Goal: Task Accomplishment & Management: Manage account settings

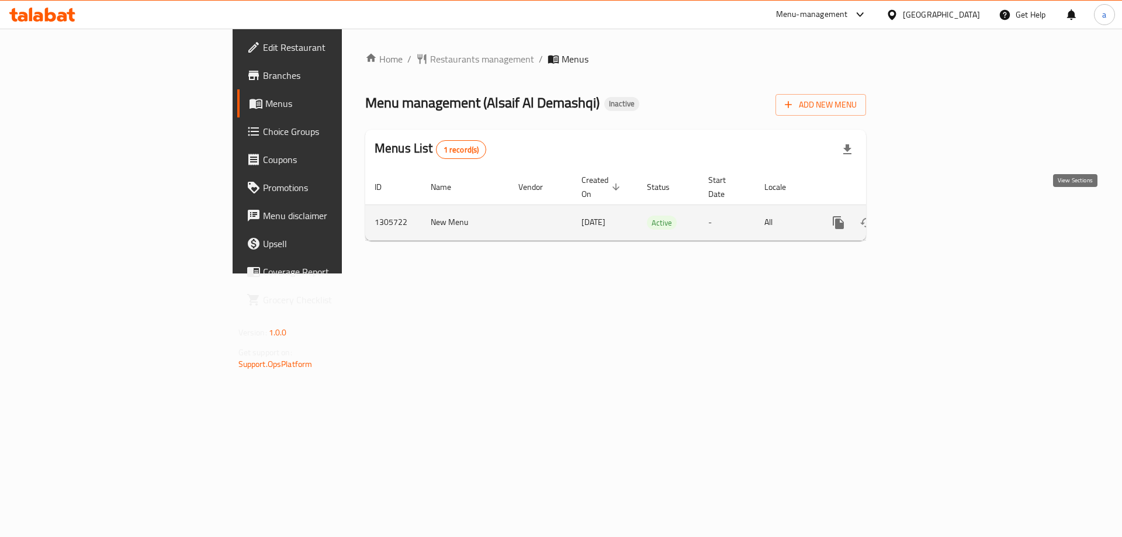
click at [928, 217] on icon "enhanced table" at bounding box center [923, 222] width 11 height 11
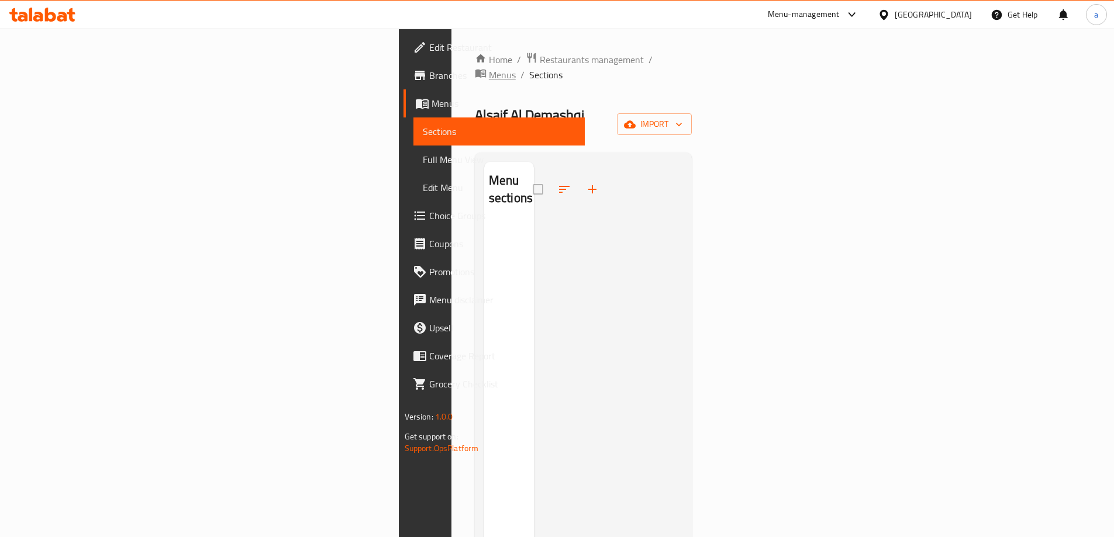
click at [489, 68] on span "Menus" at bounding box center [502, 75] width 27 height 14
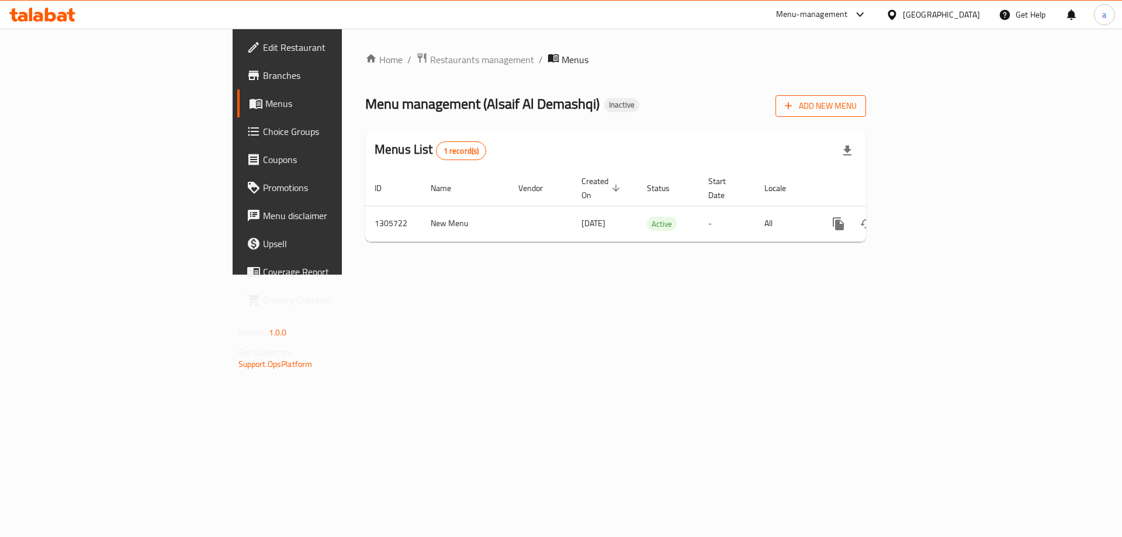
click at [857, 106] on span "Add New Menu" at bounding box center [821, 106] width 72 height 15
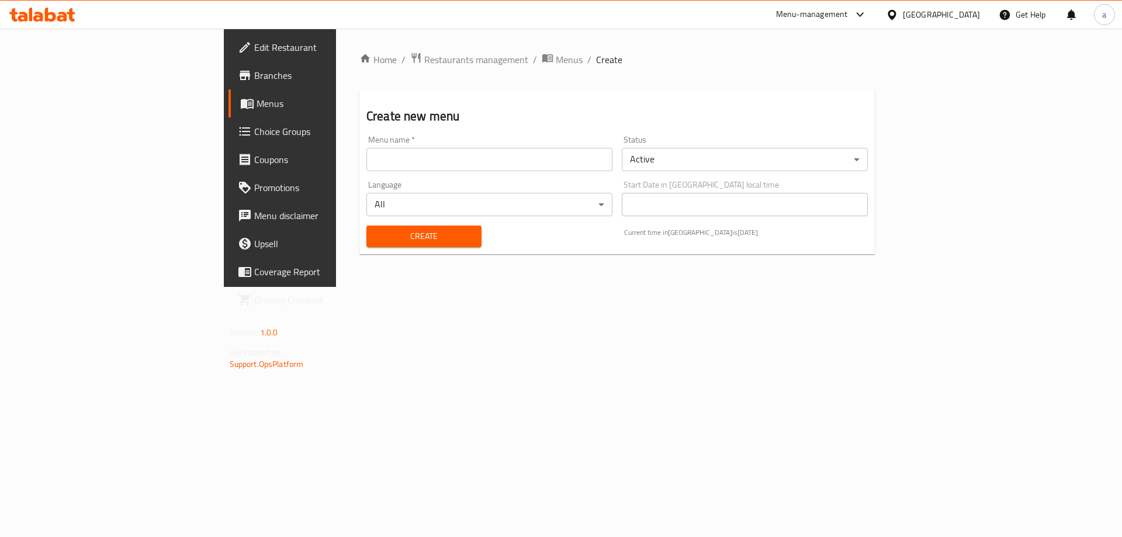
click at [427, 165] on input "text" at bounding box center [490, 159] width 246 height 23
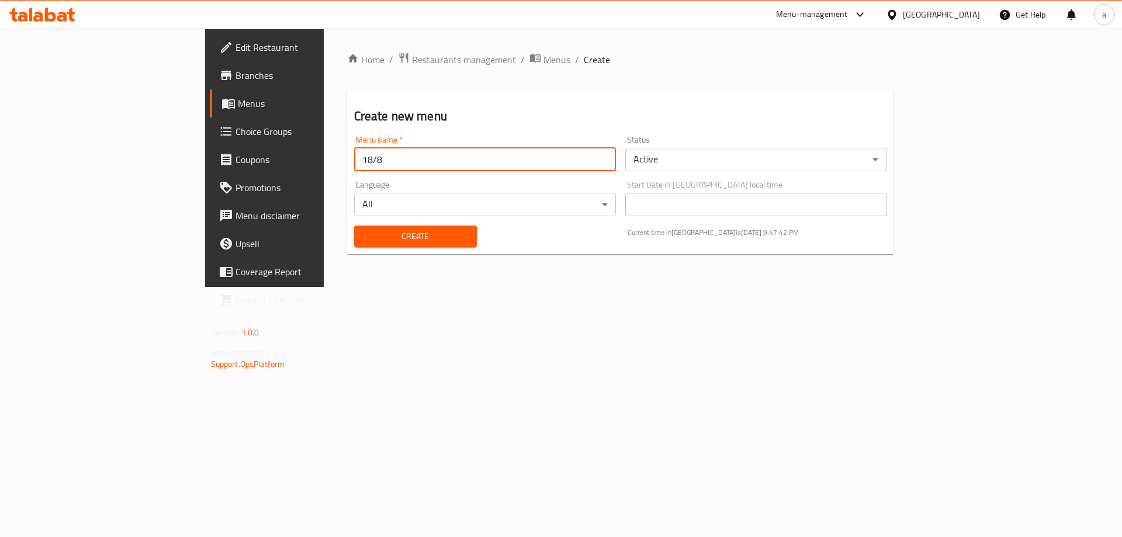
type input "18/8"
click at [354, 226] on button "Create" at bounding box center [415, 237] width 123 height 22
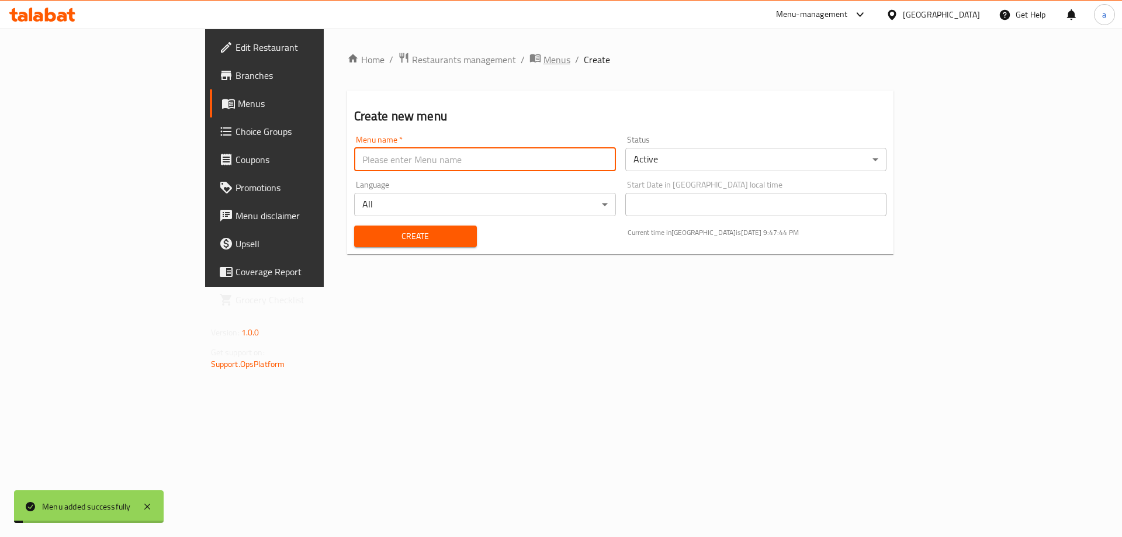
click at [544, 65] on span "Menus" at bounding box center [557, 60] width 27 height 14
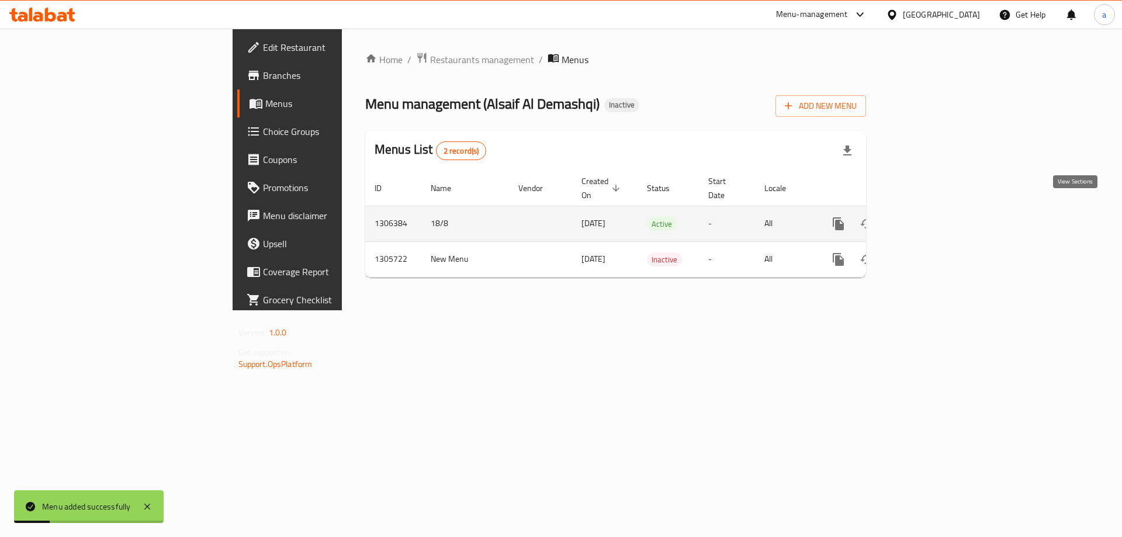
click at [930, 217] on icon "enhanced table" at bounding box center [923, 224] width 14 height 14
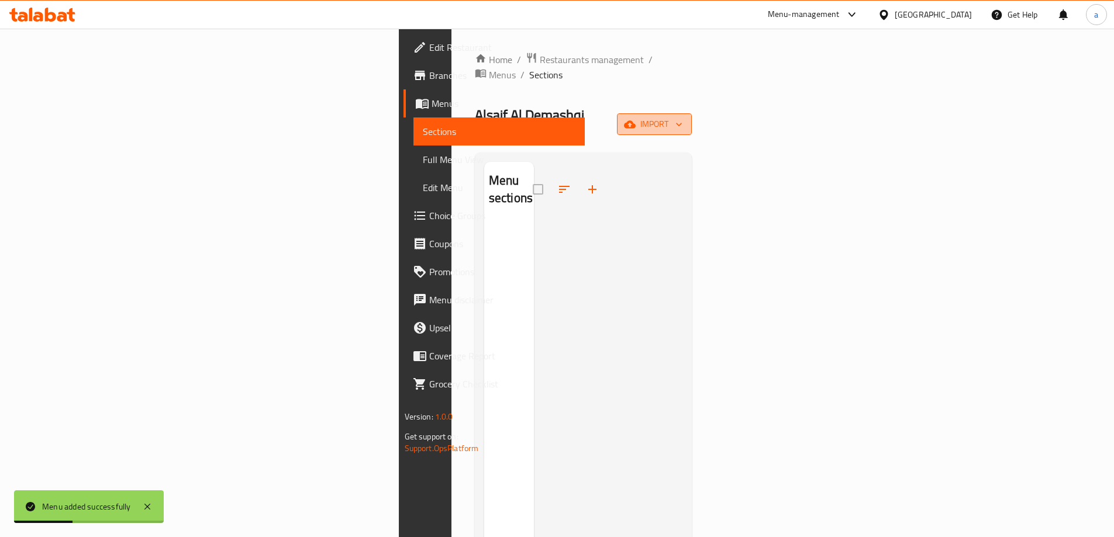
click at [692, 113] on button "import" at bounding box center [654, 124] width 75 height 22
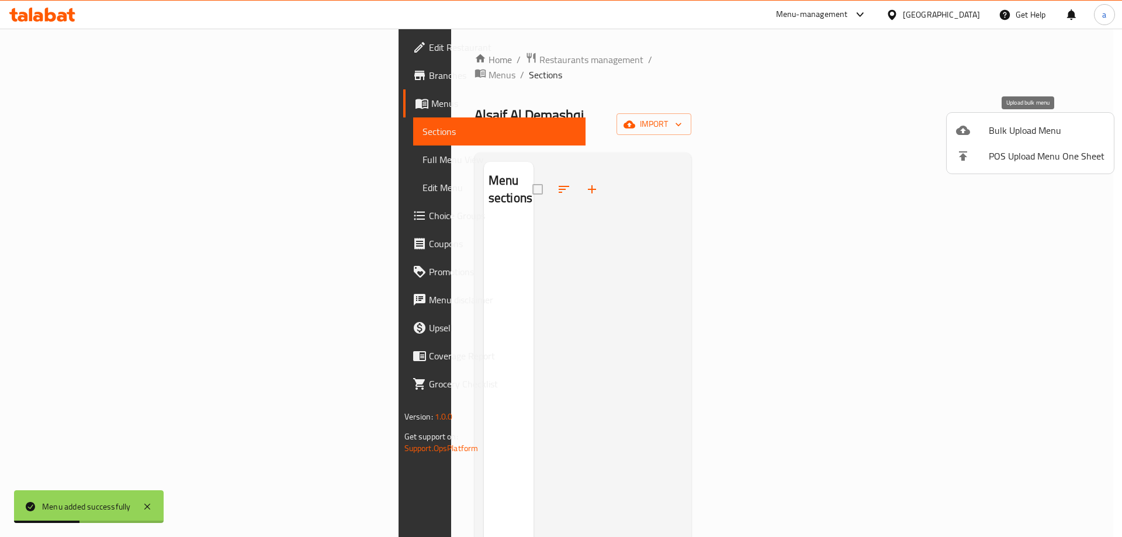
click at [997, 119] on li "Bulk Upload Menu" at bounding box center [1030, 130] width 167 height 26
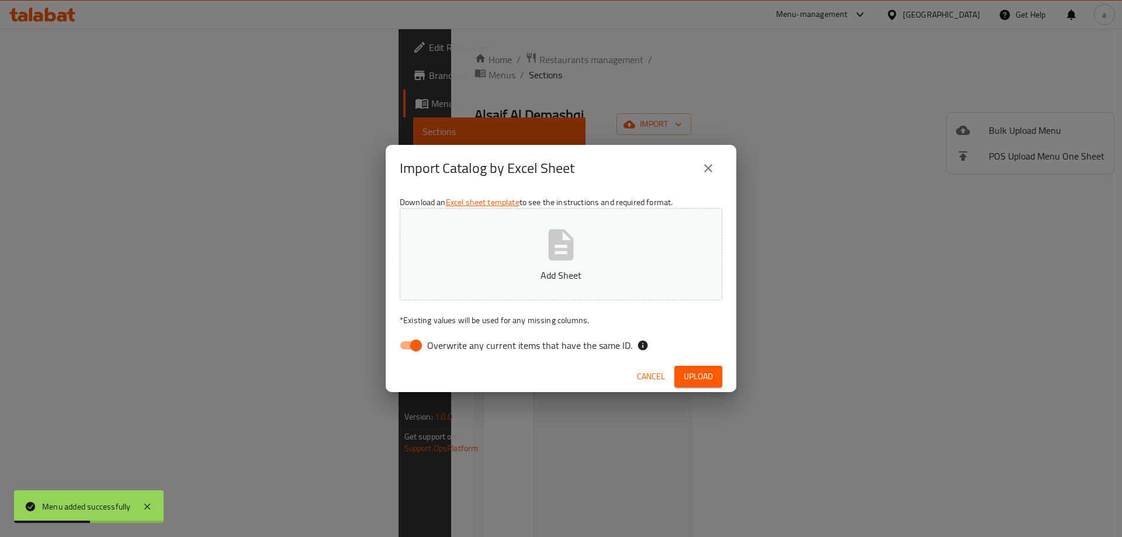
click at [635, 213] on button "Add Sheet" at bounding box center [561, 254] width 323 height 92
click at [419, 342] on input "Overwrite any current items that have the same ID." at bounding box center [416, 345] width 67 height 22
checkbox input "false"
click at [695, 372] on span "Upload" at bounding box center [698, 376] width 29 height 15
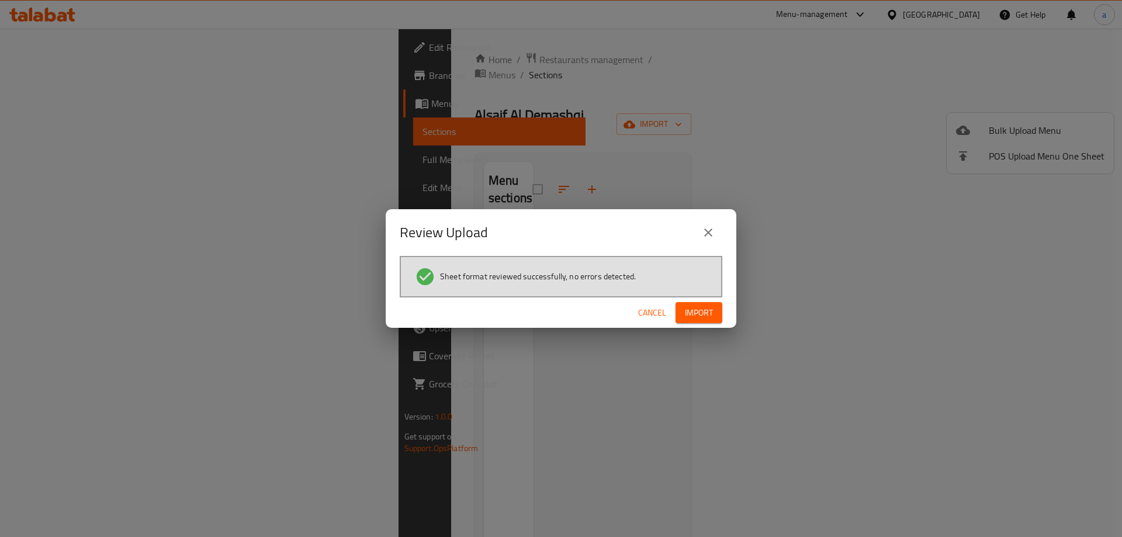
click at [703, 311] on span "Import" at bounding box center [699, 313] width 28 height 15
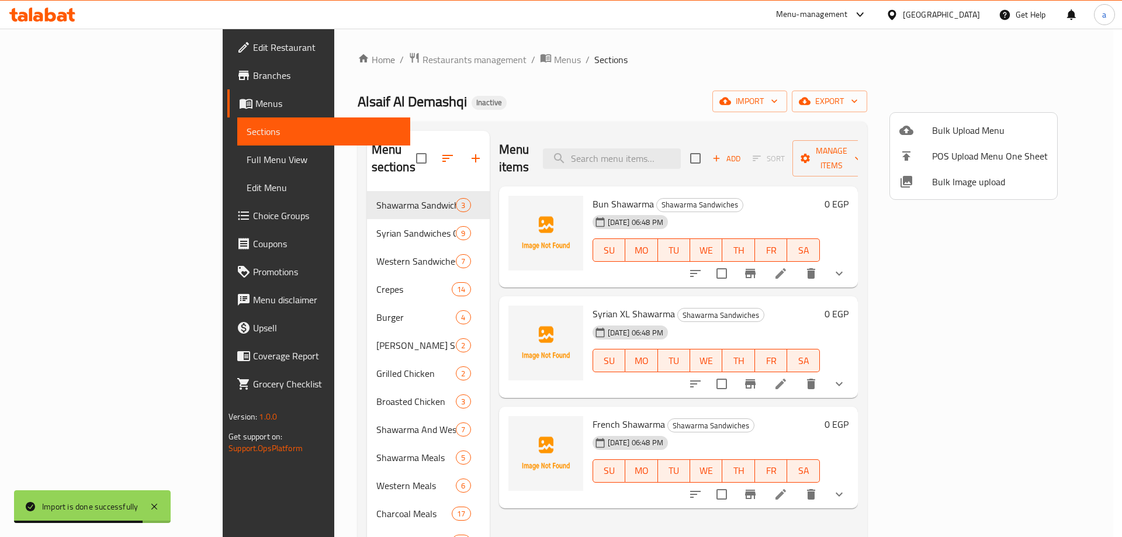
click at [65, 158] on div at bounding box center [561, 268] width 1122 height 537
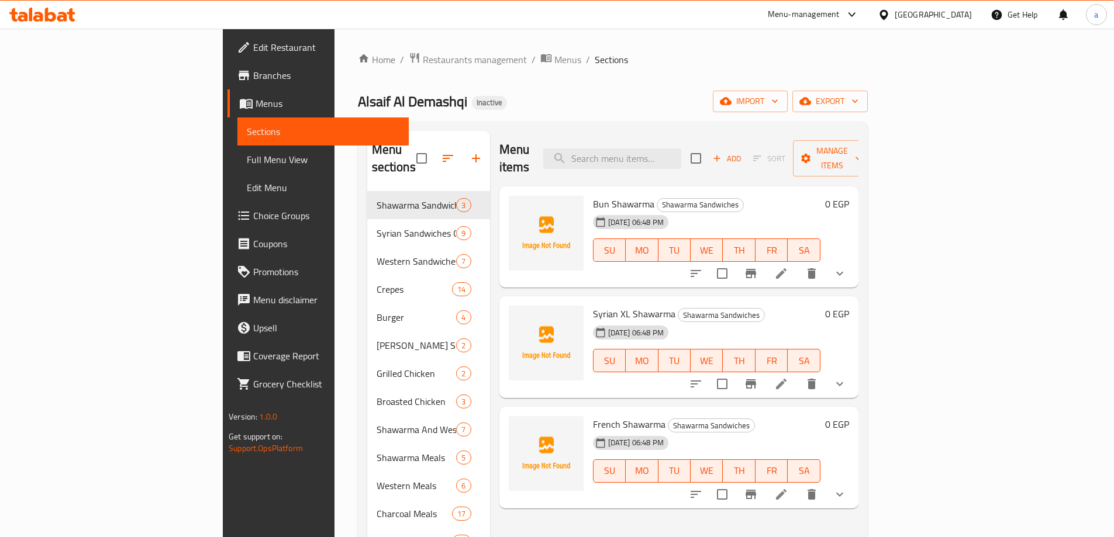
click at [247, 158] on span "Full Menu View" at bounding box center [323, 160] width 153 height 14
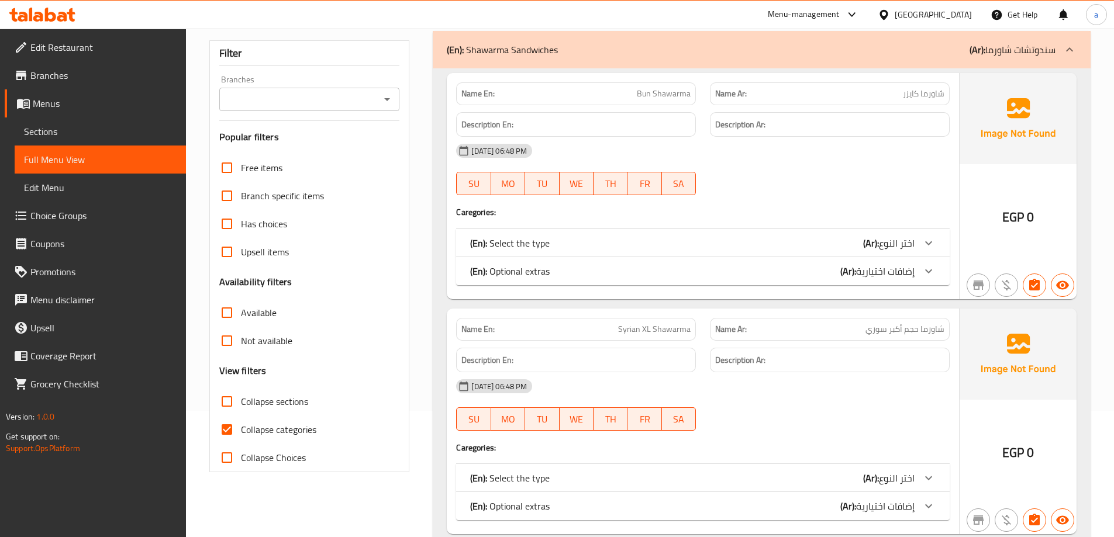
scroll to position [234, 0]
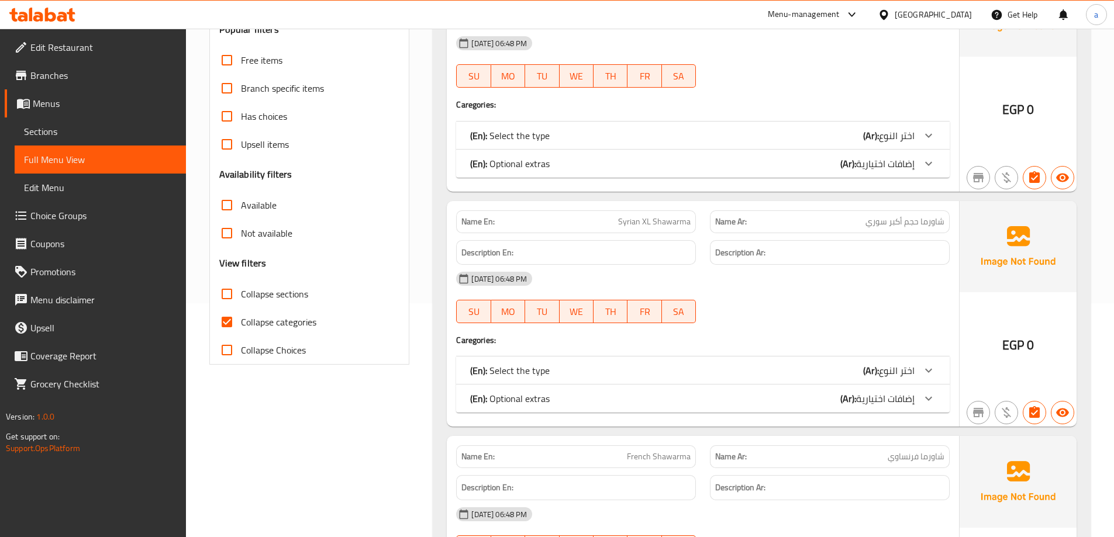
click at [252, 324] on span "Collapse categories" at bounding box center [278, 322] width 75 height 14
click at [241, 324] on input "Collapse categories" at bounding box center [227, 322] width 28 height 28
checkbox input "false"
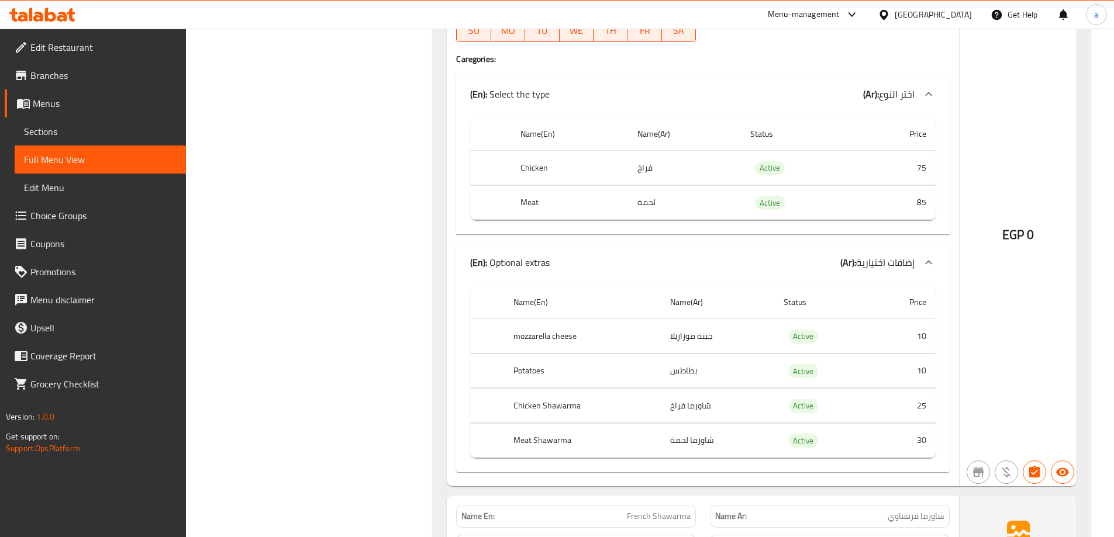
scroll to position [877, 0]
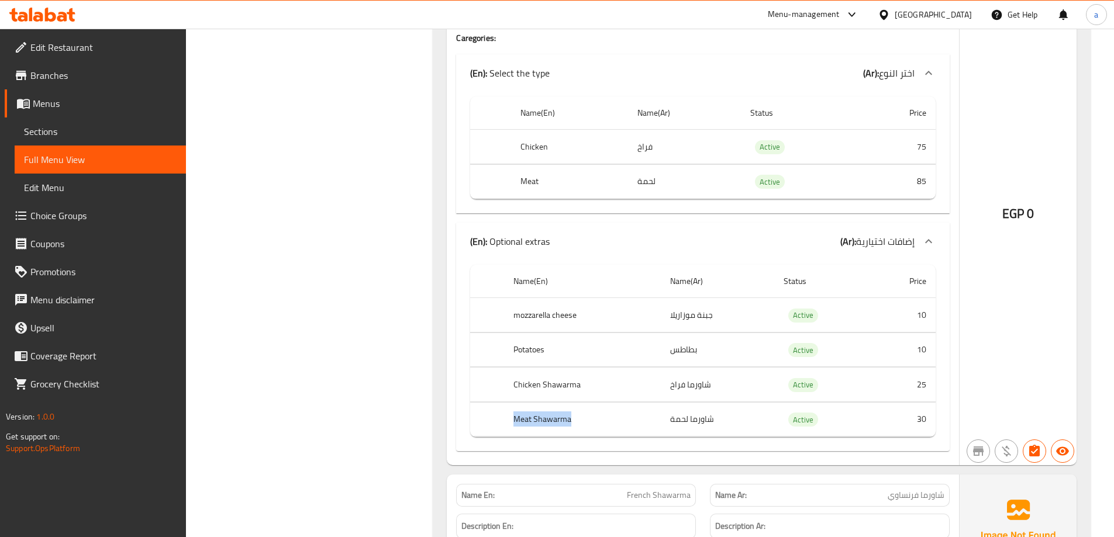
drag, startPoint x: 531, startPoint y: 420, endPoint x: 513, endPoint y: 421, distance: 18.7
copy th "Meat Shawarma"
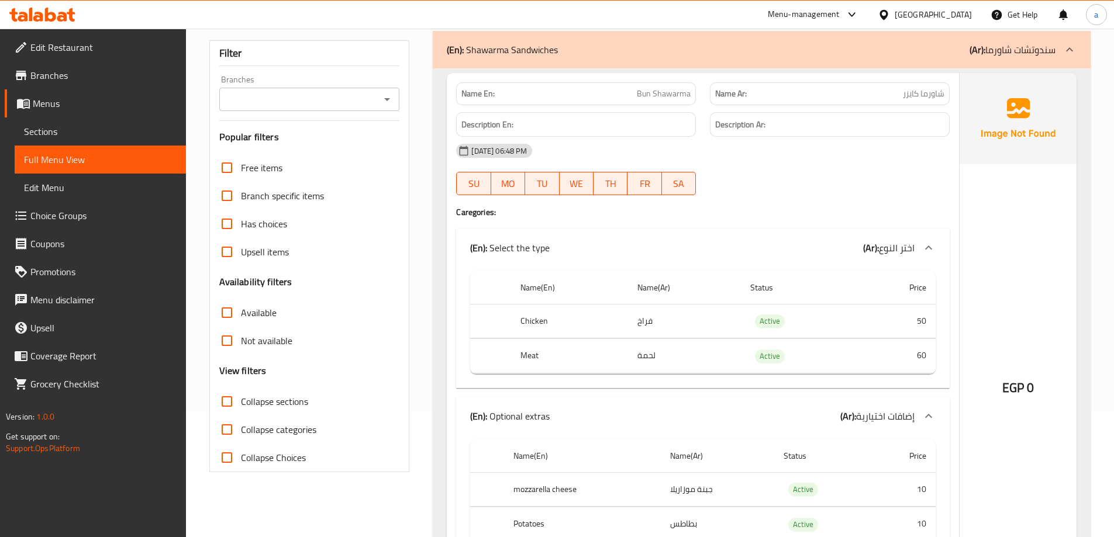
scroll to position [0, 0]
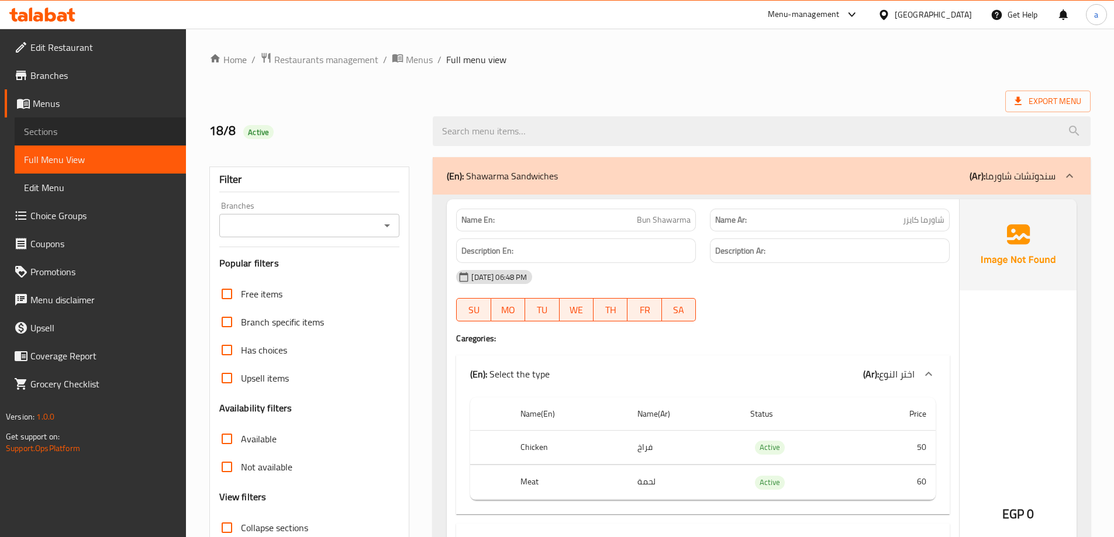
click at [65, 130] on span "Sections" at bounding box center [100, 132] width 153 height 14
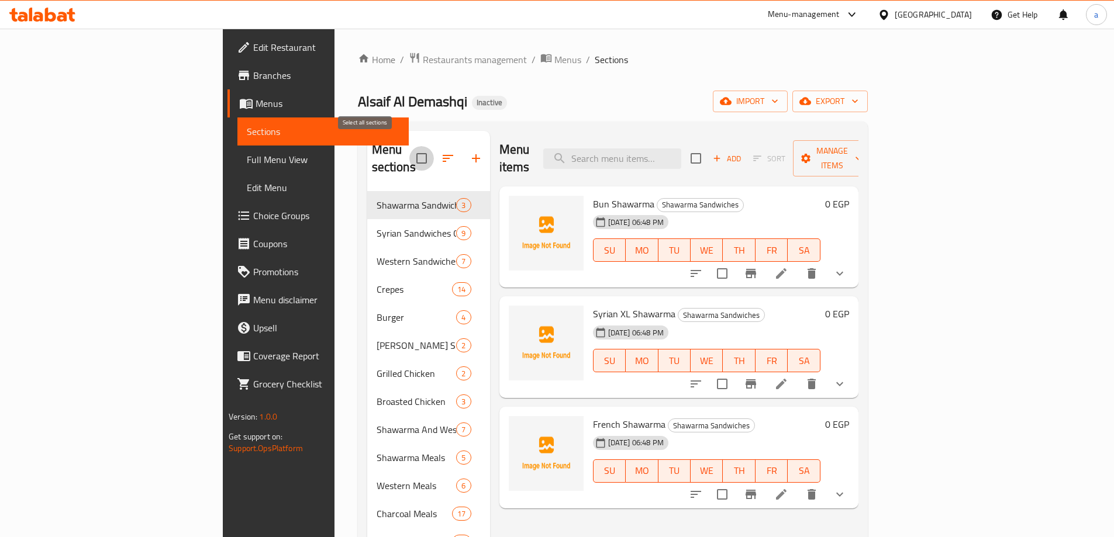
click at [409, 153] on input "checkbox" at bounding box center [421, 158] width 25 height 25
checkbox input "true"
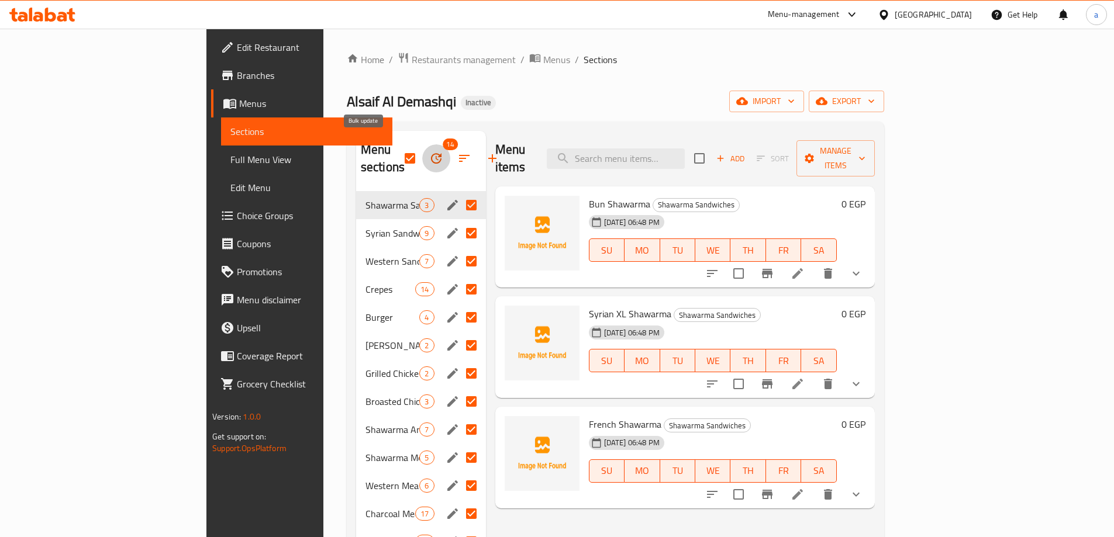
click at [422, 145] on button "button" at bounding box center [436, 158] width 28 height 28
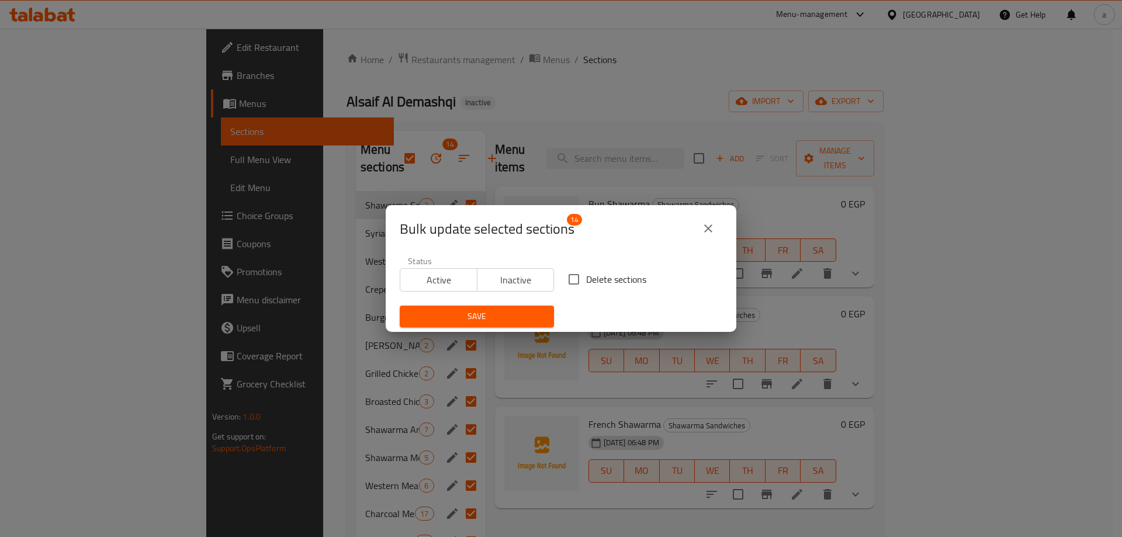
click at [564, 275] on input "Delete sections" at bounding box center [574, 279] width 25 height 25
checkbox input "true"
click at [506, 317] on span "Save" at bounding box center [477, 316] width 136 height 15
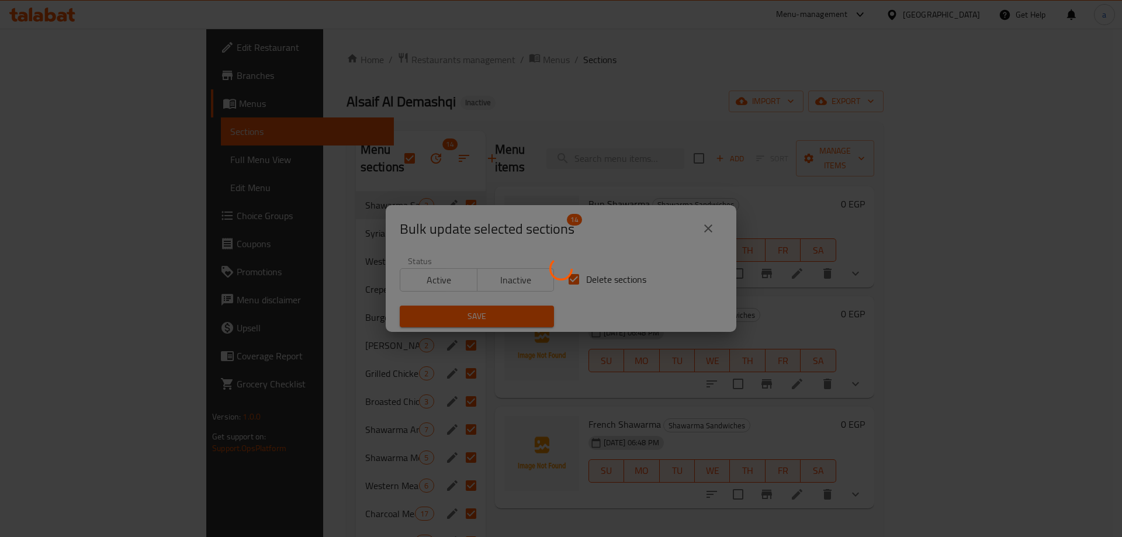
checkbox input "false"
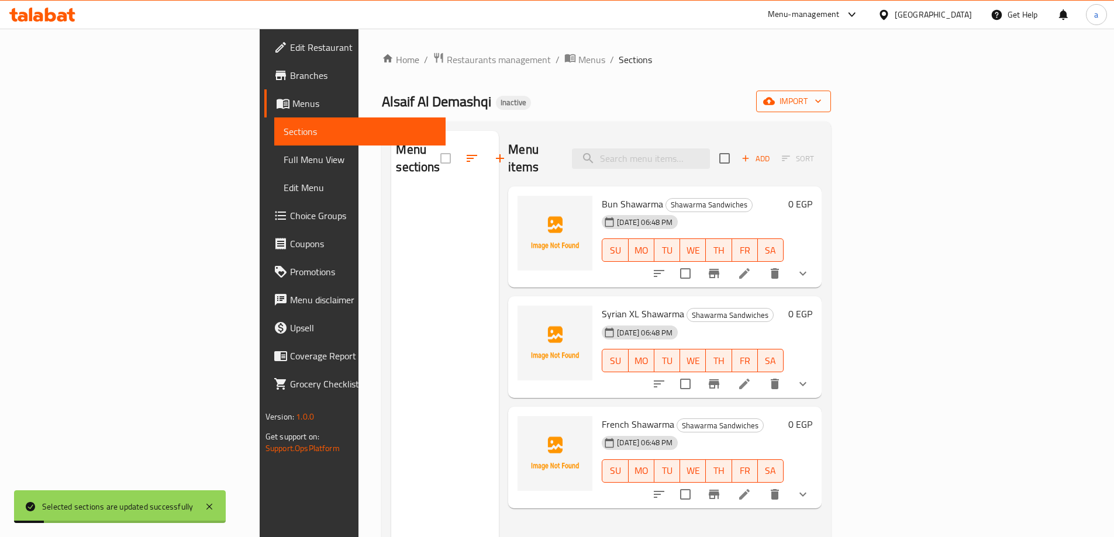
click at [831, 109] on button "import" at bounding box center [793, 102] width 75 height 22
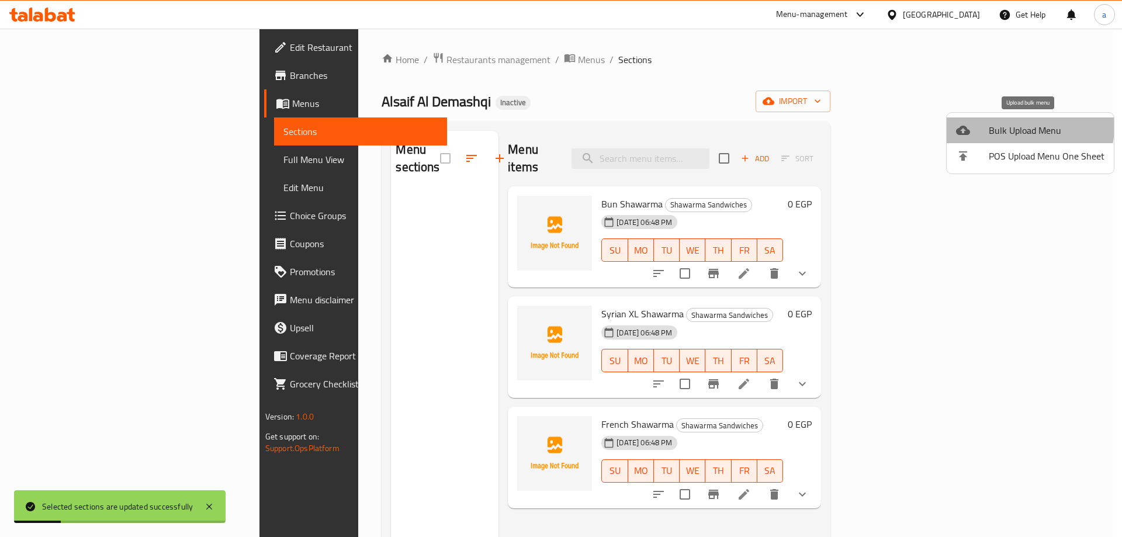
click at [1018, 126] on span "Bulk Upload Menu" at bounding box center [1047, 130] width 116 height 14
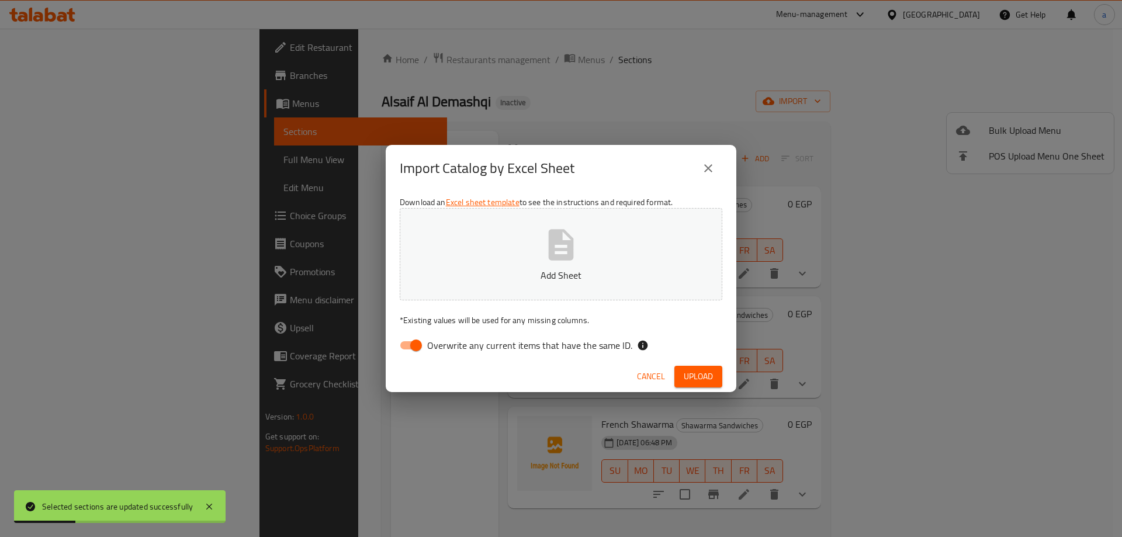
click at [629, 275] on p "Add Sheet" at bounding box center [561, 275] width 286 height 14
click at [417, 357] on input "Overwrite any current items that have the same ID." at bounding box center [416, 345] width 67 height 22
checkbox input "false"
click at [703, 375] on span "Upload" at bounding box center [698, 376] width 29 height 15
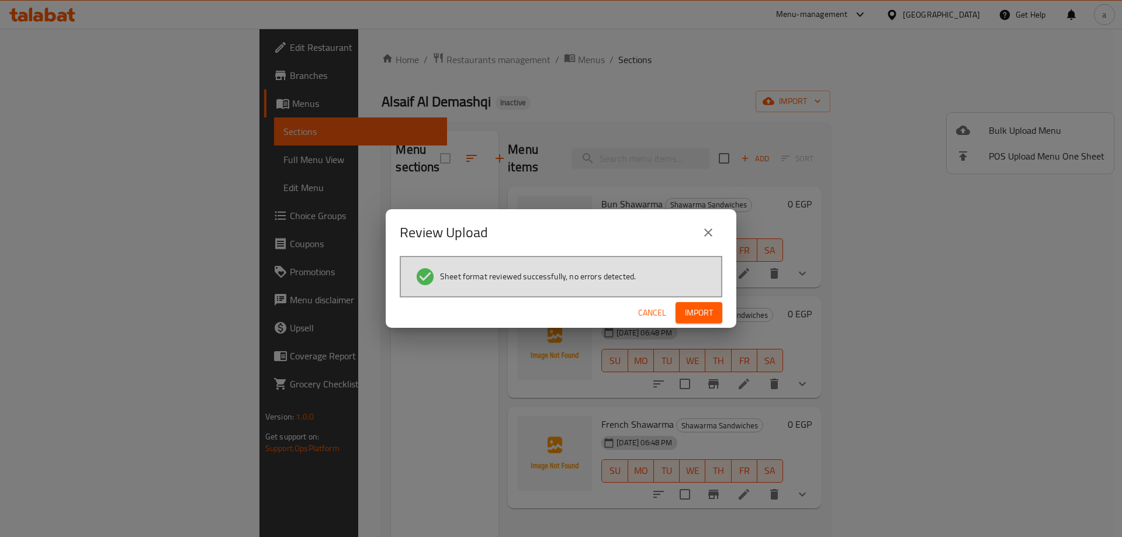
click at [705, 313] on span "Import" at bounding box center [699, 313] width 28 height 15
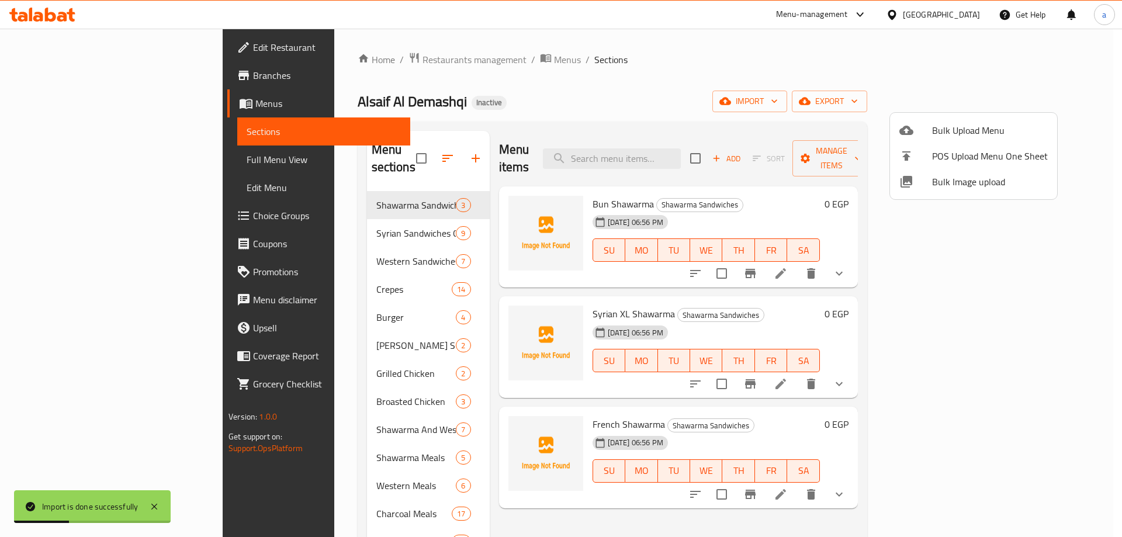
click at [68, 160] on div at bounding box center [561, 268] width 1122 height 537
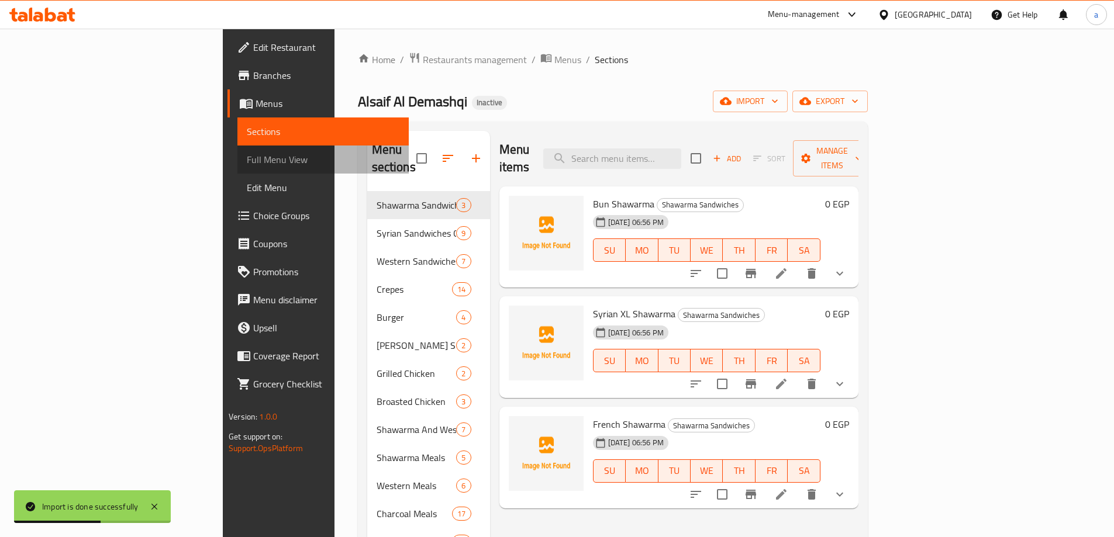
click at [247, 160] on span "Full Menu View" at bounding box center [323, 160] width 153 height 14
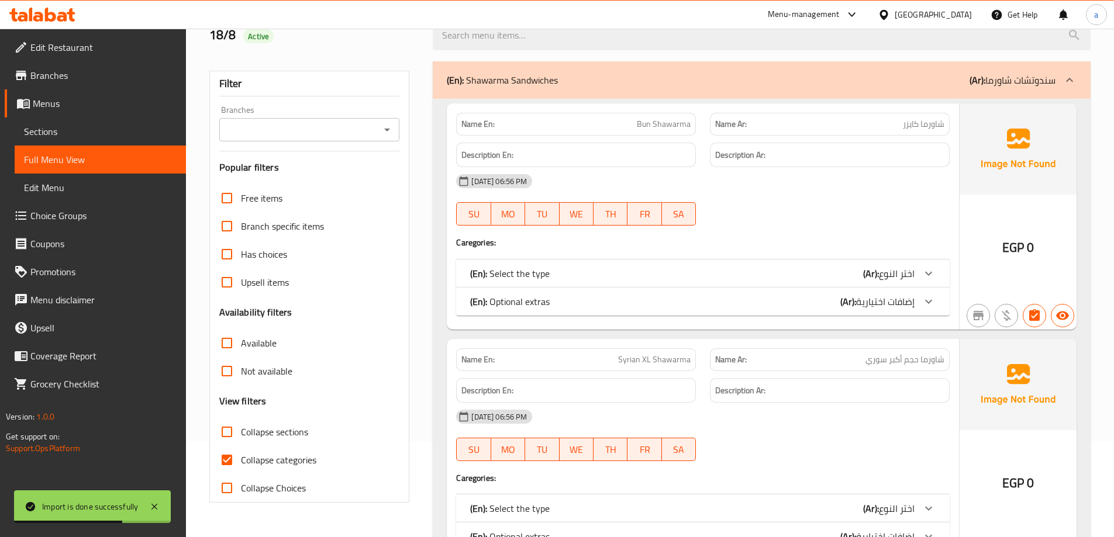
scroll to position [175, 0]
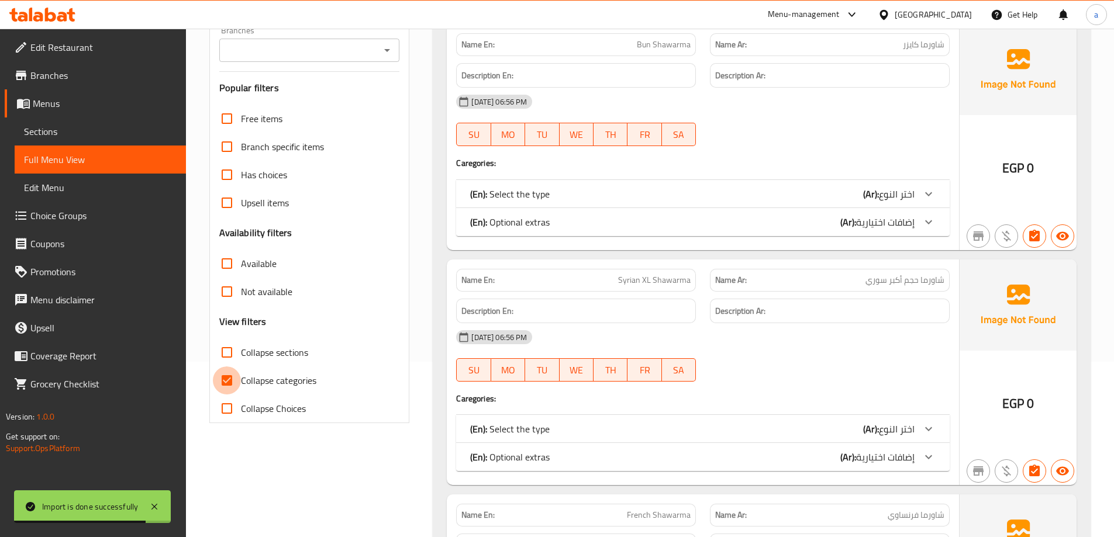
click at [229, 383] on input "Collapse categories" at bounding box center [227, 381] width 28 height 28
checkbox input "false"
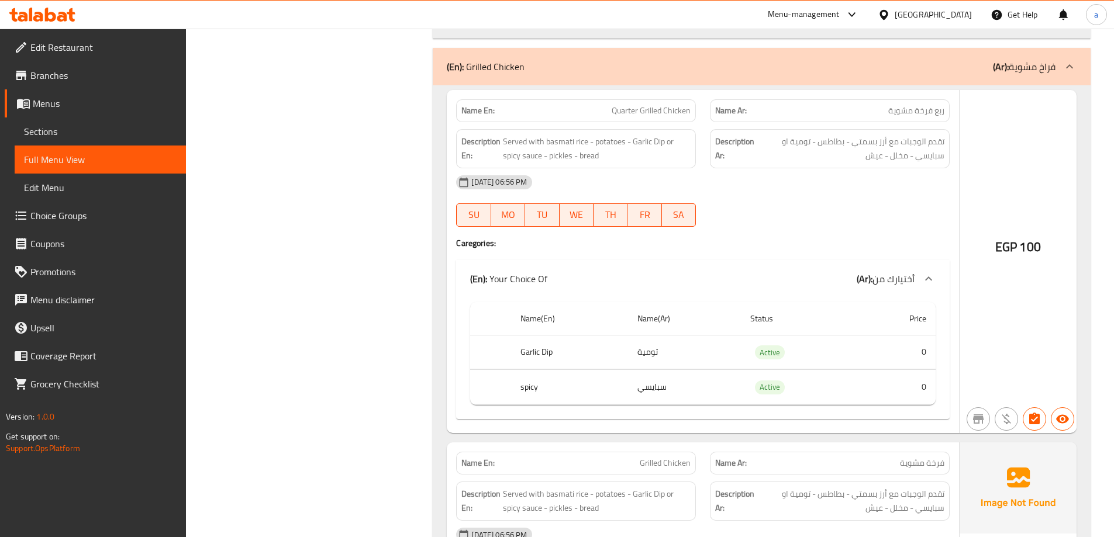
scroll to position [15433, 0]
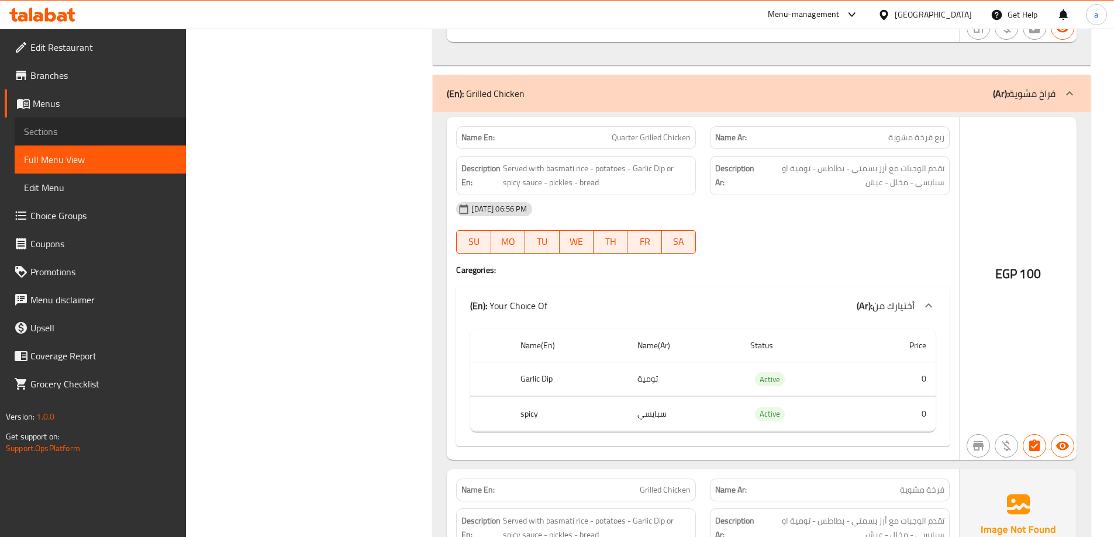
click at [74, 130] on span "Sections" at bounding box center [100, 132] width 153 height 14
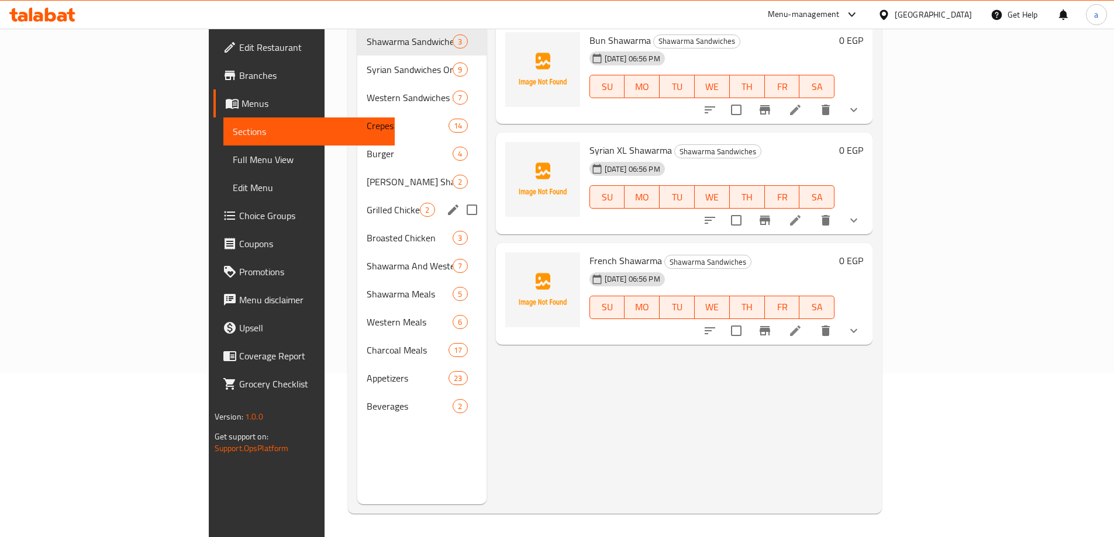
click at [357, 200] on div "Grilled Chicken 2" at bounding box center [421, 210] width 129 height 28
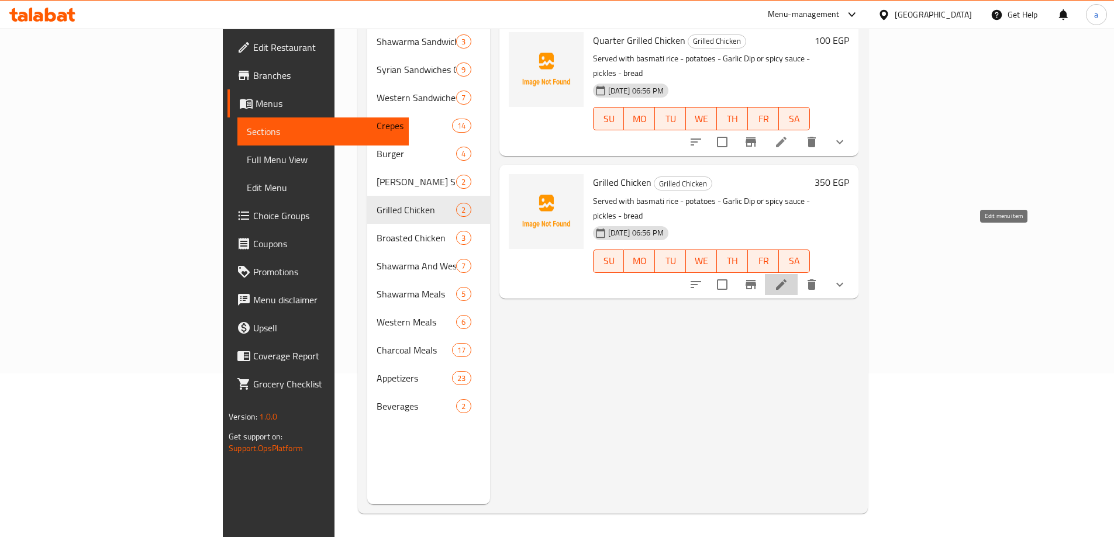
click at [788, 278] on icon at bounding box center [781, 285] width 14 height 14
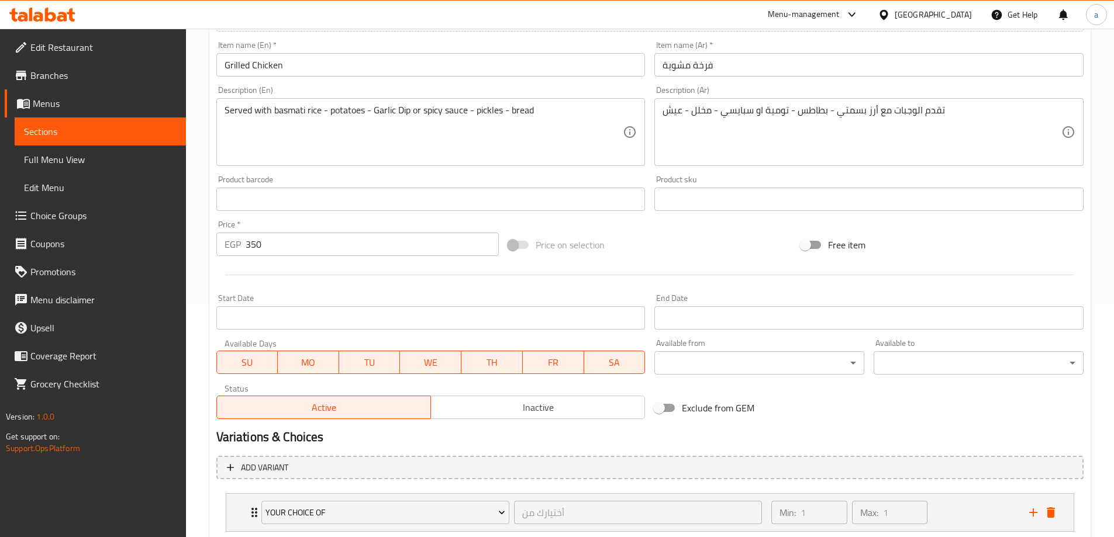
scroll to position [234, 0]
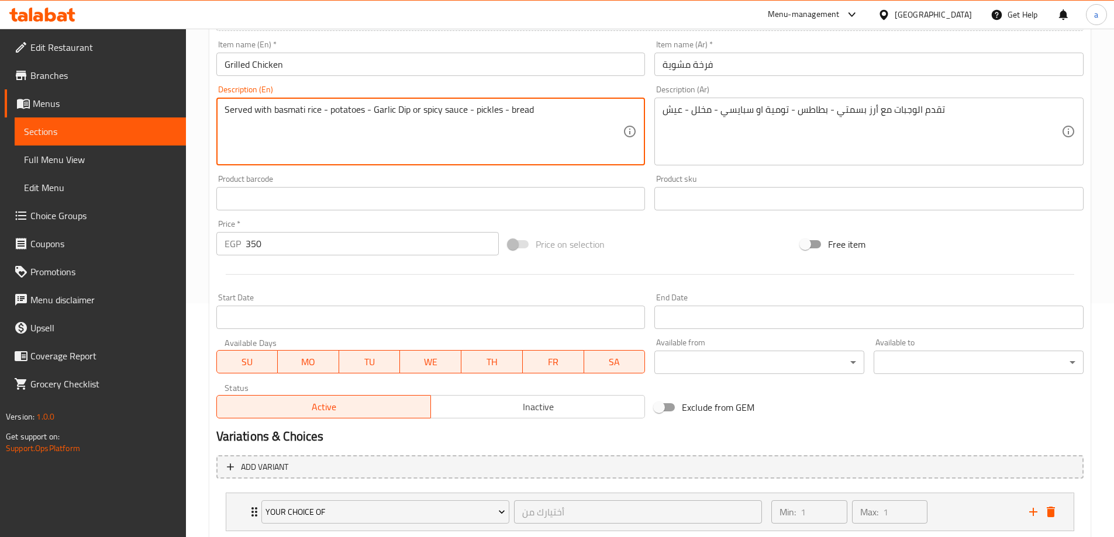
drag, startPoint x: 466, startPoint y: 113, endPoint x: 441, endPoint y: 127, distance: 29.1
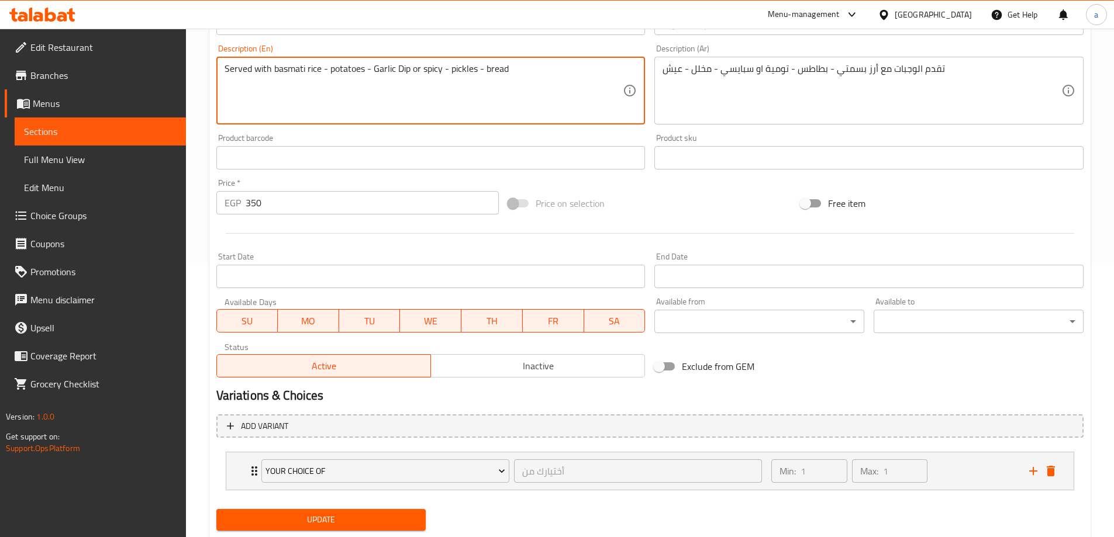
scroll to position [308, 0]
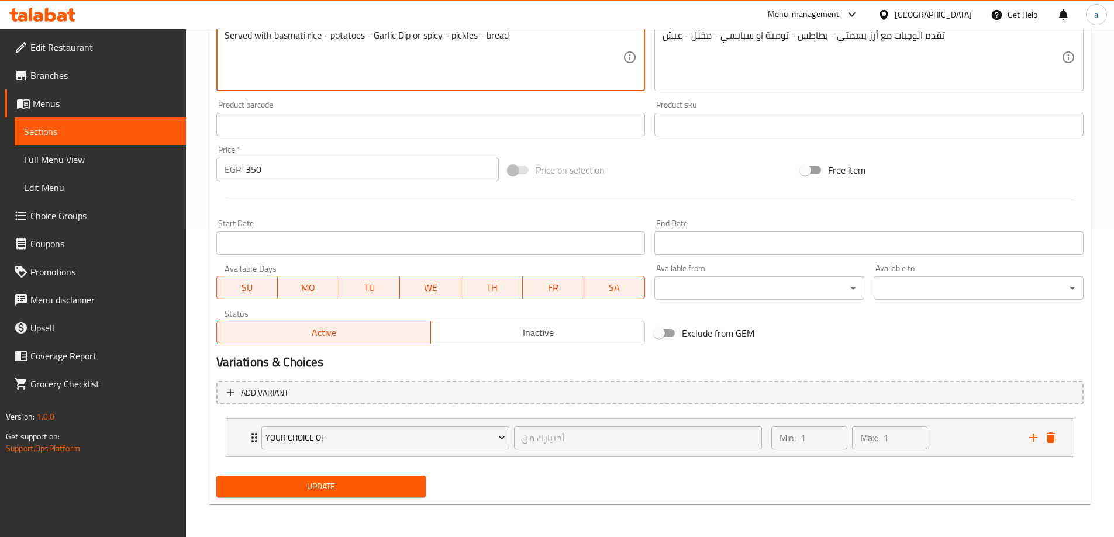
type textarea "Served with basmati rice - potatoes - Garlic Dip or spicy - pickles - bread"
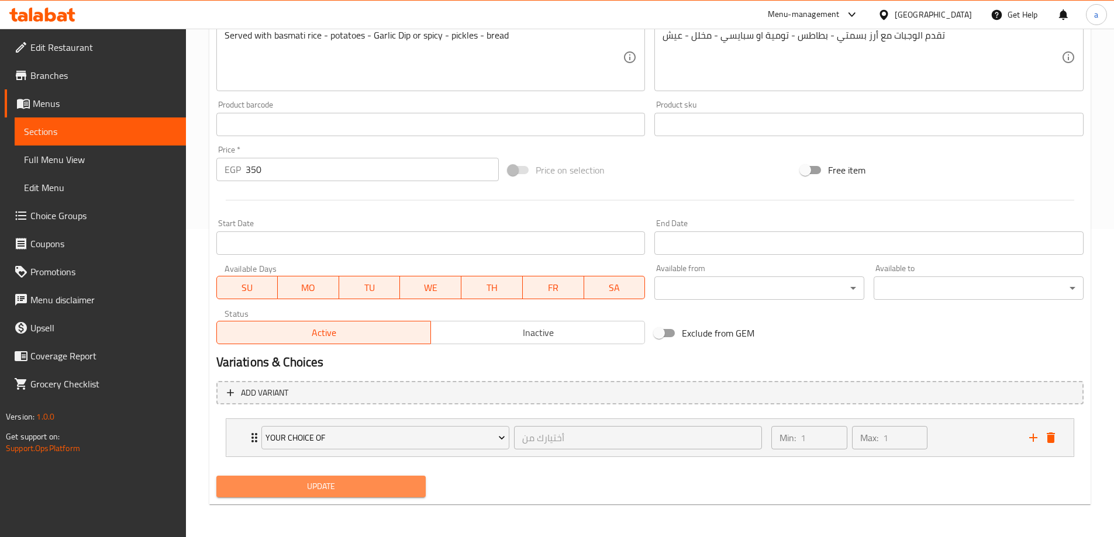
click at [340, 485] on span "Update" at bounding box center [321, 486] width 191 height 15
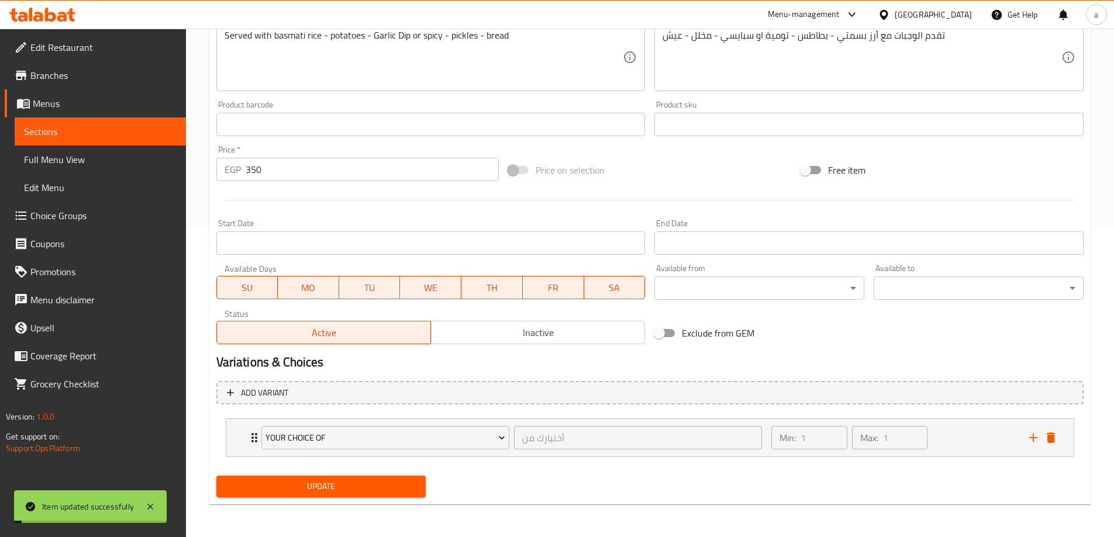
scroll to position [16, 0]
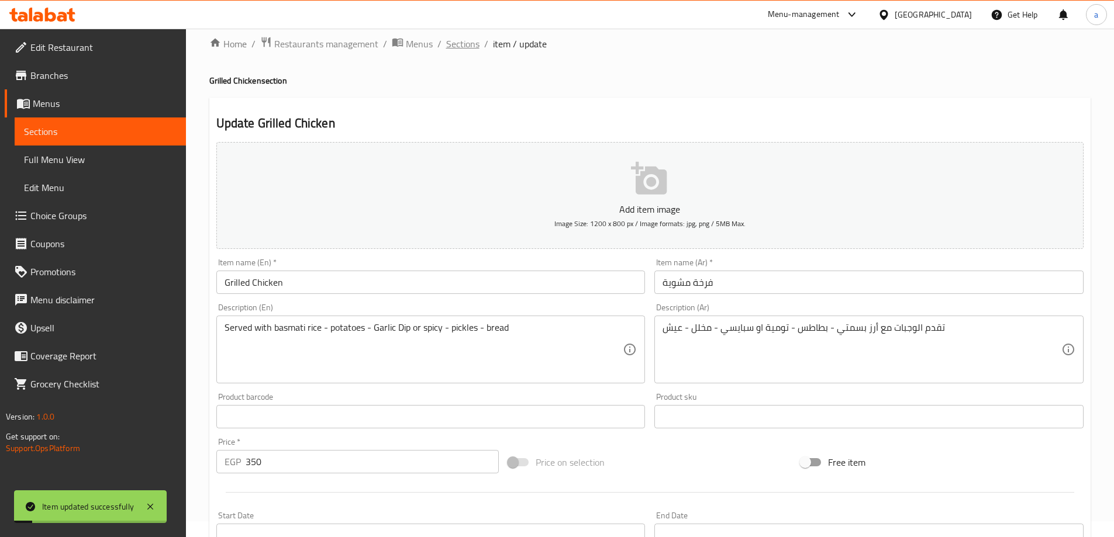
click at [457, 43] on span "Sections" at bounding box center [462, 44] width 33 height 14
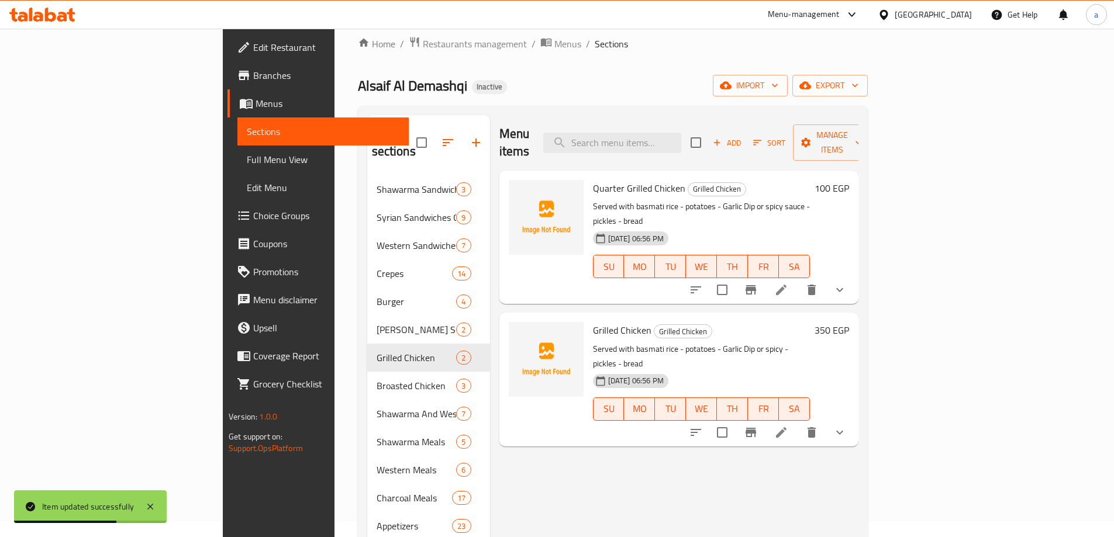
click at [797, 279] on li at bounding box center [781, 289] width 33 height 21
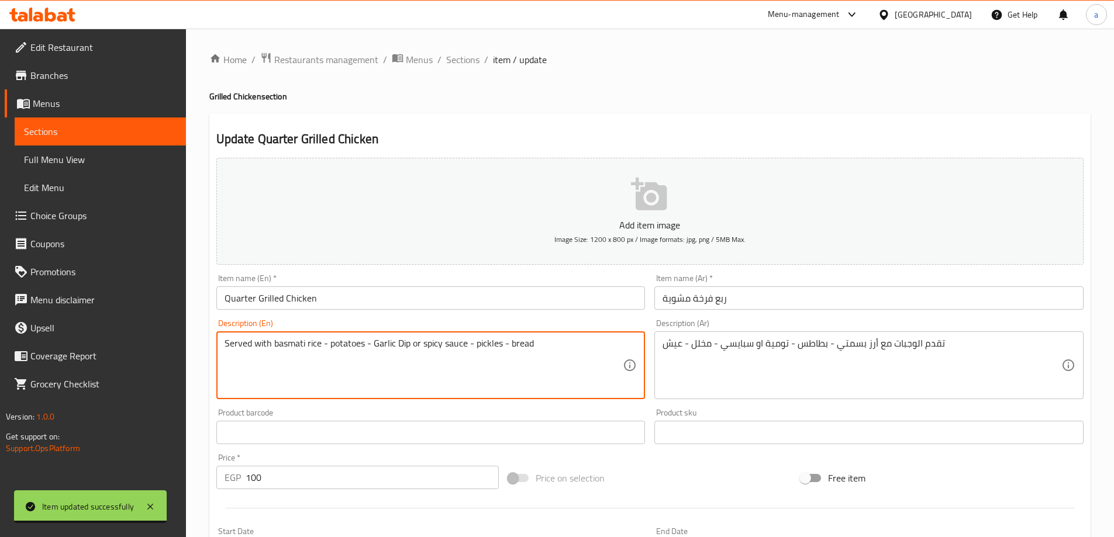
drag, startPoint x: 468, startPoint y: 341, endPoint x: 440, endPoint y: 350, distance: 28.8
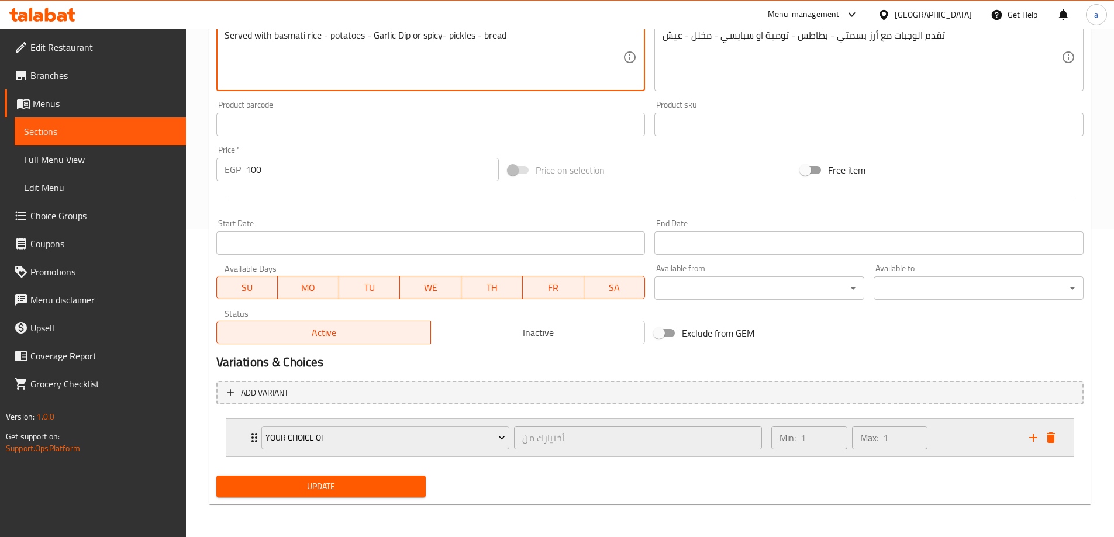
type textarea "Served with basmati rice - potatoes - Garlic Dip or spicy- pickles - bread"
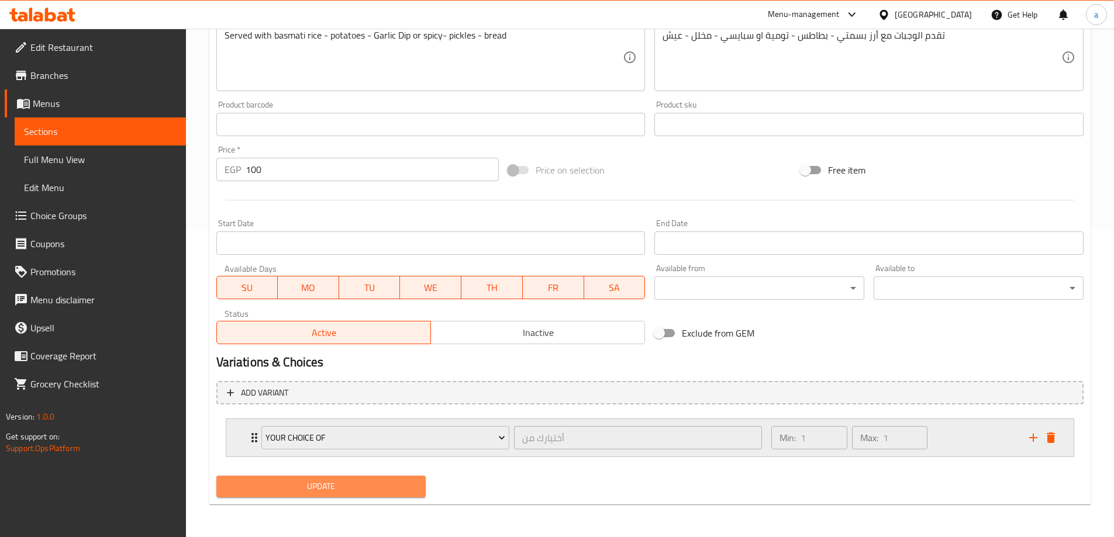
click at [302, 481] on span "Update" at bounding box center [321, 486] width 191 height 15
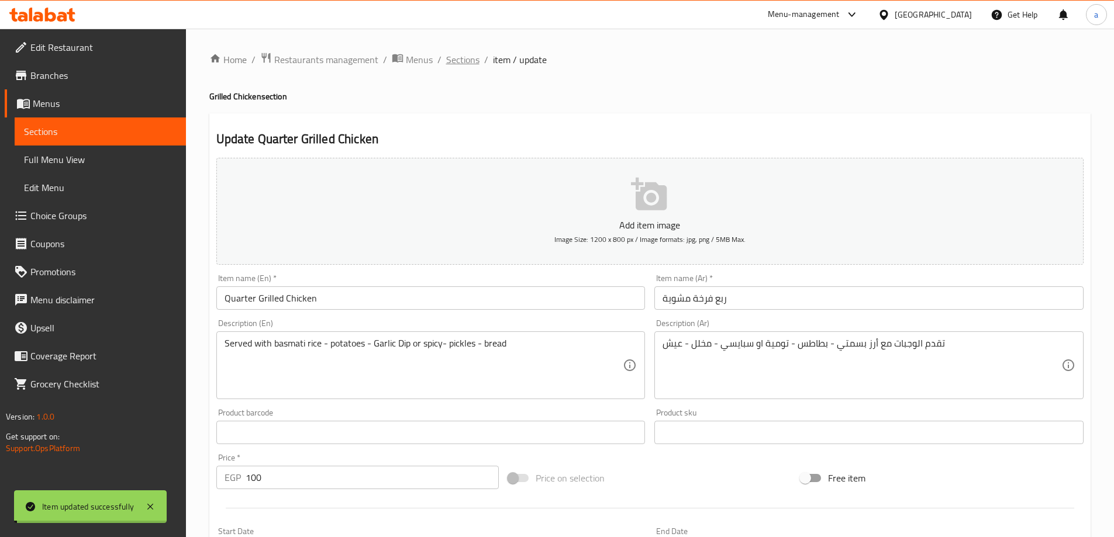
click at [462, 54] on span "Sections" at bounding box center [462, 60] width 33 height 14
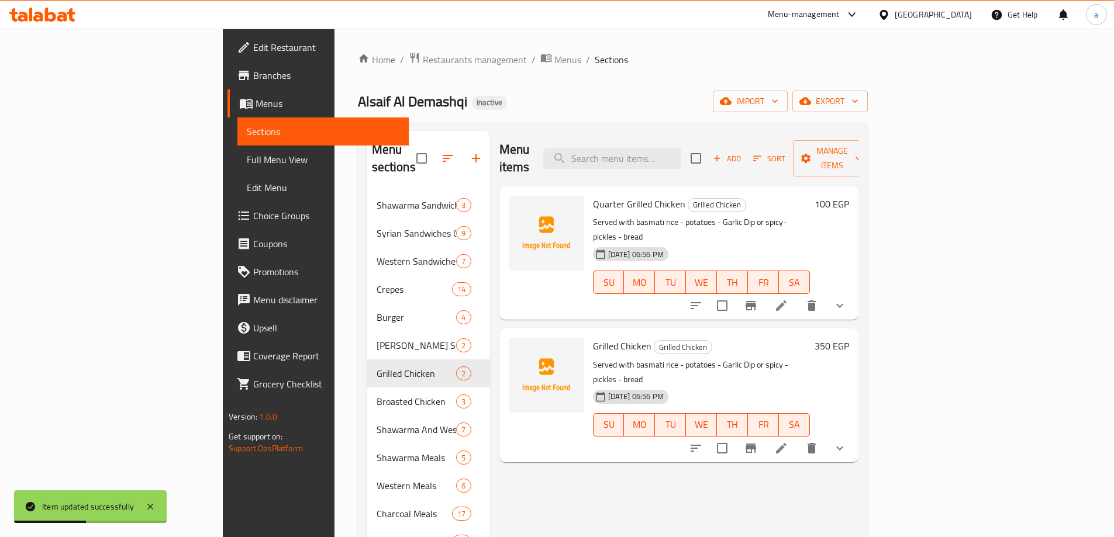
click at [247, 165] on span "Full Menu View" at bounding box center [323, 160] width 153 height 14
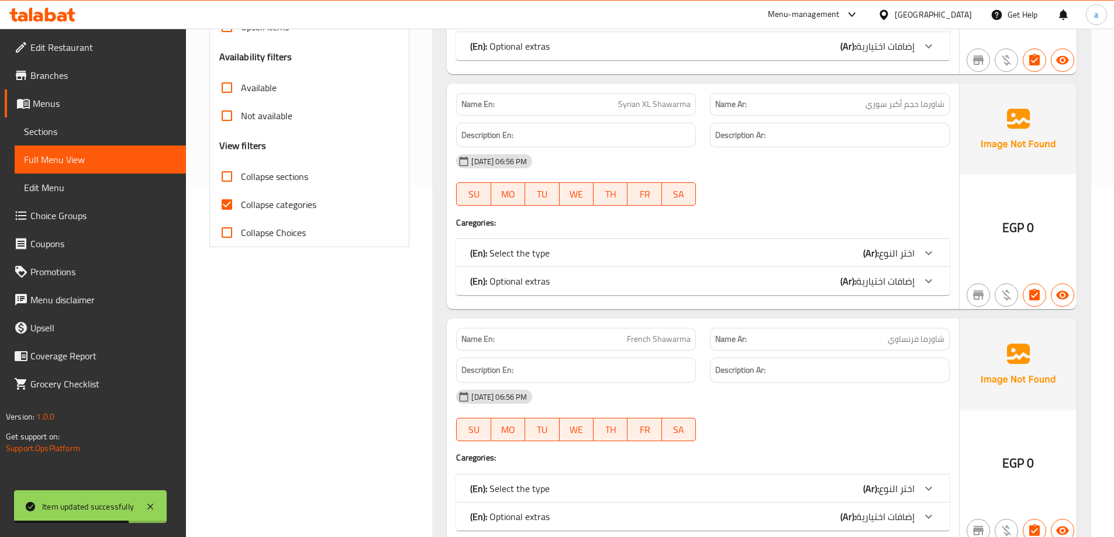
scroll to position [351, 0]
click at [261, 206] on span "Collapse categories" at bounding box center [278, 205] width 75 height 14
click at [241, 206] on input "Collapse categories" at bounding box center [227, 205] width 28 height 28
checkbox input "false"
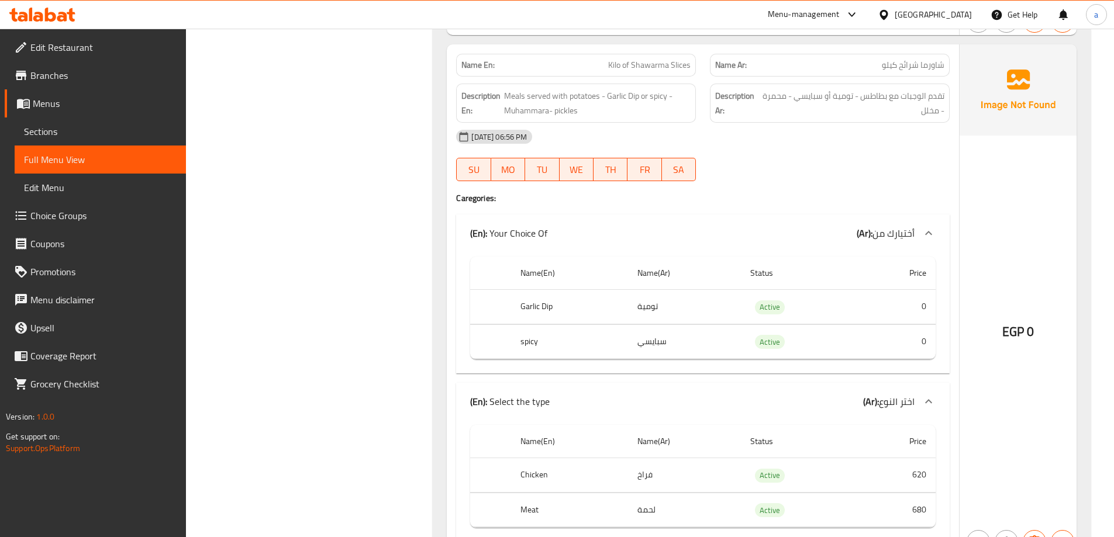
scroll to position [23325, 0]
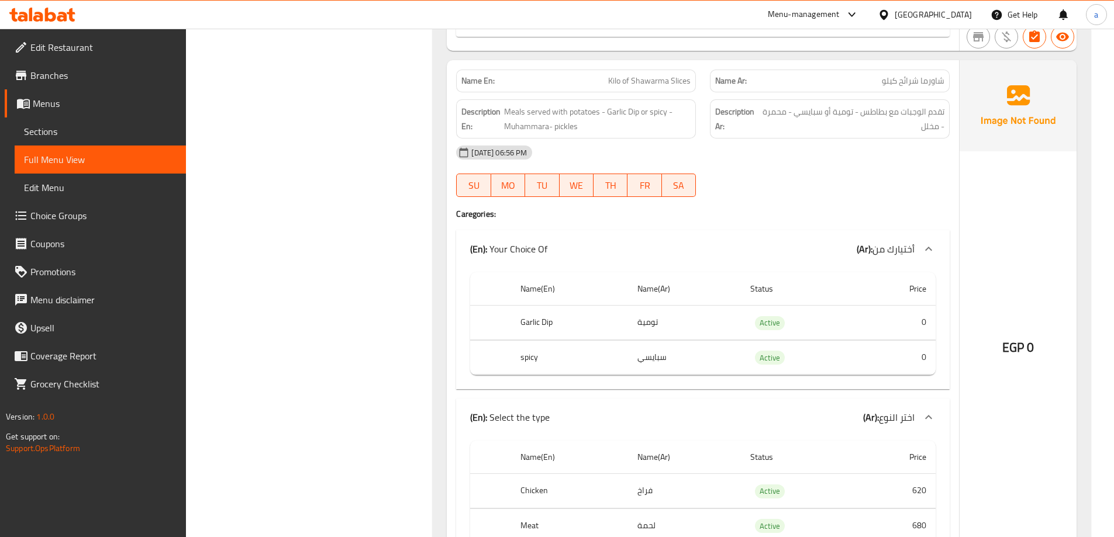
click at [51, 127] on span "Sections" at bounding box center [100, 132] width 153 height 14
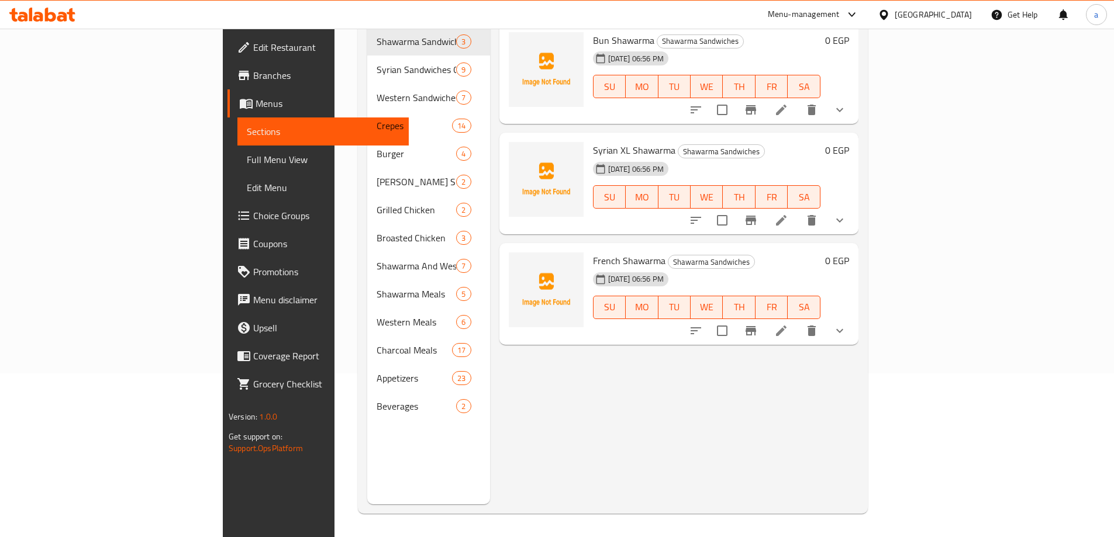
scroll to position [164, 0]
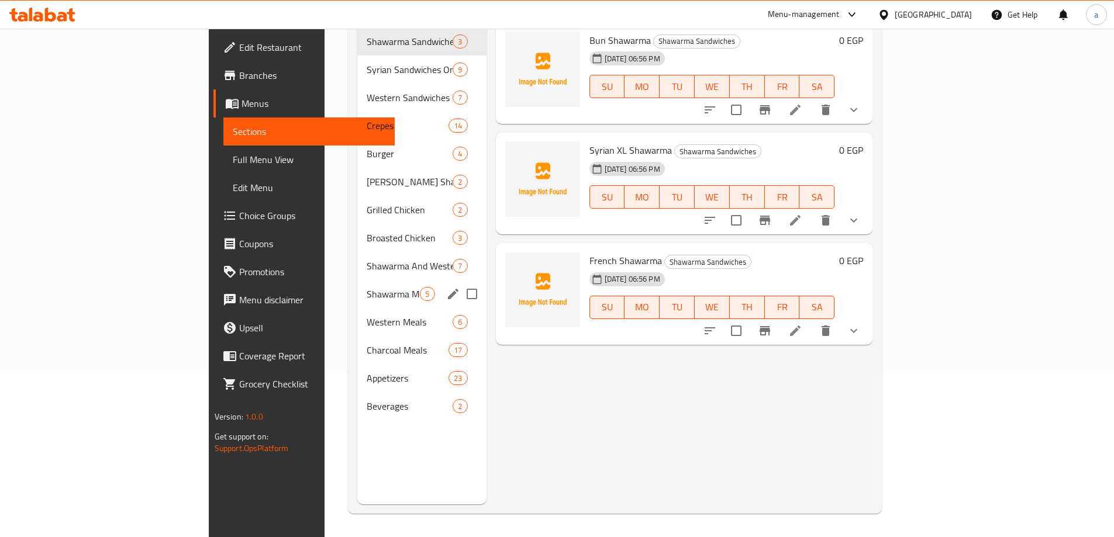
click at [357, 280] on div "Shawarma Meals 5" at bounding box center [421, 294] width 129 height 28
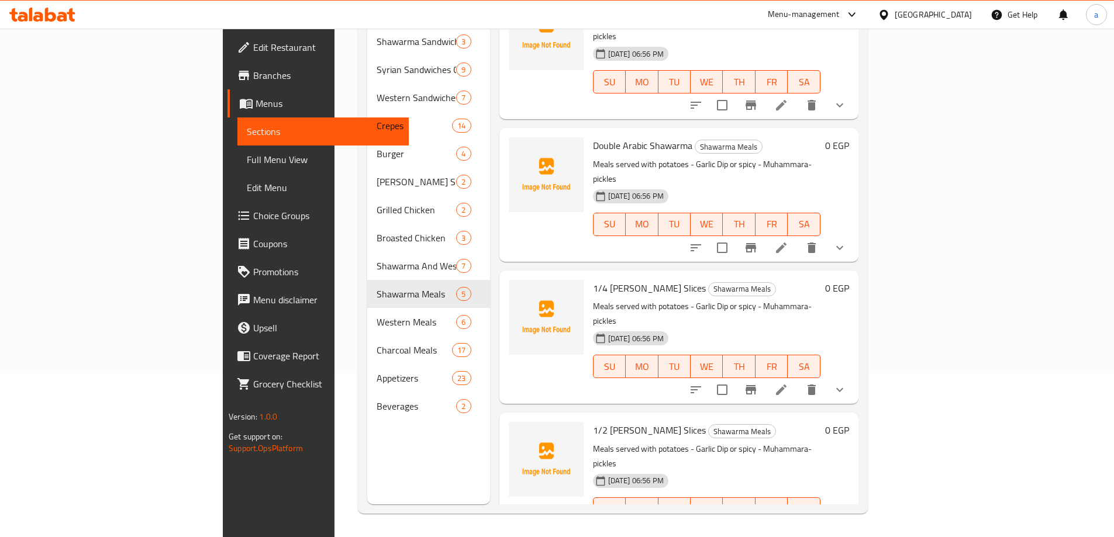
scroll to position [117, 0]
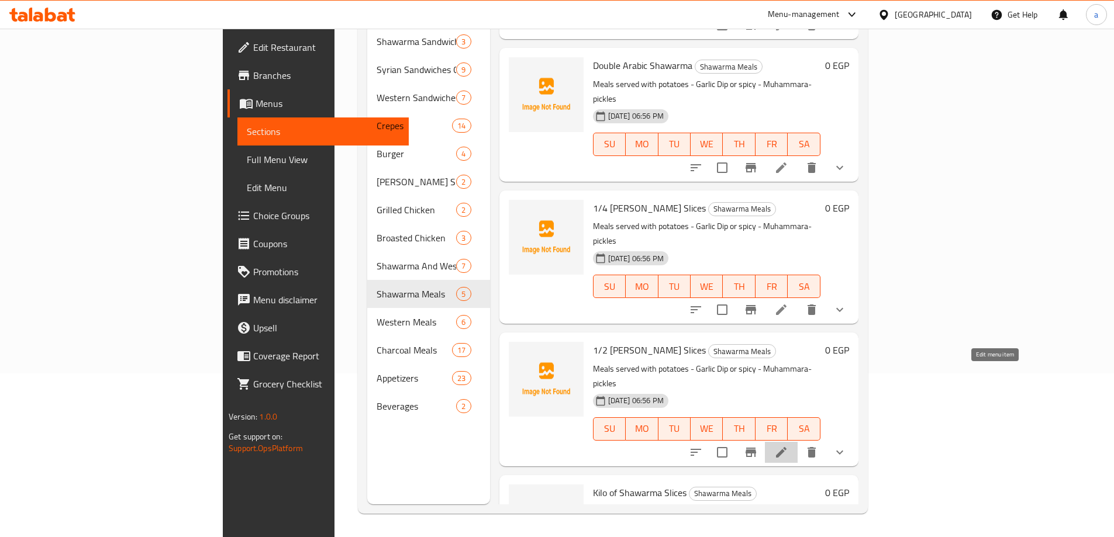
click at [788, 445] on icon at bounding box center [781, 452] width 14 height 14
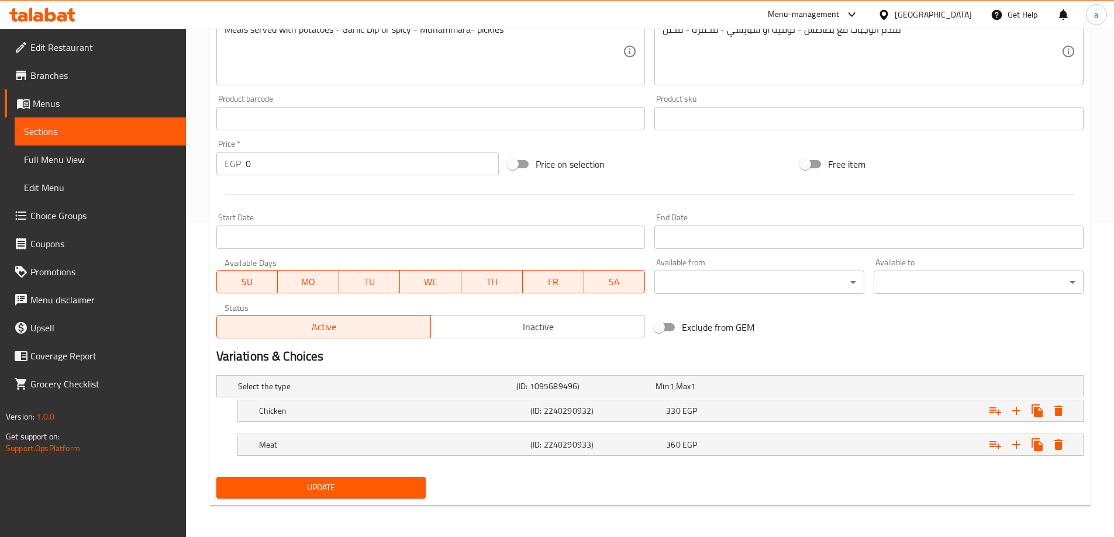
scroll to position [315, 0]
click at [717, 381] on div "Min 1 , Max 1" at bounding box center [722, 385] width 134 height 12
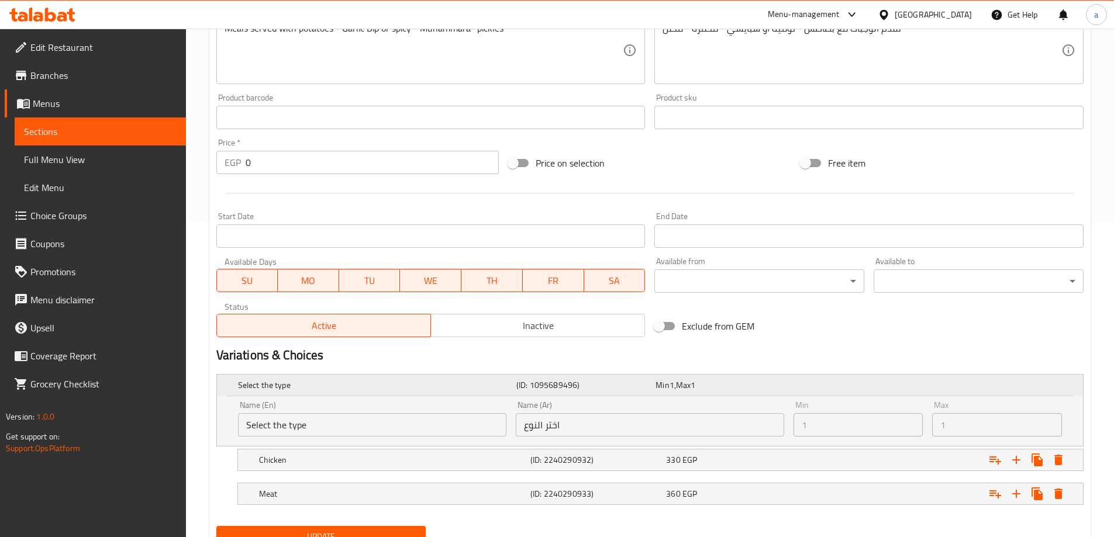
click at [684, 378] on span "Max" at bounding box center [683, 385] width 15 height 15
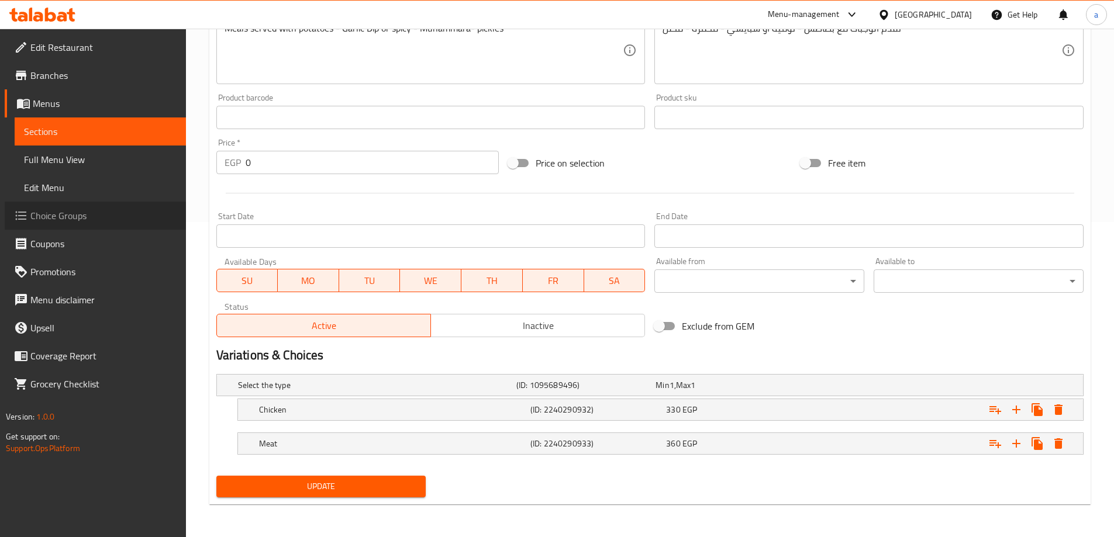
click at [76, 219] on span "Choice Groups" at bounding box center [103, 216] width 146 height 14
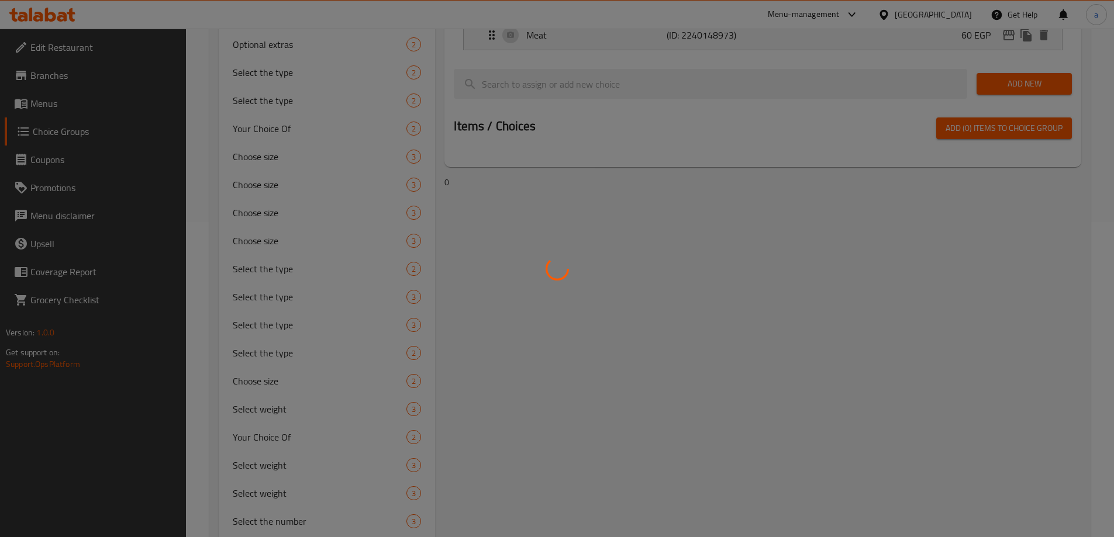
scroll to position [165, 0]
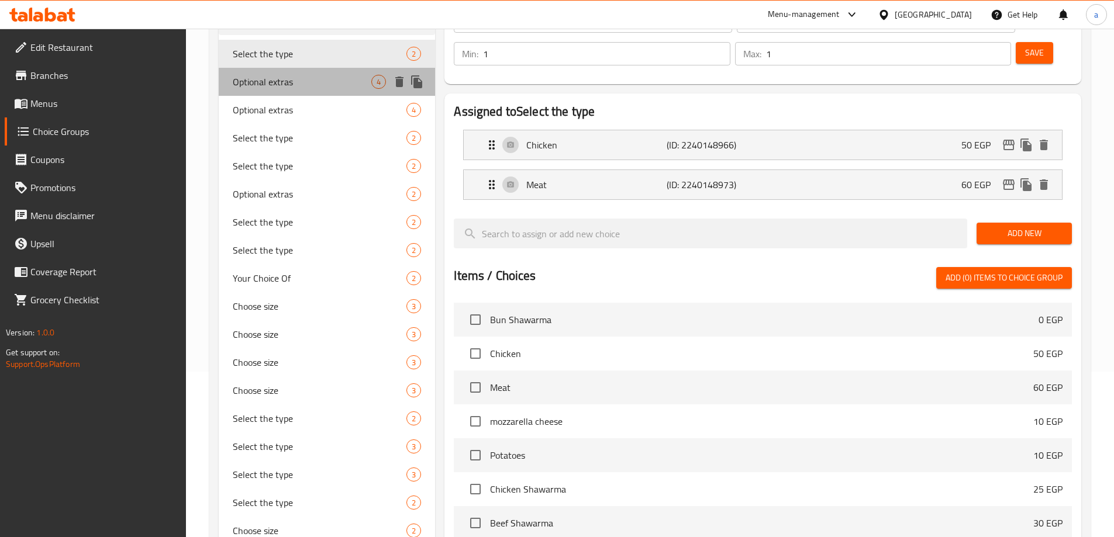
click at [289, 94] on div "Optional extras 4" at bounding box center [327, 82] width 217 height 28
type input "Optional extras"
type input "إضافات اختيارية"
type input "0"
type input "4"
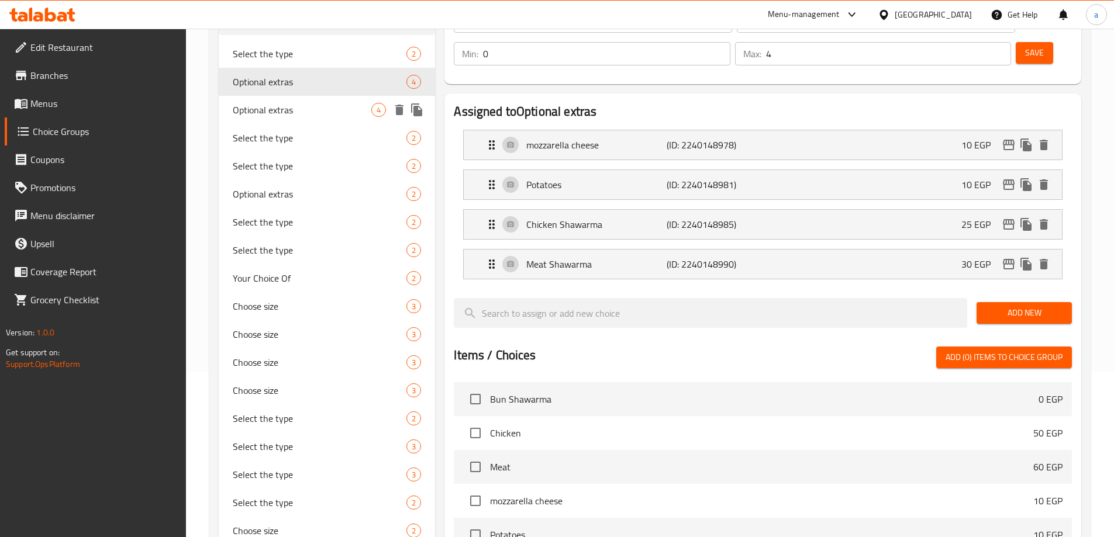
click at [278, 108] on span "Optional extras" at bounding box center [302, 110] width 139 height 14
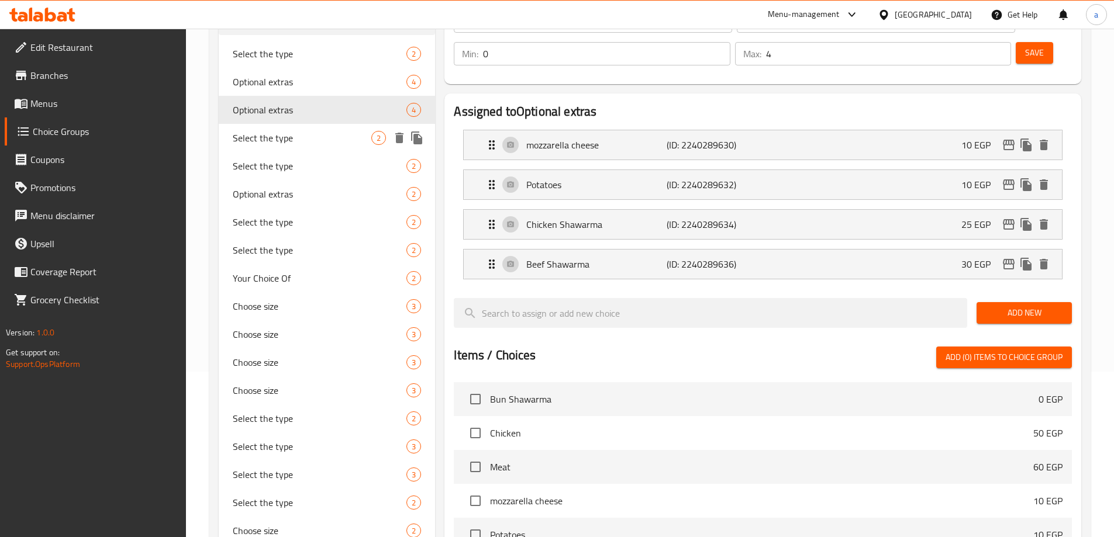
click at [276, 143] on span "Select the type" at bounding box center [302, 138] width 139 height 14
type input "Select the type"
type input "اختر النوع"
type input "1"
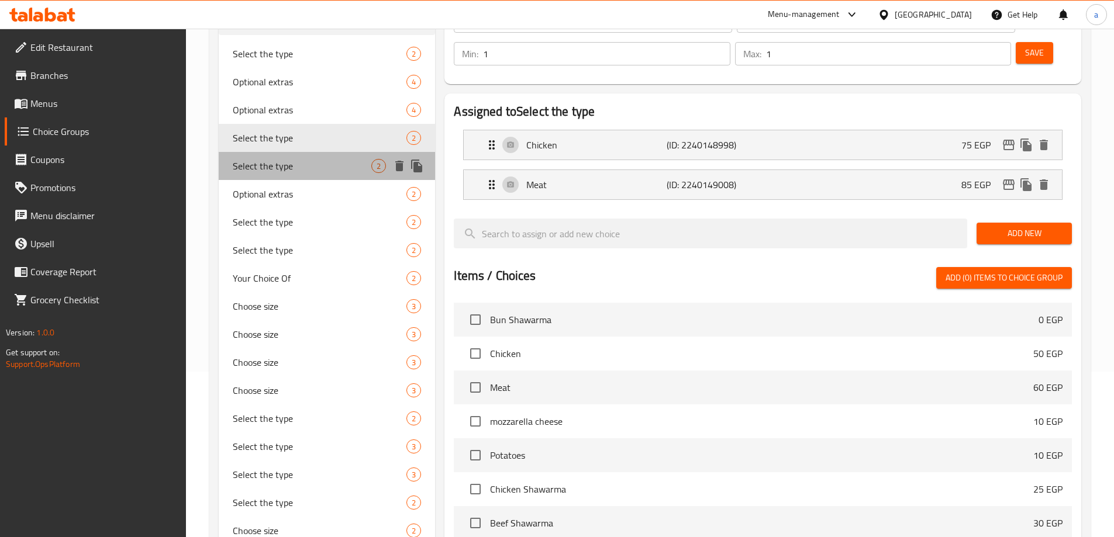
click at [277, 161] on span "Select the type" at bounding box center [302, 166] width 139 height 14
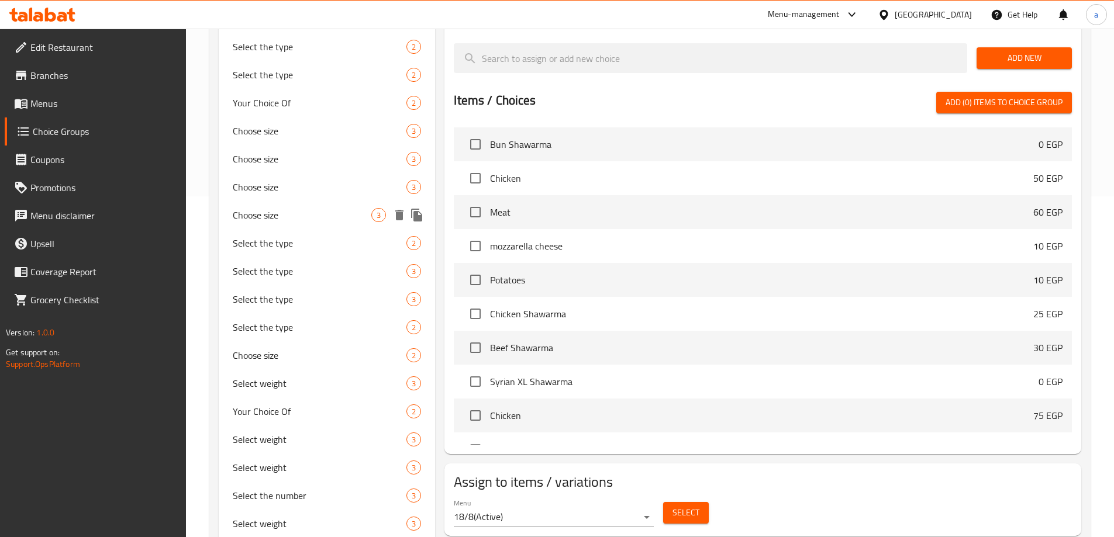
scroll to position [519, 0]
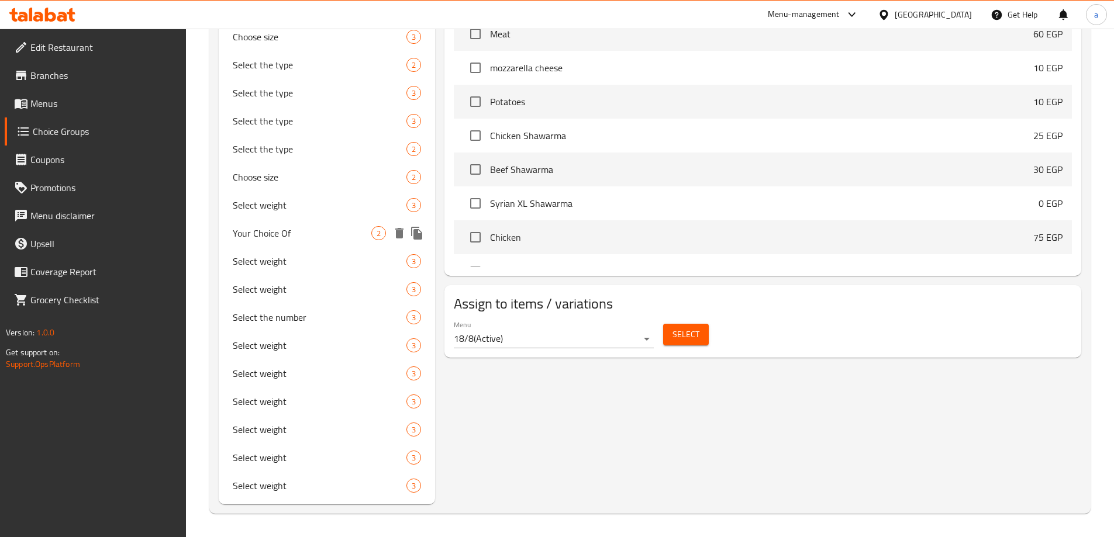
click at [283, 239] on span "Your Choice Of" at bounding box center [302, 233] width 139 height 14
type input "Your Choice Of"
type input "أختيارك من"
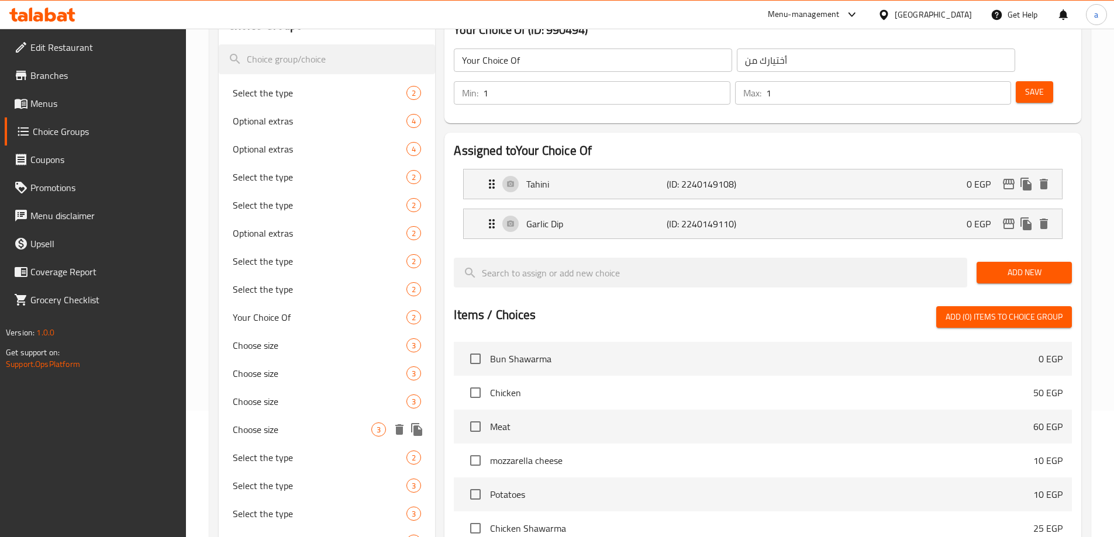
scroll to position [110, 0]
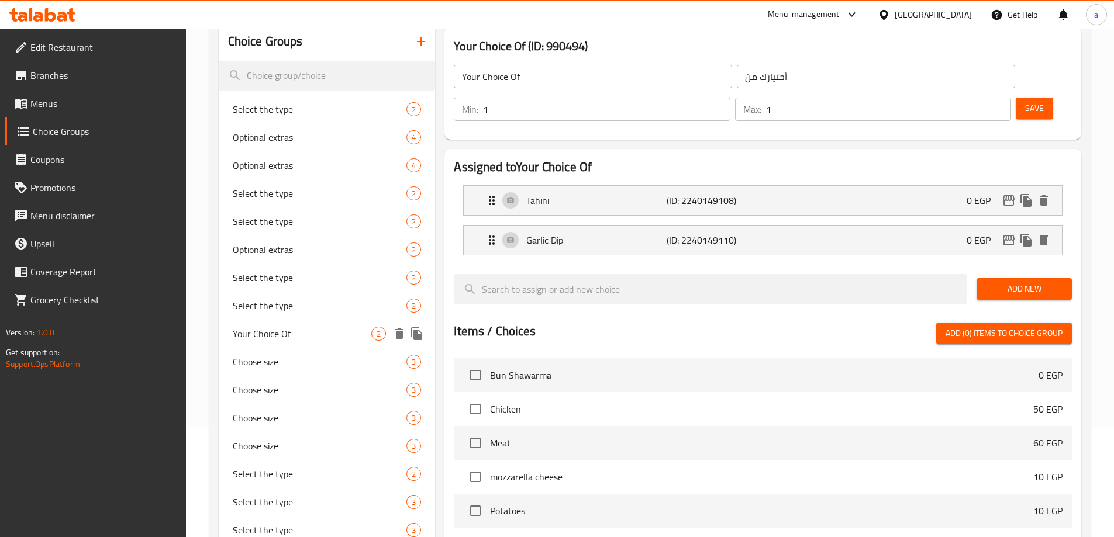
click at [281, 332] on span "Your Choice Of" at bounding box center [302, 334] width 139 height 14
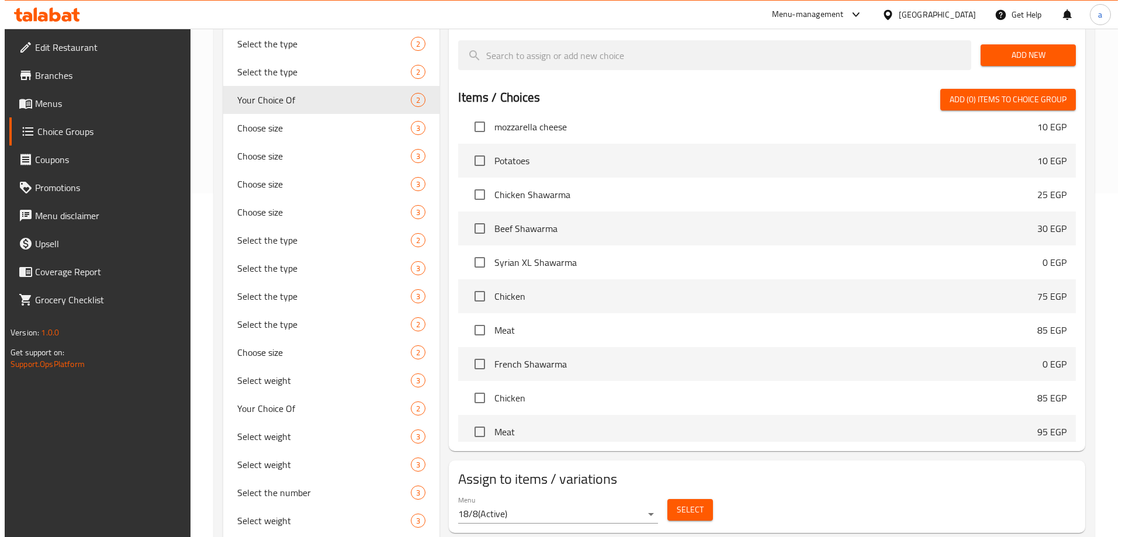
scroll to position [175, 0]
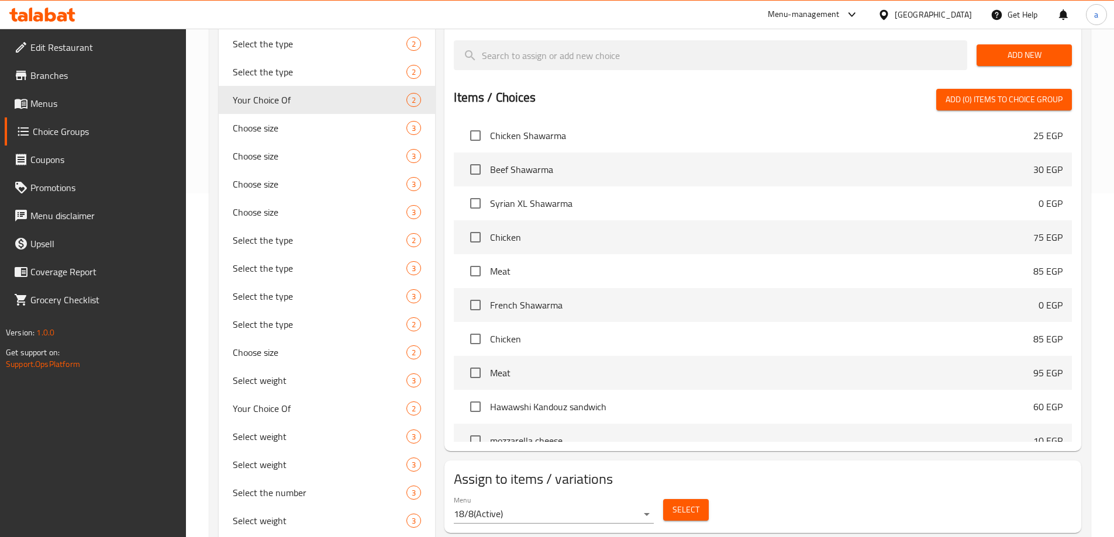
click at [694, 503] on span "Select" at bounding box center [685, 510] width 27 height 15
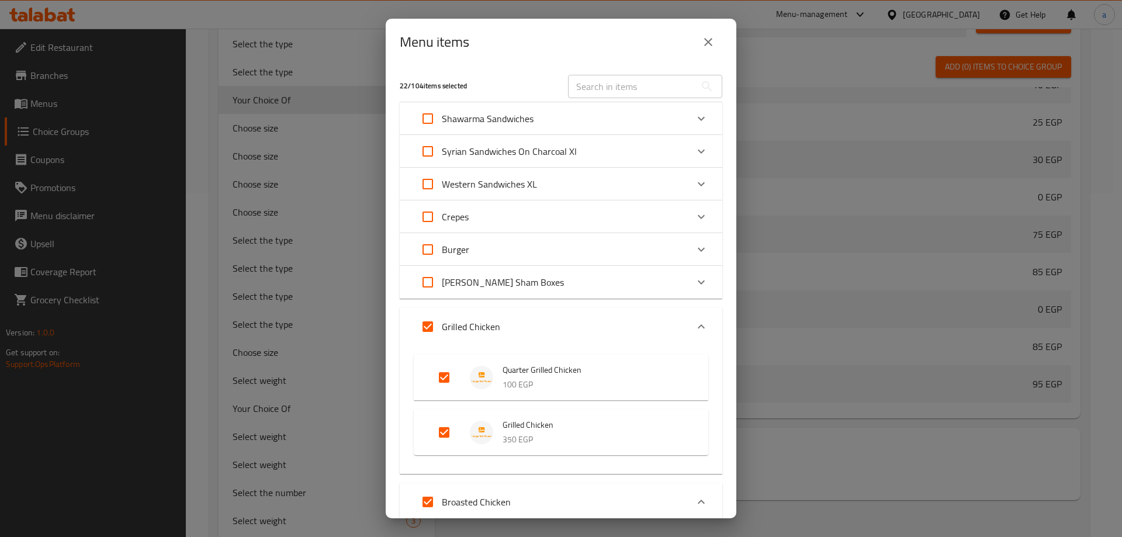
scroll to position [58, 0]
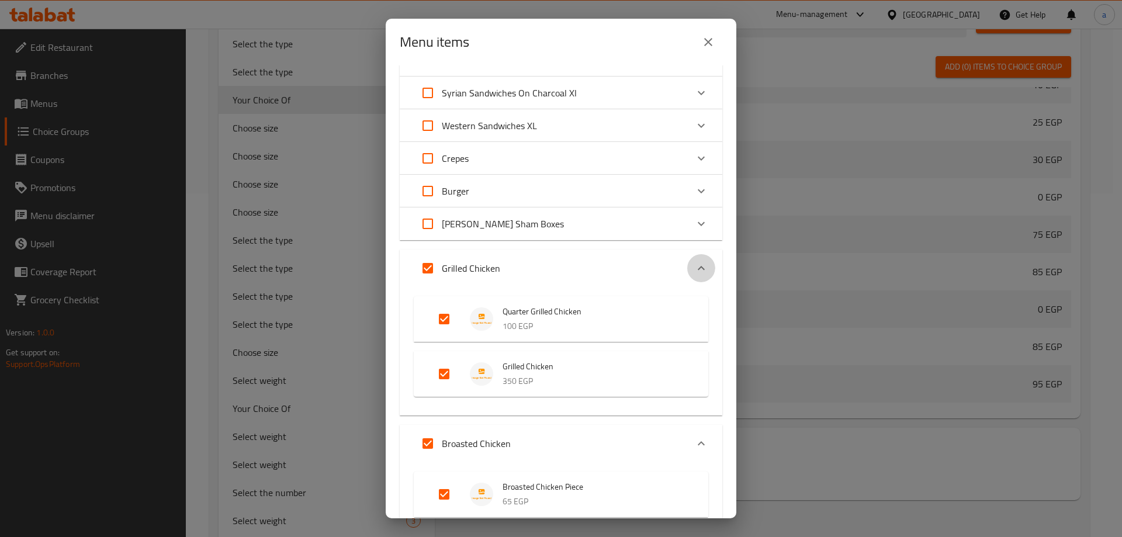
click at [694, 262] on icon "Expand" at bounding box center [701, 268] width 14 height 14
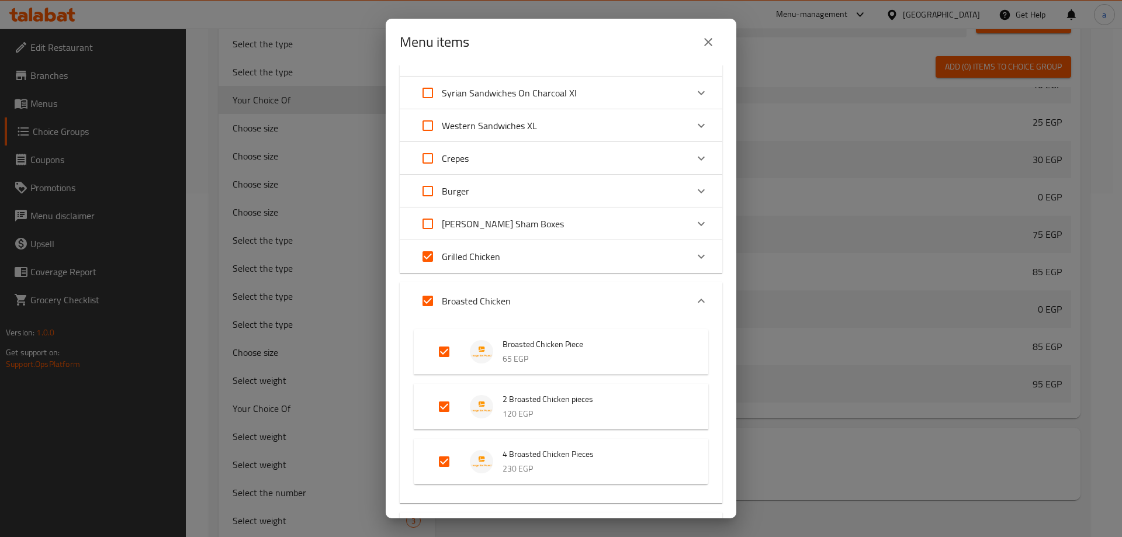
click at [694, 260] on icon "Expand" at bounding box center [701, 257] width 14 height 14
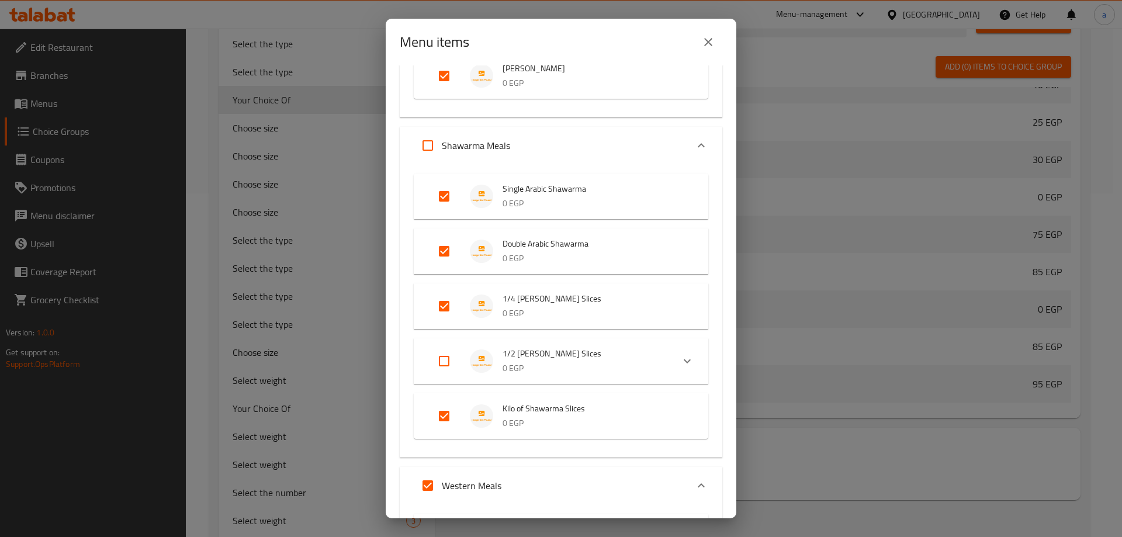
scroll to position [1052, 0]
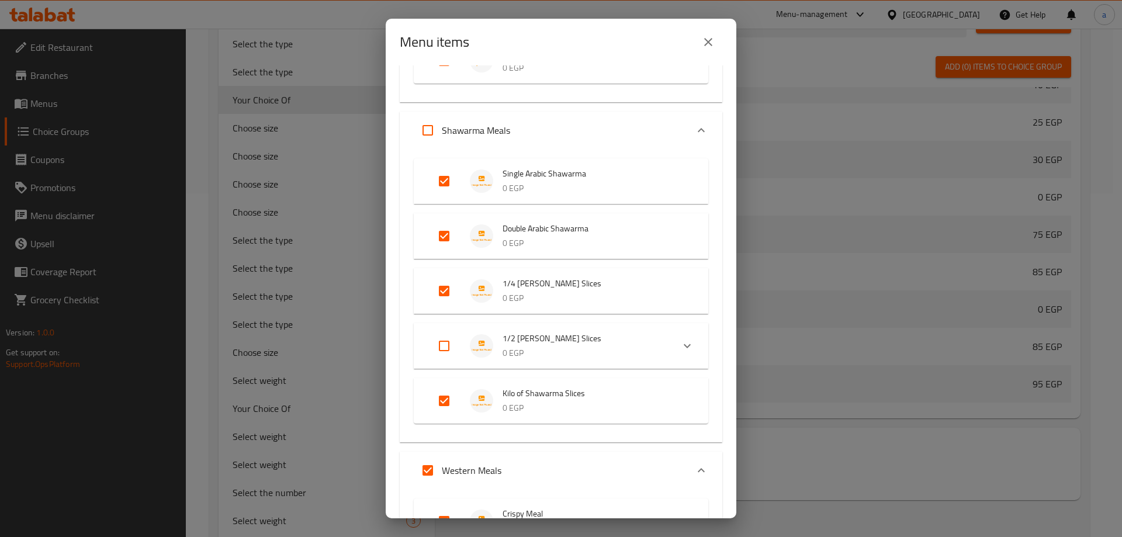
click at [448, 343] on input "Expand" at bounding box center [444, 346] width 28 height 28
checkbox input "true"
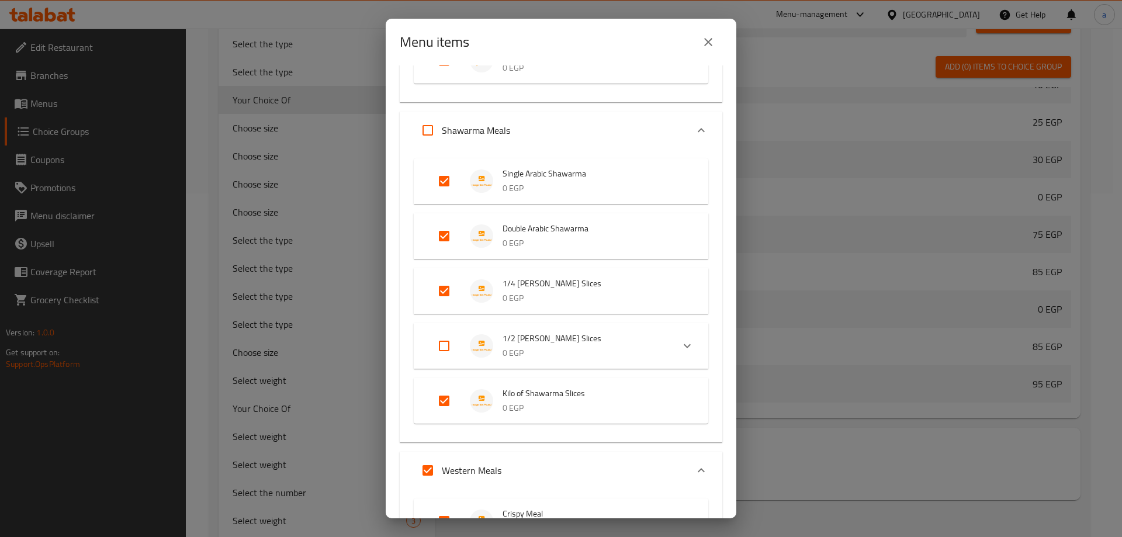
checkbox input "true"
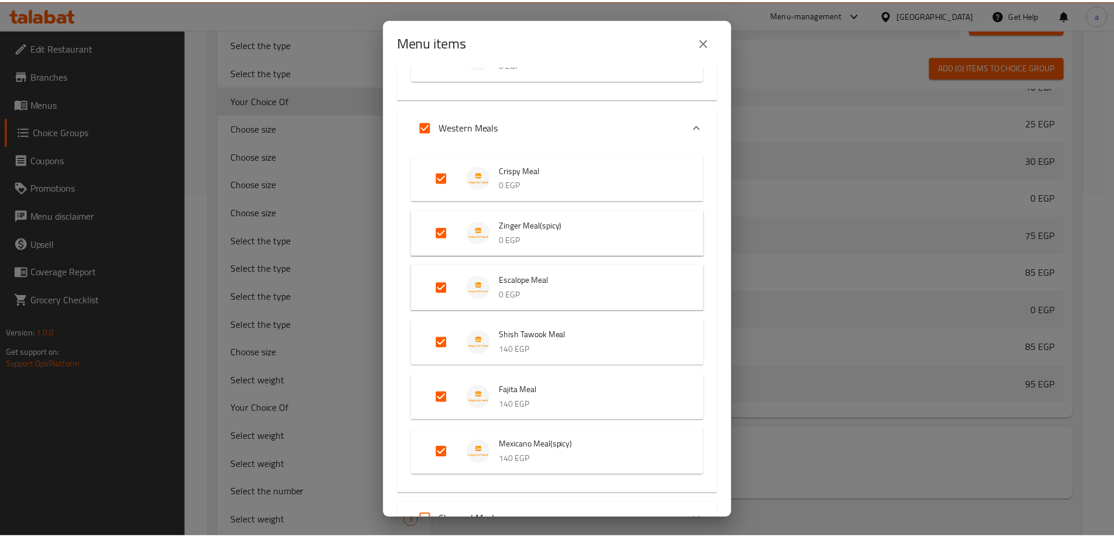
scroll to position [1626, 0]
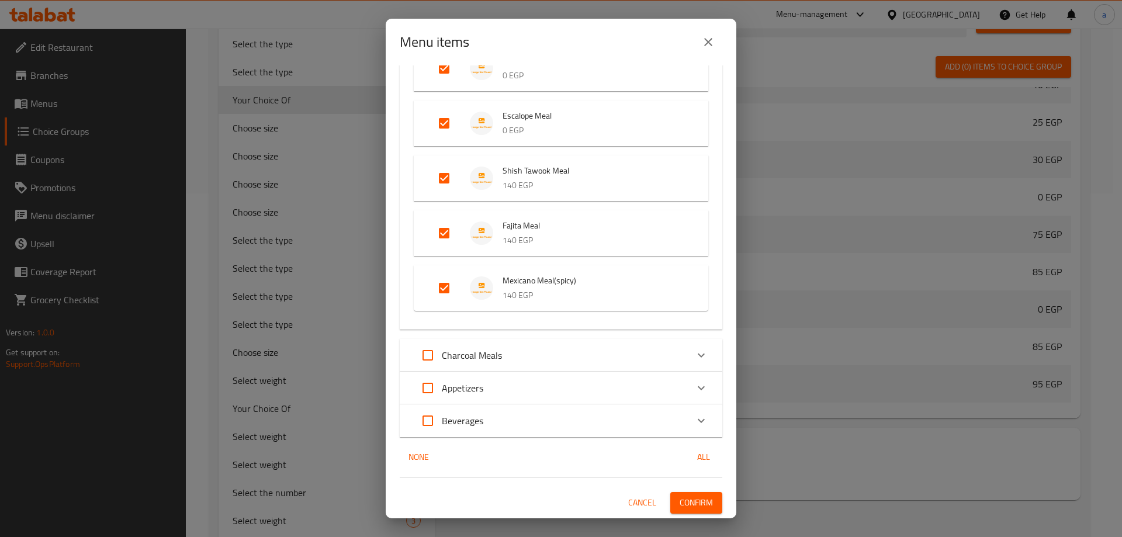
click at [691, 503] on span "Confirm" at bounding box center [696, 503] width 33 height 15
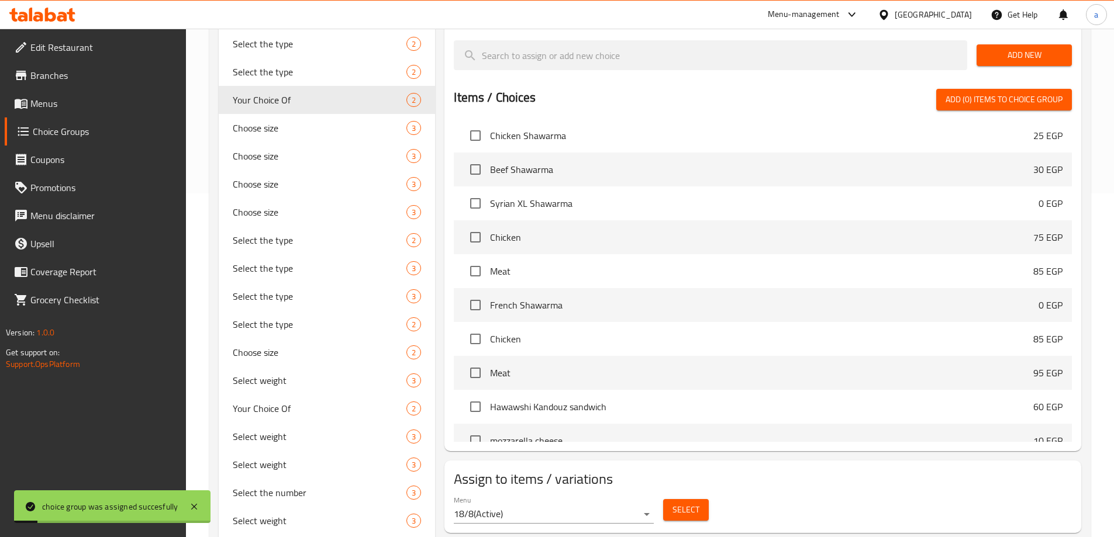
scroll to position [110, 0]
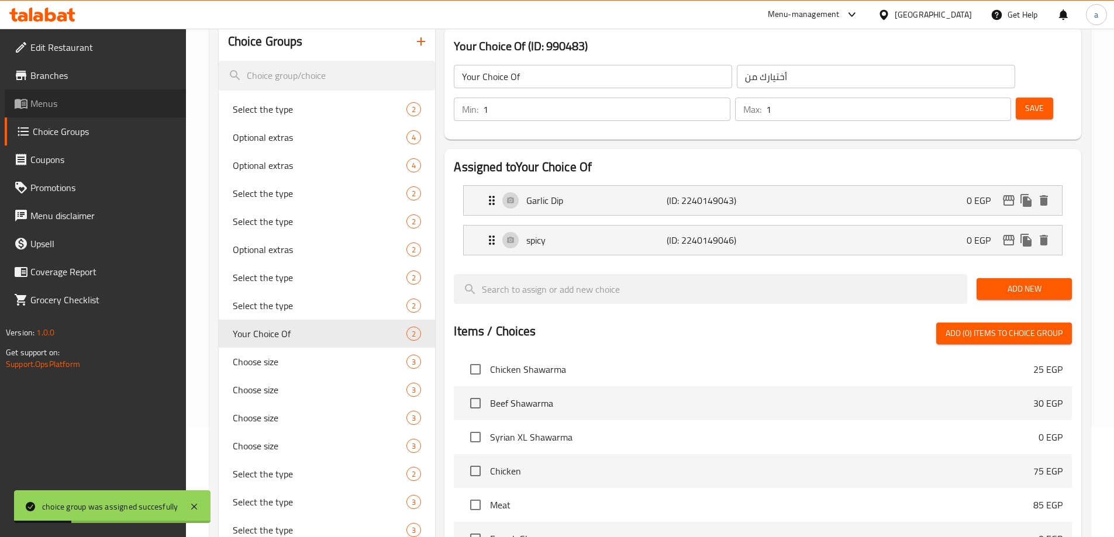
click at [75, 110] on span "Menus" at bounding box center [103, 103] width 146 height 14
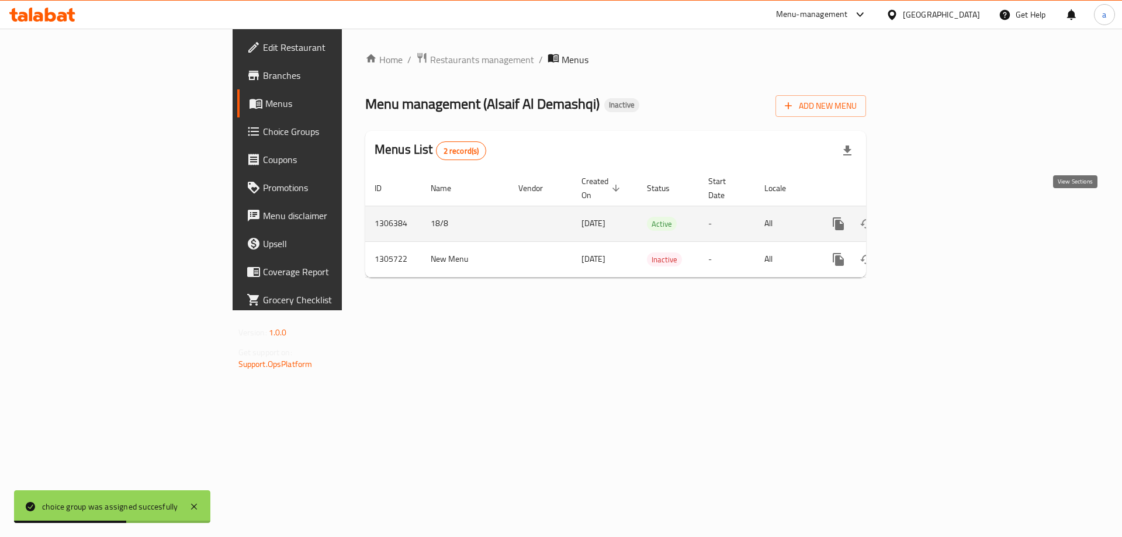
click at [930, 217] on icon "enhanced table" at bounding box center [923, 224] width 14 height 14
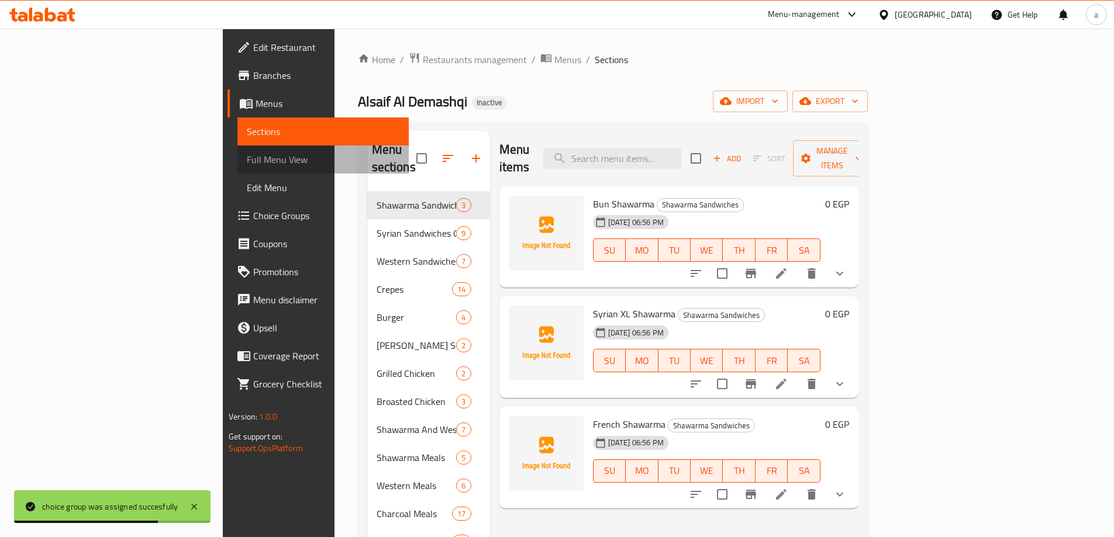
click at [247, 161] on span "Full Menu View" at bounding box center [323, 160] width 153 height 14
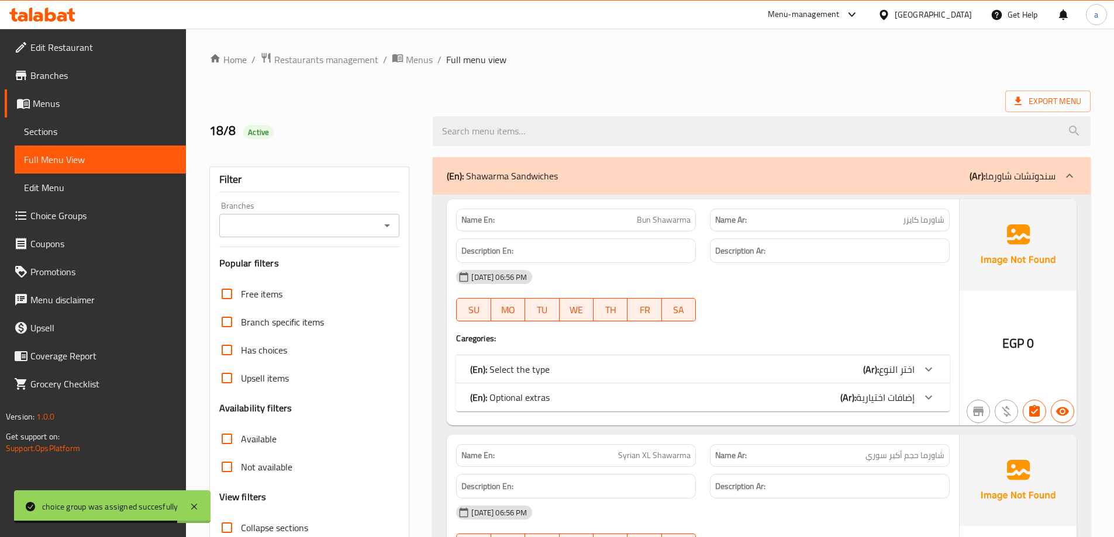
click at [619, 176] on div "(En): Shawarma Sandwiches (Ar): سندوتشات شاورما" at bounding box center [751, 176] width 609 height 14
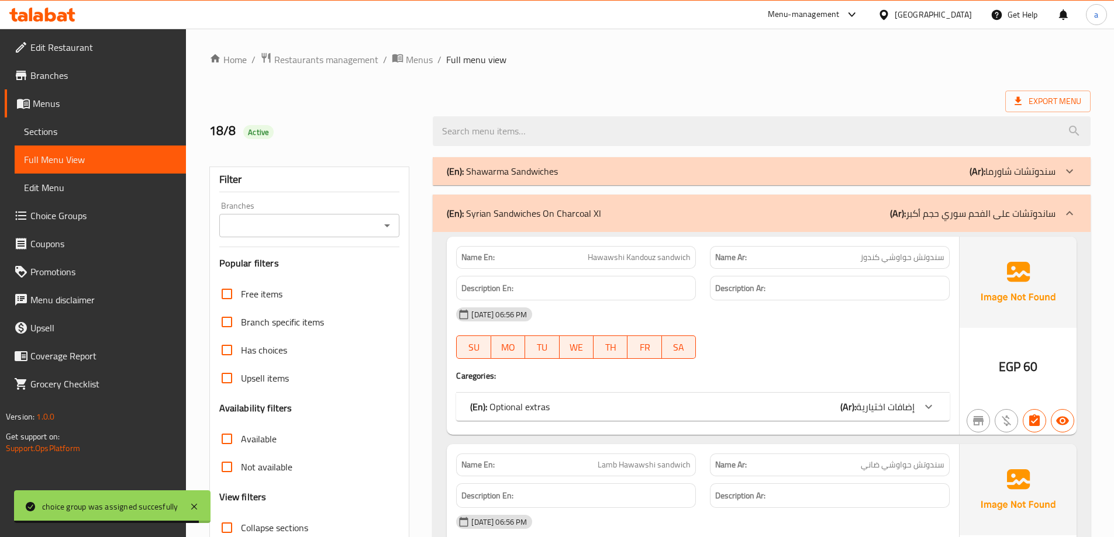
click at [625, 200] on div "(En): Syrian Sandwiches On Charcoal Xl (Ar): ساندوتشات على الفحم سوري حجم أكبر" at bounding box center [762, 213] width 658 height 37
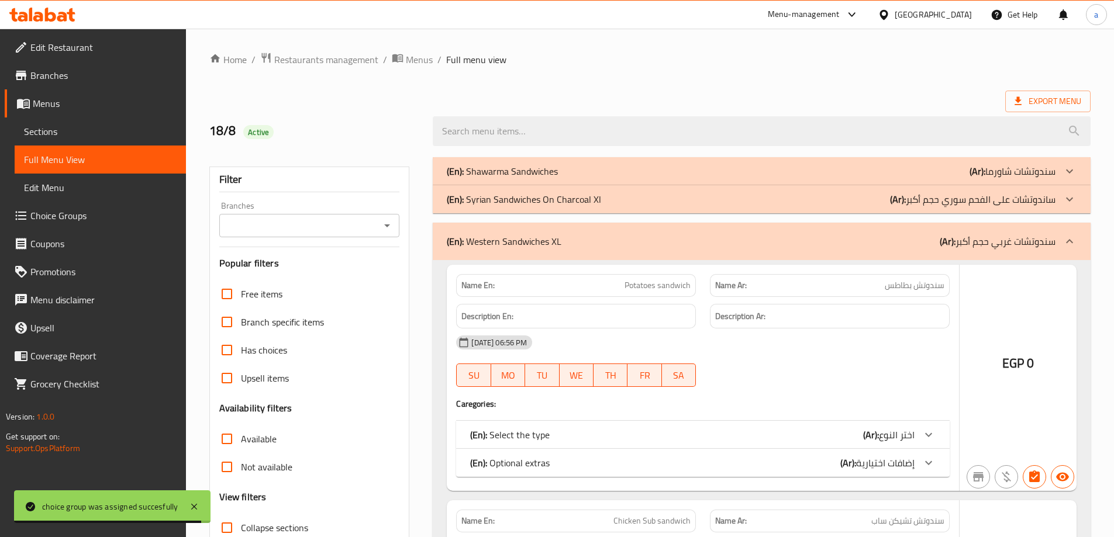
scroll to position [58, 0]
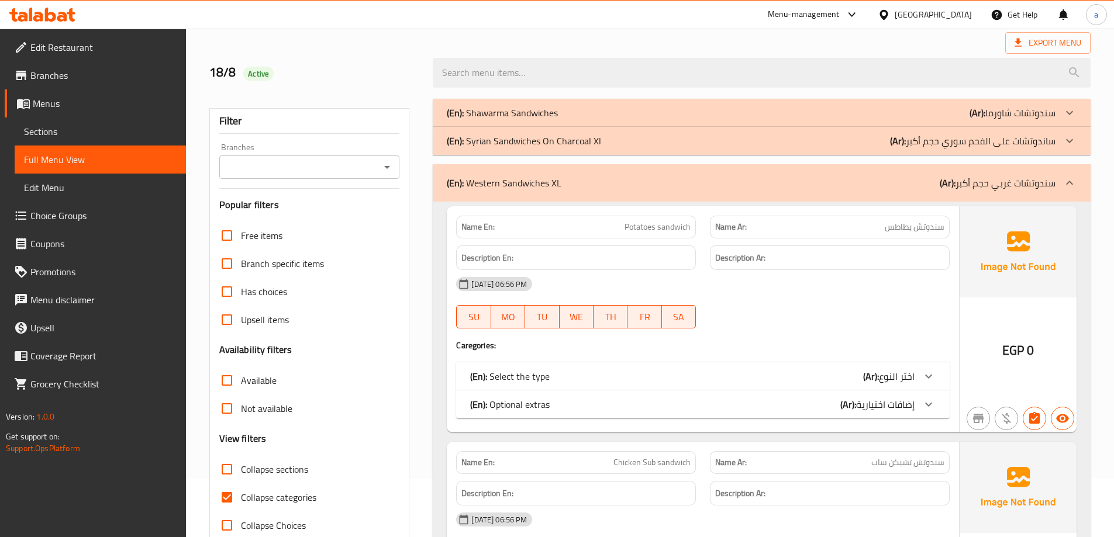
click at [644, 195] on div "(En): Western Sandwiches XL (Ar): سندوتشات غربي حجم أكبر" at bounding box center [762, 182] width 658 height 37
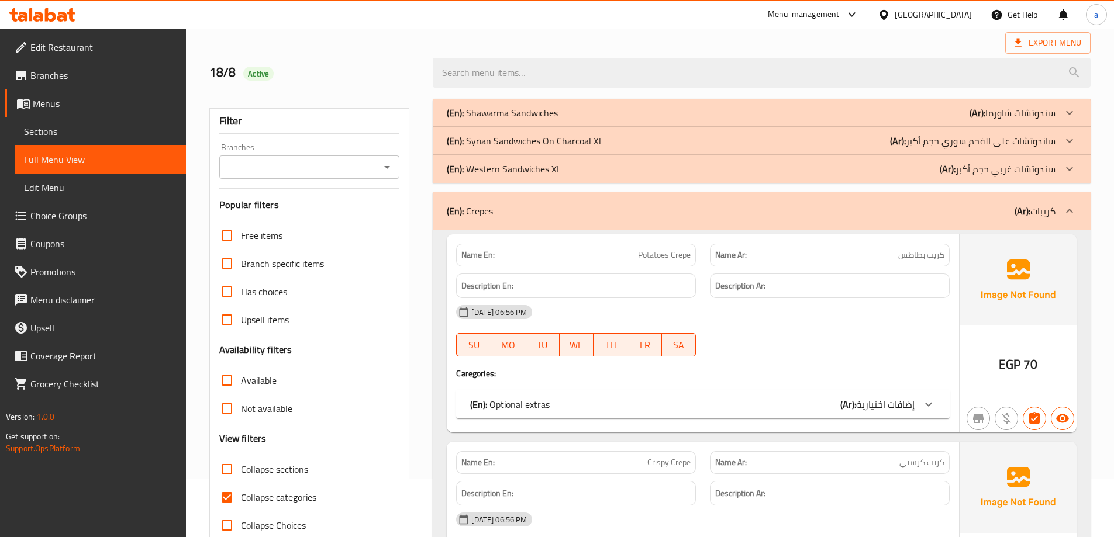
click at [654, 215] on div "(En): Crepes (Ar): كريبات" at bounding box center [751, 211] width 609 height 14
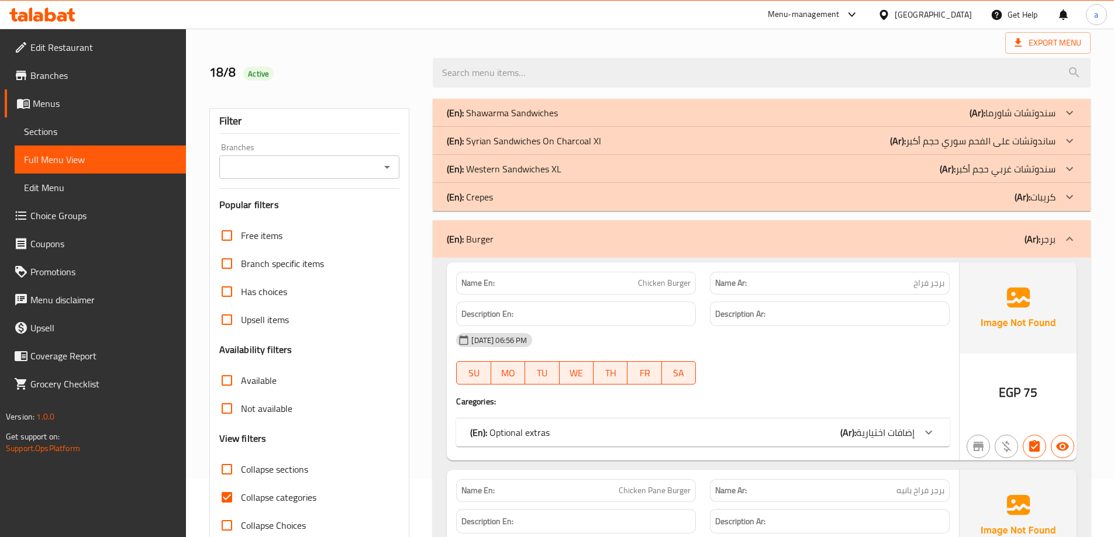
click at [657, 237] on div "(En): Burger (Ar): برجر" at bounding box center [751, 239] width 609 height 14
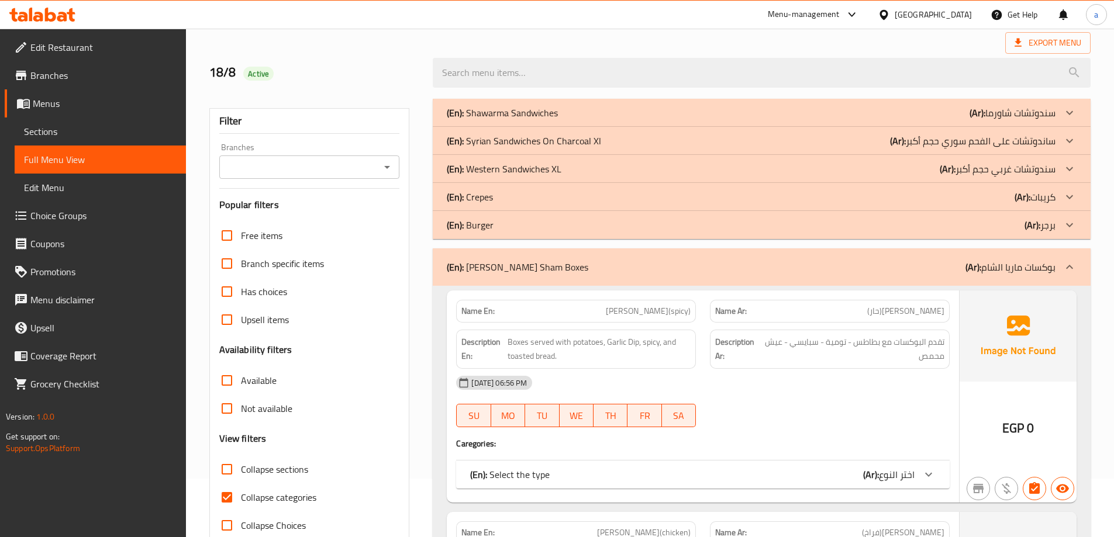
click at [666, 256] on div "(En): [PERSON_NAME] Sham Boxes (Ar): بوكسات [PERSON_NAME]" at bounding box center [762, 266] width 658 height 37
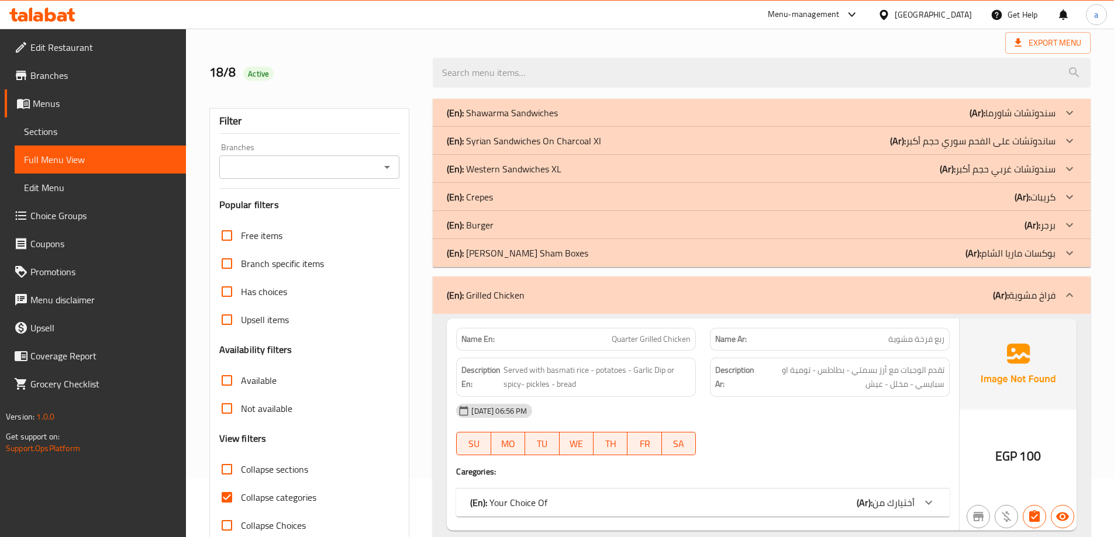
click at [750, 306] on div "(En): Grilled Chicken (Ar): فراخ مشوية" at bounding box center [762, 295] width 658 height 37
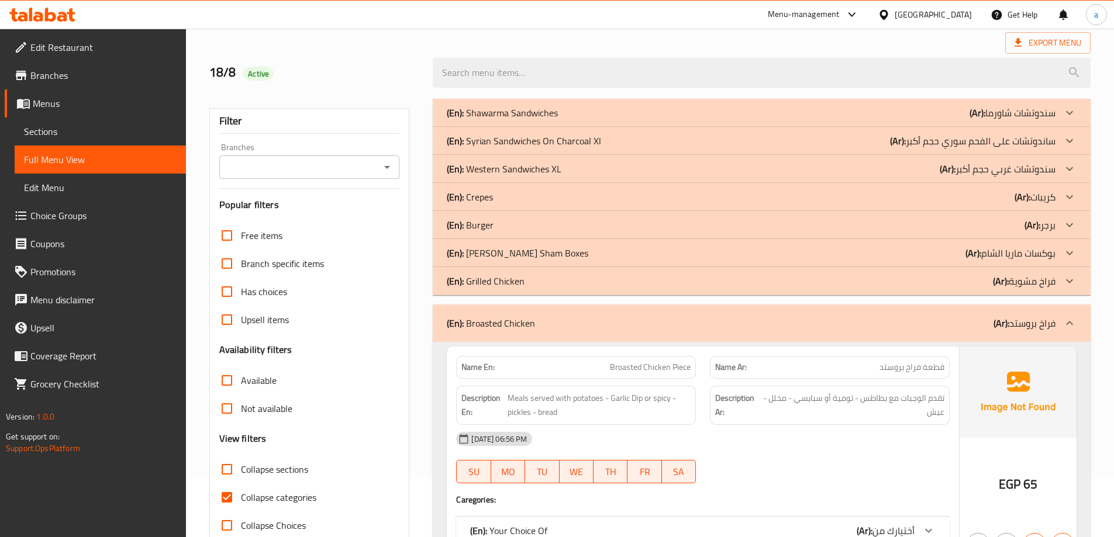
click at [787, 321] on div "(En): Broasted Chicken (Ar): فراخ بروستد" at bounding box center [751, 323] width 609 height 14
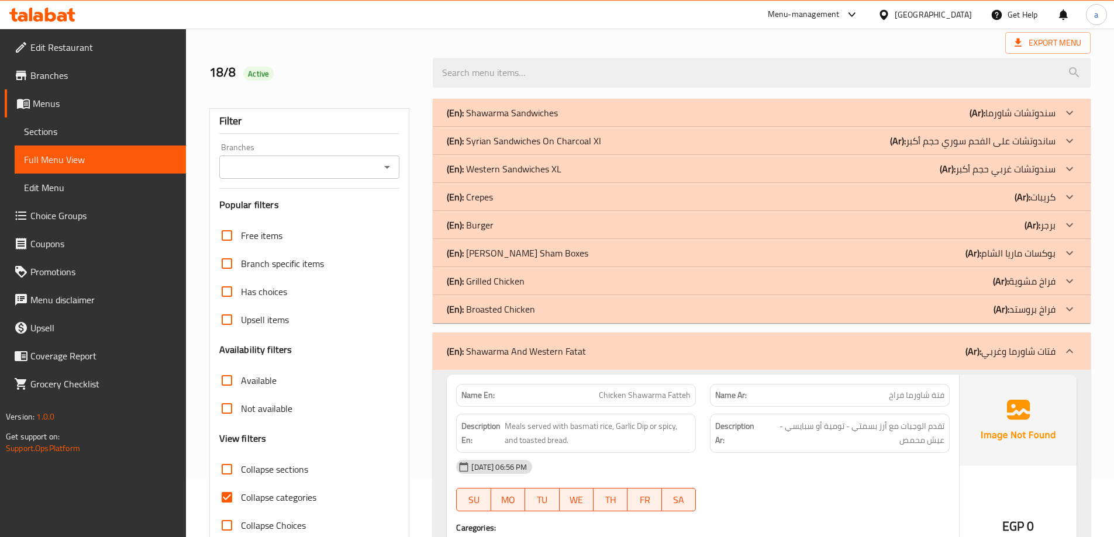
click at [787, 354] on div "(En): Shawarma And Western Fatat (Ar): فتات شاورما وغربي" at bounding box center [751, 351] width 609 height 14
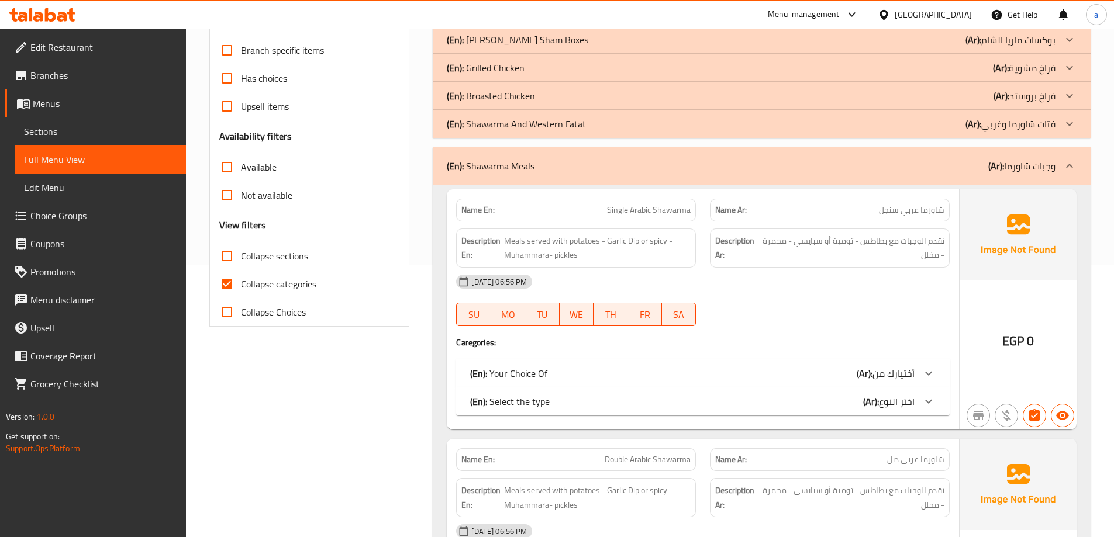
scroll to position [292, 0]
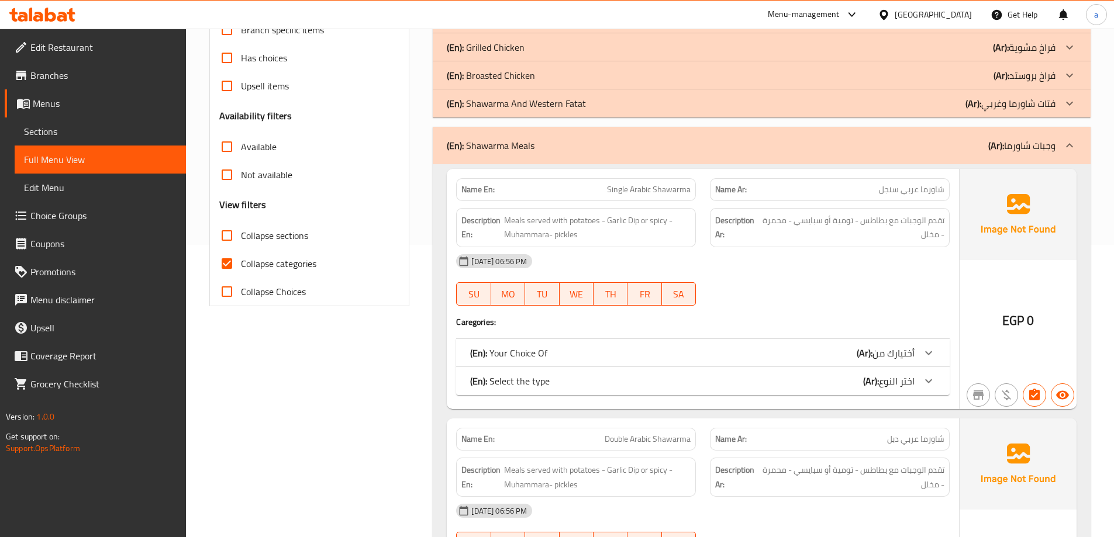
click at [305, 254] on label "Collapse categories" at bounding box center [264, 264] width 103 height 28
click at [241, 254] on input "Collapse categories" at bounding box center [227, 264] width 28 height 28
checkbox input "false"
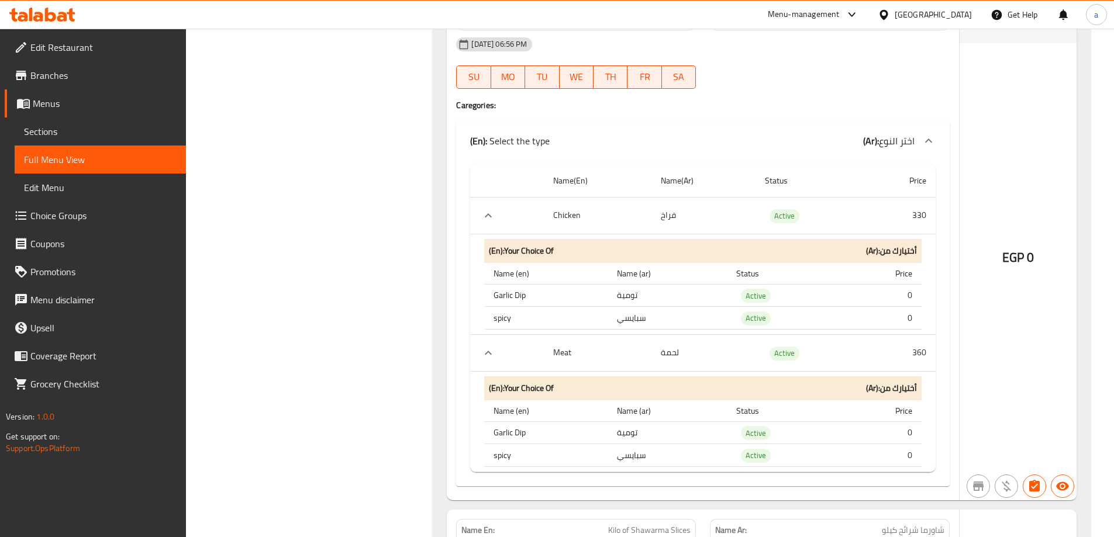
scroll to position [2163, 0]
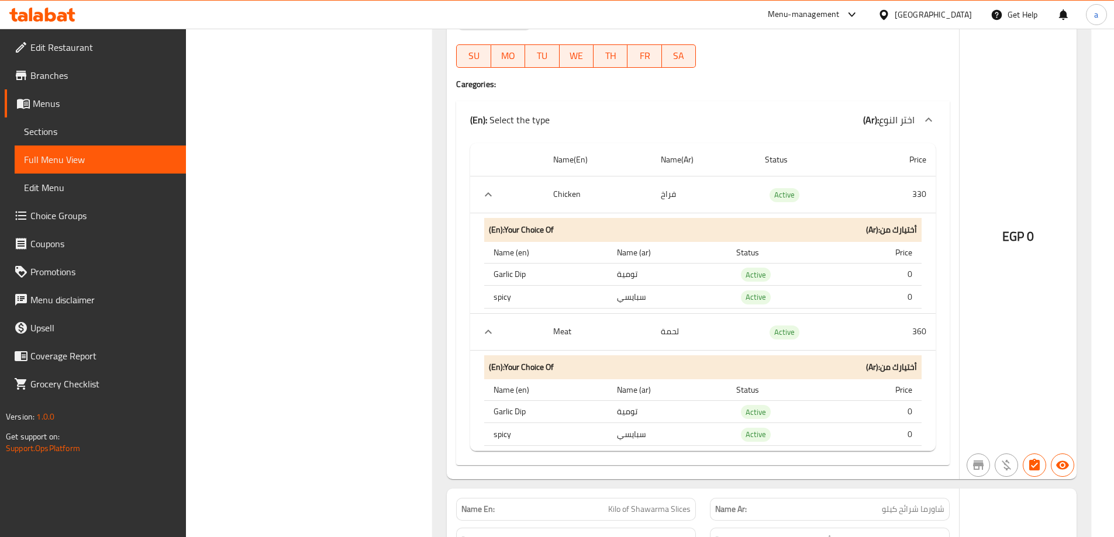
click at [70, 217] on span "Choice Groups" at bounding box center [103, 216] width 146 height 14
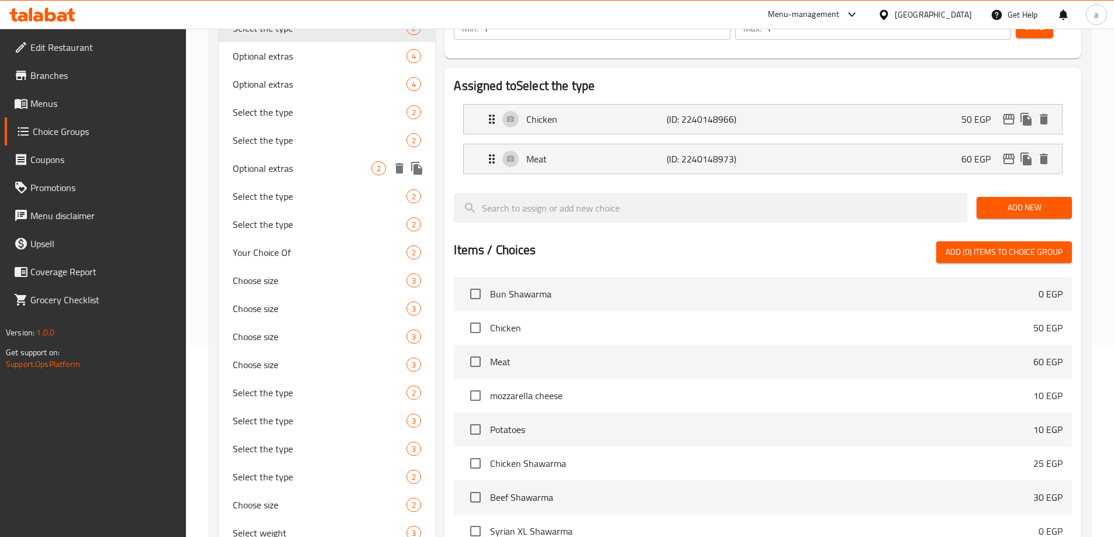
scroll to position [49, 0]
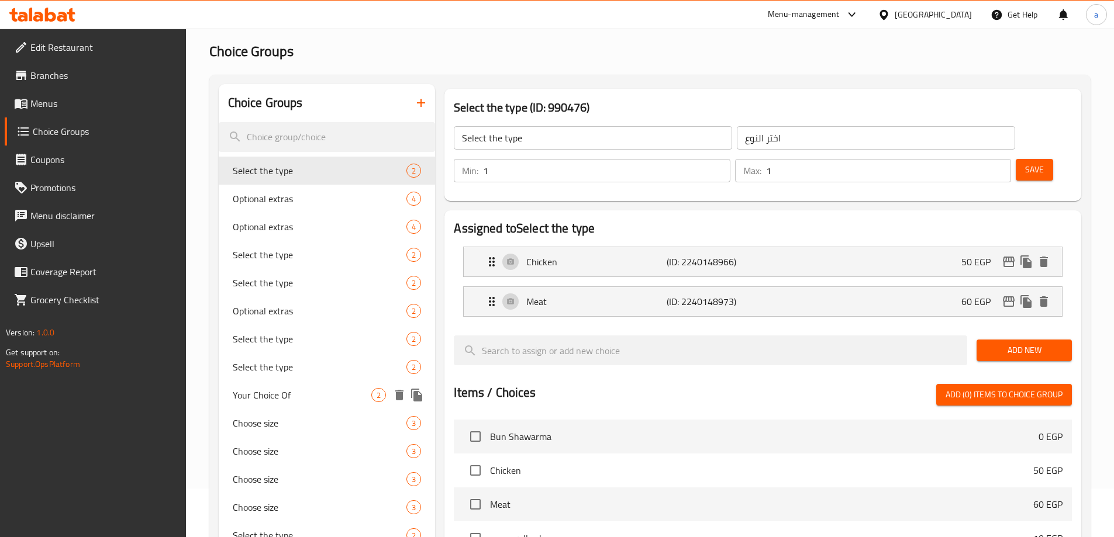
click at [303, 388] on span "Your Choice Of" at bounding box center [302, 395] width 139 height 14
type input "Your Choice Of"
type input "أختيارك من"
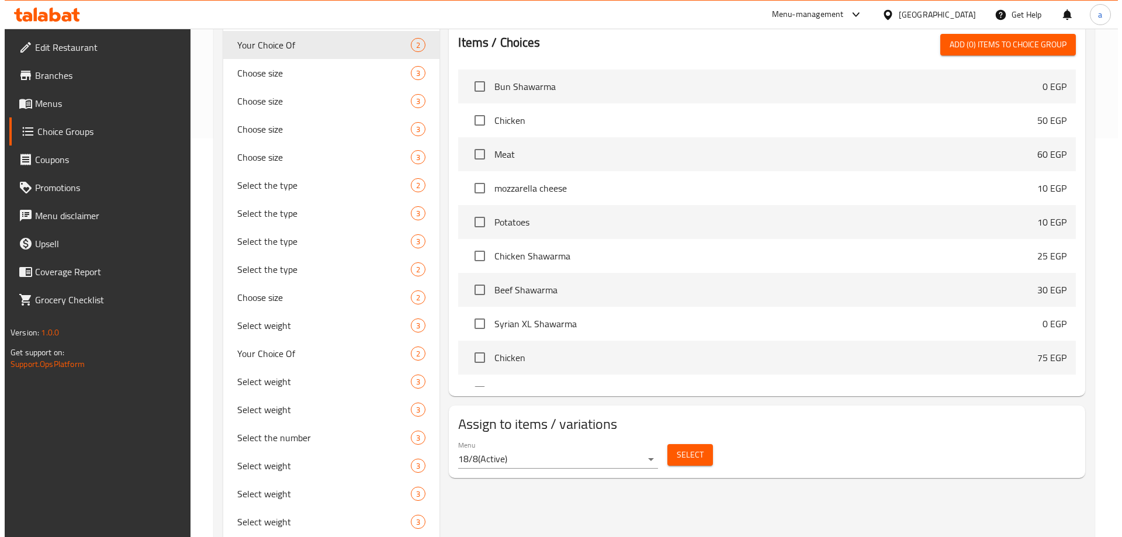
scroll to position [399, 0]
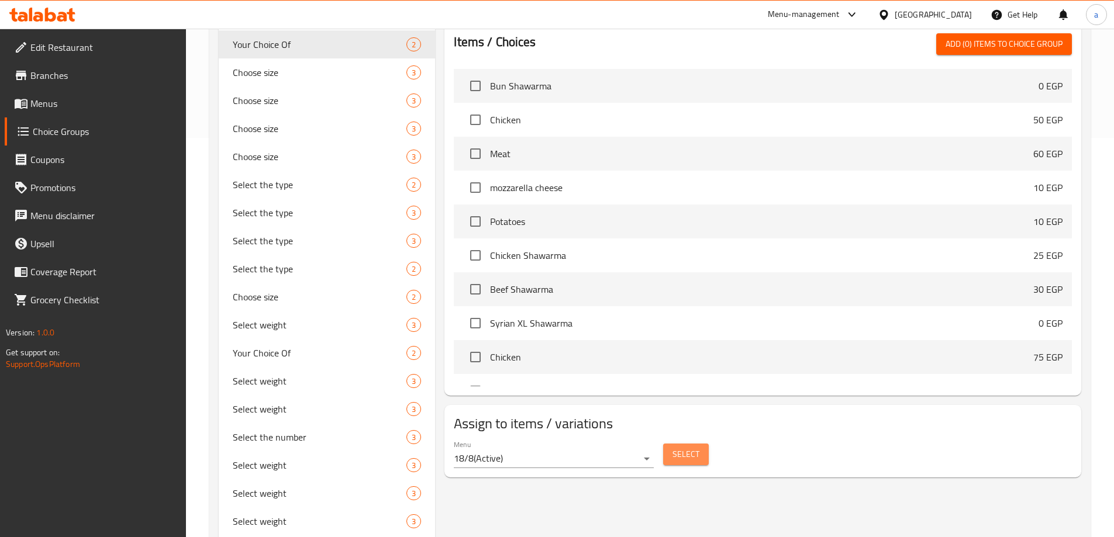
click at [676, 444] on button "Select" at bounding box center [686, 455] width 46 height 22
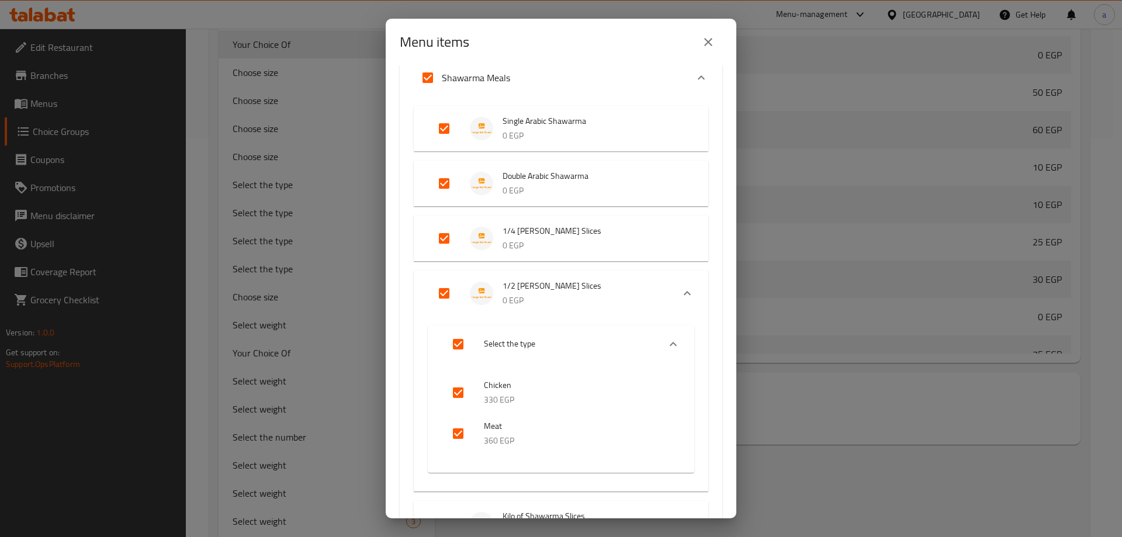
scroll to position [1169, 0]
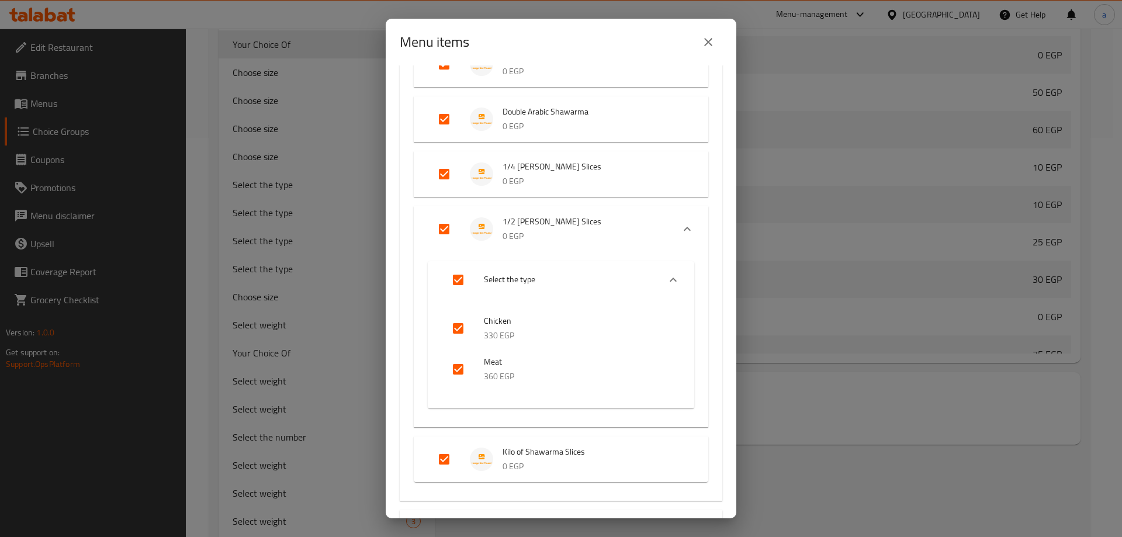
click at [461, 277] on input "Expand" at bounding box center [458, 280] width 28 height 28
checkbox input "false"
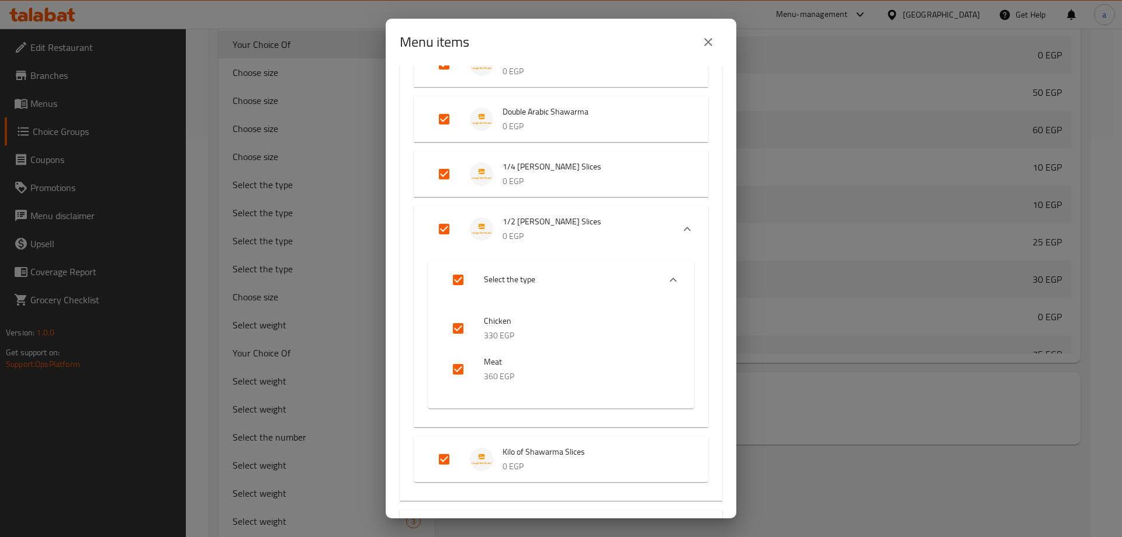
checkbox input "false"
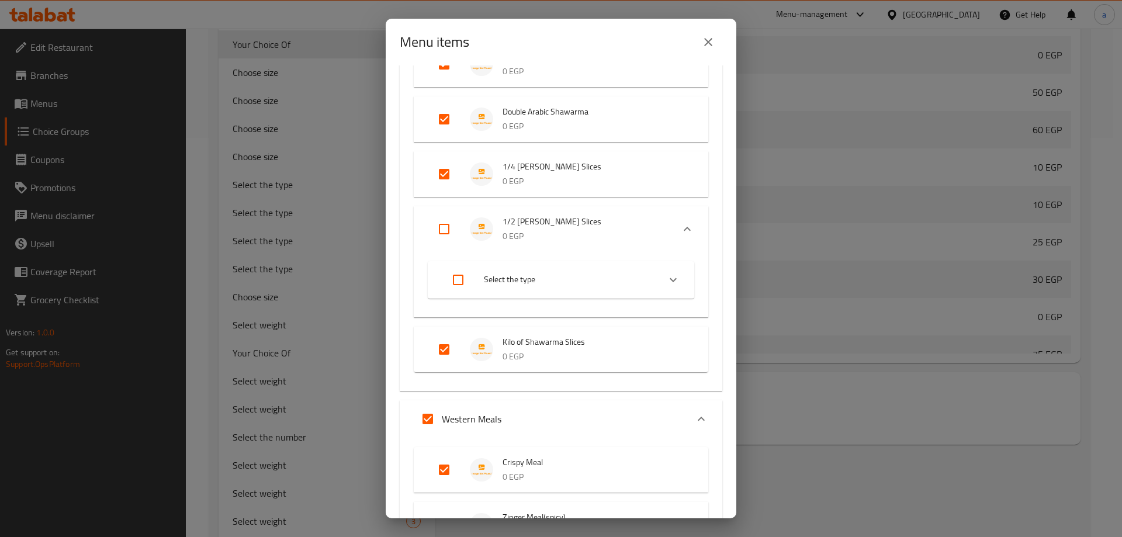
click at [444, 230] on input "Expand" at bounding box center [444, 229] width 28 height 28
checkbox input "true"
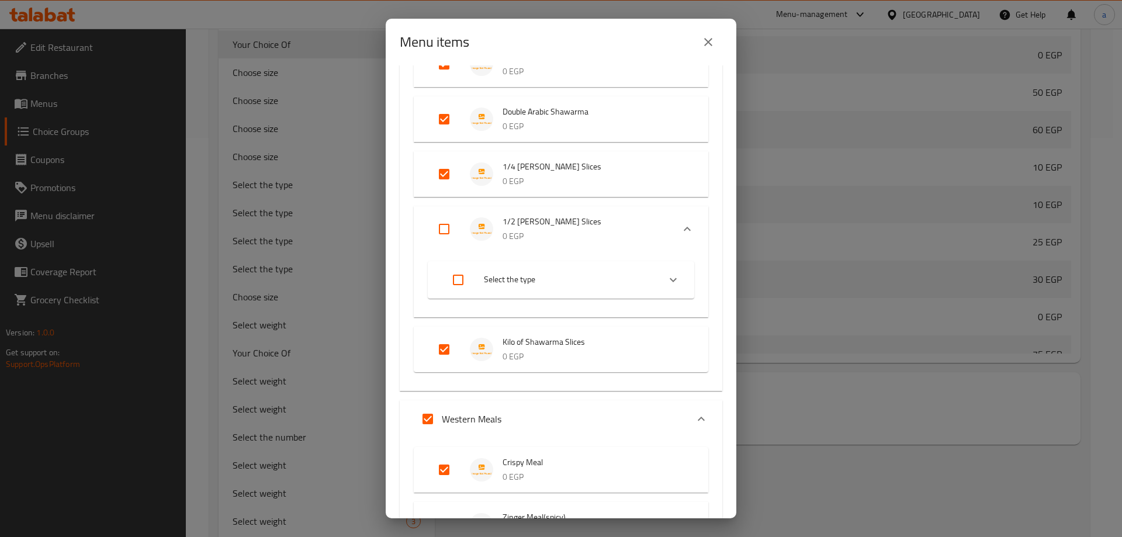
checkbox input "true"
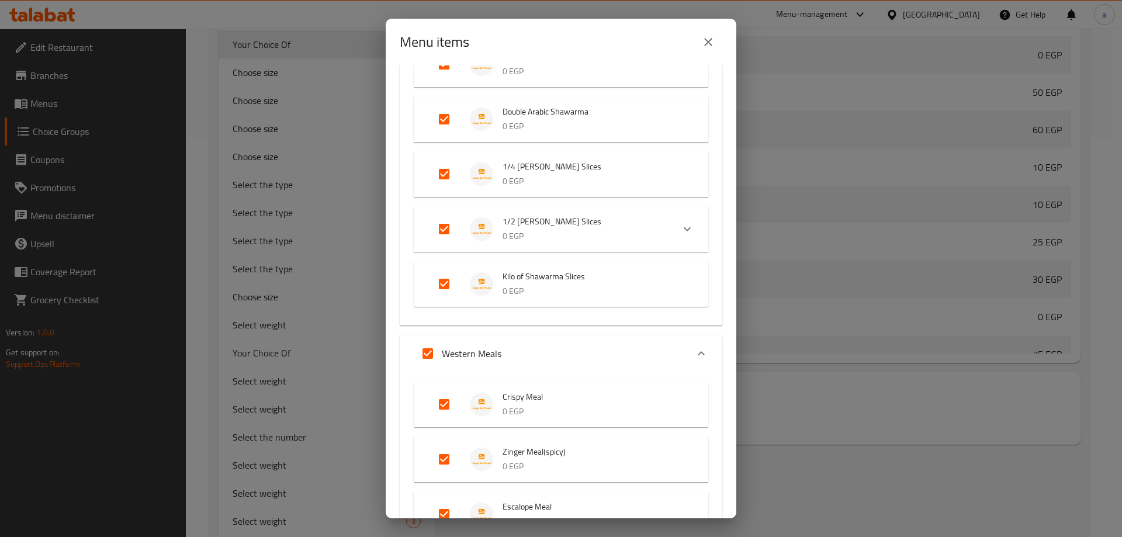
click at [510, 231] on p "0 EGP" at bounding box center [583, 236] width 161 height 15
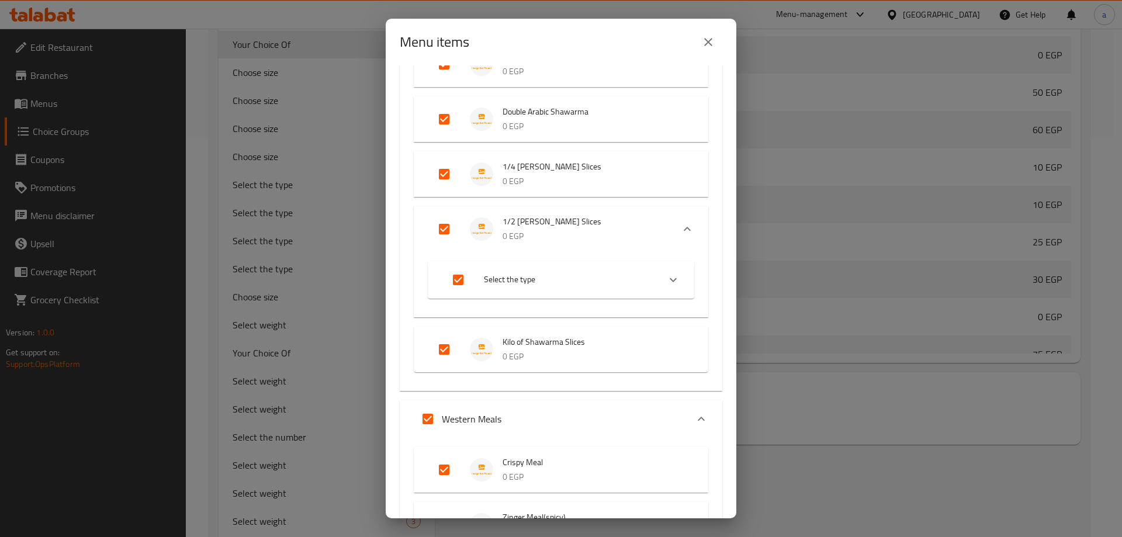
click at [458, 278] on input "Expand" at bounding box center [458, 280] width 28 height 28
checkbox input "false"
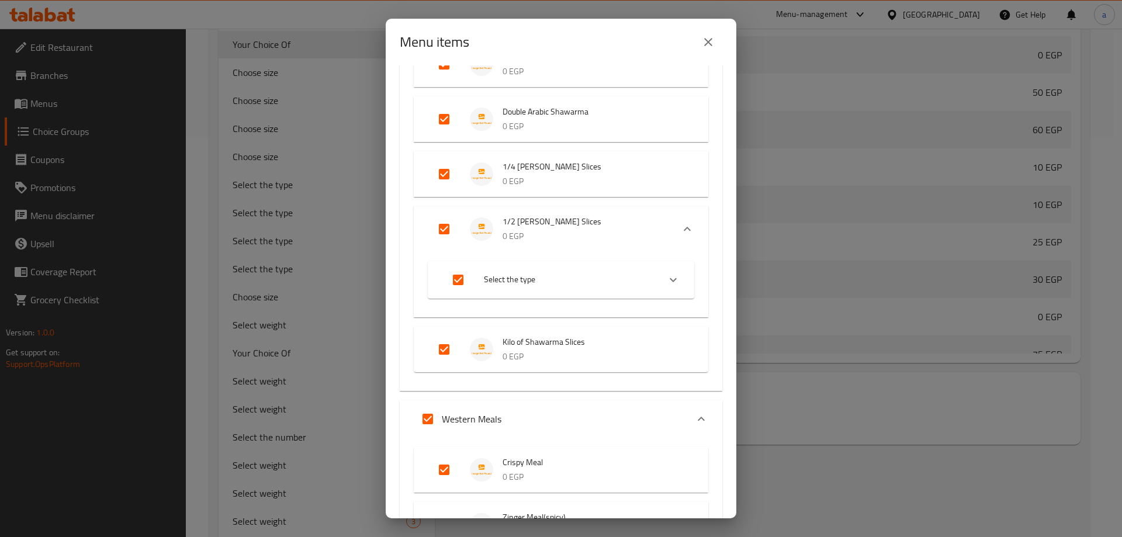
checkbox input "false"
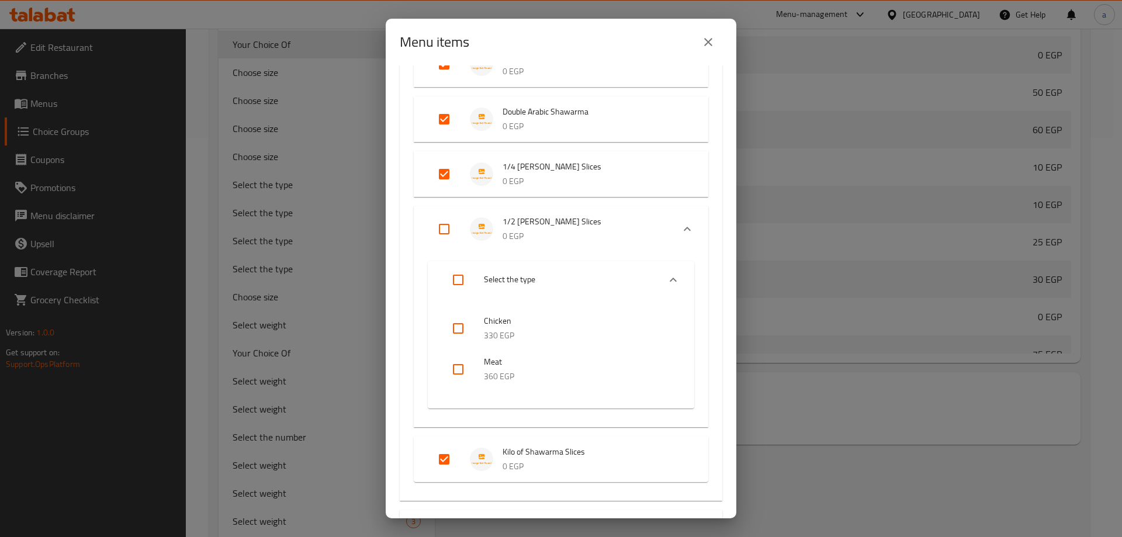
click at [447, 228] on input "Expand" at bounding box center [444, 229] width 28 height 28
checkbox input "true"
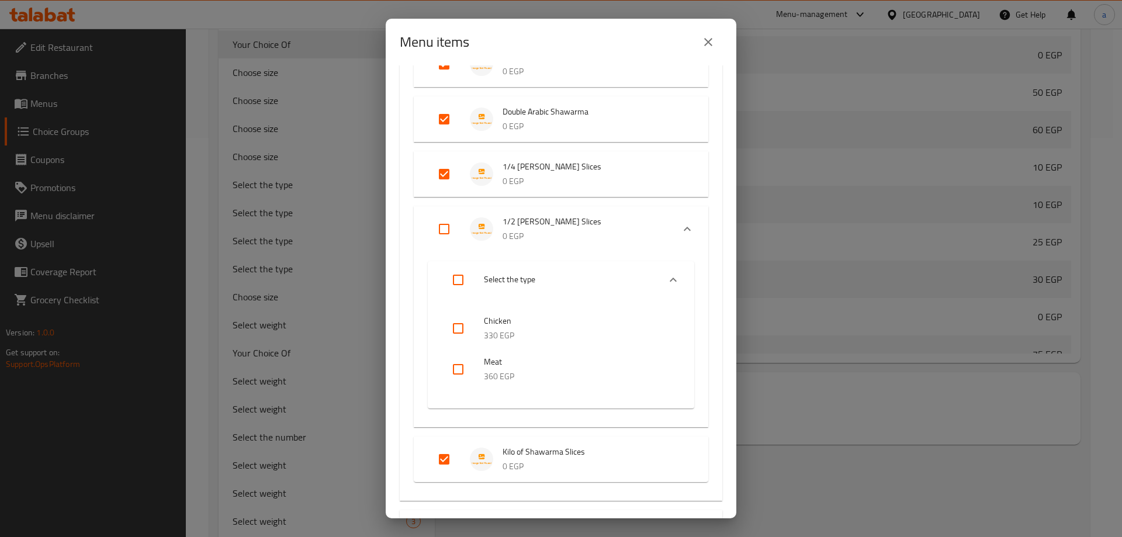
checkbox input "true"
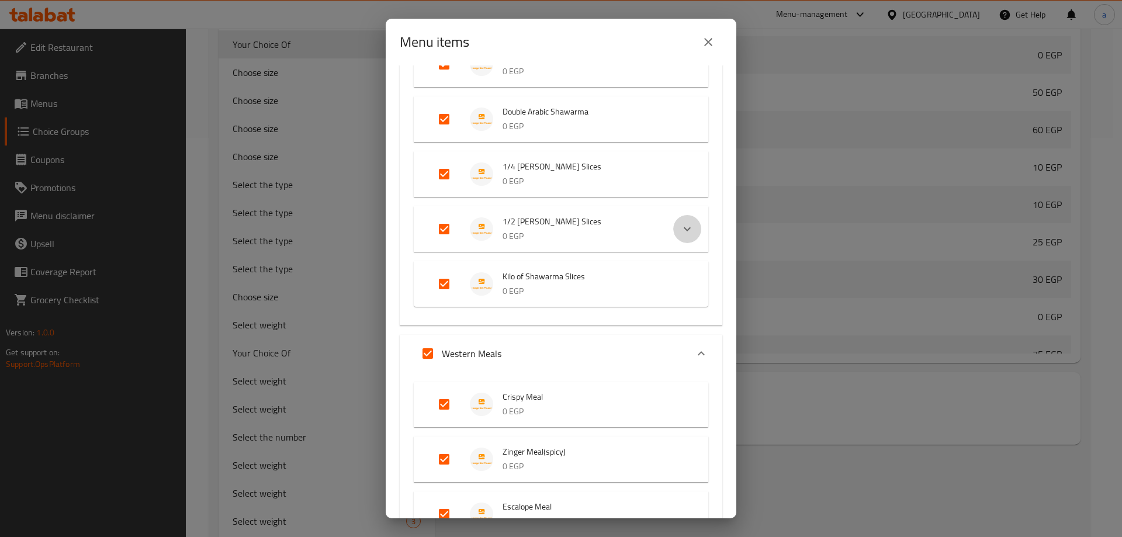
click at [680, 234] on icon "Expand" at bounding box center [687, 229] width 14 height 14
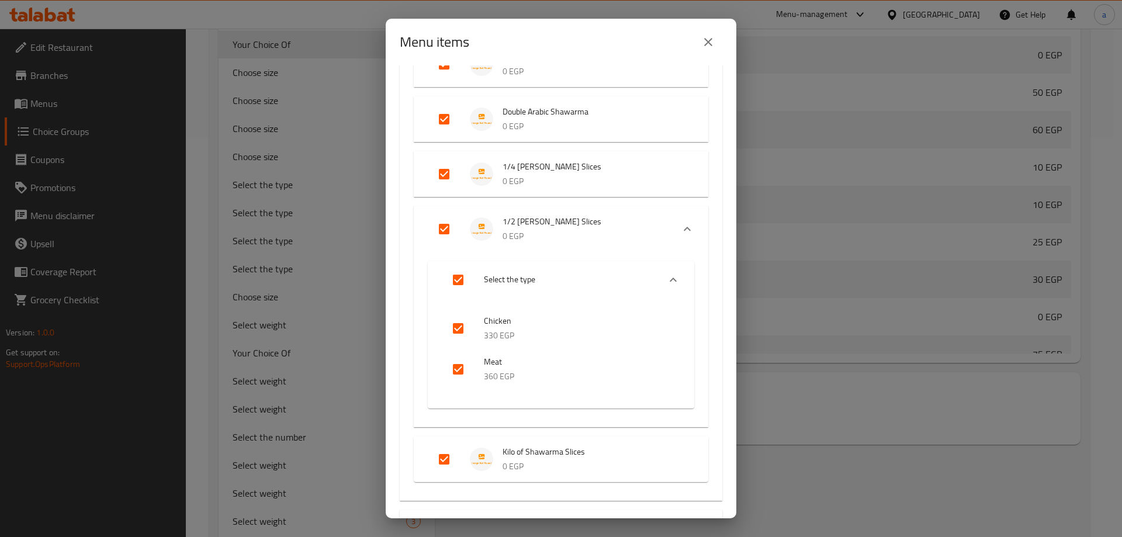
click at [469, 276] on input "Expand" at bounding box center [458, 280] width 28 height 28
checkbox input "false"
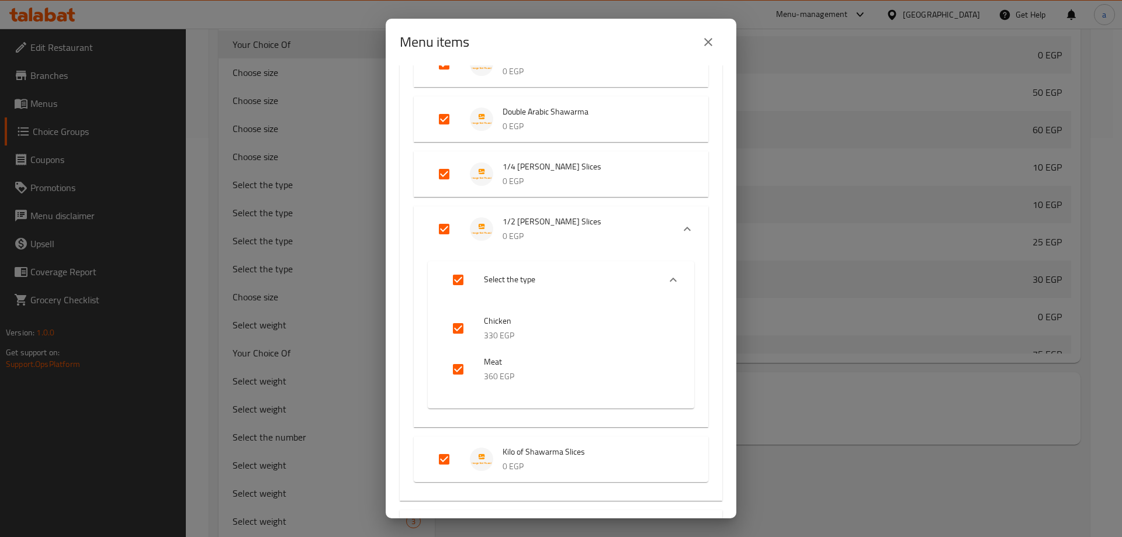
checkbox input "false"
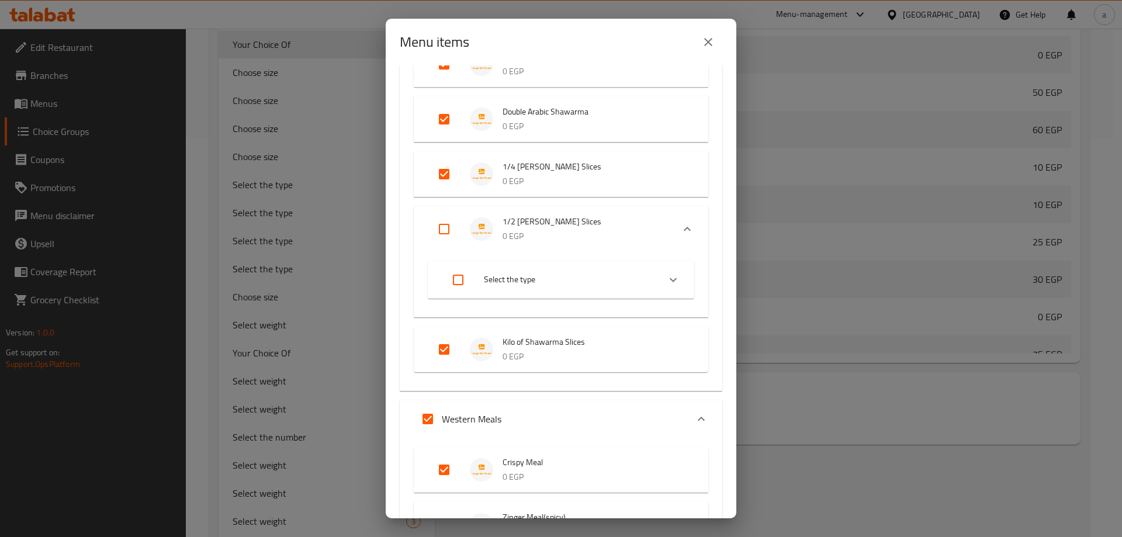
click at [438, 230] on input "Expand" at bounding box center [444, 229] width 28 height 28
checkbox input "true"
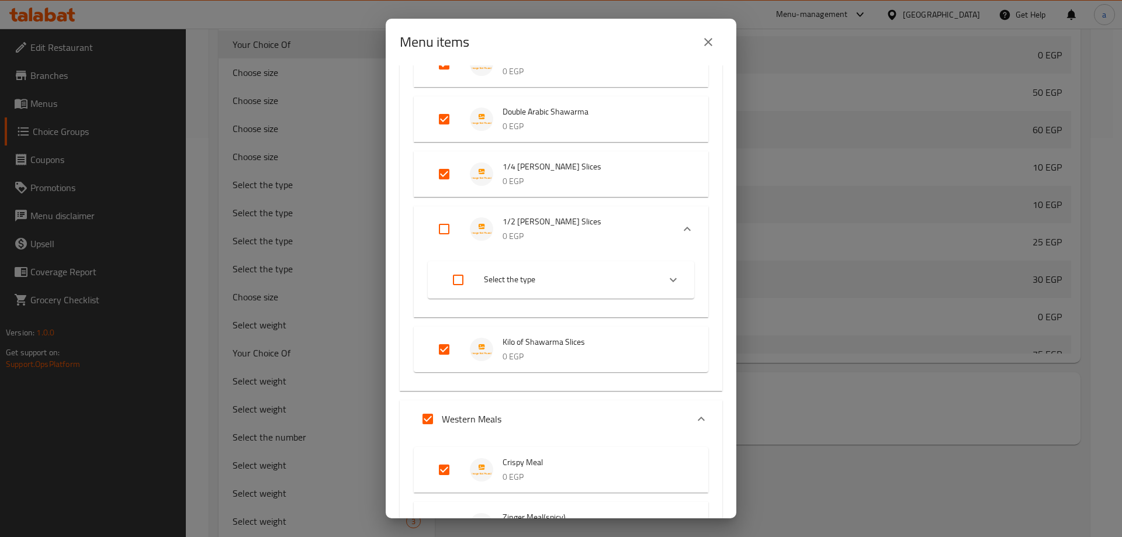
checkbox input "true"
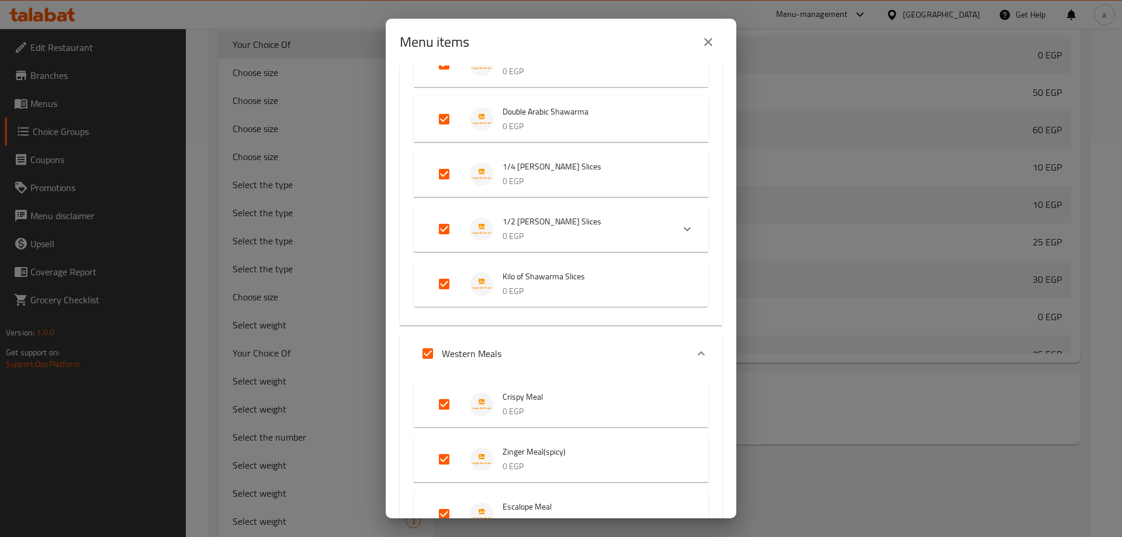
click at [678, 278] on li "Kilo of Shawarma Slices 0 EGP" at bounding box center [561, 284] width 267 height 41
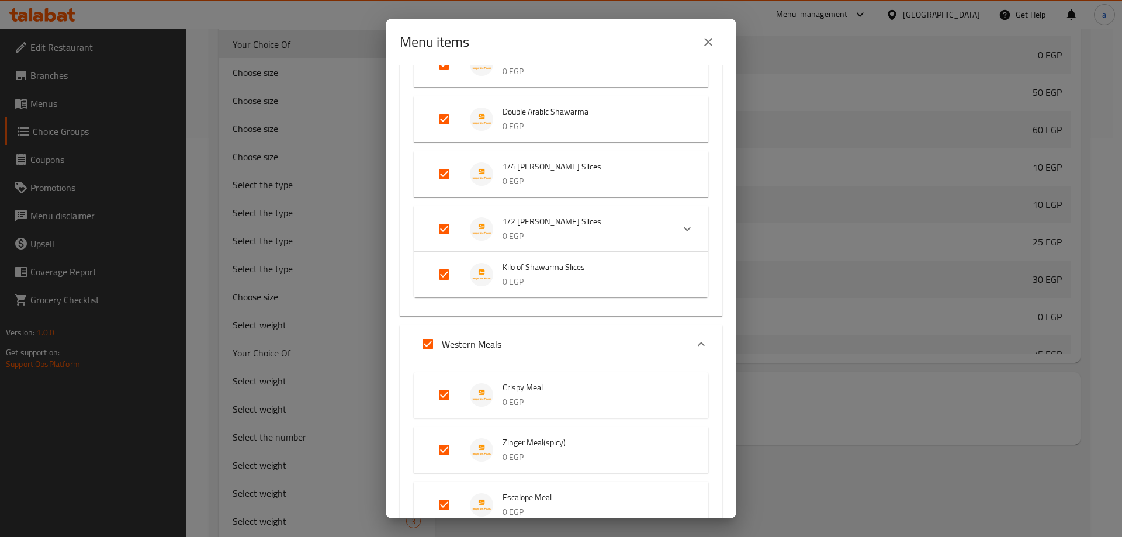
click at [678, 281] on li "Kilo of Shawarma Slices 0 EGP" at bounding box center [561, 274] width 267 height 41
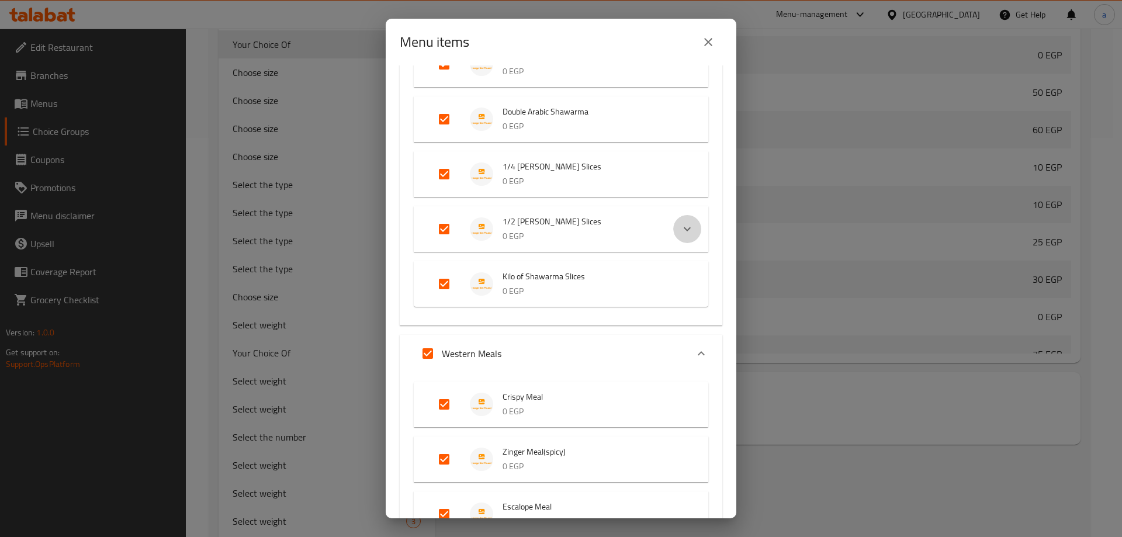
click at [680, 234] on icon "Expand" at bounding box center [687, 229] width 14 height 14
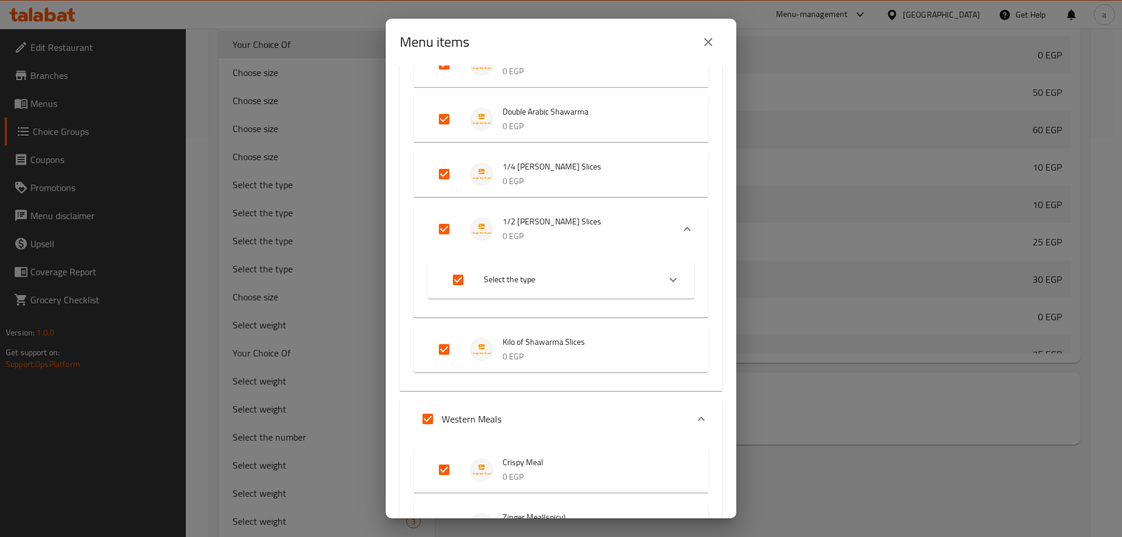
click at [667, 280] on icon "Expand" at bounding box center [673, 280] width 14 height 14
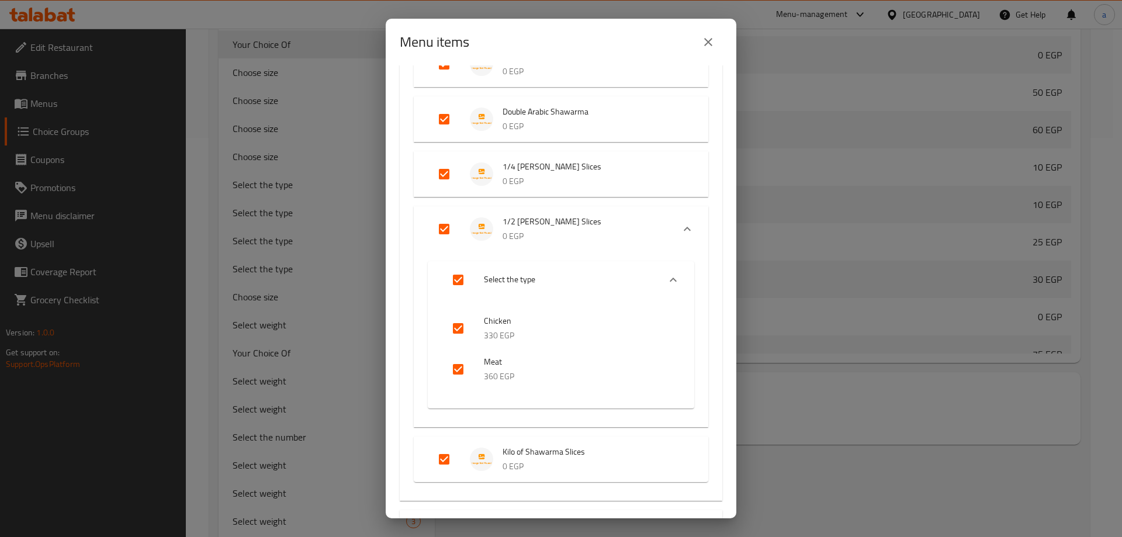
click at [670, 280] on icon "Expand" at bounding box center [673, 280] width 7 height 4
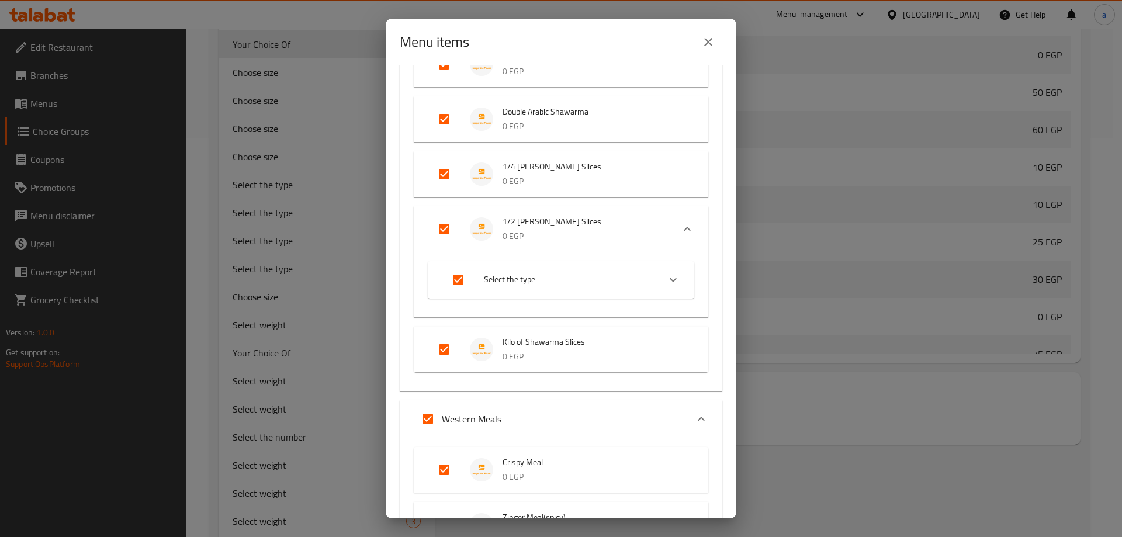
click at [667, 280] on icon "Expand" at bounding box center [673, 280] width 14 height 14
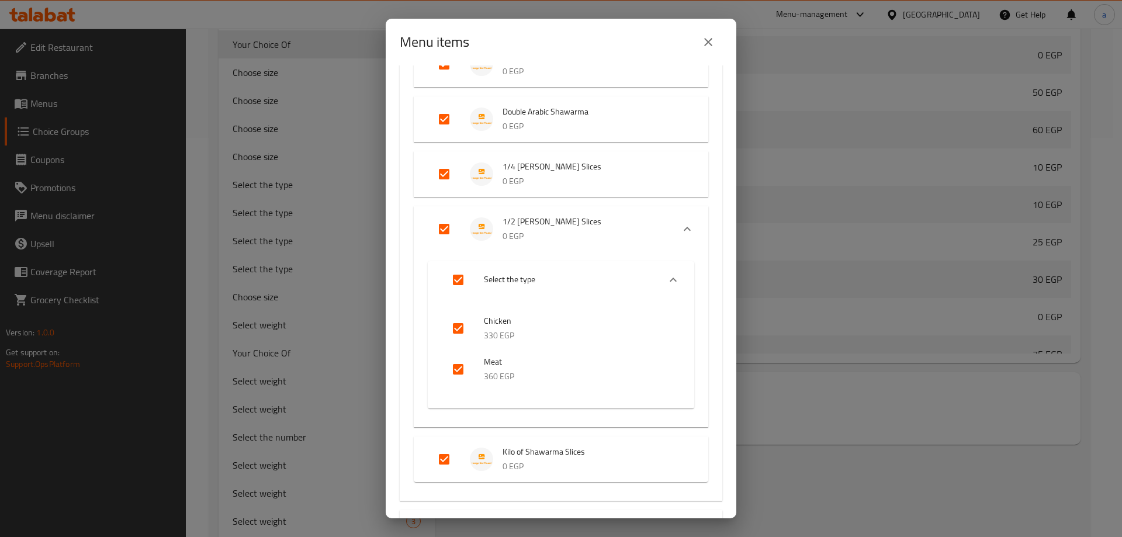
click at [456, 323] on input "checkbox" at bounding box center [458, 329] width 28 height 28
checkbox input "false"
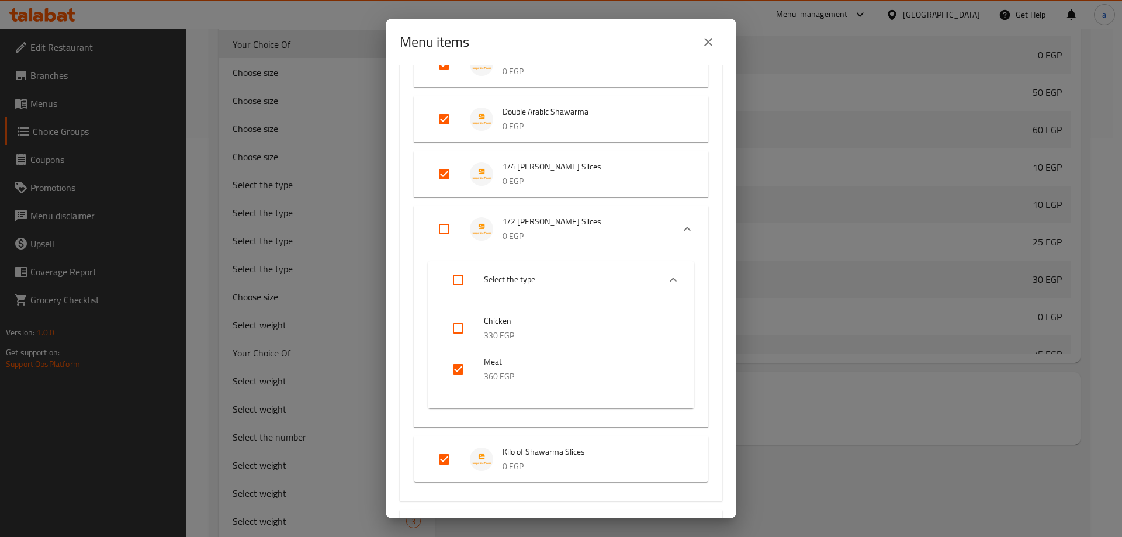
click at [453, 362] on input "checkbox" at bounding box center [458, 369] width 28 height 28
checkbox input "false"
click at [465, 284] on input "Expand" at bounding box center [458, 280] width 28 height 28
checkbox input "true"
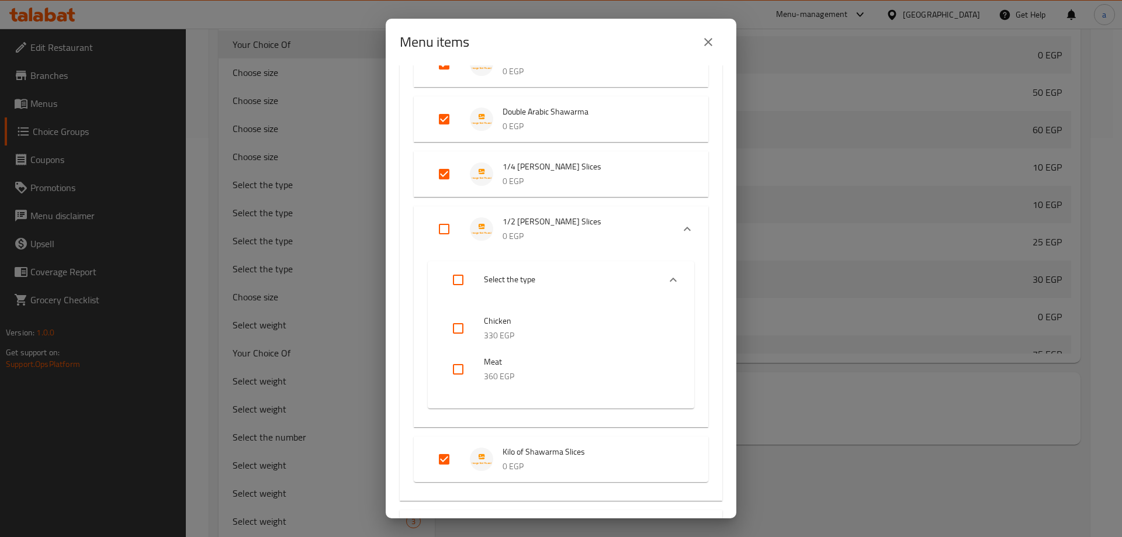
checkbox input "true"
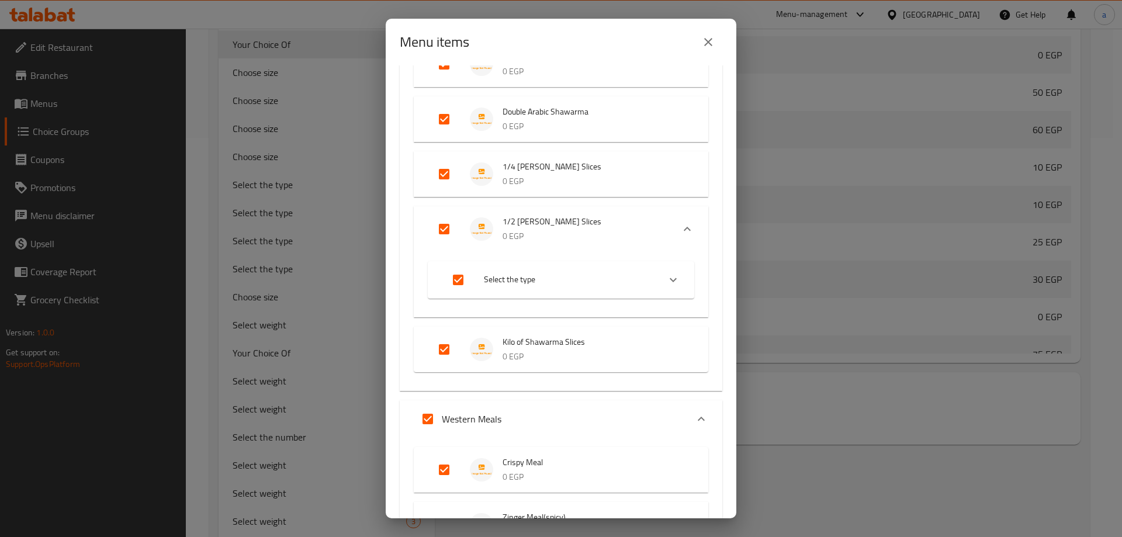
click at [459, 282] on input "Expand" at bounding box center [458, 280] width 28 height 28
checkbox input "false"
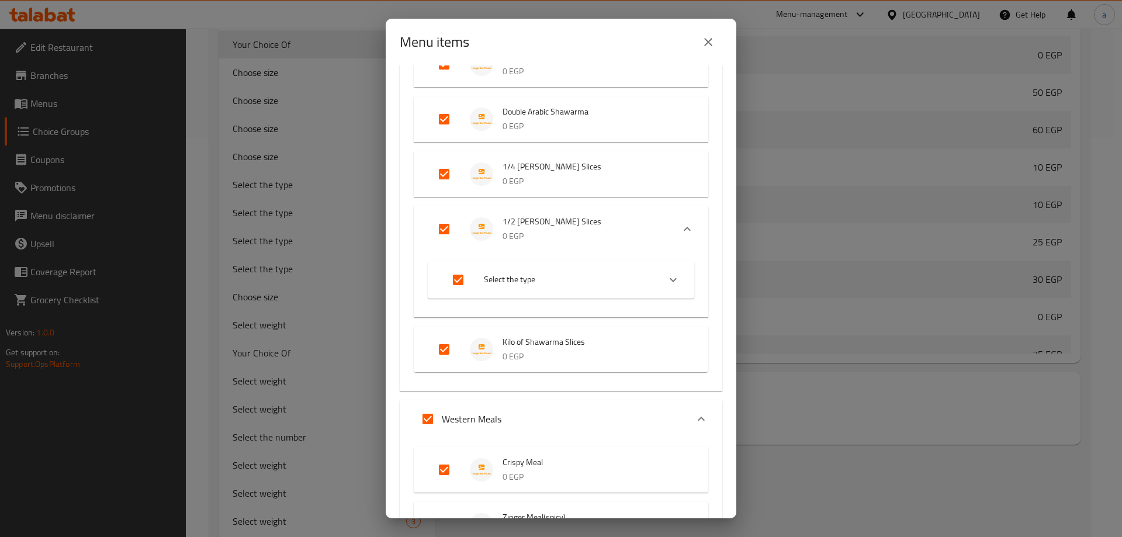
checkbox input "false"
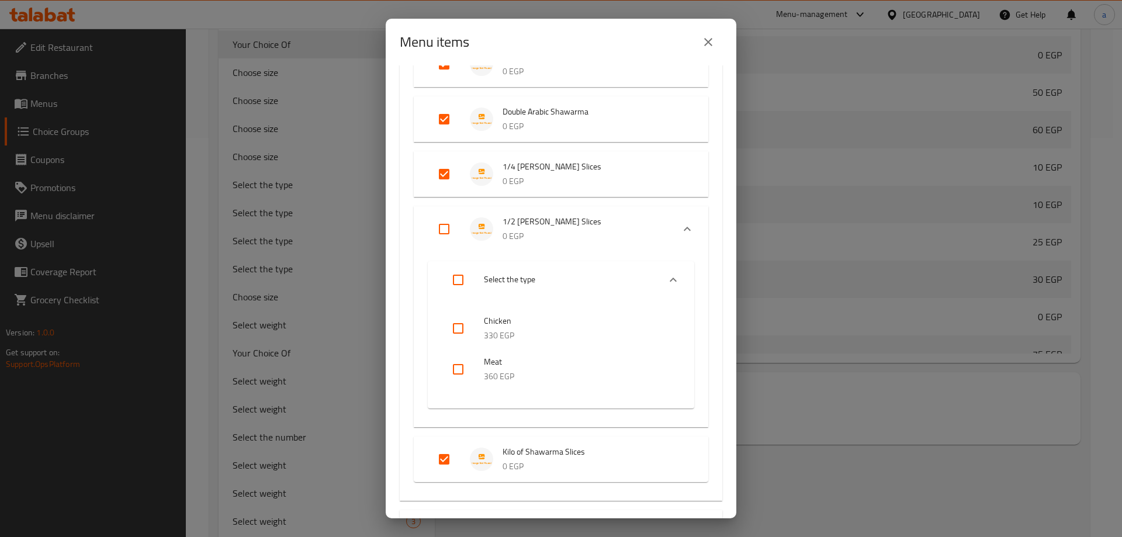
click at [439, 236] on input "Expand" at bounding box center [444, 229] width 28 height 28
checkbox input "true"
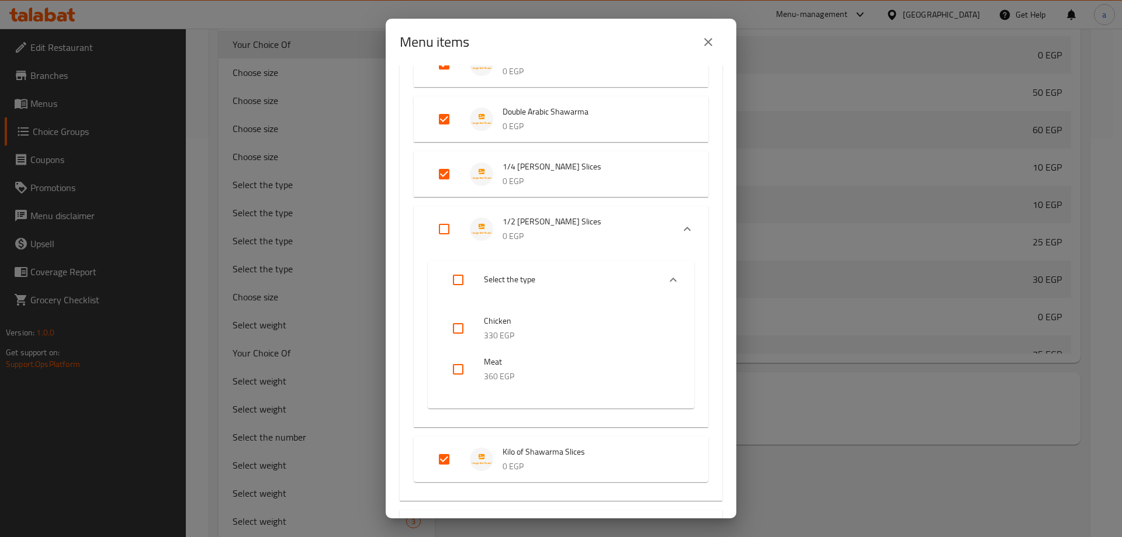
checkbox input "true"
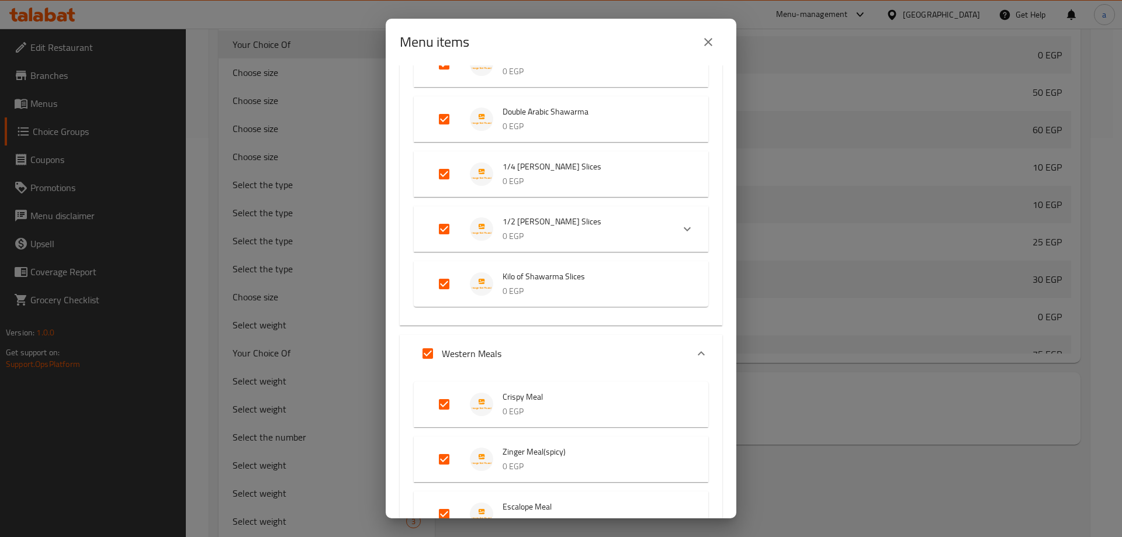
click at [439, 230] on input "Expand" at bounding box center [444, 229] width 28 height 28
checkbox input "false"
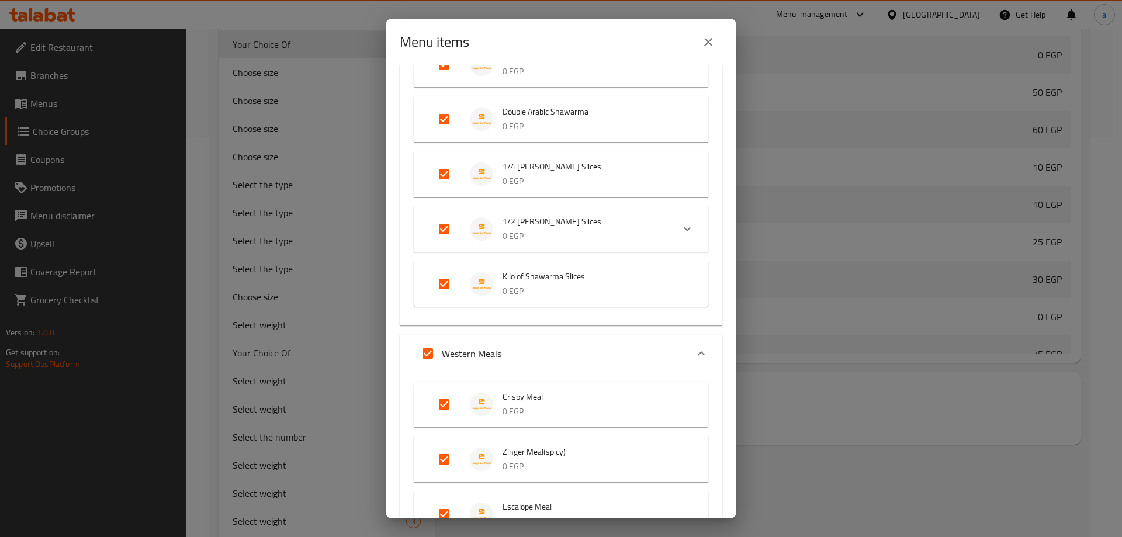
checkbox input "false"
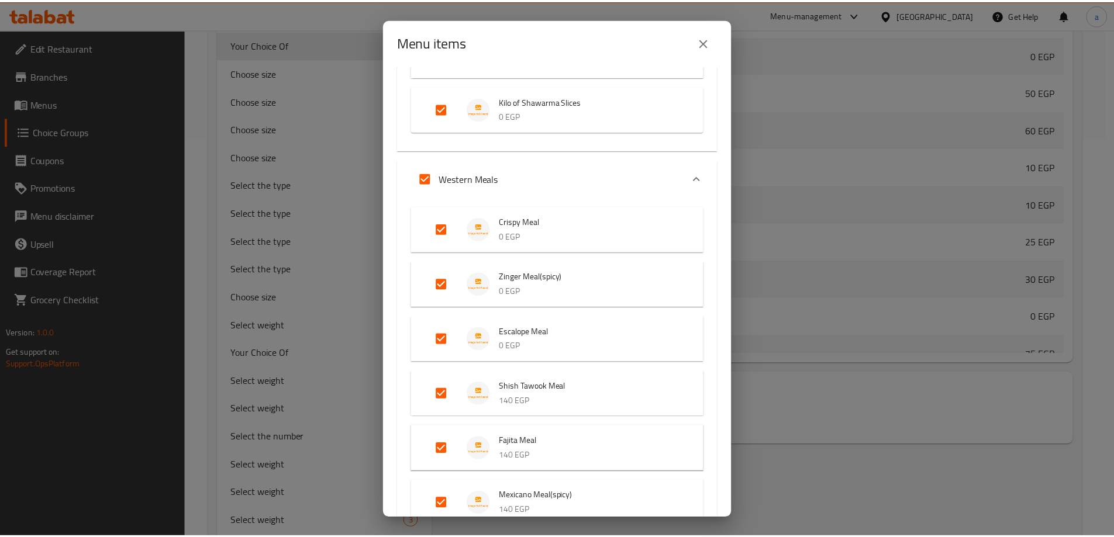
scroll to position [1736, 0]
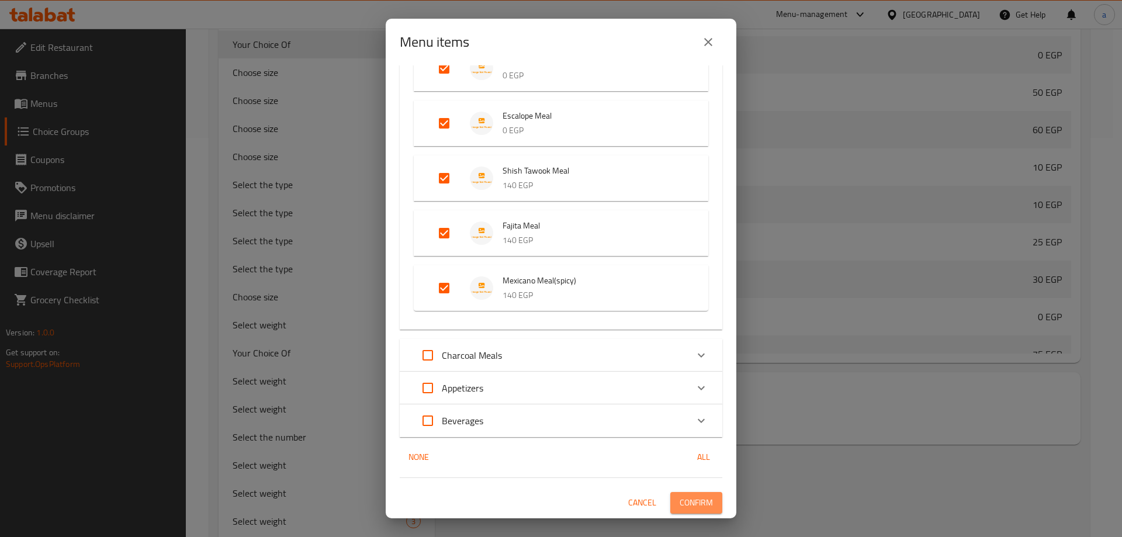
click at [693, 502] on span "Confirm" at bounding box center [696, 503] width 33 height 15
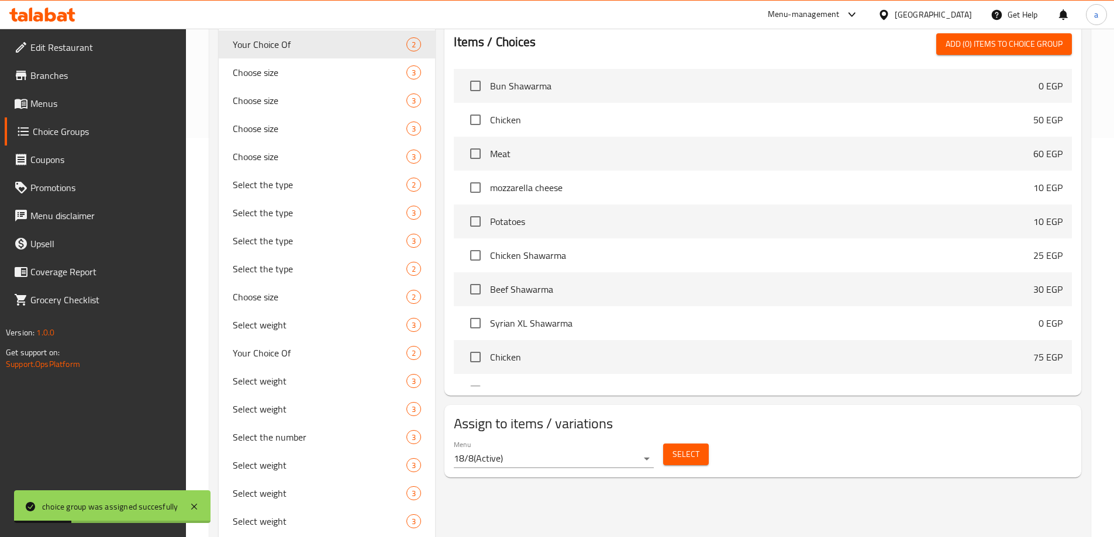
click at [64, 102] on span "Menus" at bounding box center [103, 103] width 146 height 14
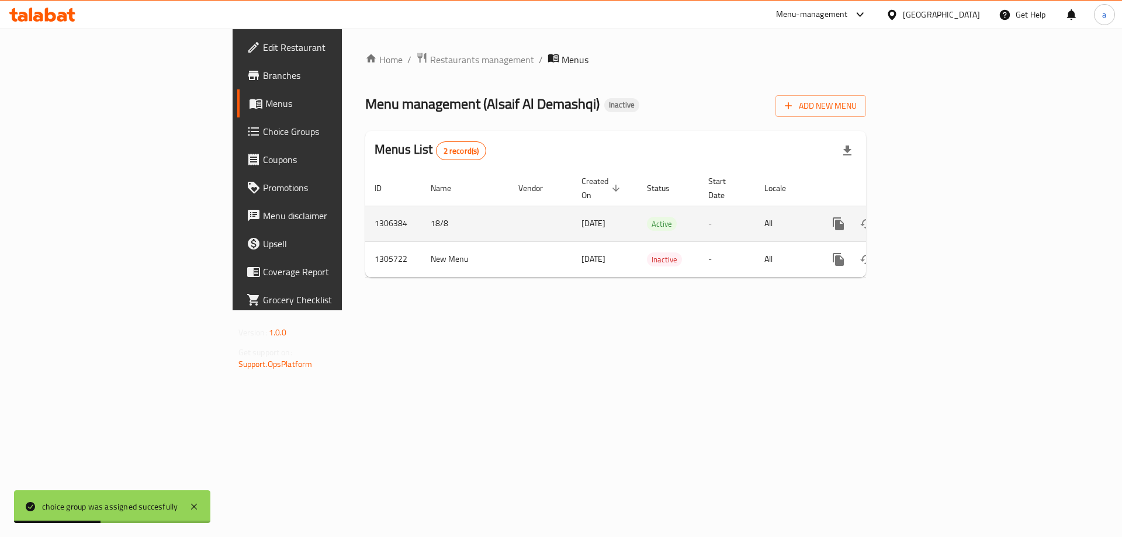
click at [937, 210] on link "enhanced table" at bounding box center [923, 224] width 28 height 28
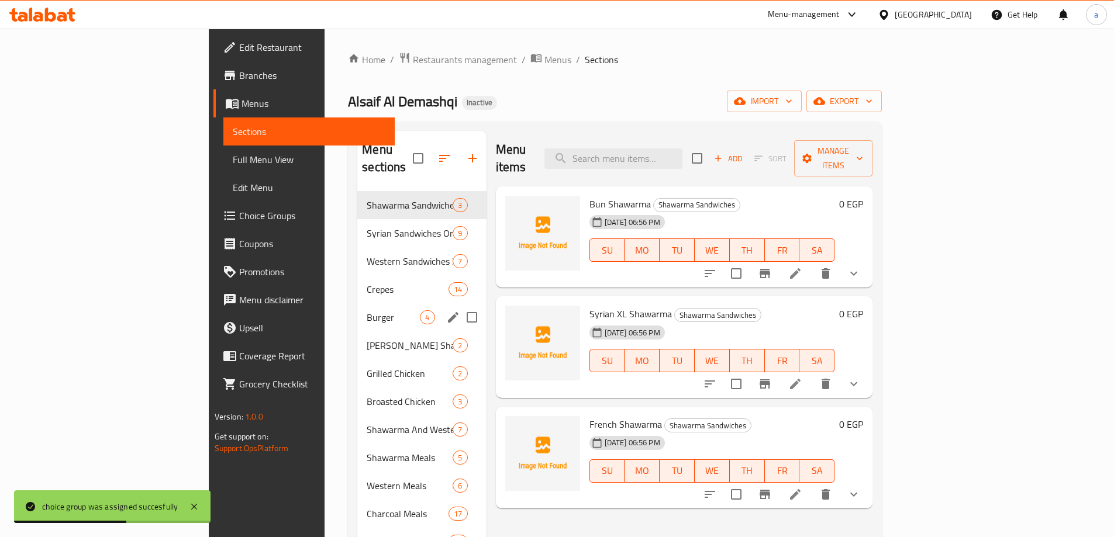
scroll to position [164, 0]
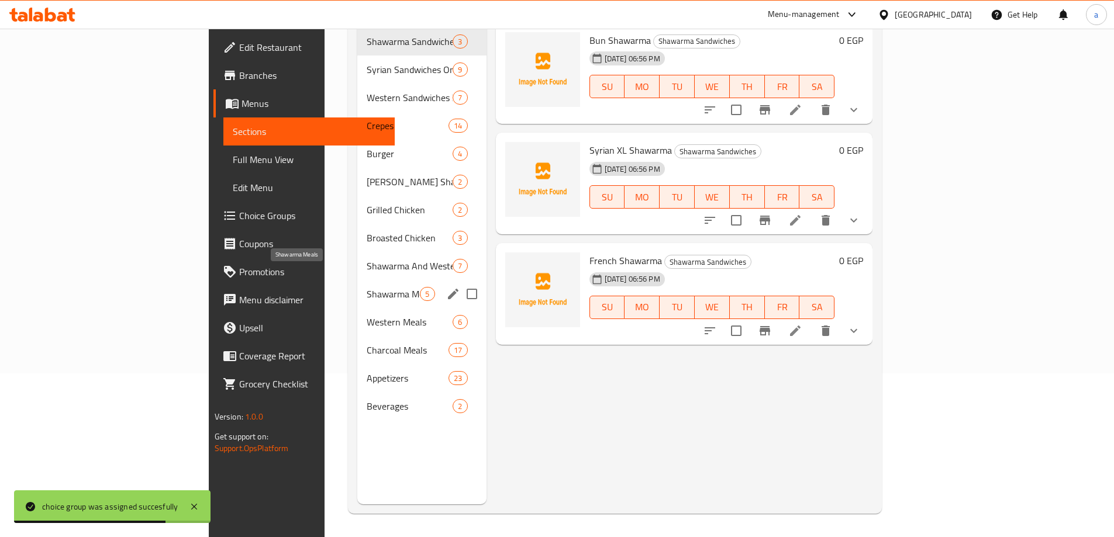
click at [367, 287] on span "Shawarma Meals" at bounding box center [393, 294] width 53 height 14
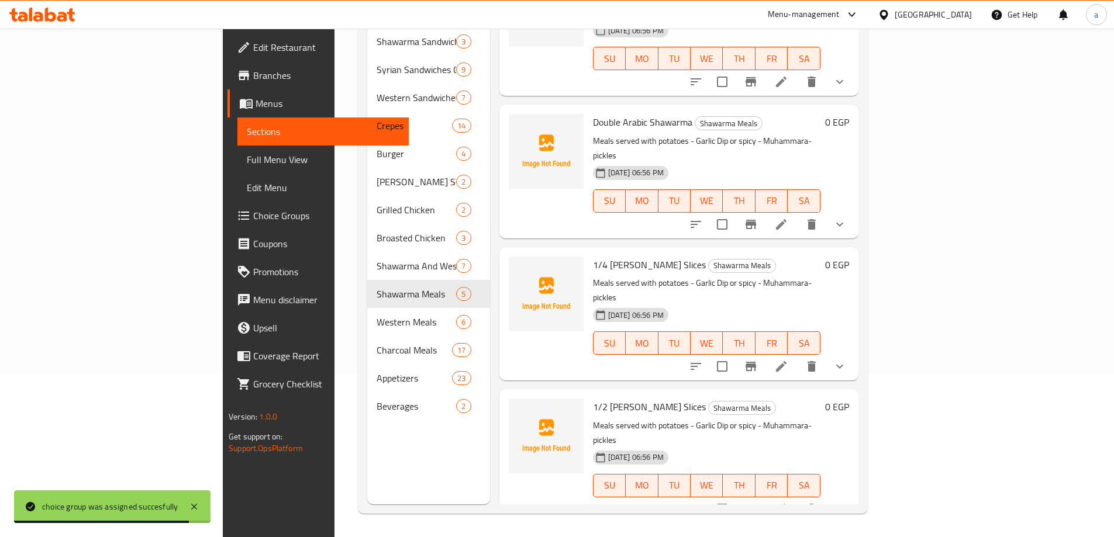
scroll to position [130, 0]
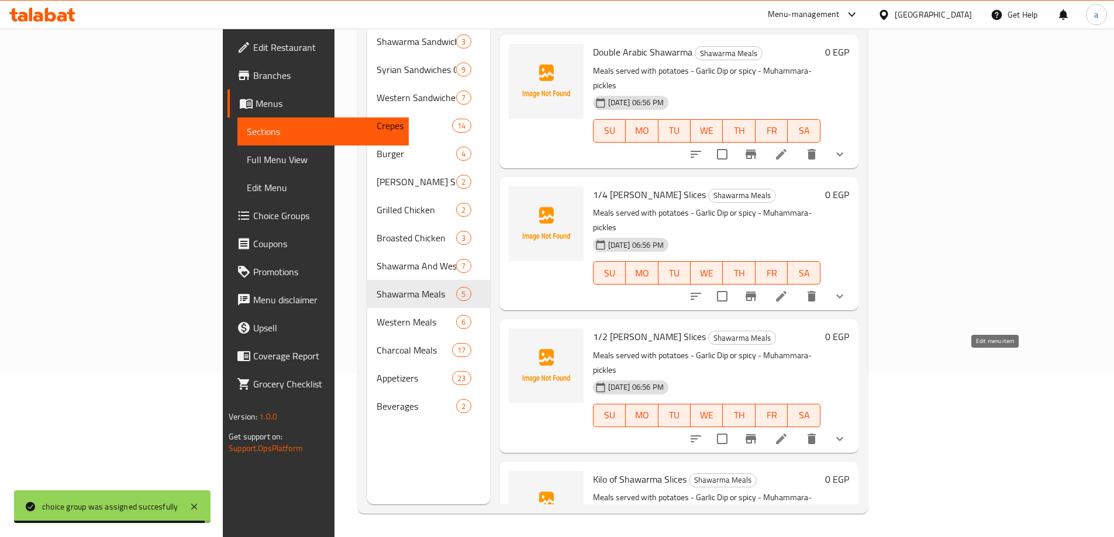
click at [788, 432] on icon at bounding box center [781, 439] width 14 height 14
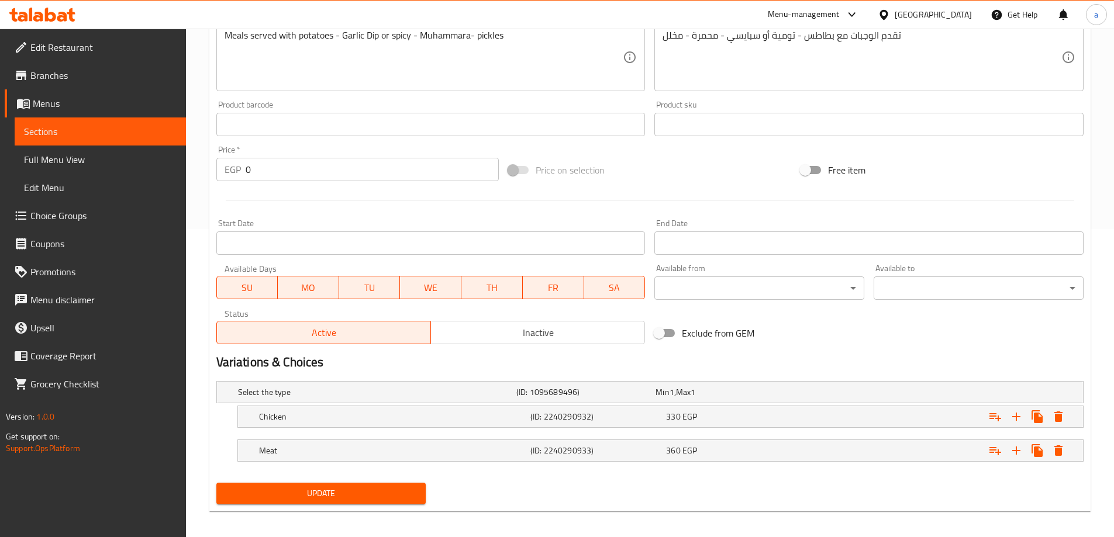
scroll to position [315, 0]
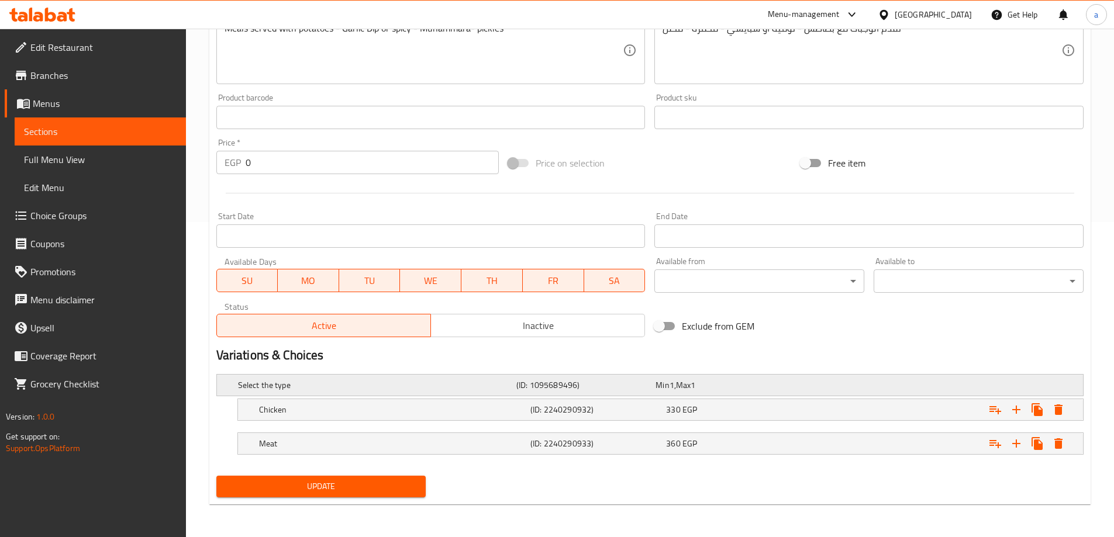
click at [533, 377] on div "(ID: 1095689496)" at bounding box center [583, 385] width 139 height 16
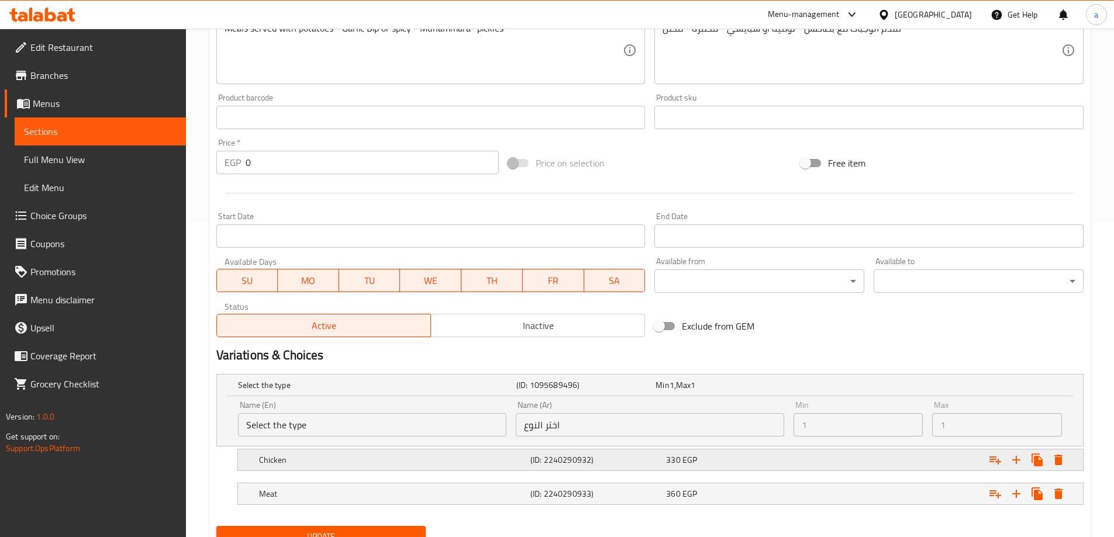
click at [453, 391] on h5 "Chicken" at bounding box center [375, 385] width 274 height 12
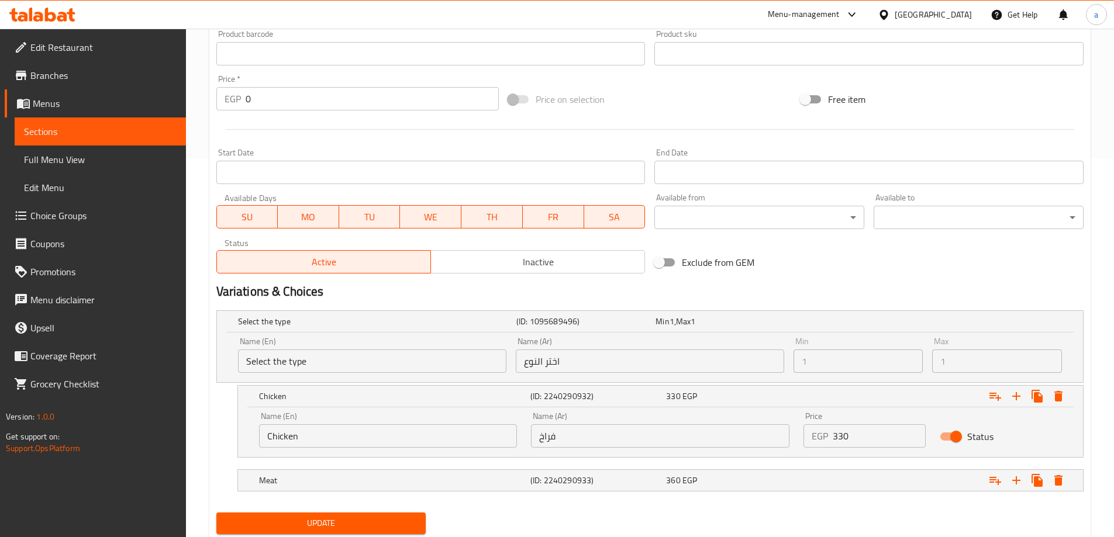
scroll to position [416, 0]
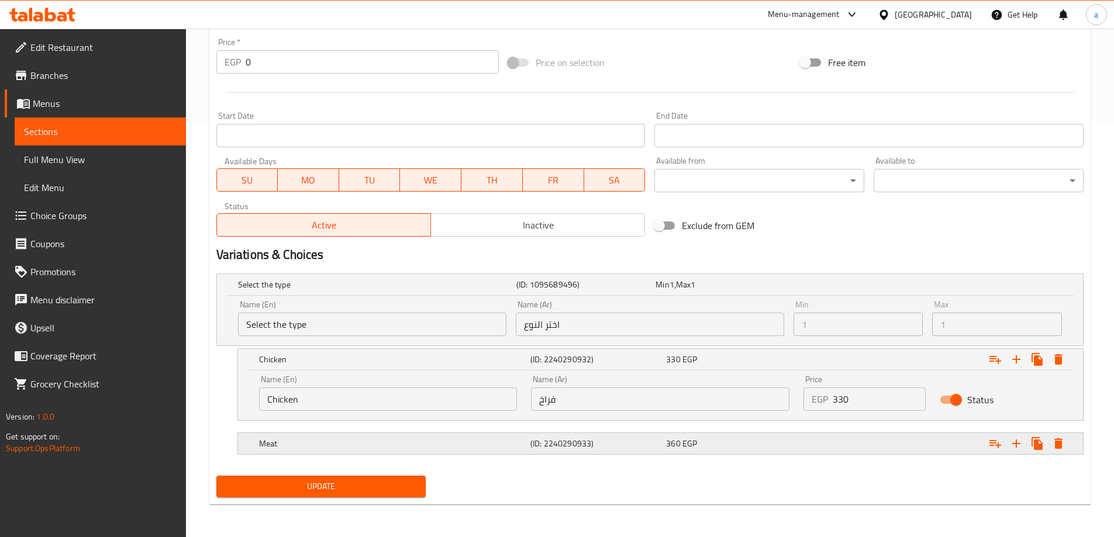
click at [448, 291] on h5 "Meat" at bounding box center [375, 285] width 274 height 12
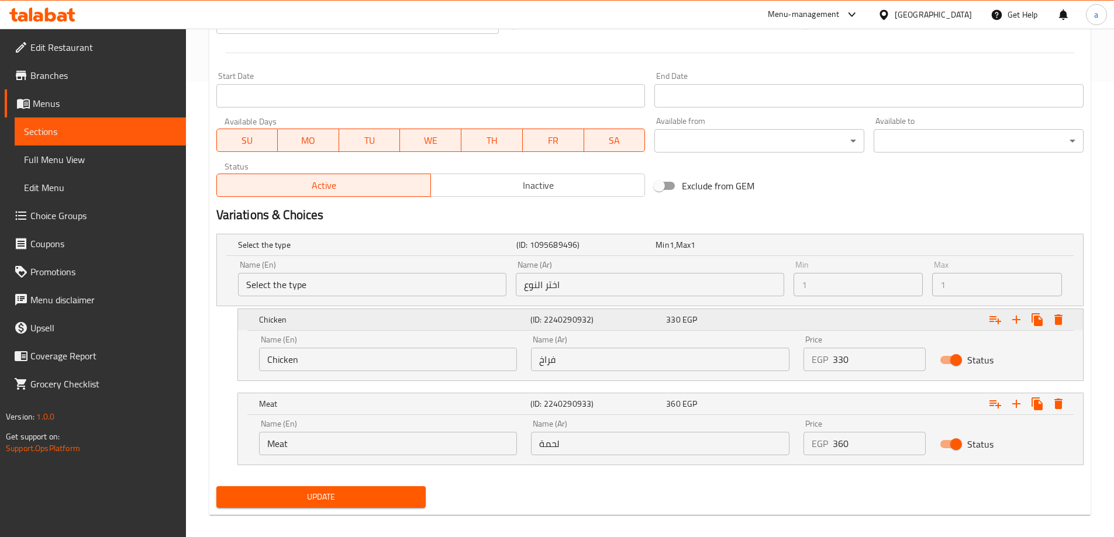
scroll to position [466, 0]
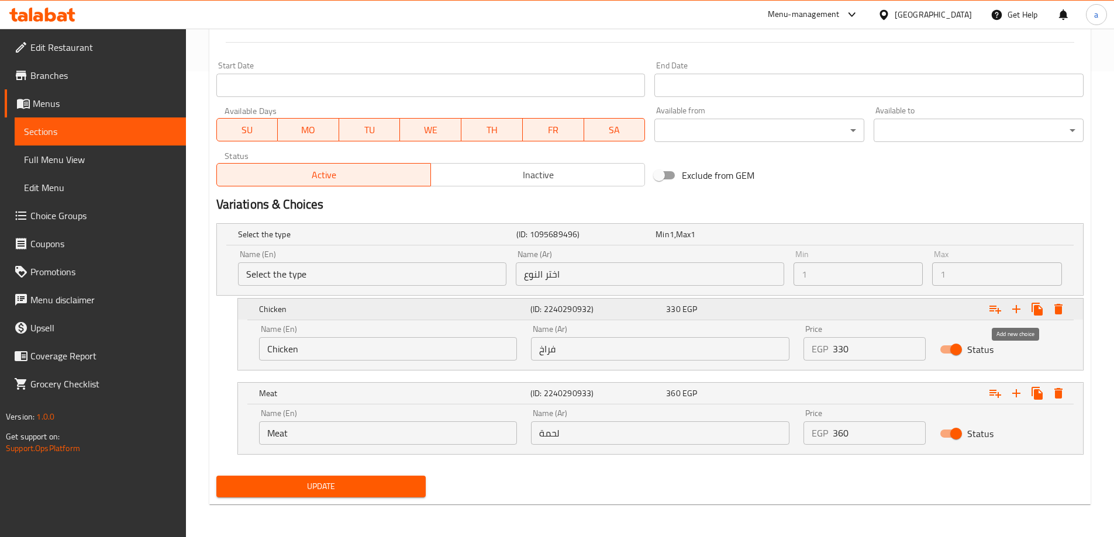
click at [1016, 309] on icon "Expand" at bounding box center [1016, 309] width 8 height 8
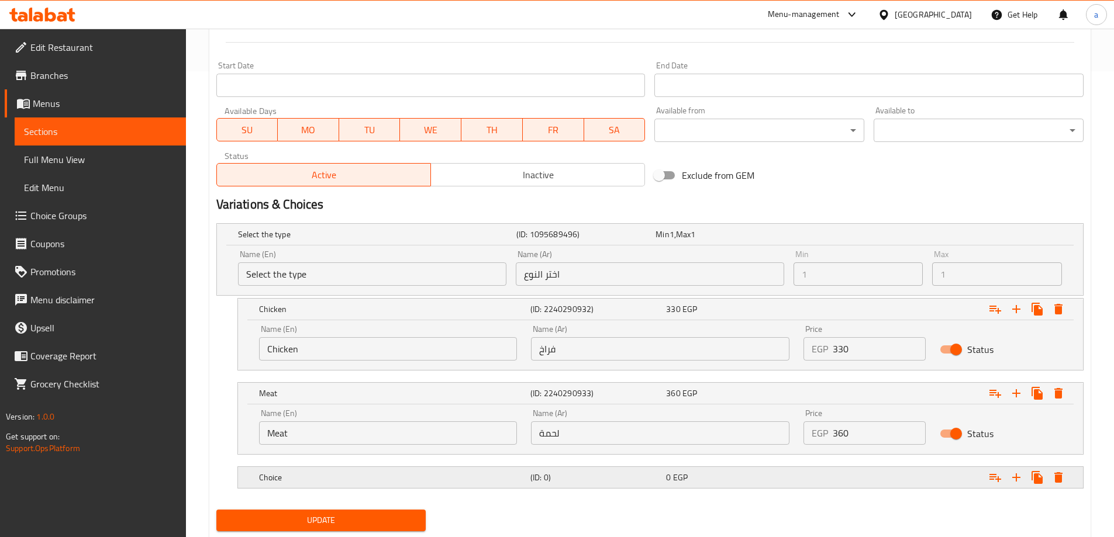
click at [388, 240] on h5 "Choice" at bounding box center [375, 235] width 274 height 12
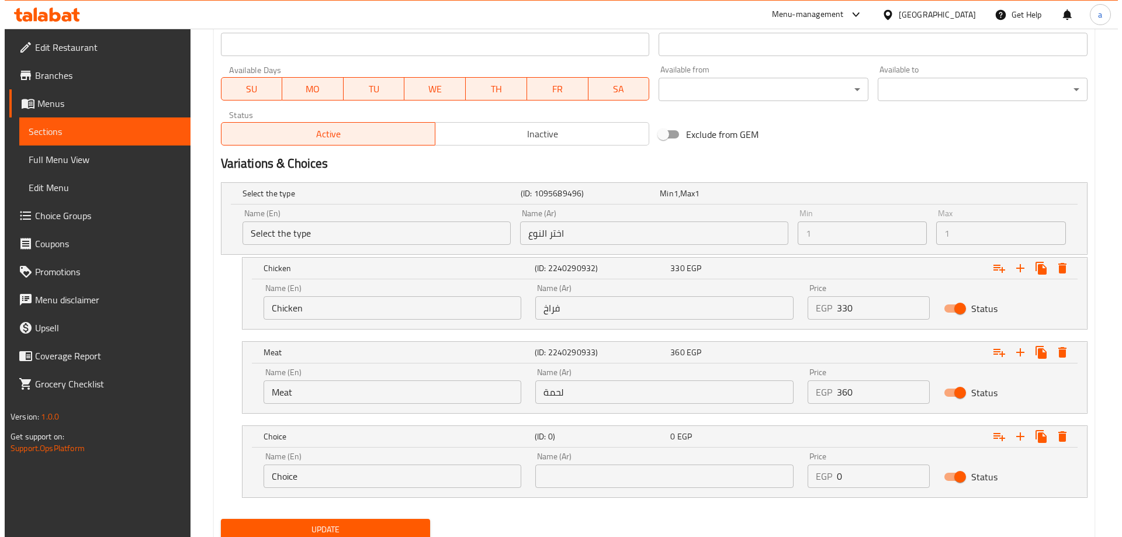
scroll to position [550, 0]
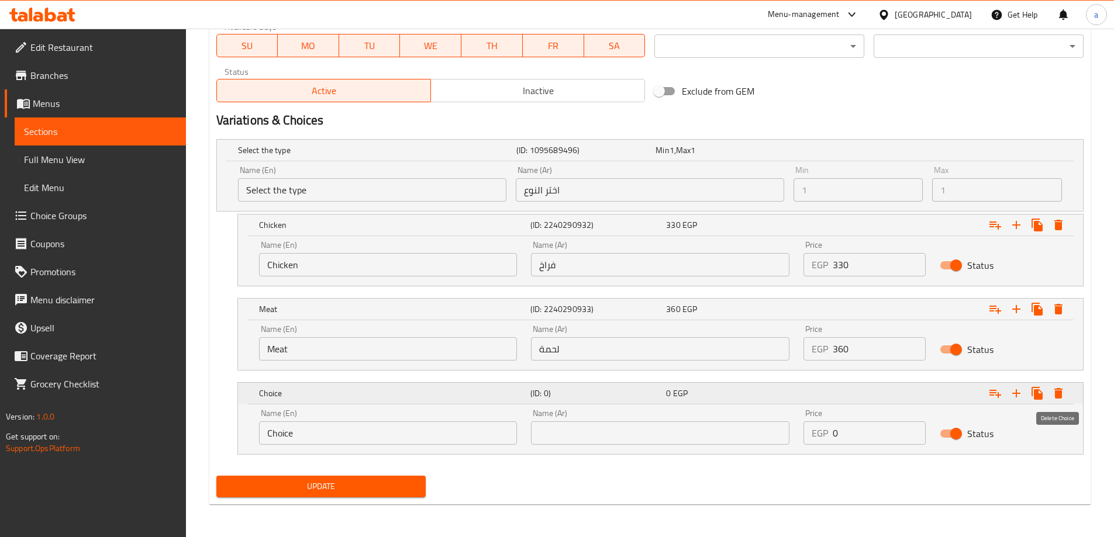
click at [1057, 389] on icon "Expand" at bounding box center [1058, 393] width 8 height 11
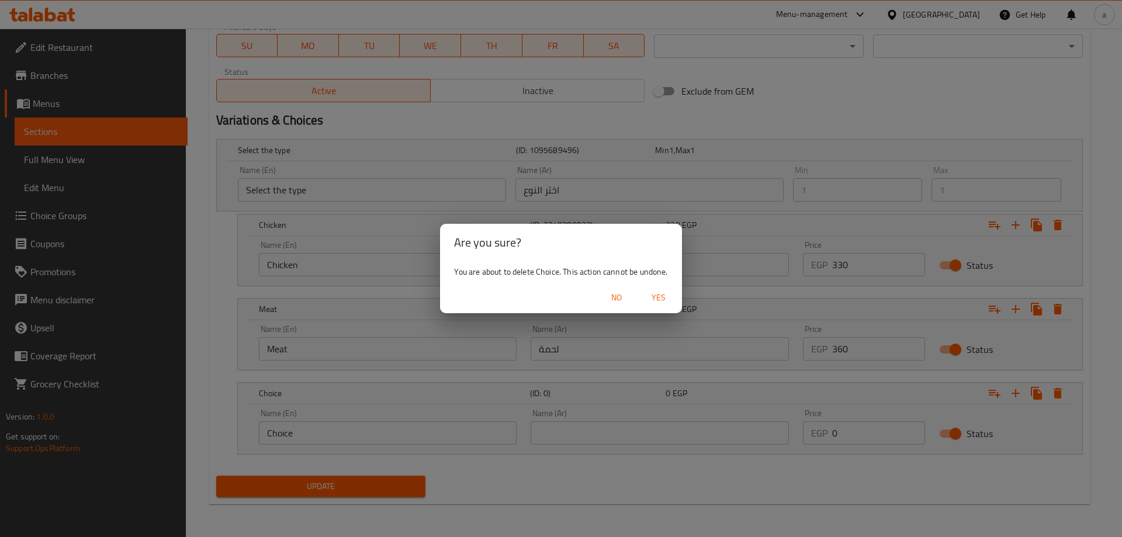
click at [654, 292] on span "Yes" at bounding box center [659, 298] width 28 height 15
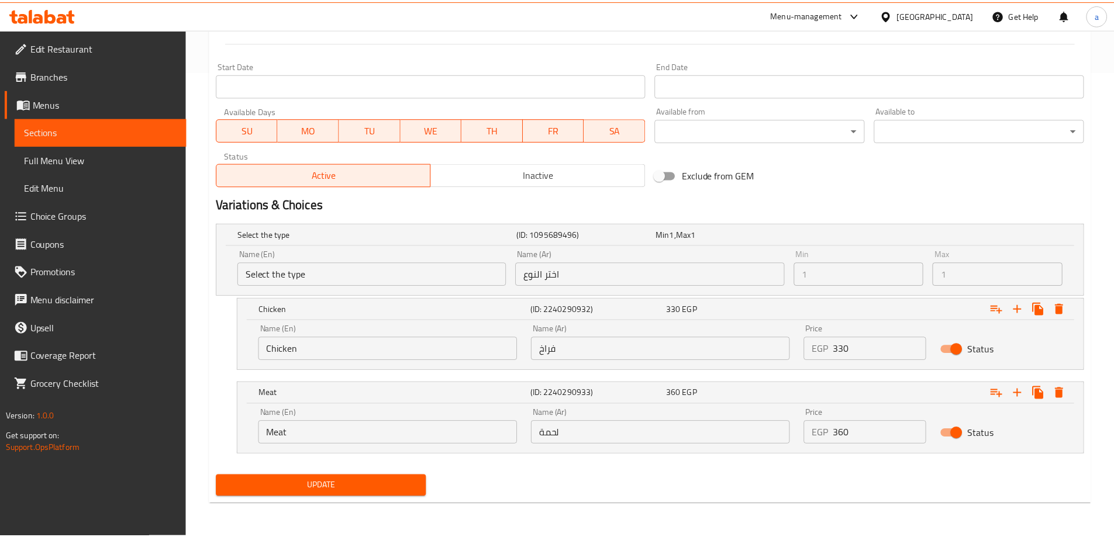
scroll to position [466, 0]
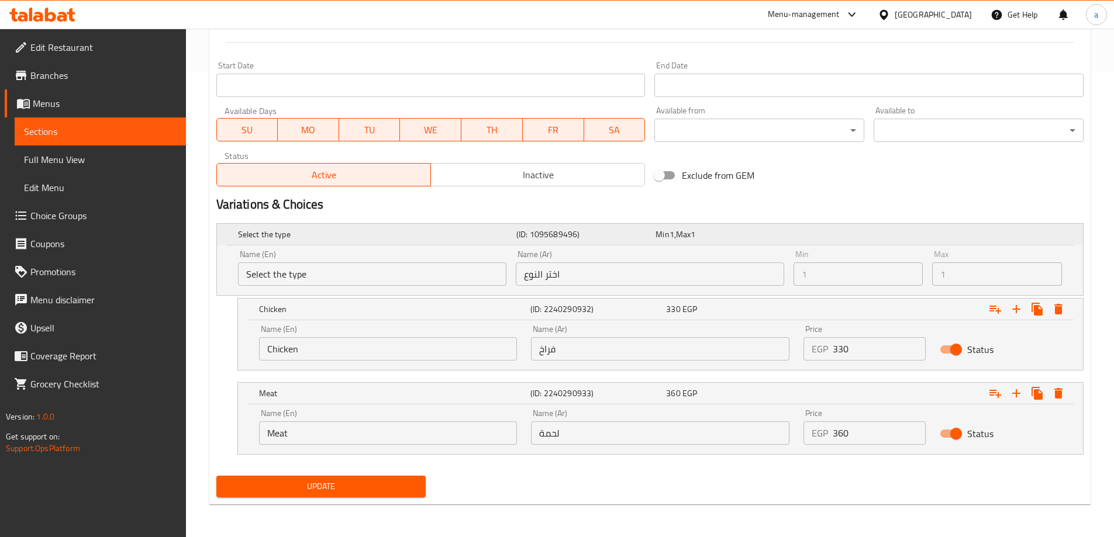
click at [639, 234] on h5 "(ID: 1095689496)" at bounding box center [583, 235] width 134 height 12
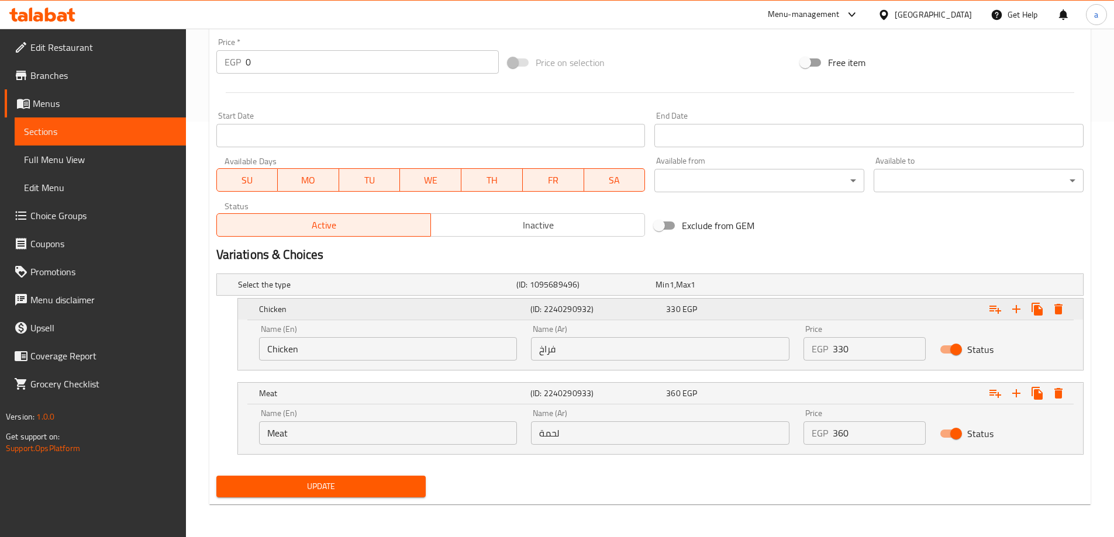
click at [663, 305] on div "(ID: 2240290932)" at bounding box center [596, 309] width 136 height 16
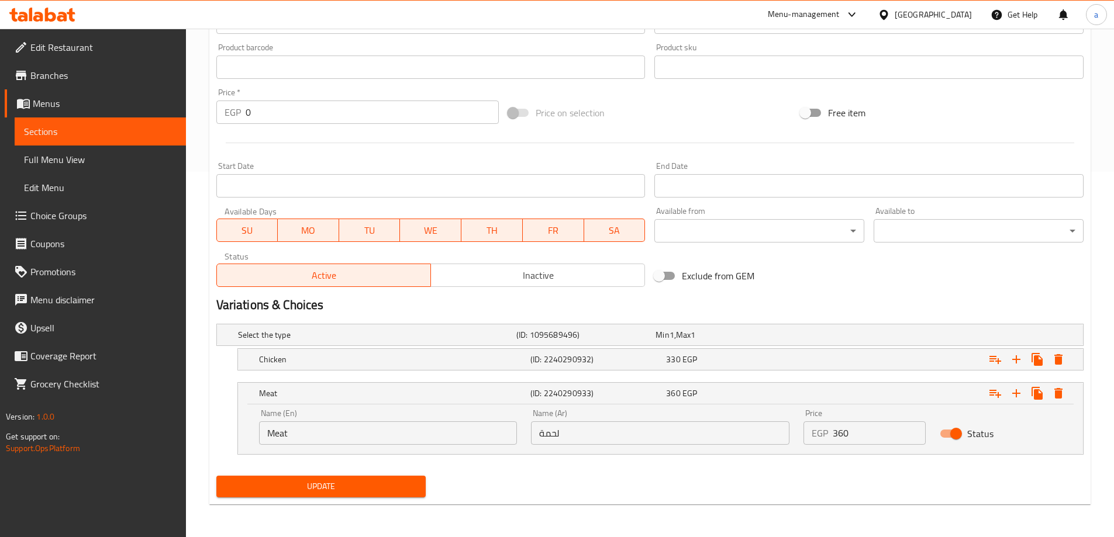
scroll to position [365, 0]
click at [700, 385] on div "360 EGP" at bounding box center [731, 393] width 136 height 16
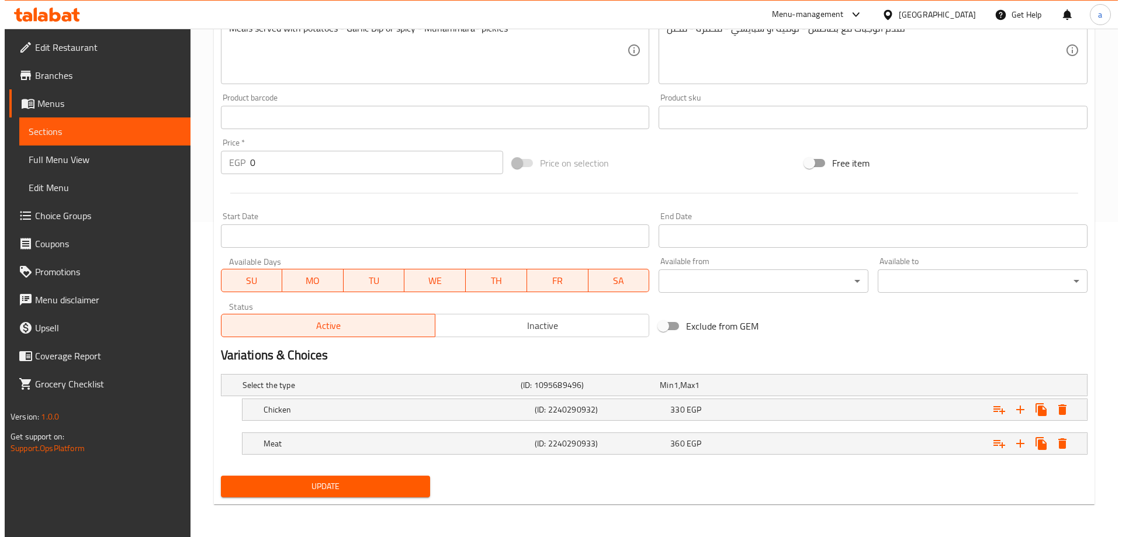
scroll to position [315, 0]
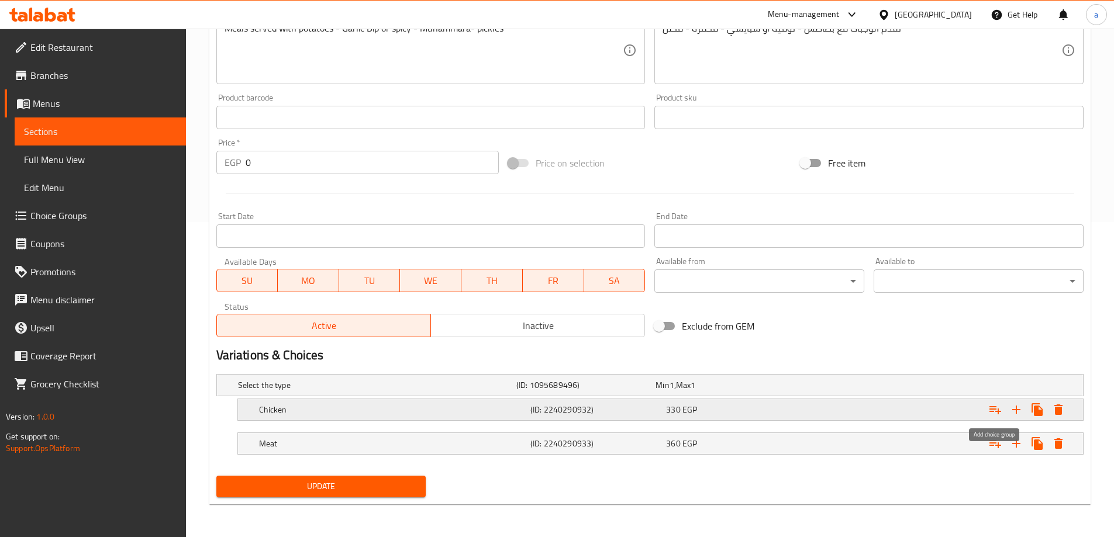
click at [995, 412] on icon "Expand" at bounding box center [995, 410] width 14 height 14
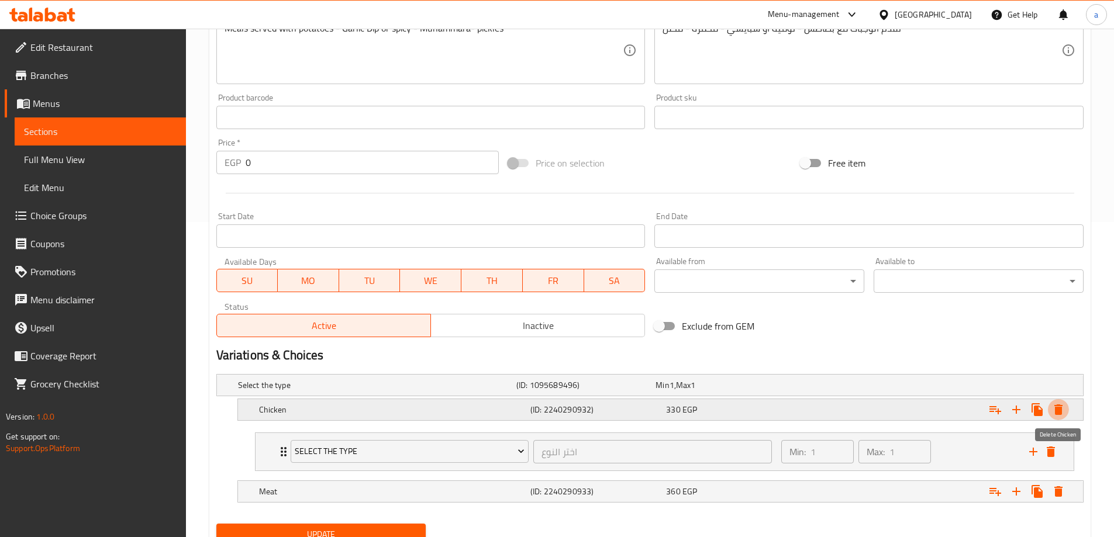
click at [1062, 419] on button "Expand" at bounding box center [1058, 409] width 21 height 21
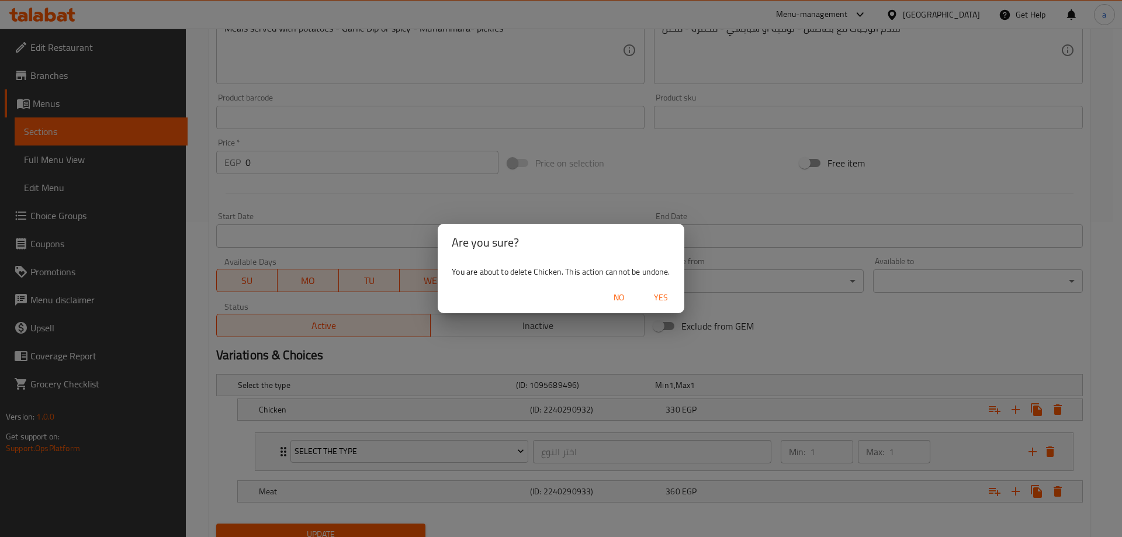
click at [680, 306] on div "No Yes" at bounding box center [561, 297] width 246 height 31
click at [667, 298] on span "Yes" at bounding box center [661, 298] width 28 height 15
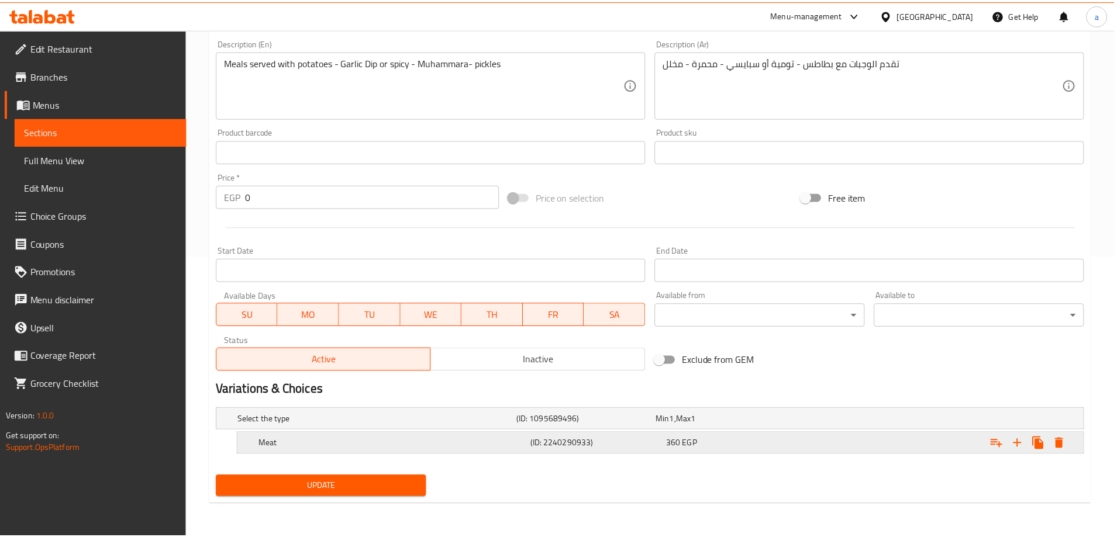
scroll to position [281, 0]
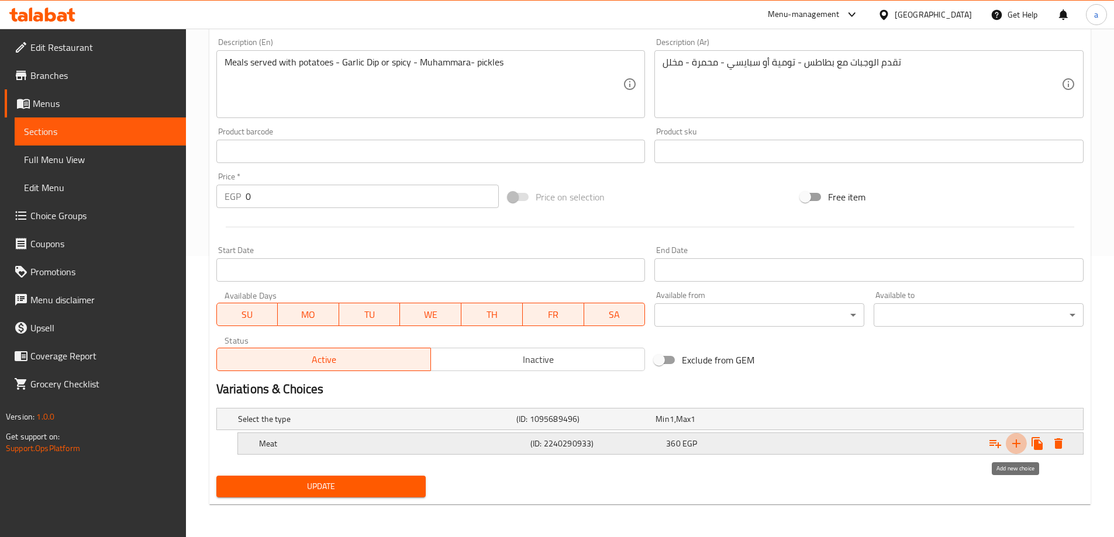
click at [1015, 442] on icon "Expand" at bounding box center [1016, 444] width 14 height 14
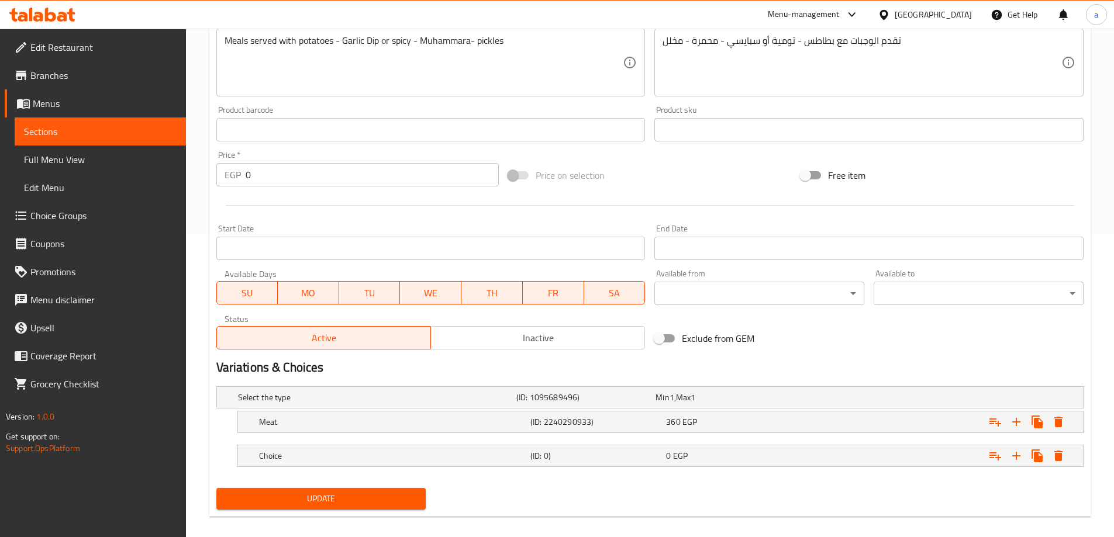
scroll to position [315, 0]
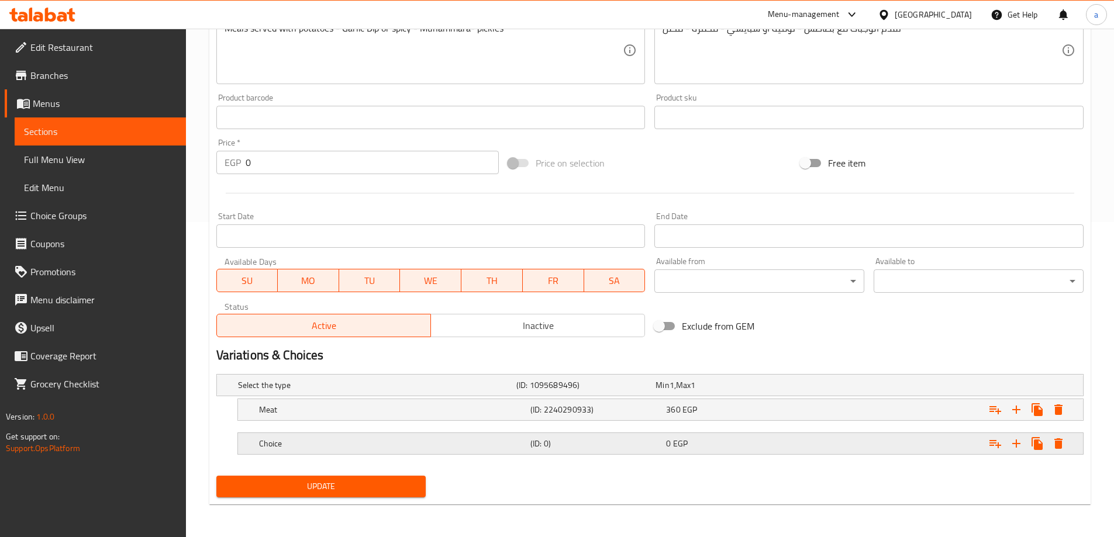
click at [365, 391] on h5 "Choice" at bounding box center [375, 385] width 274 height 12
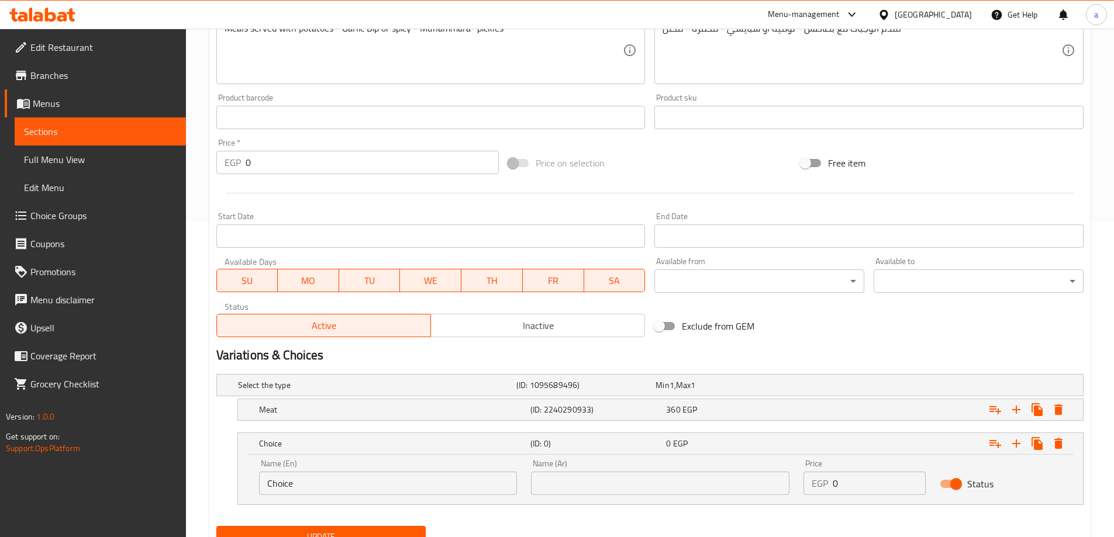
click at [369, 474] on input "Choice" at bounding box center [388, 483] width 258 height 23
type input "chicken"
click at [592, 490] on input "text" at bounding box center [660, 483] width 258 height 23
type input "t"
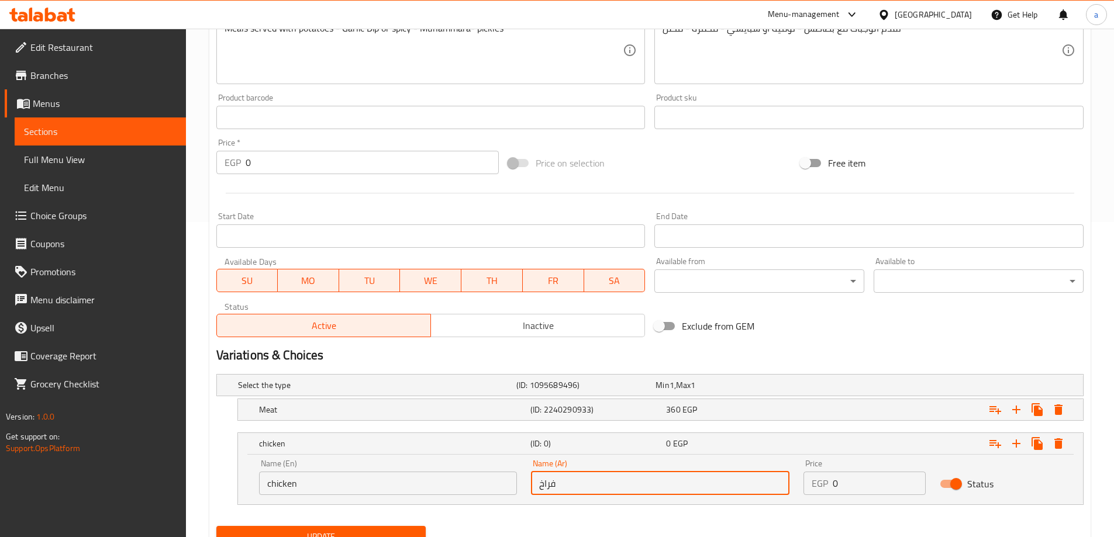
type input "فراخ"
click at [876, 477] on input "0" at bounding box center [878, 483] width 93 height 23
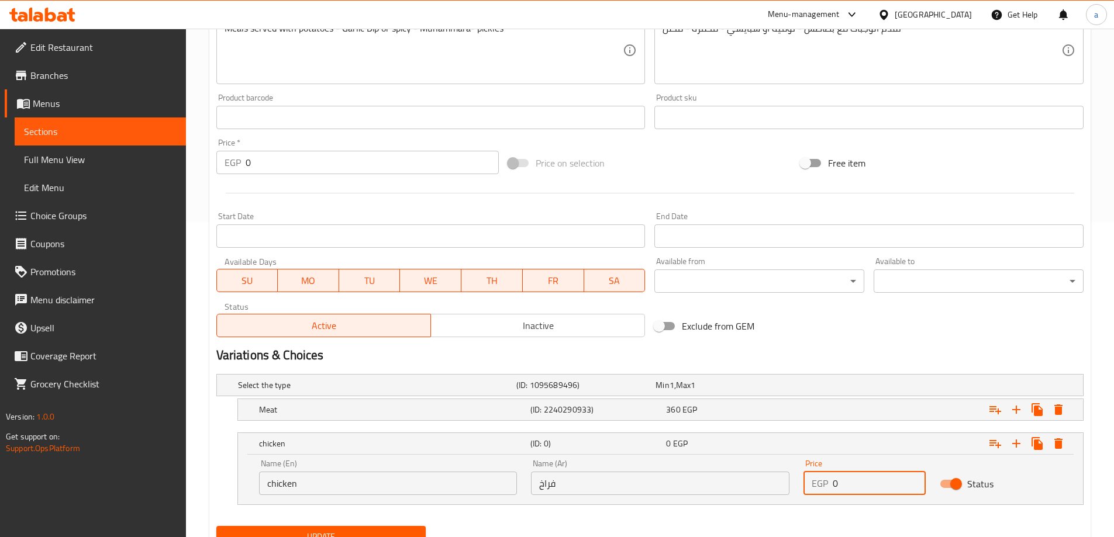
click at [876, 477] on input "0" at bounding box center [878, 483] width 93 height 23
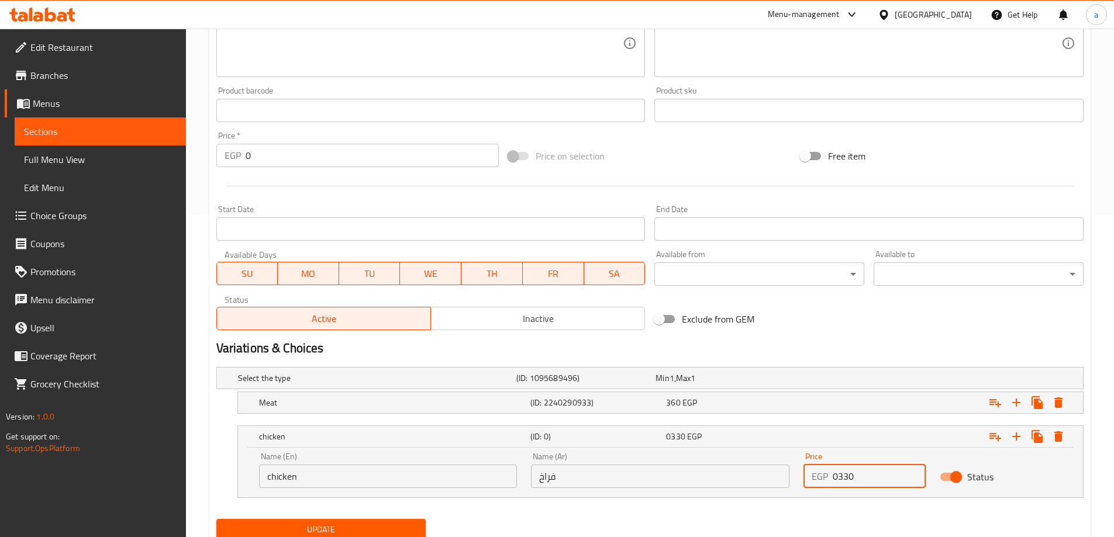
scroll to position [365, 0]
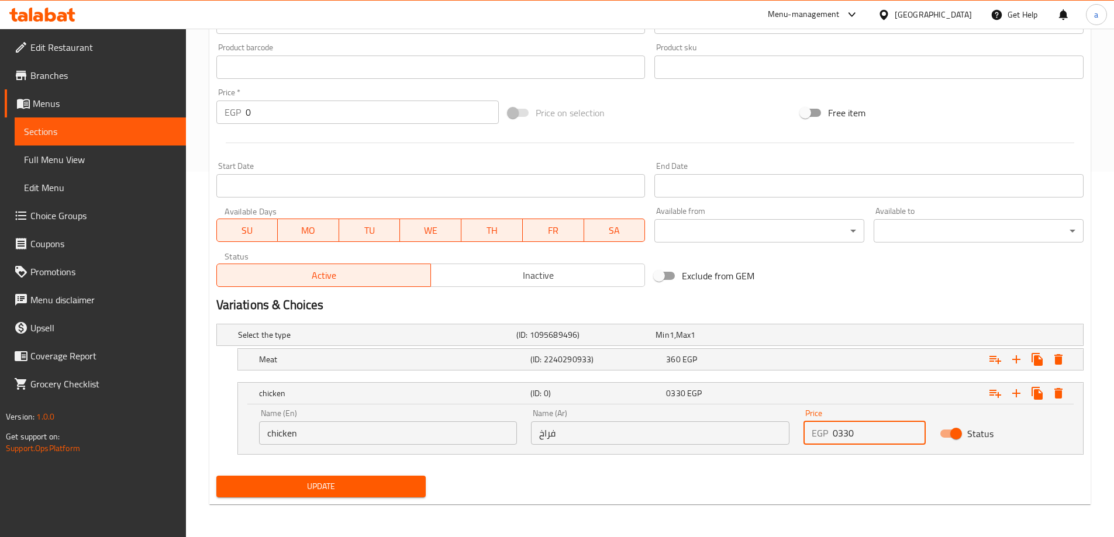
type input "0330"
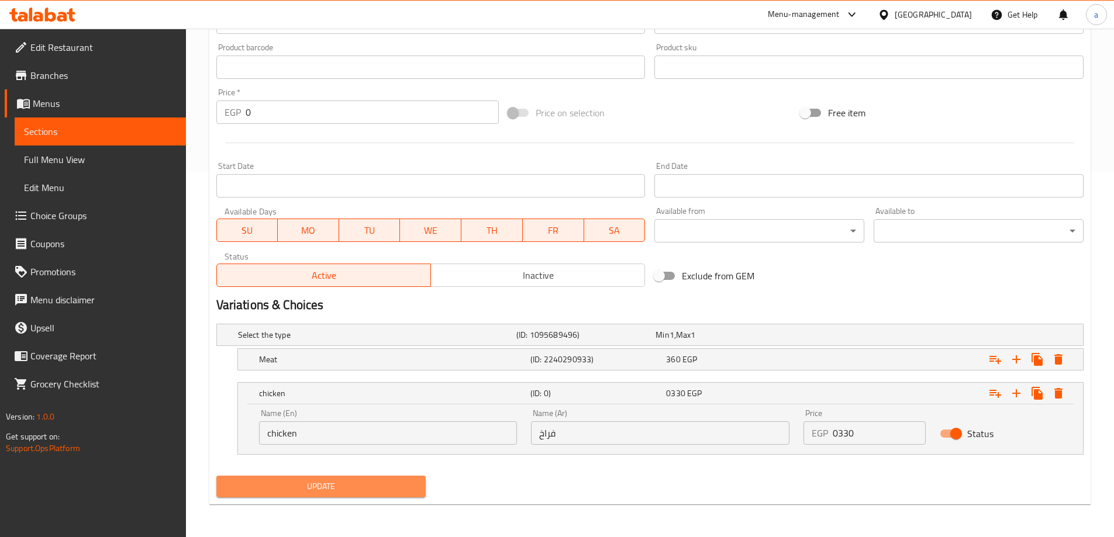
click at [365, 489] on span "Update" at bounding box center [321, 486] width 191 height 15
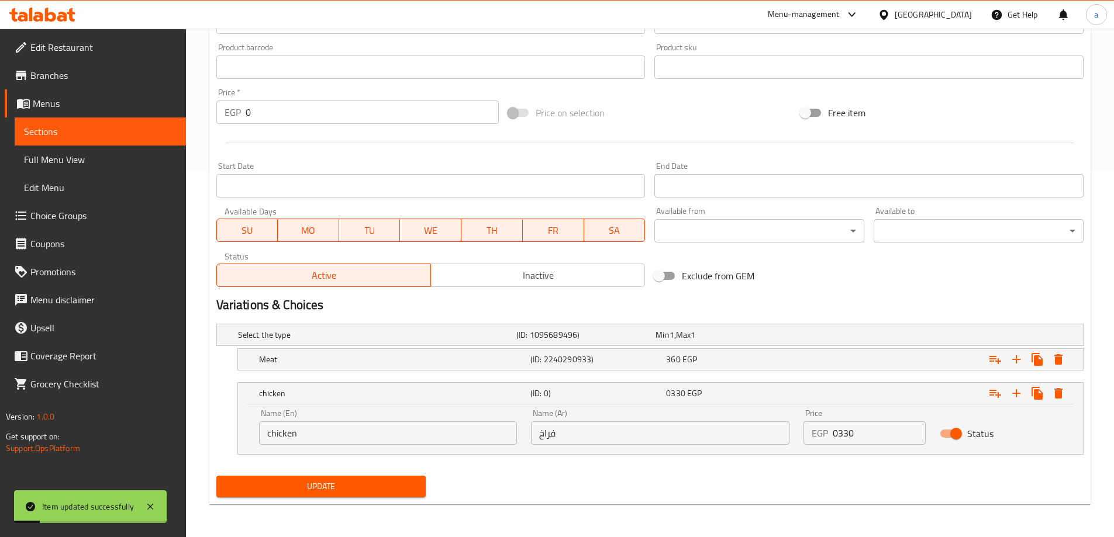
click at [602, 465] on nav at bounding box center [649, 461] width 867 height 9
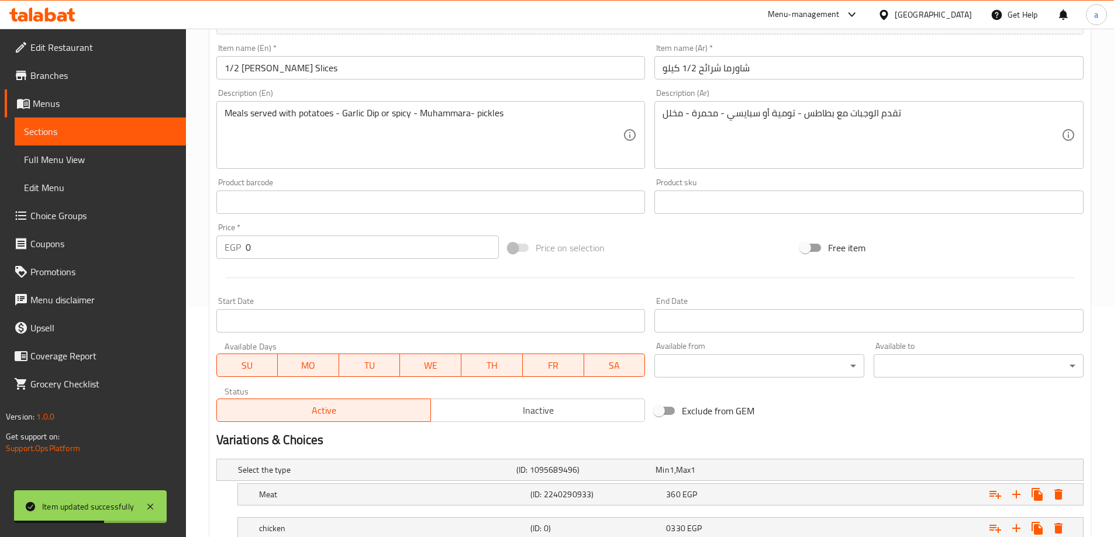
scroll to position [190, 0]
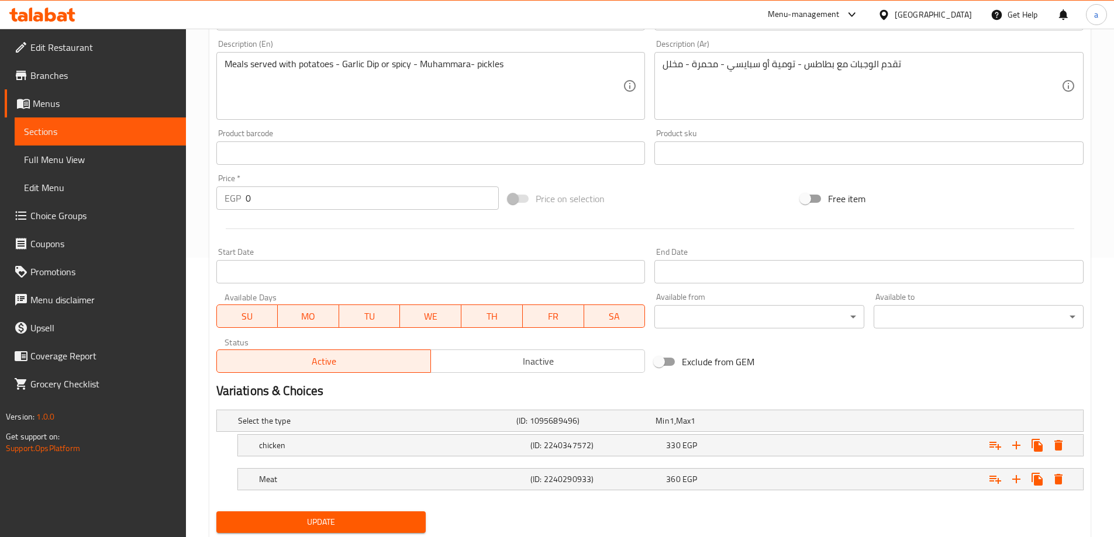
scroll to position [315, 0]
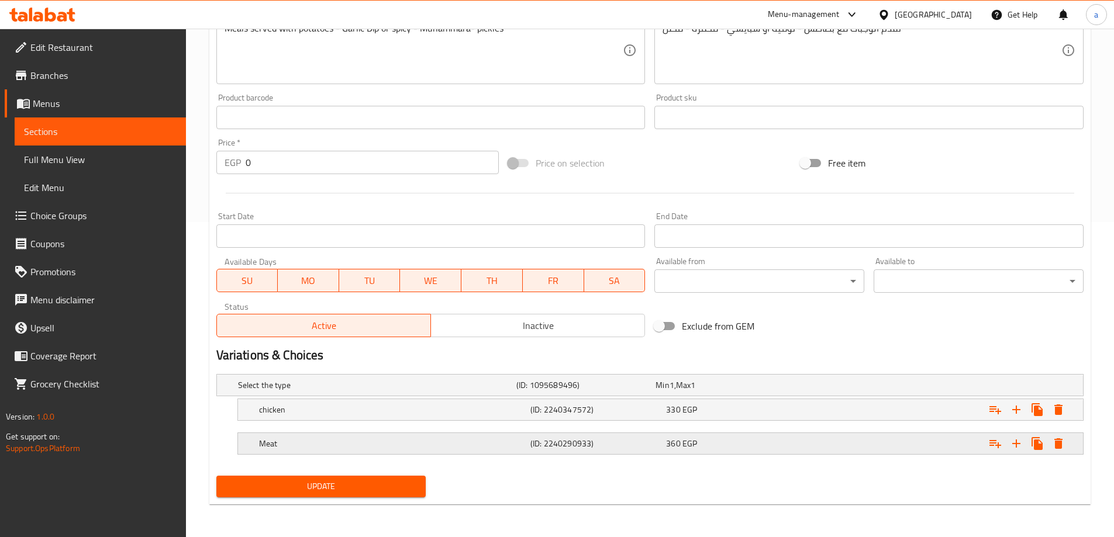
click at [884, 388] on div "Expand" at bounding box center [931, 385] width 278 height 5
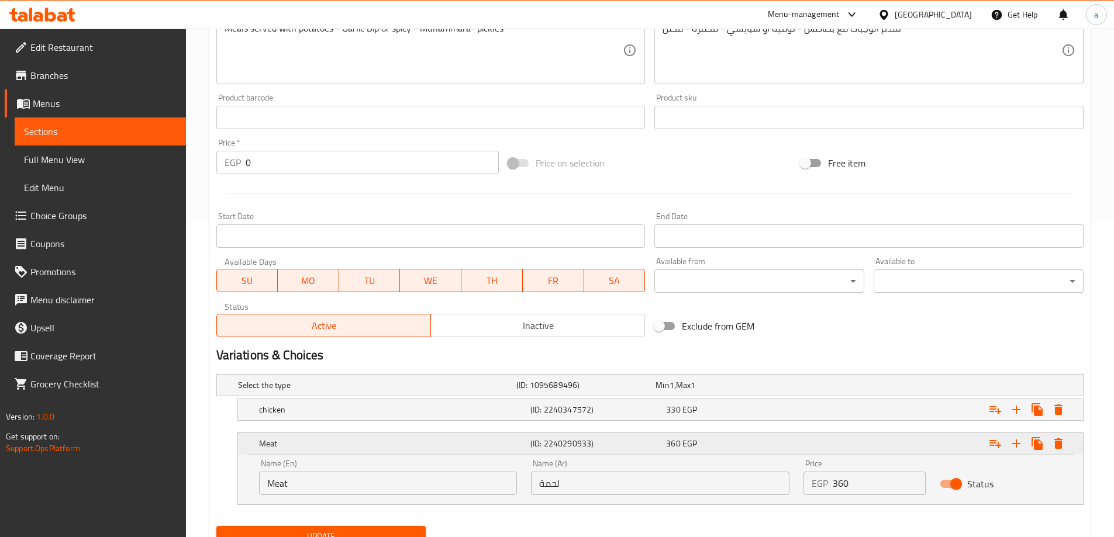
click at [884, 445] on div "Expand" at bounding box center [934, 444] width 271 height 26
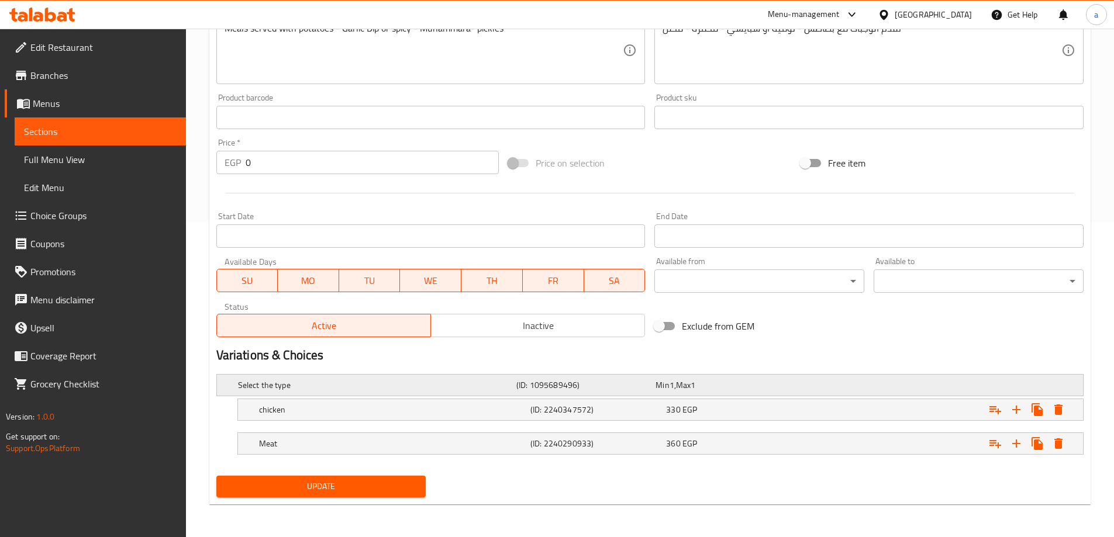
click at [740, 392] on div "Min 1 , Max 1" at bounding box center [722, 385] width 139 height 16
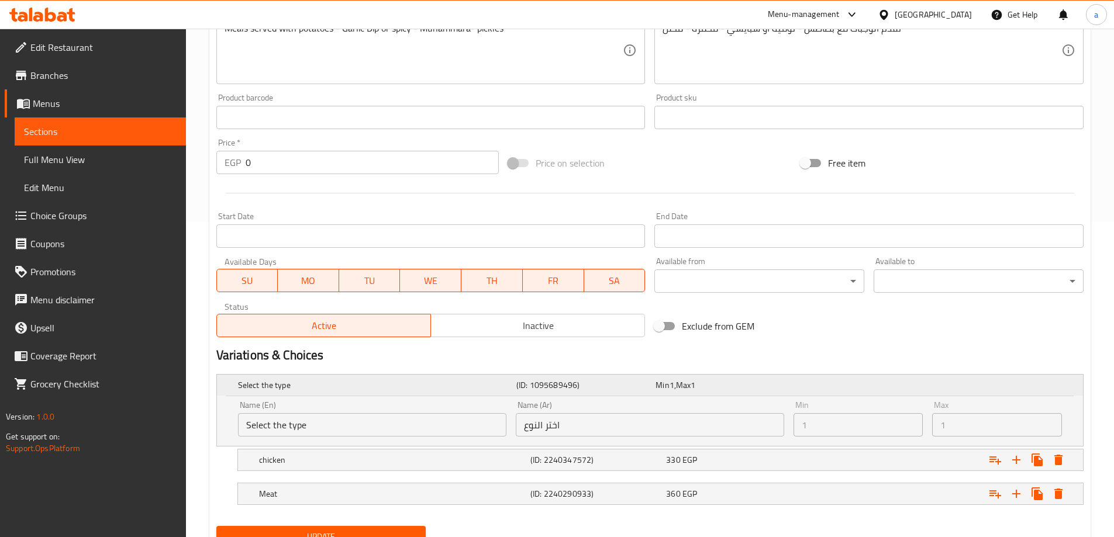
click at [740, 392] on div "Min 1 , Max 1" at bounding box center [722, 385] width 139 height 16
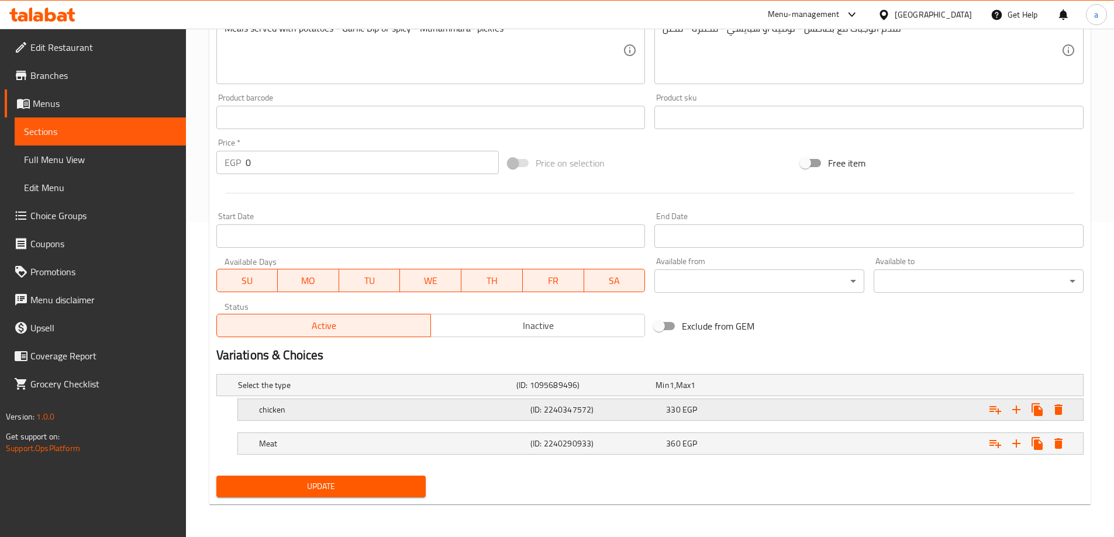
click at [618, 391] on h5 "(ID: 2240347572)" at bounding box center [583, 385] width 134 height 12
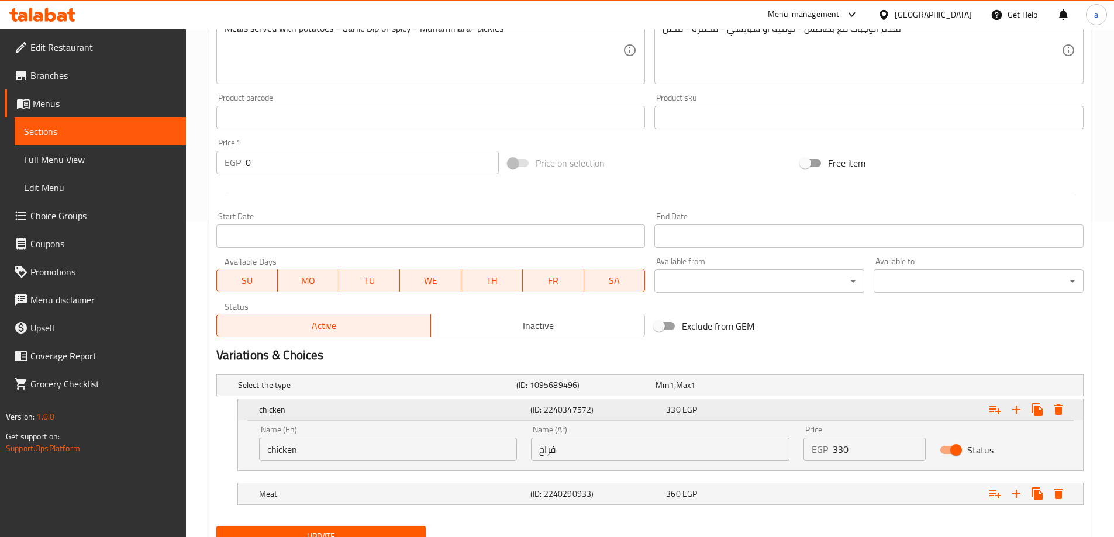
click at [618, 405] on h5 "(ID: 2240347572)" at bounding box center [595, 410] width 131 height 12
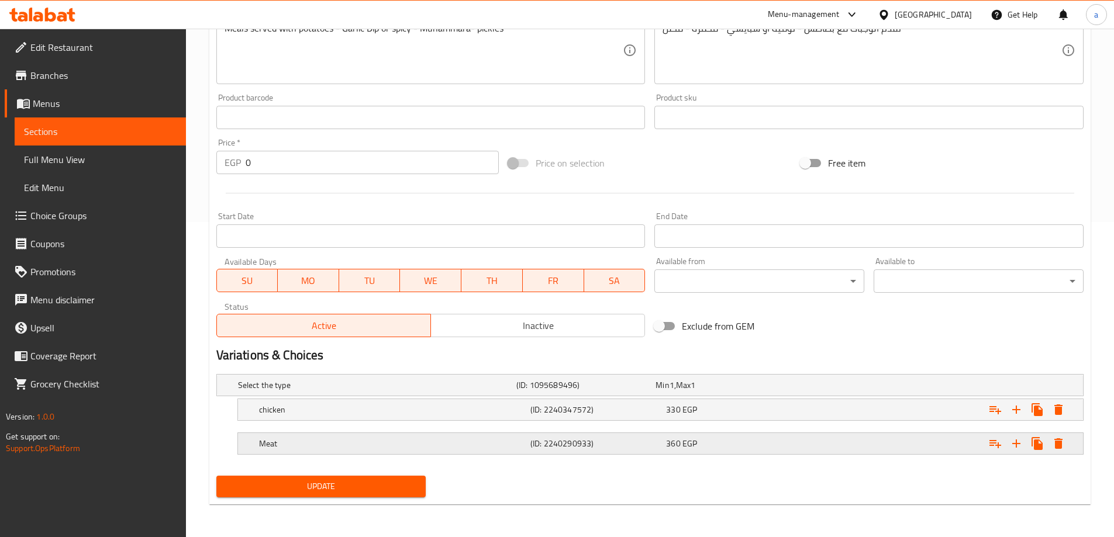
click at [559, 391] on h5 "(ID: 2240290933)" at bounding box center [583, 385] width 134 height 12
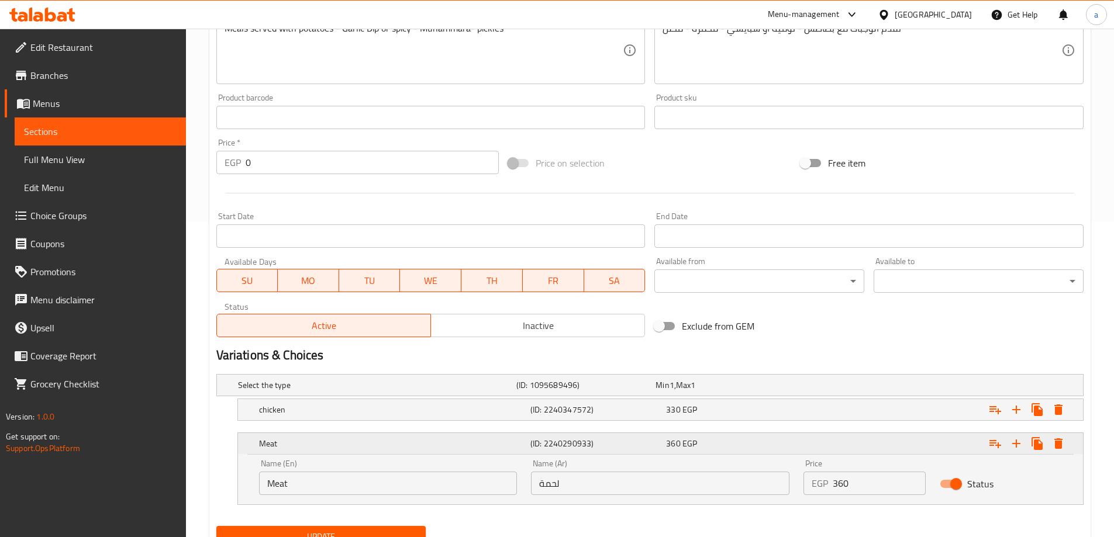
click at [559, 438] on h5 "(ID: 2240290933)" at bounding box center [595, 444] width 131 height 12
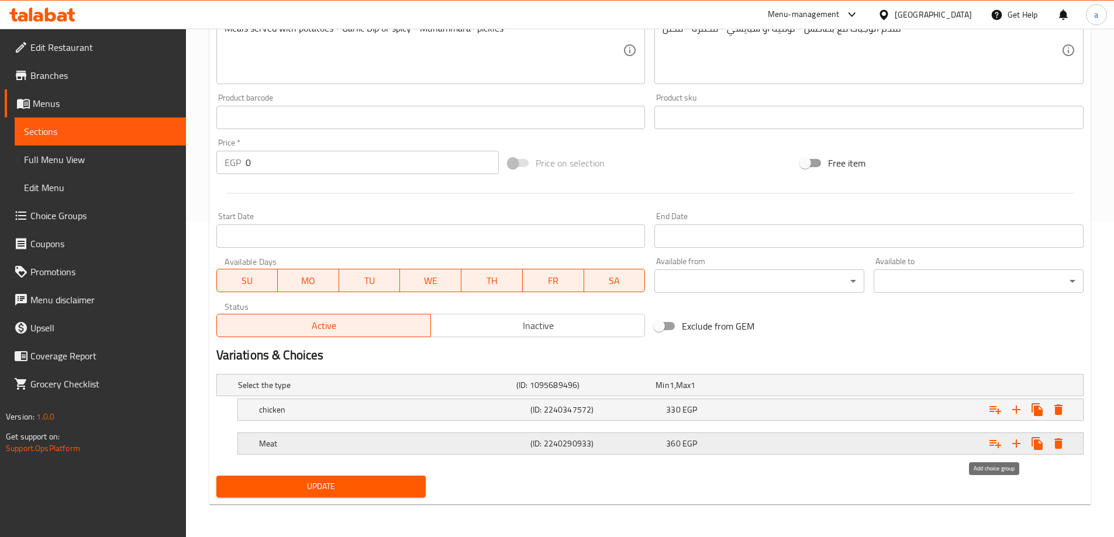
click at [991, 439] on icon "Expand" at bounding box center [995, 444] width 14 height 14
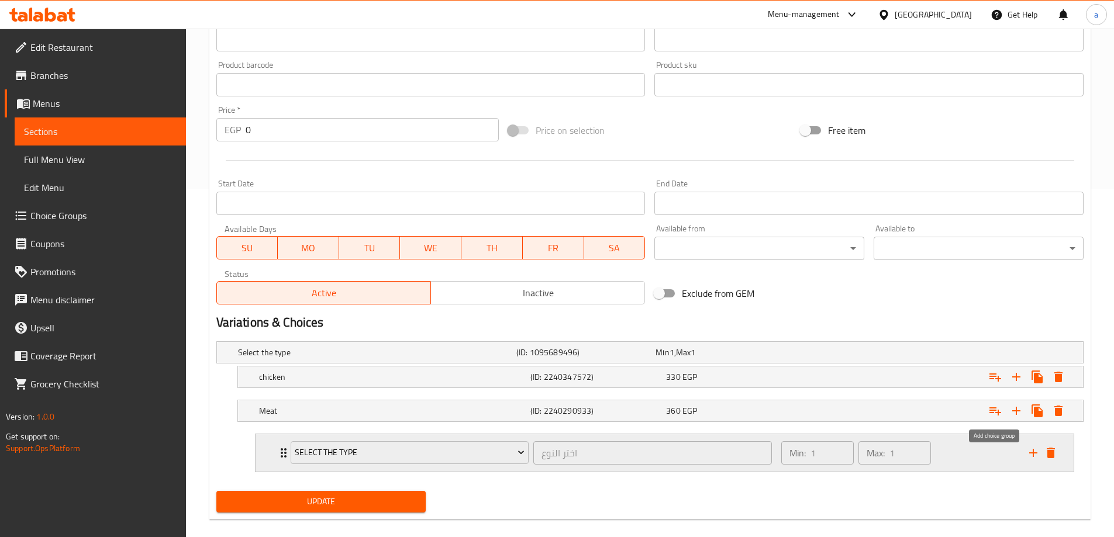
scroll to position [363, 0]
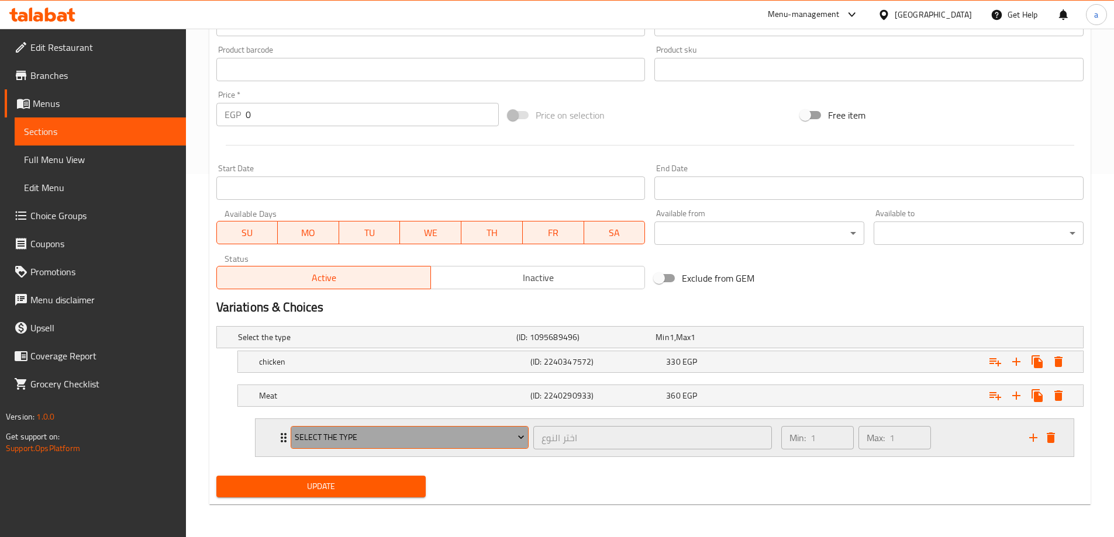
click at [506, 441] on span "Select the type" at bounding box center [410, 437] width 230 height 15
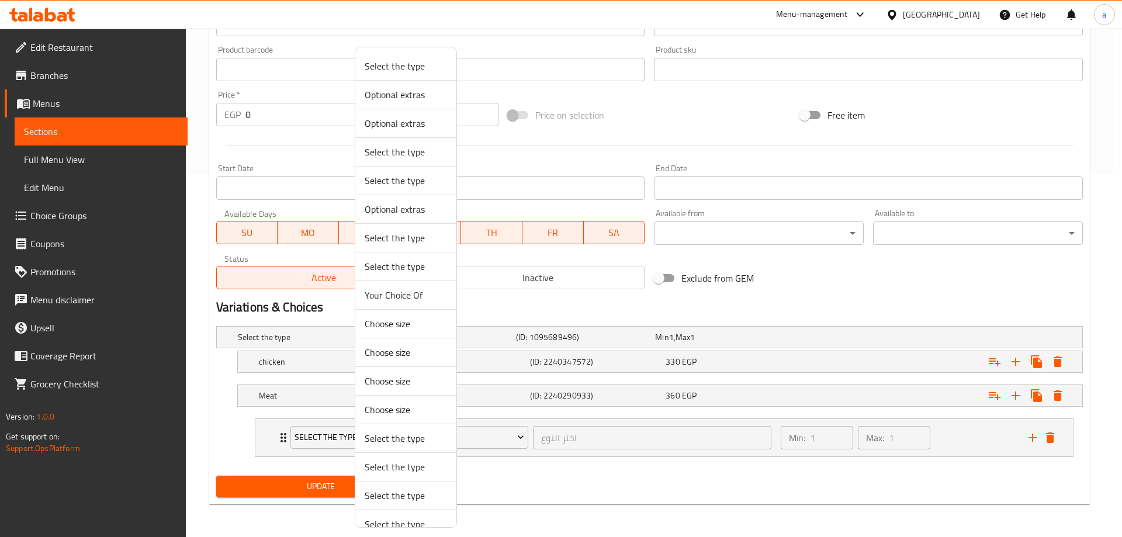
click at [400, 294] on span "Your Choice Of" at bounding box center [406, 295] width 82 height 14
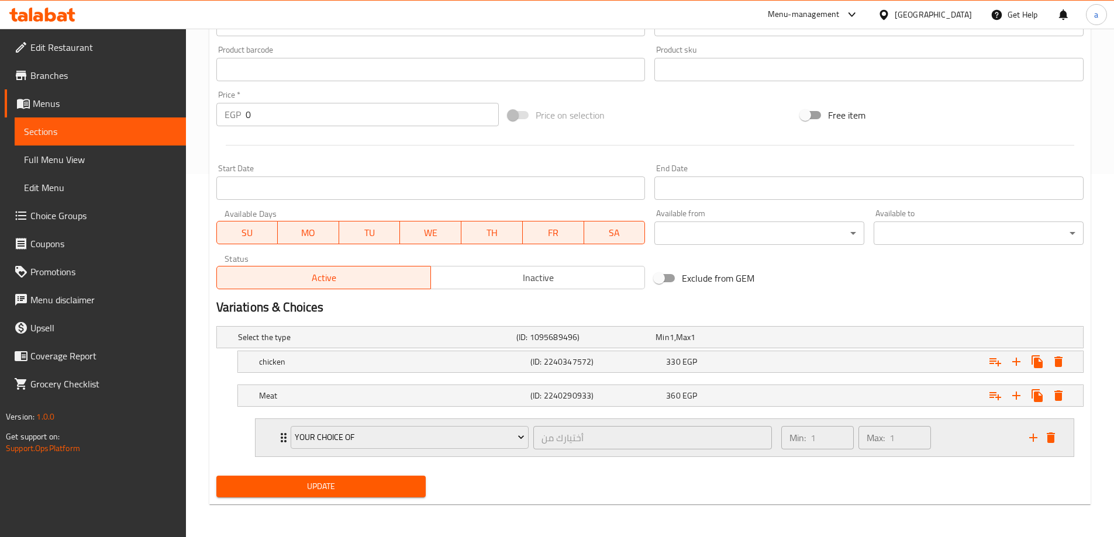
click at [278, 438] on icon "Expand" at bounding box center [284, 438] width 14 height 14
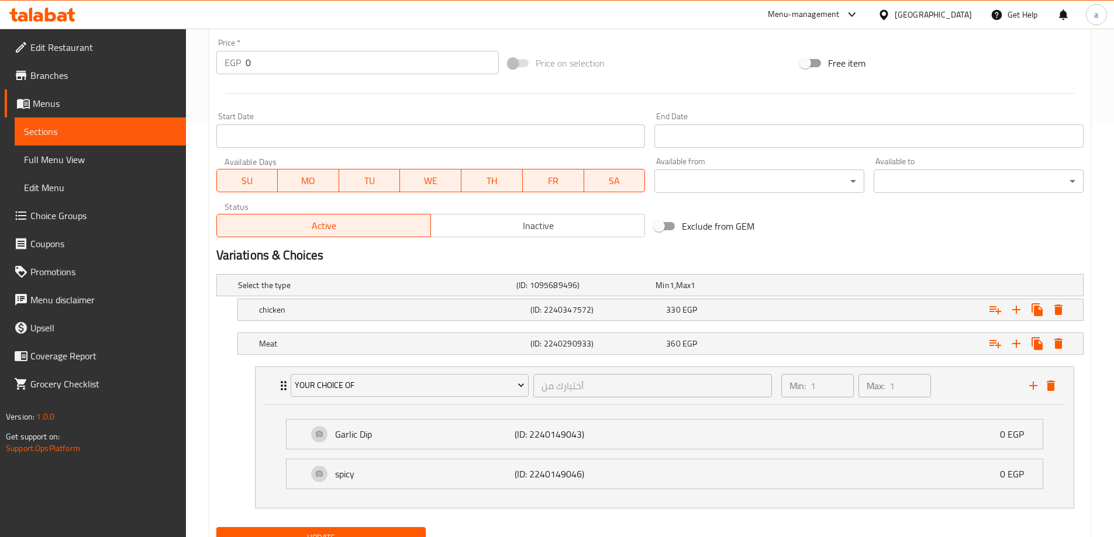
scroll to position [466, 0]
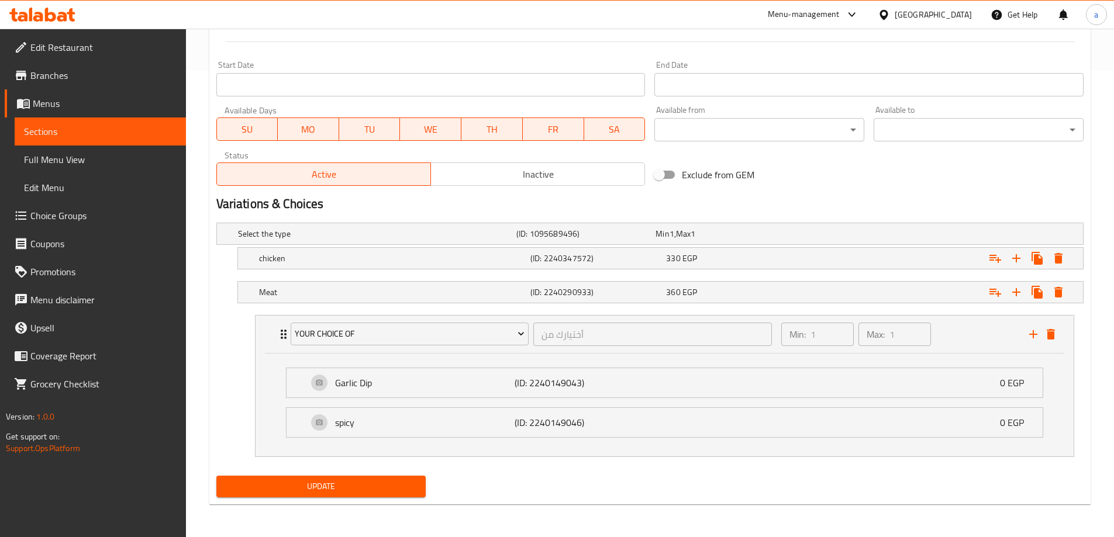
click at [315, 494] on button "Update" at bounding box center [321, 487] width 210 height 22
click at [75, 155] on span "Full Menu View" at bounding box center [100, 160] width 153 height 14
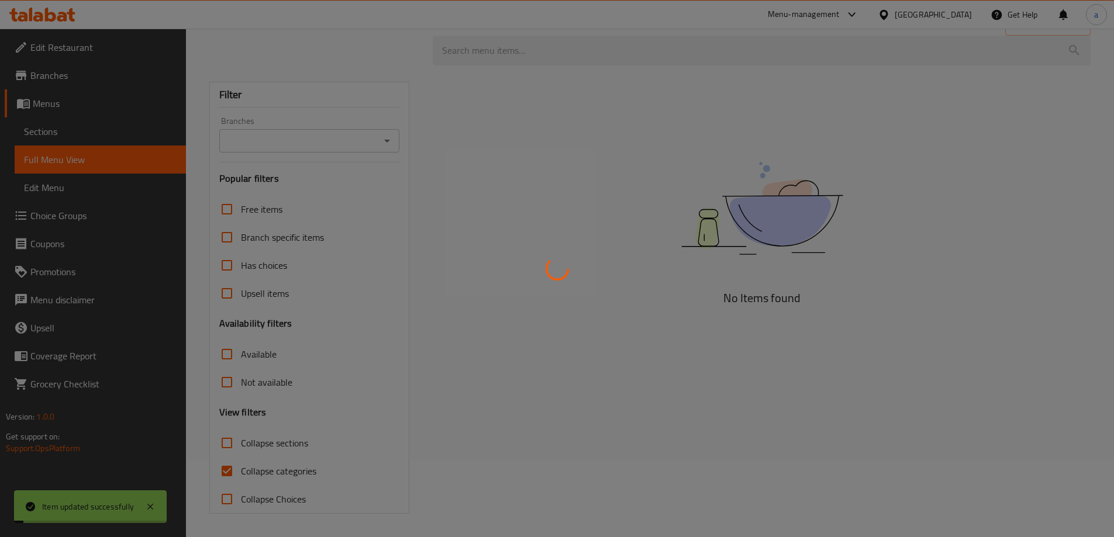
scroll to position [77, 0]
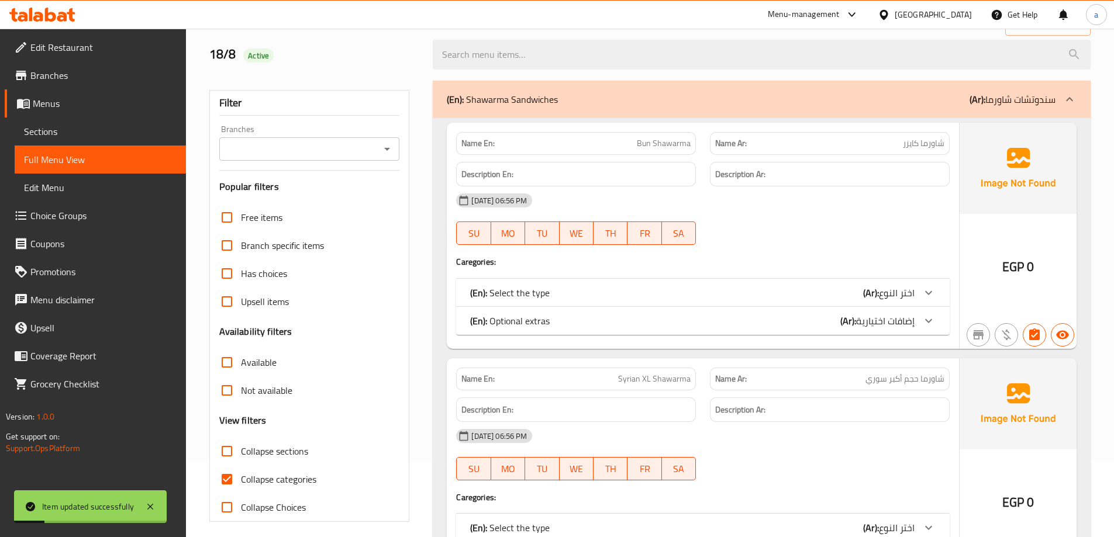
click at [285, 483] on span "Collapse categories" at bounding box center [278, 479] width 75 height 14
click at [241, 483] on input "Collapse categories" at bounding box center [227, 479] width 28 height 28
checkbox input "false"
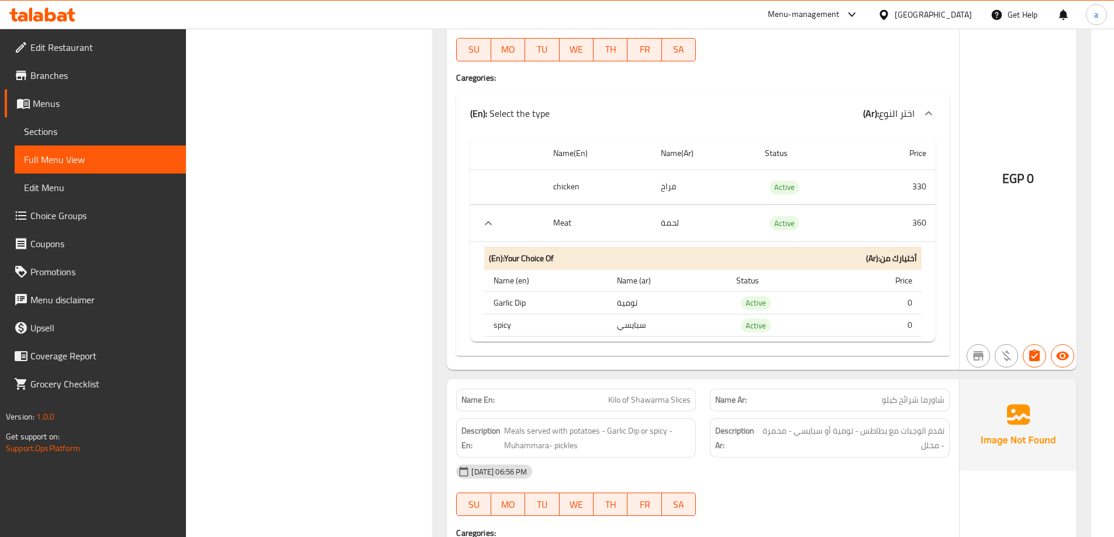
scroll to position [23030, 0]
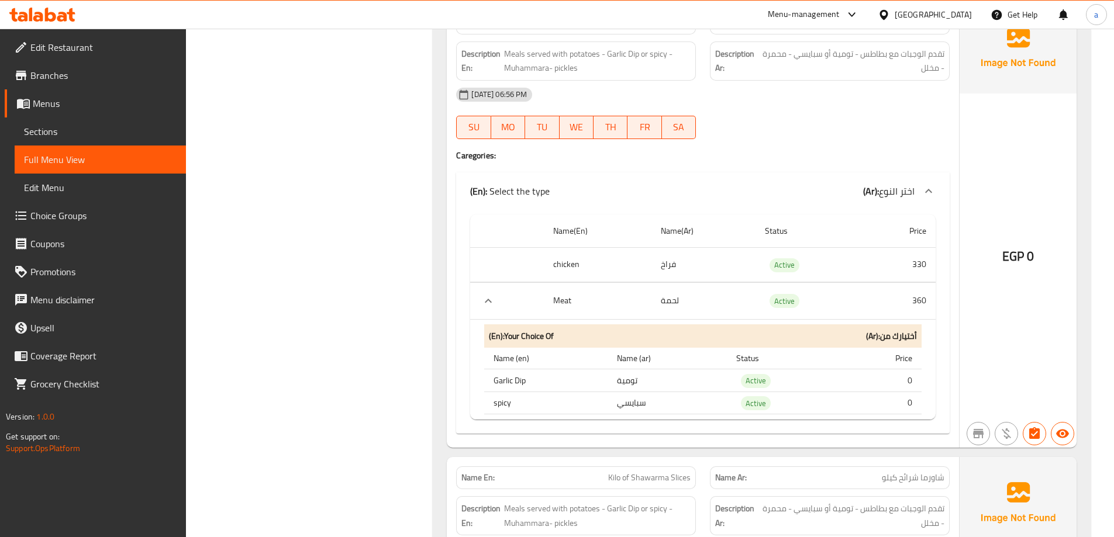
click at [585, 333] on div "(En): Your Choice Of (Ar): أختيارك من" at bounding box center [702, 336] width 437 height 24
click at [484, 303] on icon "expand row" at bounding box center [488, 301] width 14 height 14
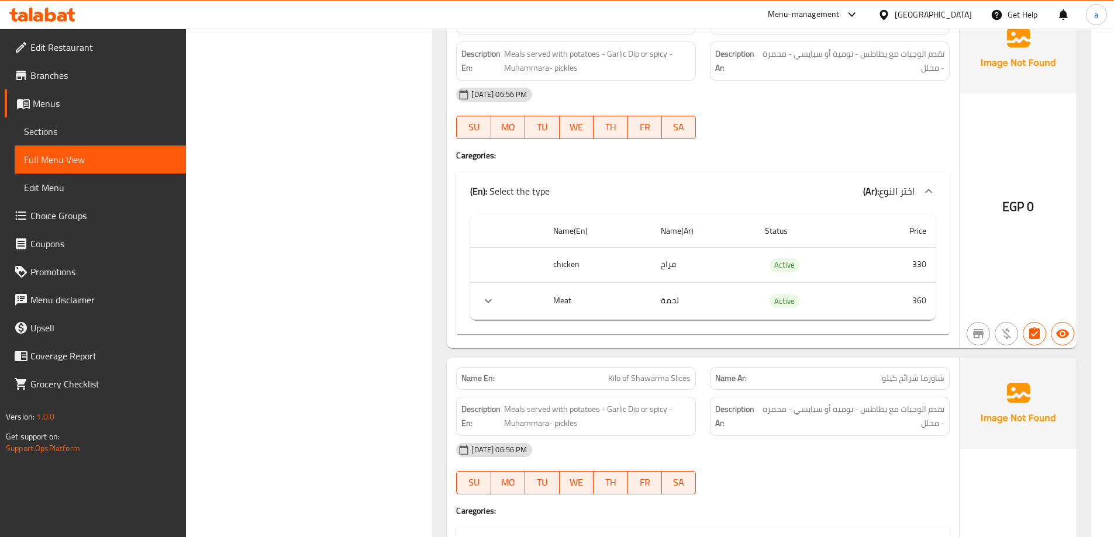
click at [484, 303] on icon "expand row" at bounding box center [488, 301] width 14 height 14
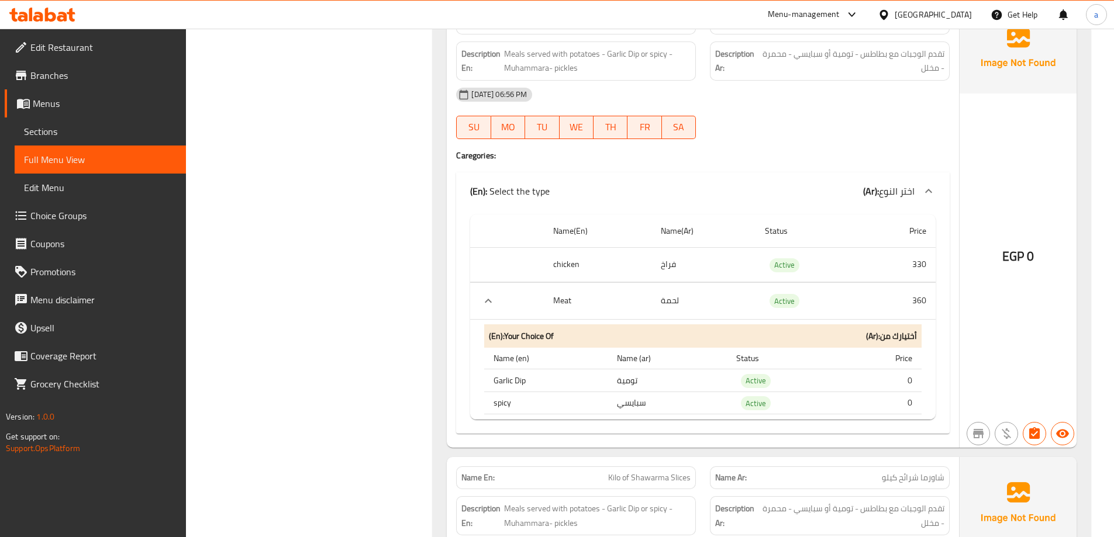
click at [64, 211] on span "Choice Groups" at bounding box center [103, 216] width 146 height 14
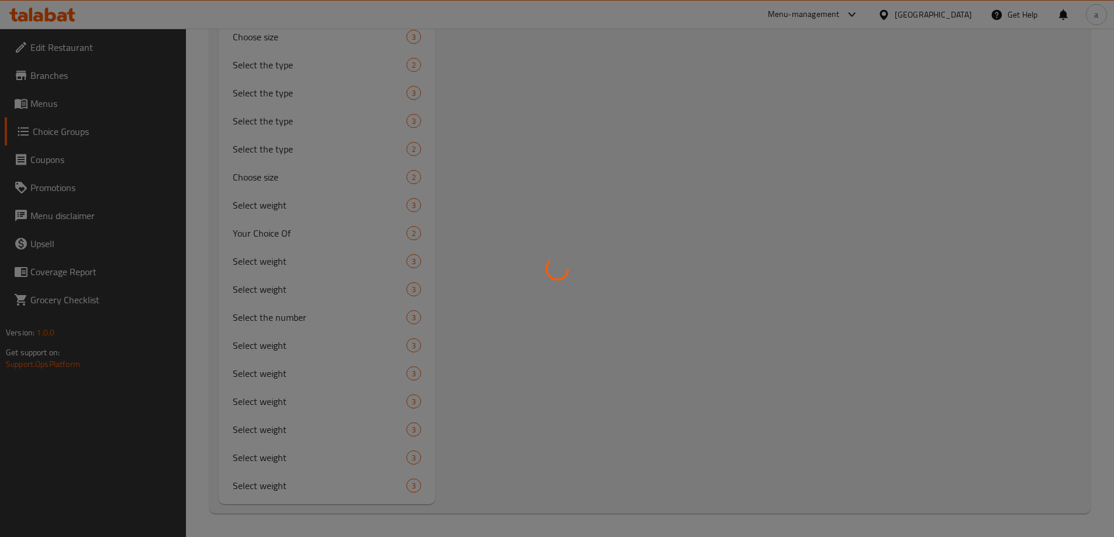
scroll to position [165, 0]
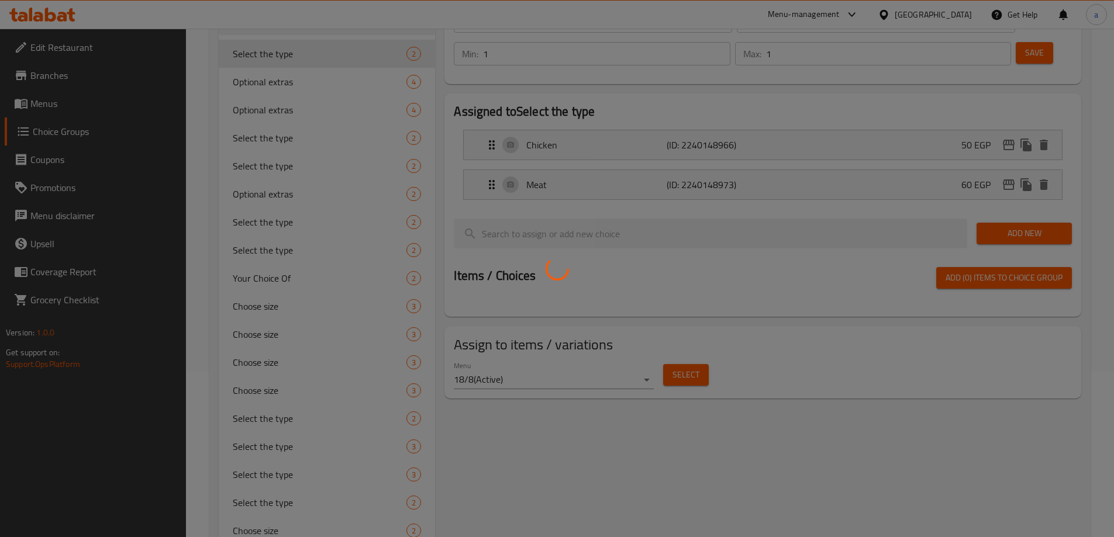
click at [70, 92] on div at bounding box center [557, 268] width 1114 height 537
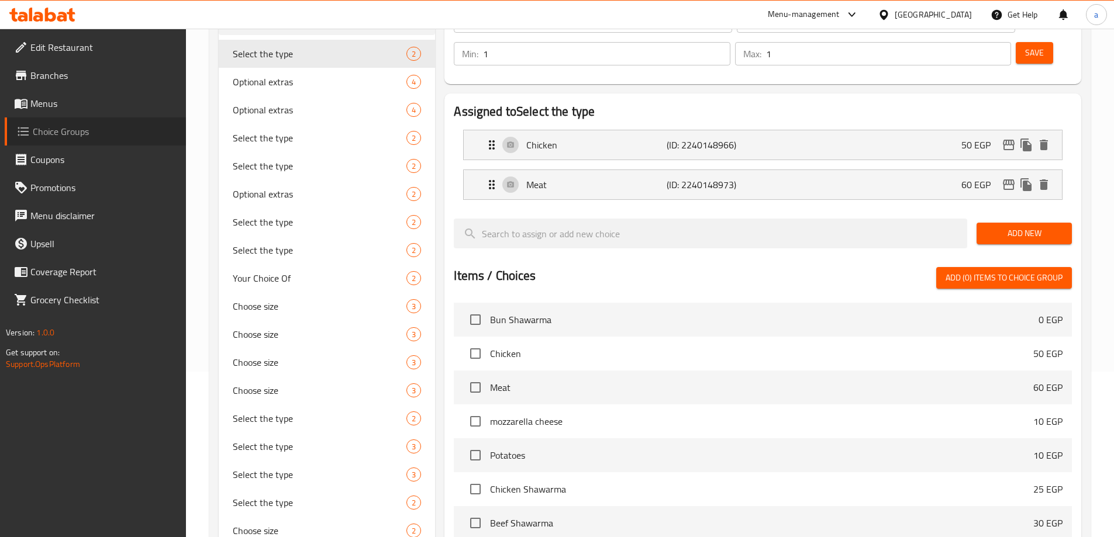
click at [63, 133] on span "Choice Groups" at bounding box center [105, 132] width 144 height 14
click at [59, 115] on link "Menus" at bounding box center [95, 103] width 181 height 28
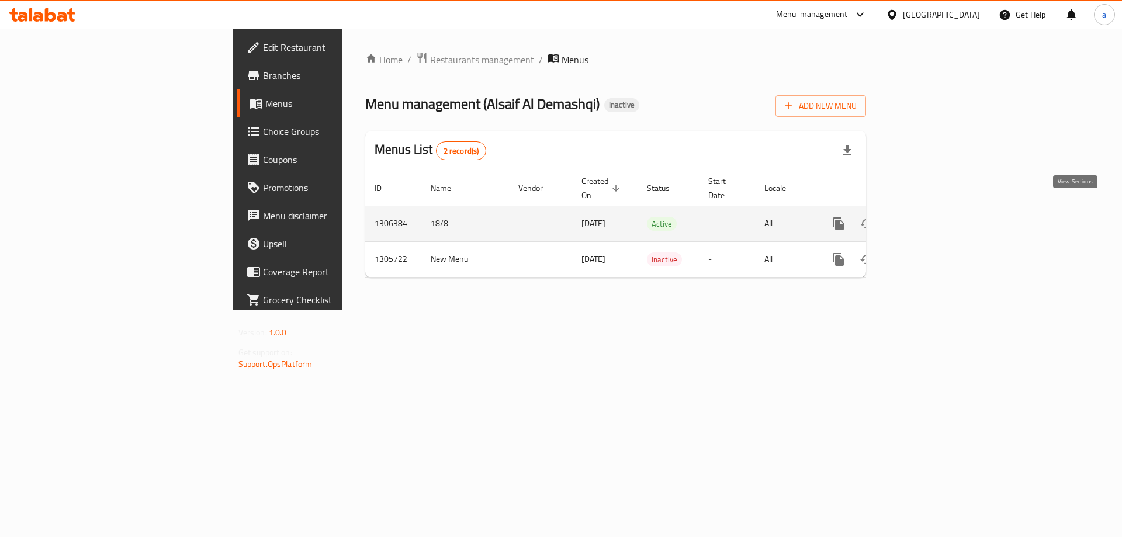
click at [928, 219] on icon "enhanced table" at bounding box center [923, 224] width 11 height 11
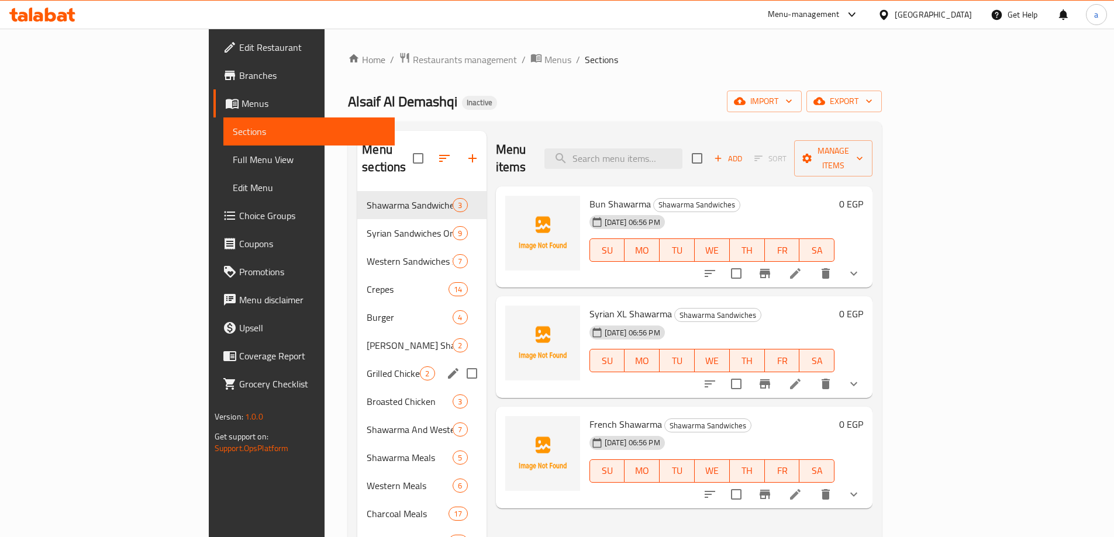
scroll to position [117, 0]
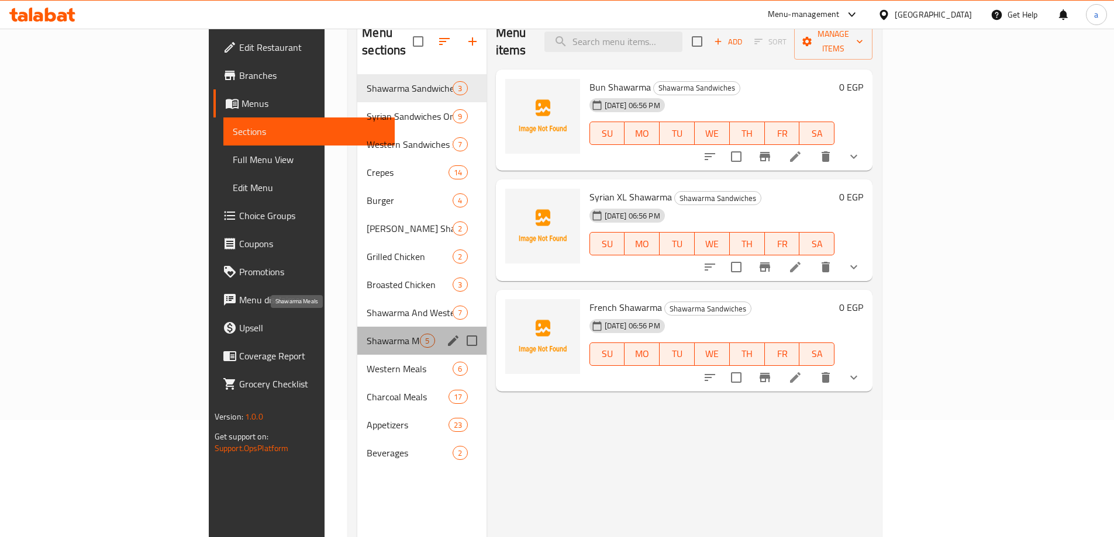
click at [367, 334] on span "Shawarma Meals" at bounding box center [393, 341] width 53 height 14
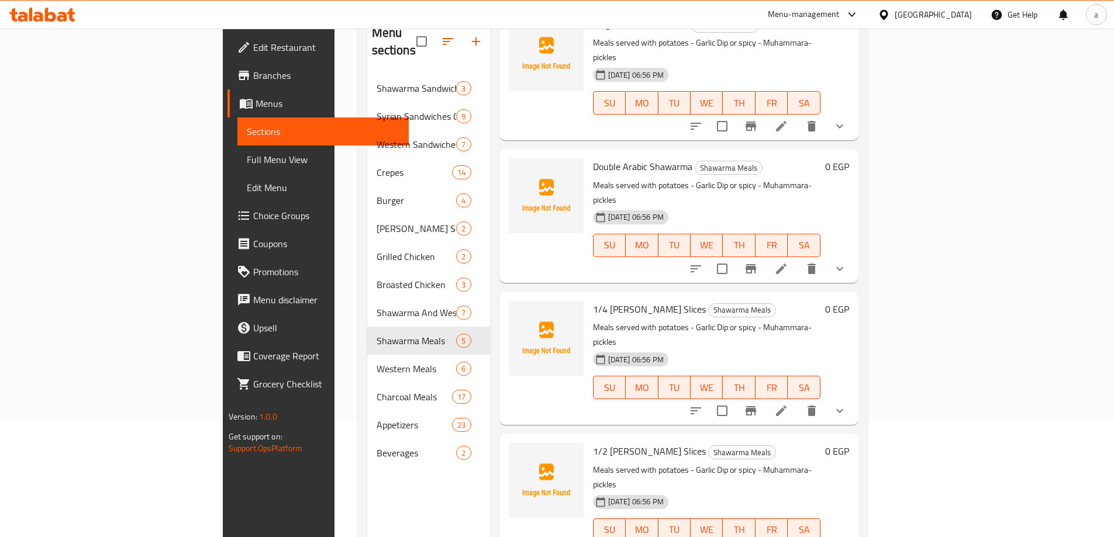
scroll to position [130, 0]
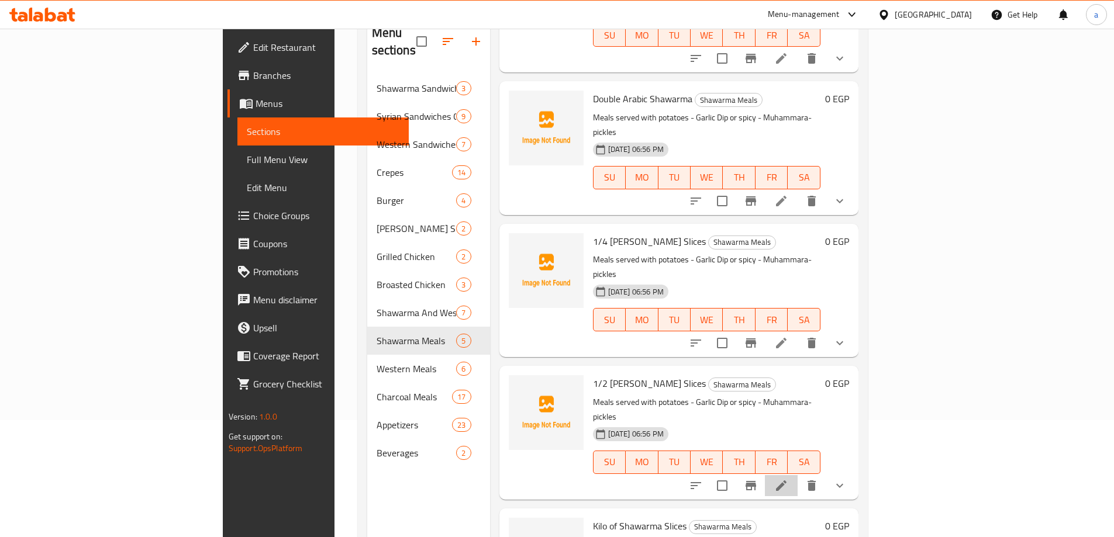
click at [797, 475] on li at bounding box center [781, 485] width 33 height 21
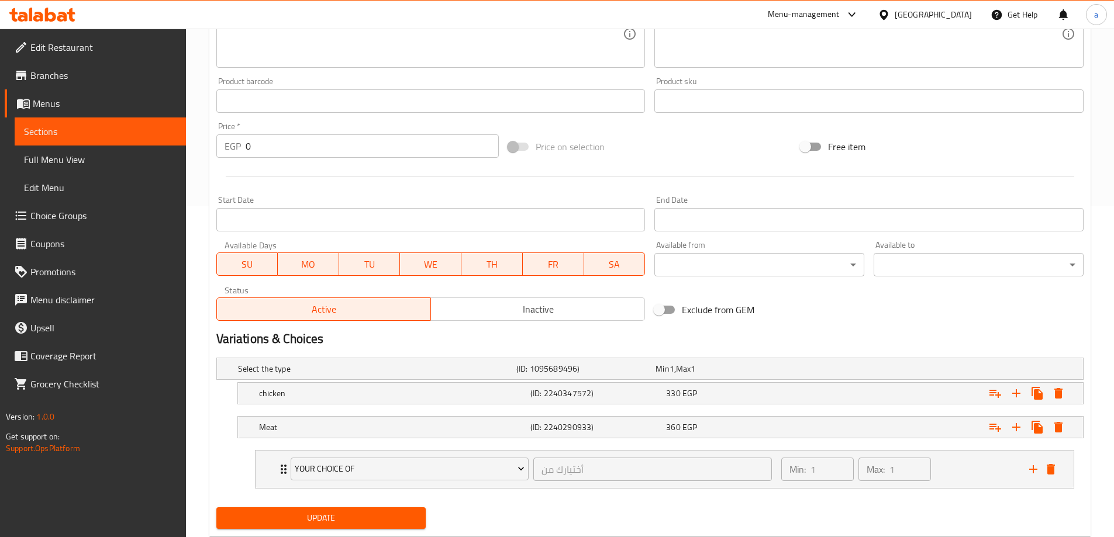
scroll to position [363, 0]
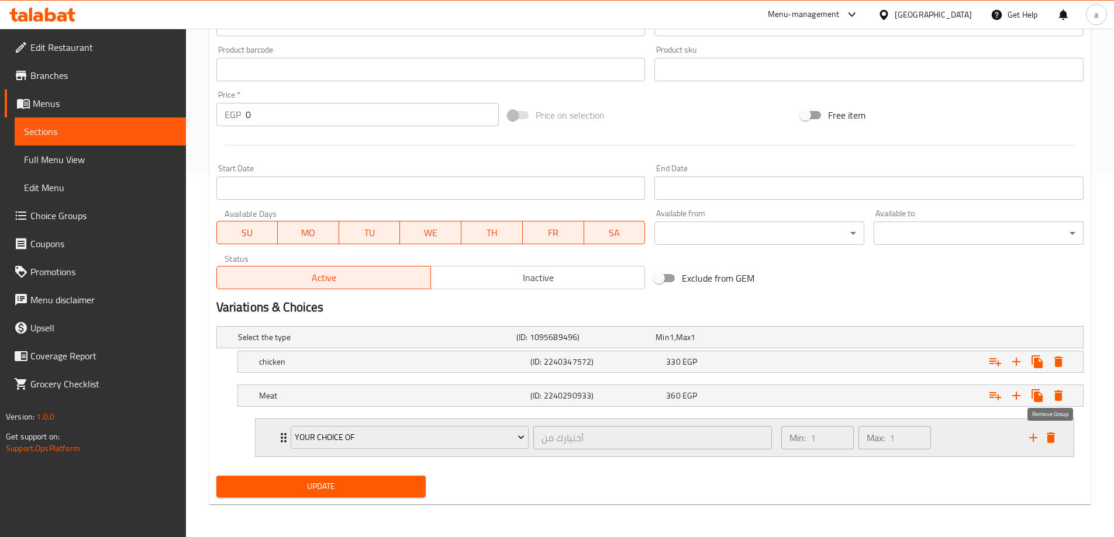
click at [1056, 442] on icon "delete" at bounding box center [1050, 438] width 14 height 14
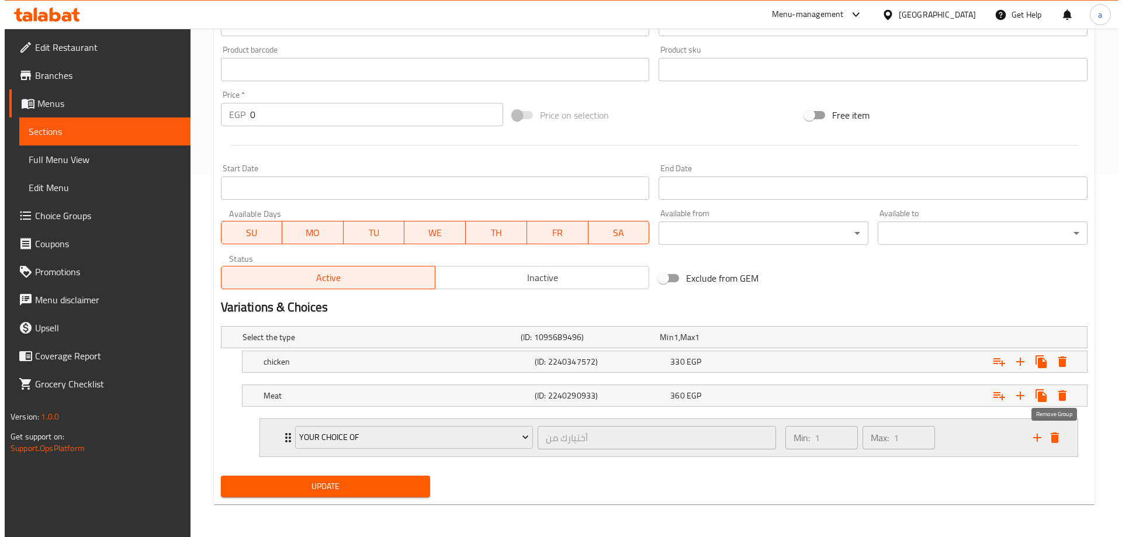
scroll to position [315, 0]
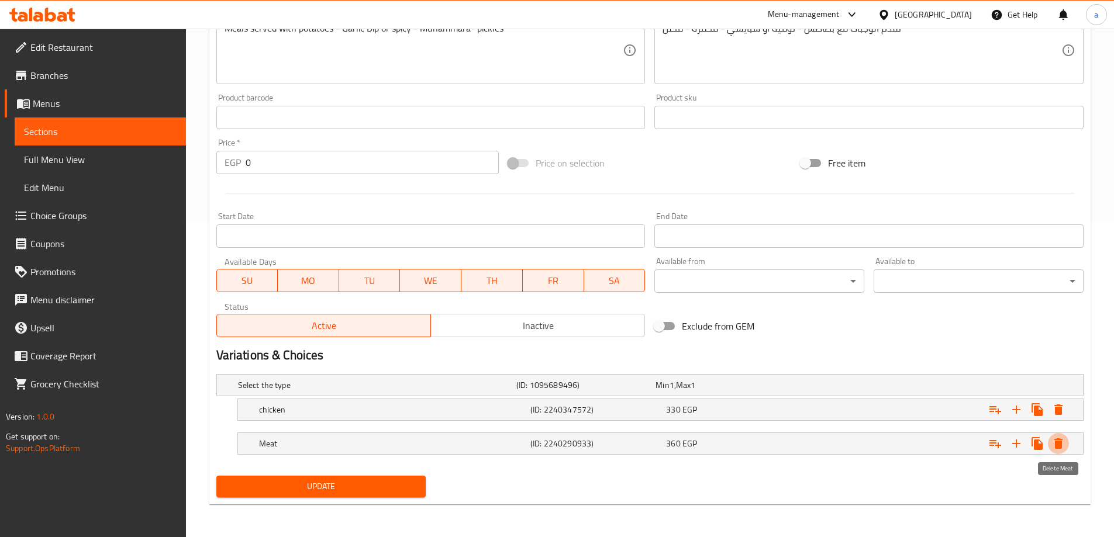
click at [1056, 442] on icon "Expand" at bounding box center [1058, 443] width 8 height 11
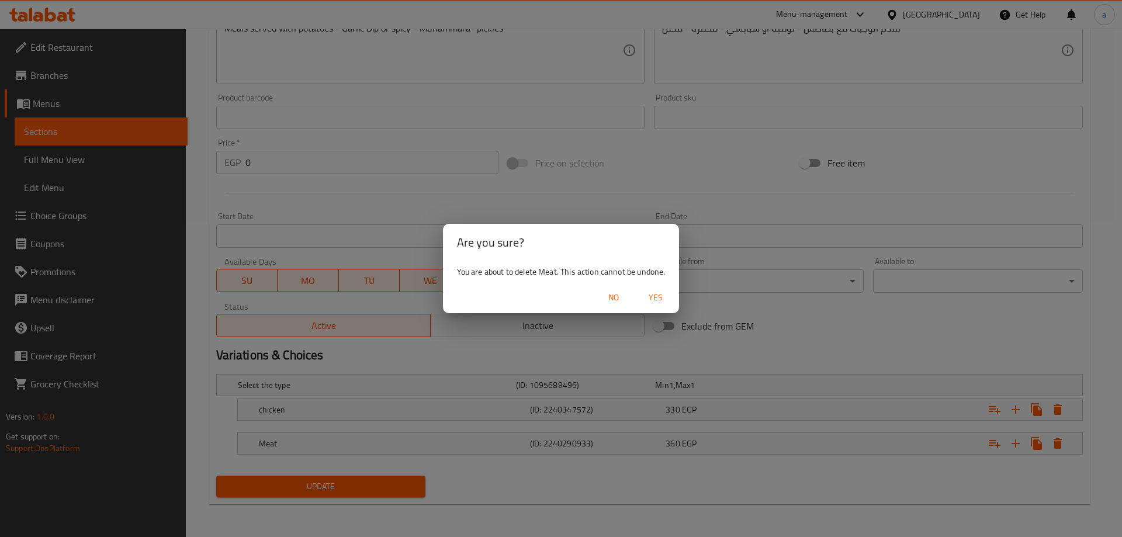
click at [662, 302] on span "Yes" at bounding box center [656, 298] width 28 height 15
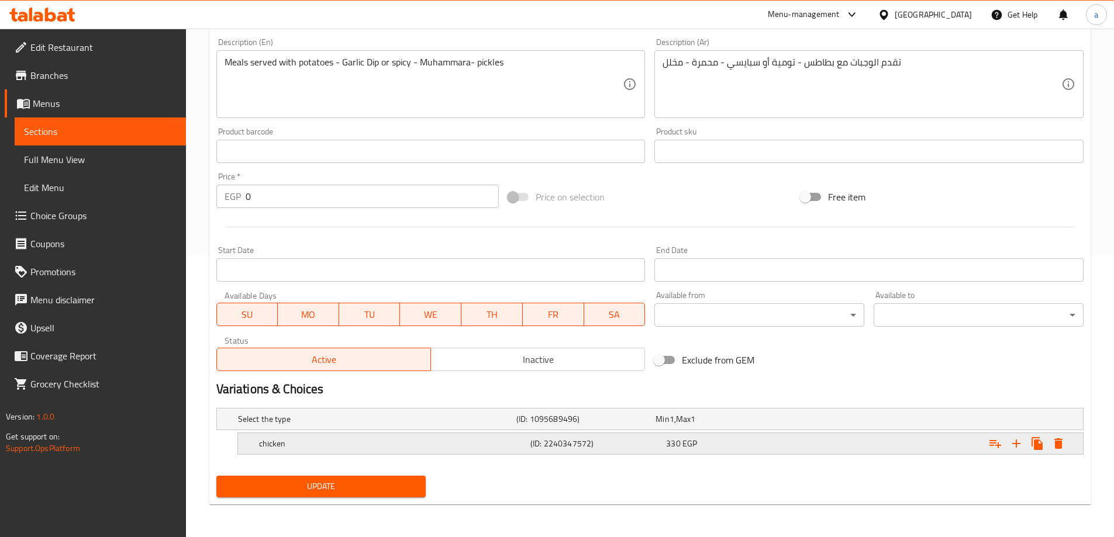
click at [1057, 449] on icon "Expand" at bounding box center [1058, 444] width 14 height 14
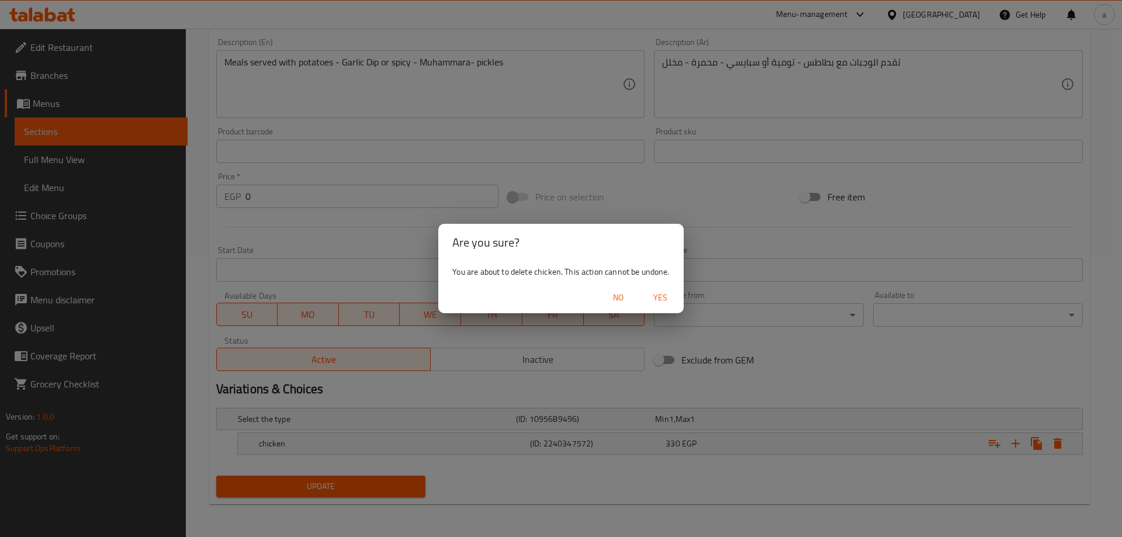
click at [658, 299] on span "Yes" at bounding box center [661, 298] width 28 height 15
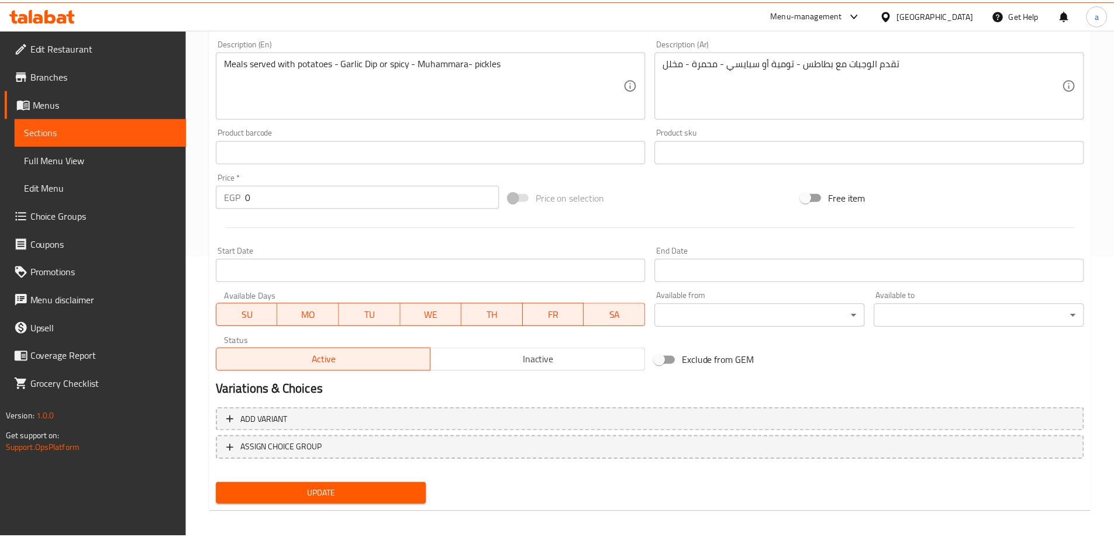
scroll to position [277, 0]
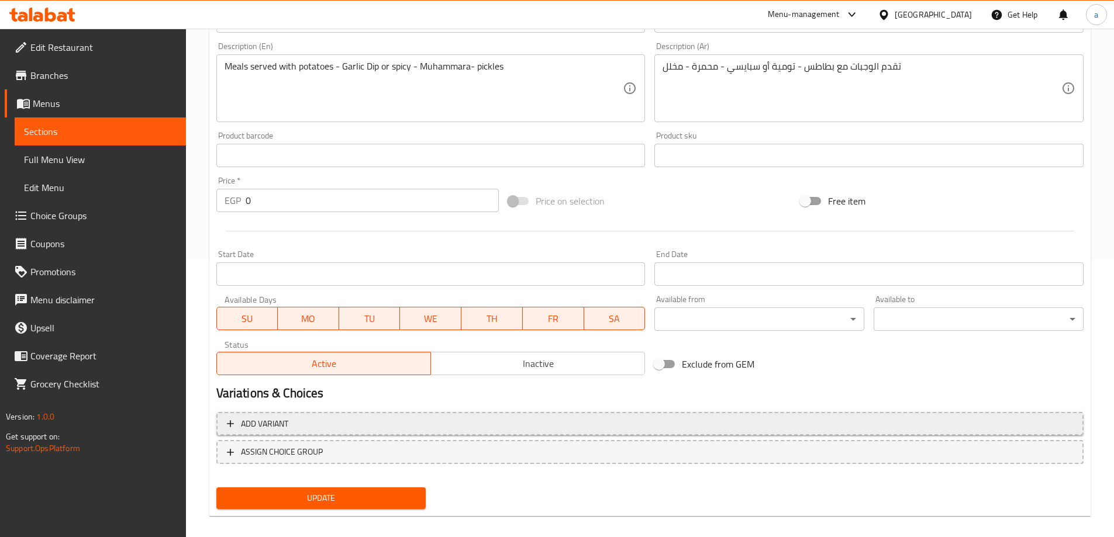
click at [315, 421] on span "Add variant" at bounding box center [650, 424] width 846 height 15
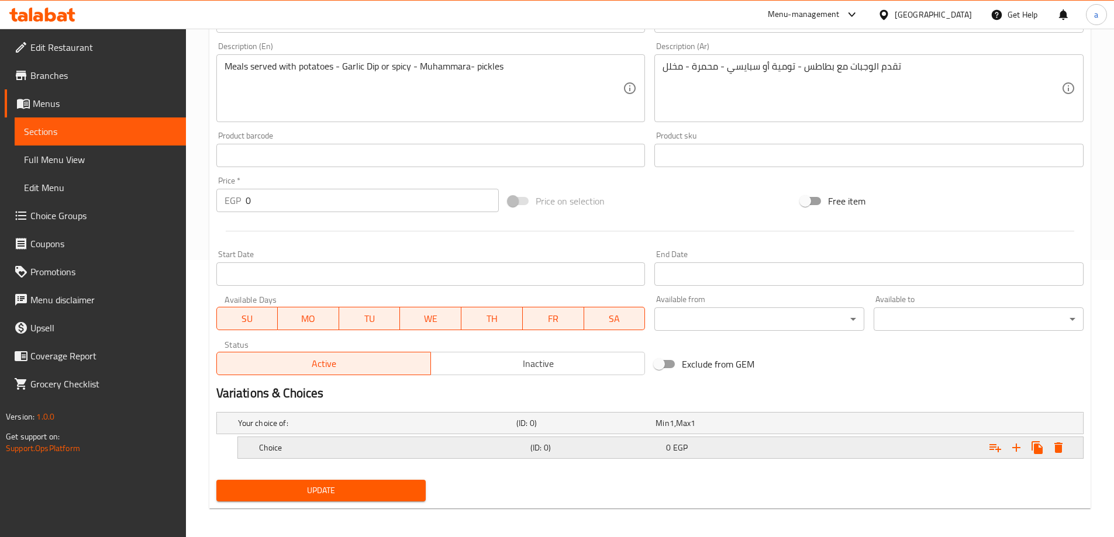
click at [1065, 447] on icon "Expand" at bounding box center [1058, 448] width 14 height 14
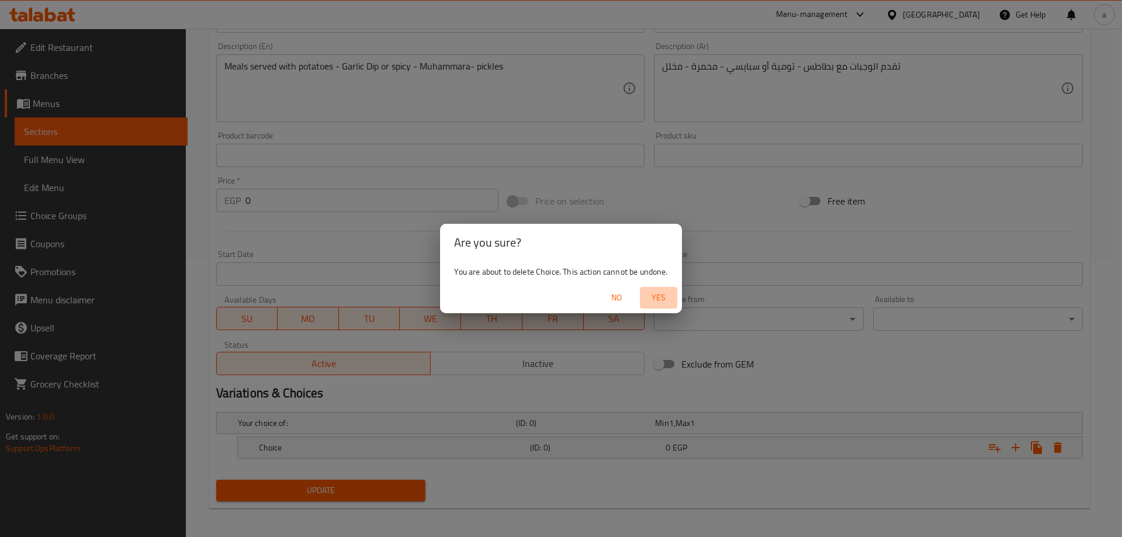
click at [663, 304] on span "Yes" at bounding box center [659, 298] width 28 height 15
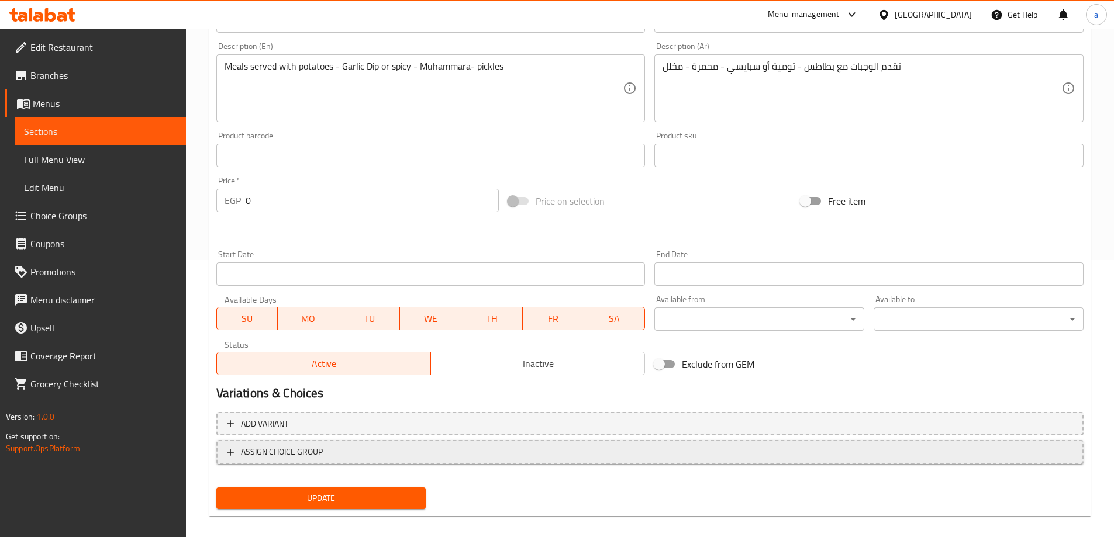
click at [358, 461] on button "ASSIGN CHOICE GROUP" at bounding box center [649, 452] width 867 height 24
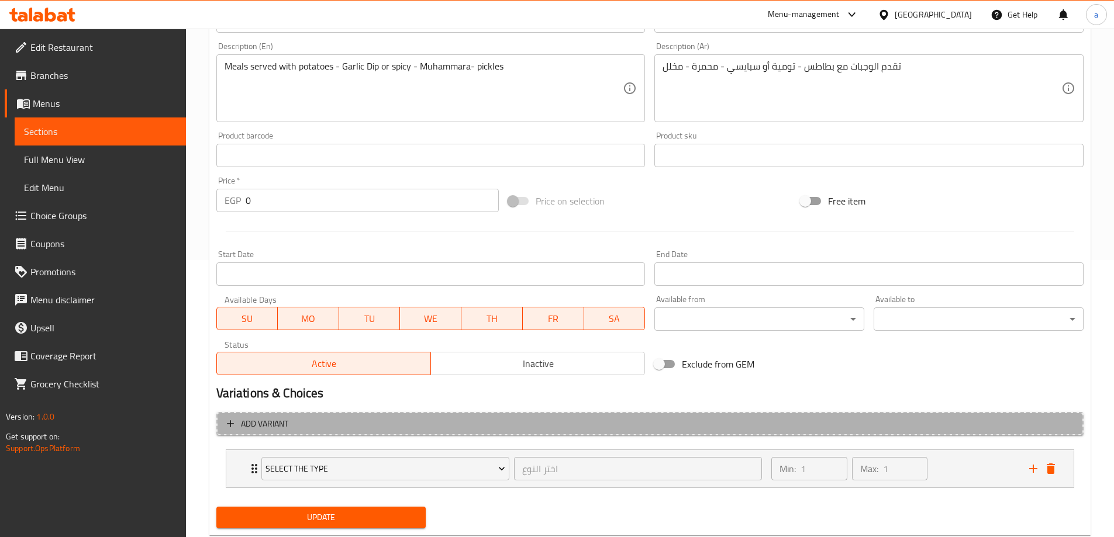
click at [322, 424] on span "Add variant" at bounding box center [650, 424] width 846 height 15
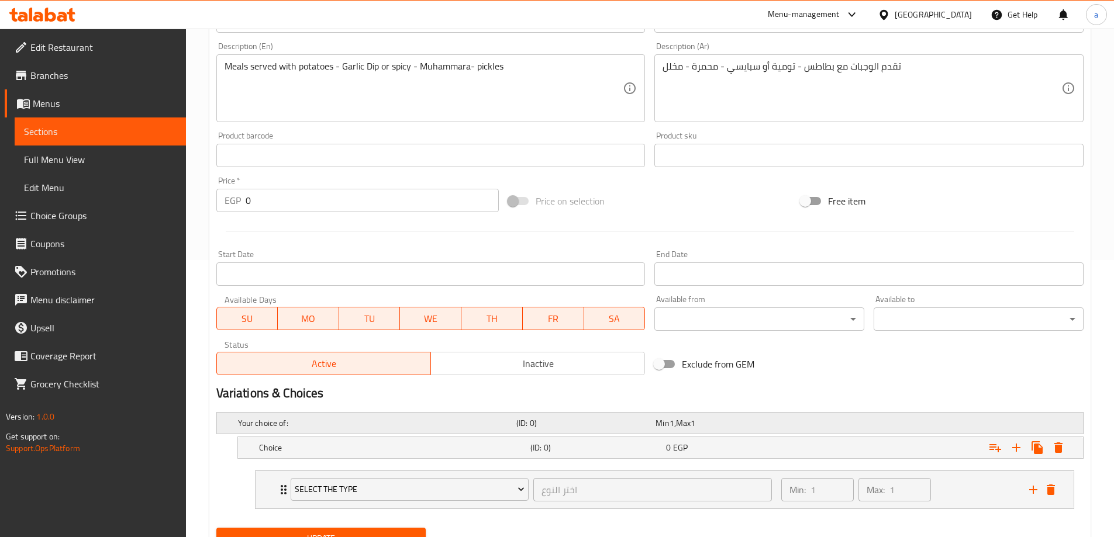
scroll to position [329, 0]
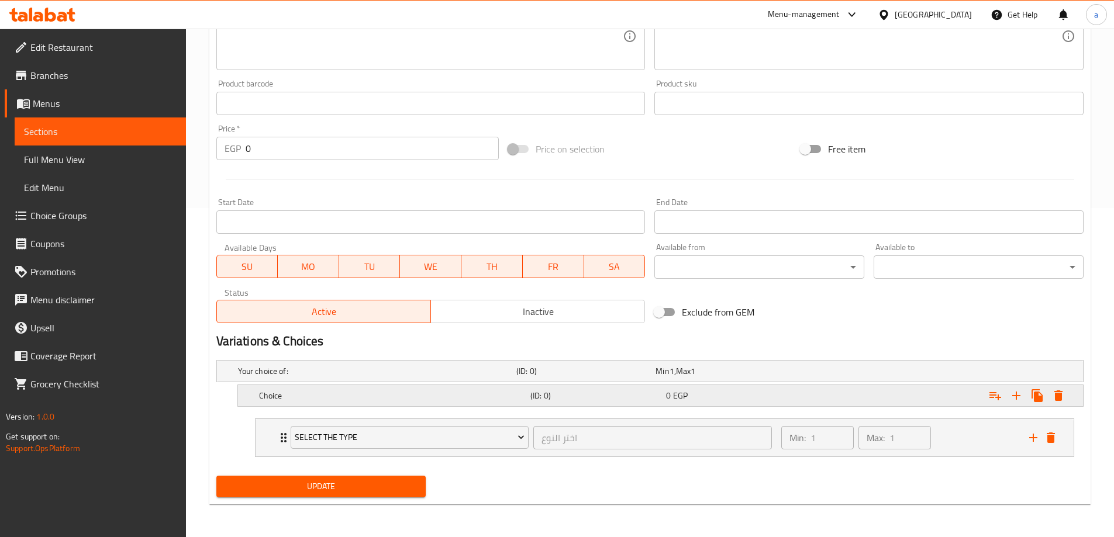
click at [331, 377] on h5 "Choice" at bounding box center [375, 371] width 274 height 12
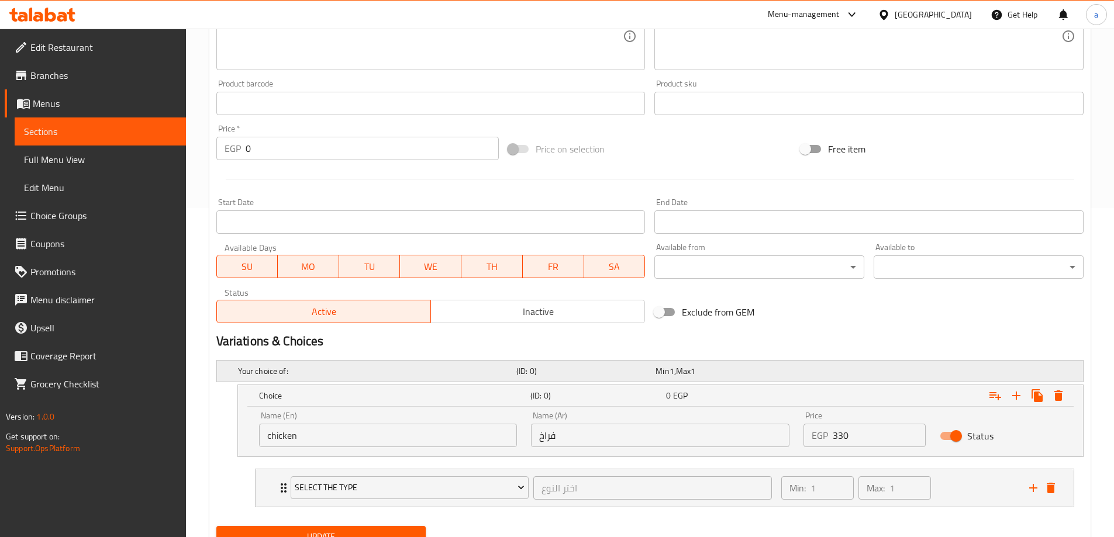
click at [353, 370] on h5 "Your choice of:" at bounding box center [375, 371] width 274 height 12
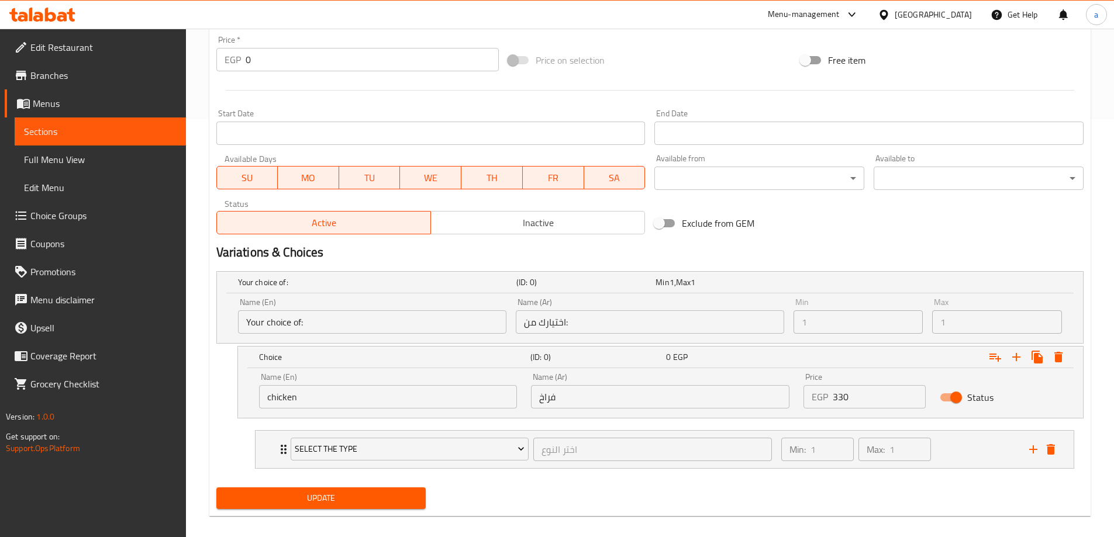
scroll to position [430, 0]
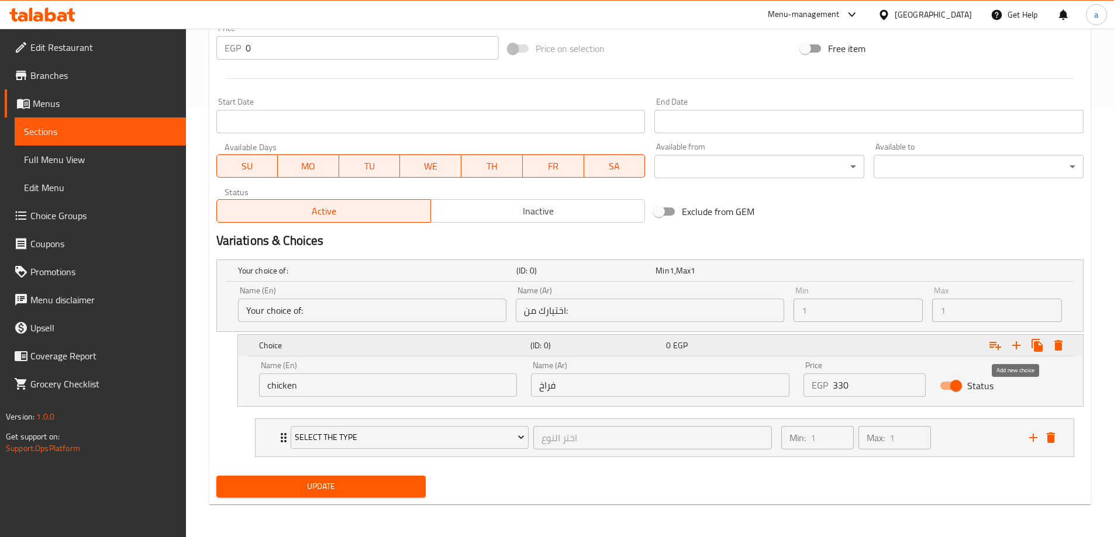
click at [1020, 344] on icon "Expand" at bounding box center [1016, 345] width 14 height 14
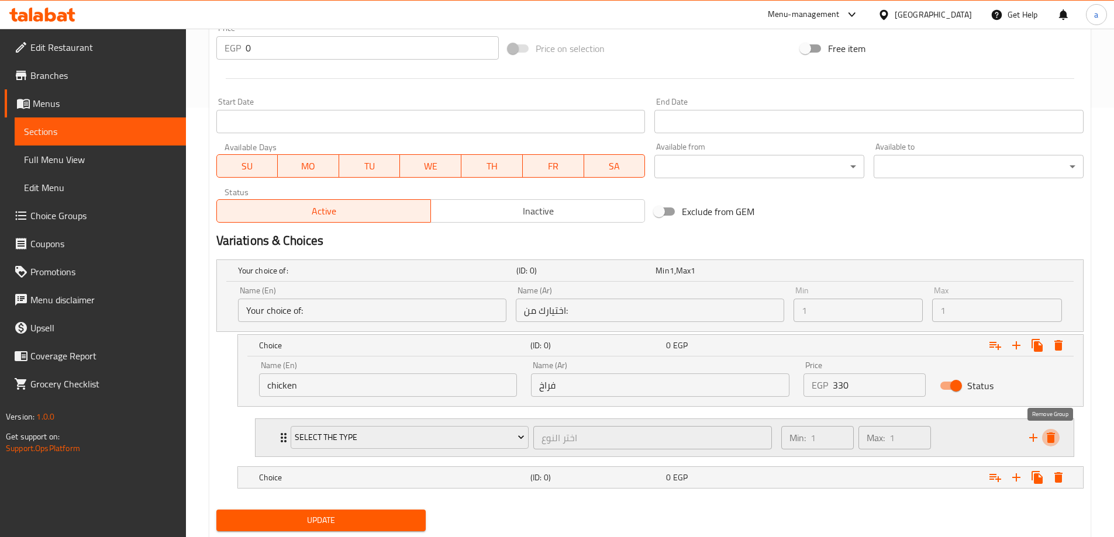
click at [1047, 436] on icon "delete" at bounding box center [1050, 438] width 8 height 11
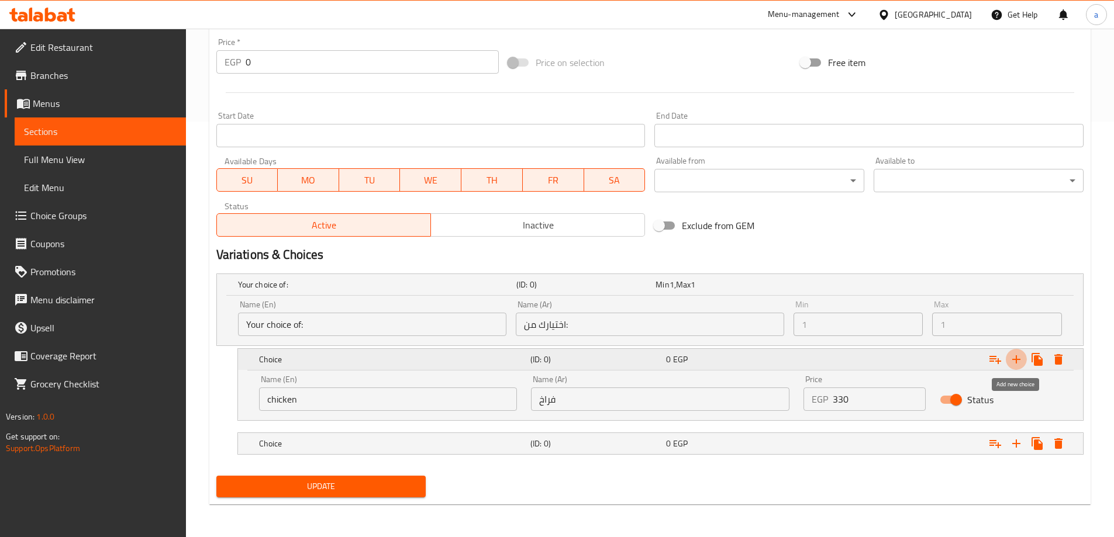
click at [1019, 366] on icon "Expand" at bounding box center [1016, 359] width 14 height 14
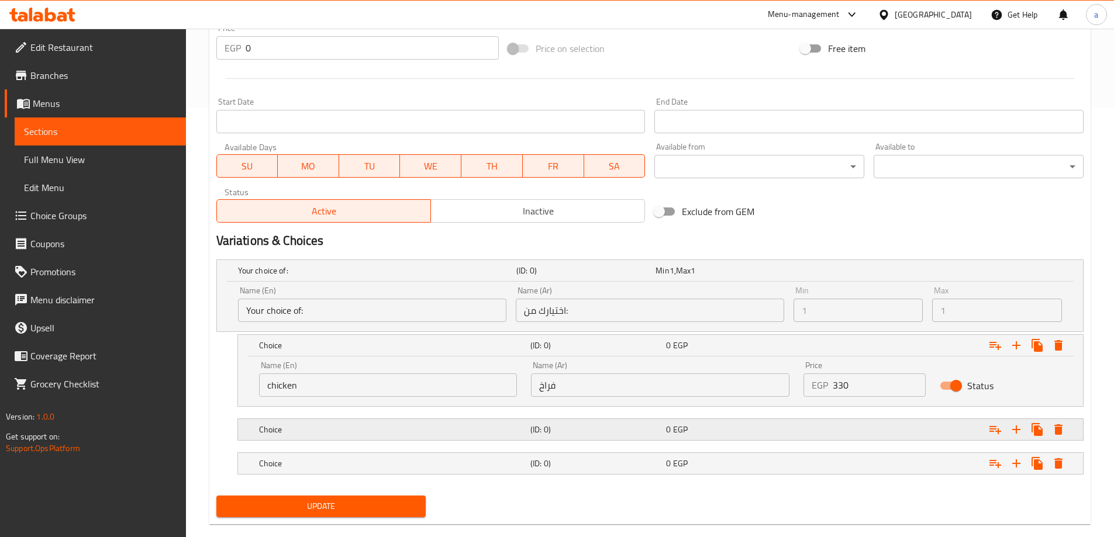
scroll to position [450, 0]
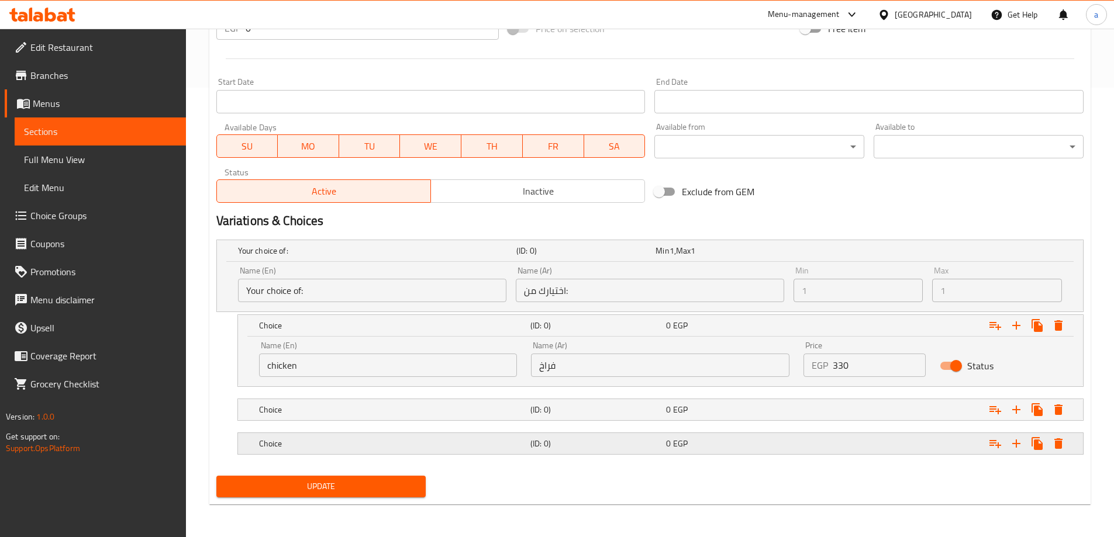
click at [481, 257] on h5 "Choice" at bounding box center [375, 251] width 274 height 12
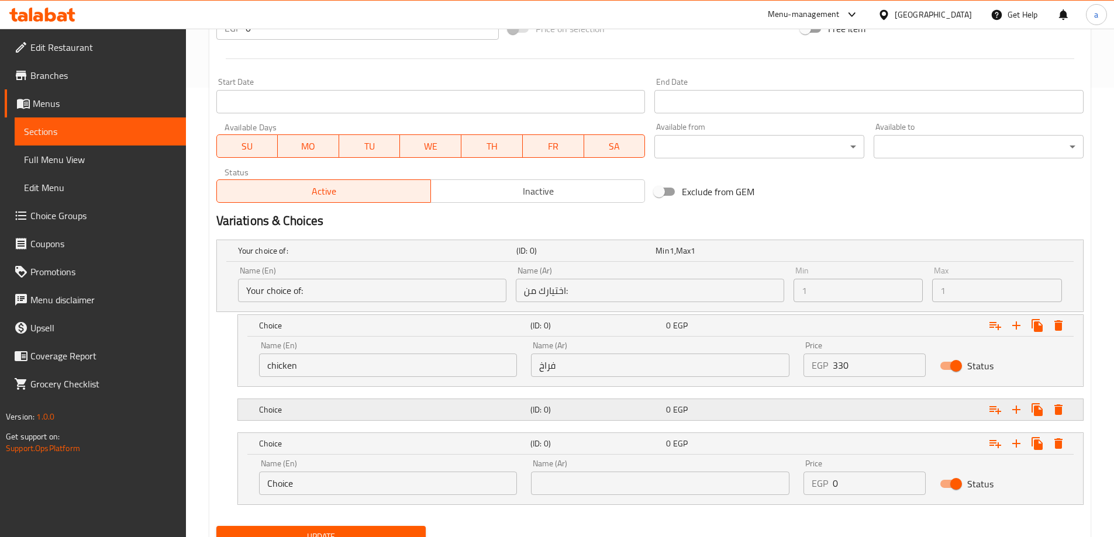
click at [455, 257] on h5 "Choice" at bounding box center [375, 251] width 274 height 12
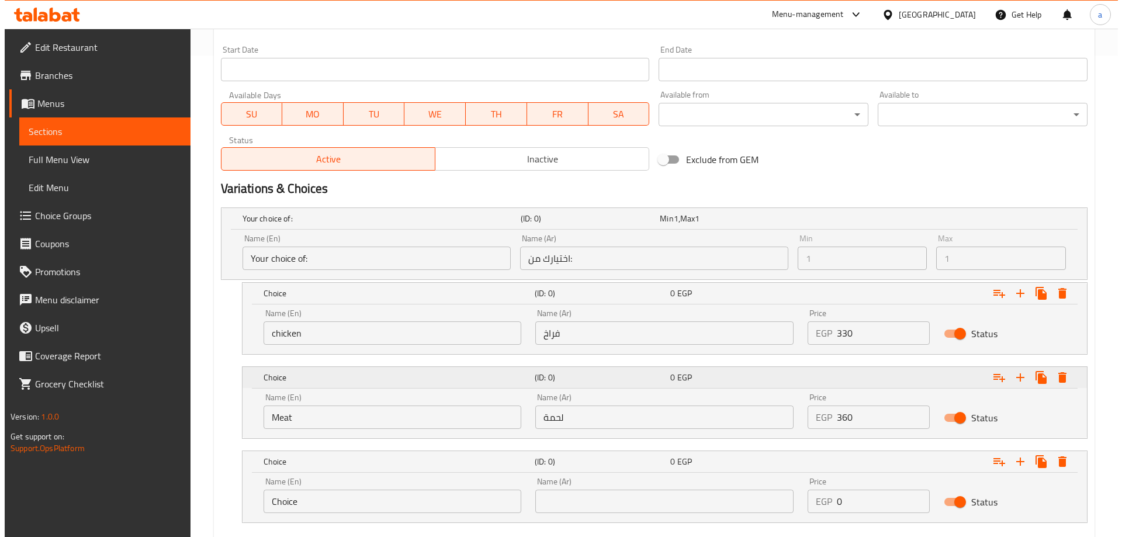
scroll to position [508, 0]
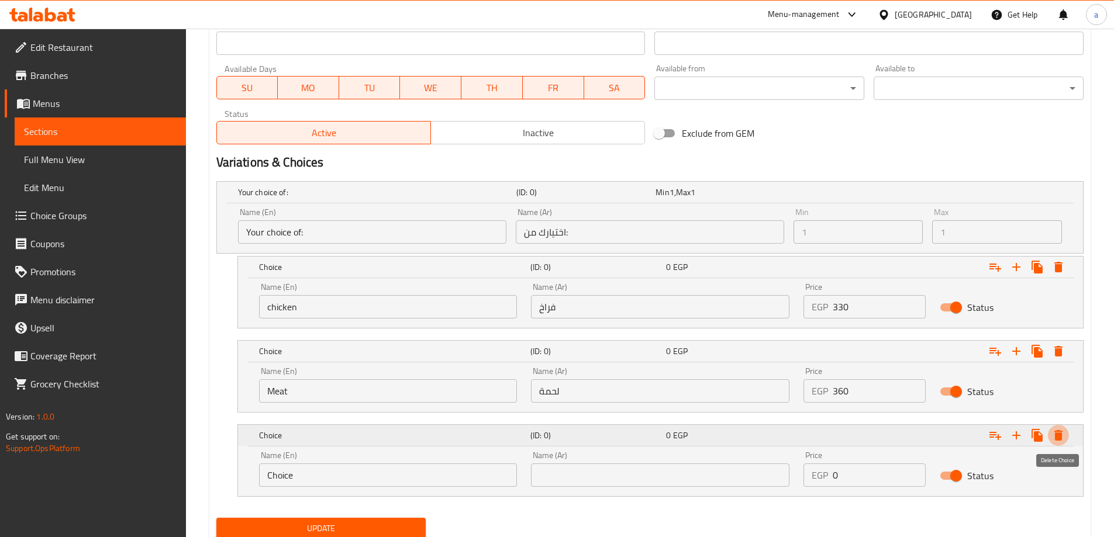
click at [1060, 433] on icon "Expand" at bounding box center [1058, 435] width 8 height 11
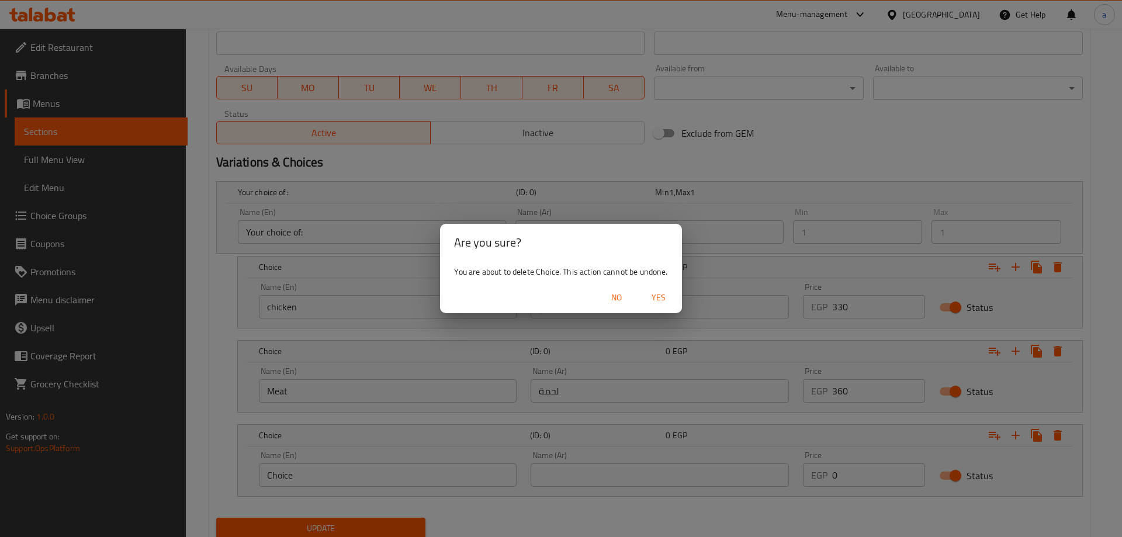
click at [660, 298] on span "Yes" at bounding box center [659, 298] width 28 height 15
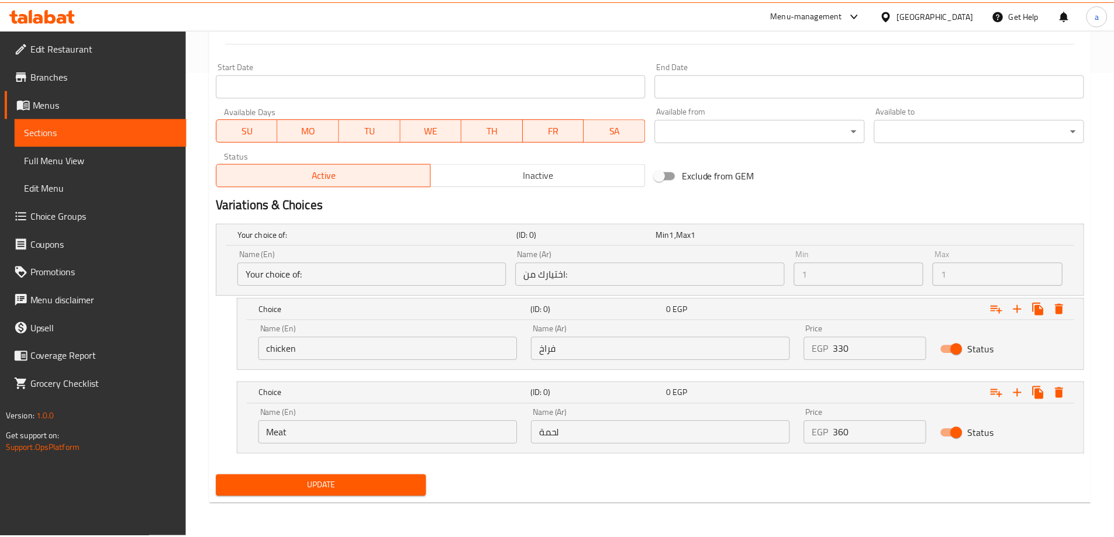
scroll to position [466, 0]
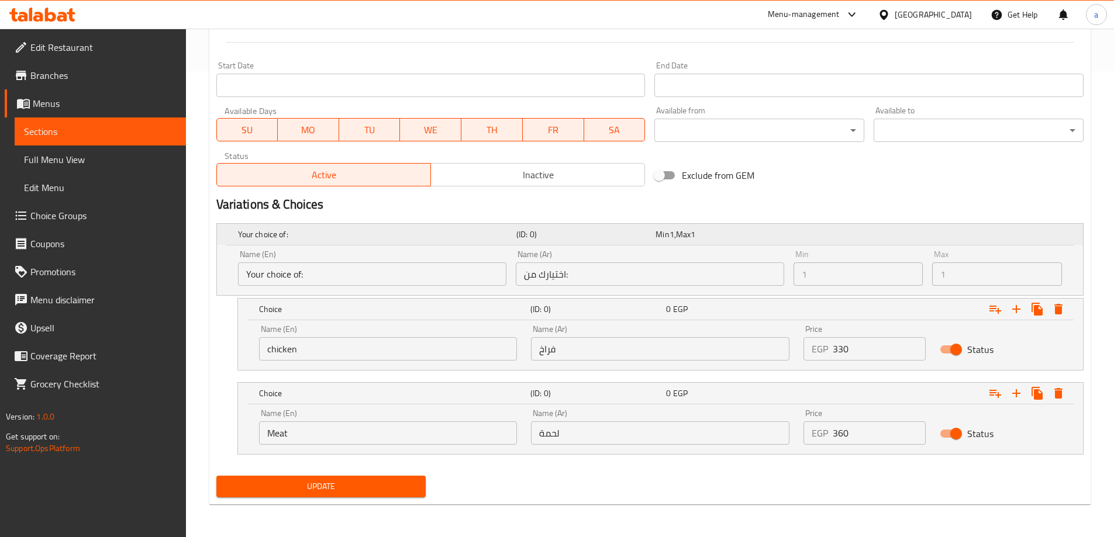
click at [260, 239] on h5 "Your choice of:" at bounding box center [375, 235] width 274 height 12
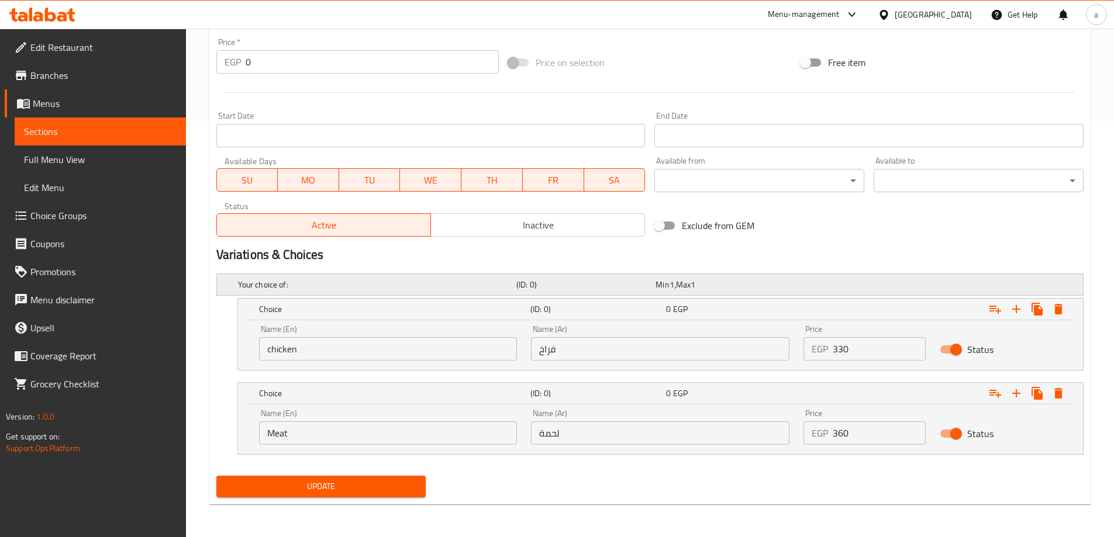
click at [365, 284] on h5 "Your choice of:" at bounding box center [375, 285] width 274 height 12
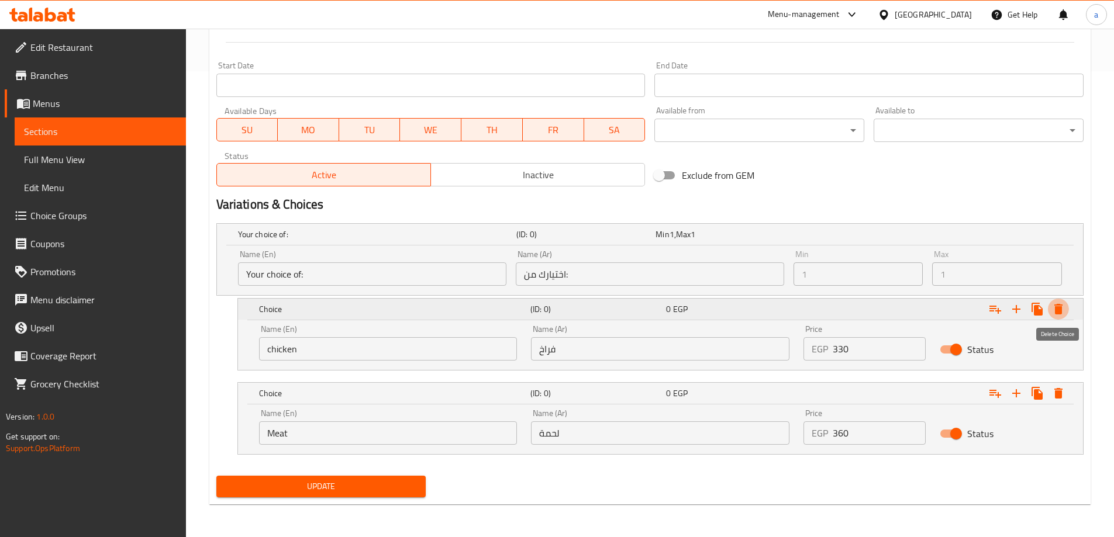
click at [1060, 309] on icon "Expand" at bounding box center [1058, 309] width 8 height 11
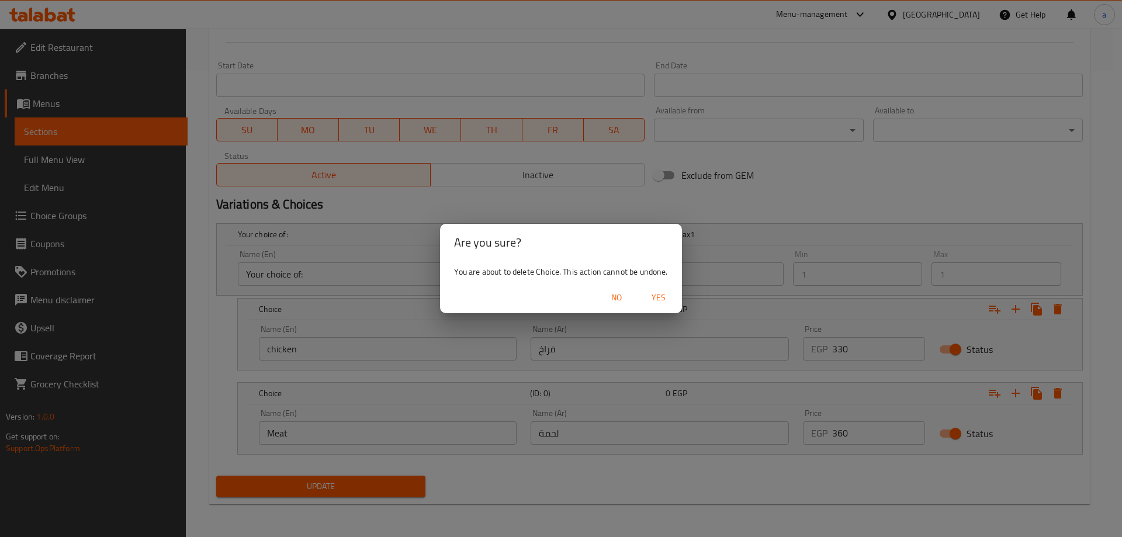
click at [678, 293] on div "No Yes" at bounding box center [560, 297] width 241 height 31
click at [664, 295] on span "Yes" at bounding box center [659, 298] width 28 height 15
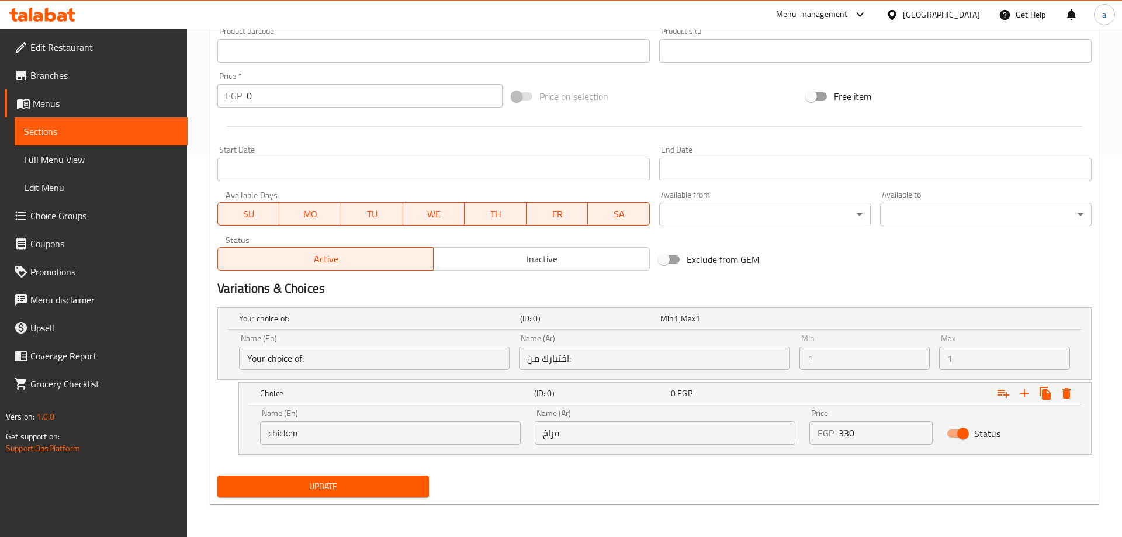
scroll to position [382, 0]
click at [1056, 386] on icon "Expand" at bounding box center [1058, 393] width 14 height 14
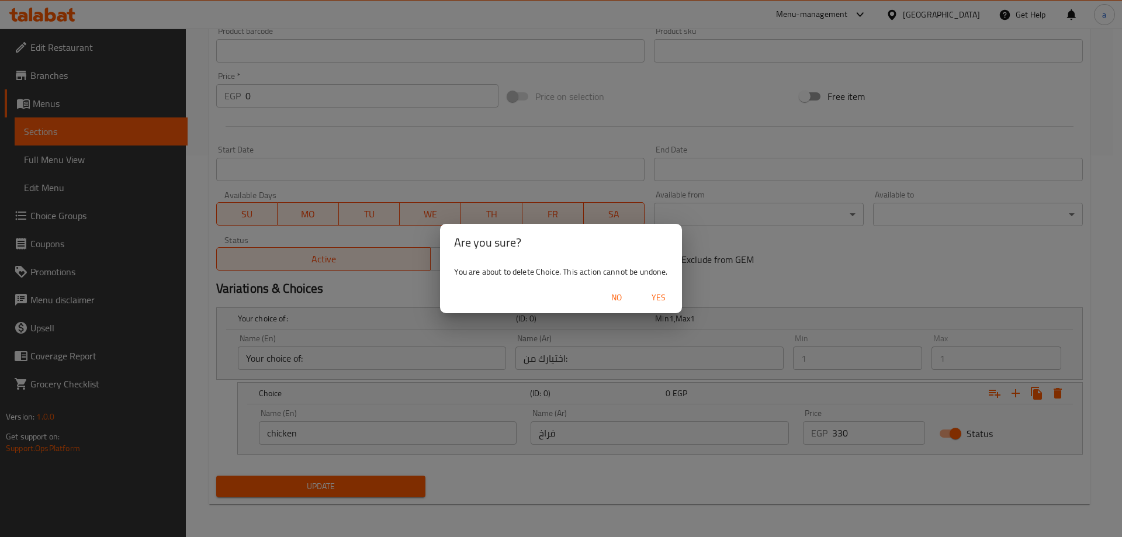
click at [673, 296] on button "Yes" at bounding box center [658, 298] width 37 height 22
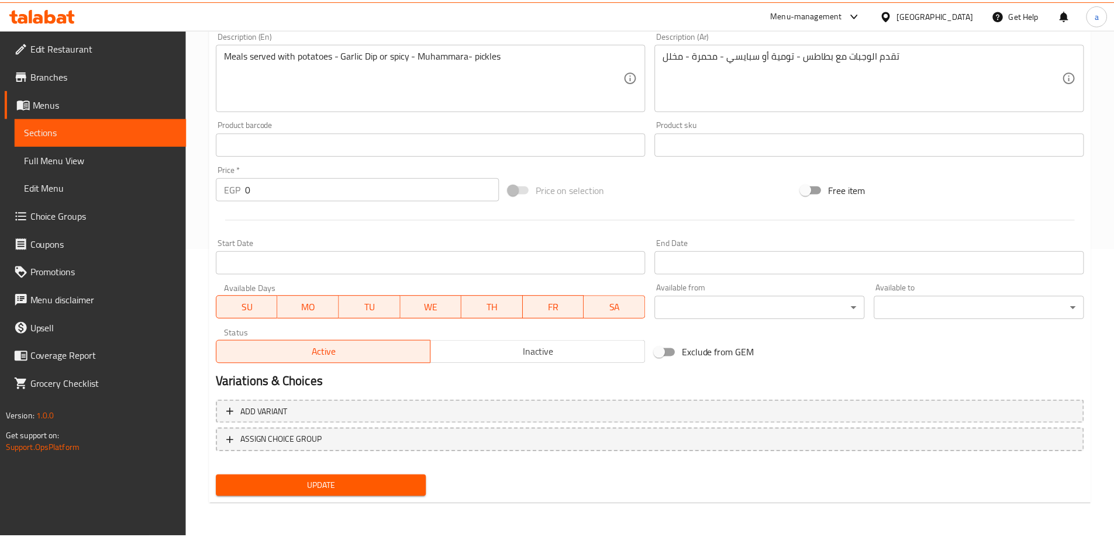
scroll to position [289, 0]
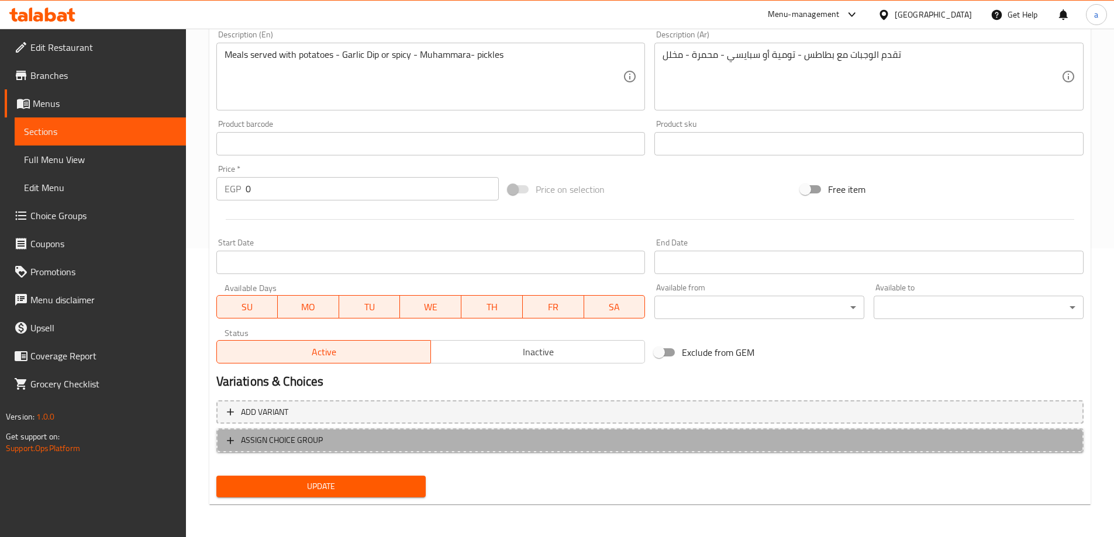
click at [251, 431] on button "ASSIGN CHOICE GROUP" at bounding box center [649, 440] width 867 height 24
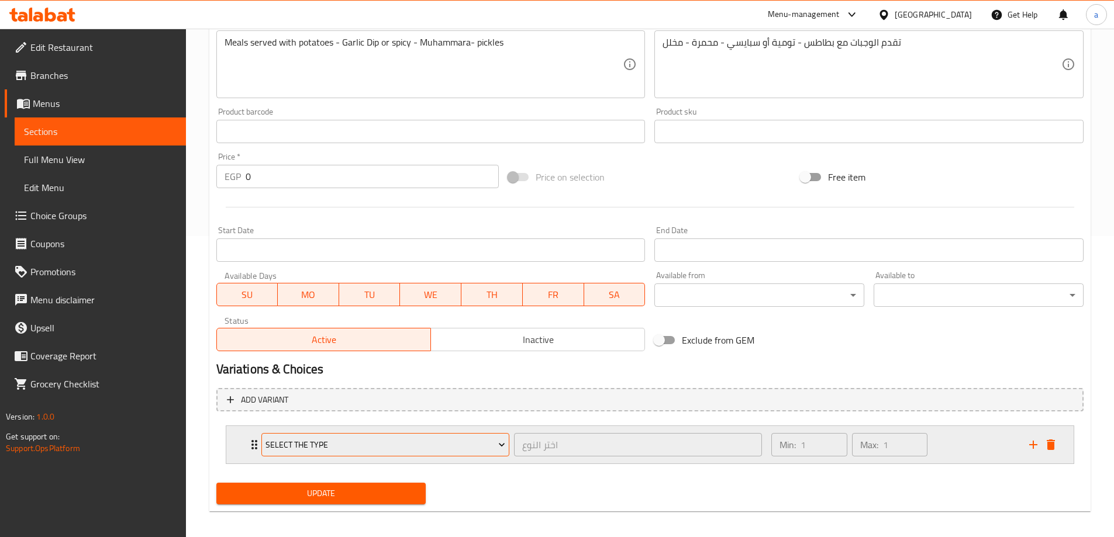
scroll to position [308, 0]
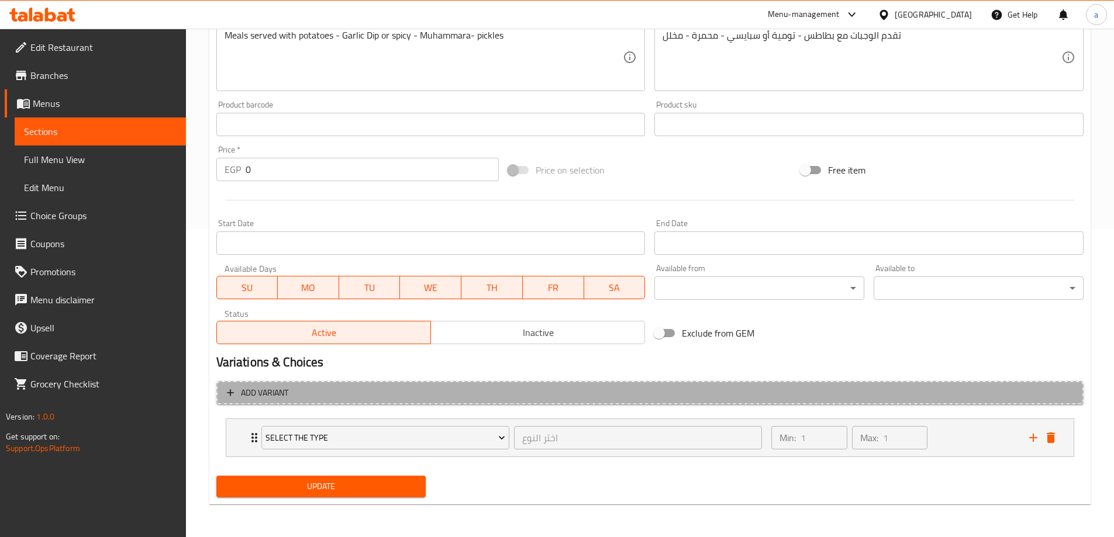
click at [234, 393] on icon "button" at bounding box center [230, 393] width 12 height 12
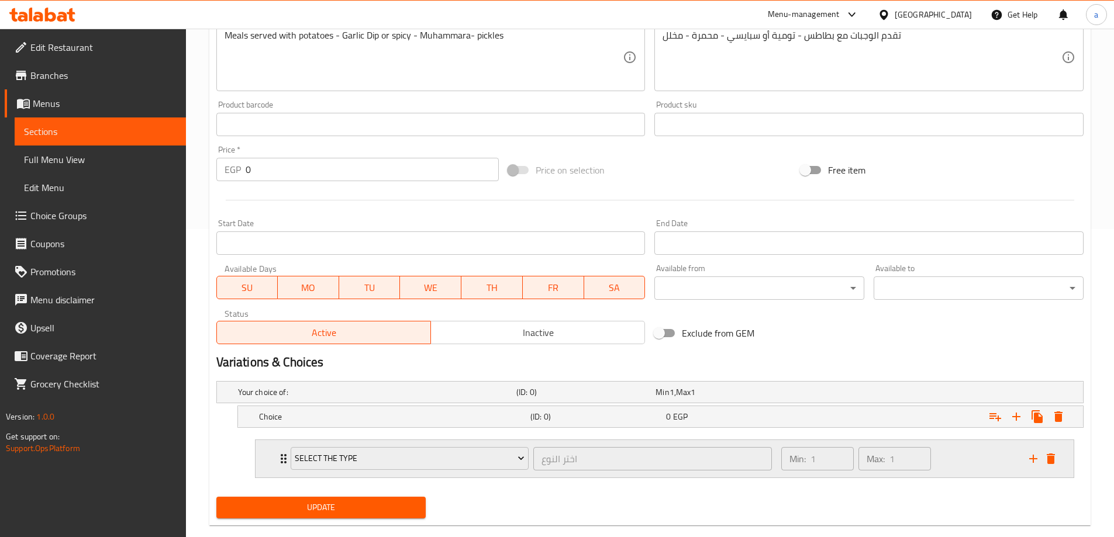
click at [264, 457] on div "Select the type اختر النوع ​ Min: 1 ​ Max: 1 ​" at bounding box center [664, 458] width 818 height 37
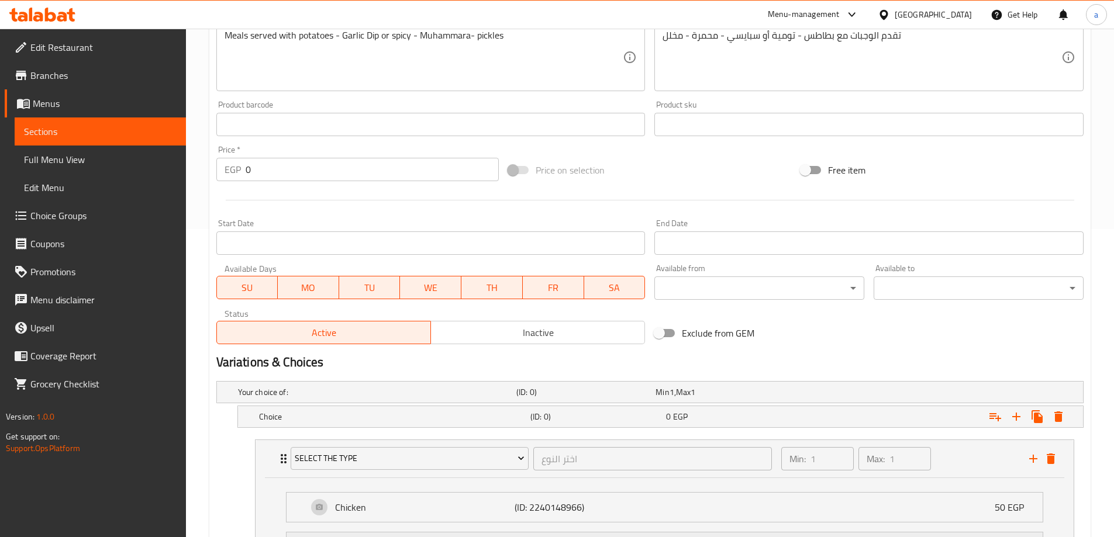
scroll to position [433, 0]
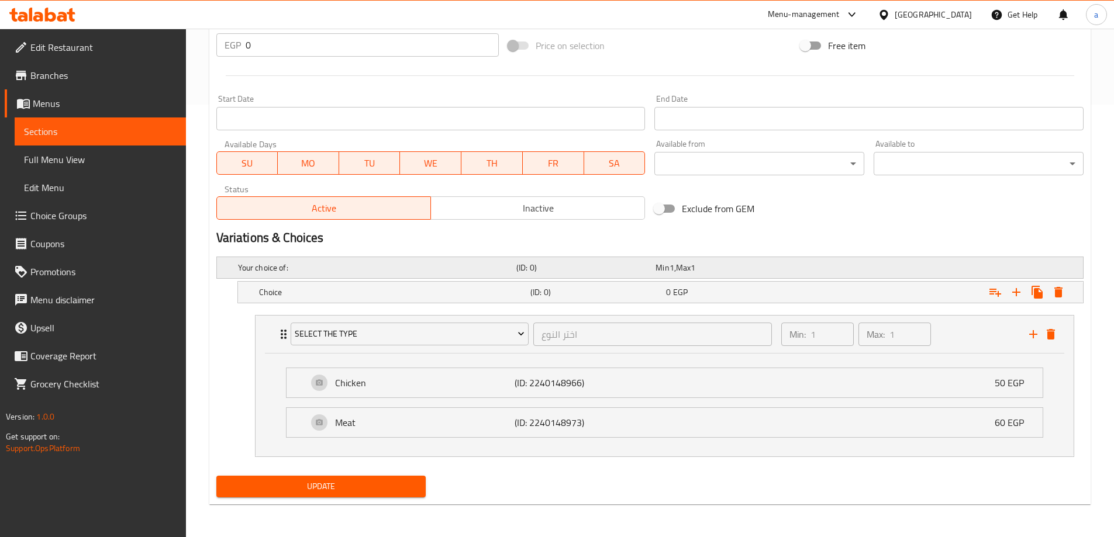
click at [311, 257] on div "Your choice of: (ID: 0) Min 1 , Max 1" at bounding box center [653, 268] width 835 height 26
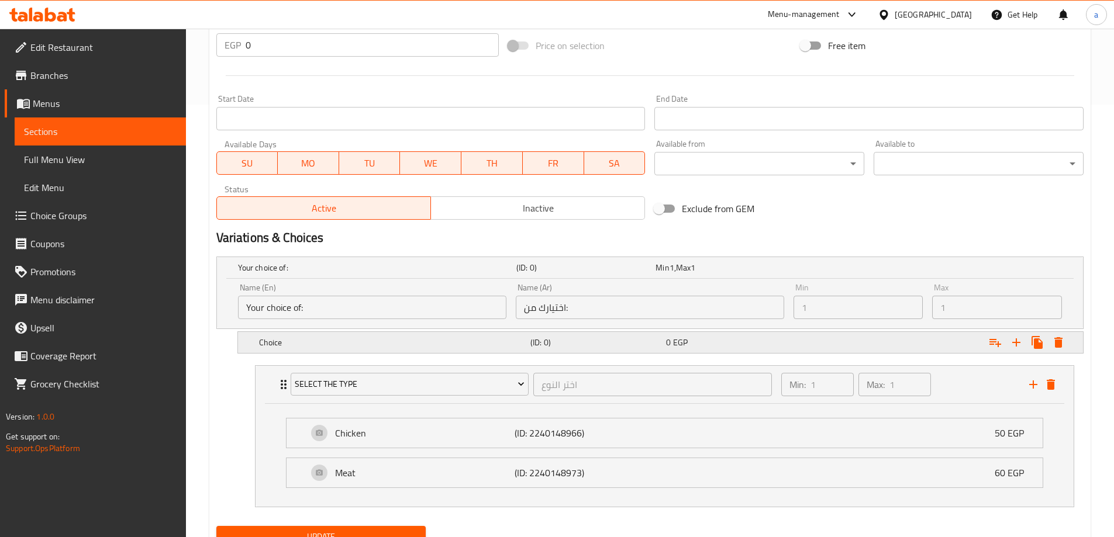
click at [303, 281] on div "Choice (ID: 0) 0 EGP" at bounding box center [653, 268] width 835 height 26
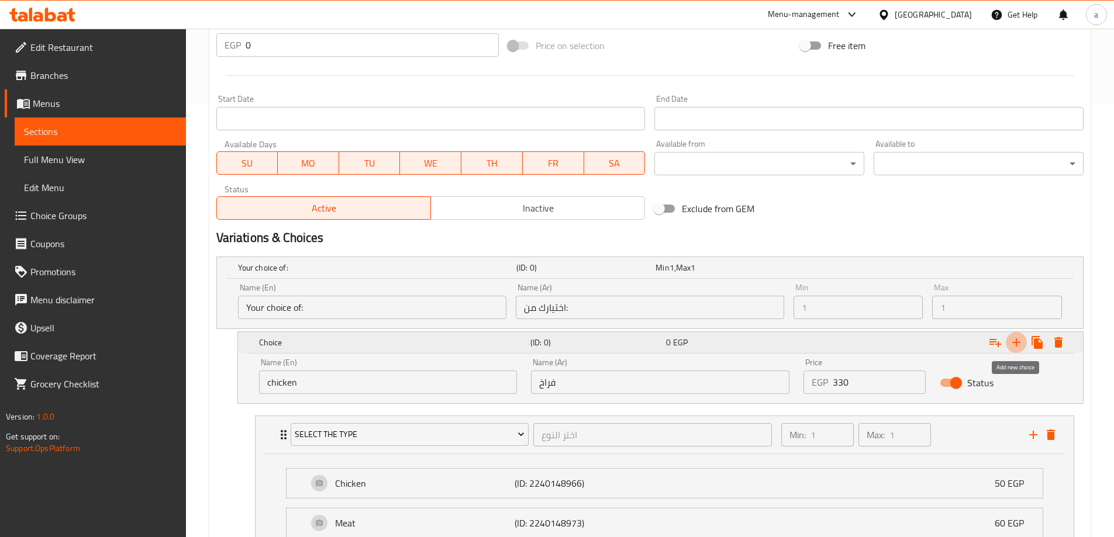
click at [1016, 339] on icon "Expand" at bounding box center [1016, 342] width 8 height 8
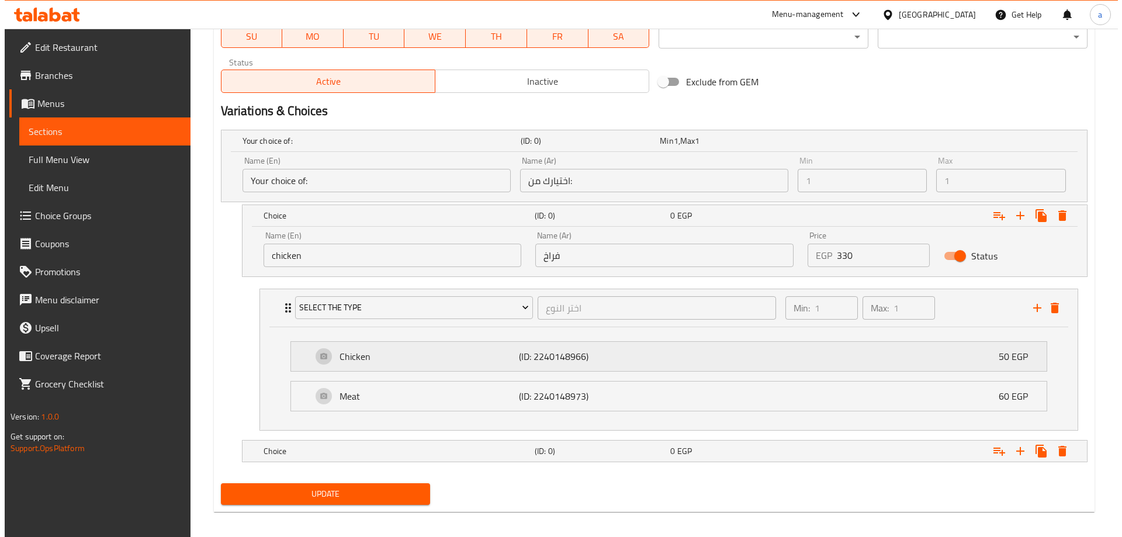
scroll to position [567, 0]
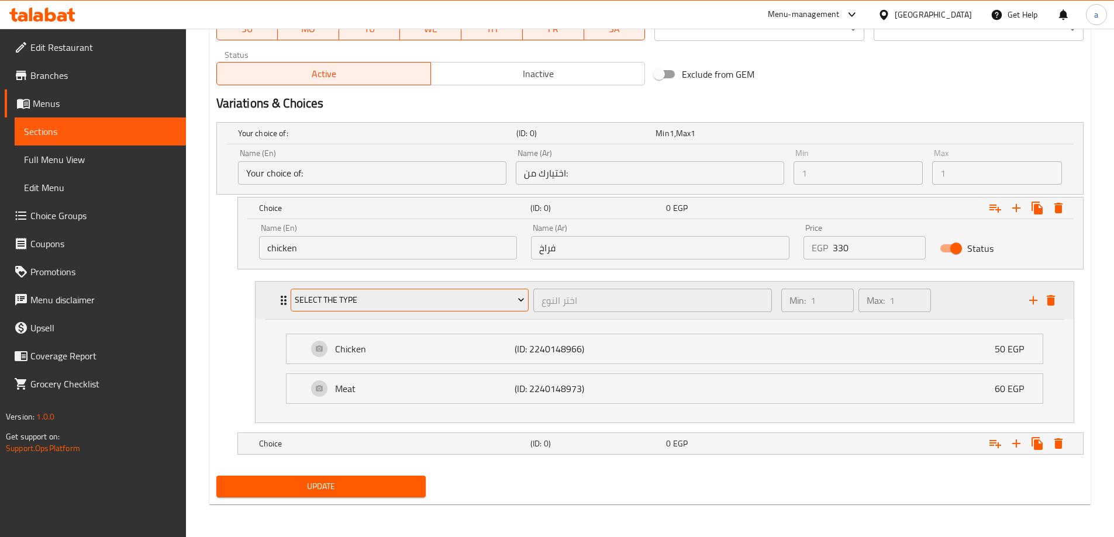
click at [413, 302] on span "Select the type" at bounding box center [410, 300] width 230 height 15
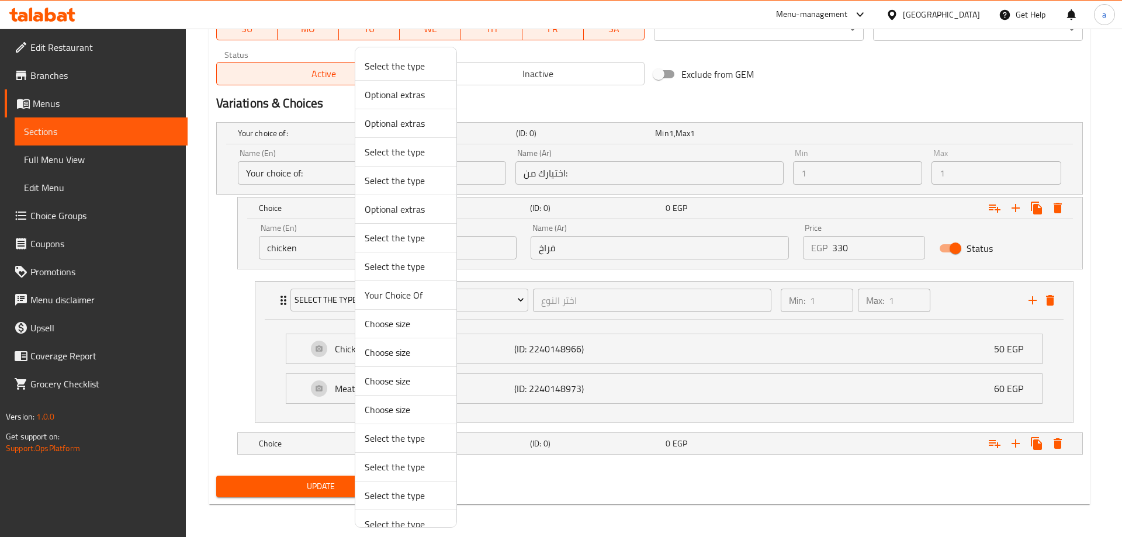
click at [404, 298] on span "Your Choice Of" at bounding box center [406, 295] width 82 height 14
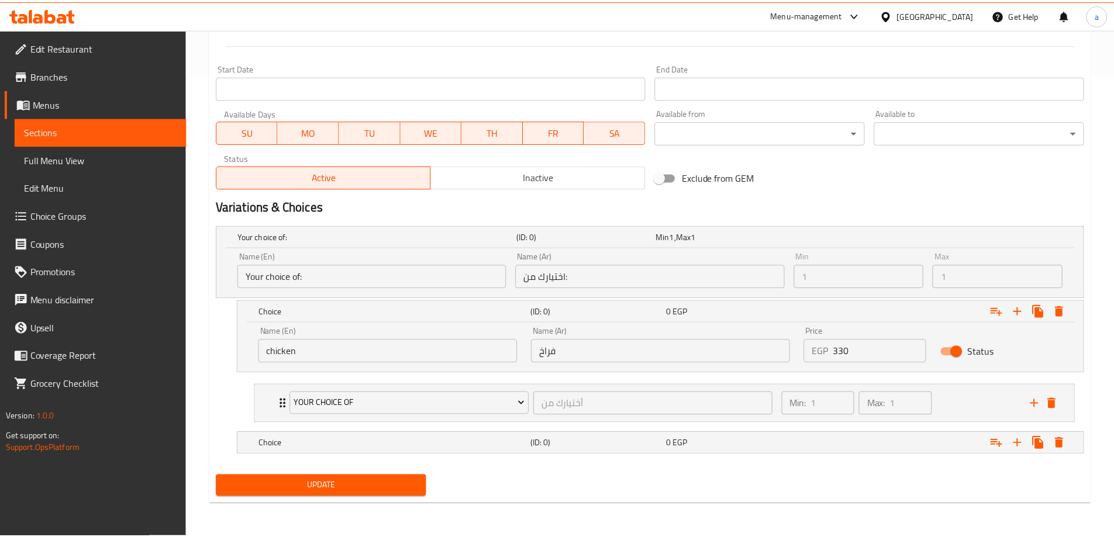
scroll to position [464, 0]
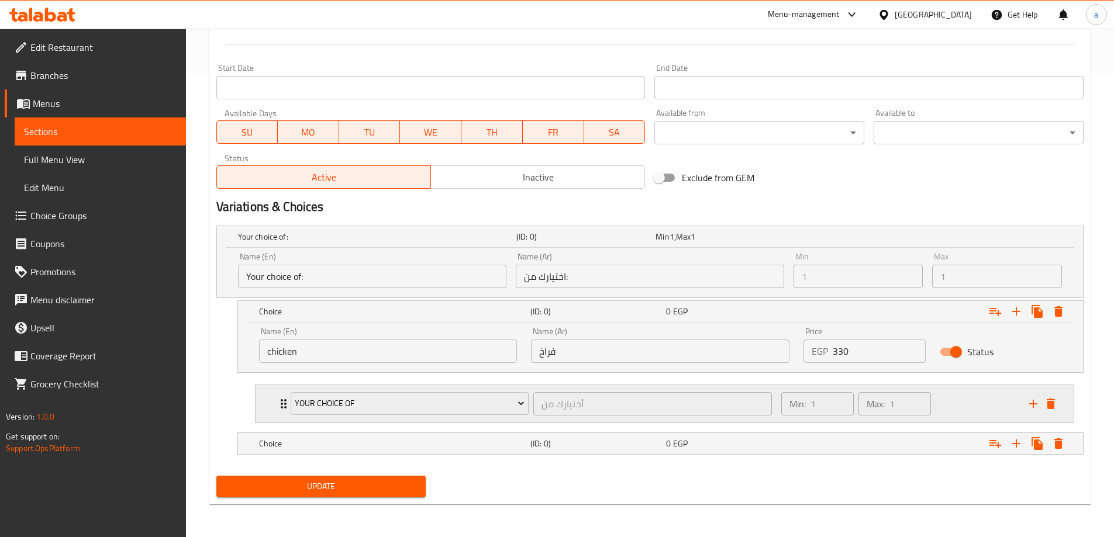
click at [275, 399] on div "Your Choice Of أختيارك من ​ Min: 1 ​ Max: 1 ​" at bounding box center [664, 403] width 818 height 37
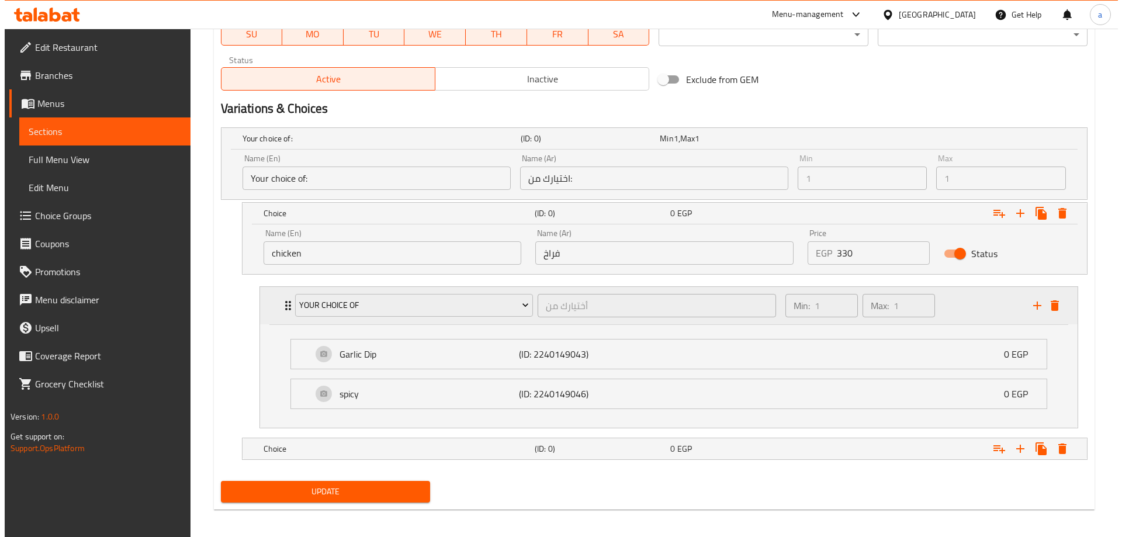
scroll to position [567, 0]
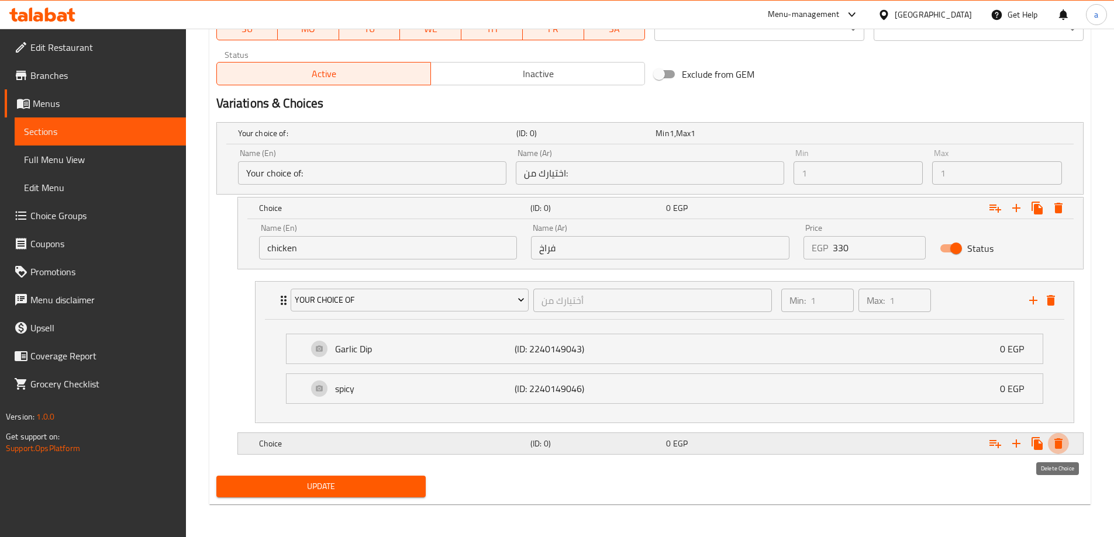
click at [1059, 447] on icon "Expand" at bounding box center [1058, 443] width 8 height 11
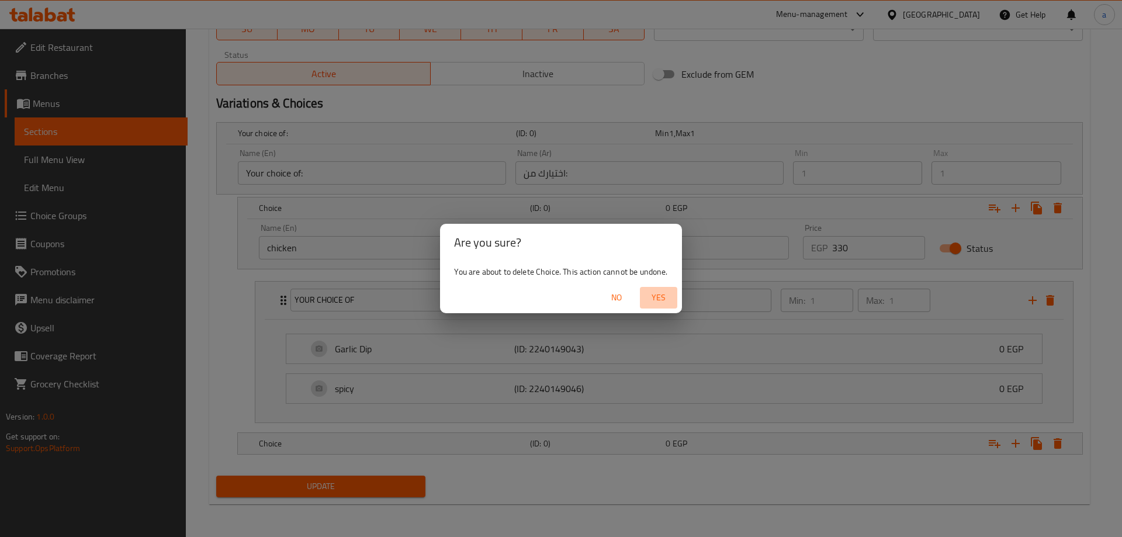
click at [661, 294] on span "Yes" at bounding box center [659, 298] width 28 height 15
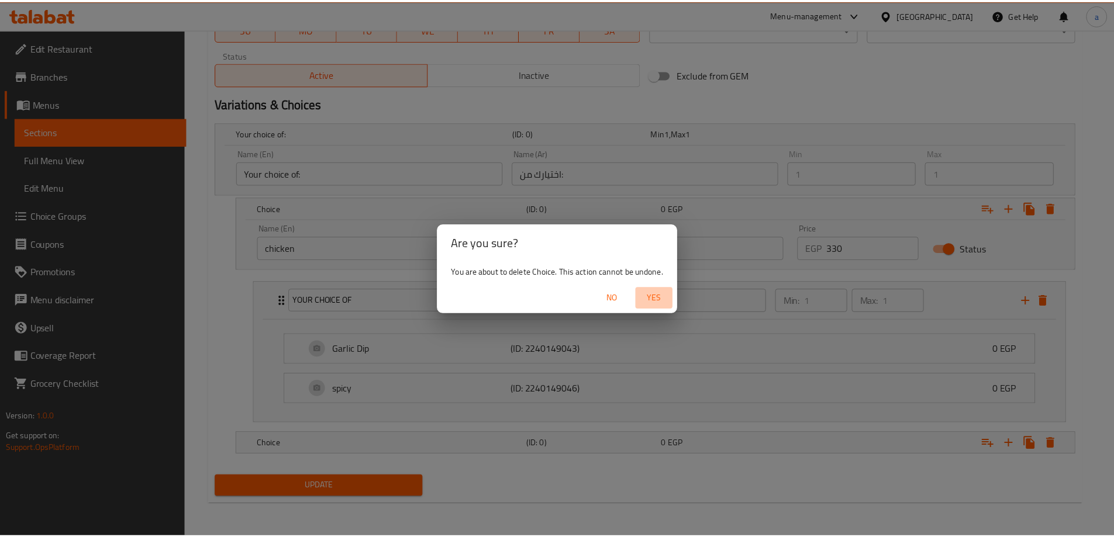
scroll to position [533, 0]
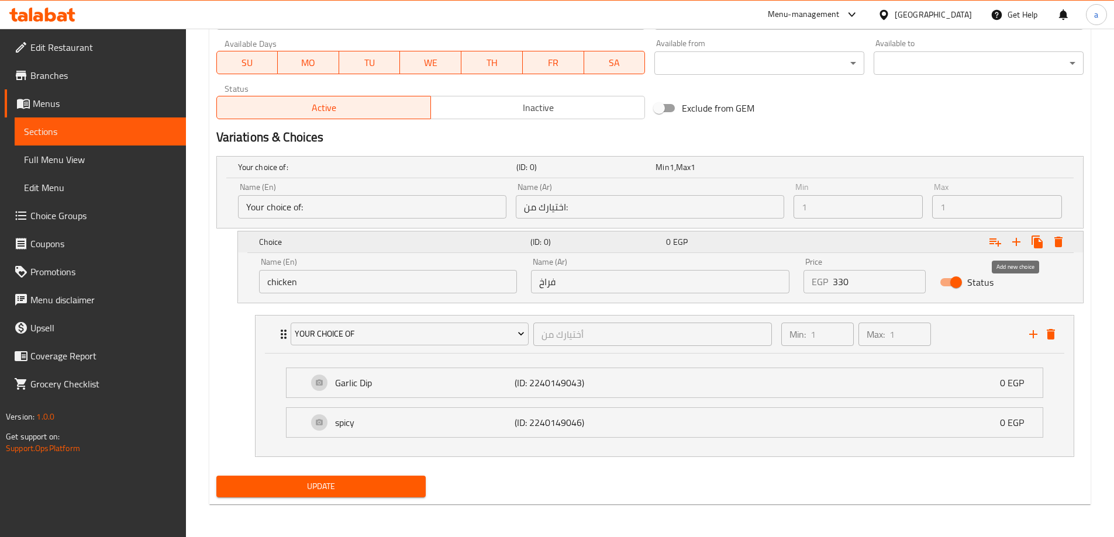
click at [1012, 241] on icon "Expand" at bounding box center [1016, 242] width 8 height 8
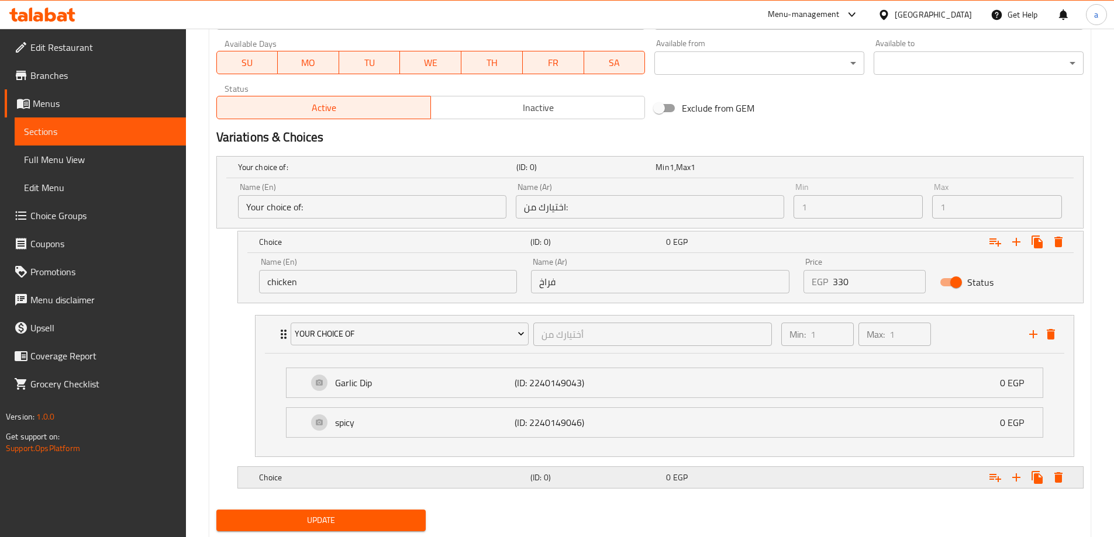
click at [399, 173] on h5 "Choice" at bounding box center [375, 167] width 274 height 12
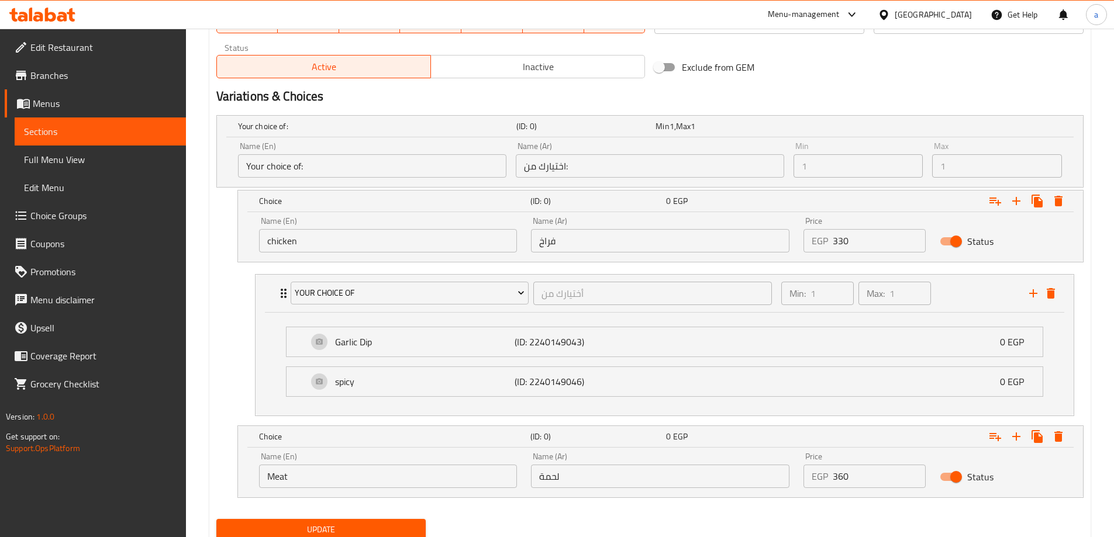
scroll to position [617, 0]
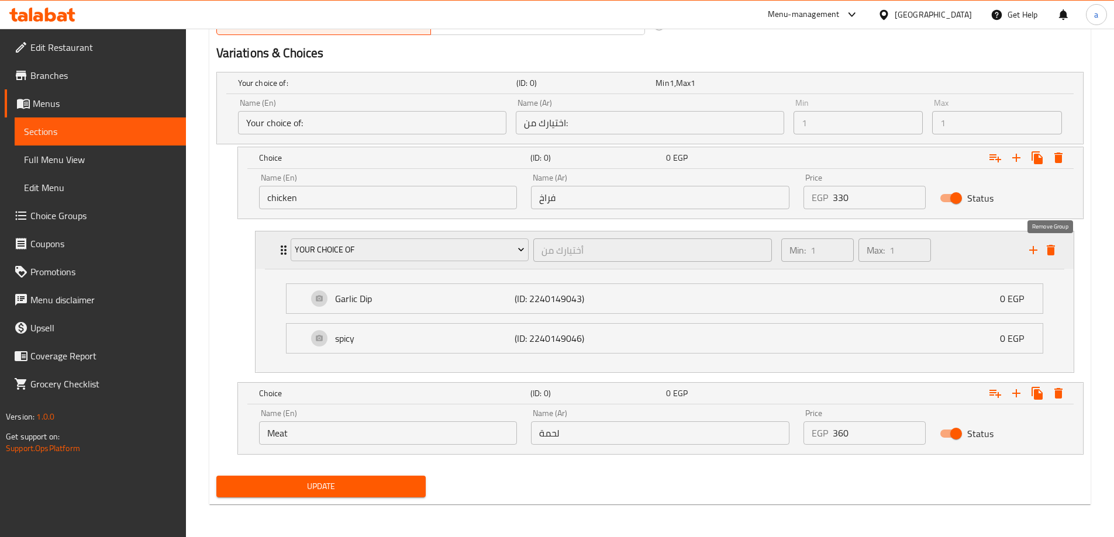
click at [1056, 254] on icon "delete" at bounding box center [1050, 250] width 14 height 14
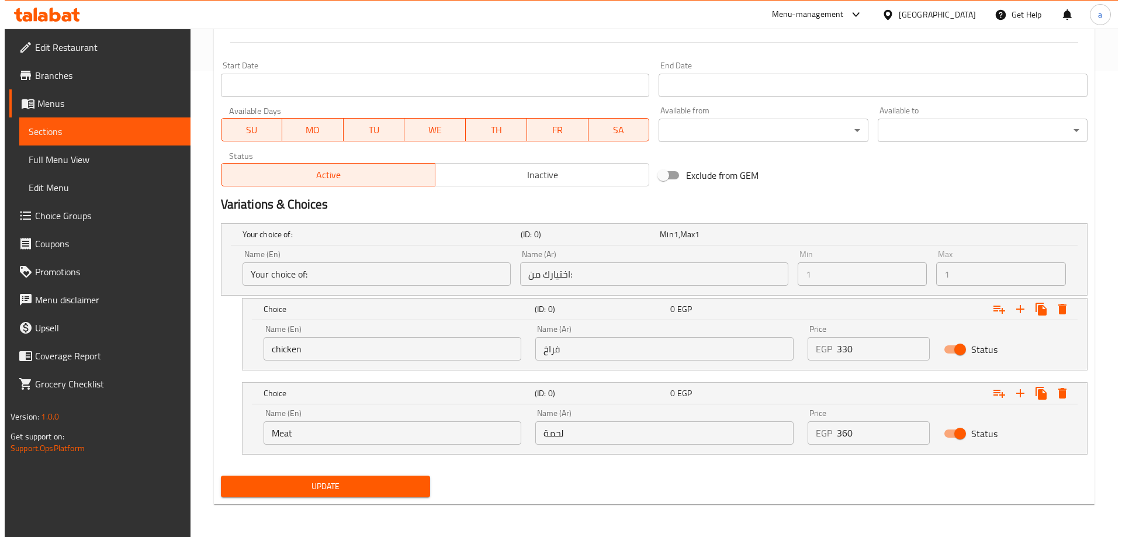
scroll to position [466, 0]
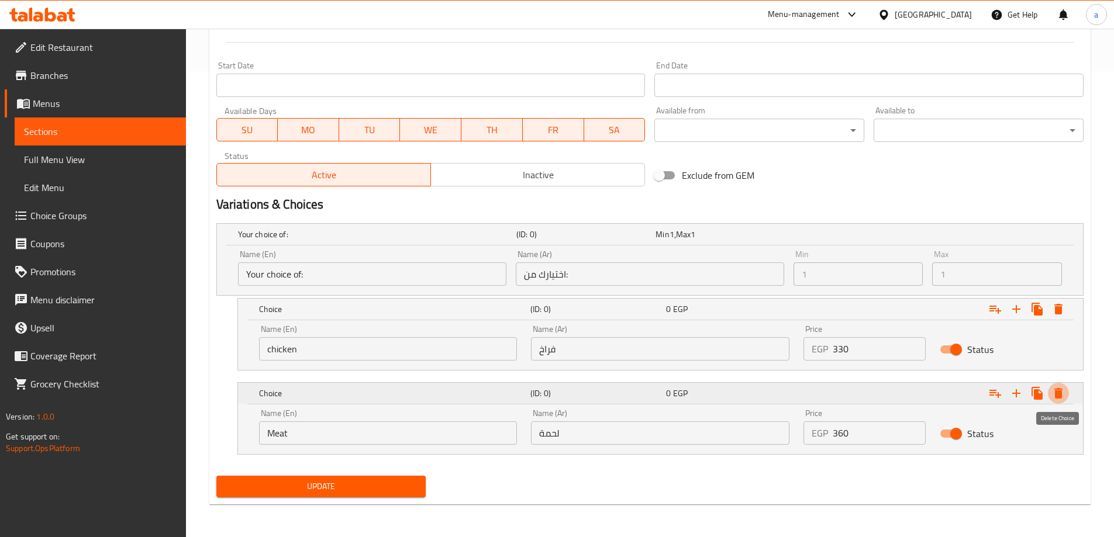
click at [1066, 393] on button "Expand" at bounding box center [1058, 393] width 21 height 21
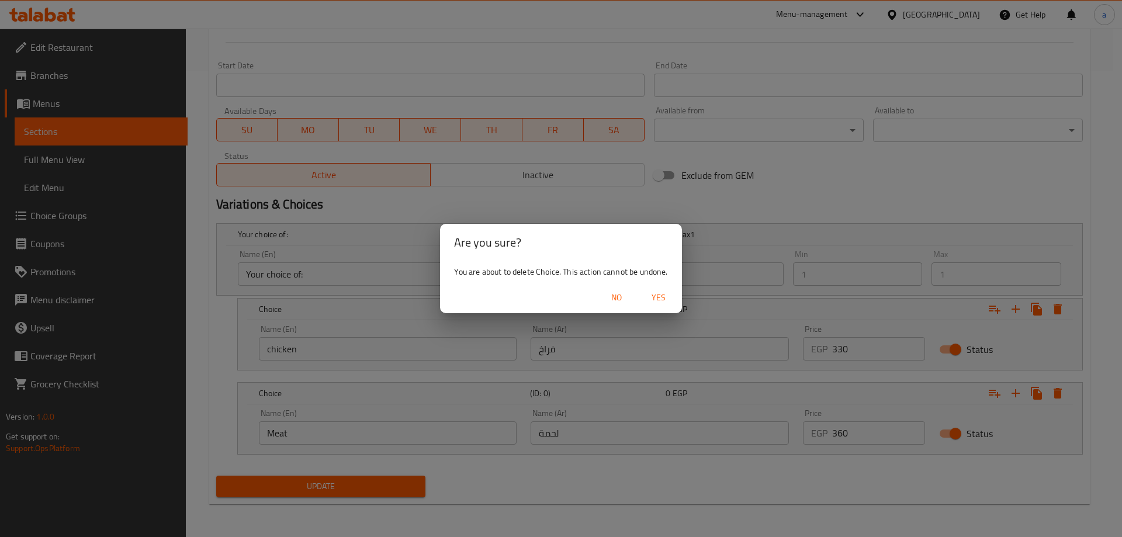
click at [663, 296] on span "Yes" at bounding box center [659, 298] width 28 height 15
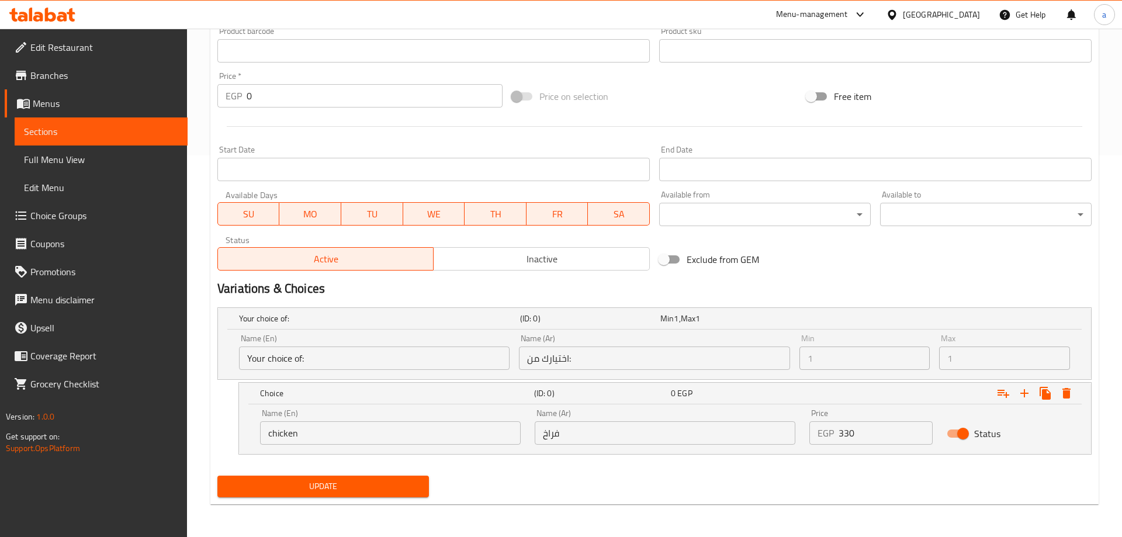
scroll to position [382, 0]
click at [1056, 393] on icon "Expand" at bounding box center [1058, 393] width 8 height 11
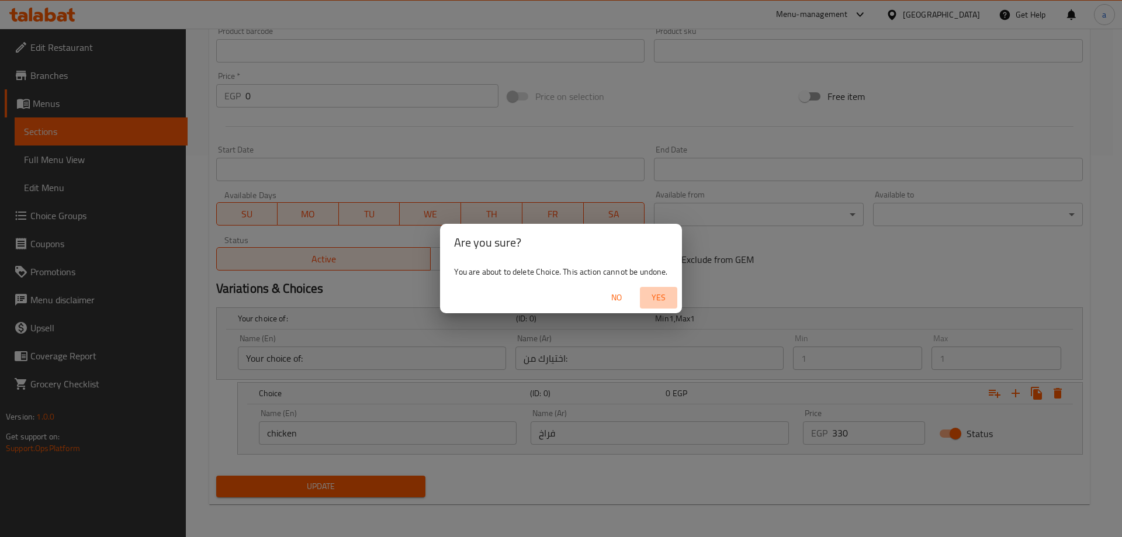
click at [661, 295] on span "Yes" at bounding box center [659, 298] width 28 height 15
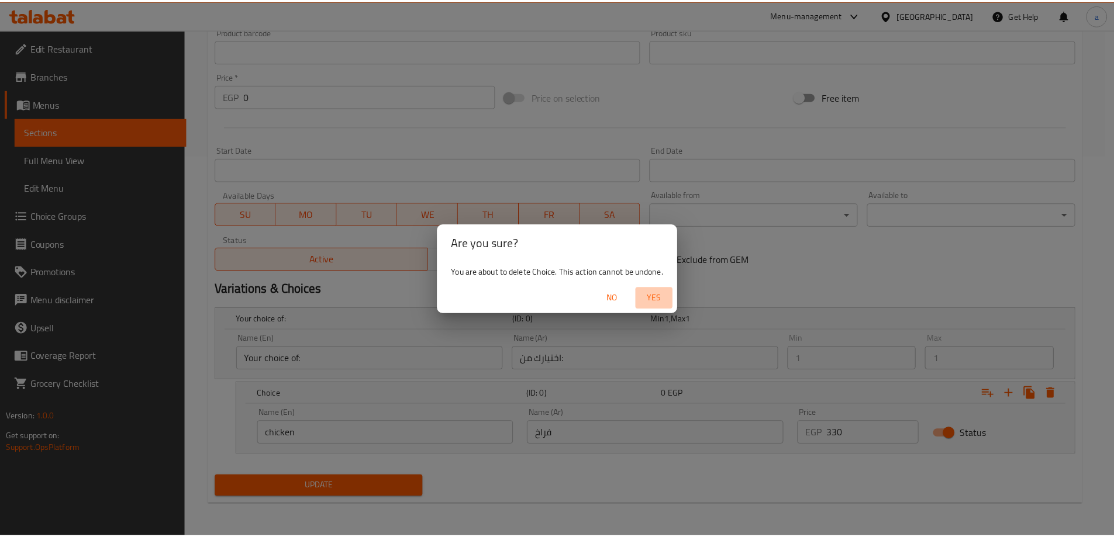
scroll to position [289, 0]
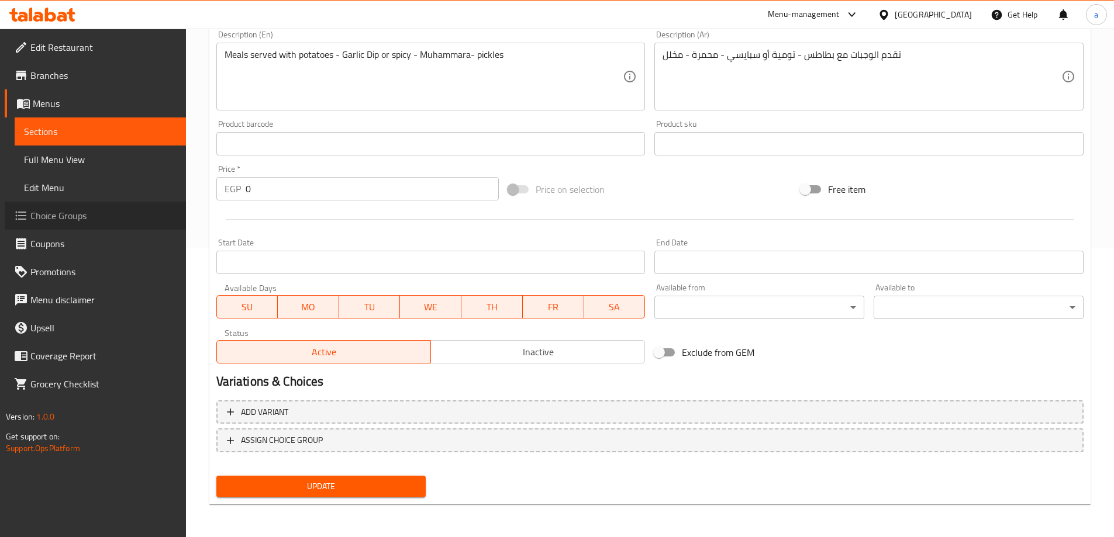
click at [84, 210] on span "Choice Groups" at bounding box center [103, 216] width 146 height 14
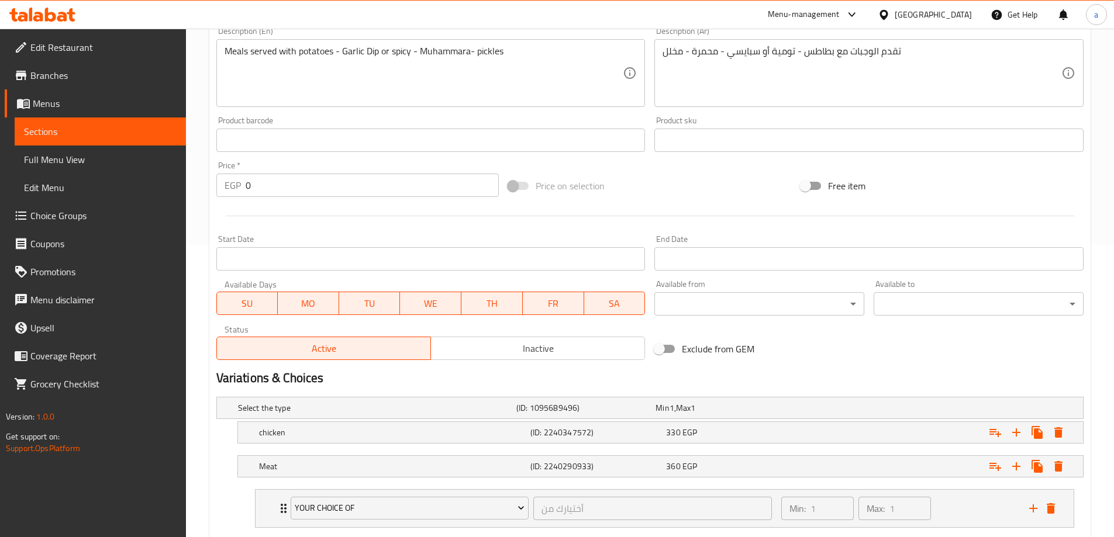
scroll to position [363, 0]
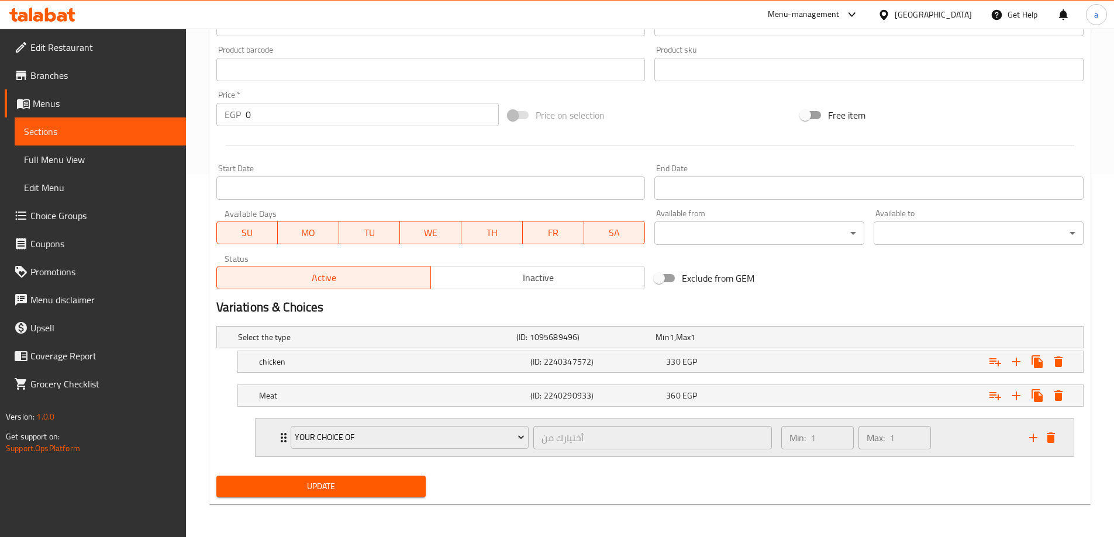
click at [1053, 432] on icon "delete" at bounding box center [1050, 438] width 14 height 14
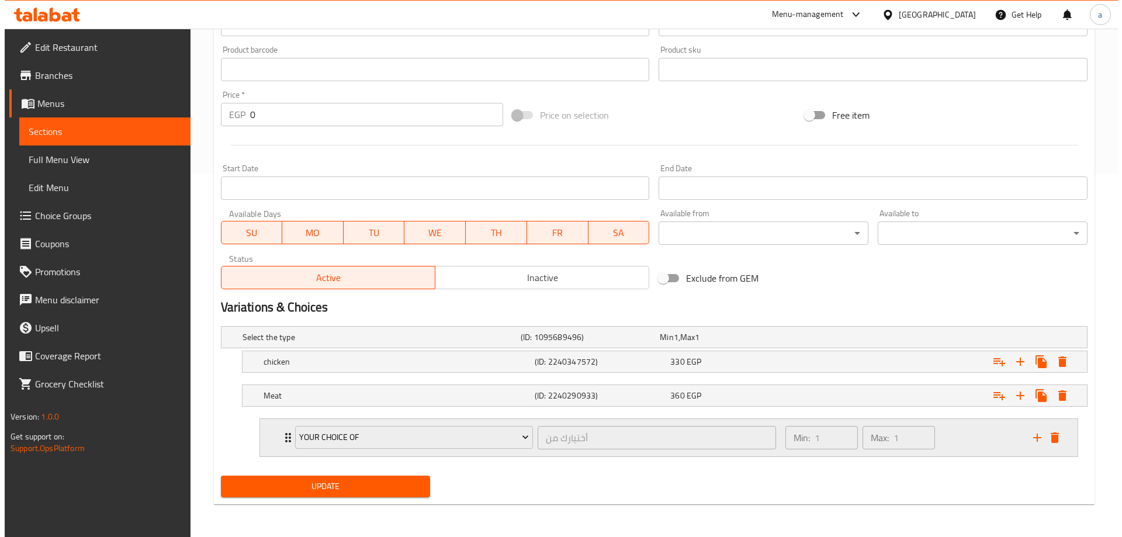
scroll to position [315, 0]
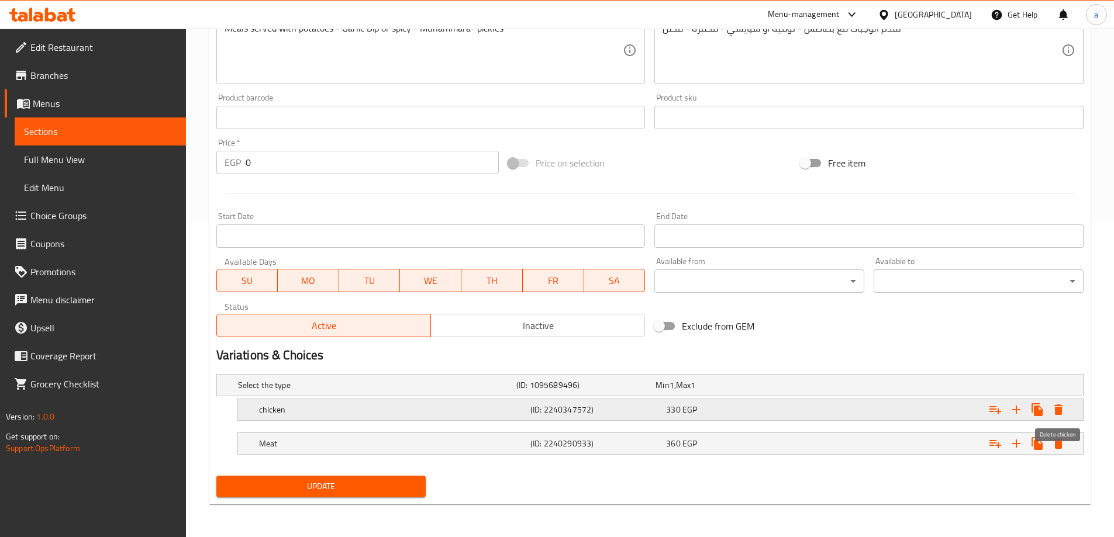
click at [1063, 408] on icon "Expand" at bounding box center [1058, 410] width 14 height 14
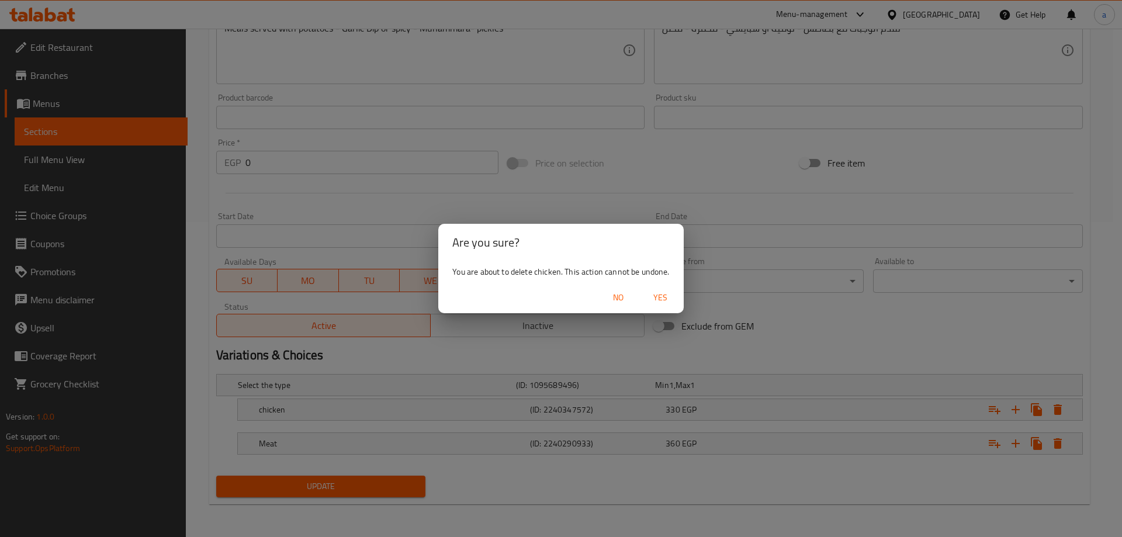
click at [657, 284] on div "No Yes" at bounding box center [560, 297] width 245 height 31
click at [665, 302] on span "Yes" at bounding box center [661, 298] width 28 height 15
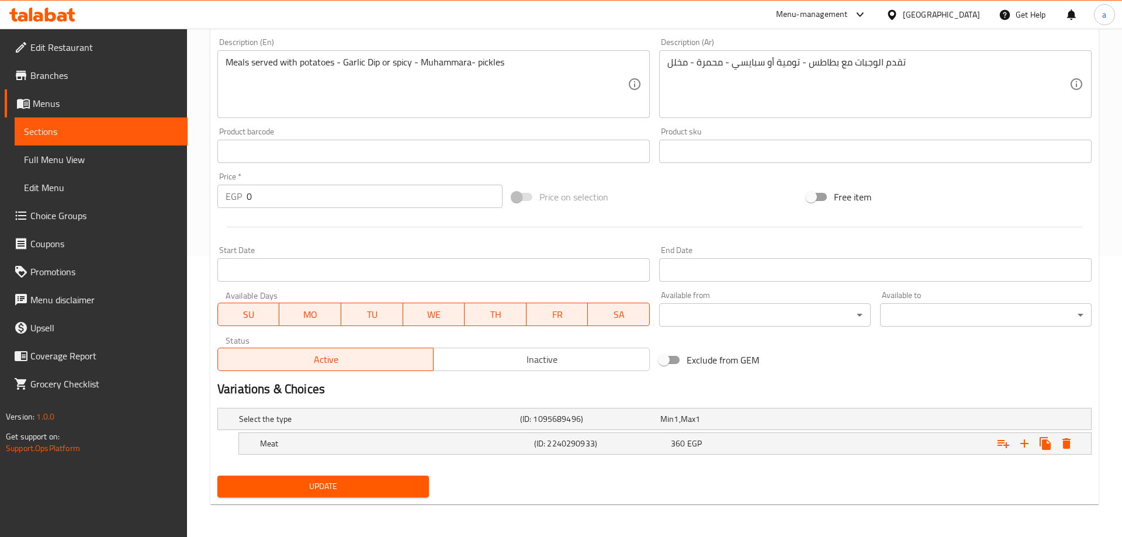
scroll to position [281, 0]
click at [1060, 448] on icon "Expand" at bounding box center [1058, 443] width 8 height 11
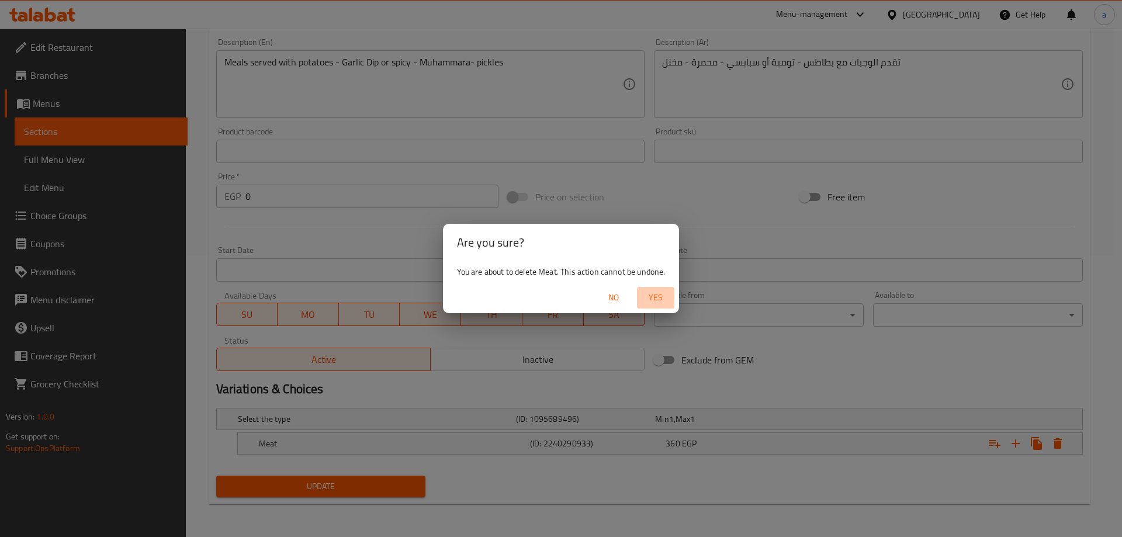
click at [659, 302] on span "Yes" at bounding box center [656, 298] width 28 height 15
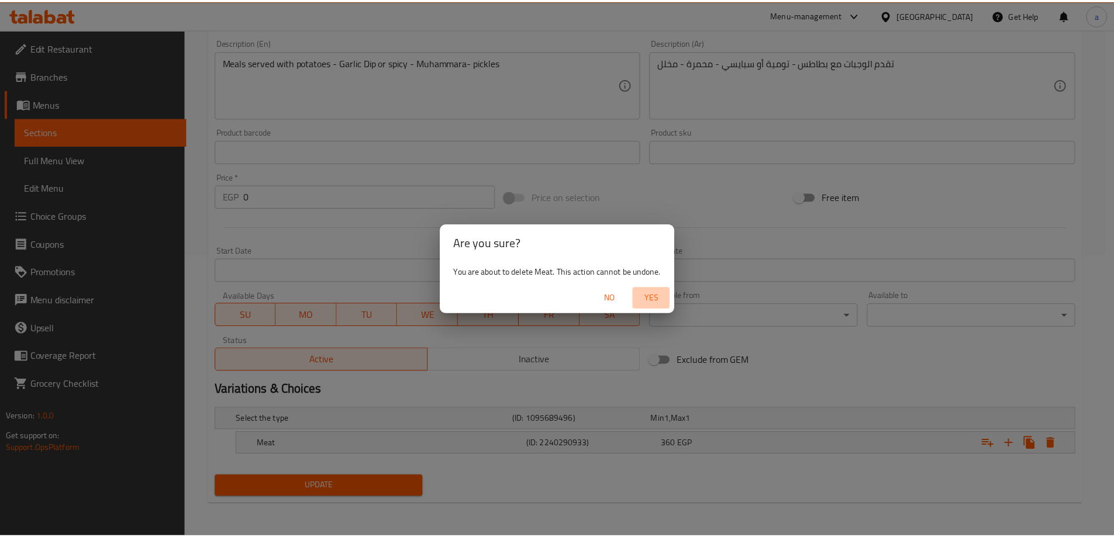
scroll to position [277, 0]
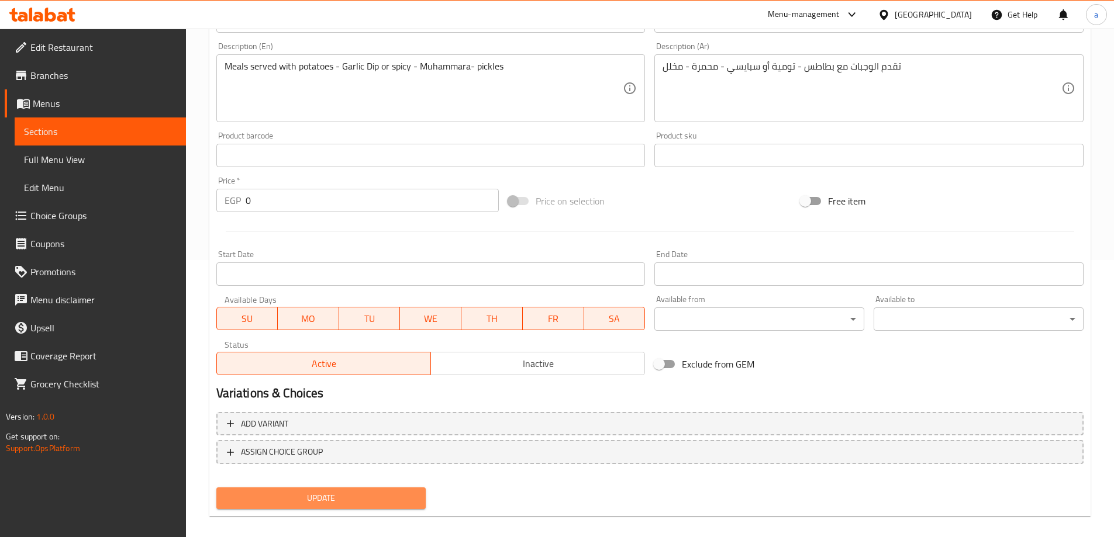
click at [326, 494] on span "Update" at bounding box center [321, 498] width 191 height 15
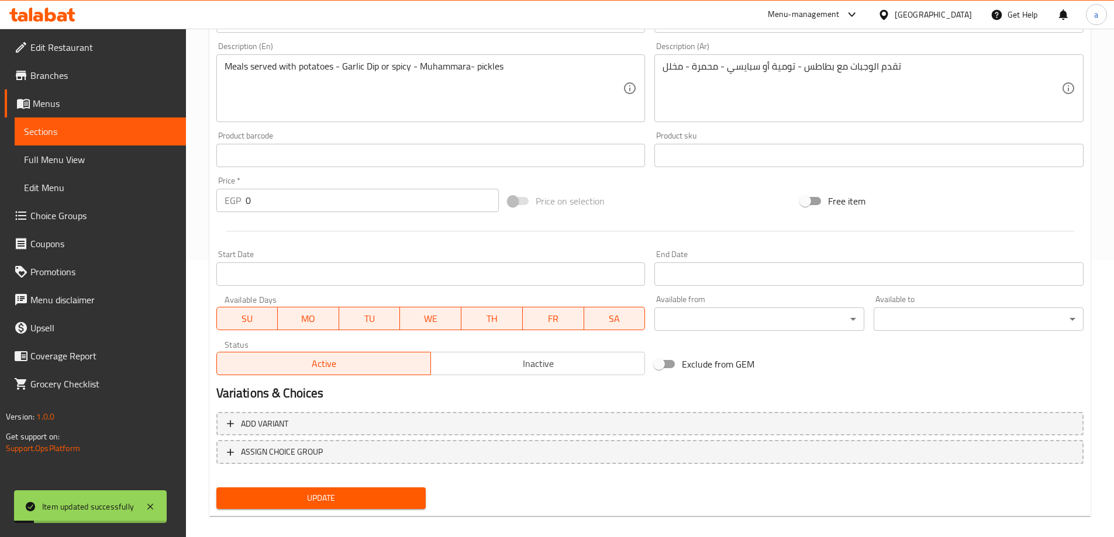
click at [49, 211] on span "Choice Groups" at bounding box center [103, 216] width 146 height 14
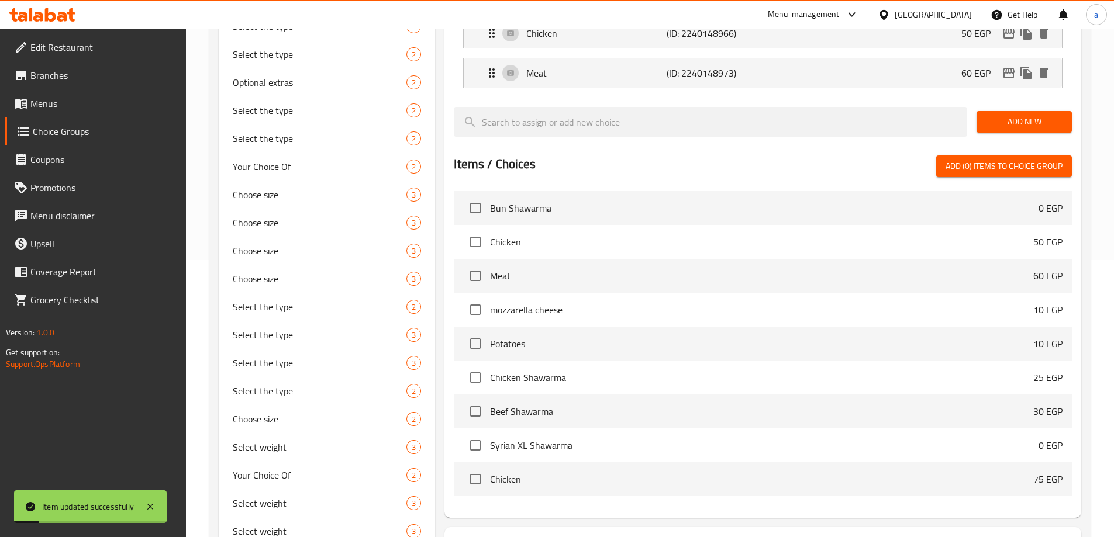
scroll to position [165, 0]
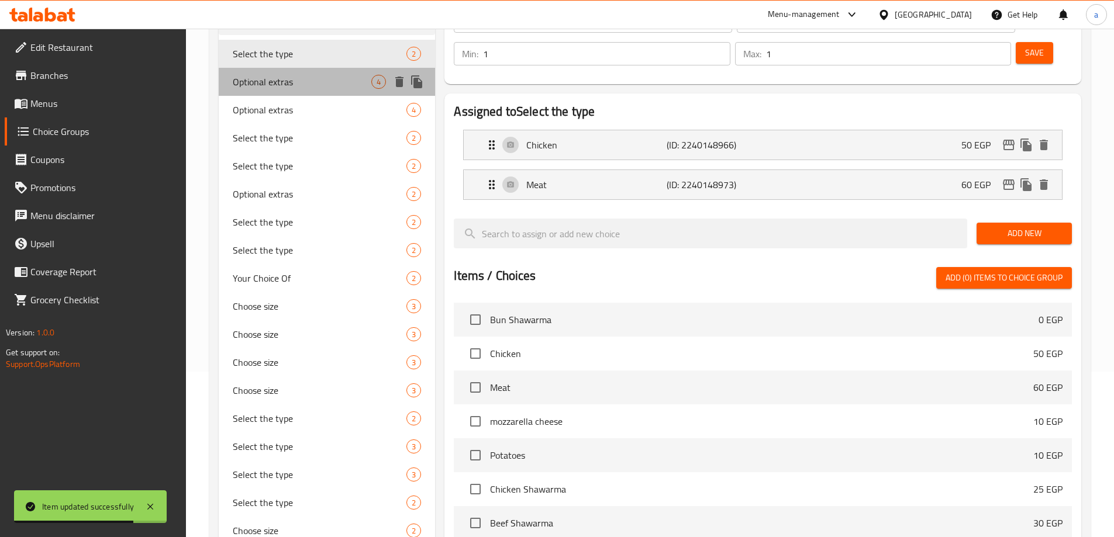
click at [284, 89] on span "Optional extras" at bounding box center [302, 82] width 139 height 14
type input "Optional extras"
type input "إضافات اختيارية"
type input "0"
type input "4"
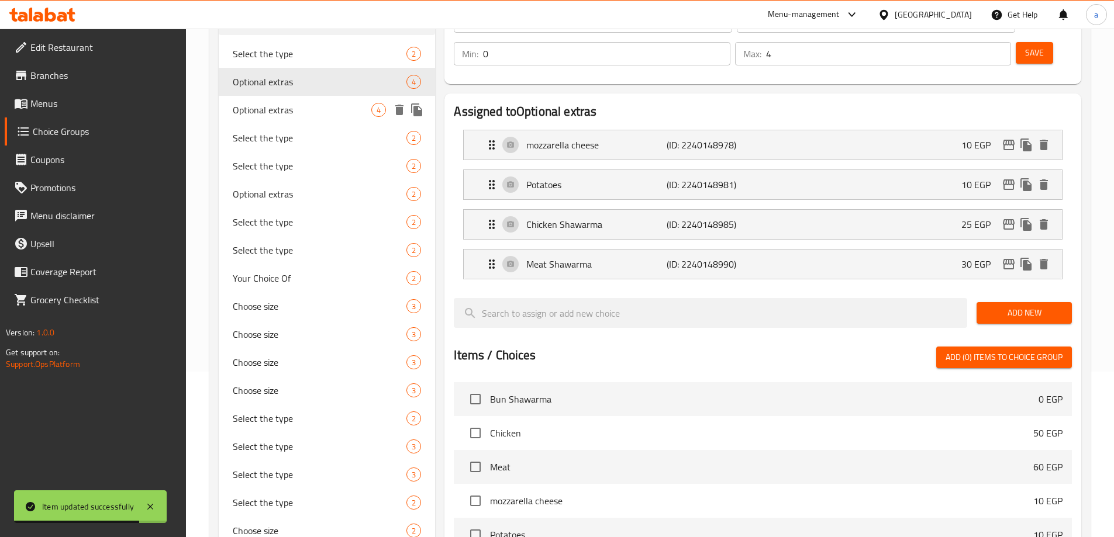
click at [277, 107] on span "Optional extras" at bounding box center [302, 110] width 139 height 14
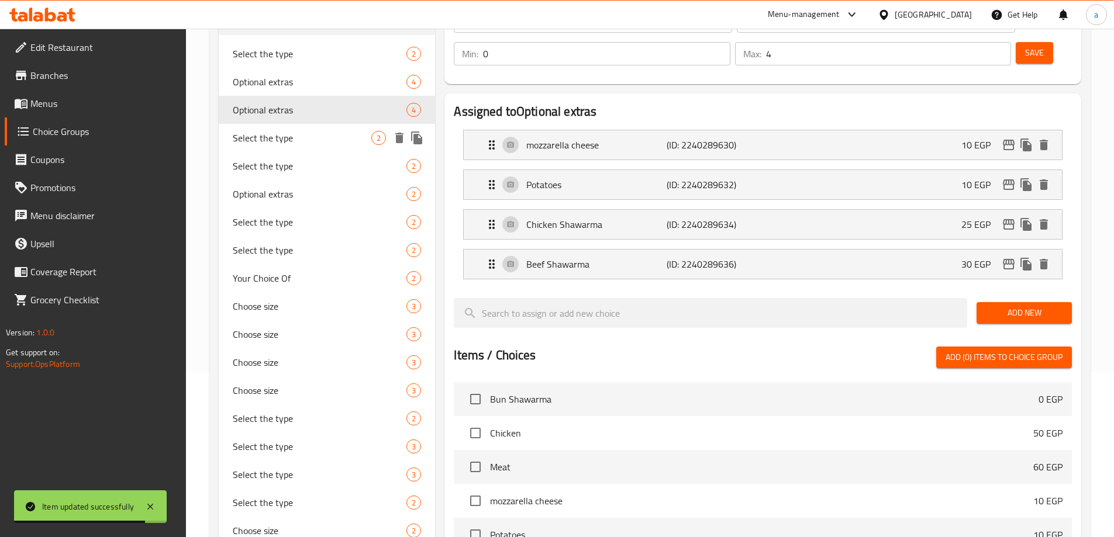
click at [282, 129] on div "Select the type 2" at bounding box center [327, 138] width 217 height 28
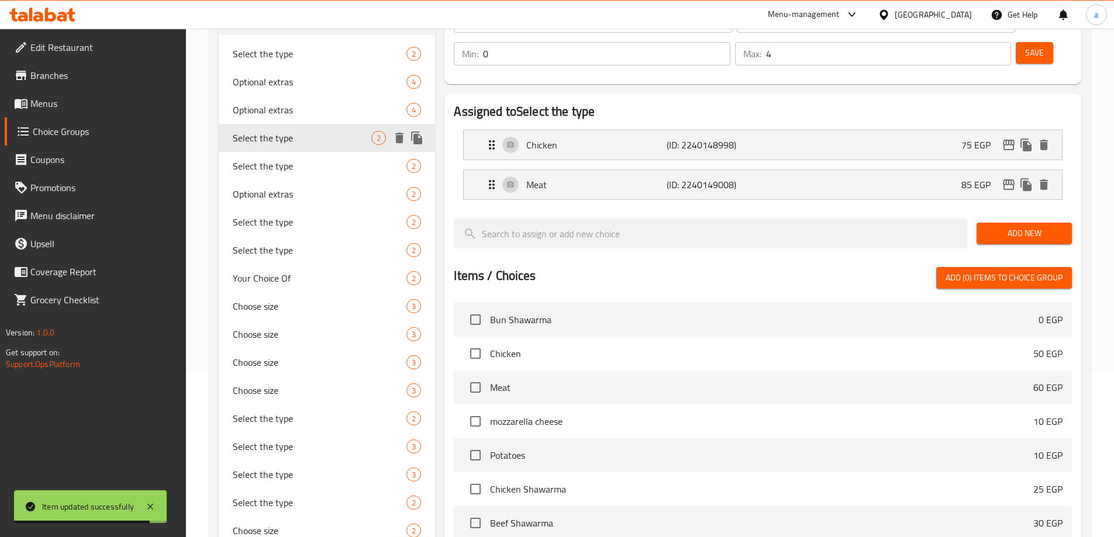
type input "Select the type"
type input "اختر النوع"
type input "1"
click at [286, 165] on span "Select the type" at bounding box center [302, 166] width 139 height 14
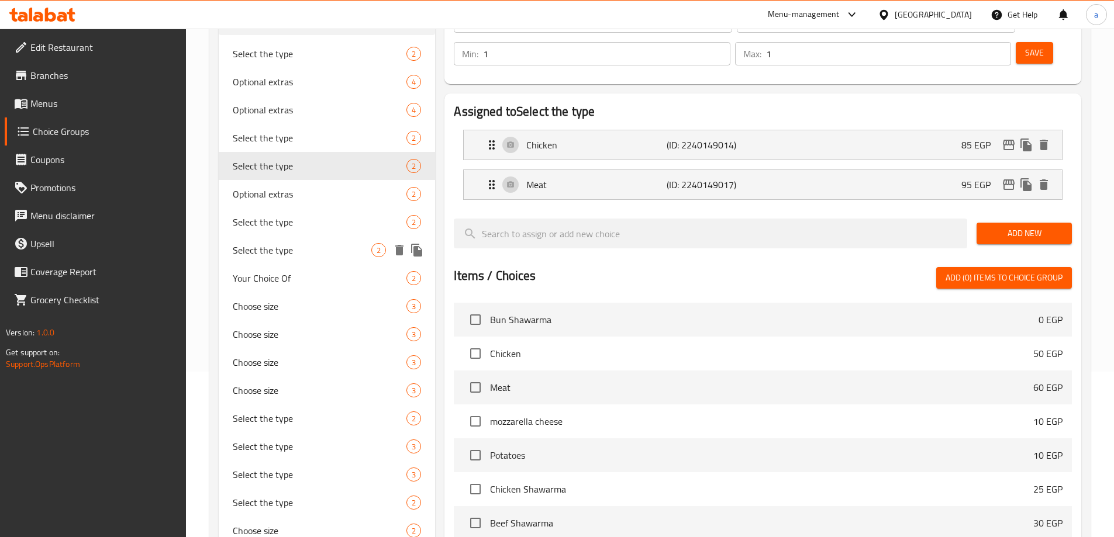
click at [289, 231] on div "Select the type 2" at bounding box center [327, 222] width 217 height 28
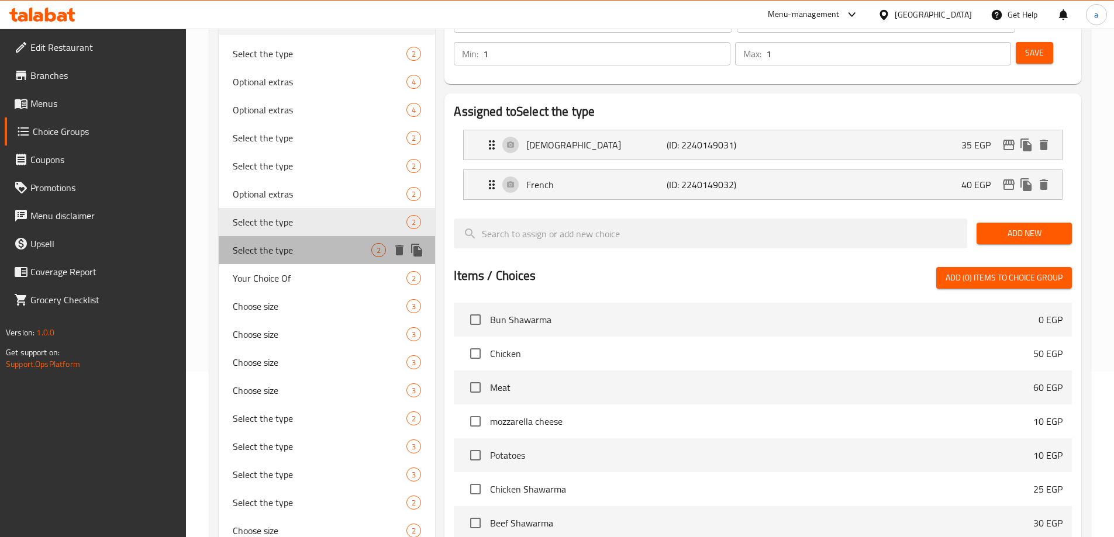
click at [278, 247] on span "Select the type" at bounding box center [302, 250] width 139 height 14
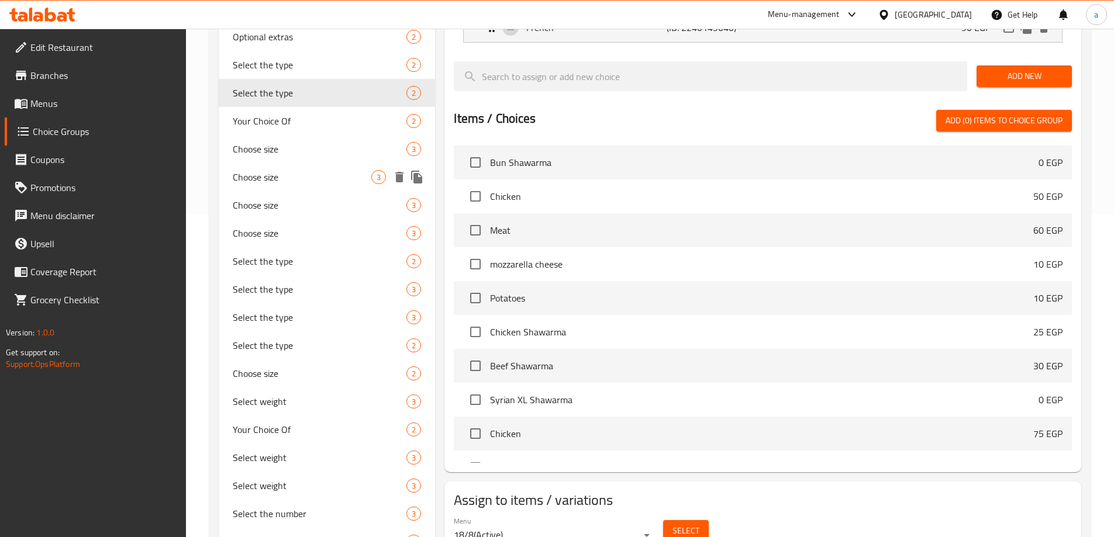
scroll to position [341, 0]
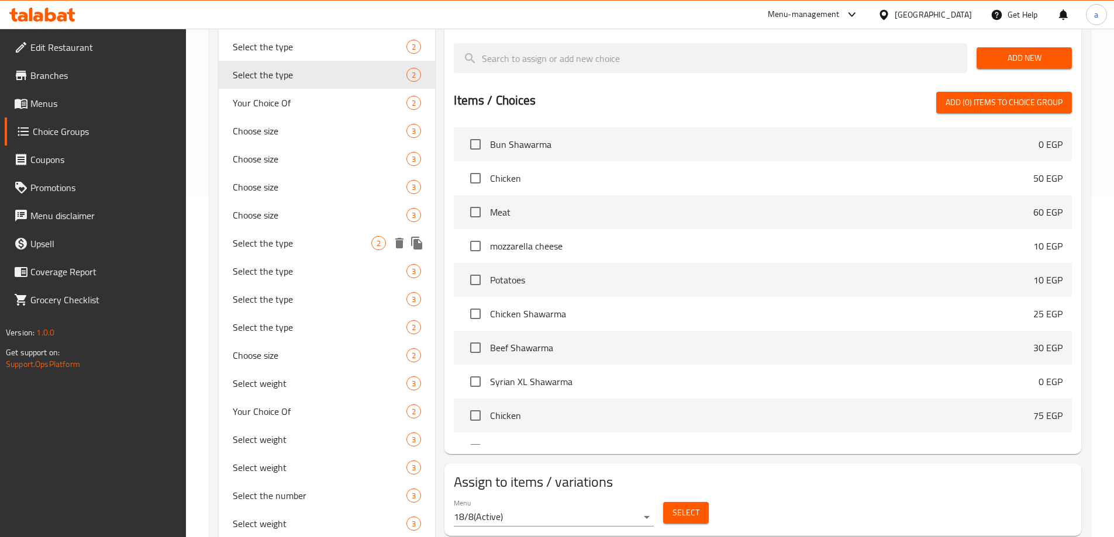
click at [291, 249] on span "Select the type" at bounding box center [302, 243] width 139 height 14
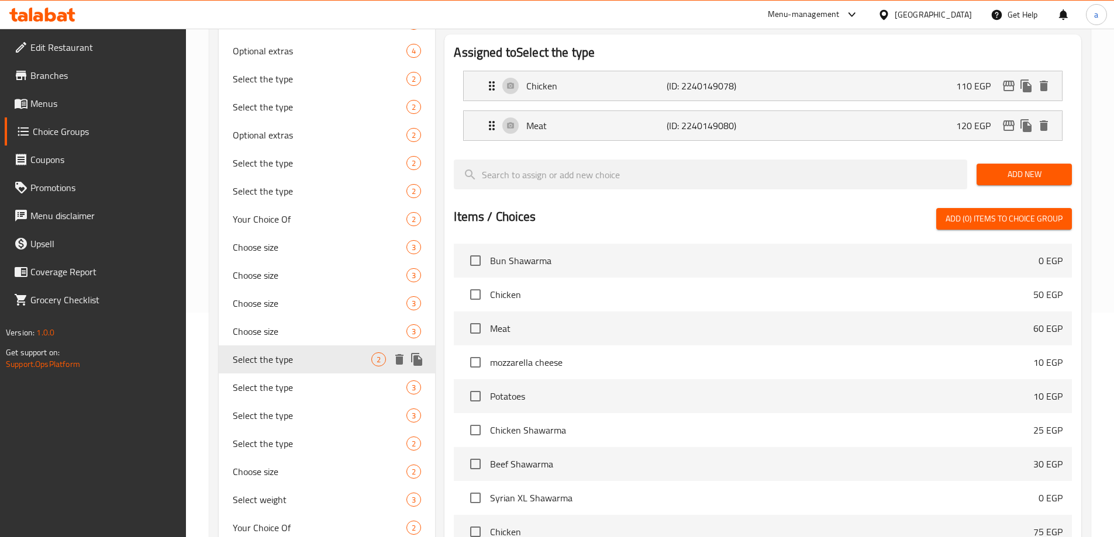
scroll to position [224, 0]
click at [291, 382] on span "Select the type" at bounding box center [302, 388] width 139 height 14
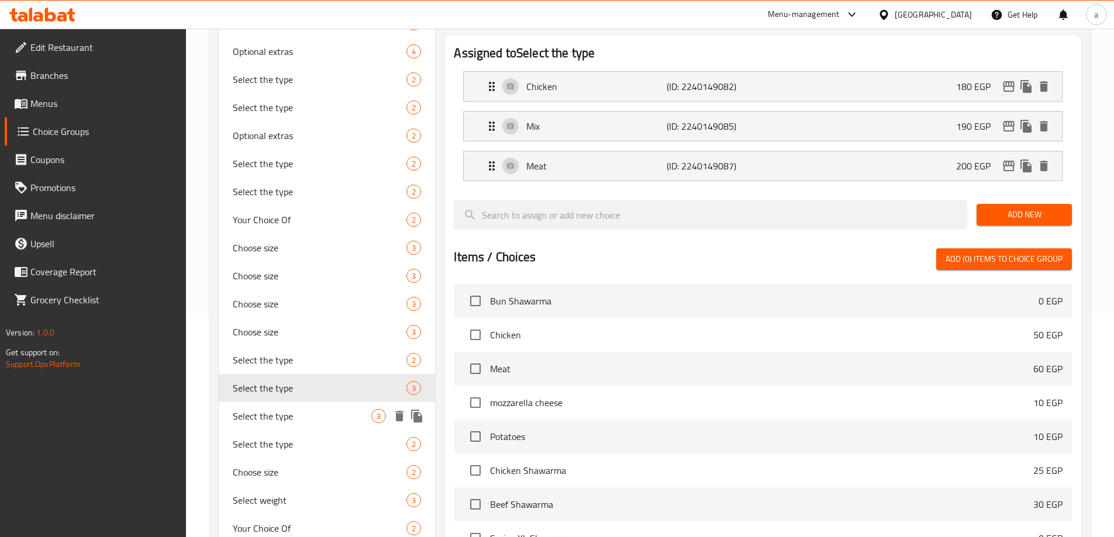
click at [292, 412] on span "Select the type" at bounding box center [302, 416] width 139 height 14
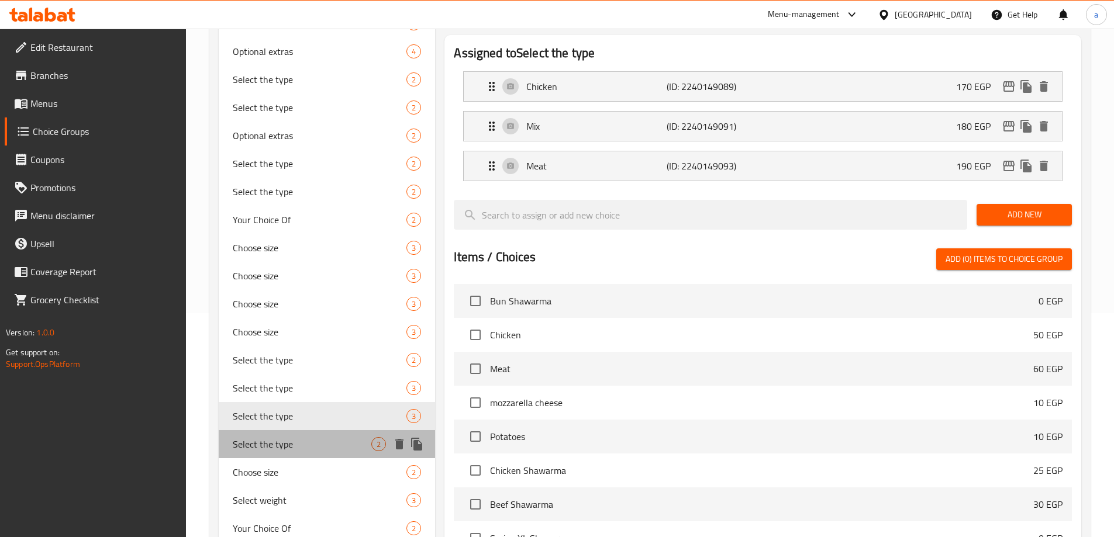
click at [291, 440] on span "Select the type" at bounding box center [302, 444] width 139 height 14
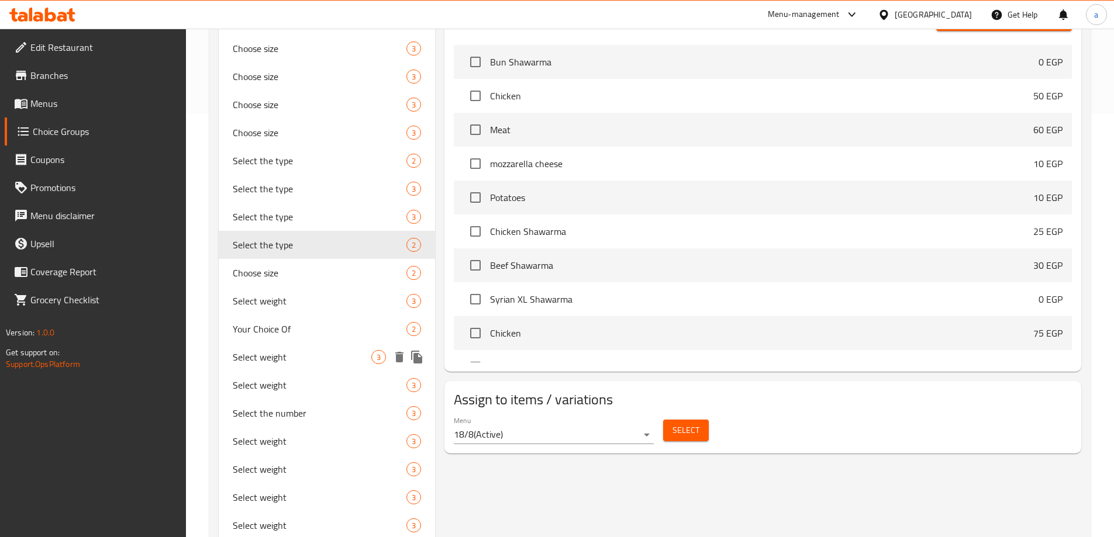
scroll to position [402, 0]
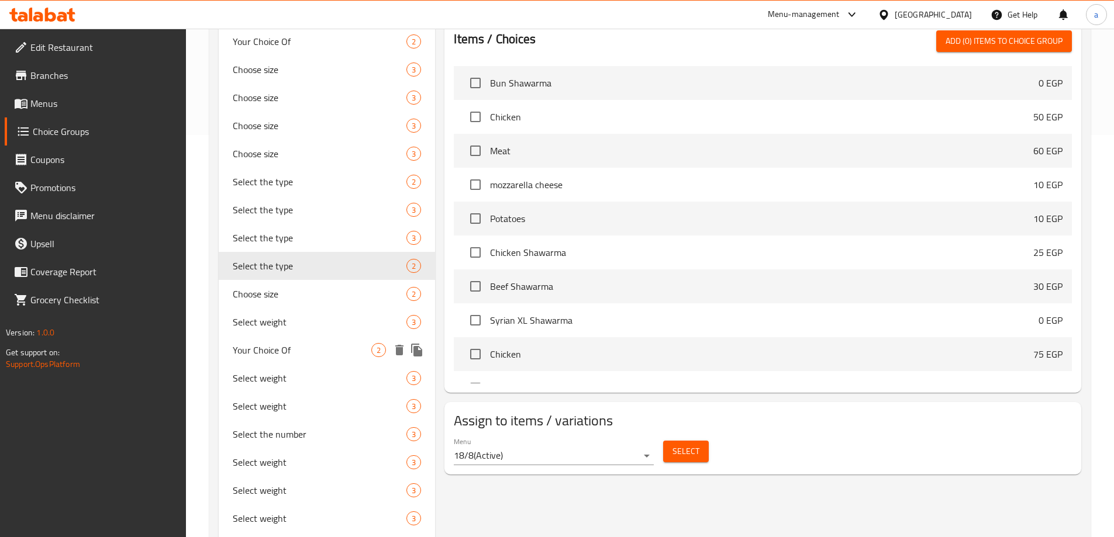
click at [281, 355] on span "Your Choice Of" at bounding box center [302, 350] width 139 height 14
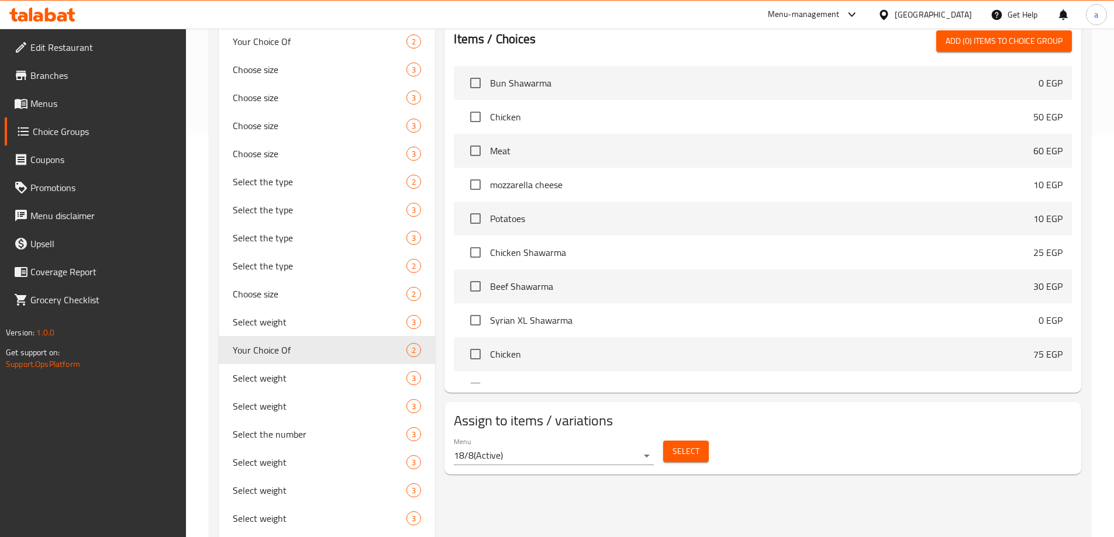
type input "Your Choice Of"
type input "أختيارك من"
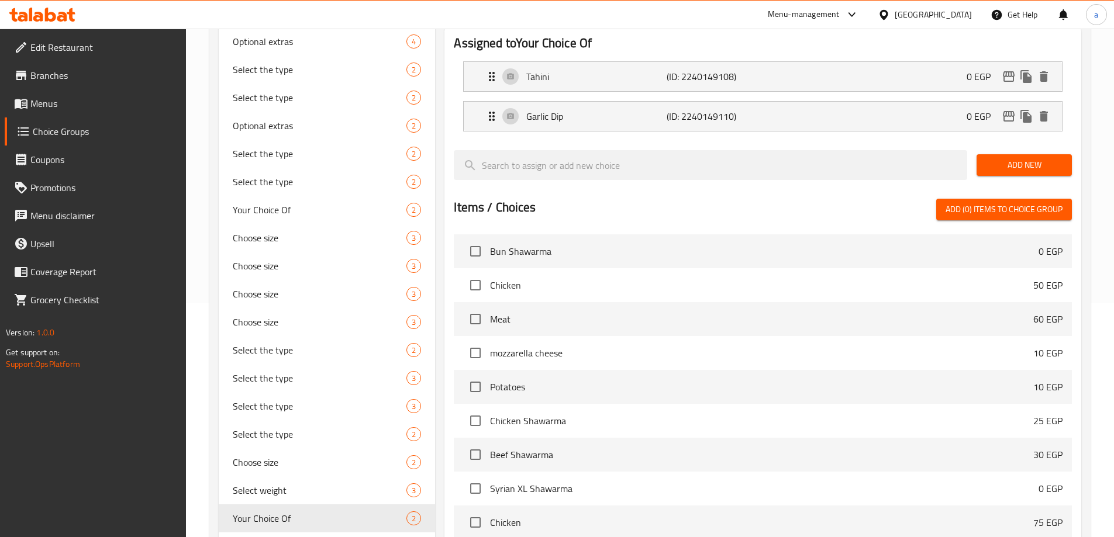
scroll to position [117, 0]
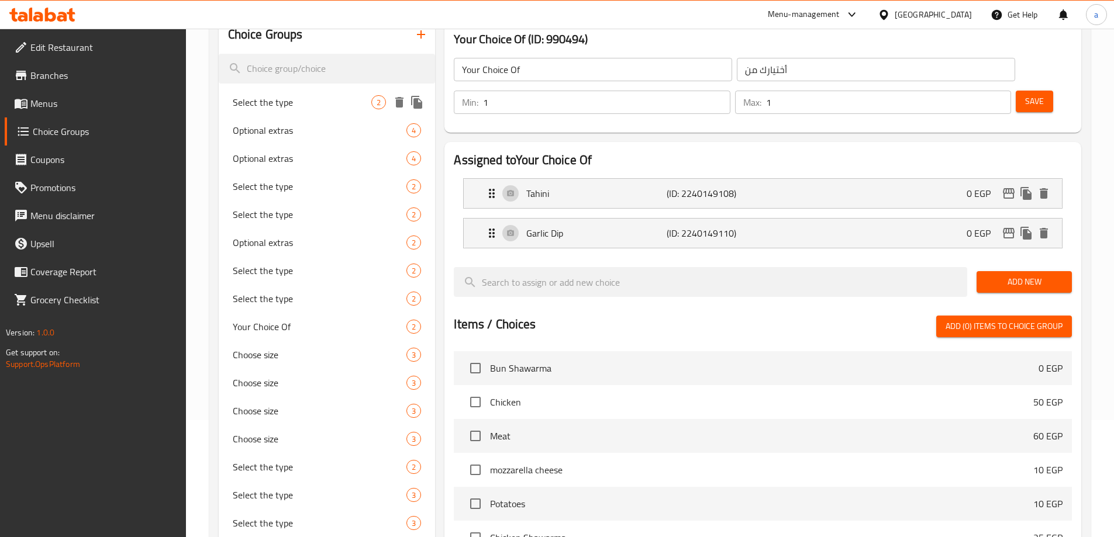
click at [288, 108] on span "Select the type" at bounding box center [302, 102] width 139 height 14
type input "Select the type"
type input "اختر النوع"
click at [285, 123] on span "Optional extras" at bounding box center [302, 130] width 139 height 14
type input "Optional extras"
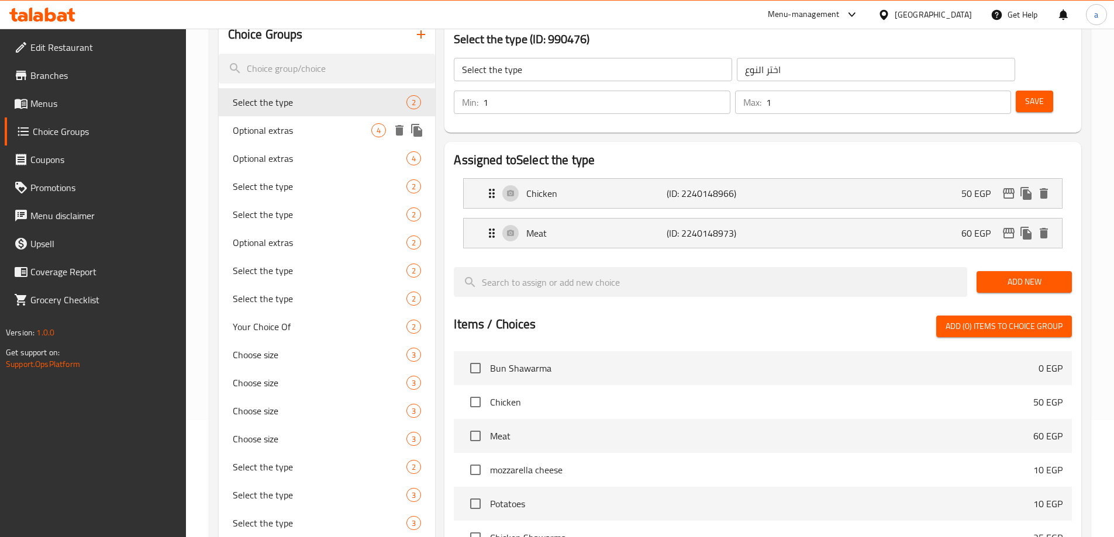
type input "إضافات اختيارية"
type input "0"
type input "4"
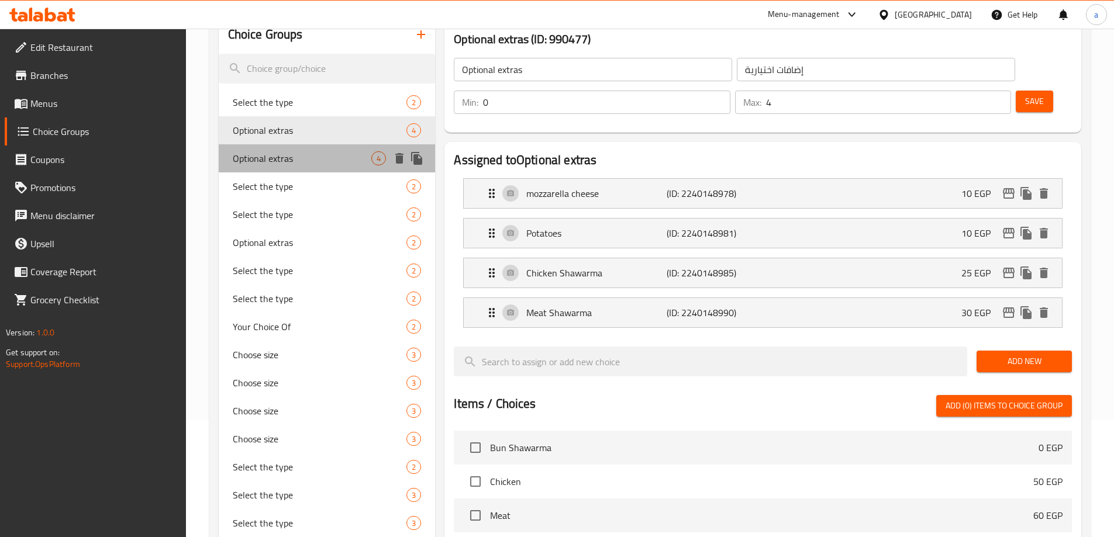
click at [286, 152] on span "Optional extras" at bounding box center [302, 158] width 139 height 14
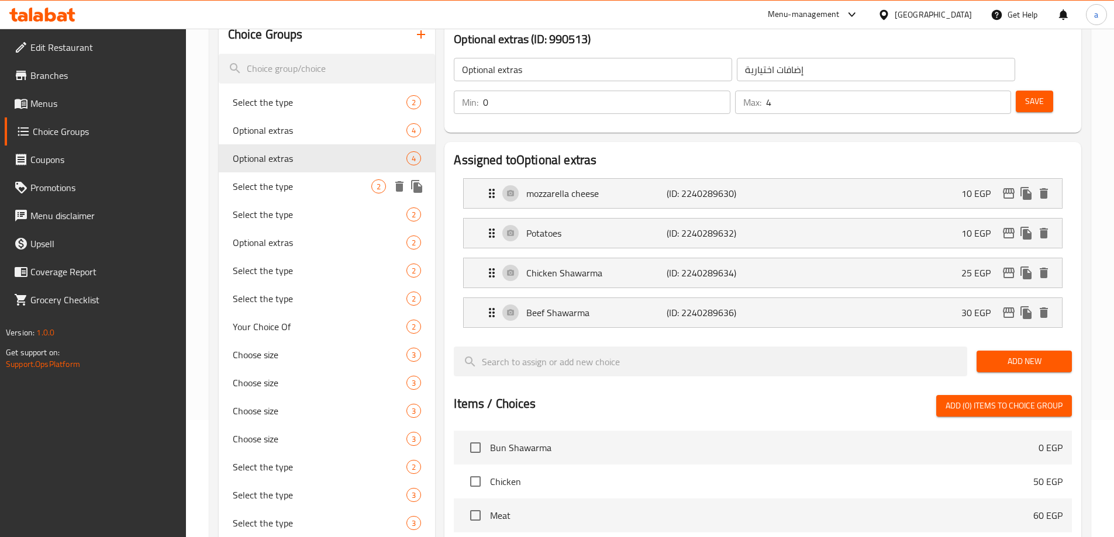
click at [285, 187] on span "Select the type" at bounding box center [302, 186] width 139 height 14
type input "Select the type"
type input "اختر النوع"
type input "1"
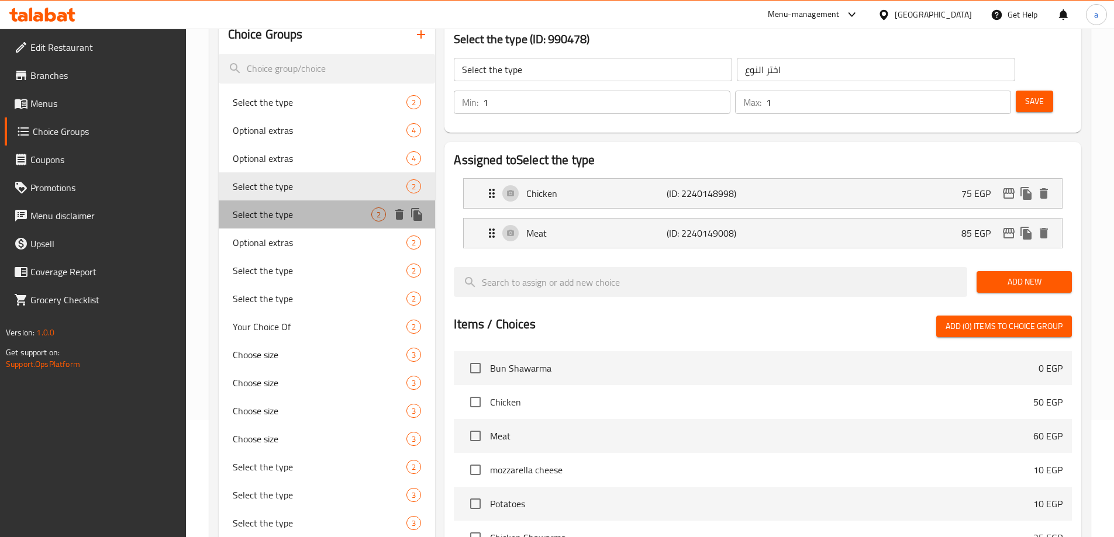
click at [289, 216] on span "Select the type" at bounding box center [302, 215] width 139 height 14
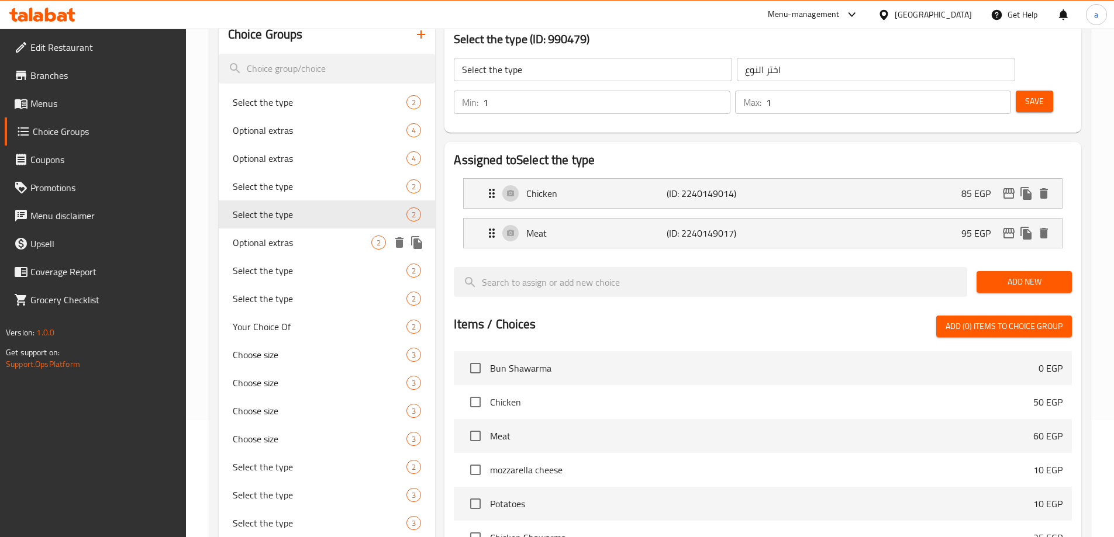
click at [288, 239] on span "Optional extras" at bounding box center [302, 243] width 139 height 14
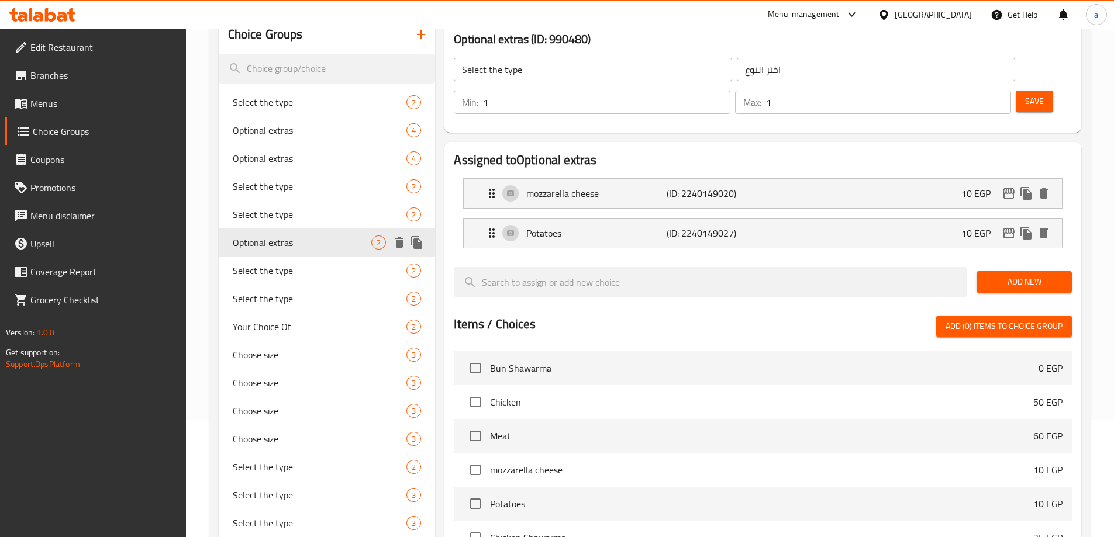
type input "Optional extras"
type input "إضافات اختيارية"
type input "0"
type input "2"
click at [288, 260] on div "Select the type 2" at bounding box center [327, 271] width 217 height 28
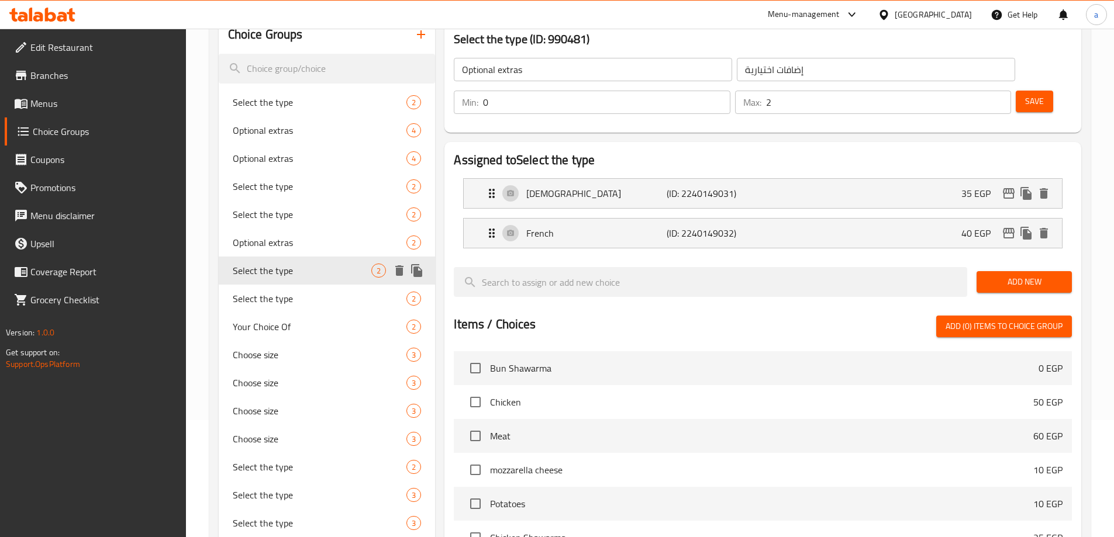
type input "Select the type"
type input "اختر النوع"
type input "1"
click at [285, 293] on span "Select the type" at bounding box center [302, 299] width 139 height 14
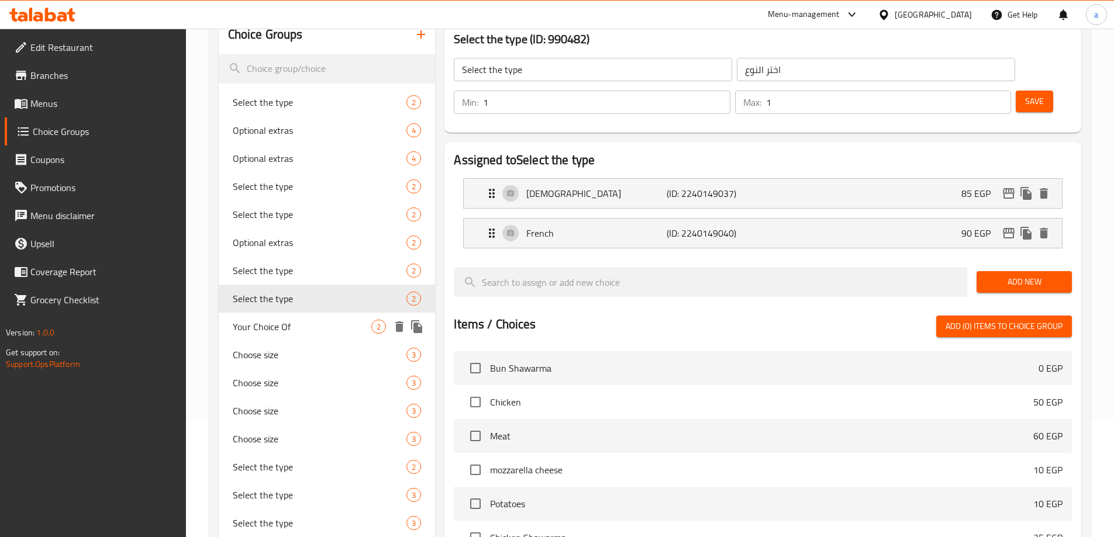
click at [284, 322] on span "Your Choice Of" at bounding box center [302, 327] width 139 height 14
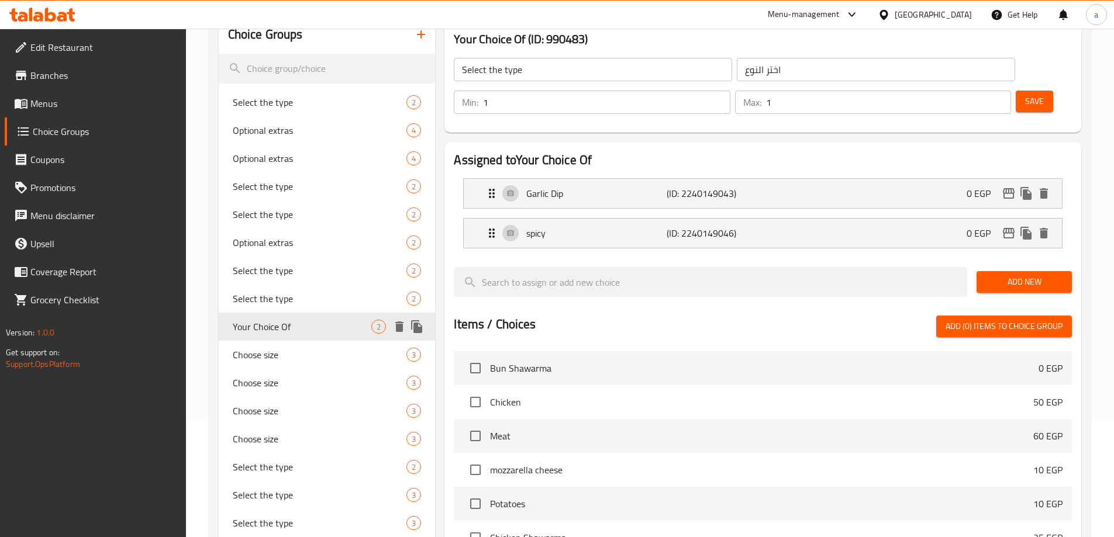
type input "Your Choice Of"
type input "أختيارك من"
click at [284, 346] on div "Choose size 3" at bounding box center [327, 355] width 217 height 28
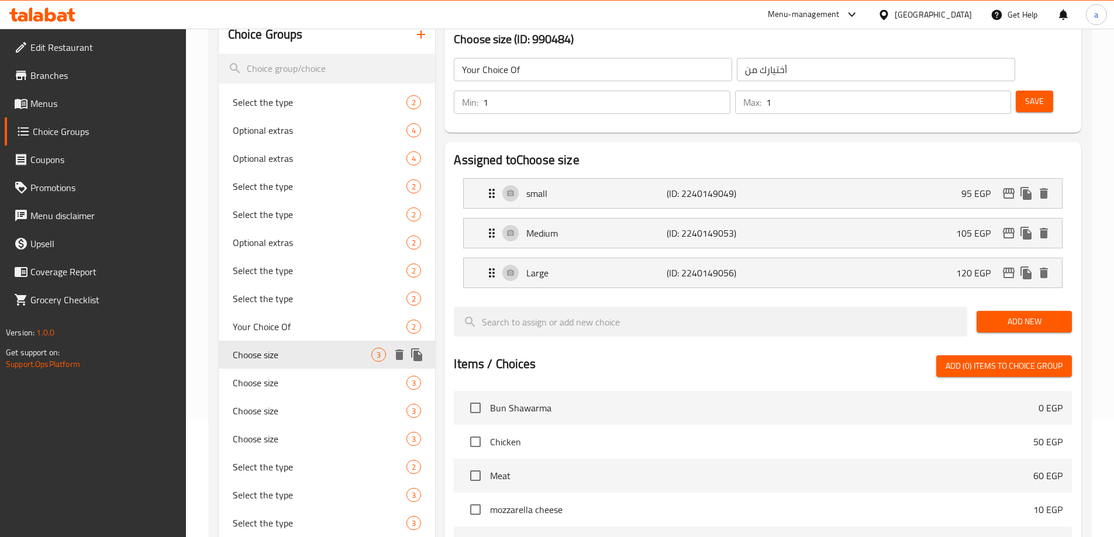
type input "Choose size"
type input "اختر الحجم"
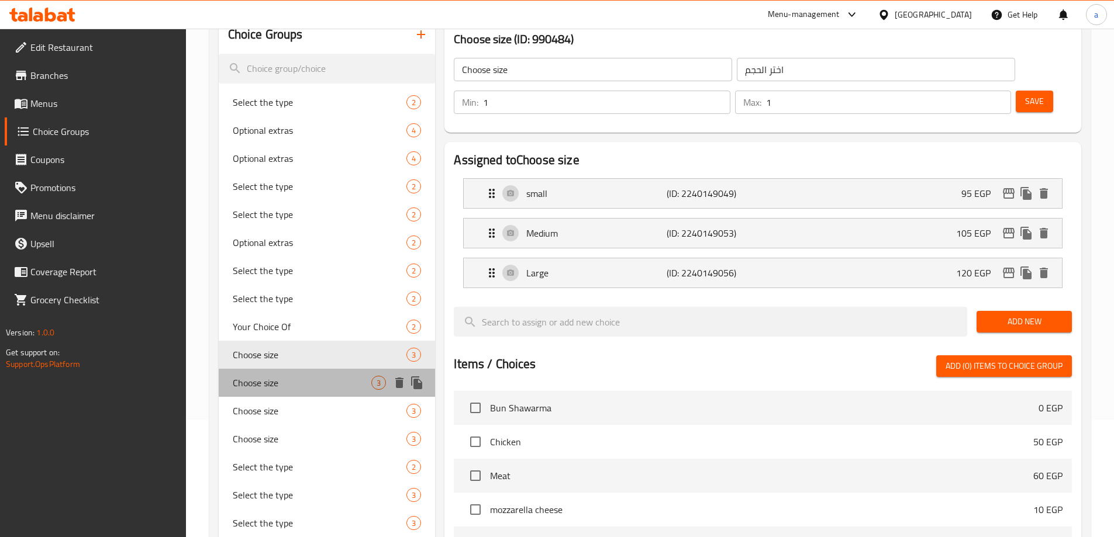
click at [290, 371] on div "Choose size 3" at bounding box center [327, 383] width 217 height 28
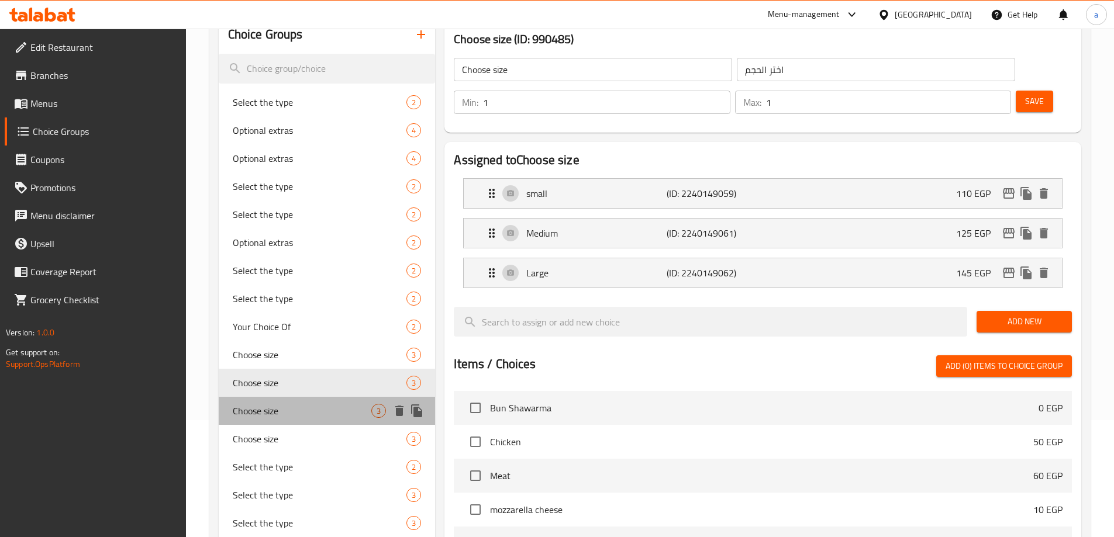
click at [275, 410] on span "Choose size" at bounding box center [302, 411] width 139 height 14
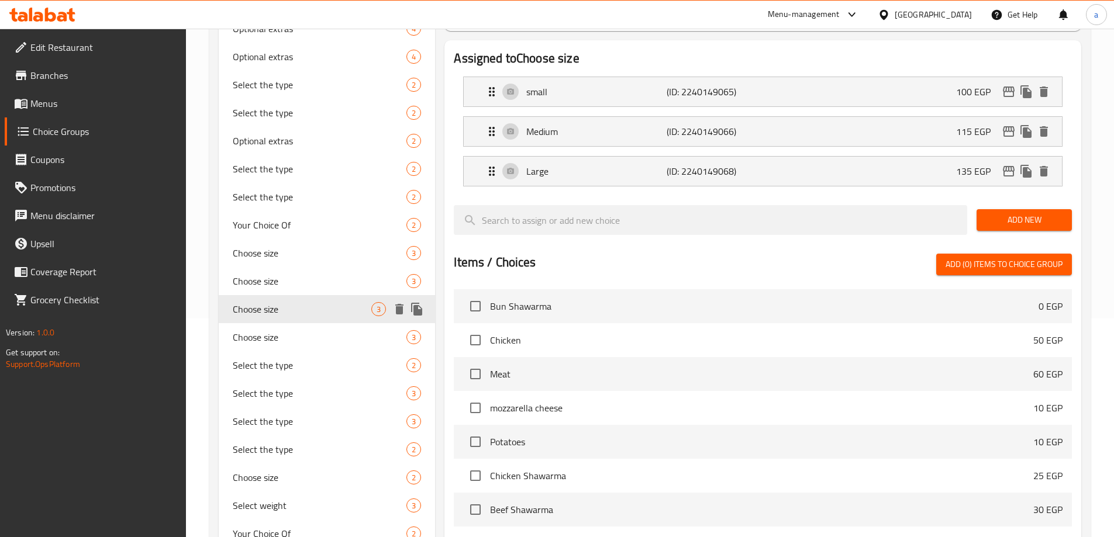
scroll to position [234, 0]
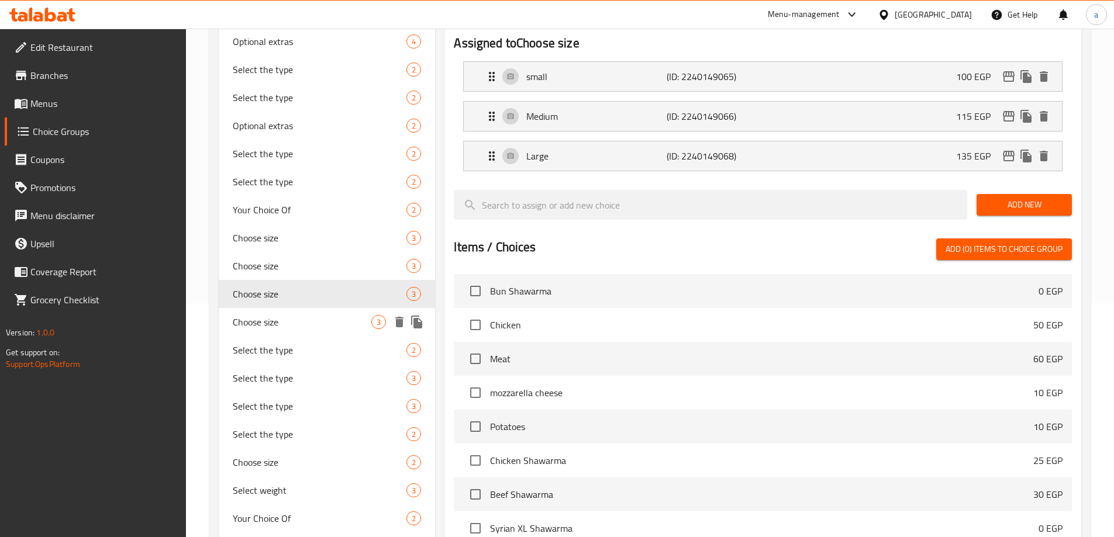
click at [275, 325] on span "Choose size" at bounding box center [302, 322] width 139 height 14
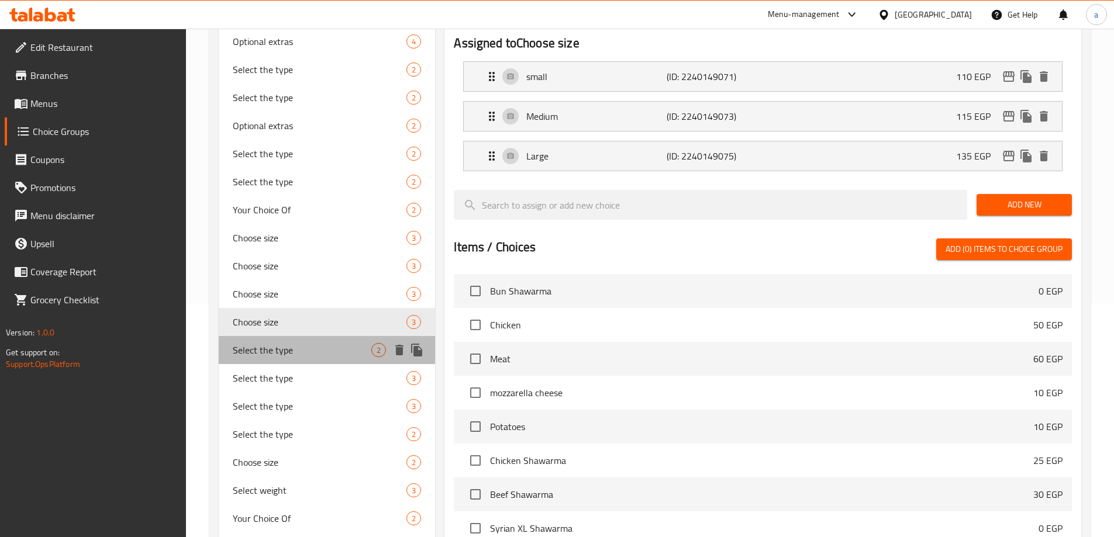
click at [283, 353] on span "Select the type" at bounding box center [302, 350] width 139 height 14
type input "Select the type"
type input "اختر النوع"
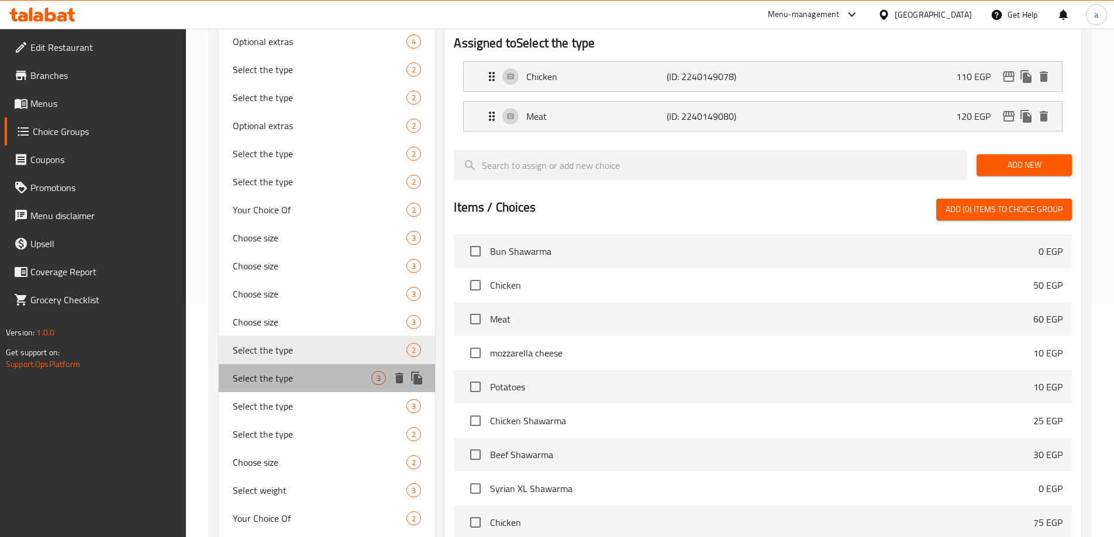
click at [281, 368] on div "Select the type 3" at bounding box center [327, 378] width 217 height 28
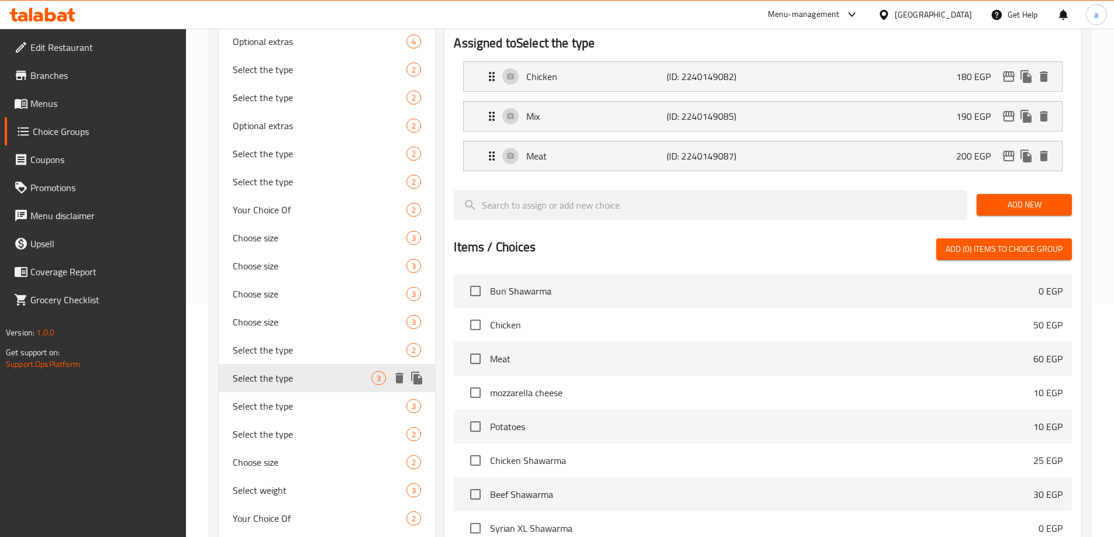
click at [283, 390] on div "Select the type 3" at bounding box center [327, 378] width 217 height 28
click at [285, 409] on span "Select the type" at bounding box center [302, 406] width 139 height 14
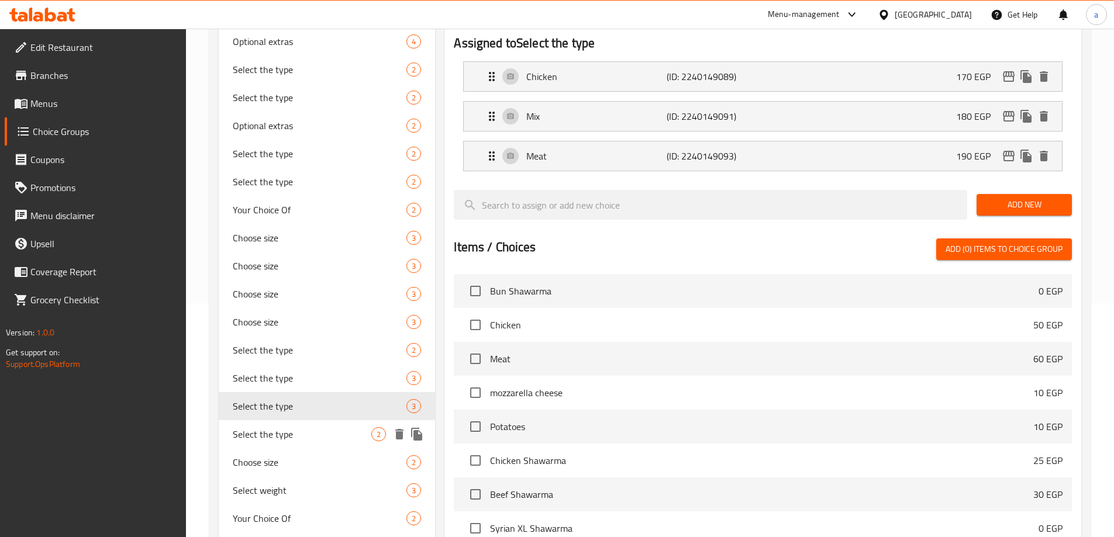
click at [290, 435] on span "Select the type" at bounding box center [302, 434] width 139 height 14
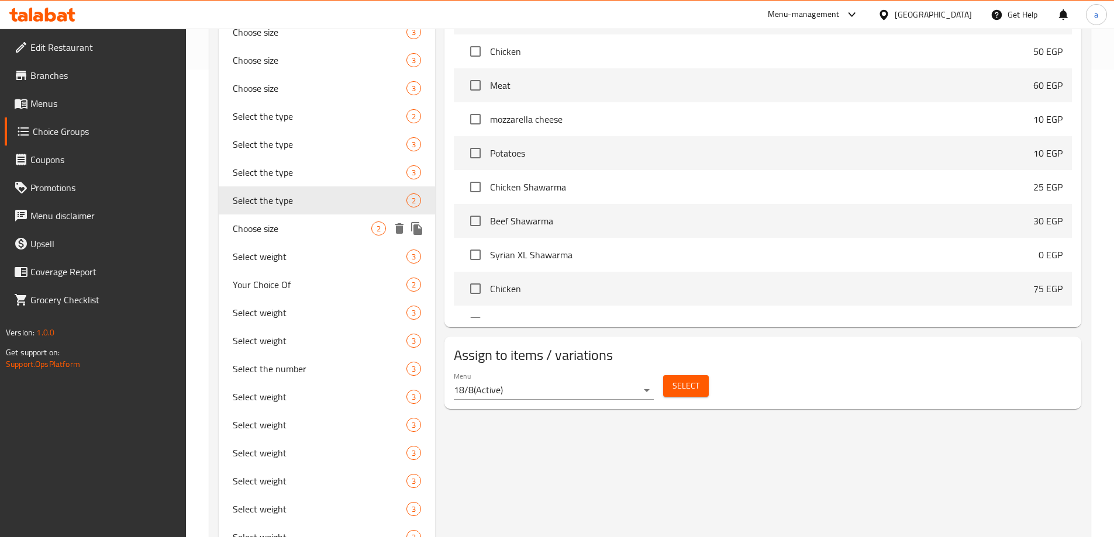
scroll to position [519, 0]
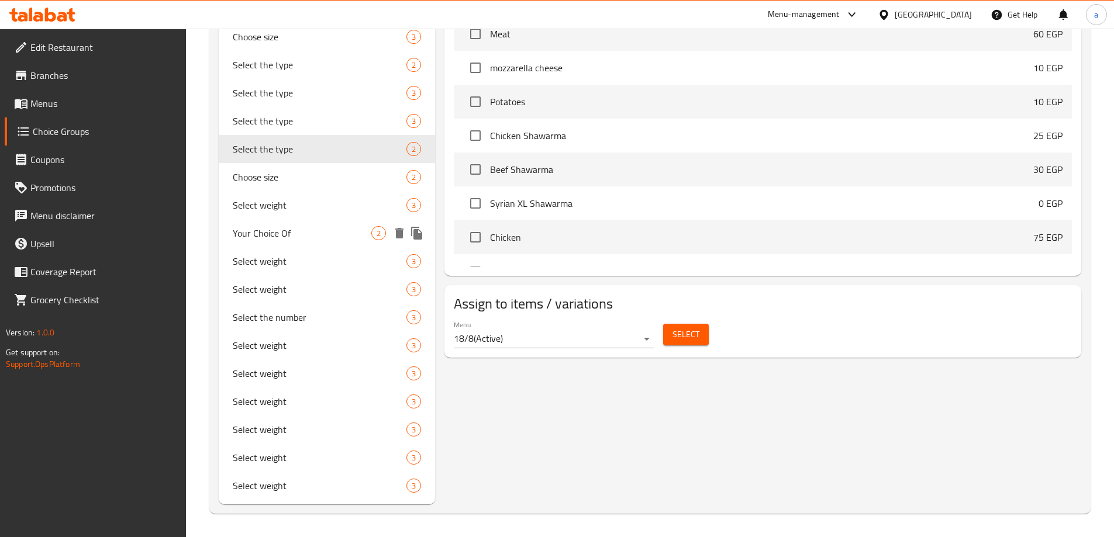
click at [306, 225] on div "Your Choice Of 2" at bounding box center [327, 233] width 217 height 28
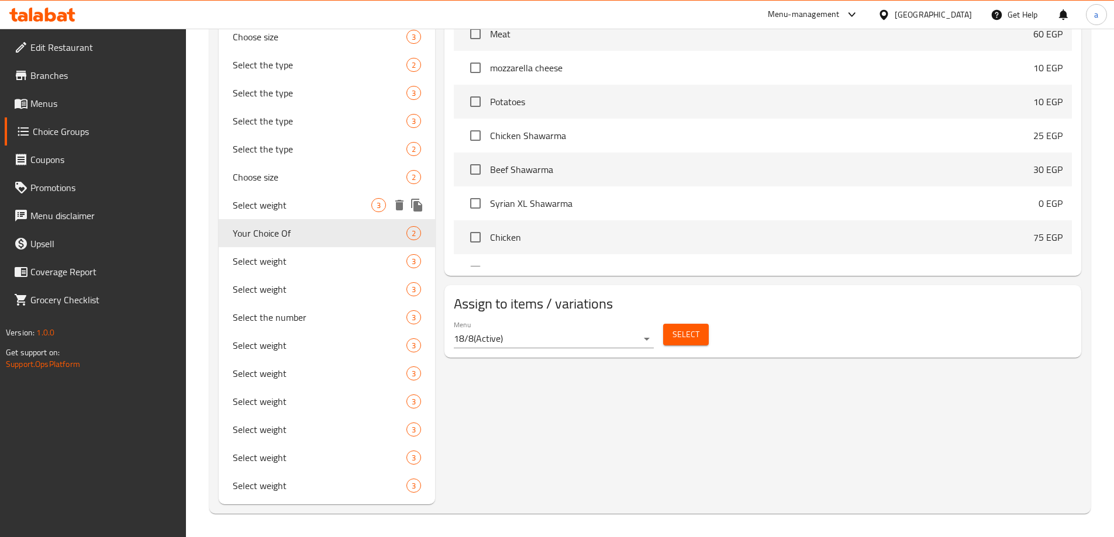
type input "Your Choice Of"
type input "أختيارك من"
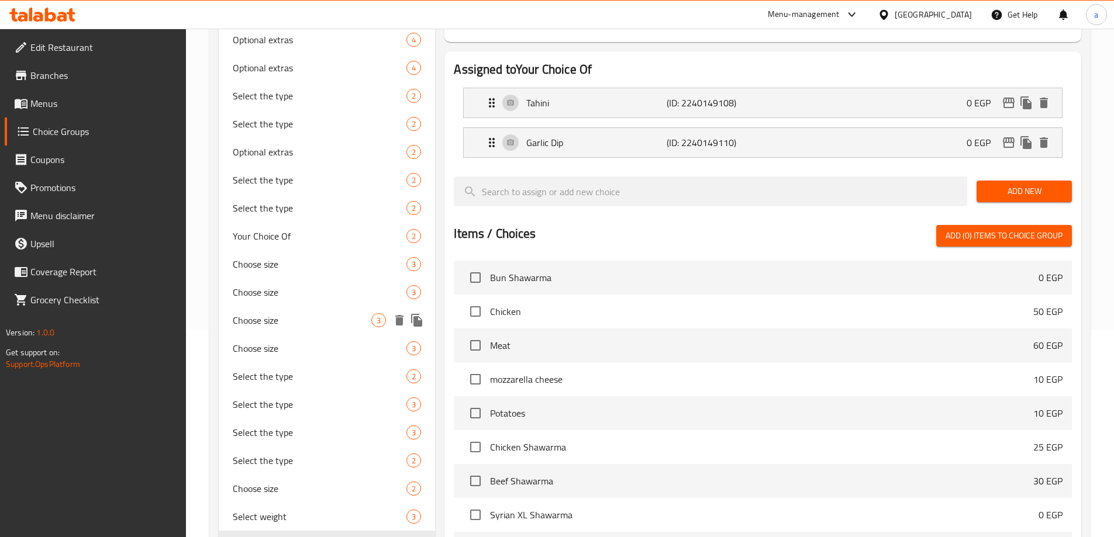
scroll to position [110, 0]
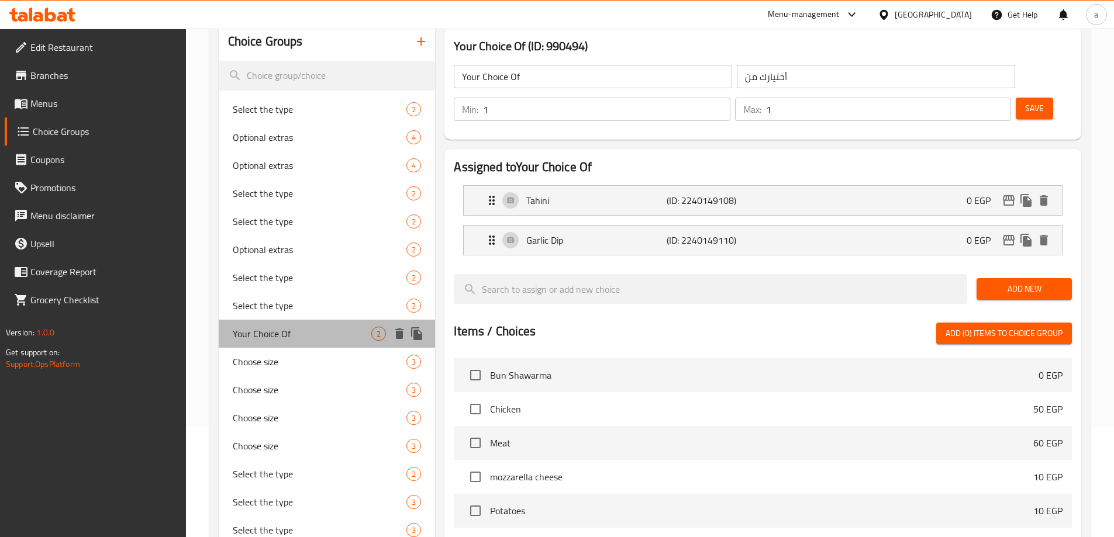
click at [293, 329] on span "Your Choice Of" at bounding box center [302, 334] width 139 height 14
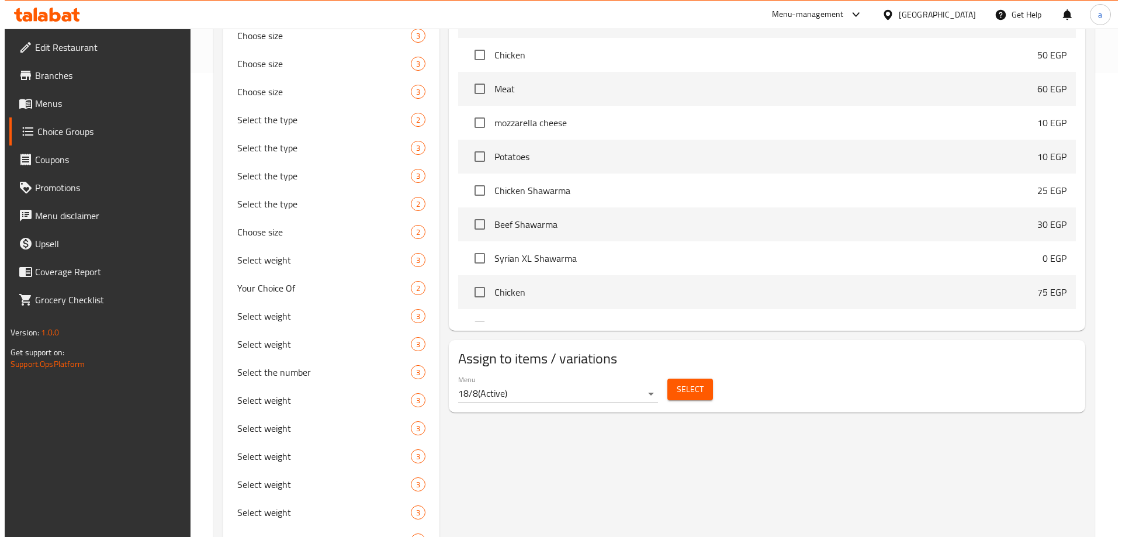
scroll to position [519, 0]
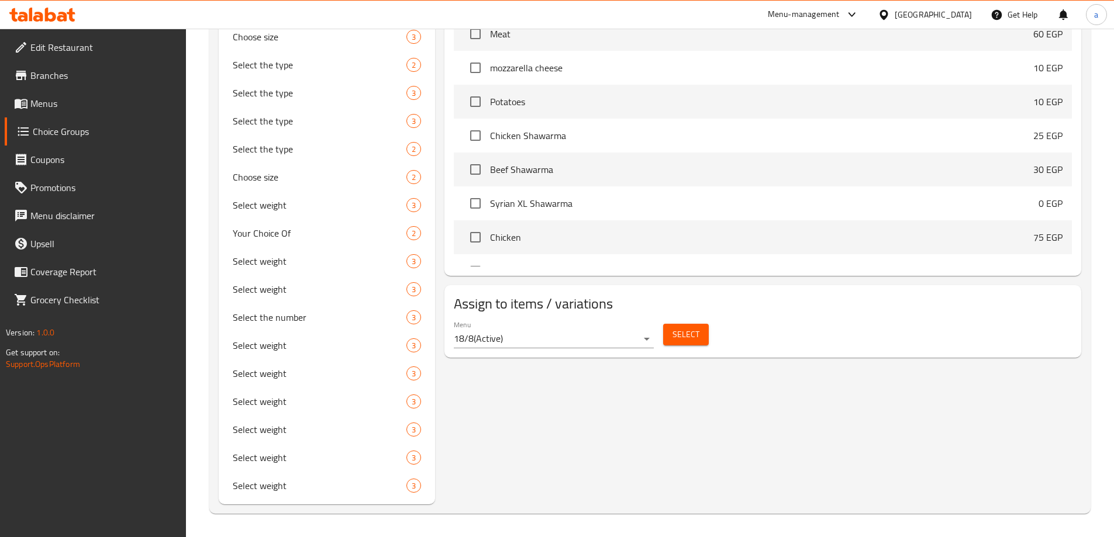
click at [695, 327] on span "Select" at bounding box center [685, 334] width 27 height 15
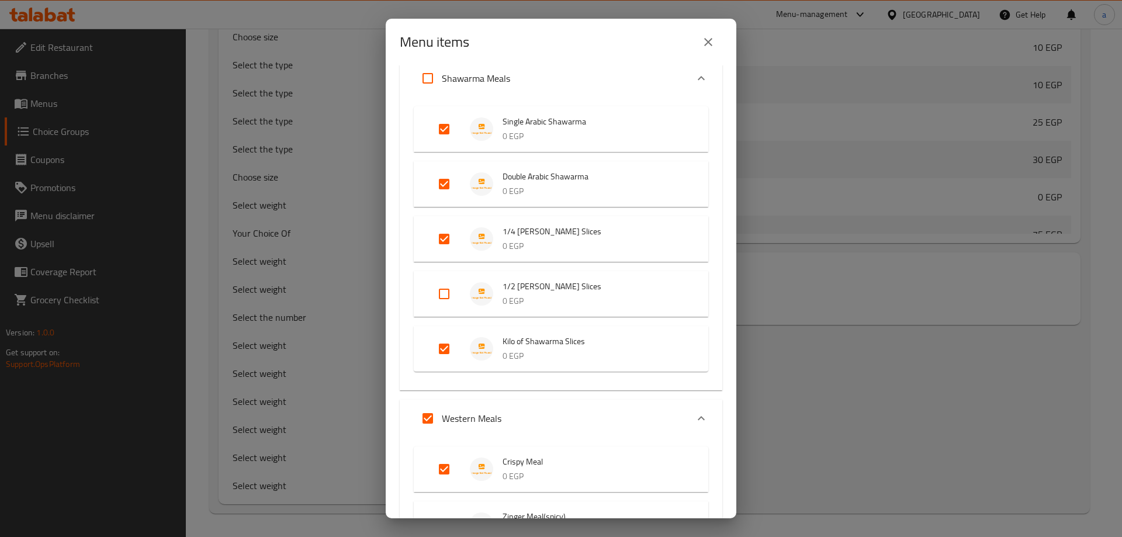
scroll to position [1111, 0]
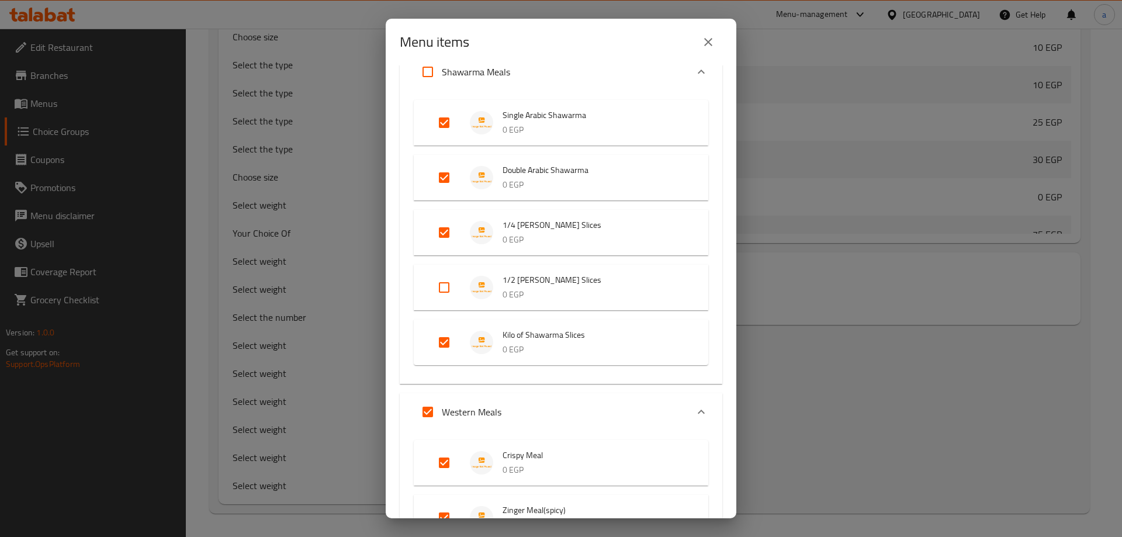
click at [447, 285] on input "Expand" at bounding box center [444, 288] width 28 height 28
checkbox input "true"
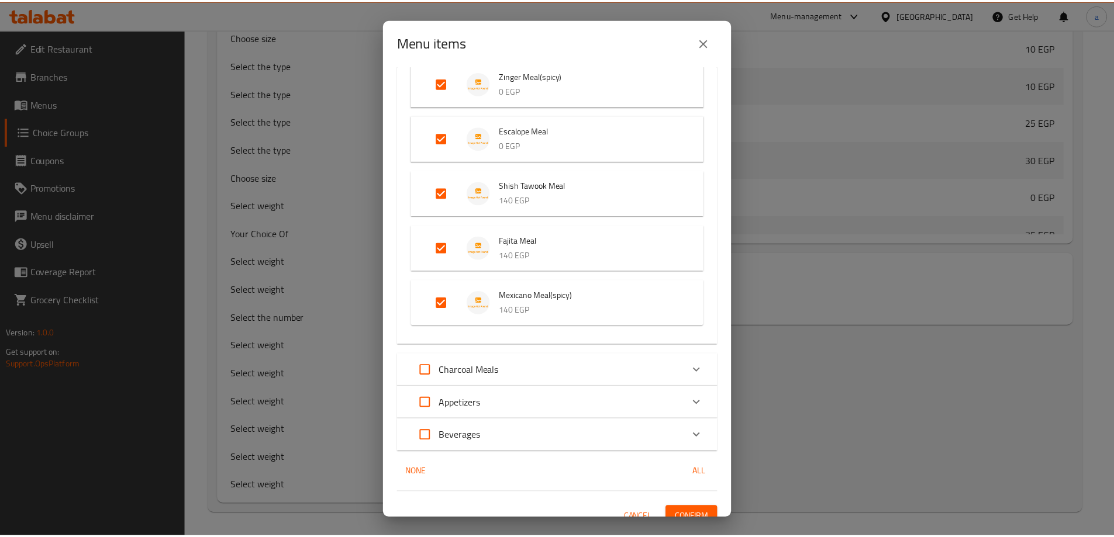
scroll to position [1560, 0]
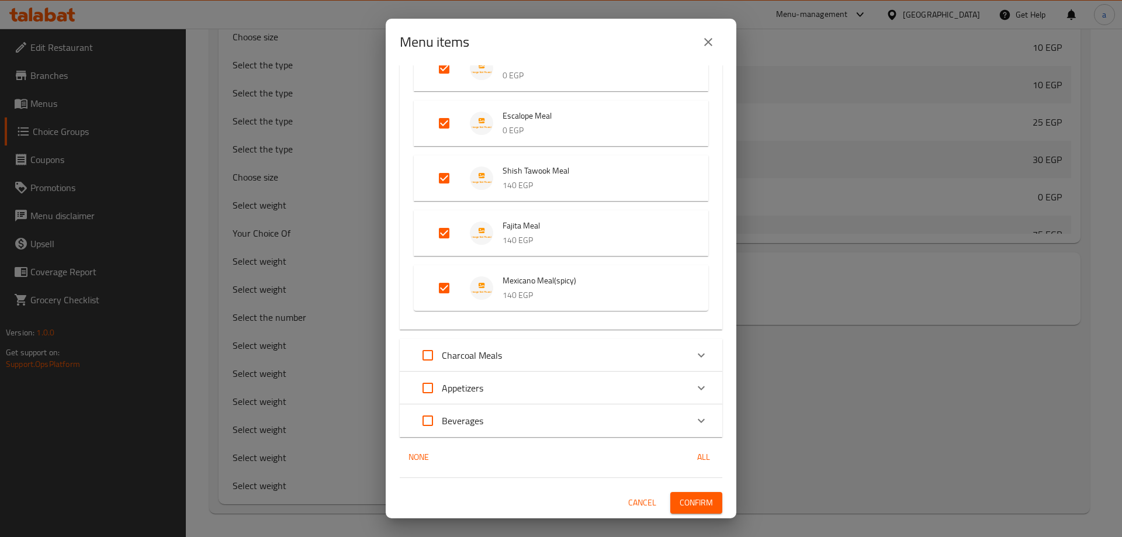
click at [695, 504] on span "Confirm" at bounding box center [696, 503] width 33 height 15
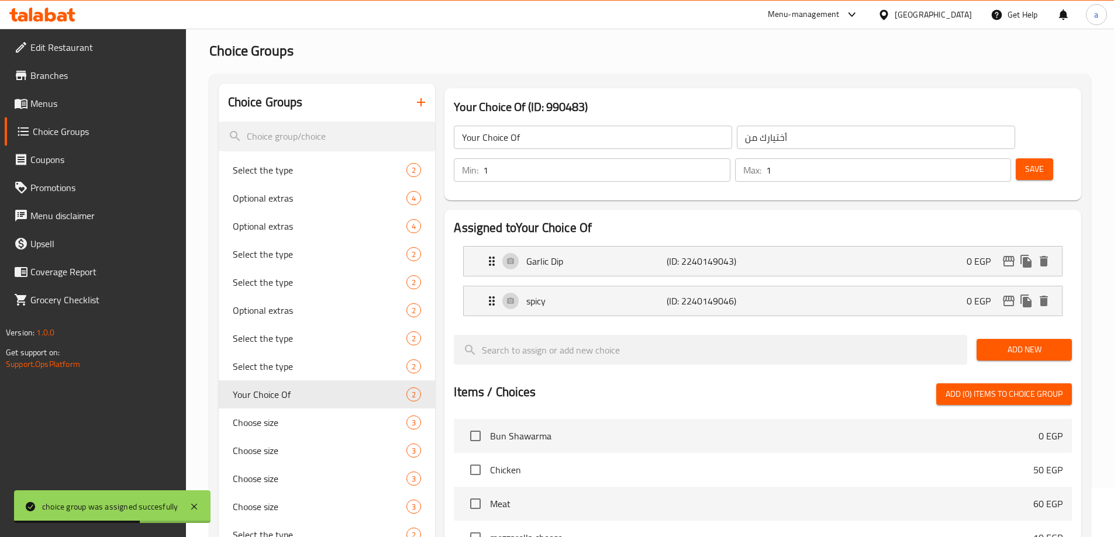
scroll to position [117, 0]
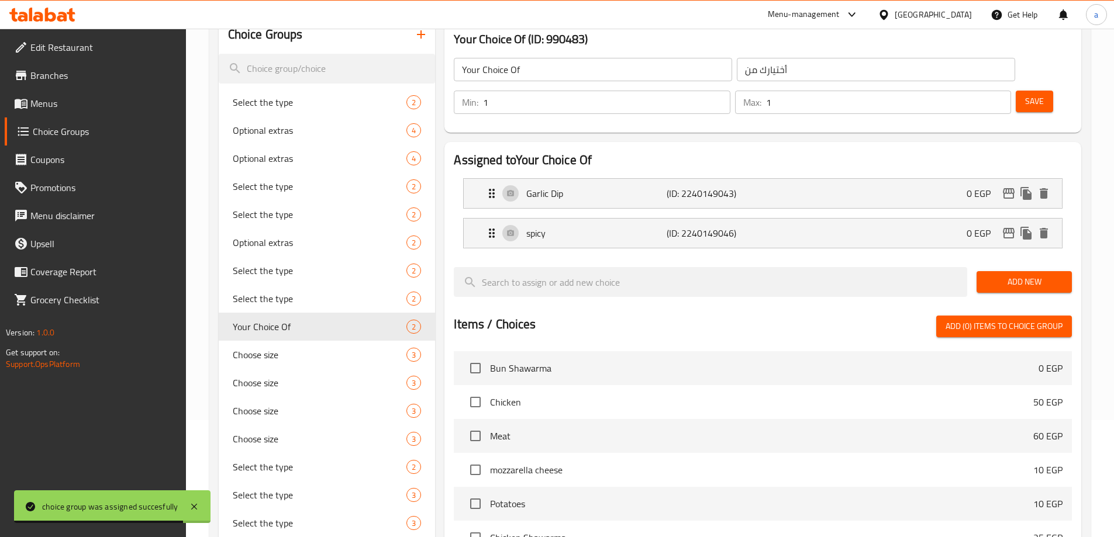
click at [1093, 156] on div "Home / Restaurants management / Choice Groups Choice Groups Choice Groups Selec…" at bounding box center [650, 426] width 928 height 1028
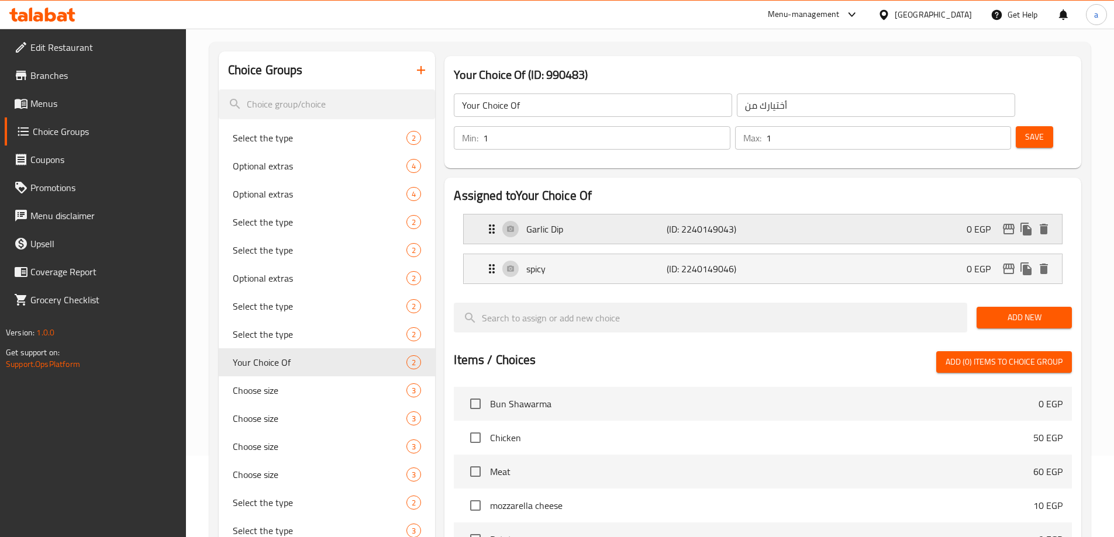
scroll to position [0, 0]
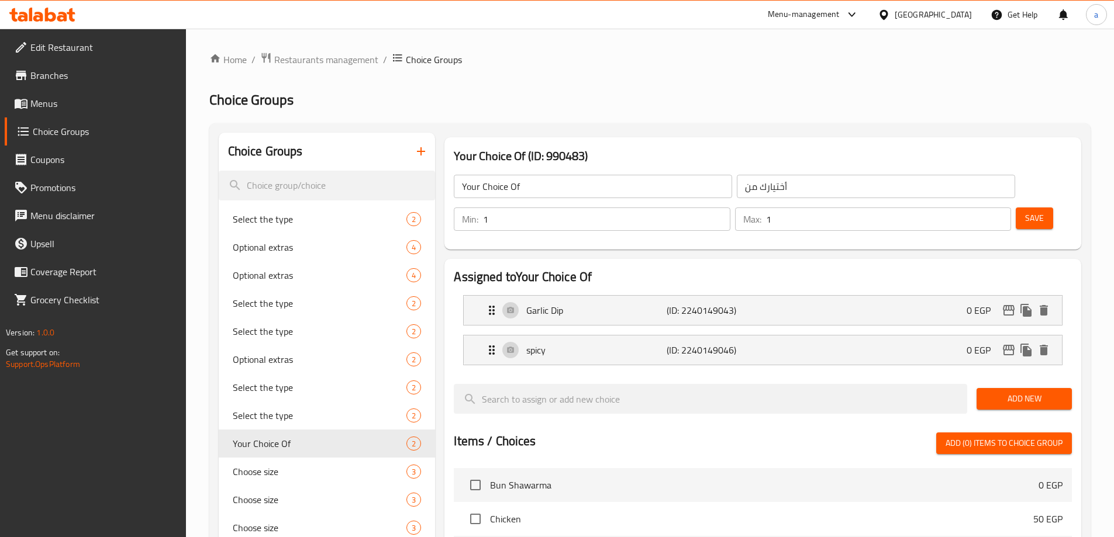
click at [421, 154] on icon "button" at bounding box center [421, 151] width 8 height 8
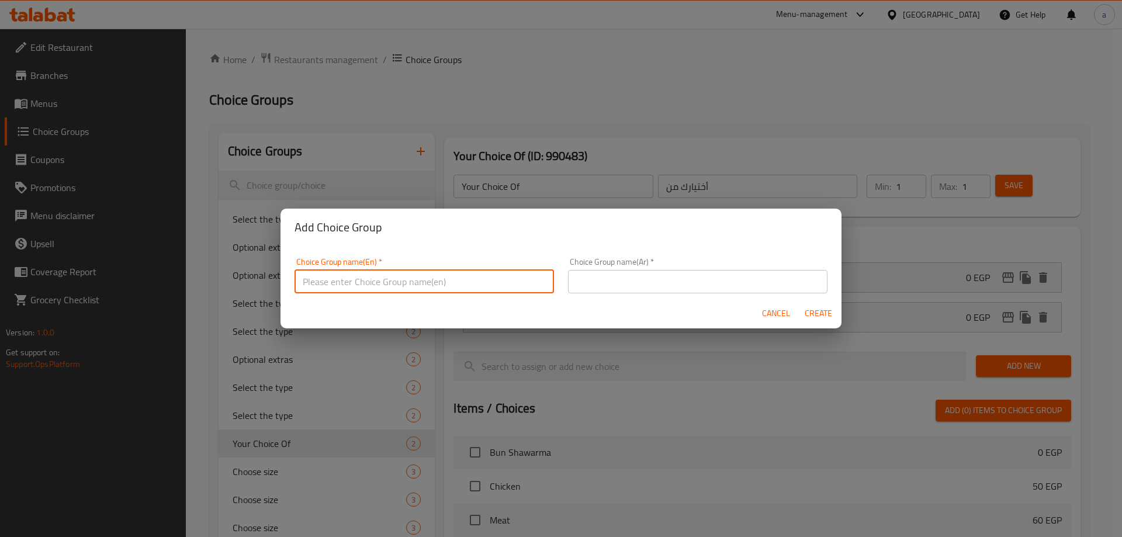
click at [452, 279] on input "text" at bounding box center [425, 281] width 260 height 23
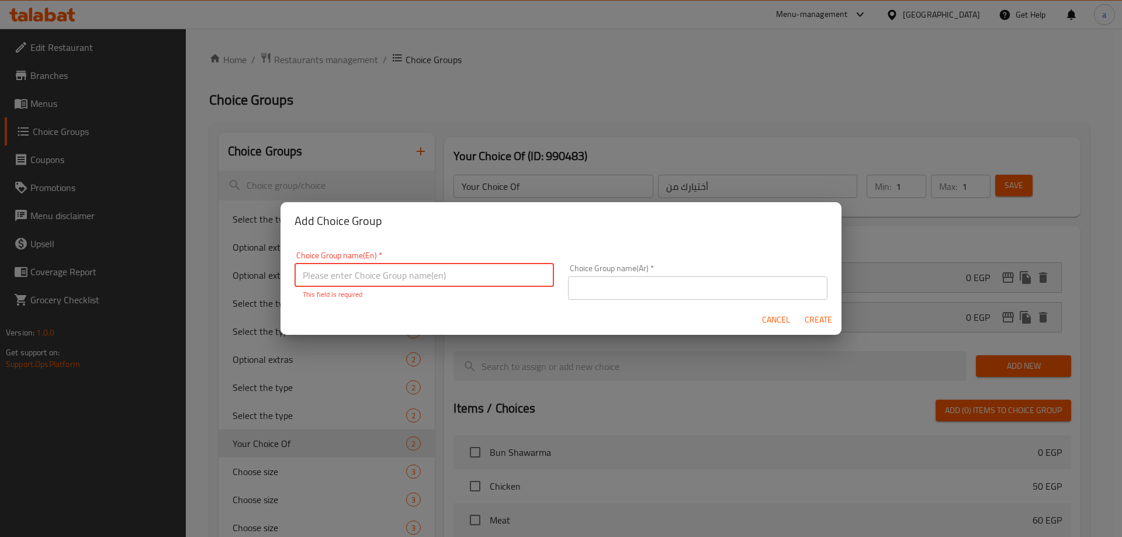
click at [396, 268] on input "text" at bounding box center [425, 275] width 260 height 23
paste input "Your Choice Of"
type input "Your Choice Of"
click at [622, 284] on input "text" at bounding box center [698, 288] width 260 height 23
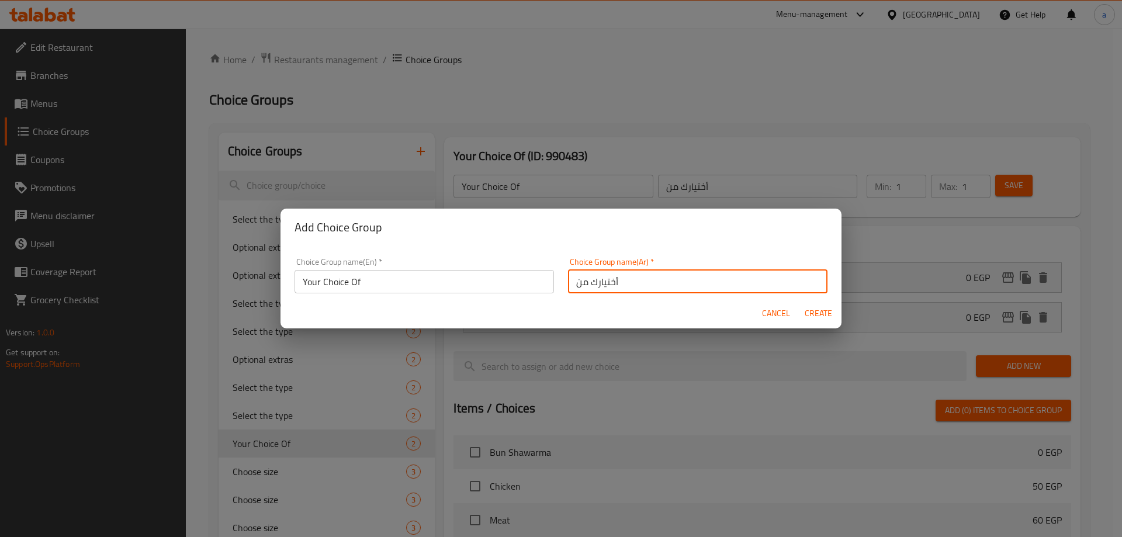
type input "أختيارك من"
click at [428, 271] on input "Your Choice Of" at bounding box center [425, 281] width 260 height 23
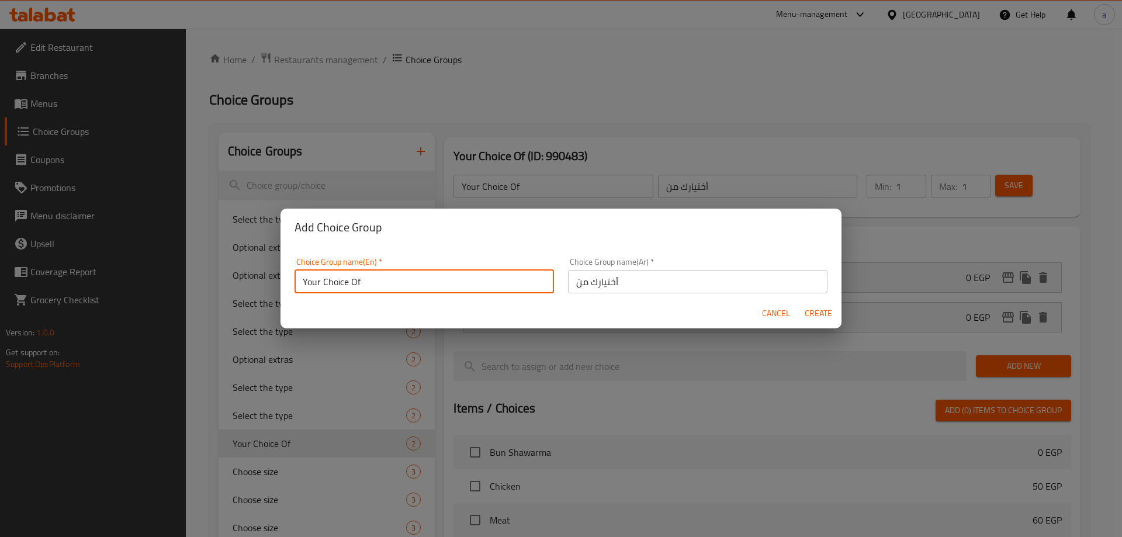
type input "your choice of:"
click at [648, 282] on input "أختيارك من" at bounding box center [698, 281] width 260 height 23
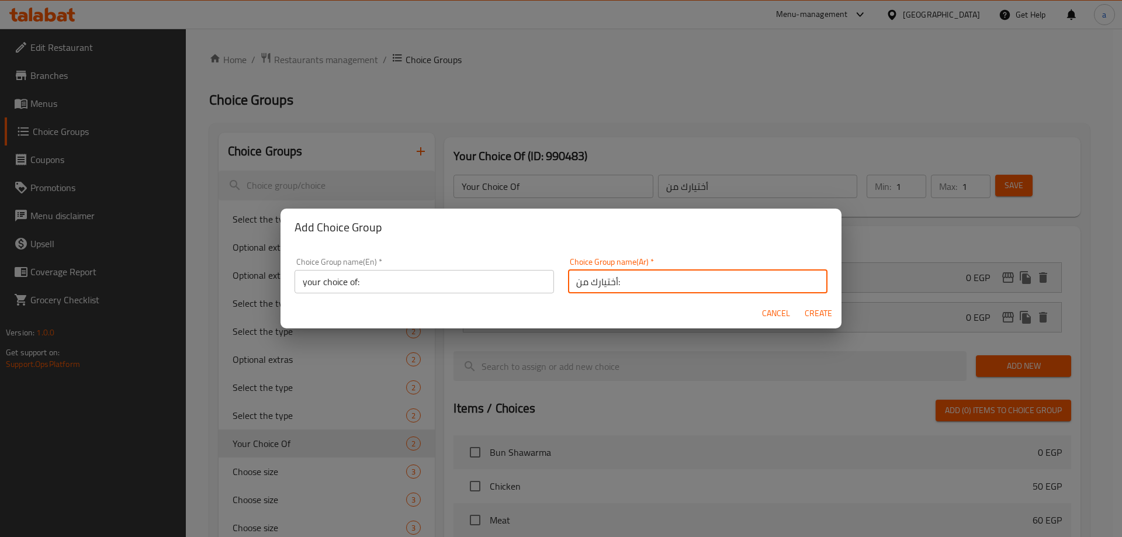
type input "أختيارك من:"
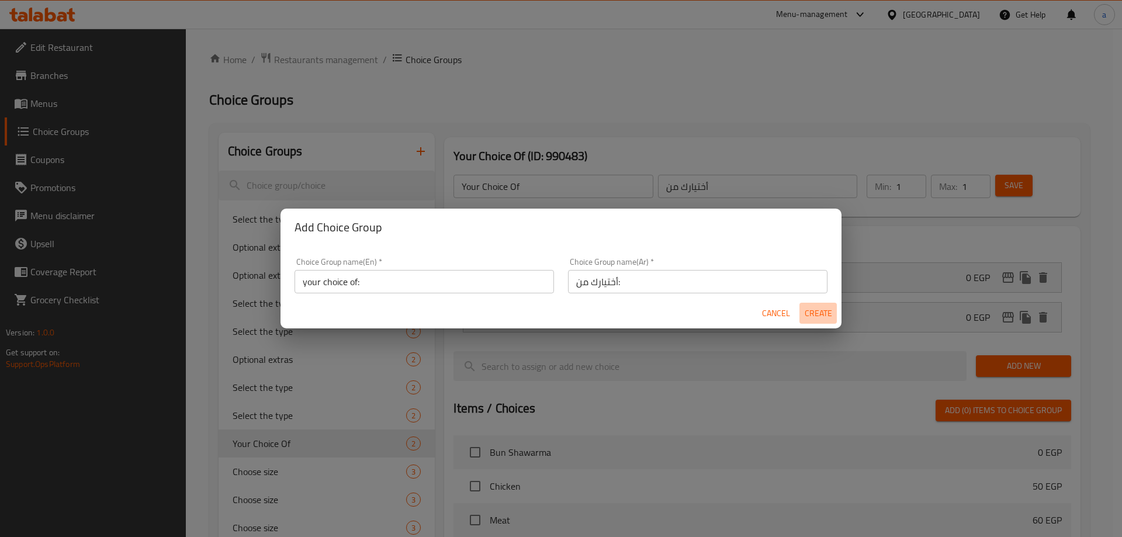
click at [815, 308] on span "Create" at bounding box center [818, 313] width 28 height 15
type input "your choice of:"
type input "أختيارك من:"
type input "0"
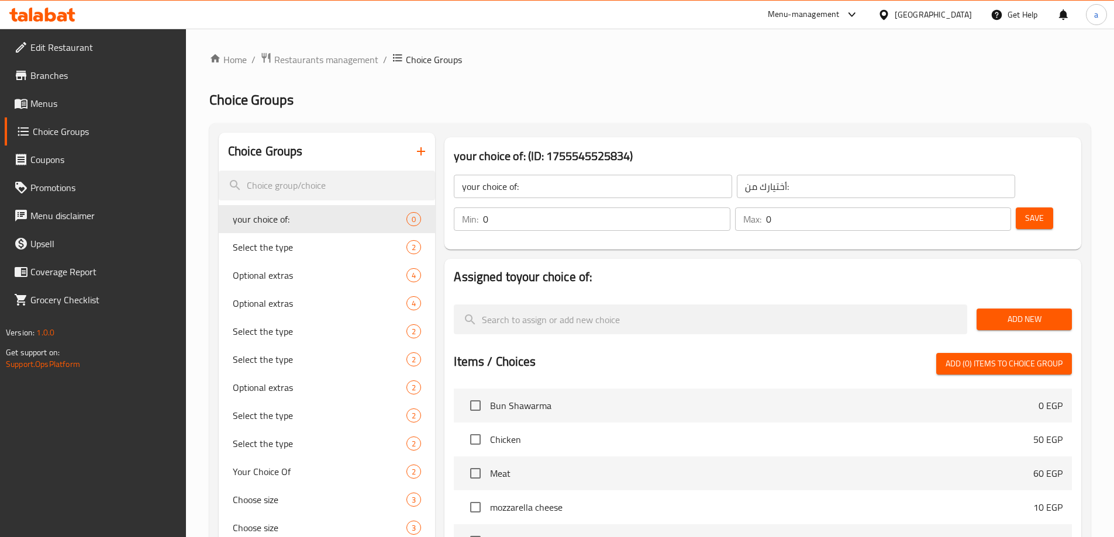
click at [730, 208] on input "0" at bounding box center [606, 219] width 247 height 23
type input "1"
click at [730, 208] on input "1" at bounding box center [606, 219] width 247 height 23
click at [963, 208] on input "0" at bounding box center [888, 219] width 245 height 23
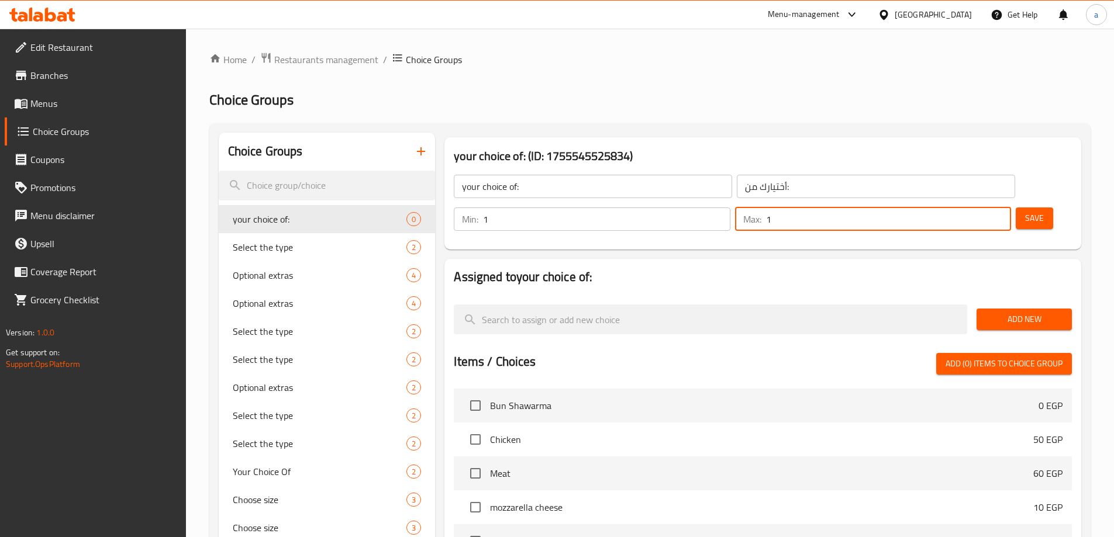
type input "1"
click at [977, 208] on input "1" at bounding box center [888, 219] width 245 height 23
click at [1025, 211] on span "Save" at bounding box center [1034, 218] width 19 height 15
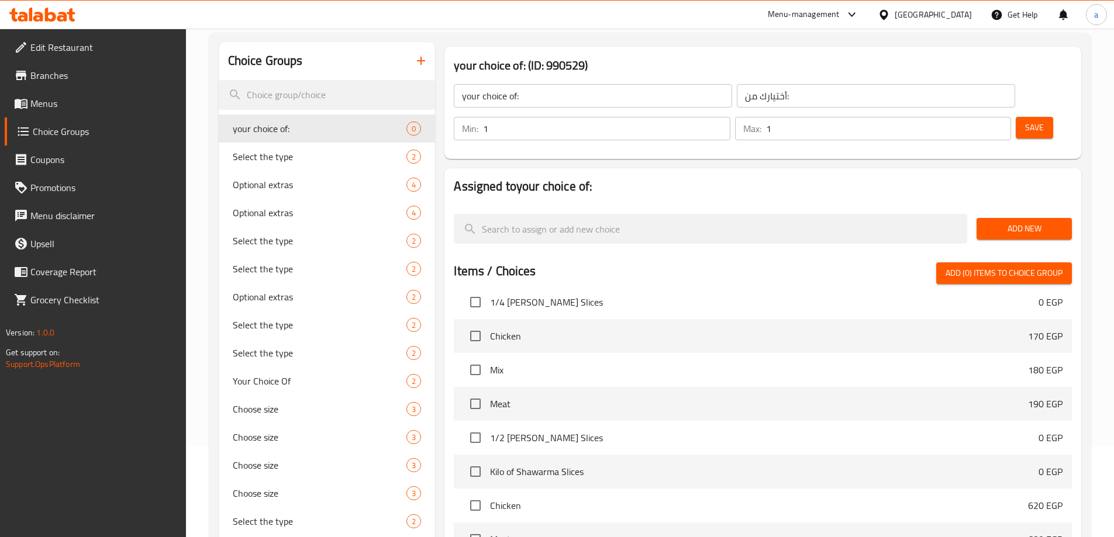
scroll to position [175, 0]
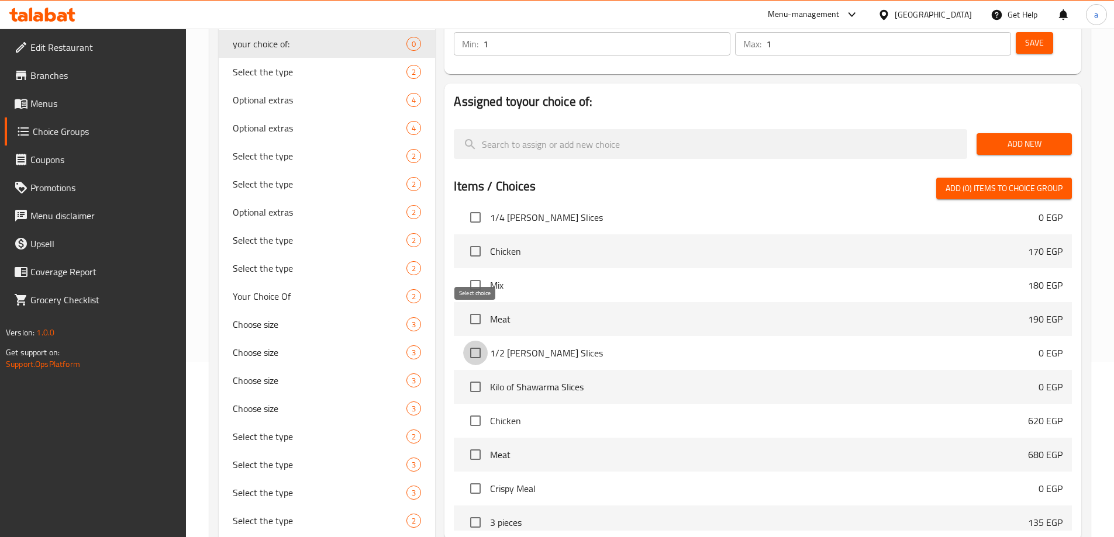
click at [481, 341] on input "checkbox" at bounding box center [475, 353] width 25 height 25
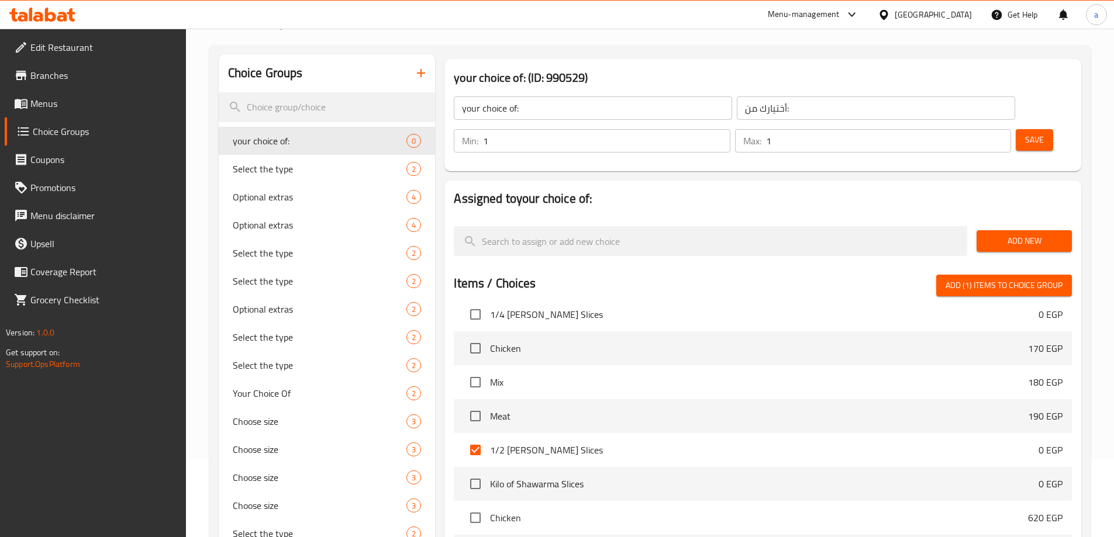
scroll to position [58, 0]
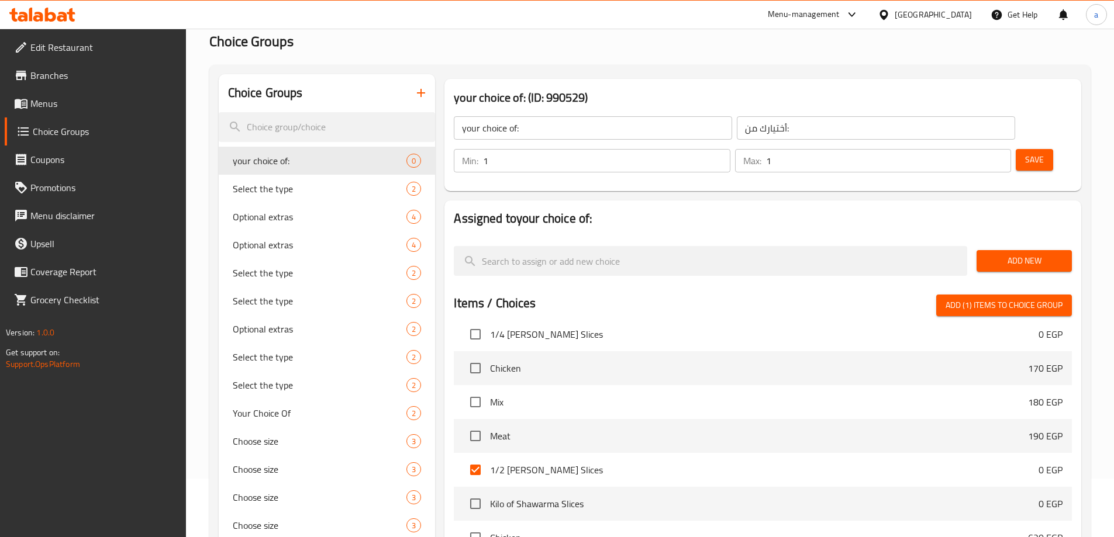
click at [1024, 298] on span "Add (1) items to choice group" at bounding box center [1003, 305] width 117 height 15
checkbox input "false"
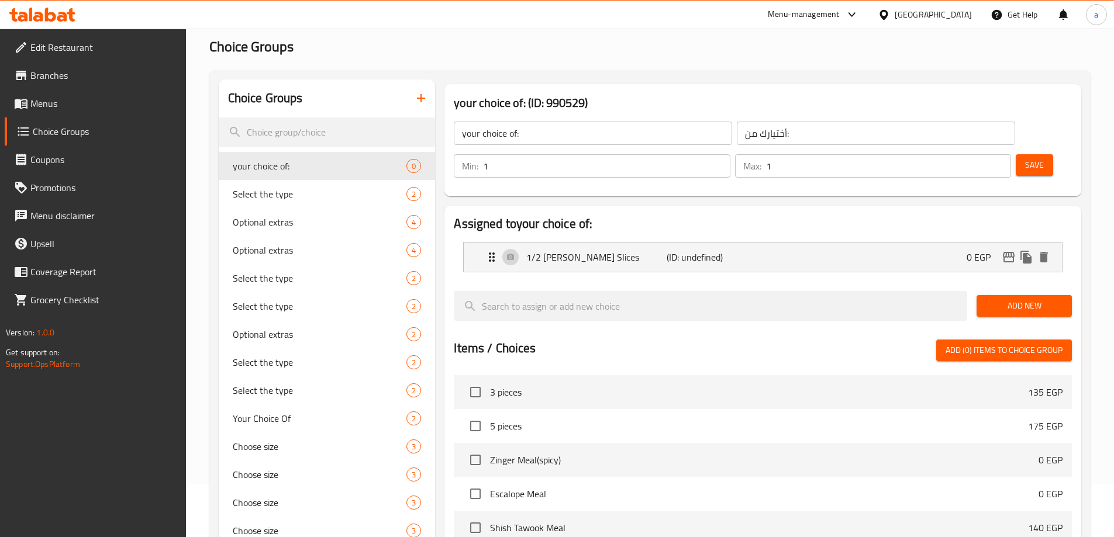
scroll to position [0, 0]
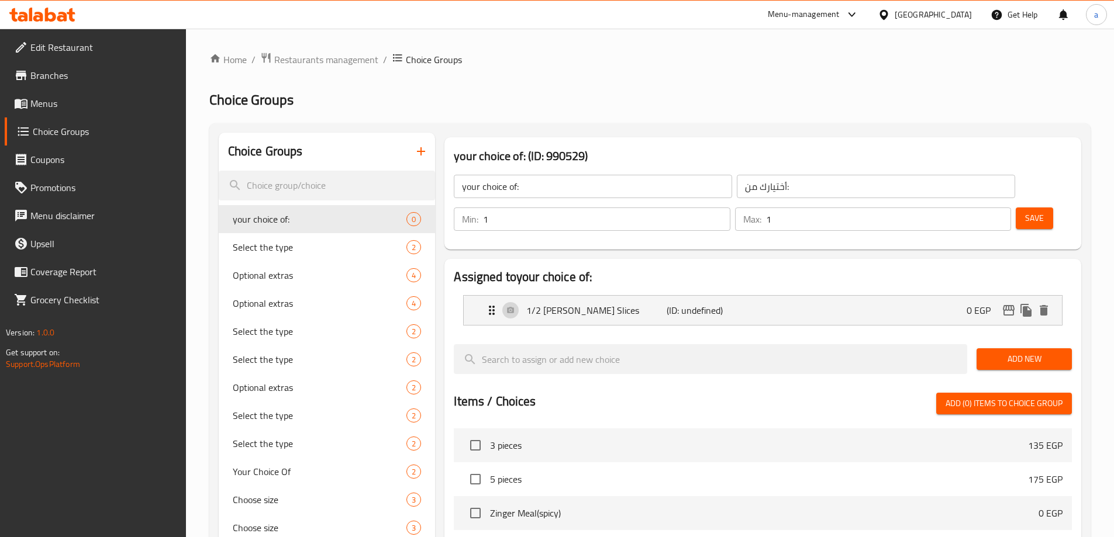
click at [1025, 211] on span "Save" at bounding box center [1034, 218] width 19 height 15
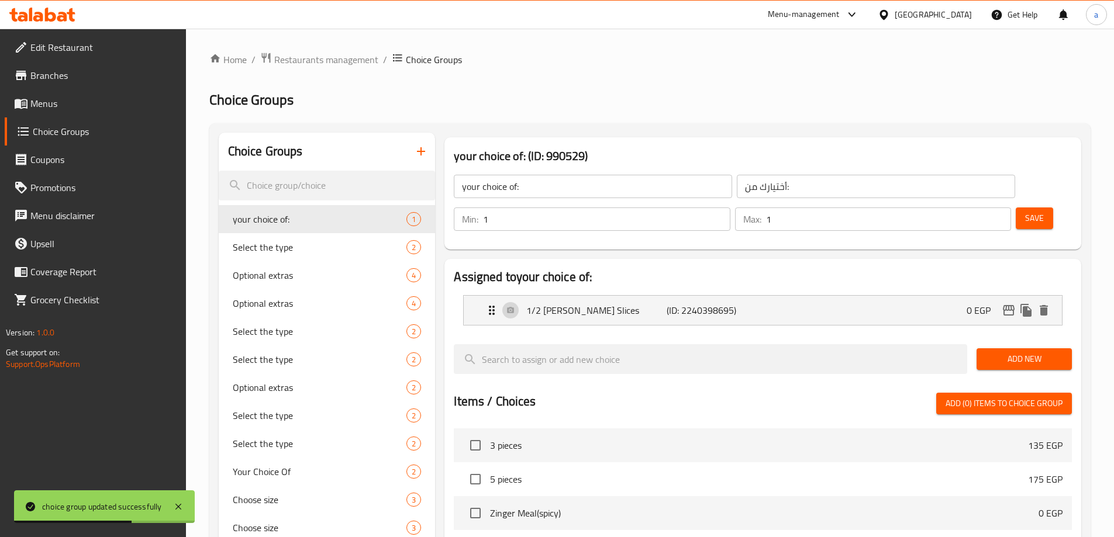
click at [64, 112] on link "Menus" at bounding box center [95, 103] width 181 height 28
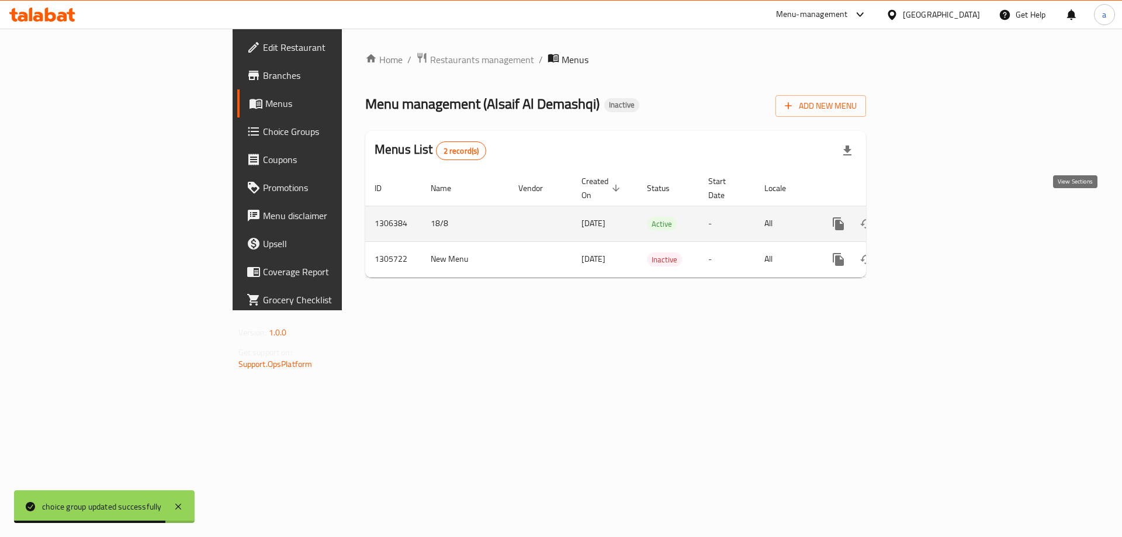
click at [937, 219] on link "enhanced table" at bounding box center [923, 224] width 28 height 28
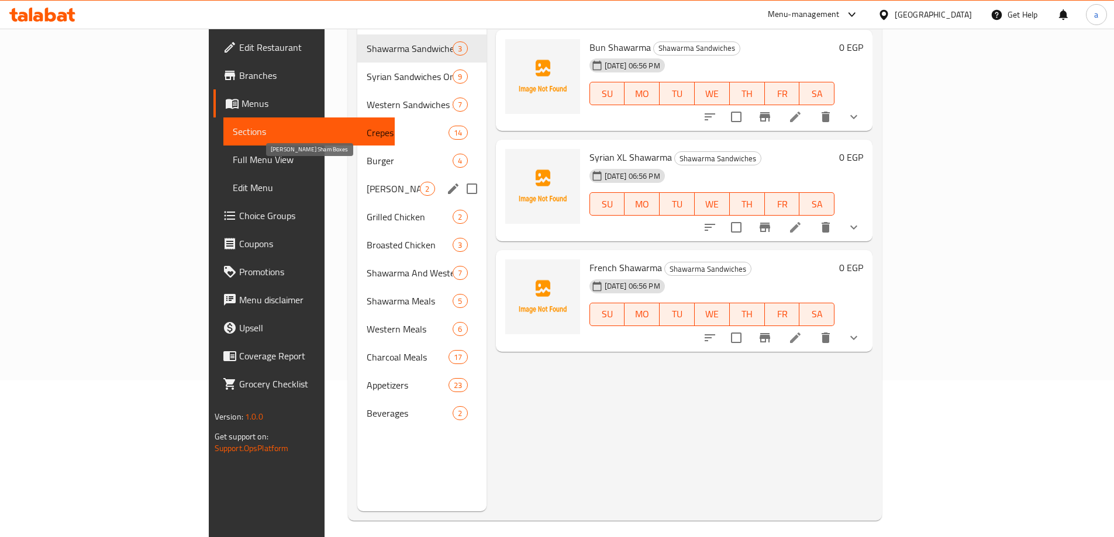
scroll to position [164, 0]
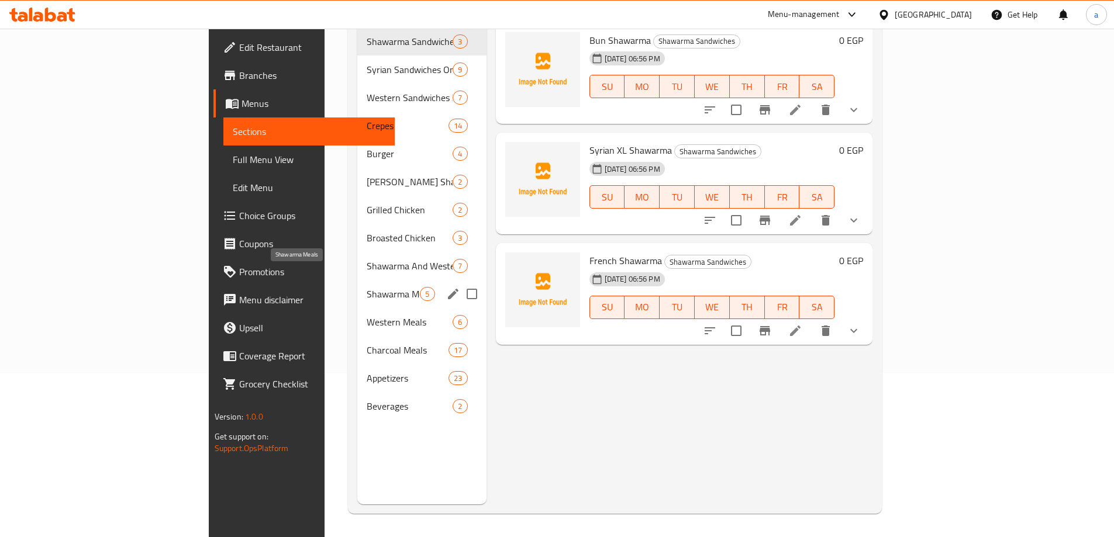
click at [367, 287] on span "Shawarma Meals" at bounding box center [393, 294] width 53 height 14
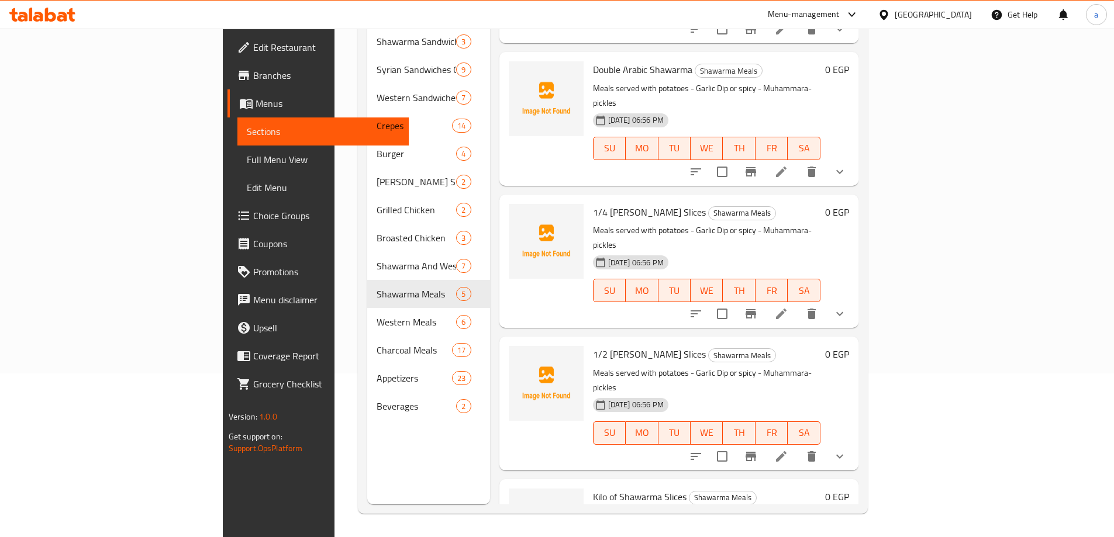
scroll to position [117, 0]
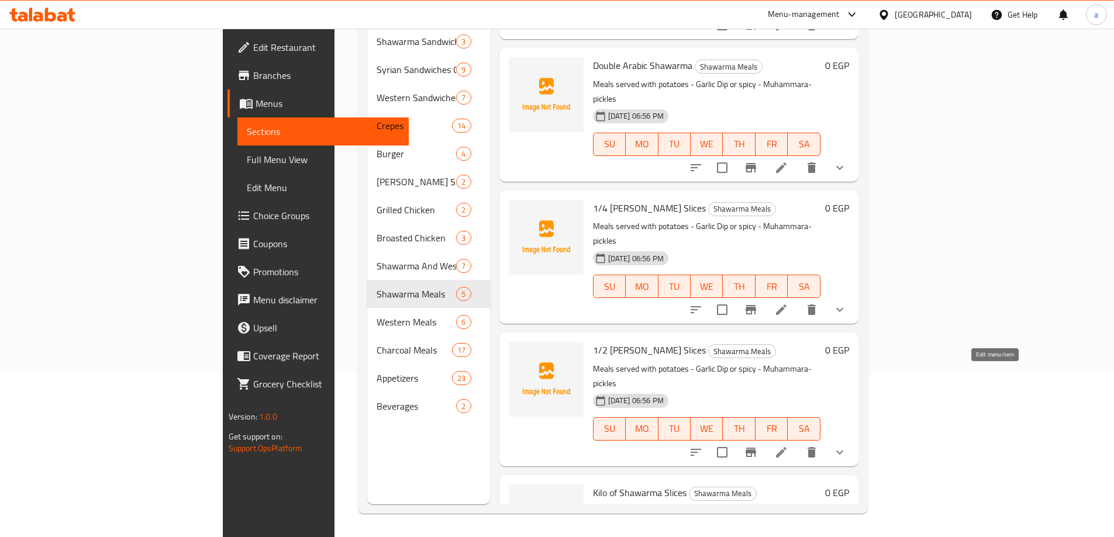
click at [788, 445] on icon at bounding box center [781, 452] width 14 height 14
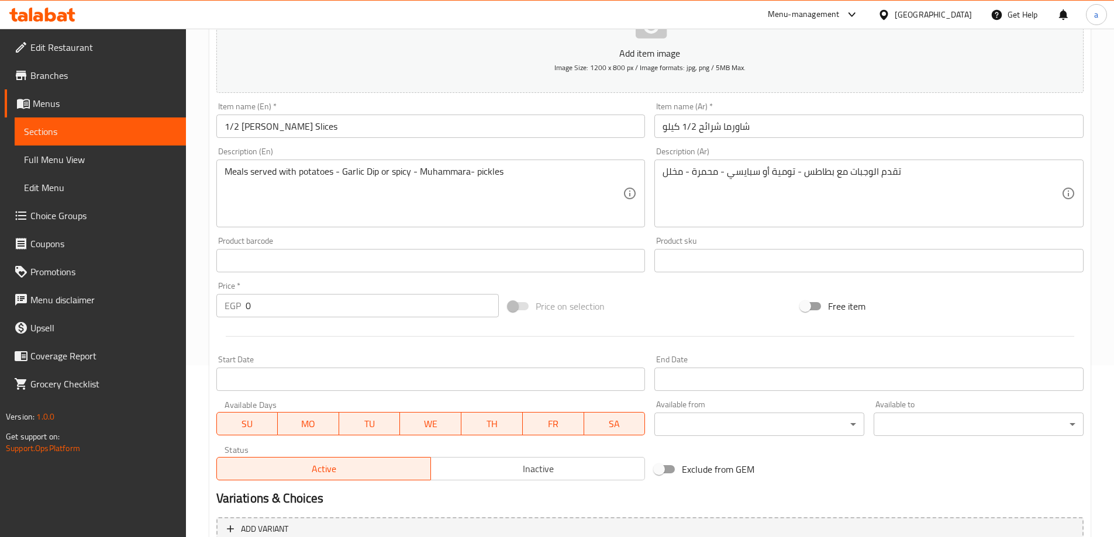
scroll to position [292, 0]
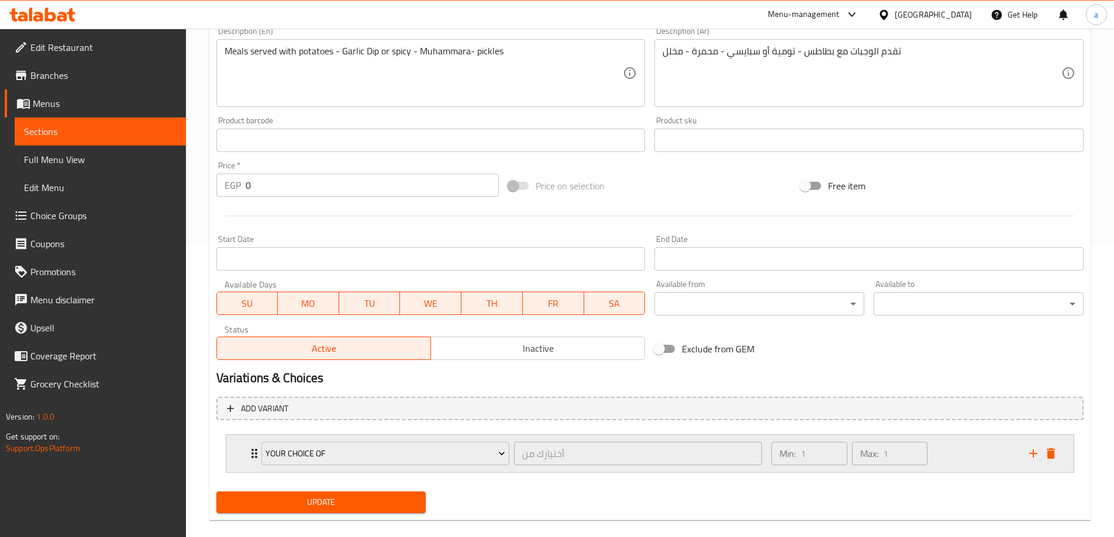
click at [249, 441] on div "Your Choice Of أختيارك من ​ Min: 1 ​ Max: 1 ​" at bounding box center [653, 453] width 812 height 37
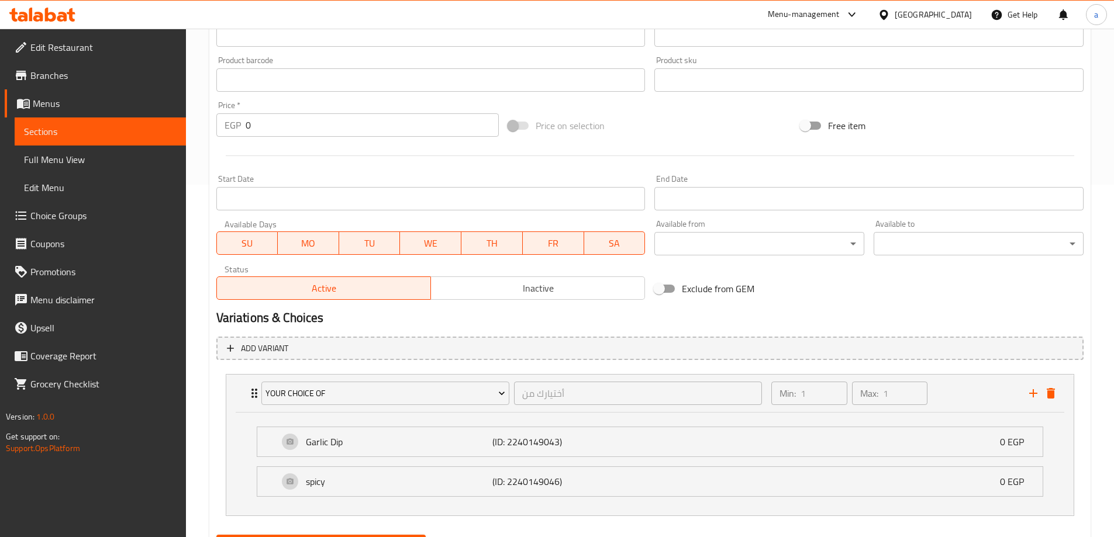
scroll to position [412, 0]
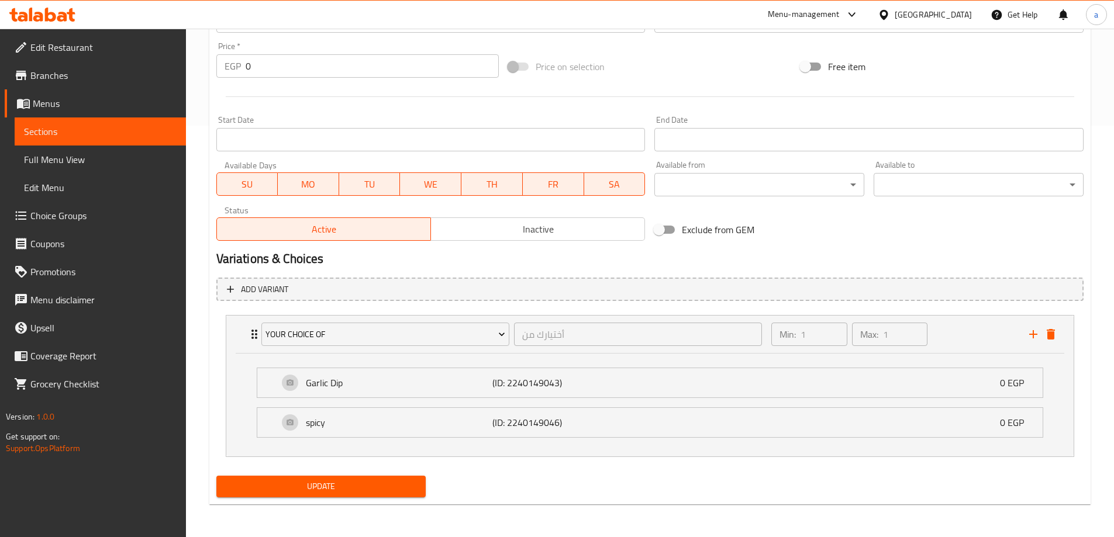
click at [478, 257] on h2 "Variations & Choices" at bounding box center [649, 259] width 867 height 18
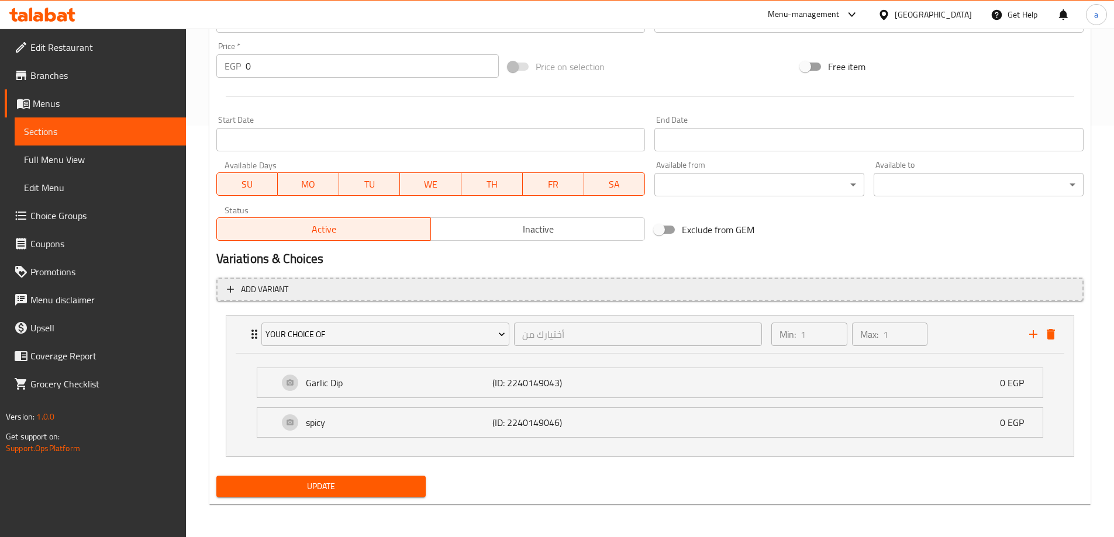
click at [227, 288] on icon "button" at bounding box center [230, 290] width 12 height 12
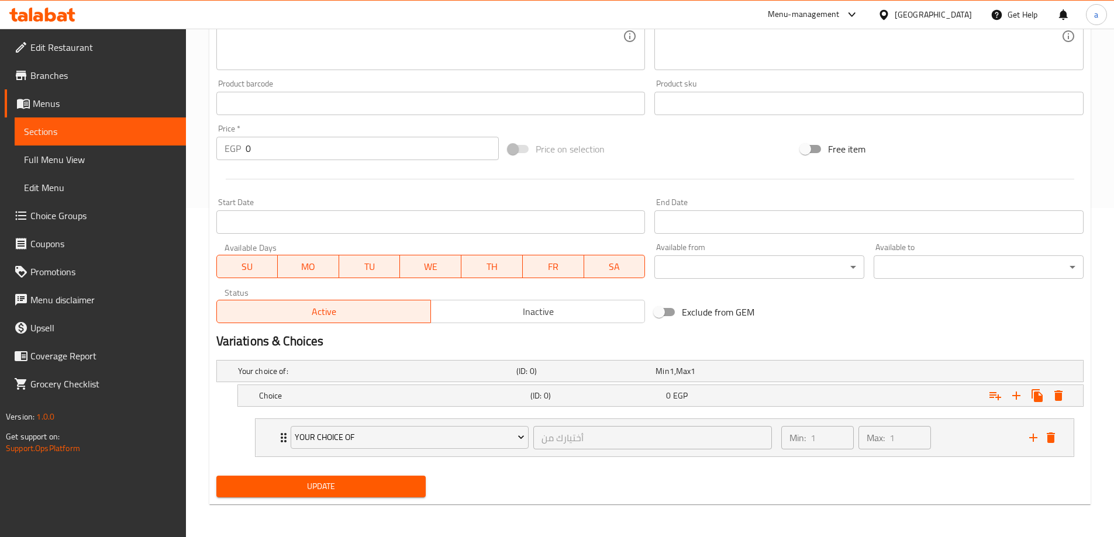
scroll to position [329, 0]
click at [1059, 391] on icon "Expand" at bounding box center [1058, 395] width 8 height 11
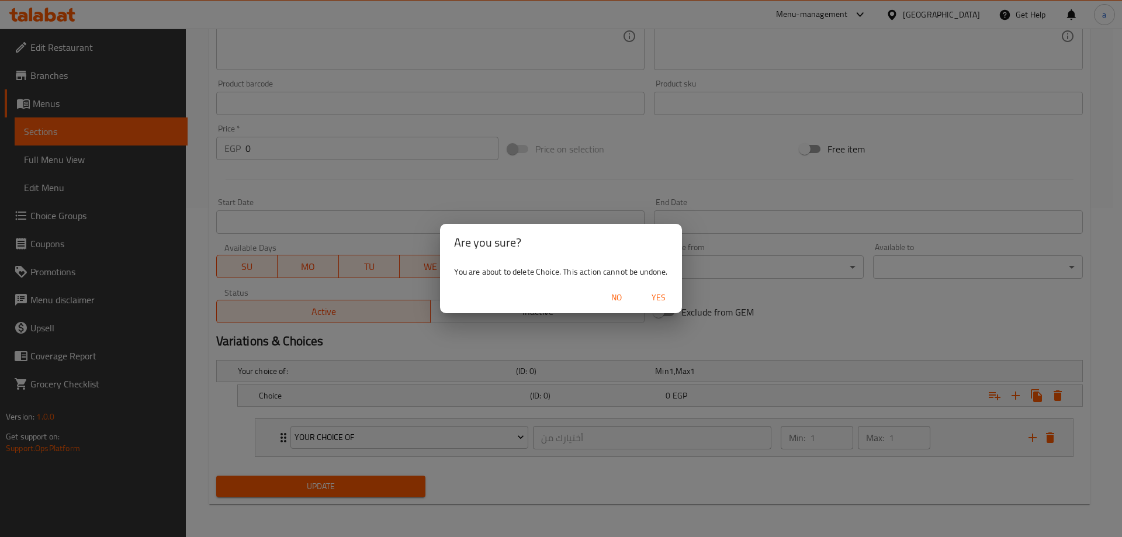
click at [770, 324] on div "Are you sure? You are about to delete Choice. This action cannot be undone. No …" at bounding box center [561, 268] width 1122 height 537
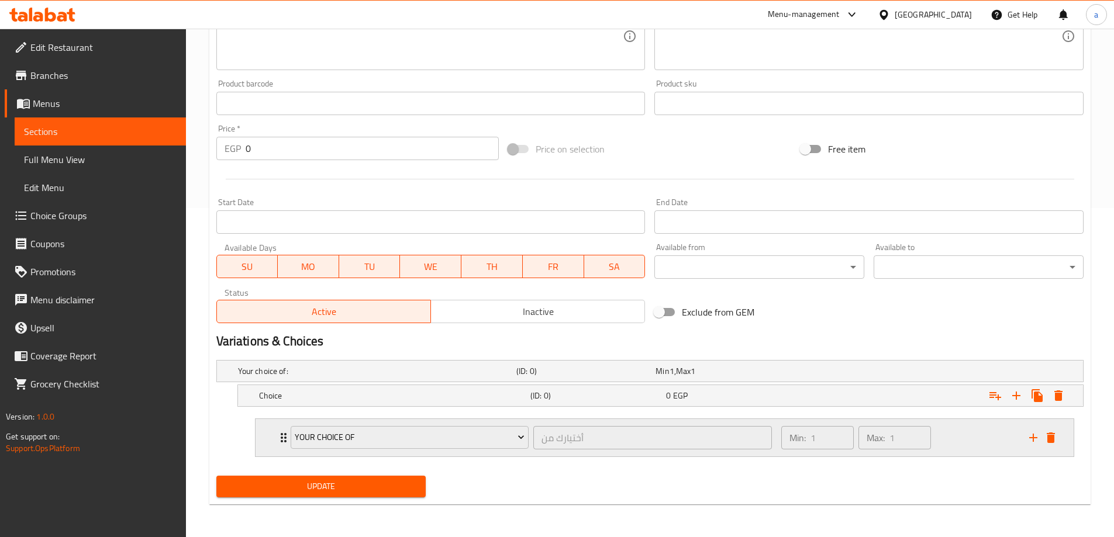
click at [278, 437] on icon "Expand" at bounding box center [284, 438] width 14 height 14
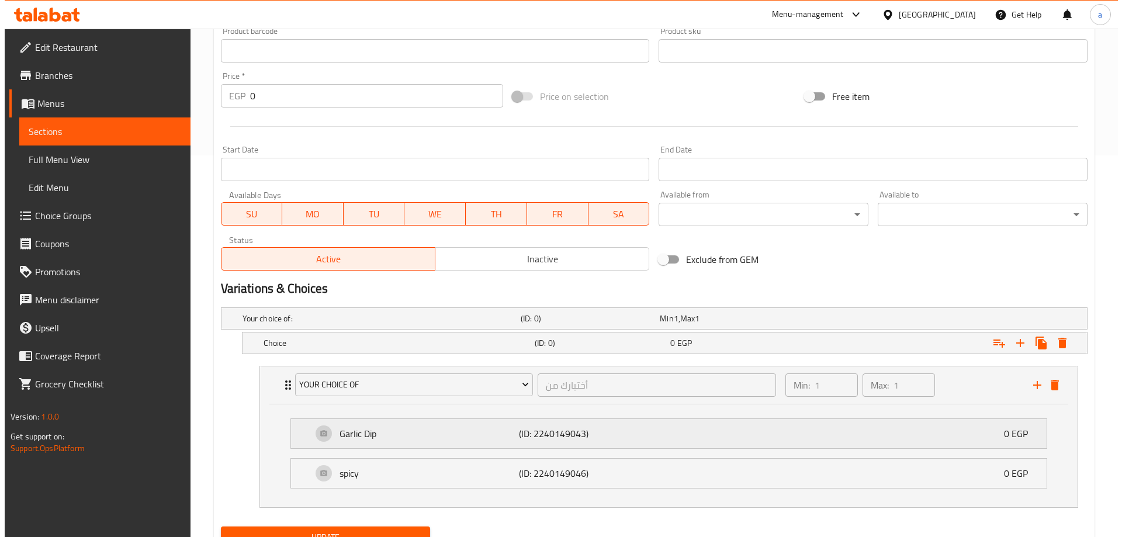
scroll to position [433, 0]
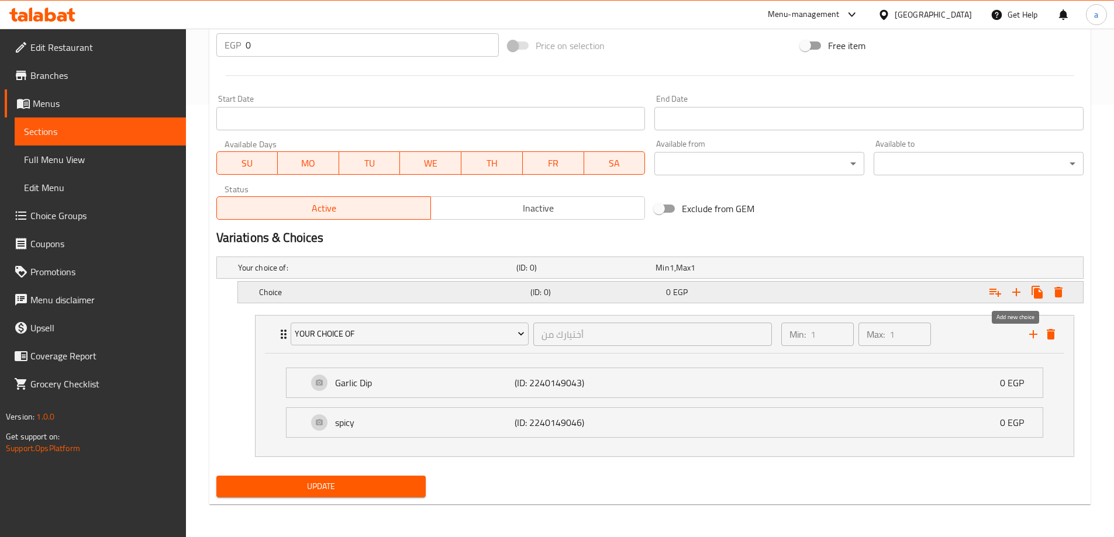
click at [1019, 290] on icon "Expand" at bounding box center [1016, 292] width 14 height 14
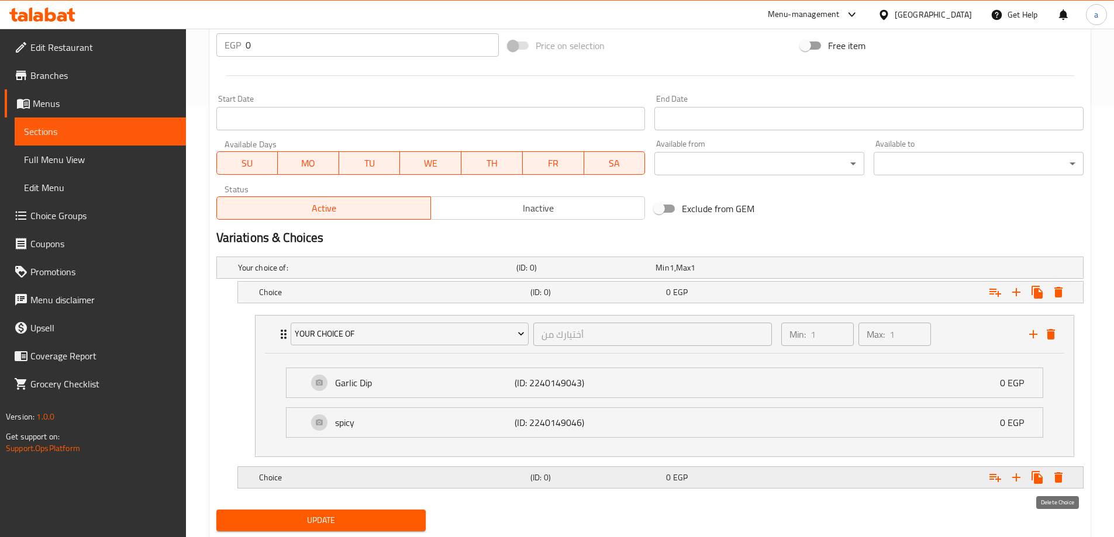
click at [1059, 481] on icon "Expand" at bounding box center [1058, 477] width 8 height 11
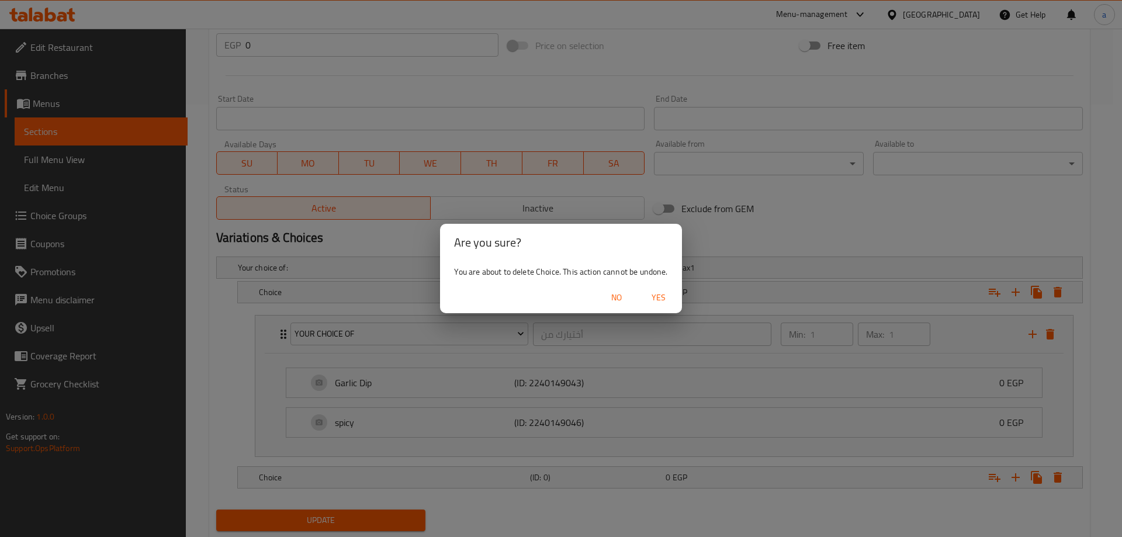
click at [665, 293] on span "Yes" at bounding box center [659, 298] width 28 height 15
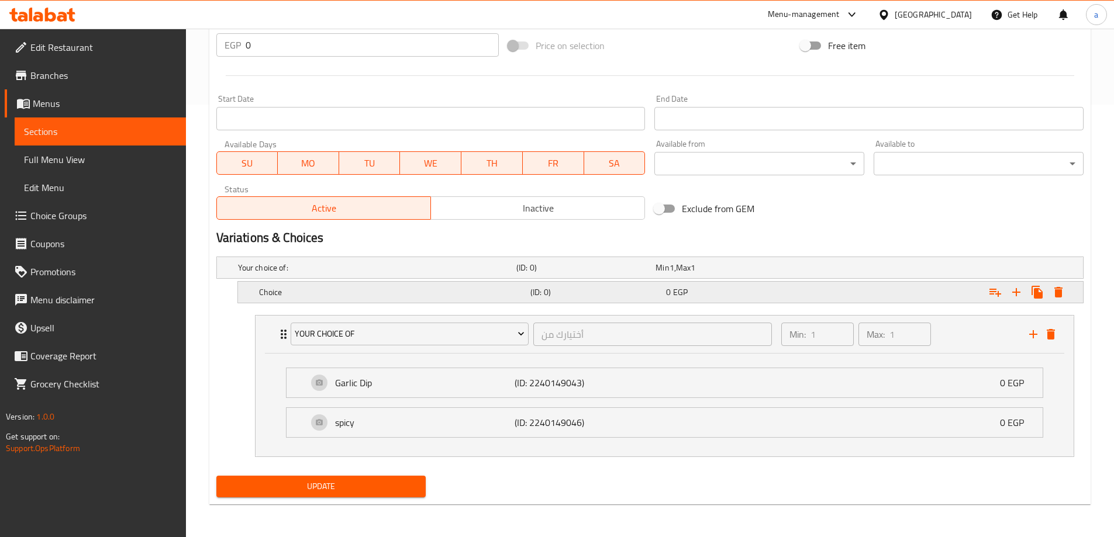
click at [879, 270] on div "Expand" at bounding box center [931, 267] width 278 height 5
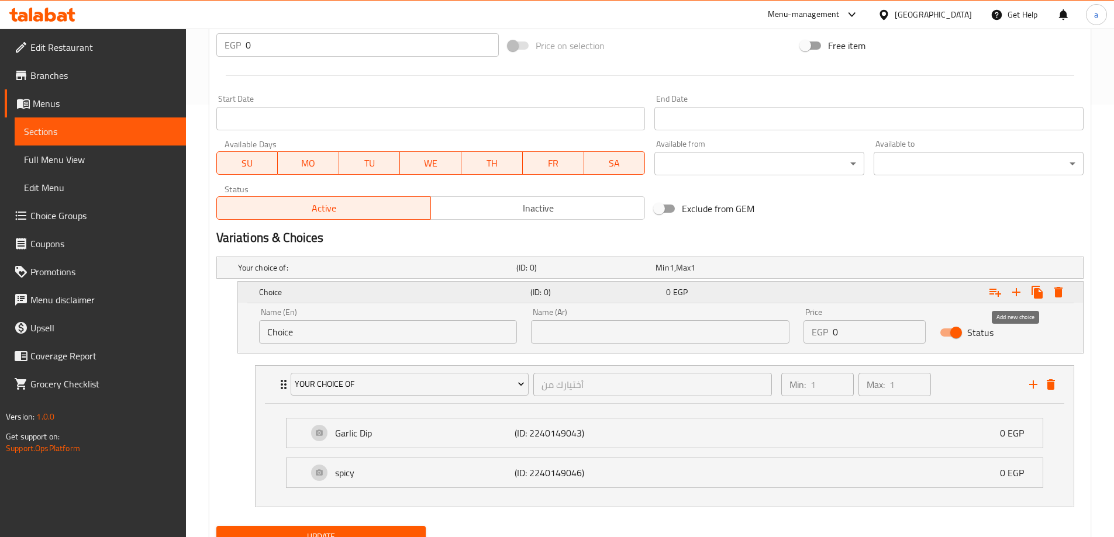
click at [1017, 288] on icon "Expand" at bounding box center [1016, 292] width 14 height 14
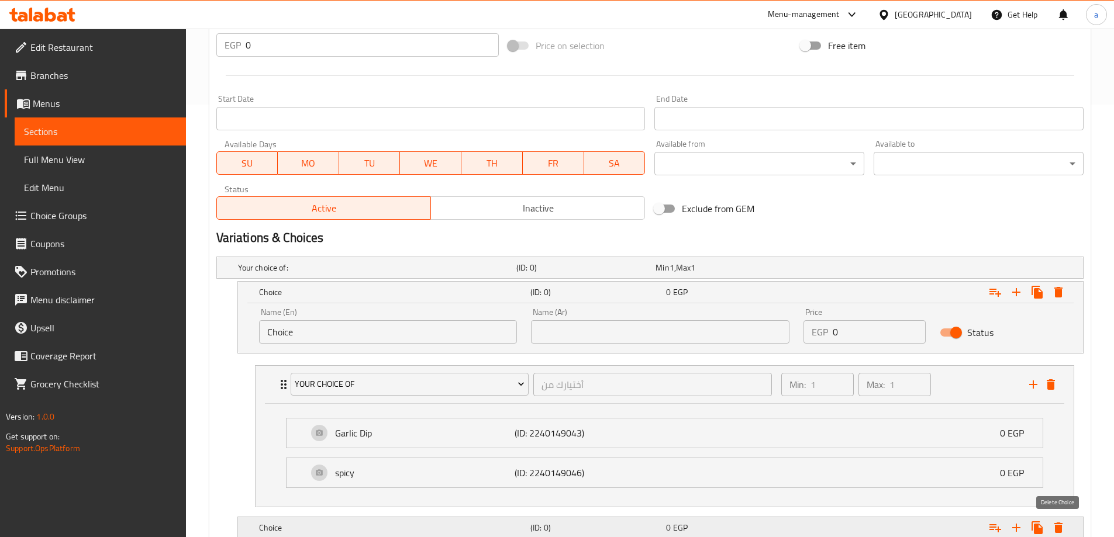
click at [1056, 526] on icon "Expand" at bounding box center [1058, 528] width 8 height 11
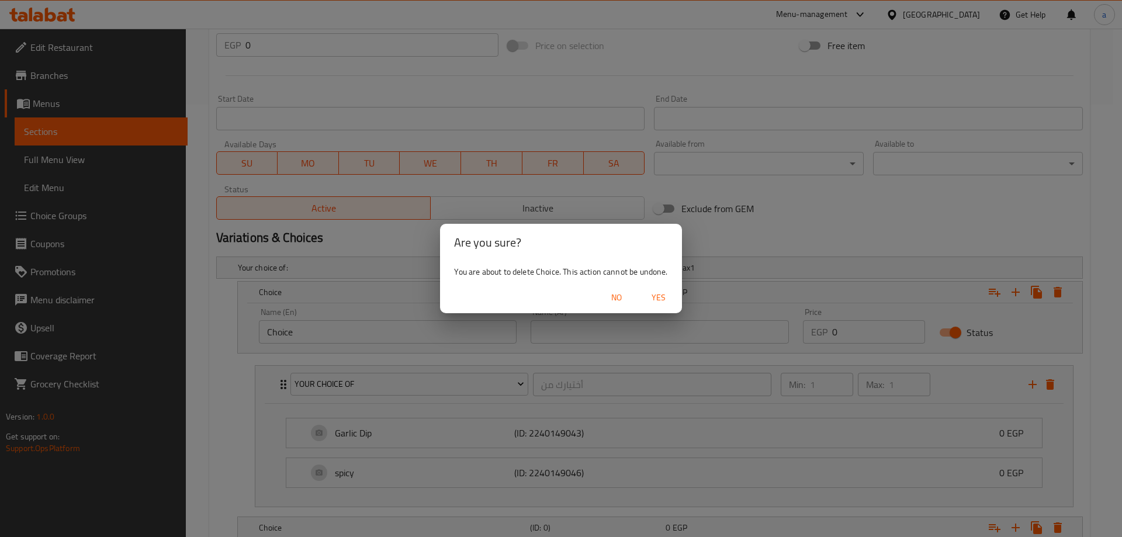
click at [664, 288] on button "Yes" at bounding box center [658, 298] width 37 height 22
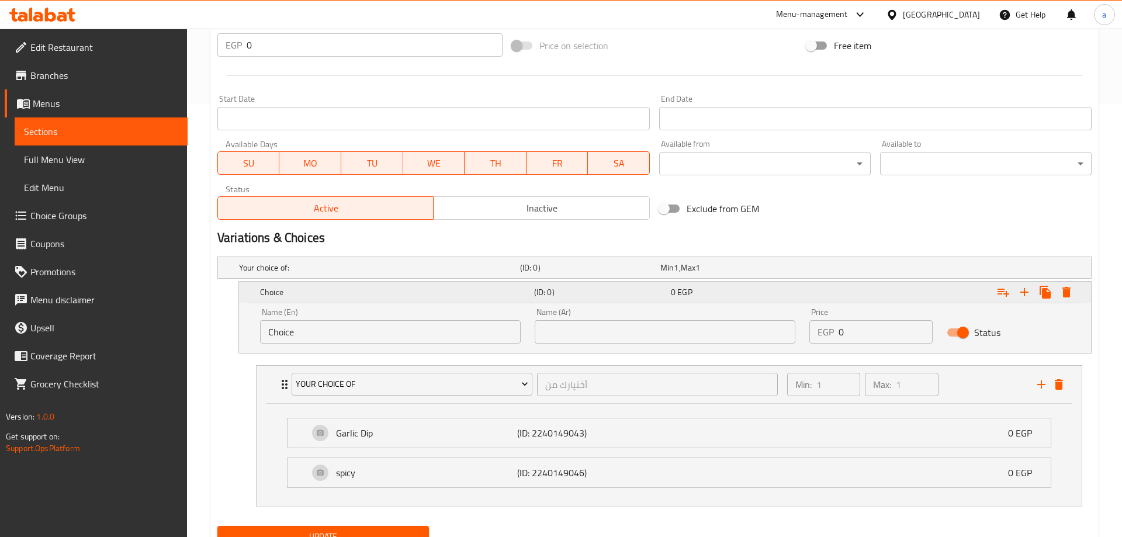
scroll to position [434, 0]
click at [1059, 291] on icon "Expand" at bounding box center [1058, 291] width 8 height 11
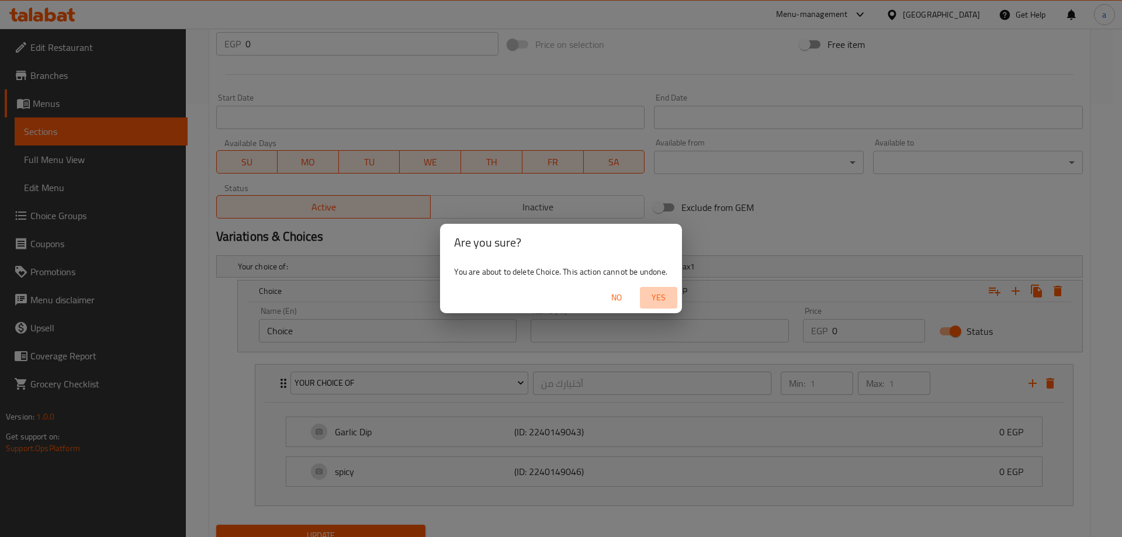
click at [656, 295] on span "Yes" at bounding box center [659, 298] width 28 height 15
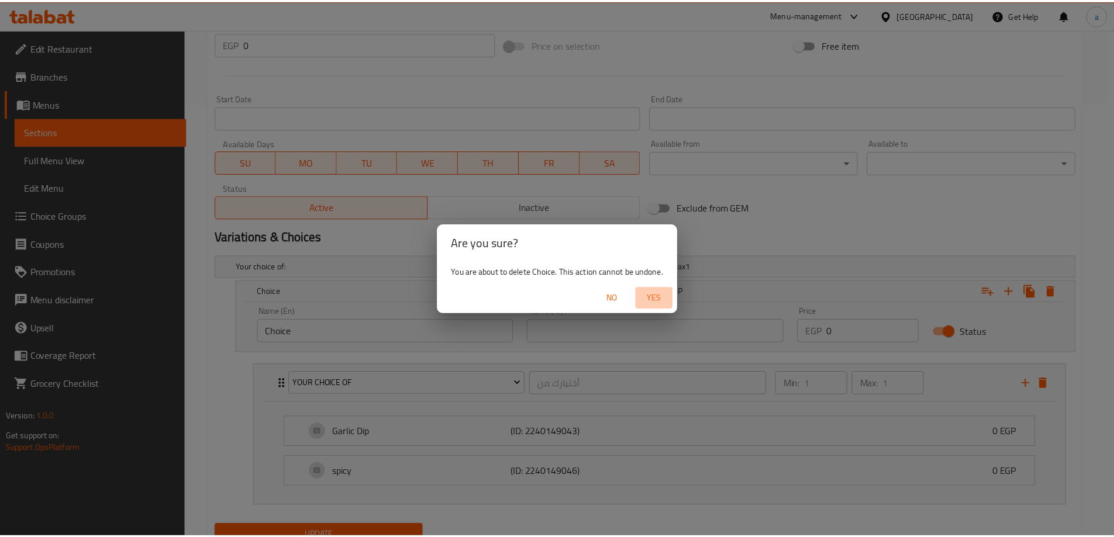
scroll to position [308, 0]
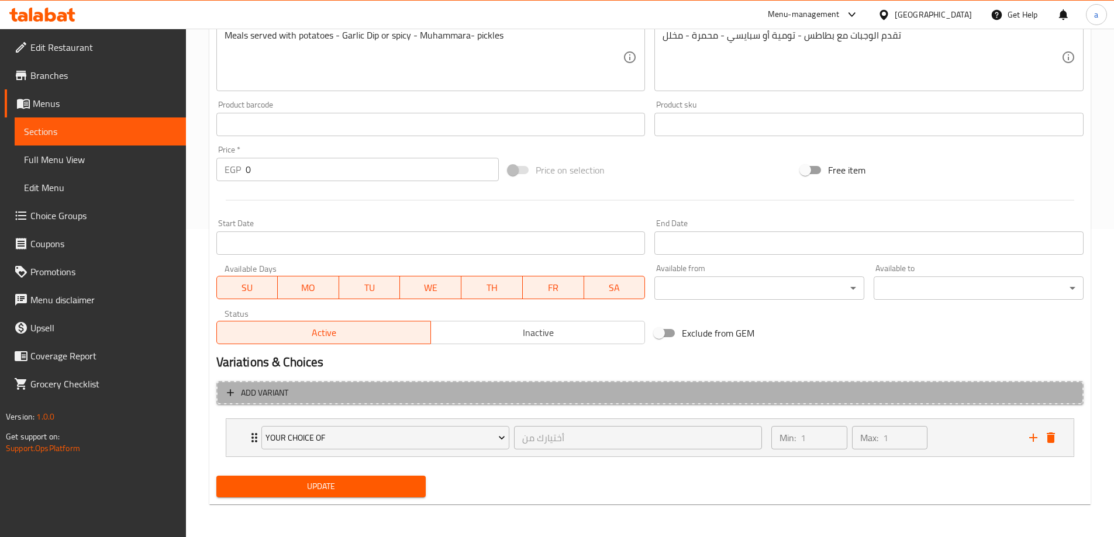
click at [288, 391] on span "Add variant" at bounding box center [264, 393] width 47 height 15
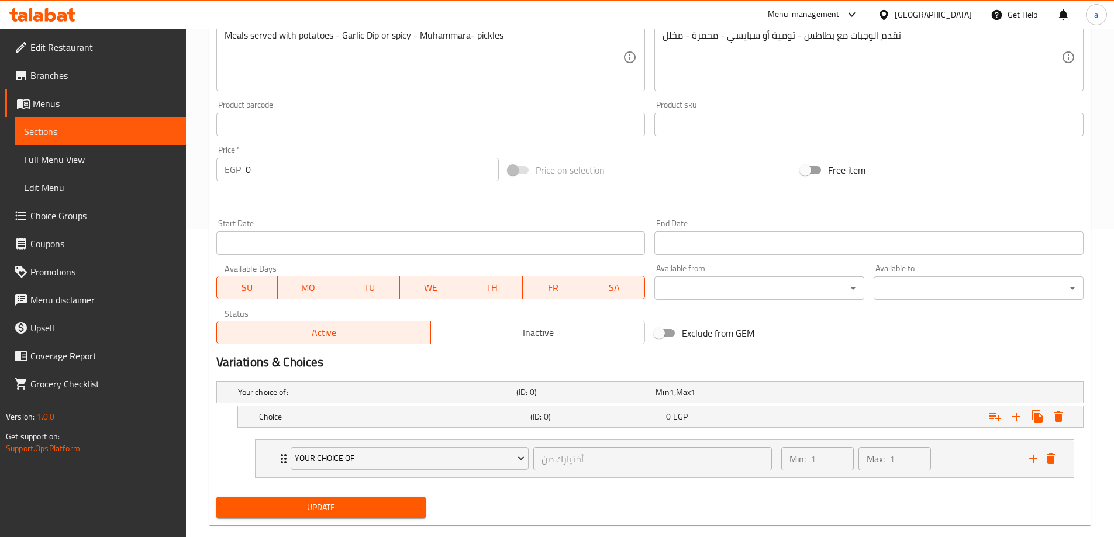
click at [288, 391] on h5 "Your choice of:" at bounding box center [375, 392] width 274 height 12
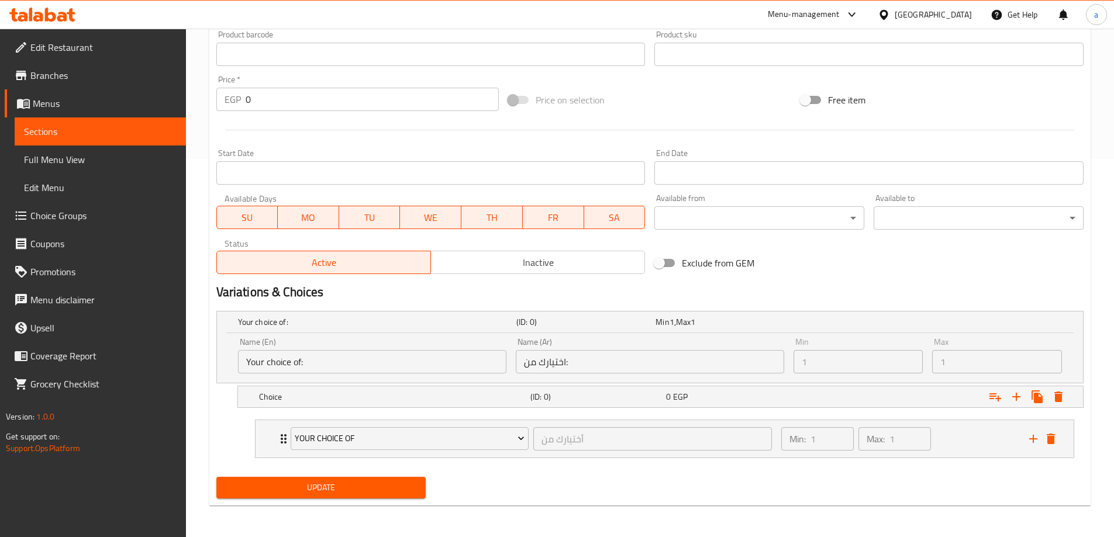
scroll to position [379, 0]
click at [282, 437] on icon "Expand" at bounding box center [284, 437] width 6 height 9
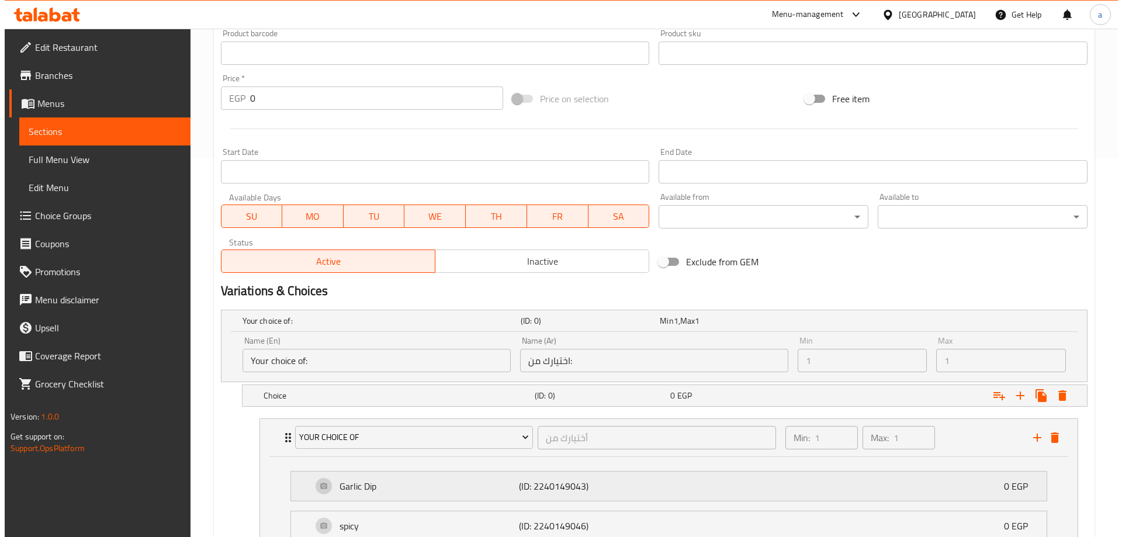
scroll to position [483, 0]
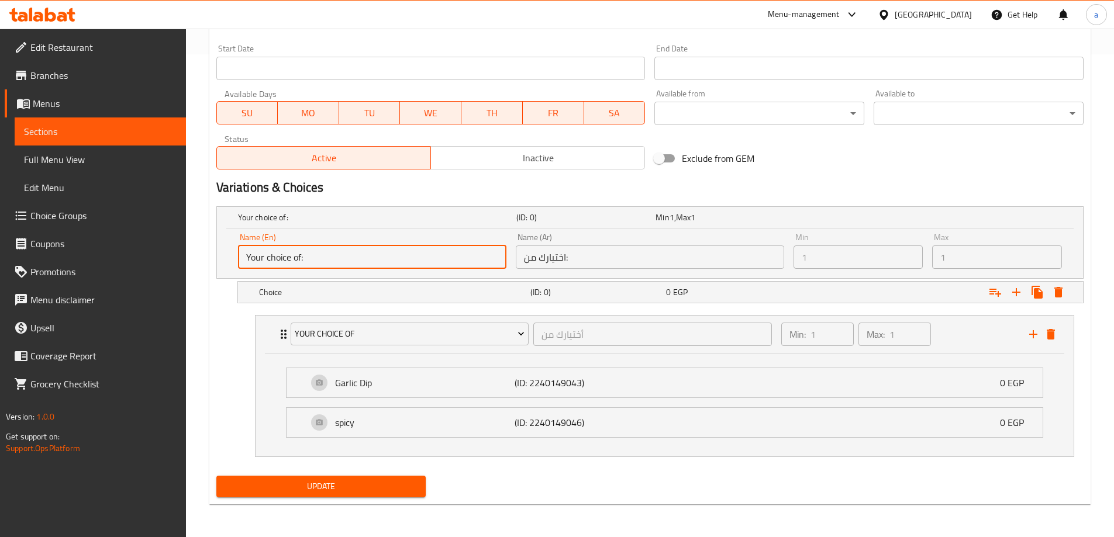
click at [317, 248] on input "Your choice of:" at bounding box center [372, 257] width 268 height 23
click at [319, 262] on input "Your choice of:" at bounding box center [372, 257] width 268 height 23
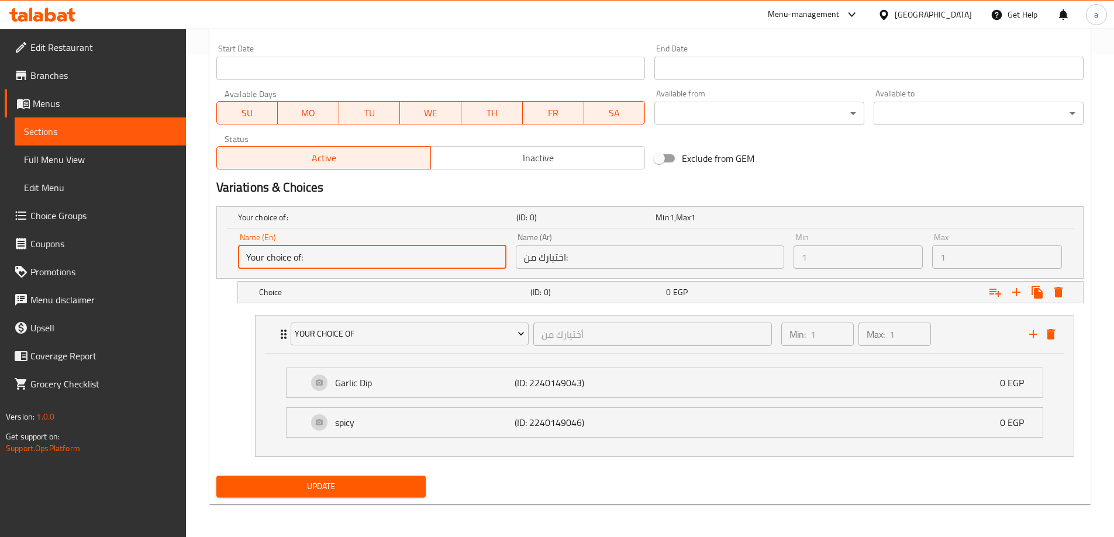
click at [333, 253] on input "Your choice of:" at bounding box center [372, 257] width 268 height 23
drag, startPoint x: 333, startPoint y: 253, endPoint x: 275, endPoint y: 252, distance: 57.9
click at [275, 252] on input "Your choice of:" at bounding box center [372, 257] width 268 height 23
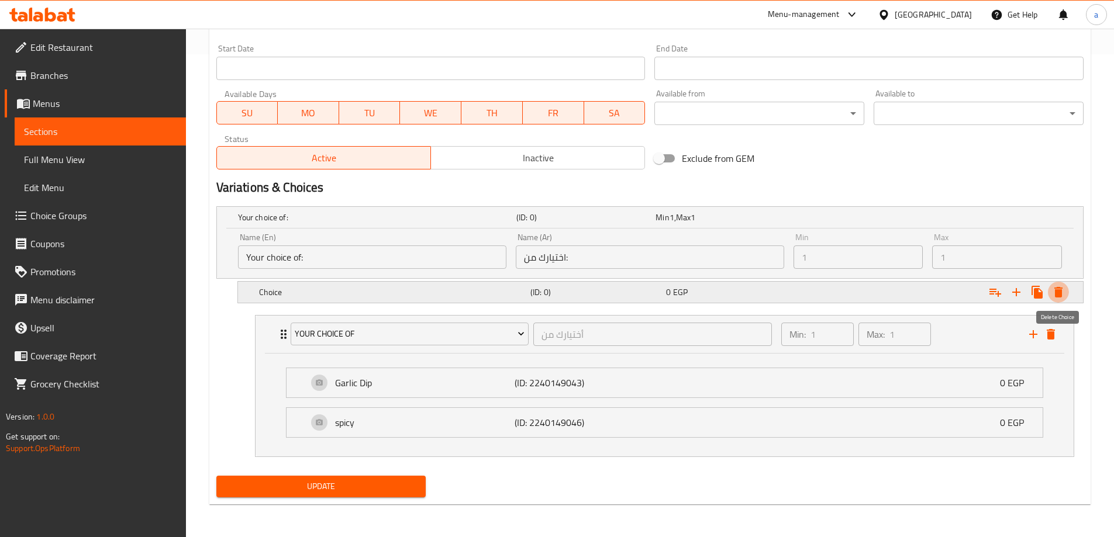
click at [1066, 290] on button "Expand" at bounding box center [1058, 292] width 21 height 21
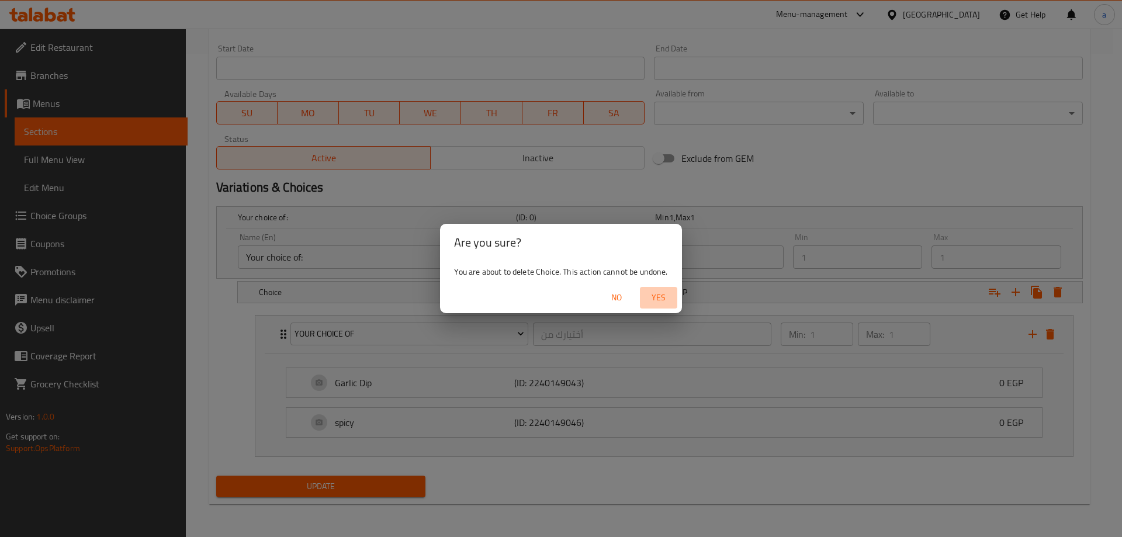
click at [661, 289] on button "Yes" at bounding box center [658, 298] width 37 height 22
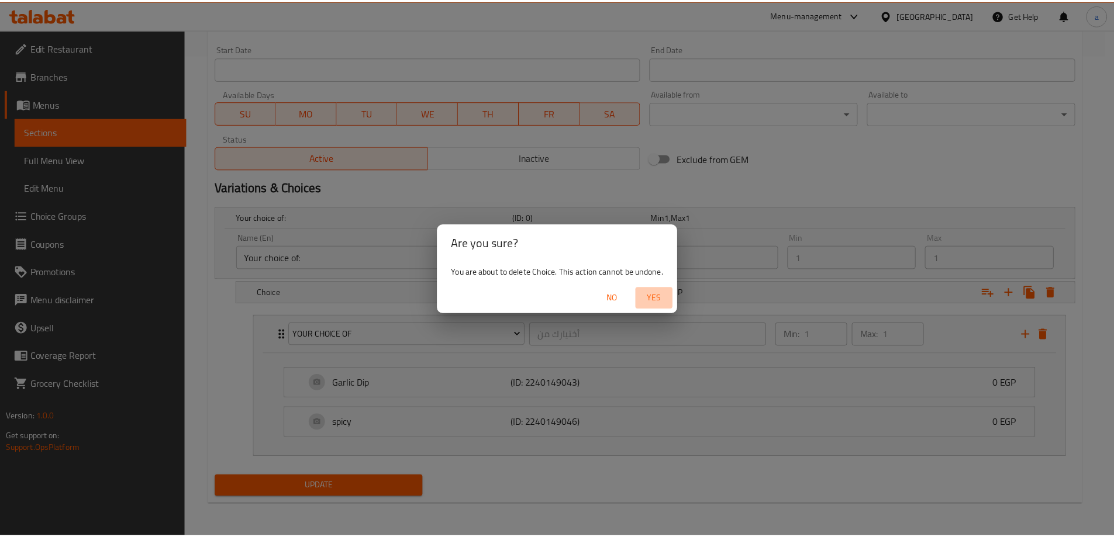
scroll to position [308, 0]
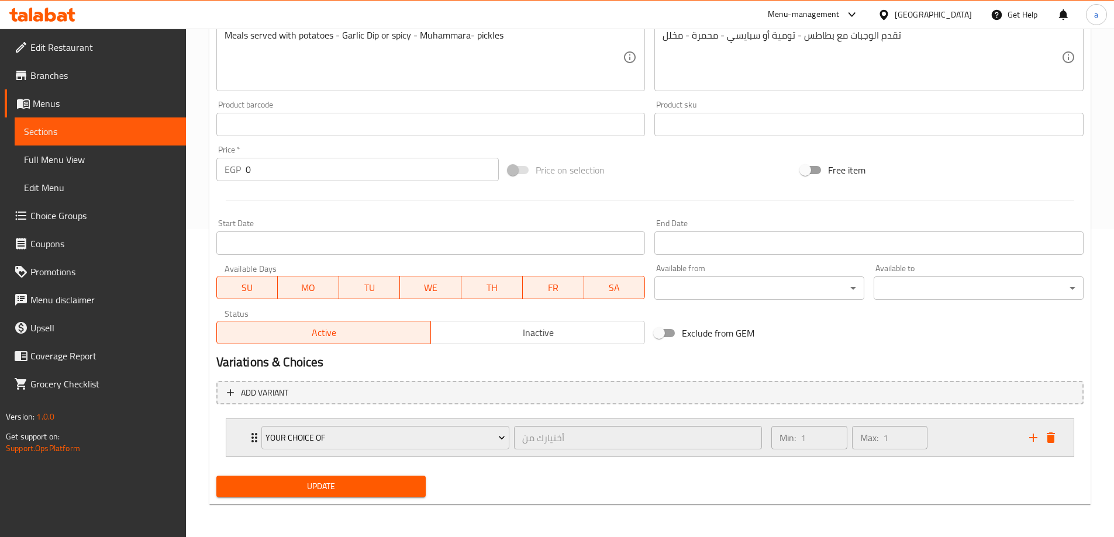
click at [247, 440] on icon "Expand" at bounding box center [254, 438] width 14 height 14
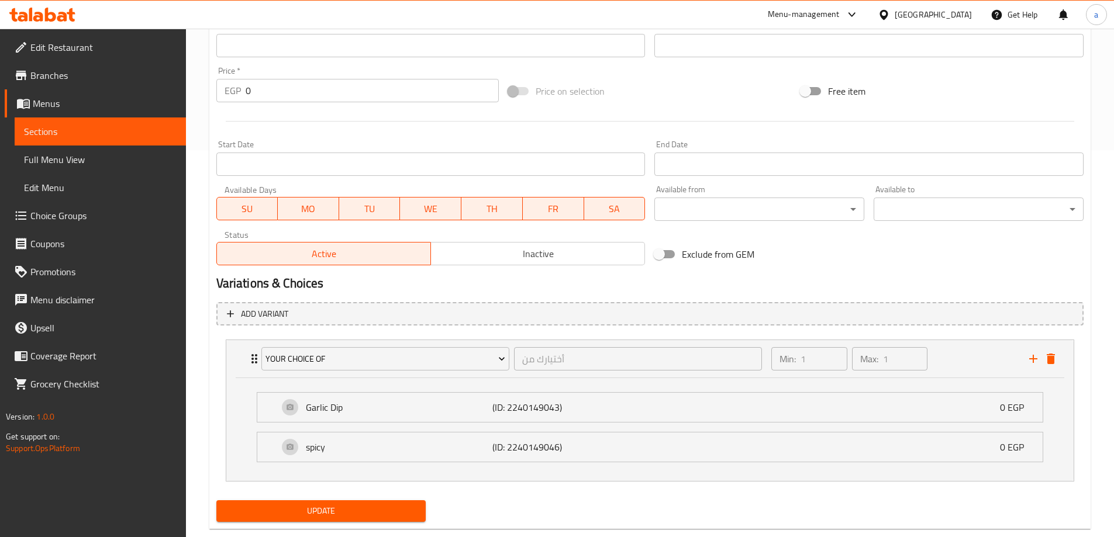
scroll to position [407, 0]
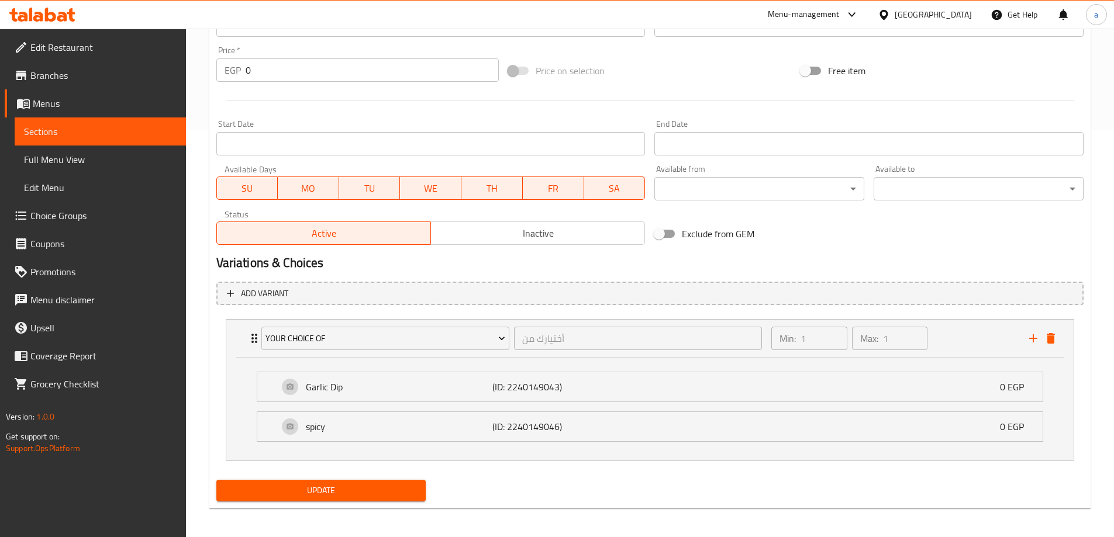
click at [69, 212] on span "Choice Groups" at bounding box center [103, 216] width 146 height 14
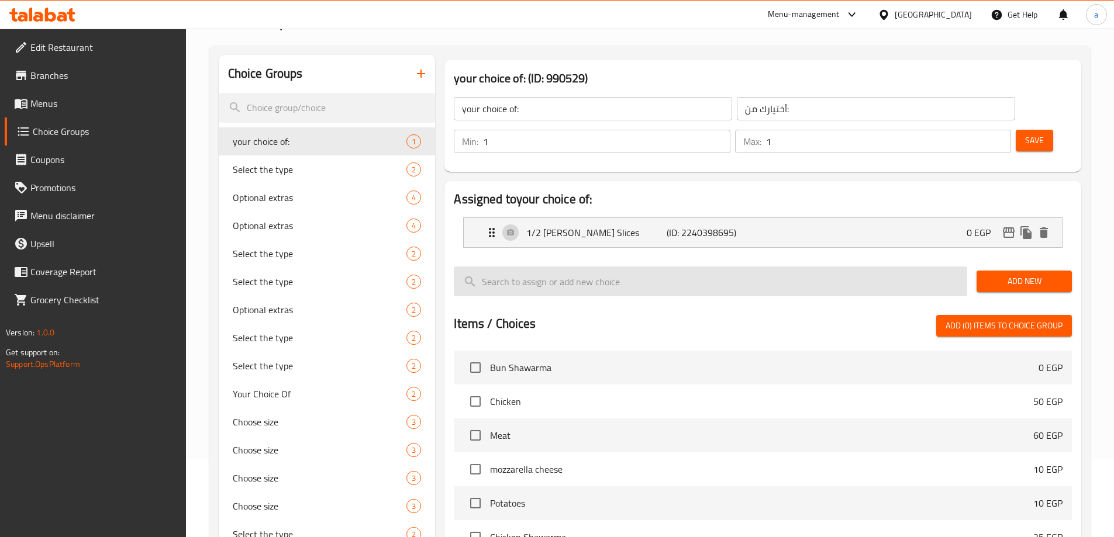
scroll to position [49, 0]
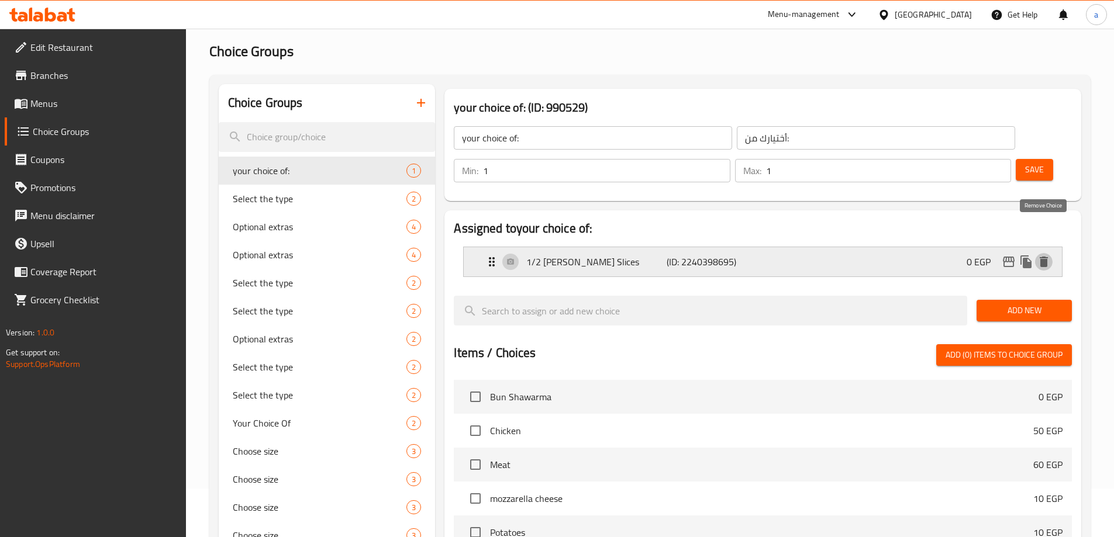
click at [1044, 257] on icon "delete" at bounding box center [1043, 262] width 8 height 11
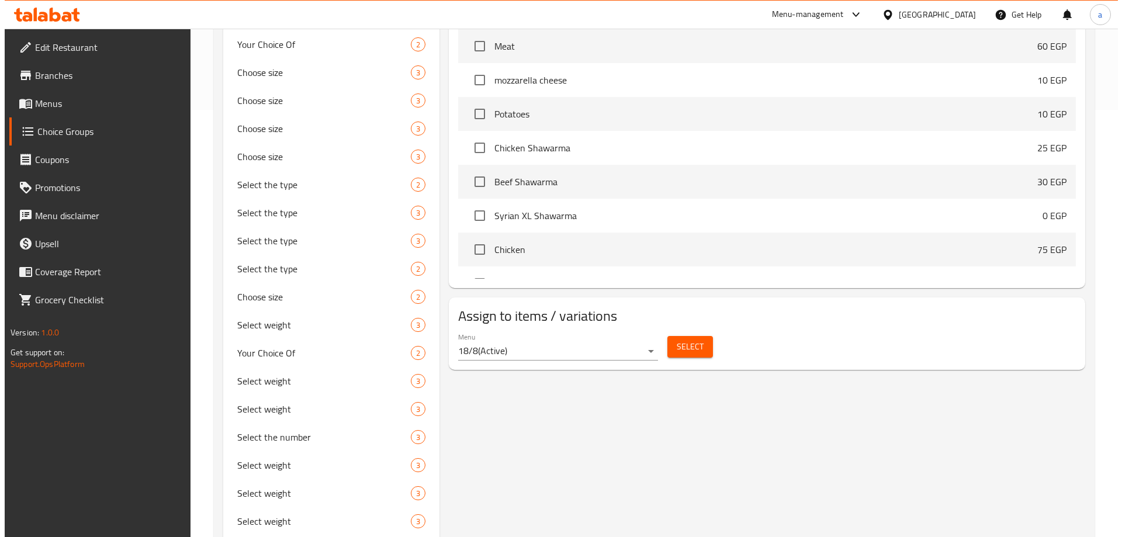
scroll to position [516, 0]
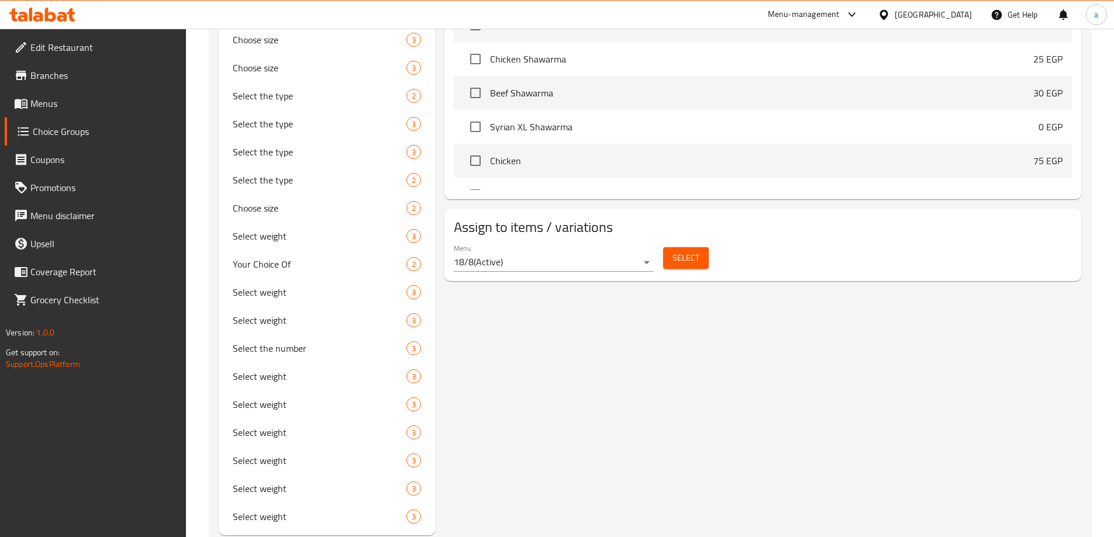
click at [669, 247] on button "Select" at bounding box center [686, 258] width 46 height 22
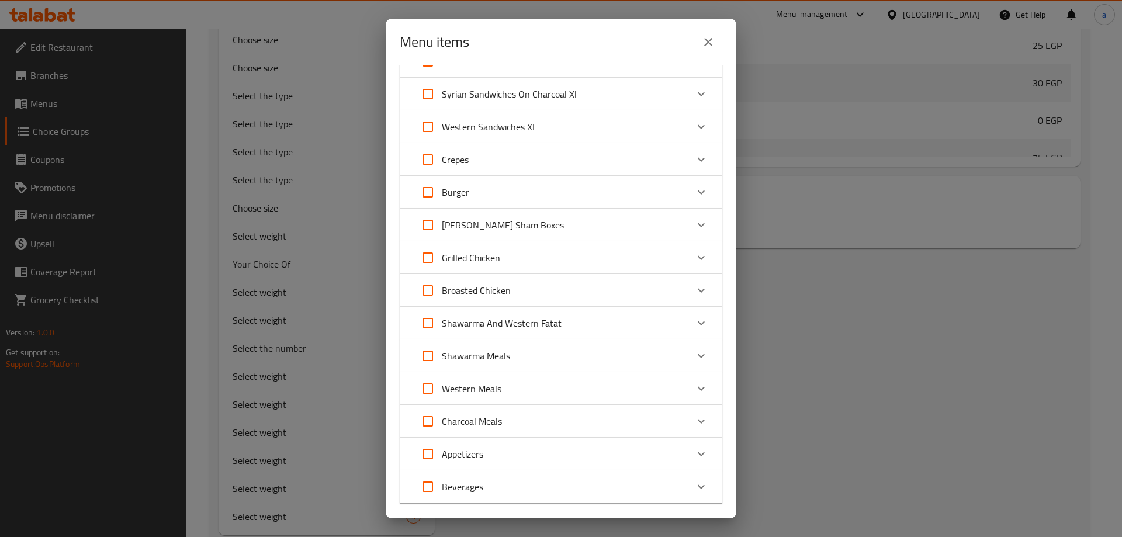
scroll to position [123, 0]
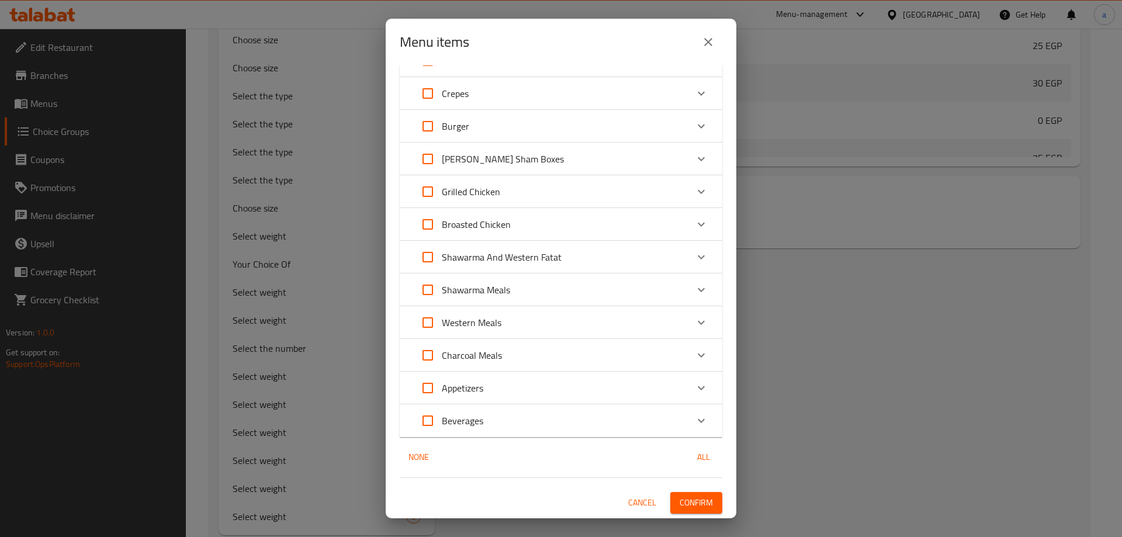
click at [479, 291] on p "Shawarma Meals" at bounding box center [476, 290] width 68 height 14
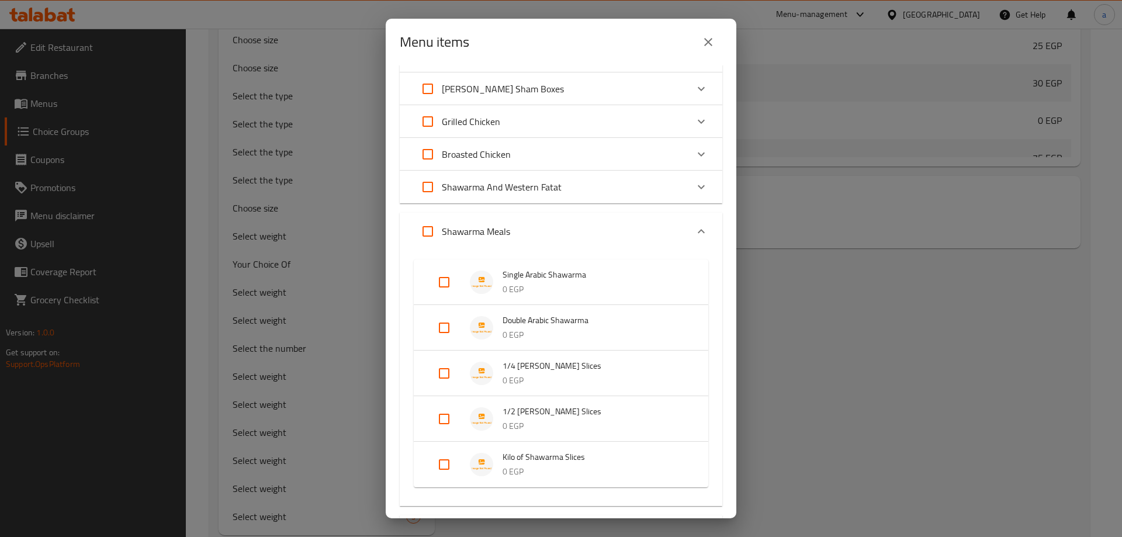
scroll to position [299, 0]
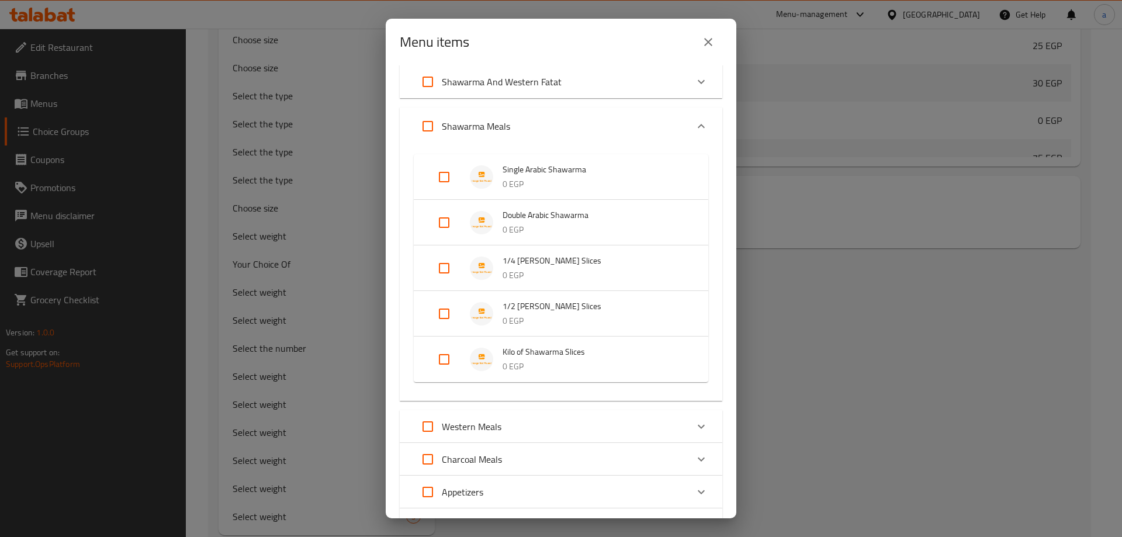
click at [443, 313] on input "Expand" at bounding box center [444, 314] width 28 height 28
checkbox input "true"
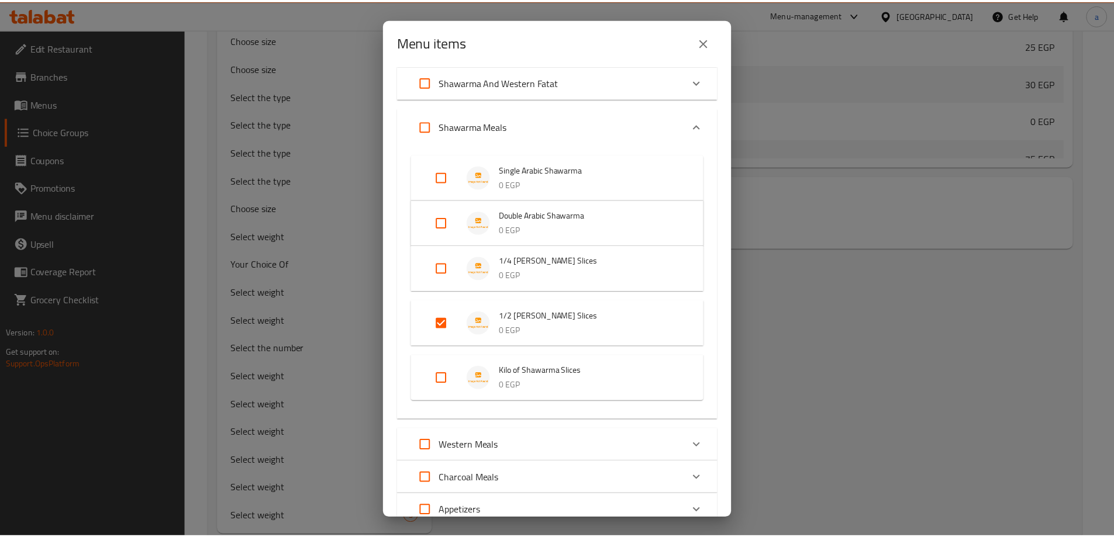
scroll to position [421, 0]
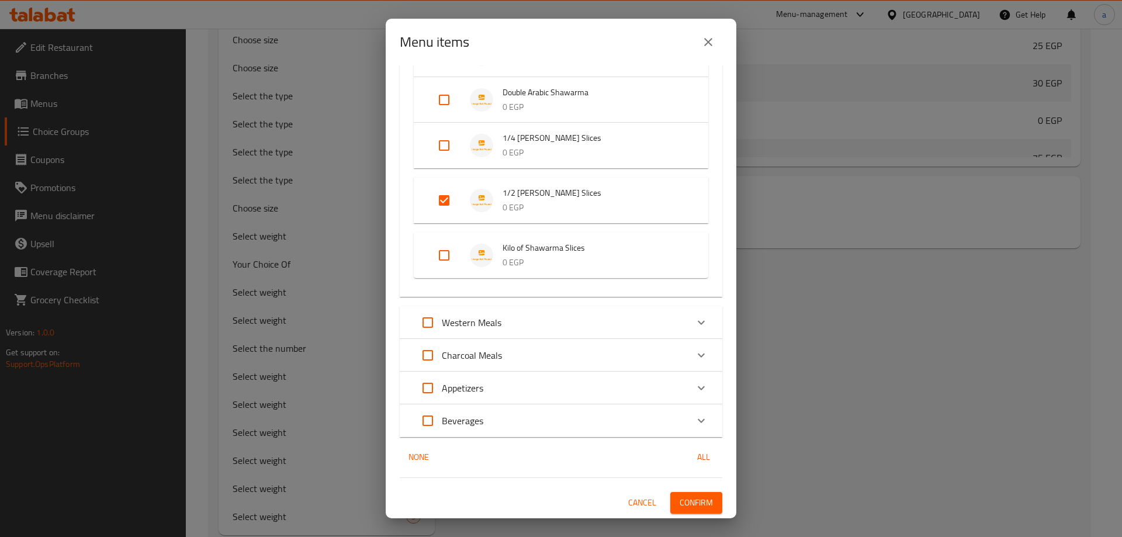
click at [682, 499] on span "Confirm" at bounding box center [696, 503] width 33 height 15
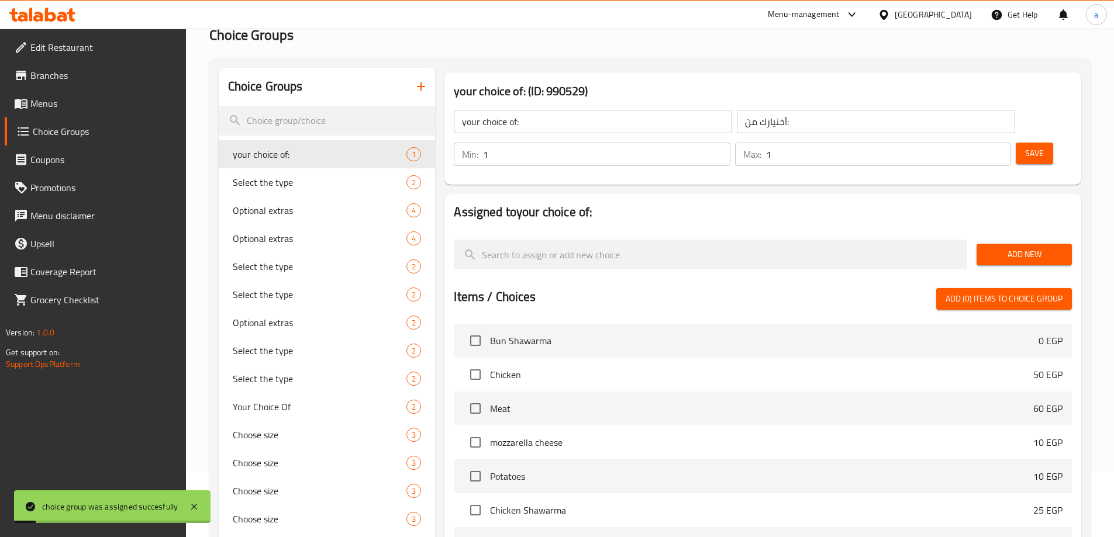
scroll to position [0, 0]
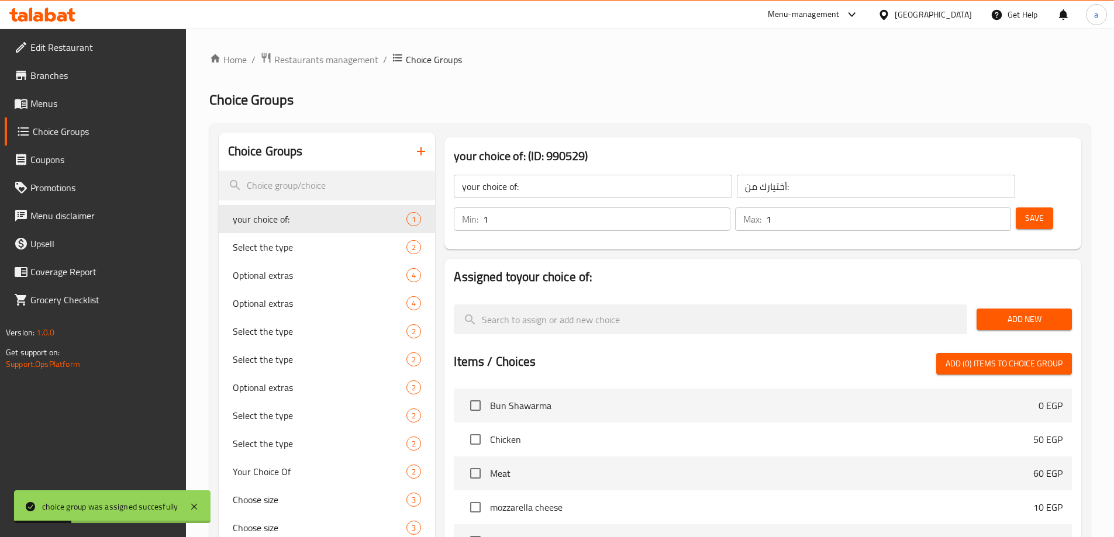
click at [71, 109] on span "Menus" at bounding box center [103, 103] width 146 height 14
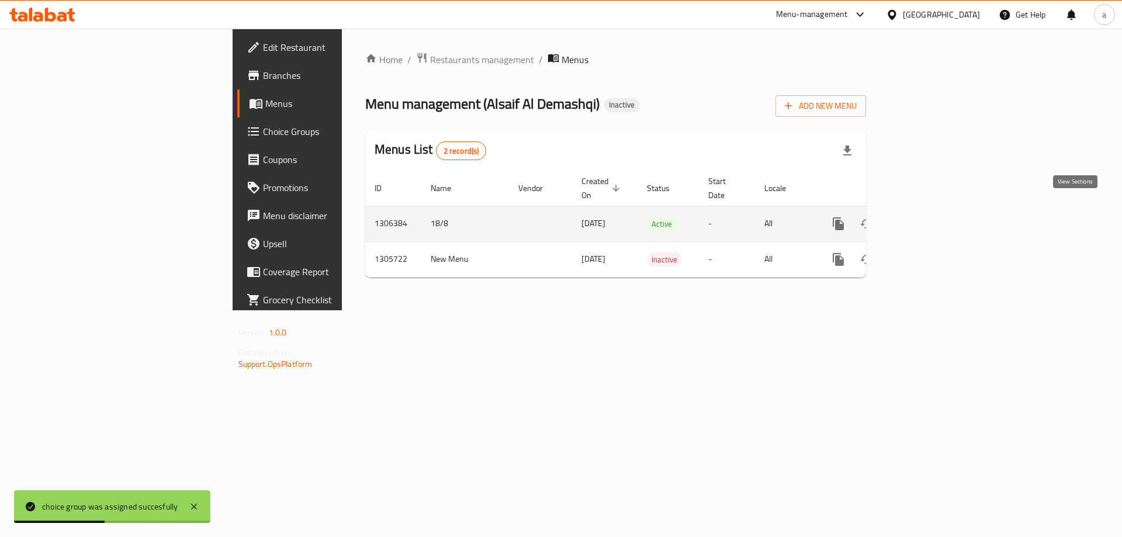
click at [937, 210] on link "enhanced table" at bounding box center [923, 224] width 28 height 28
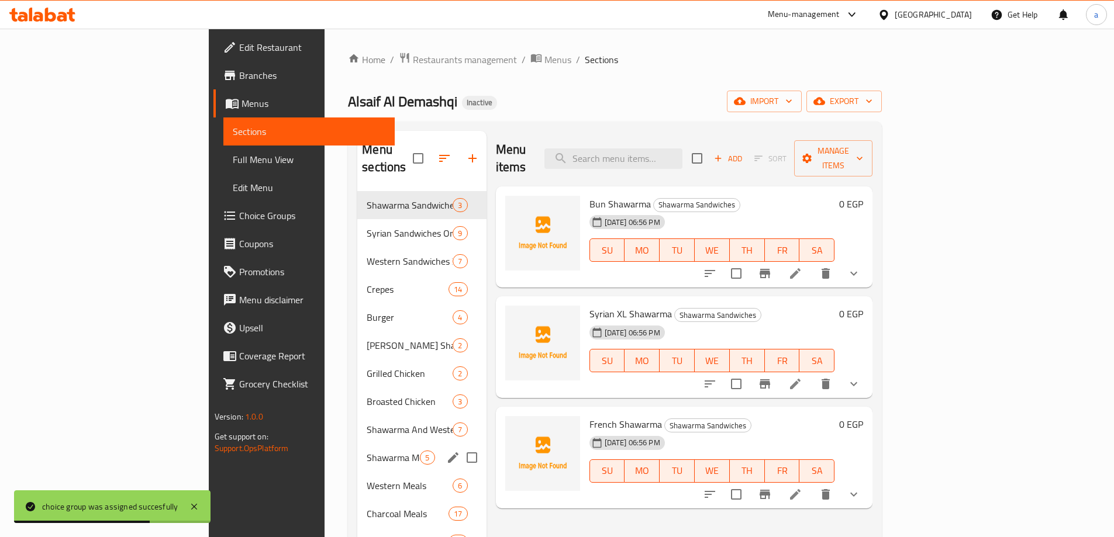
click at [357, 452] on div "Shawarma Meals 5" at bounding box center [421, 458] width 129 height 28
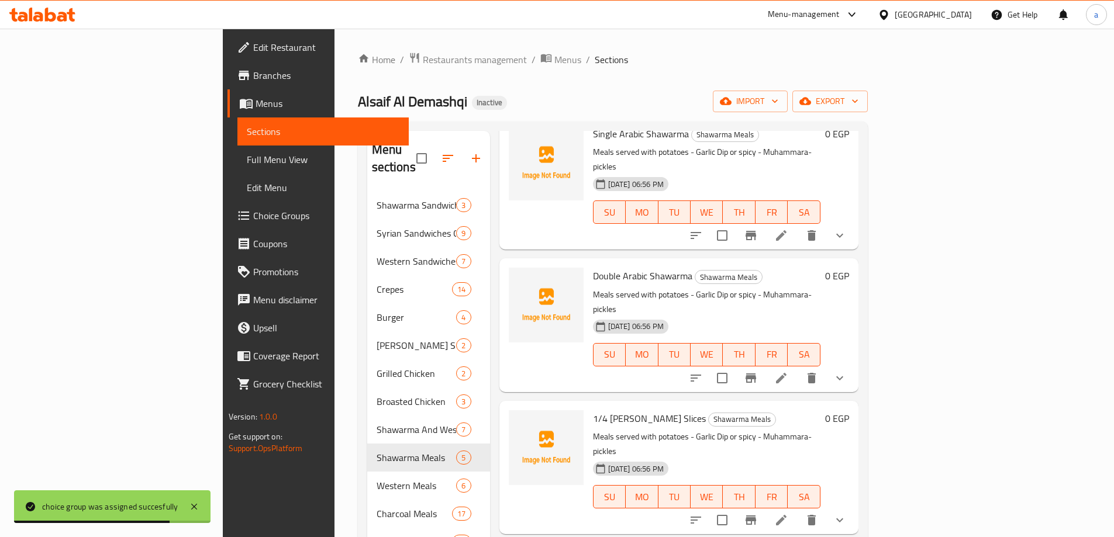
scroll to position [130, 0]
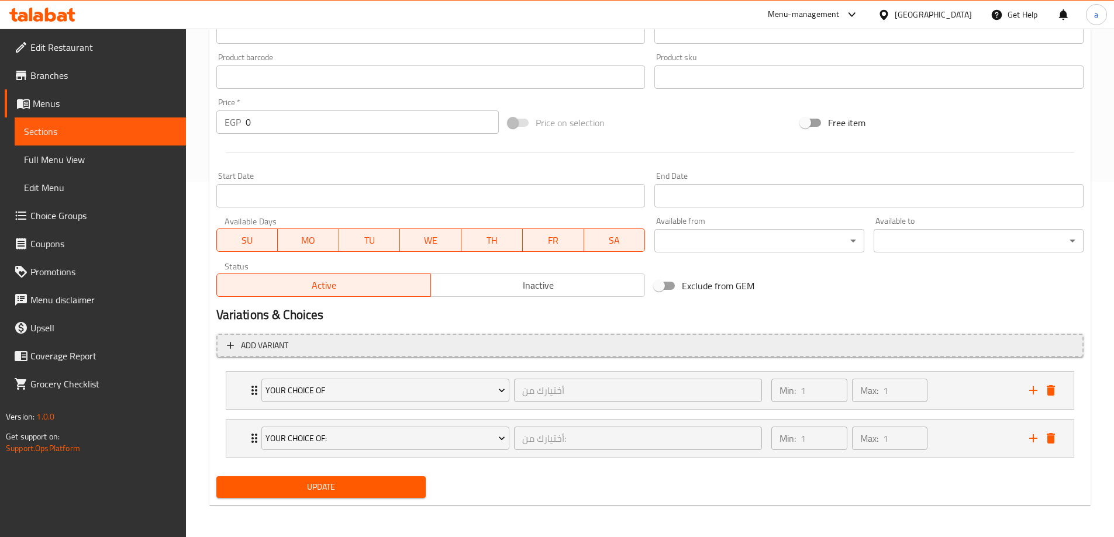
scroll to position [356, 0]
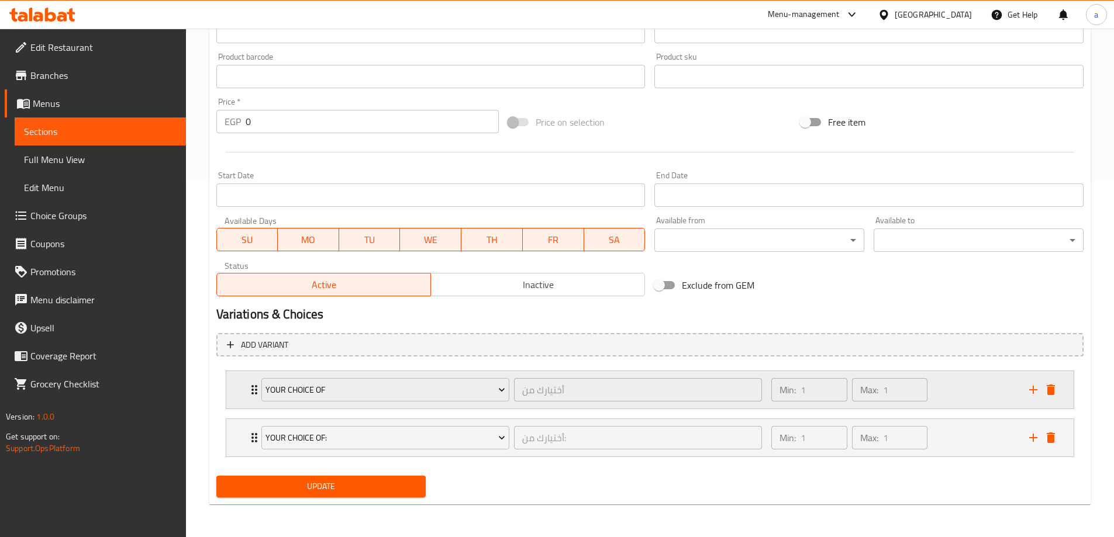
click at [238, 388] on div "Your Choice Of أختيارك من ​ Min: 1 ​ Max: 1 ​" at bounding box center [649, 389] width 847 height 37
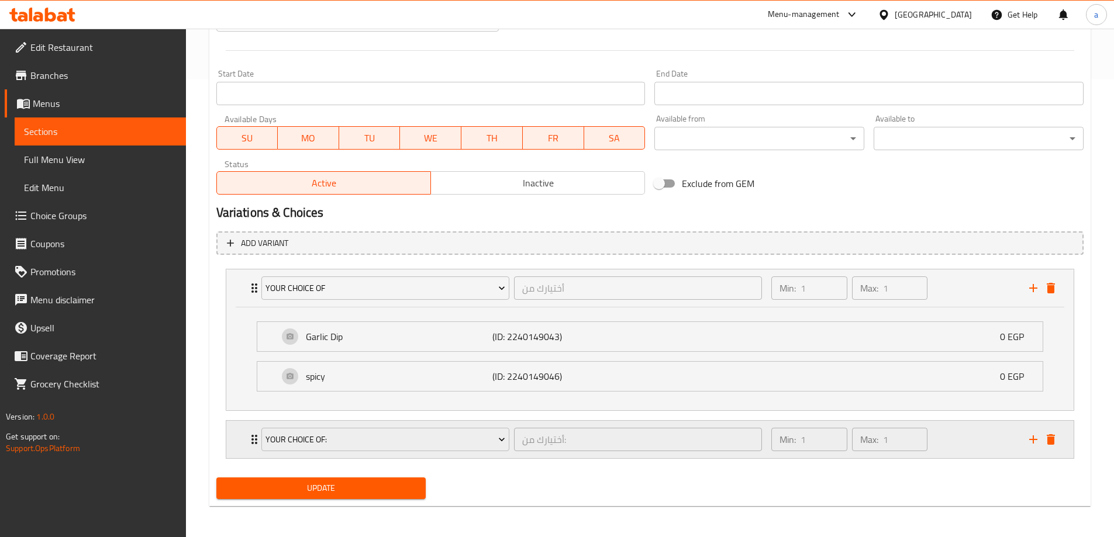
scroll to position [459, 0]
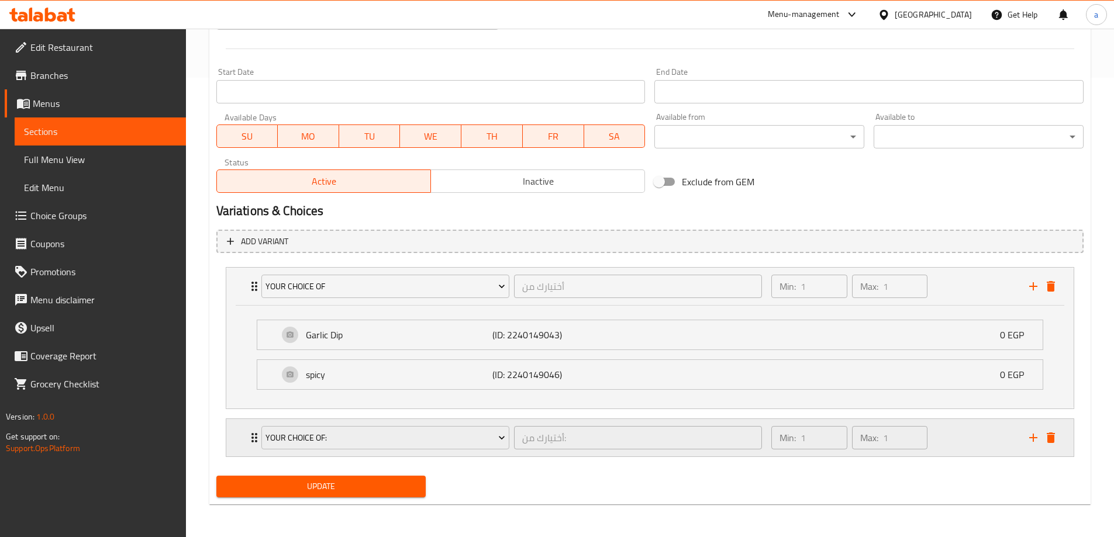
click at [248, 438] on icon "Expand" at bounding box center [254, 438] width 14 height 14
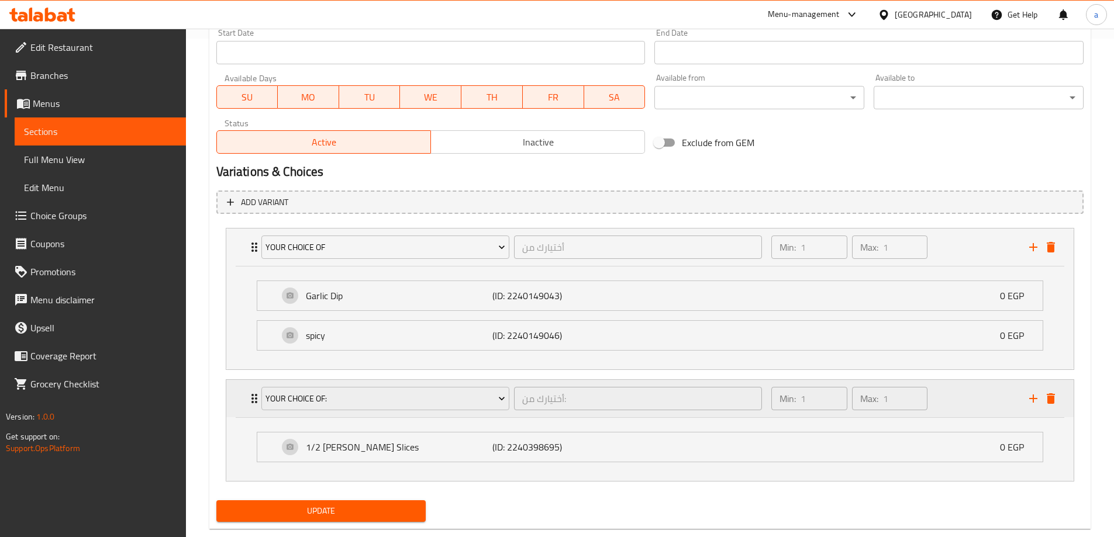
scroll to position [523, 0]
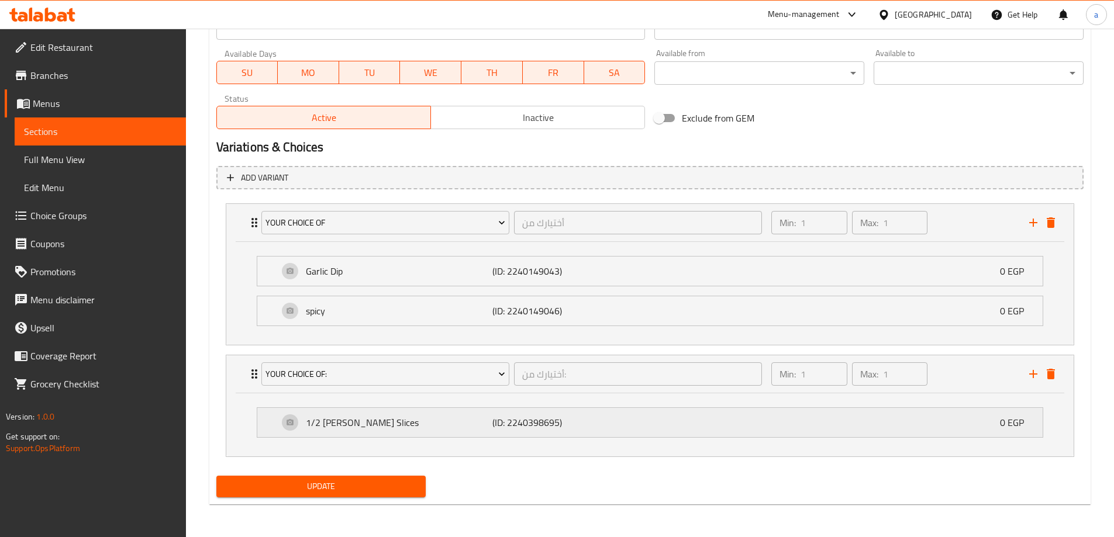
click at [1012, 425] on p "0 EGP" at bounding box center [1016, 423] width 33 height 14
click at [87, 210] on span "Choice Groups" at bounding box center [103, 216] width 146 height 14
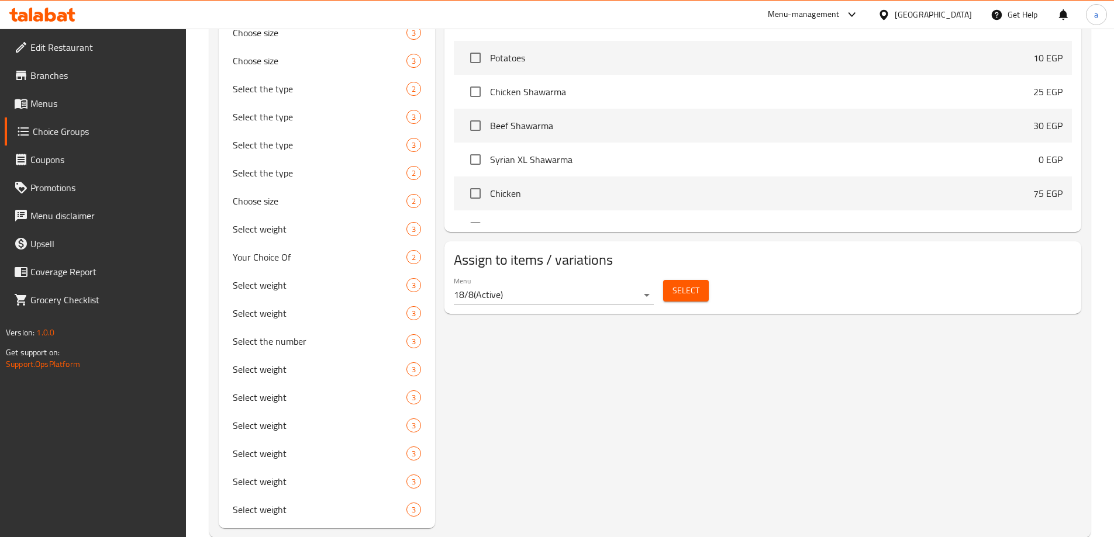
scroll to position [165, 0]
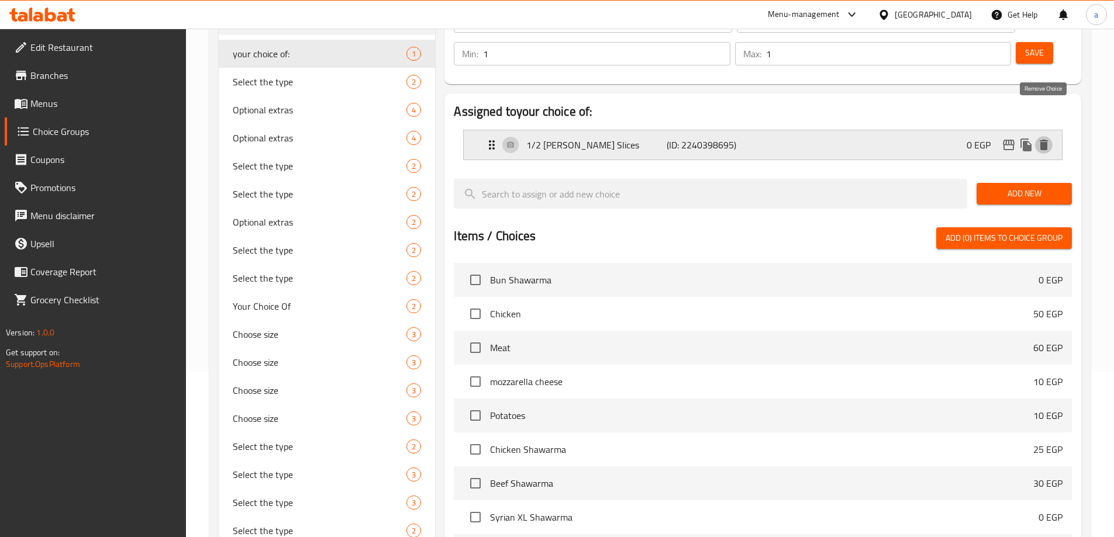
click at [1040, 140] on icon "delete" at bounding box center [1043, 145] width 8 height 11
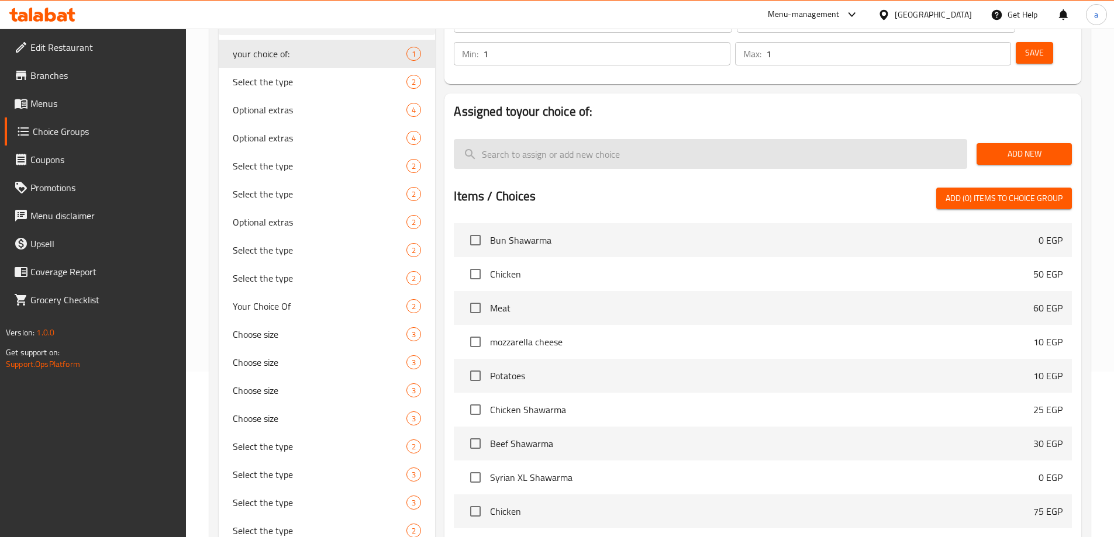
click at [752, 139] on input "search" at bounding box center [710, 154] width 513 height 30
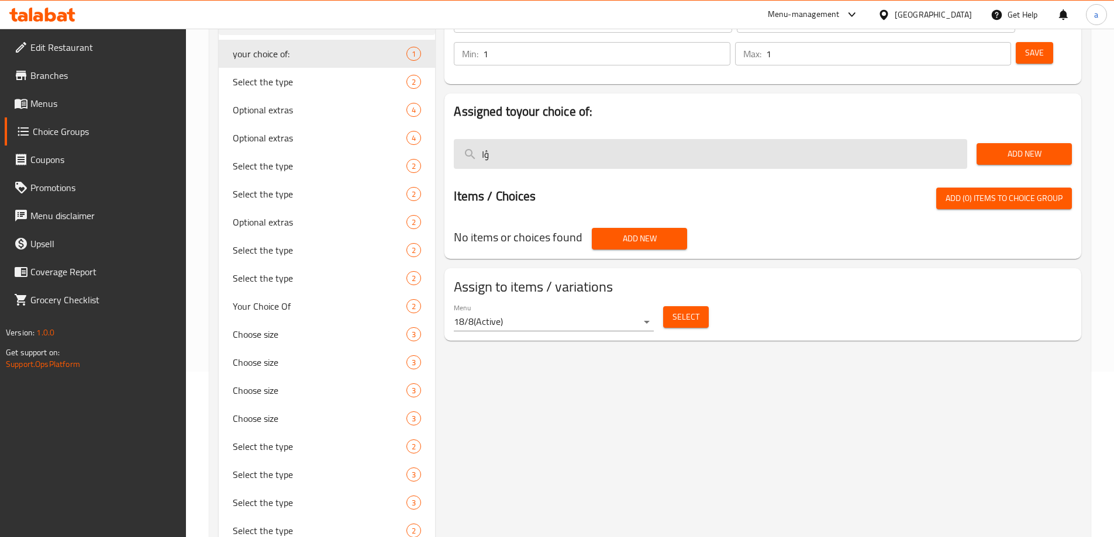
type input "ؤ"
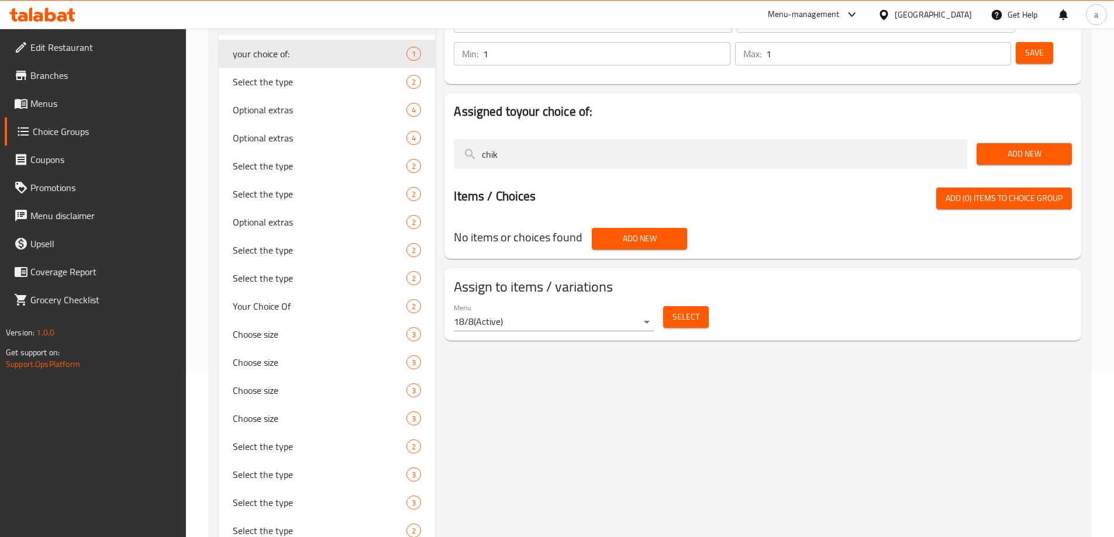
type input "chik"
click at [666, 231] on span "Add New" at bounding box center [639, 238] width 77 height 15
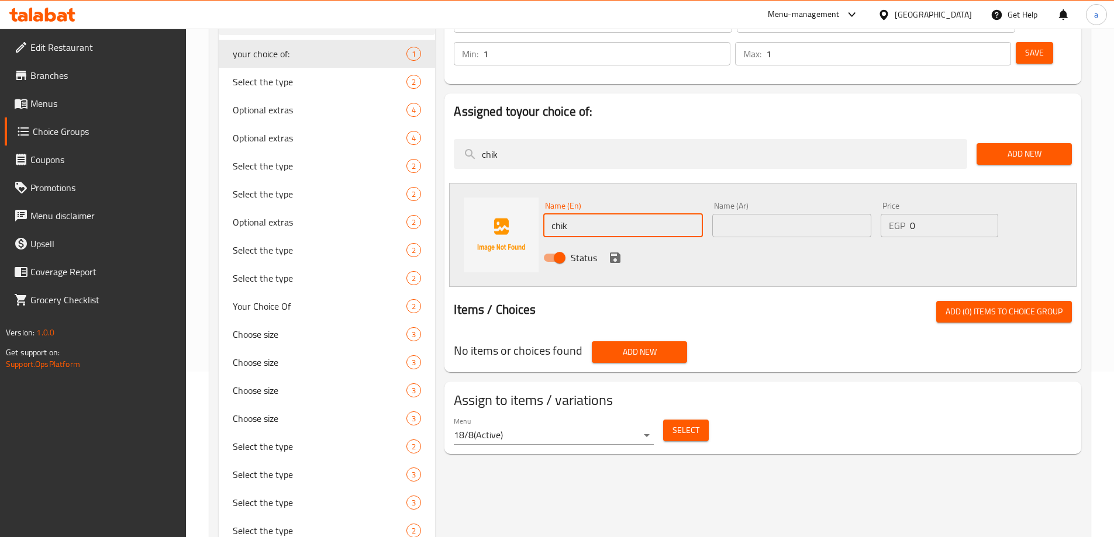
click at [653, 214] on input "chik" at bounding box center [622, 225] width 159 height 23
type input "chi"
click at [848, 337] on div "No items or choices found Add New" at bounding box center [762, 352] width 627 height 31
click at [690, 301] on div "Items / Choices Add (0) items to choice group" at bounding box center [763, 312] width 618 height 22
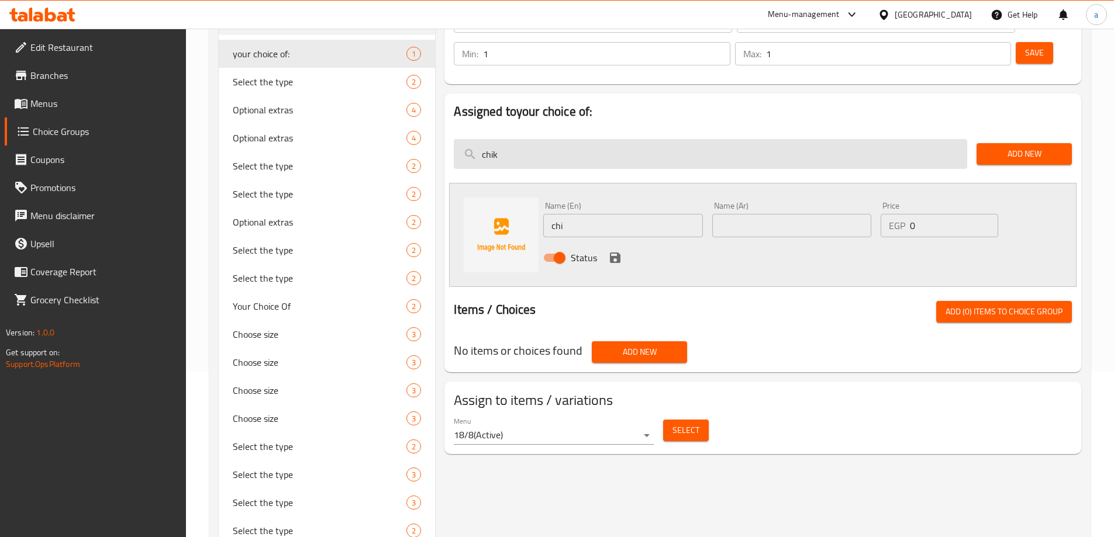
click at [538, 139] on input "chik" at bounding box center [710, 154] width 513 height 30
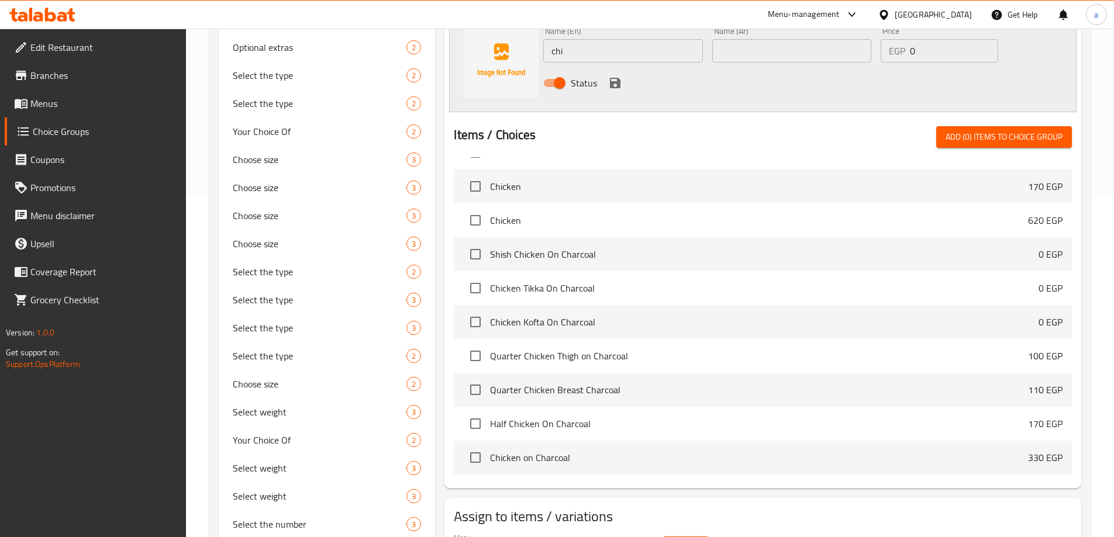
scroll to position [341, 0]
type input "chicken"
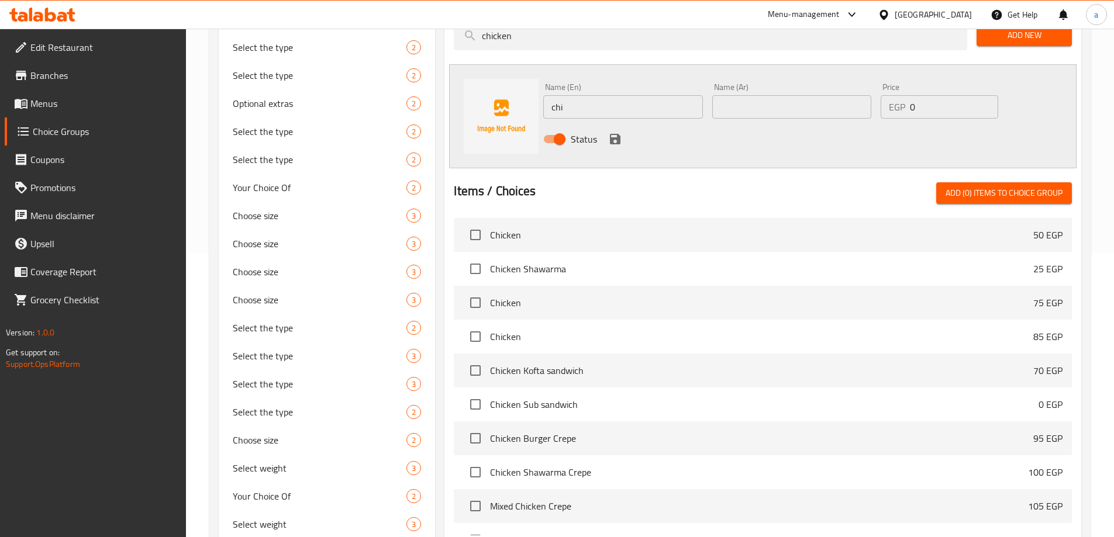
scroll to position [165, 0]
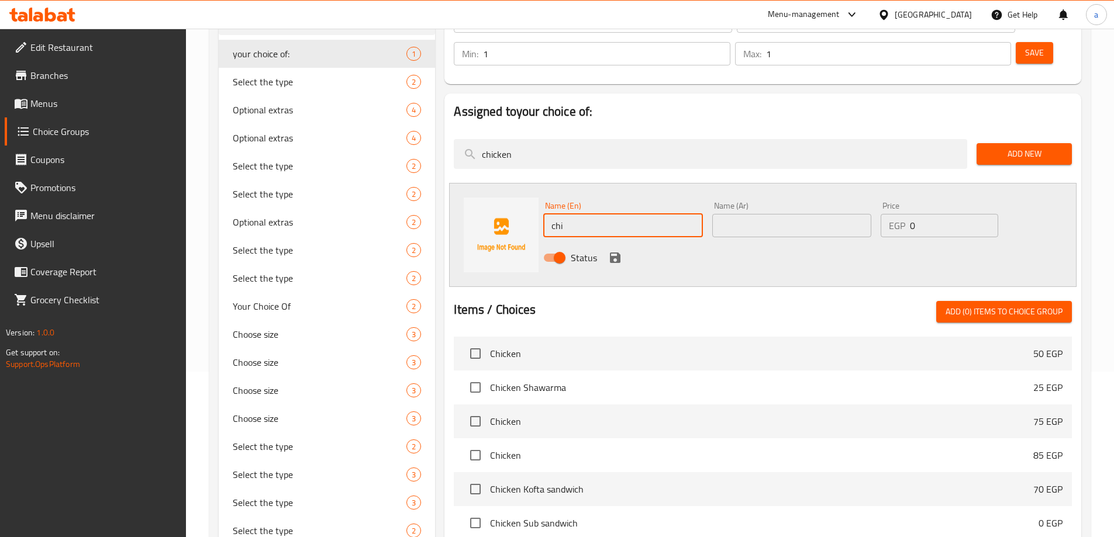
click at [599, 214] on input "chi" at bounding box center [622, 225] width 159 height 23
type input "chicken"
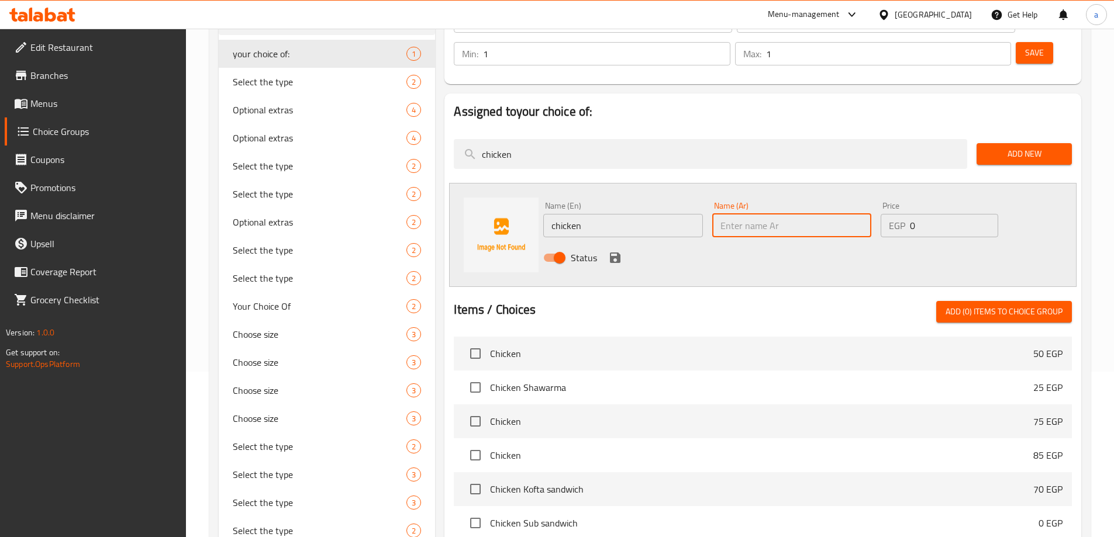
click at [776, 214] on input "text" at bounding box center [791, 225] width 159 height 23
type input "t"
type input "فراخ"
click at [917, 214] on input "0" at bounding box center [954, 225] width 88 height 23
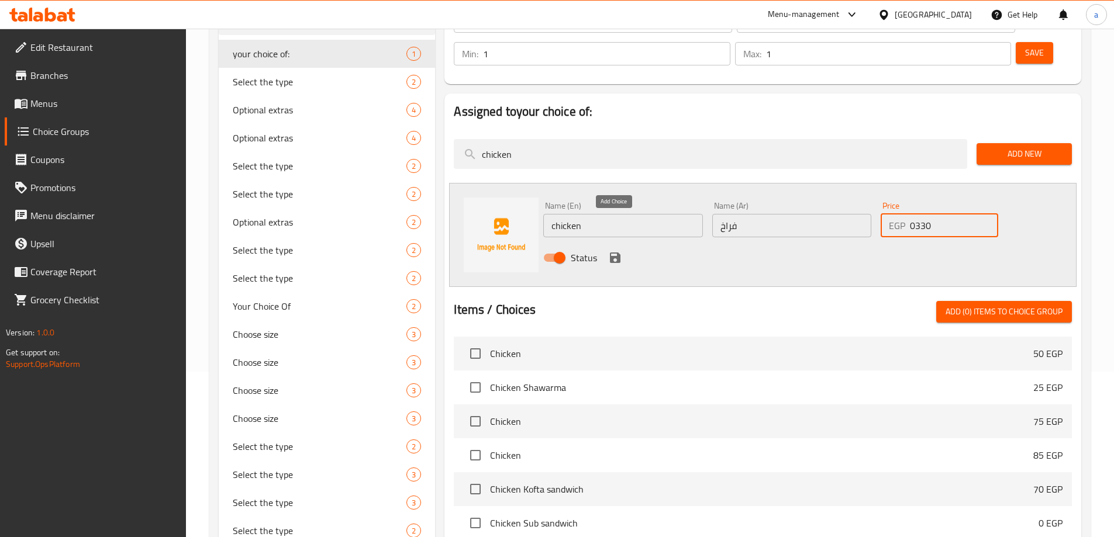
type input "0330"
click at [607, 249] on button "save" at bounding box center [615, 258] width 18 height 18
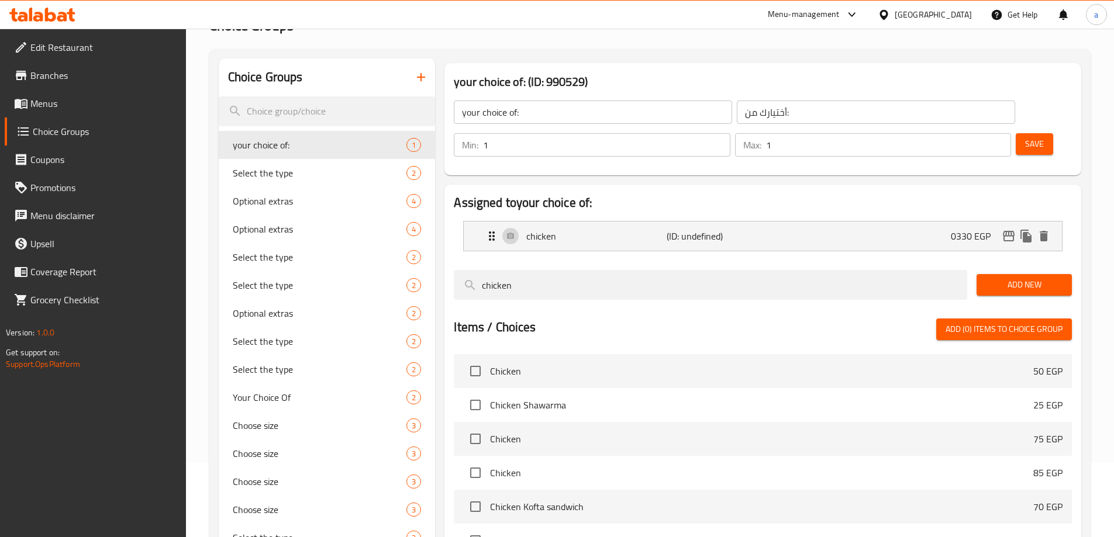
scroll to position [0, 0]
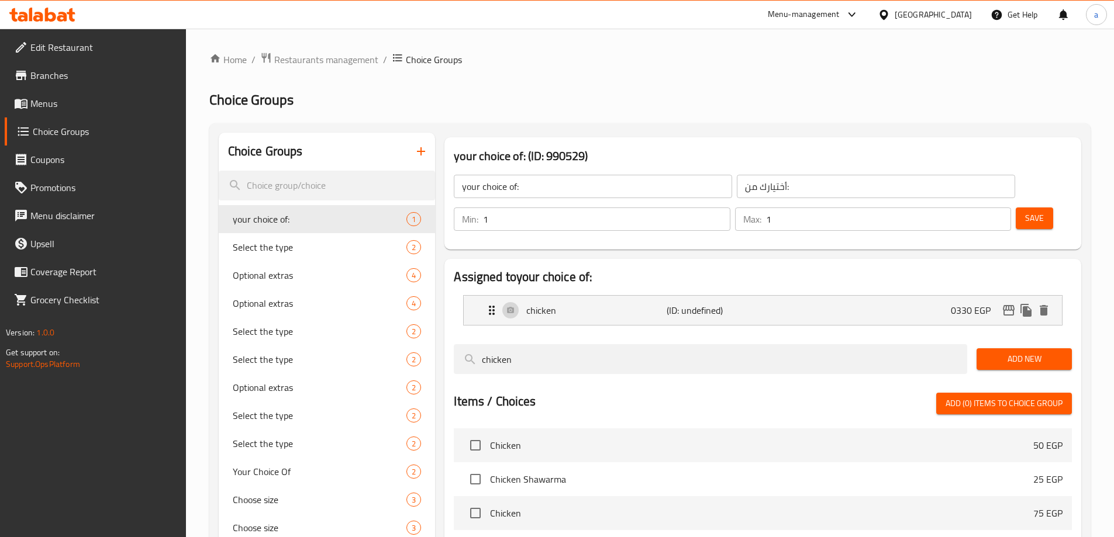
click at [1036, 352] on span "Add New" at bounding box center [1024, 359] width 77 height 15
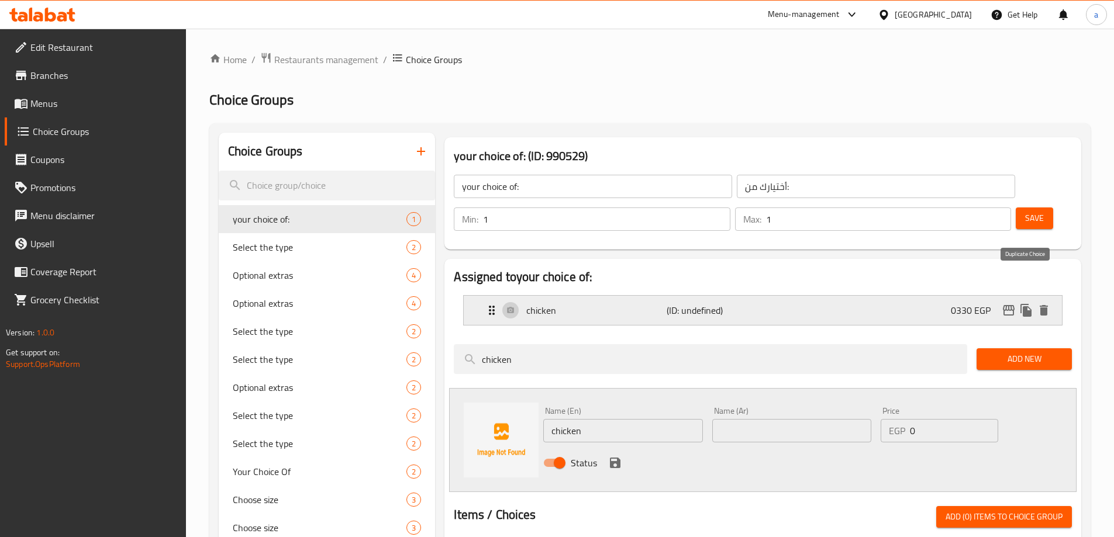
click at [1025, 304] on icon "duplicate" at bounding box center [1025, 310] width 11 height 13
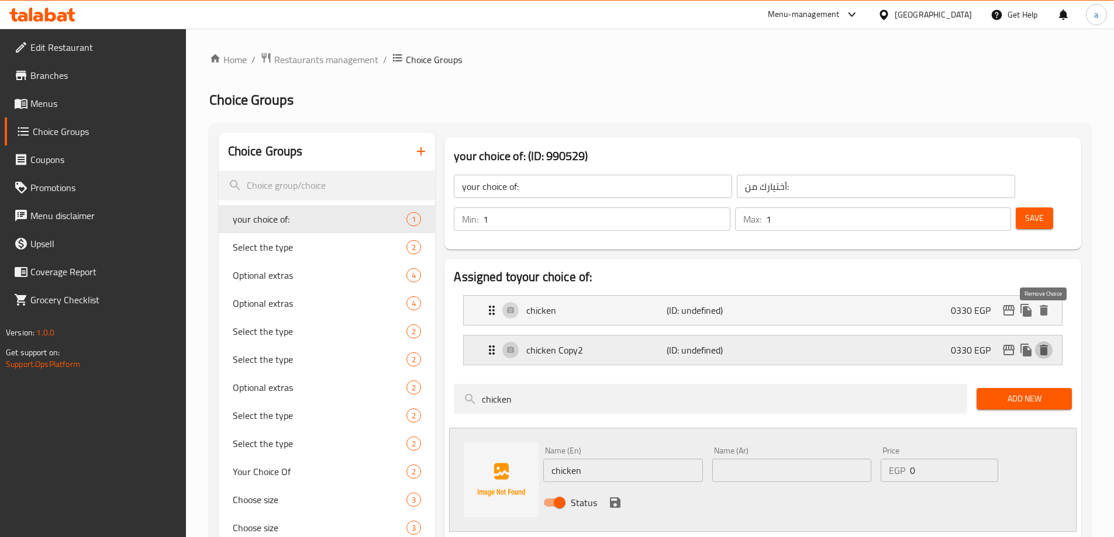
click at [1045, 345] on icon "delete" at bounding box center [1043, 350] width 8 height 11
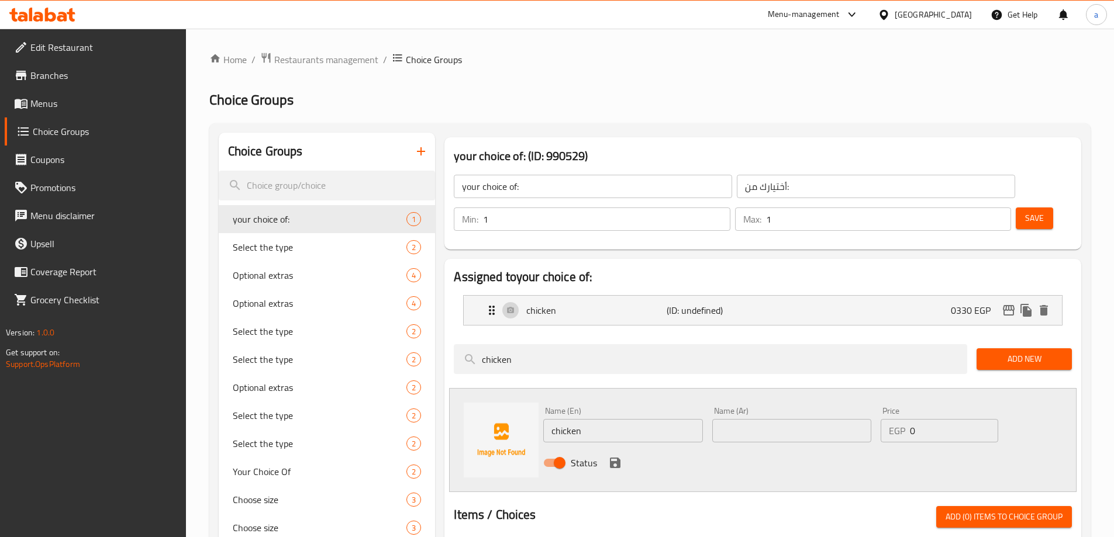
click at [634, 419] on input "chicken" at bounding box center [622, 430] width 159 height 23
type input "ة"
type input "meat"
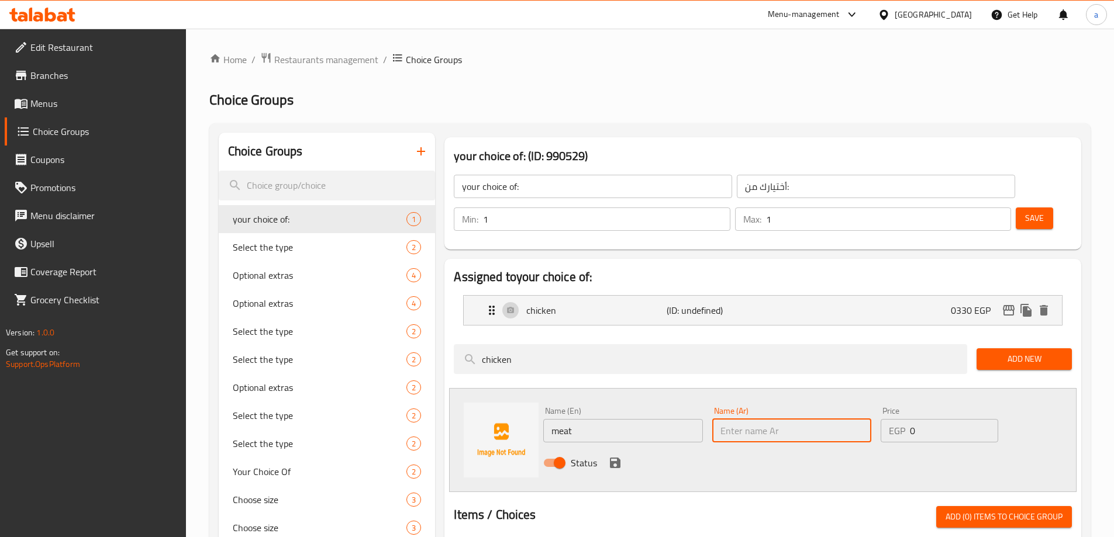
click at [744, 419] on input "text" at bounding box center [791, 430] width 159 height 23
type input "لحمة"
click at [909, 419] on div "EGP 0 Price" at bounding box center [938, 430] width 117 height 23
drag, startPoint x: 909, startPoint y: 398, endPoint x: 918, endPoint y: 396, distance: 9.6
click at [910, 419] on div "EGP 0 Price" at bounding box center [938, 430] width 117 height 23
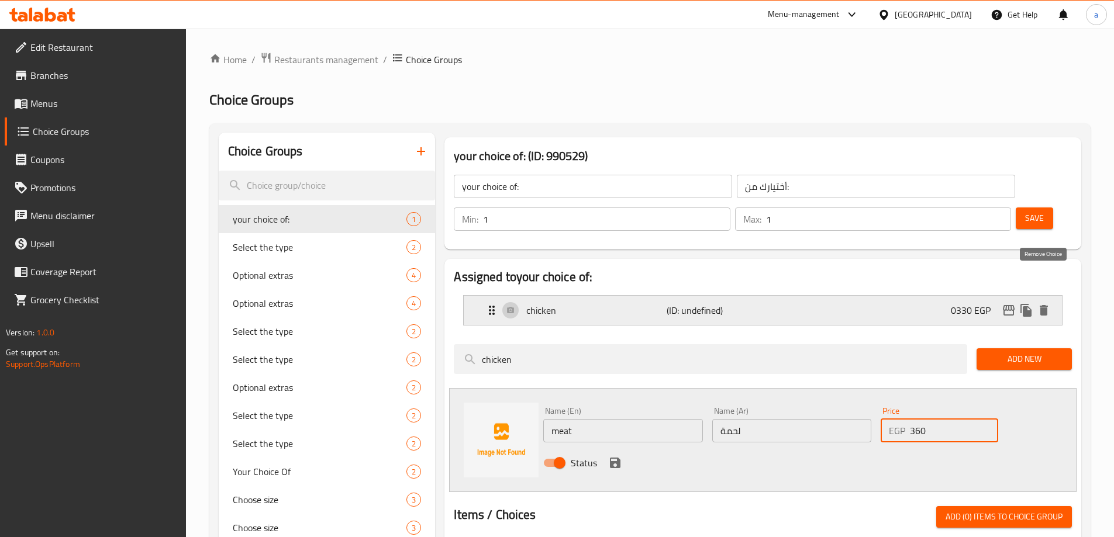
click at [1049, 303] on icon "delete" at bounding box center [1043, 310] width 14 height 14
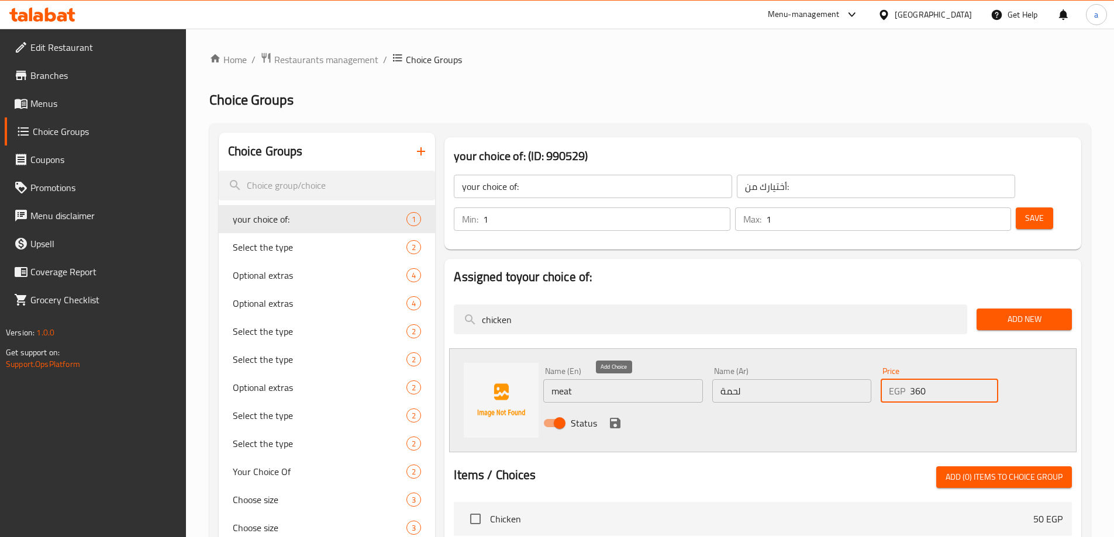
type input "360"
click at [606, 414] on button "save" at bounding box center [615, 423] width 18 height 18
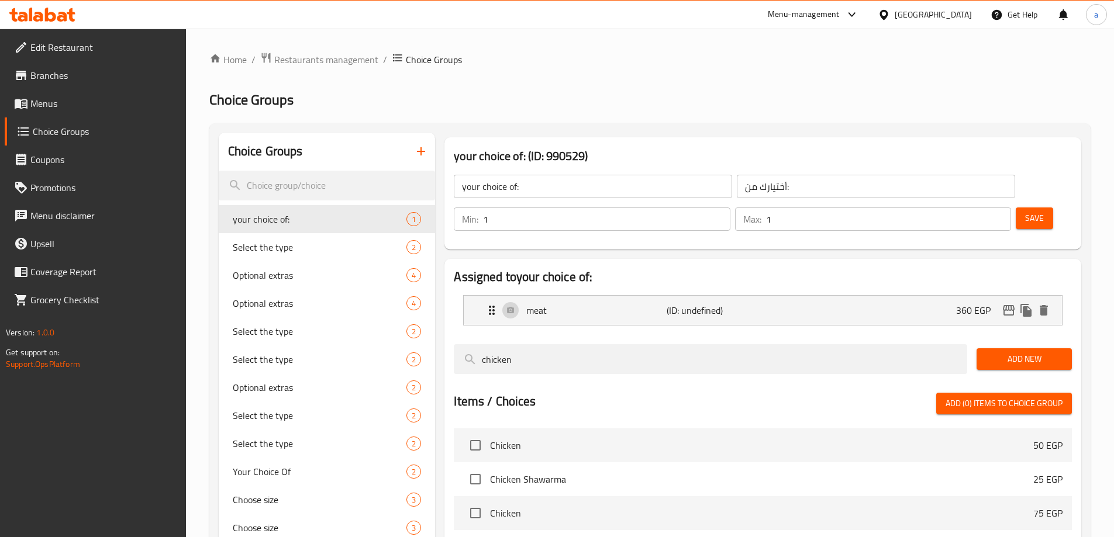
click at [994, 352] on span "Add New" at bounding box center [1024, 359] width 77 height 15
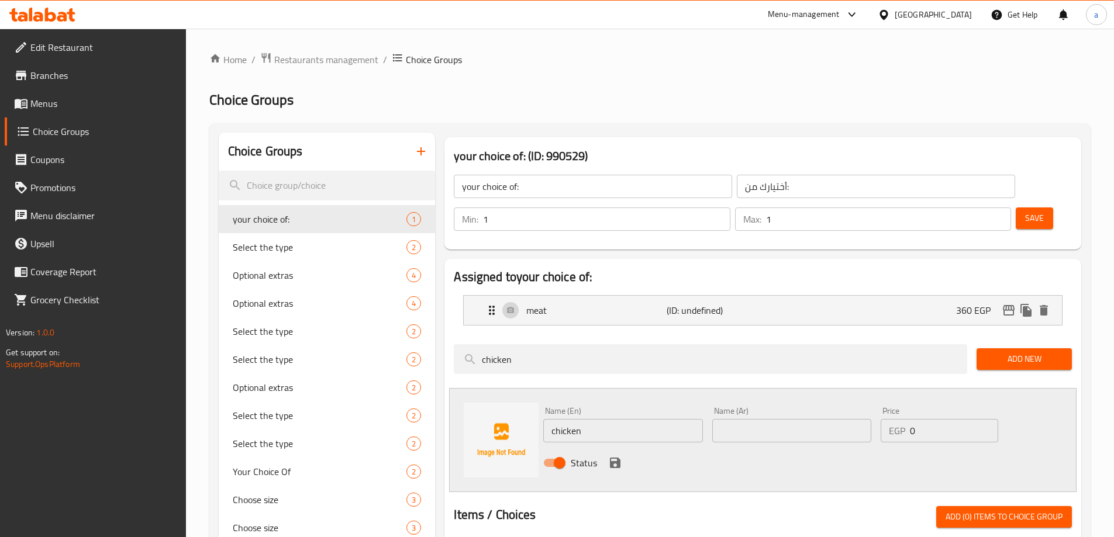
click at [651, 419] on input "chicken" at bounding box center [622, 430] width 159 height 23
click at [748, 419] on input "text" at bounding box center [791, 430] width 159 height 23
type input "فراخ"
click at [941, 419] on input "0" at bounding box center [954, 430] width 88 height 23
type input "330"
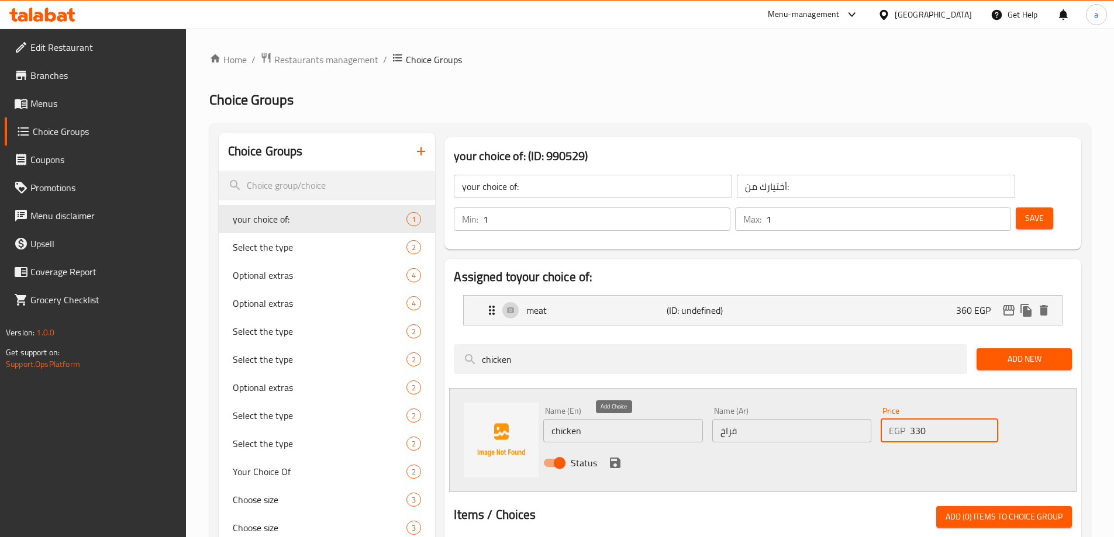
click at [614, 454] on button "save" at bounding box center [615, 463] width 18 height 18
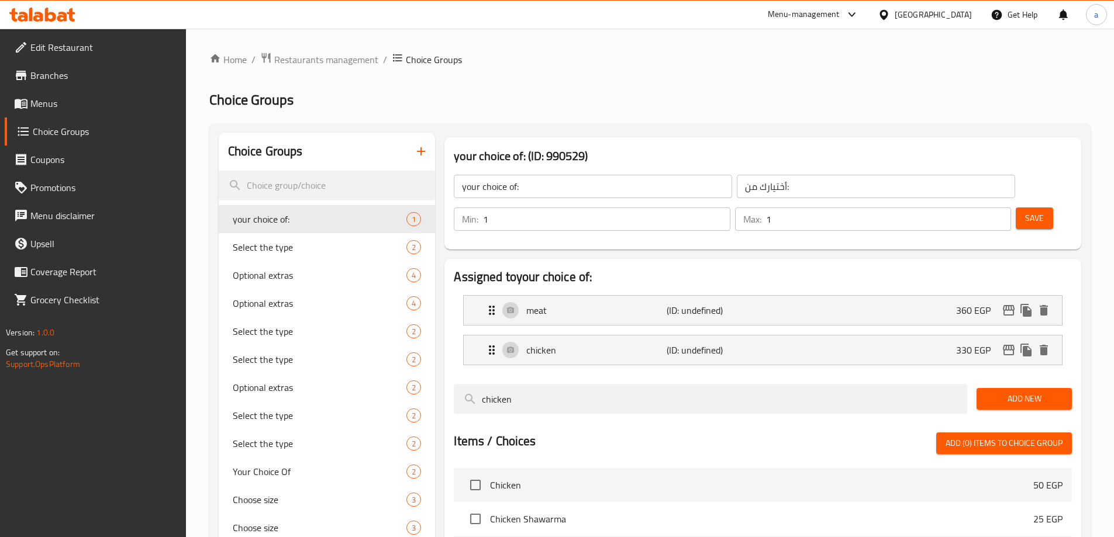
click at [1025, 211] on span "Save" at bounding box center [1034, 218] width 19 height 15
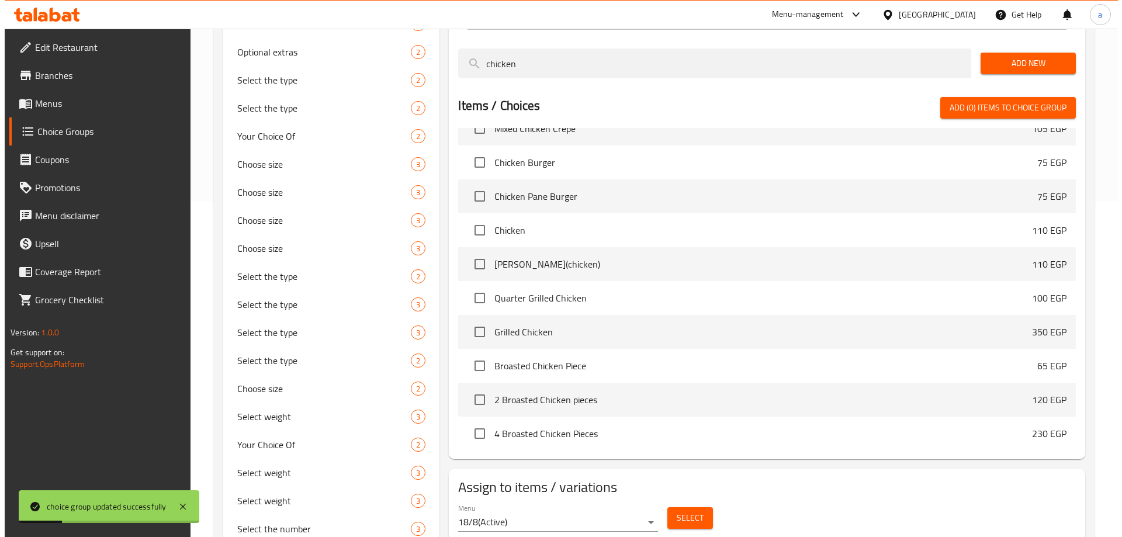
scroll to position [526, 0]
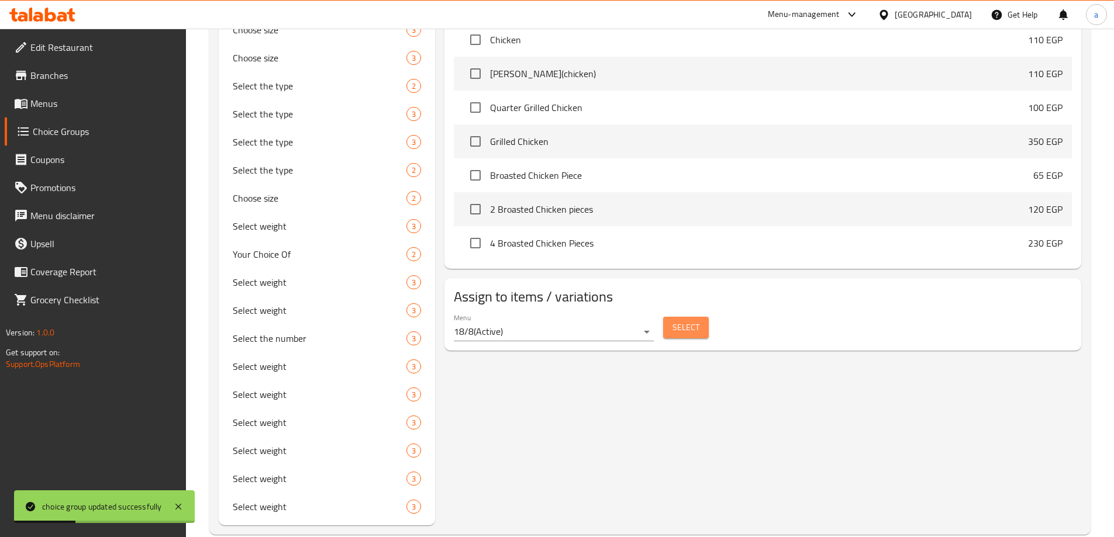
click at [675, 320] on span "Select" at bounding box center [685, 327] width 27 height 15
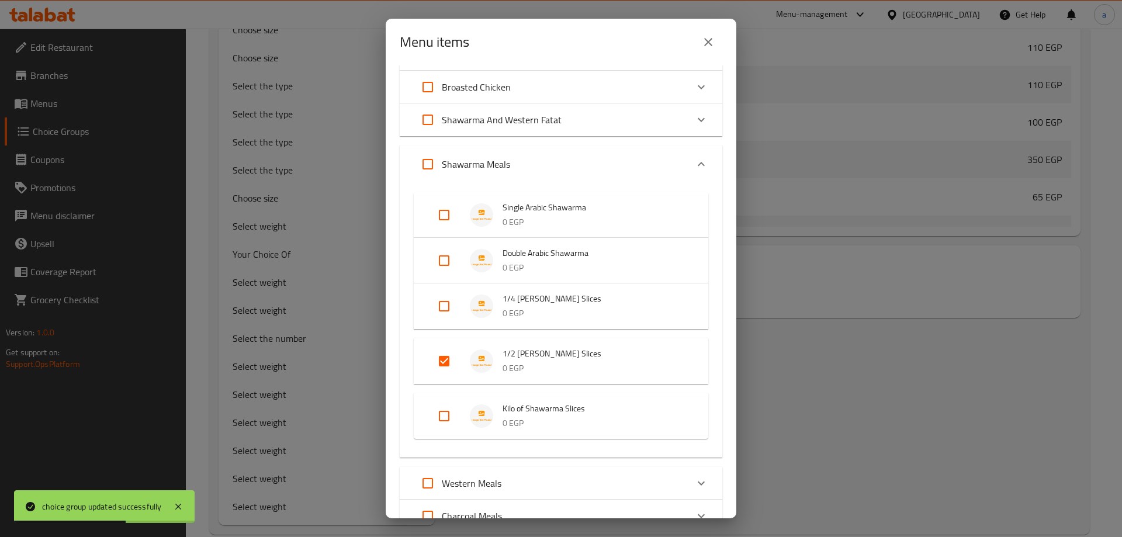
scroll to position [351, 0]
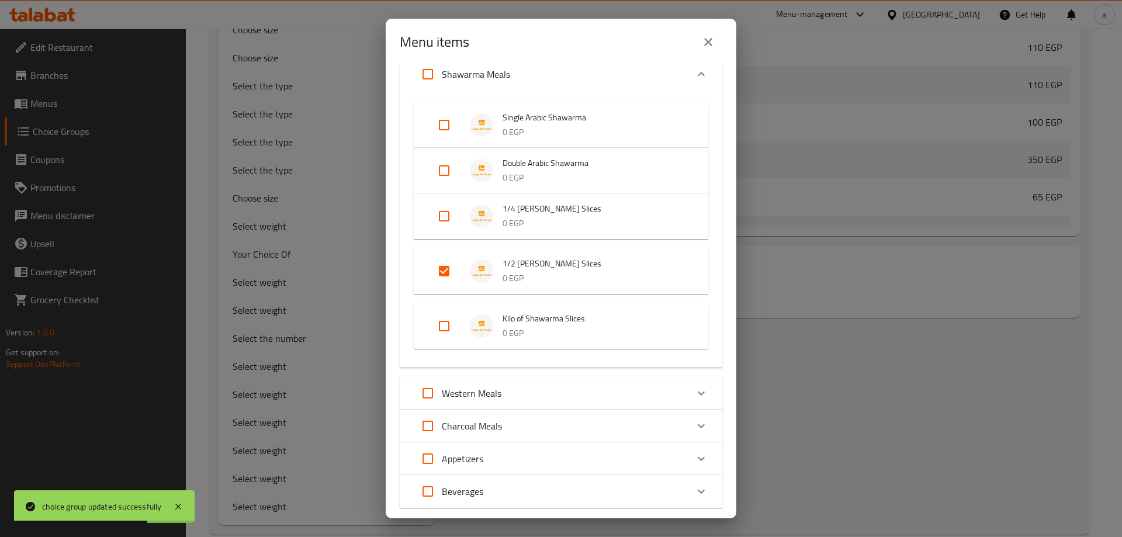
click at [438, 267] on input "Expand" at bounding box center [444, 271] width 28 height 28
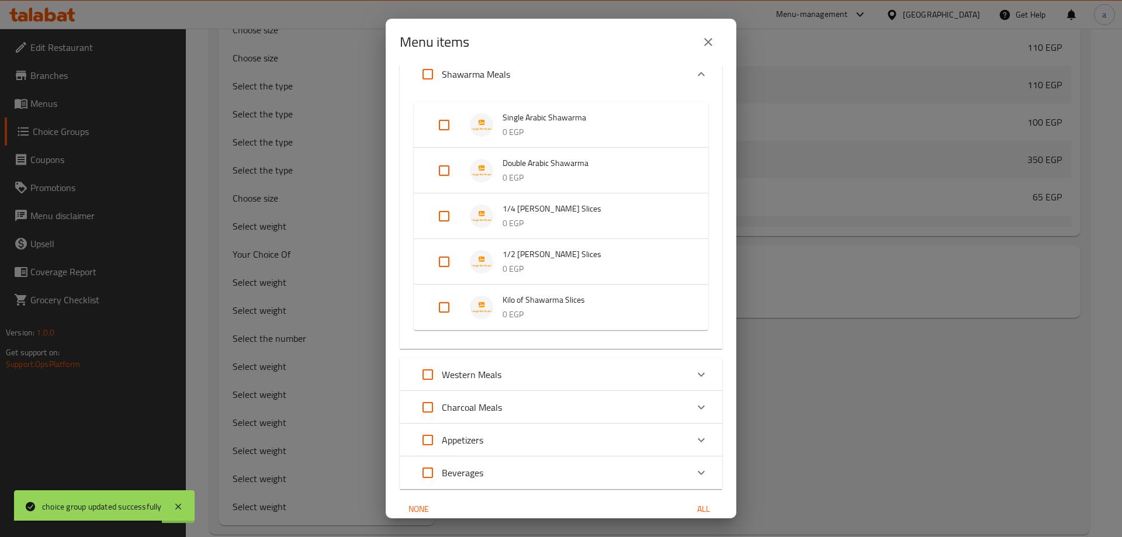
click at [453, 264] on input "Expand" at bounding box center [444, 262] width 28 height 28
checkbox input "true"
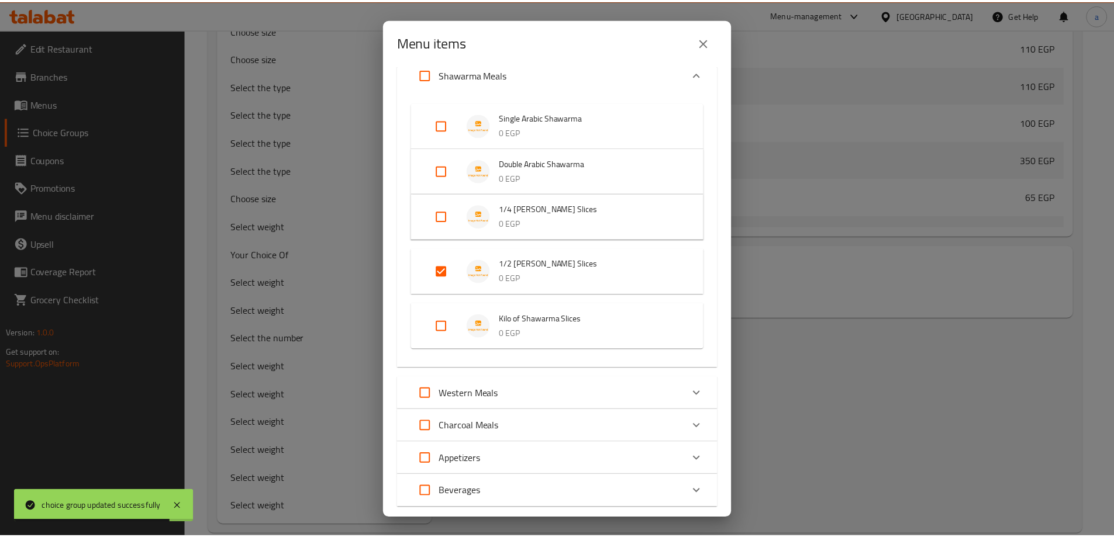
scroll to position [421, 0]
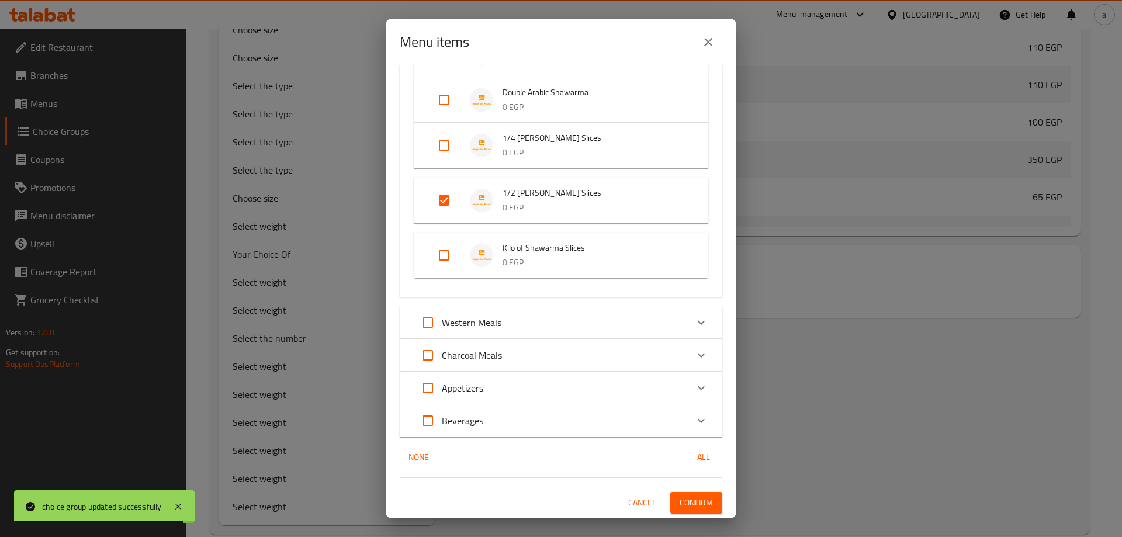
click at [697, 506] on span "Confirm" at bounding box center [696, 503] width 33 height 15
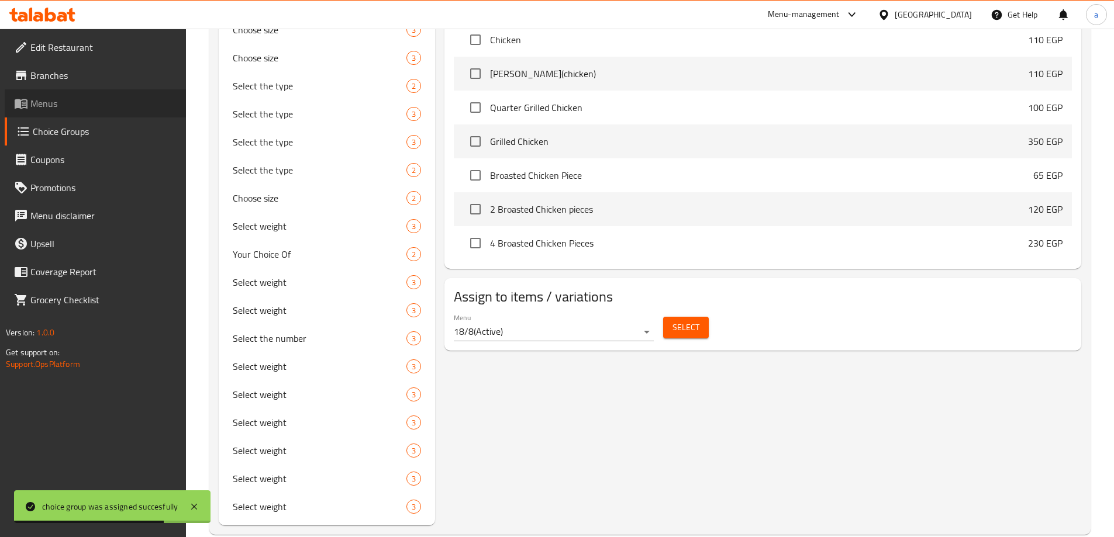
click at [56, 94] on link "Menus" at bounding box center [95, 103] width 181 height 28
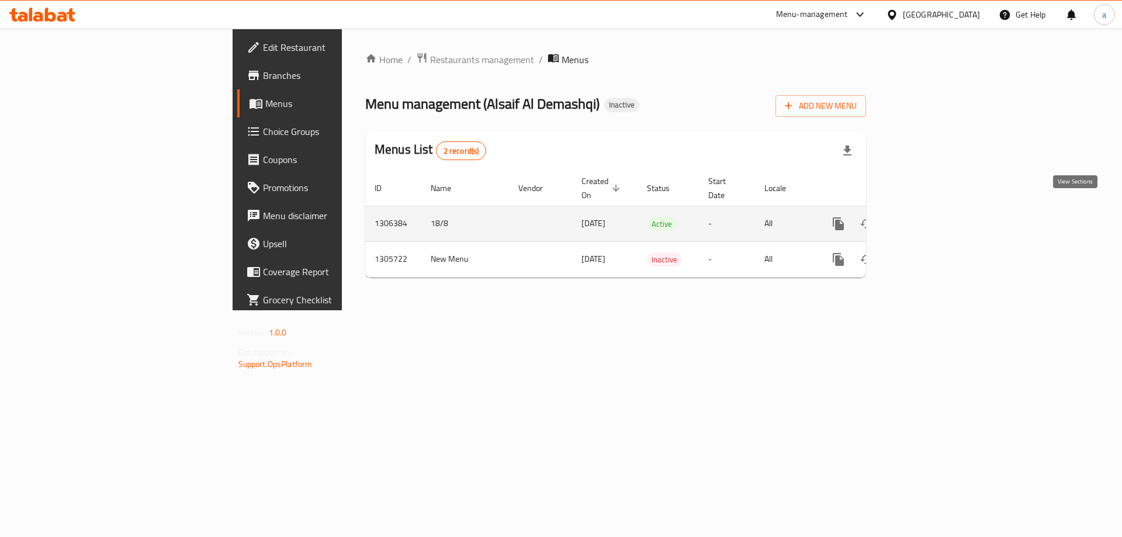
click at [937, 210] on link "enhanced table" at bounding box center [923, 224] width 28 height 28
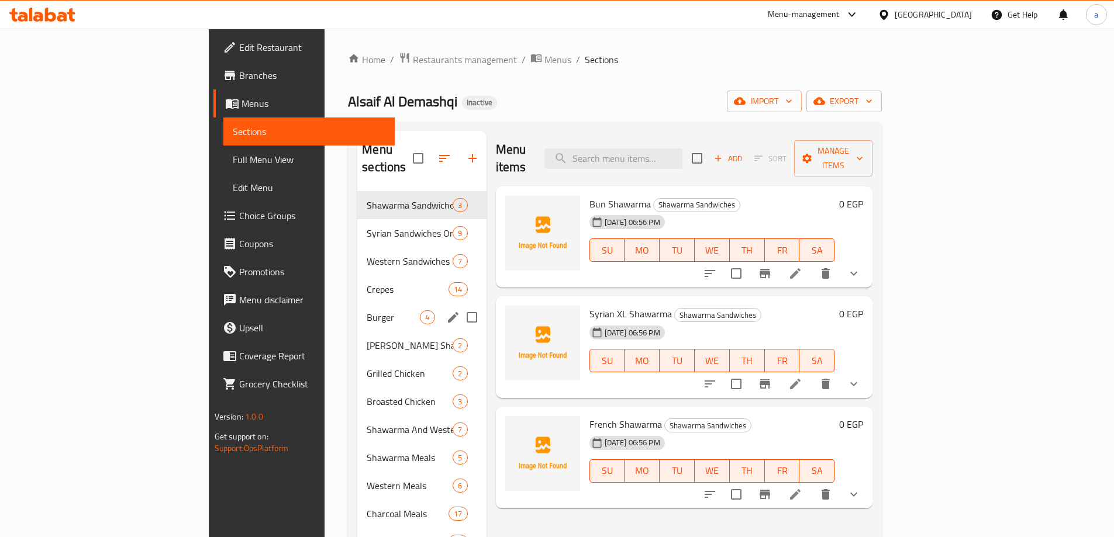
scroll to position [164, 0]
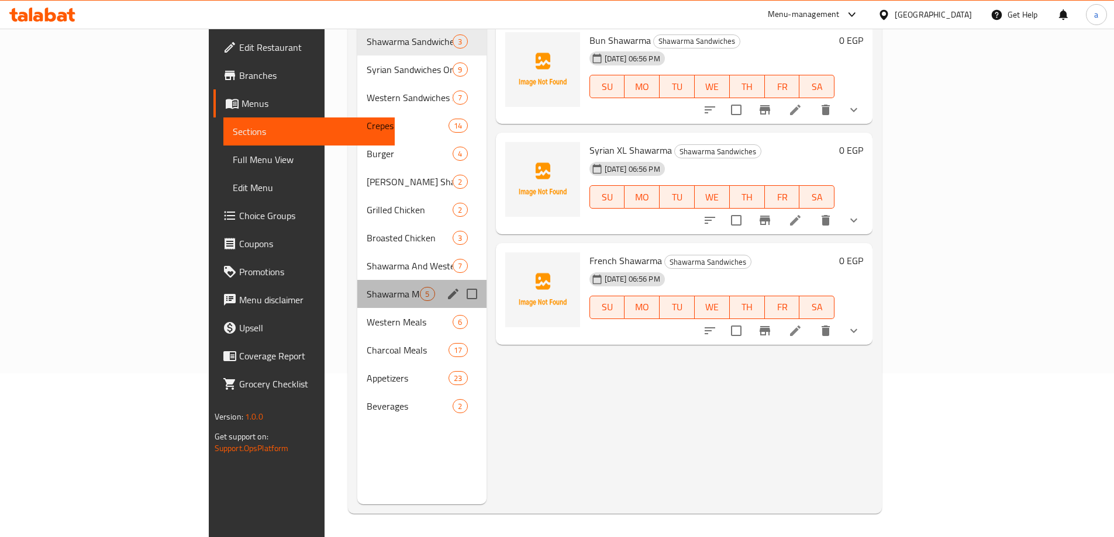
click at [357, 288] on div "Shawarma Meals 5" at bounding box center [421, 294] width 129 height 28
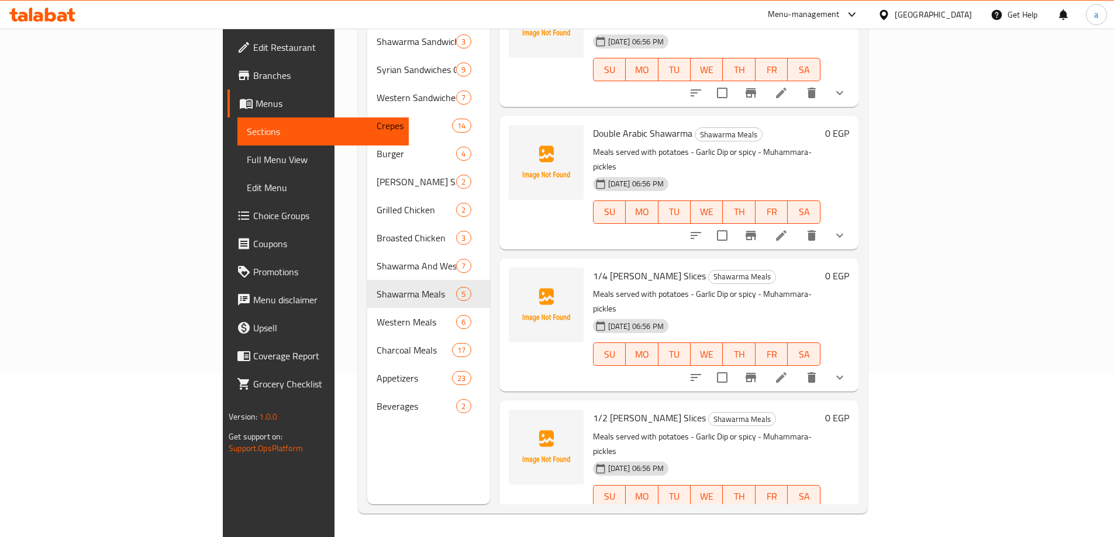
scroll to position [117, 0]
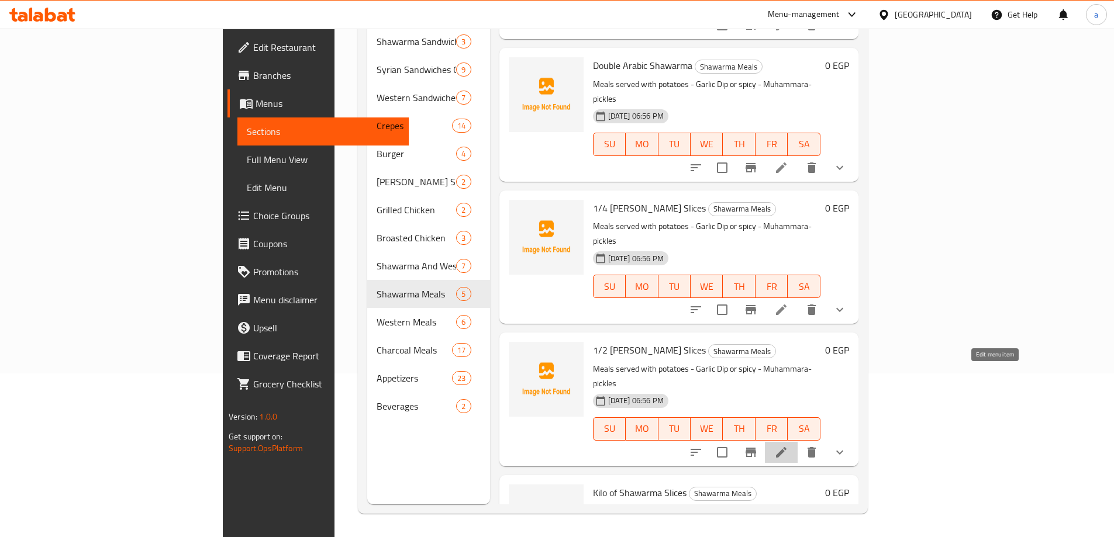
click at [788, 445] on icon at bounding box center [781, 452] width 14 height 14
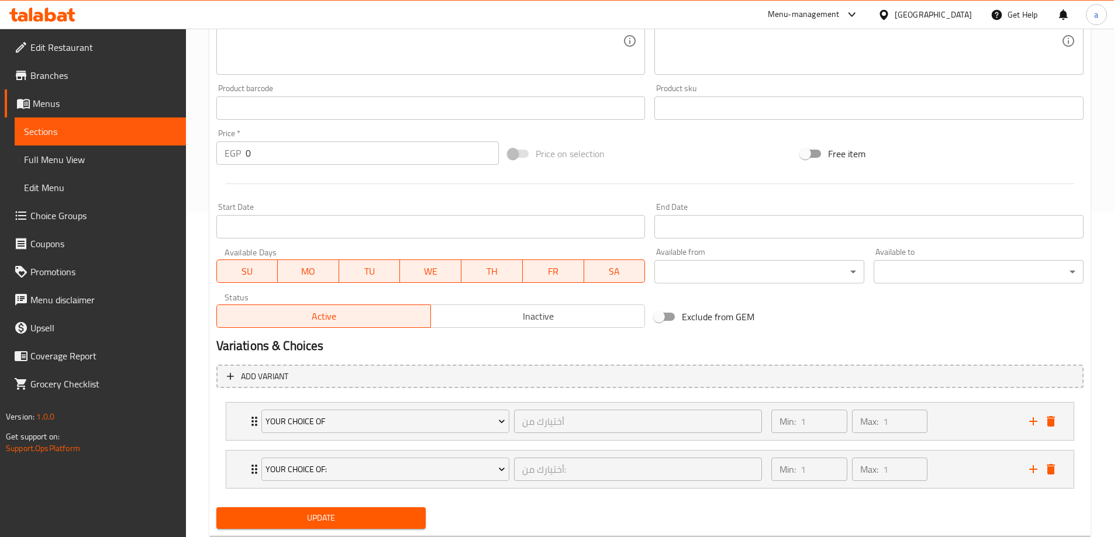
scroll to position [356, 0]
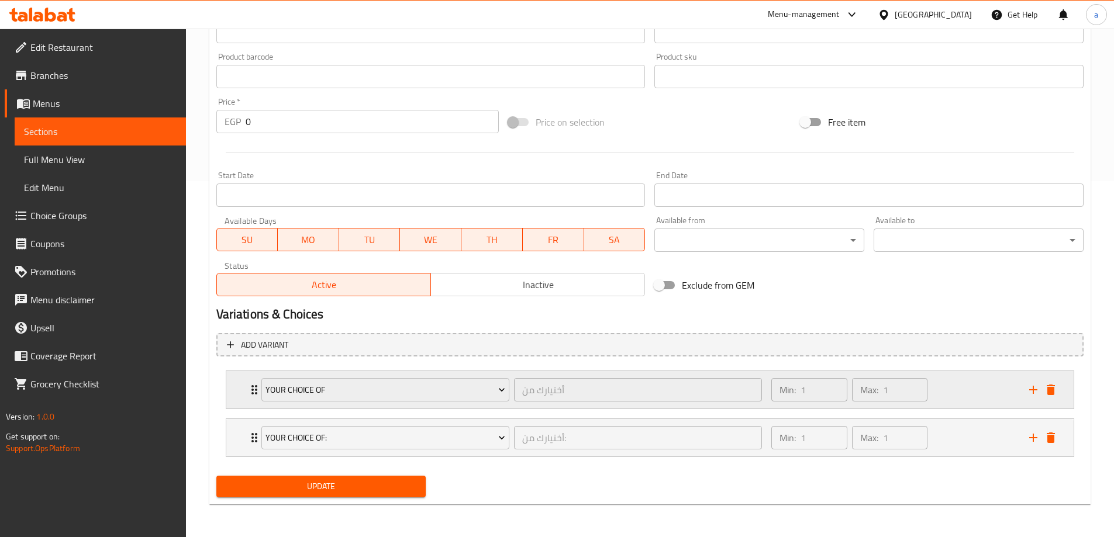
click at [251, 389] on icon "Expand" at bounding box center [254, 390] width 14 height 14
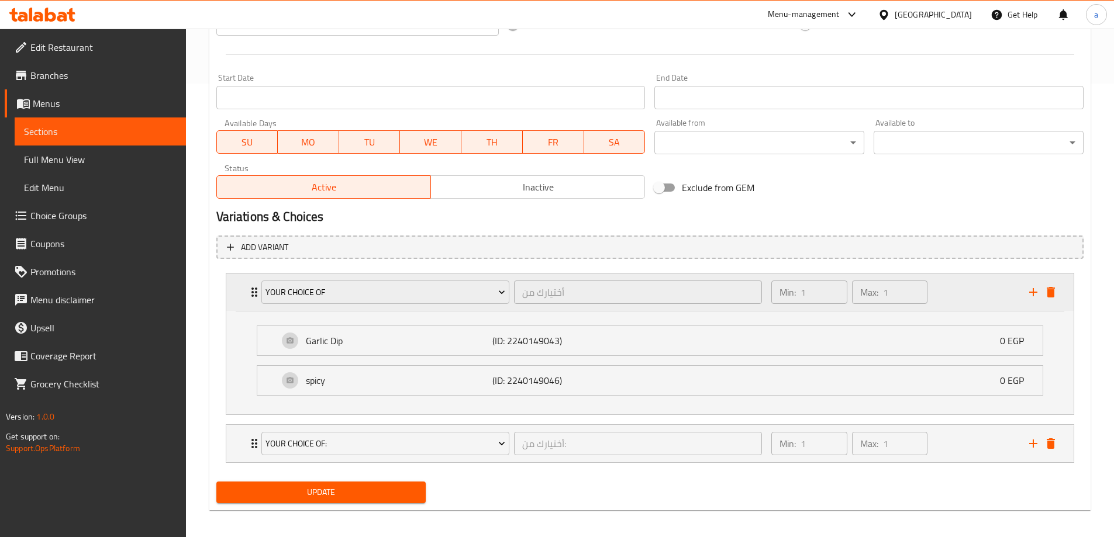
scroll to position [459, 0]
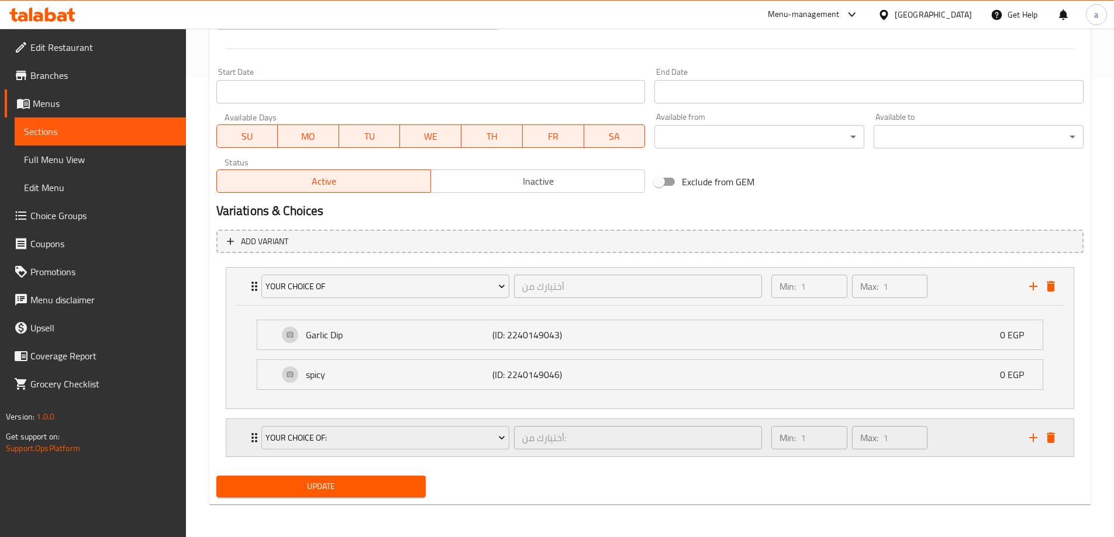
click at [253, 427] on div "your choice of: أختيارك من: ​ Min: 1 ​ Max: 1 ​" at bounding box center [653, 437] width 812 height 37
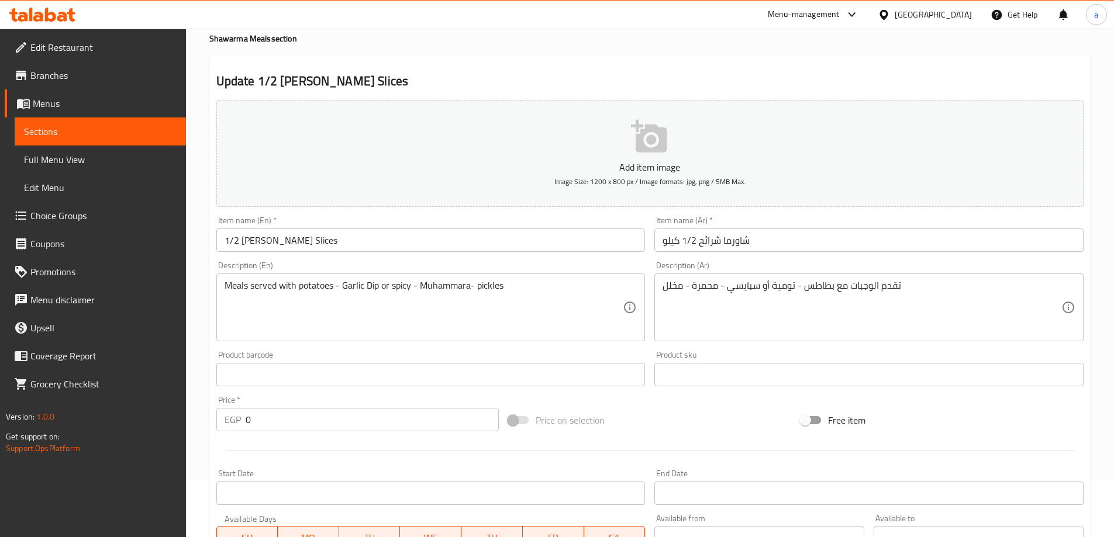
scroll to position [37, 0]
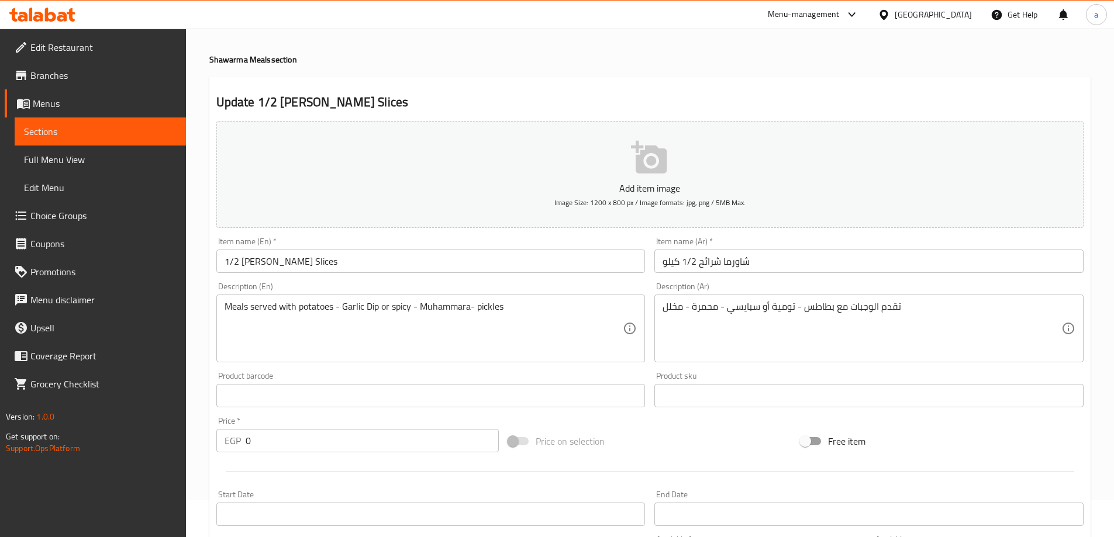
click at [95, 155] on span "Full Menu View" at bounding box center [100, 160] width 153 height 14
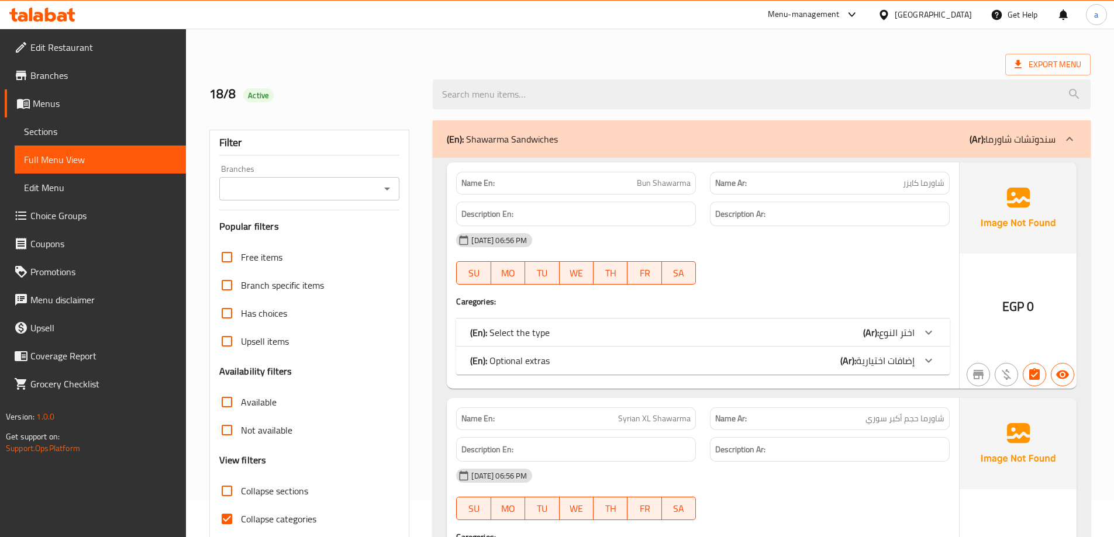
click at [285, 512] on span "Collapse categories" at bounding box center [278, 519] width 75 height 14
click at [241, 511] on input "Collapse categories" at bounding box center [227, 519] width 28 height 28
checkbox input "false"
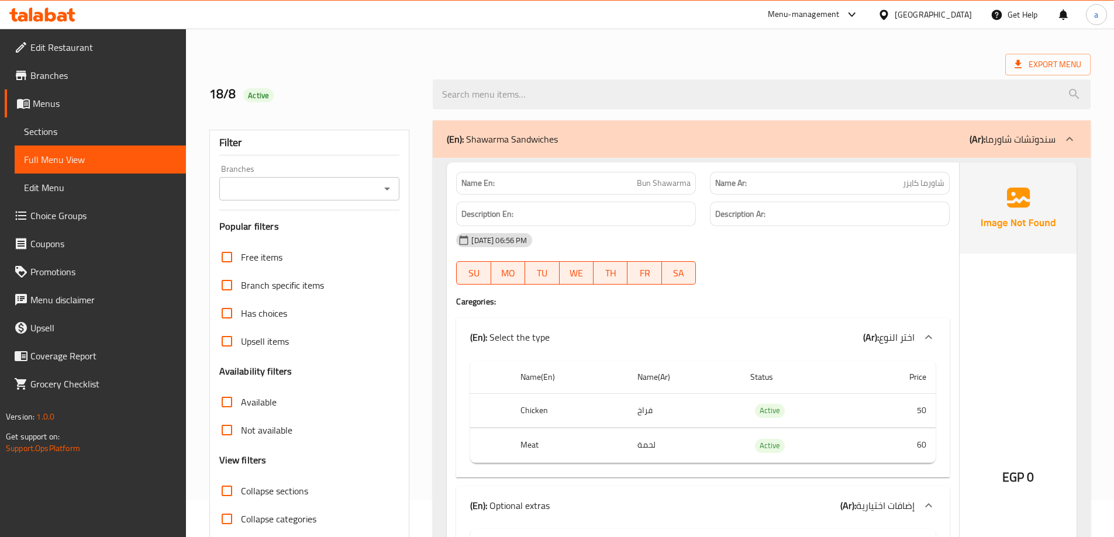
click at [706, 133] on div "(En): Shawarma Sandwiches (Ar): سندوتشات شاورما" at bounding box center [751, 139] width 609 height 14
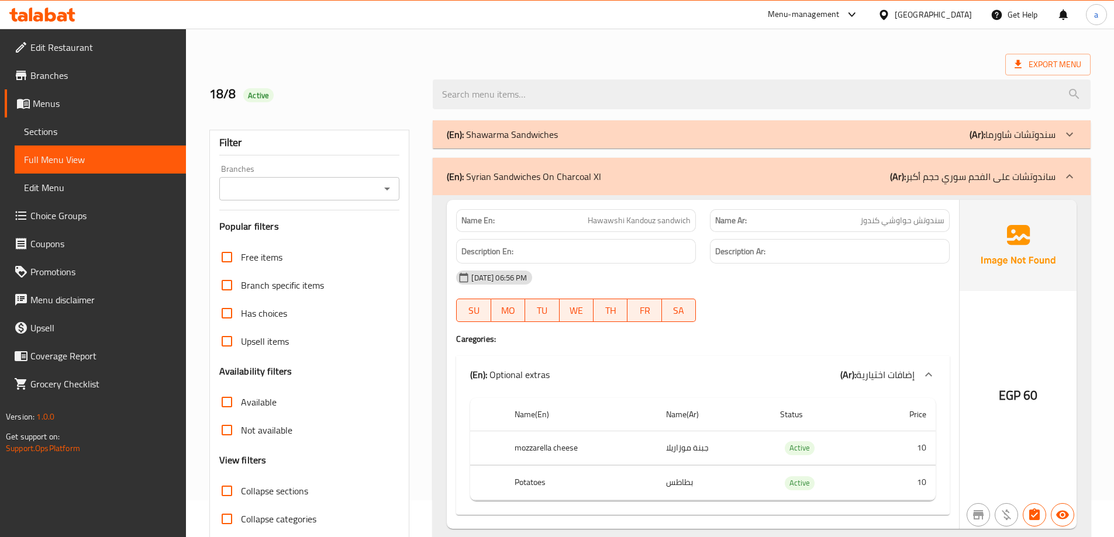
click at [693, 172] on div "(En): Syrian Sandwiches On Charcoal Xl (Ar): ساندوتشات على الفحم سوري حجم أكبر" at bounding box center [751, 177] width 609 height 14
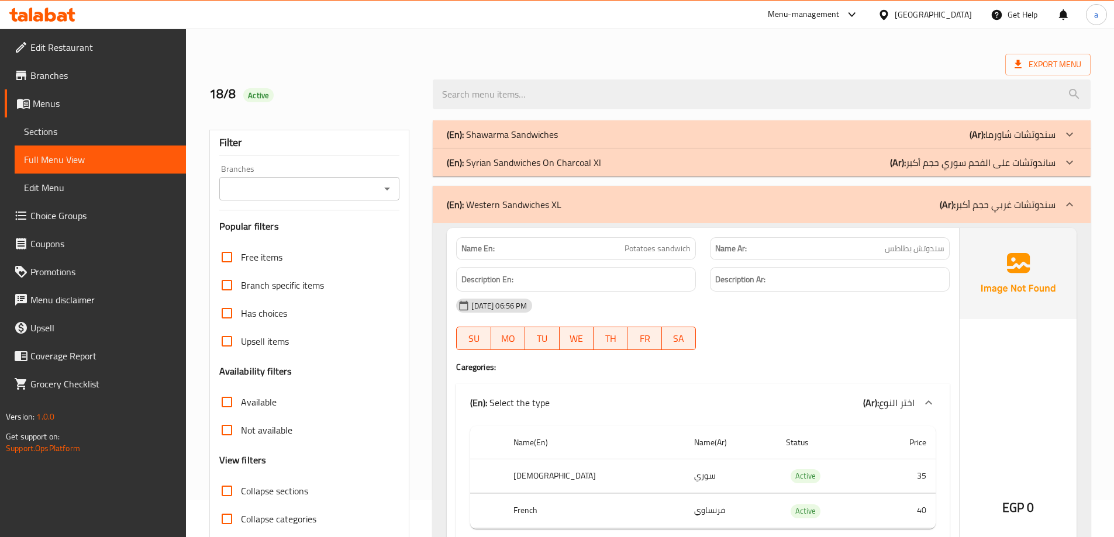
click at [702, 217] on div "(En): Western Sandwiches XL (Ar): سندوتشات غربي حجم أكبر" at bounding box center [762, 204] width 658 height 37
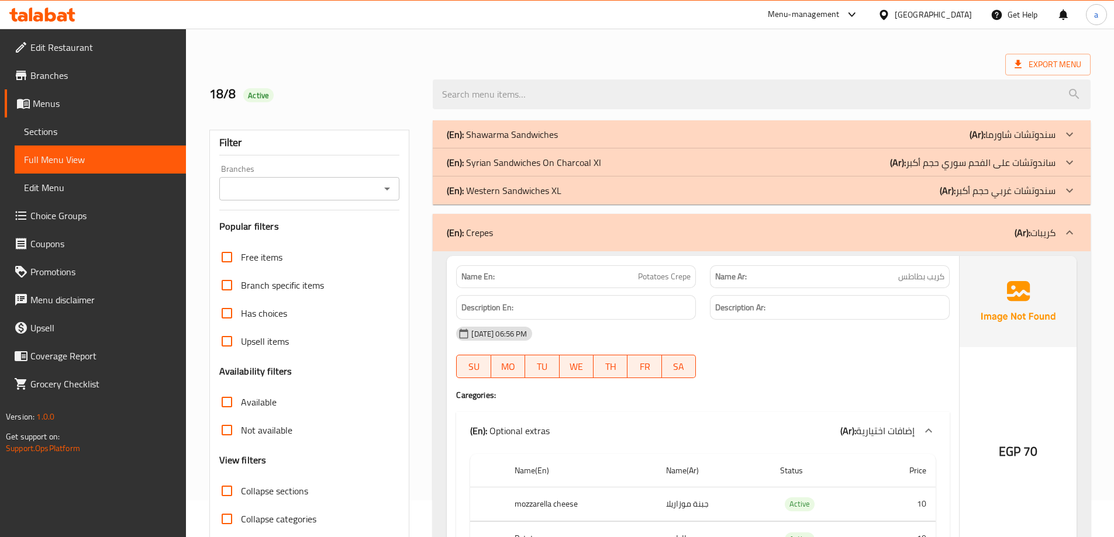
click at [697, 233] on div "(En): Crepes (Ar): كريبات" at bounding box center [751, 233] width 609 height 14
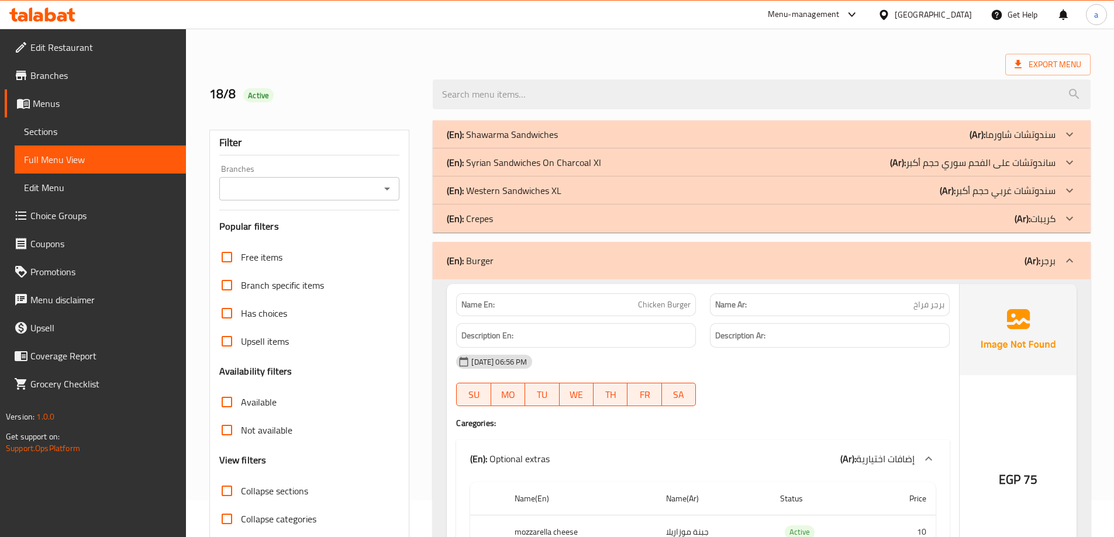
click at [675, 262] on div "(En): Burger (Ar): برجر" at bounding box center [751, 261] width 609 height 14
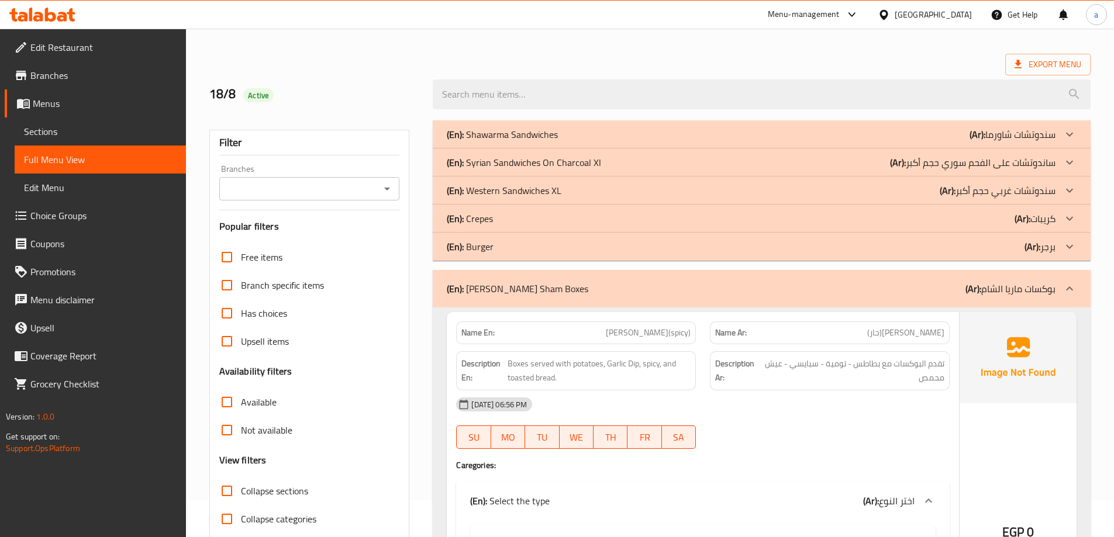
click at [668, 301] on div "(En): [PERSON_NAME] Sham Boxes (Ar): بوكسات [PERSON_NAME]" at bounding box center [762, 288] width 658 height 37
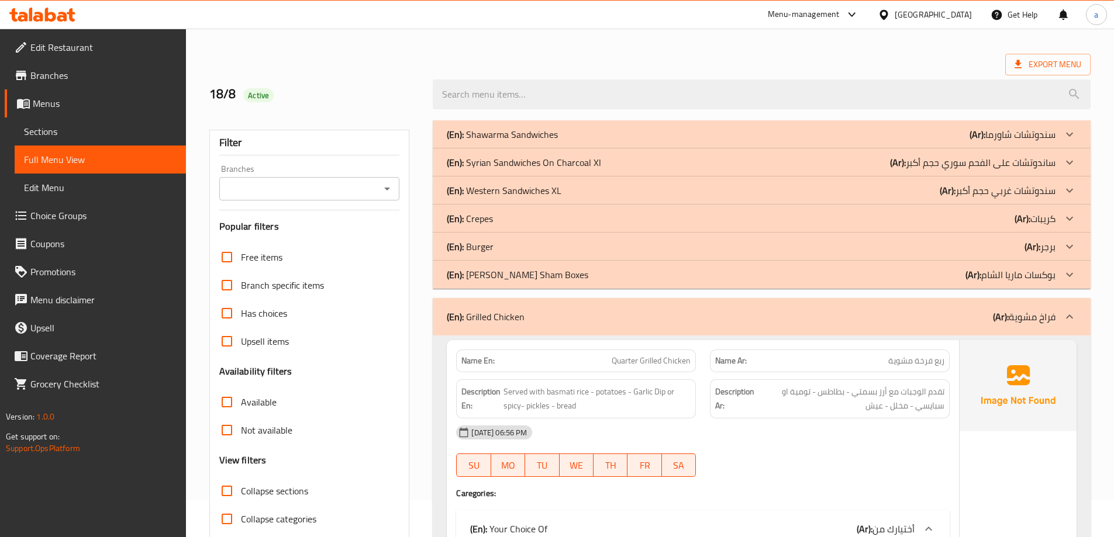
click at [658, 310] on div "(En): Grilled Chicken (Ar): فراخ مشوية" at bounding box center [751, 317] width 609 height 14
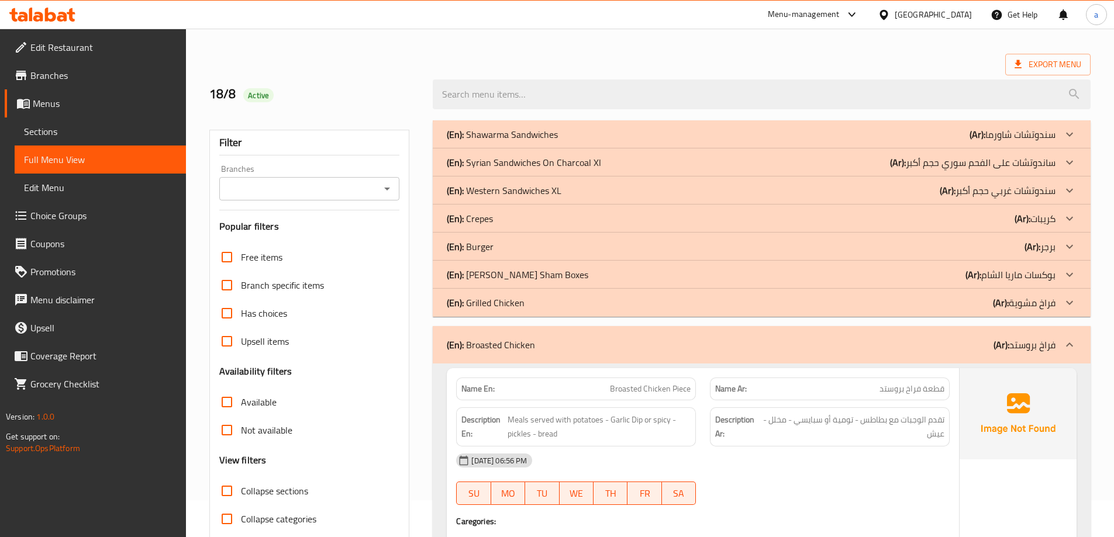
click at [634, 336] on div "(En): Broasted Chicken (Ar): فراخ بروستد" at bounding box center [762, 344] width 658 height 37
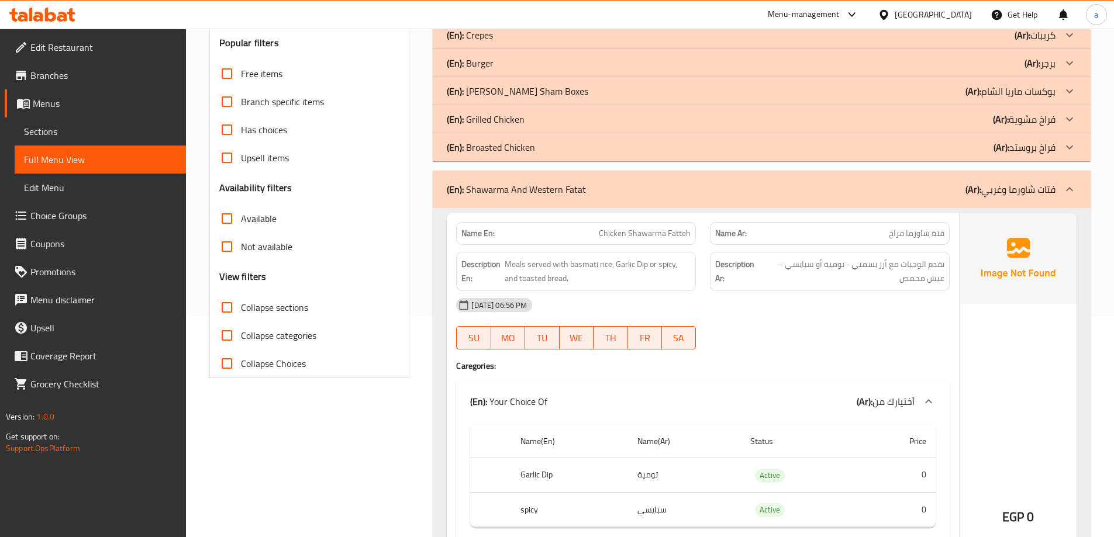
scroll to position [212, 0]
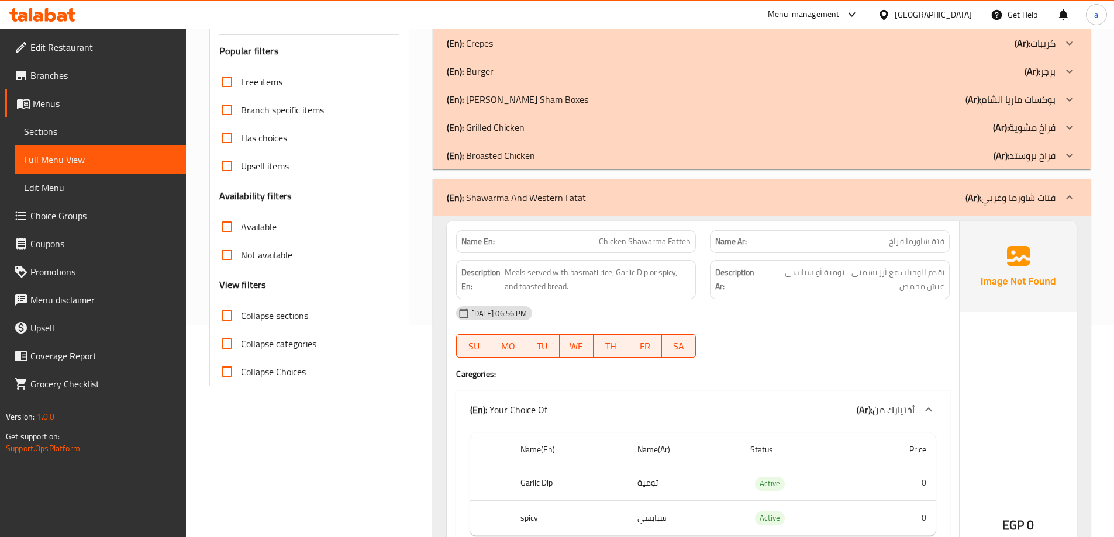
click at [869, 198] on div "(En): Shawarma And Western Fatat (Ar): فتات شاورما وغربي" at bounding box center [751, 198] width 609 height 14
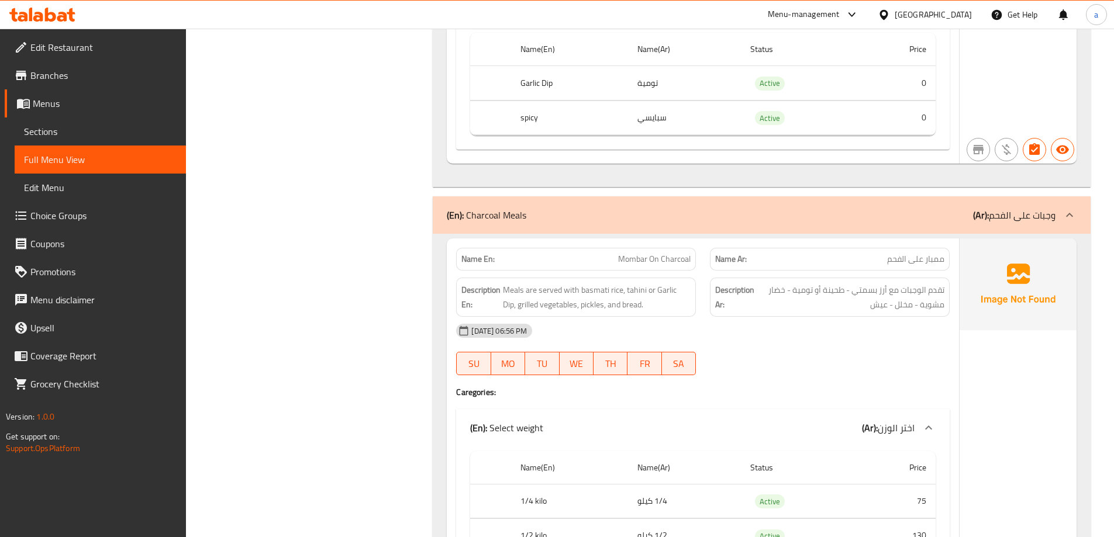
scroll to position [5766, 0]
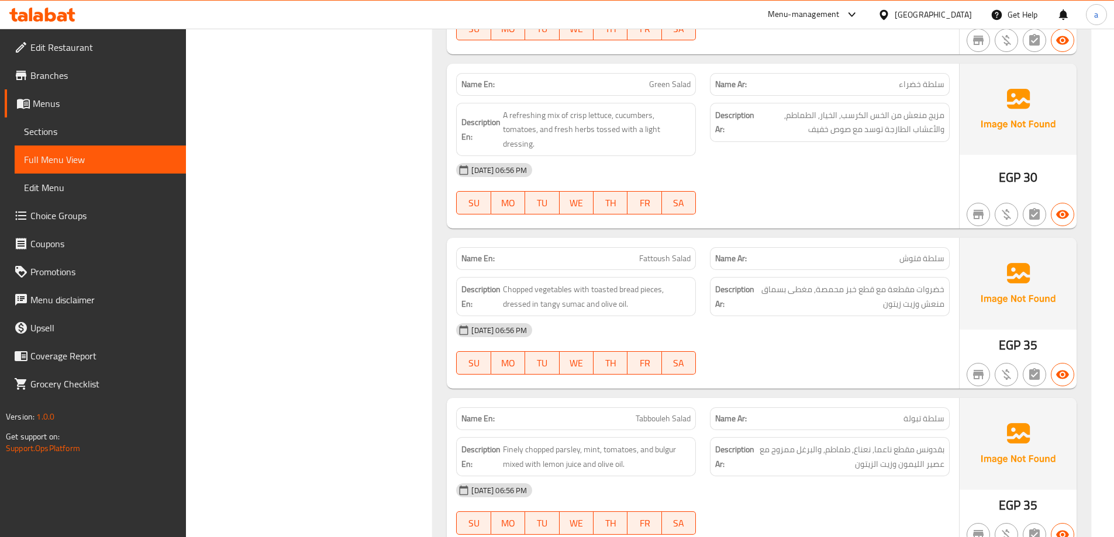
scroll to position [6211, 0]
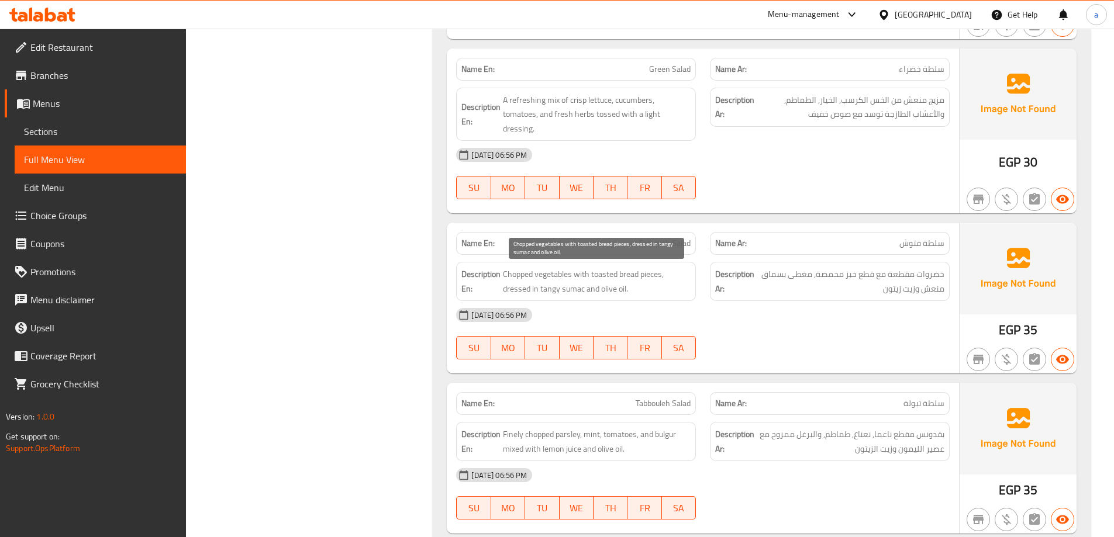
click at [521, 279] on span "Chopped vegetables with toasted bread pieces, dressed in tangy sumac and olive …" at bounding box center [597, 281] width 188 height 29
copy span "Chopped"
drag, startPoint x: 499, startPoint y: 288, endPoint x: 633, endPoint y: 293, distance: 134.0
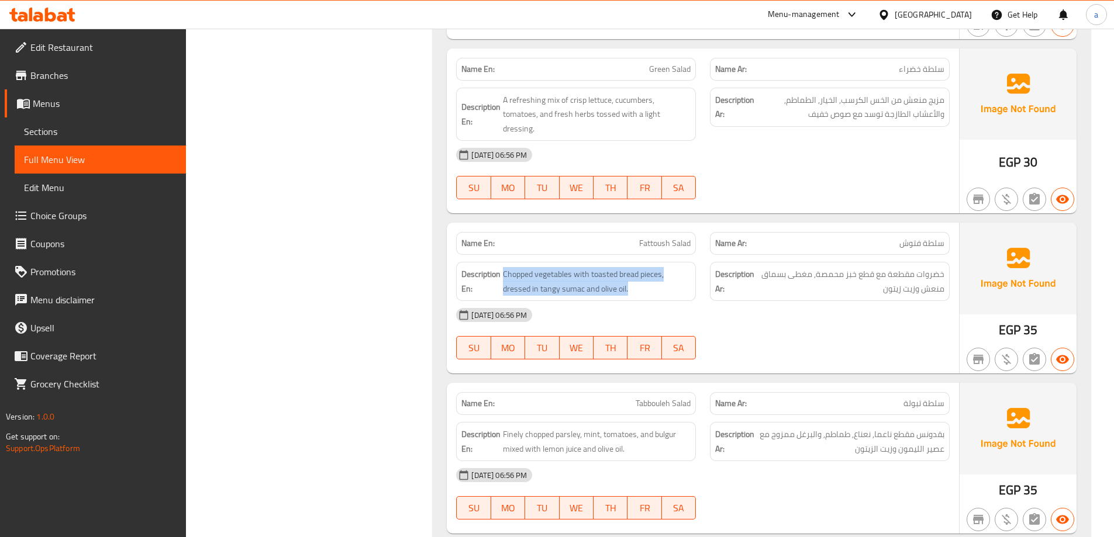
copy h6 "Chopped vegetables with toasted bread pieces, dressed in tangy sumac and olive …"
click at [58, 123] on link "Sections" at bounding box center [100, 131] width 171 height 28
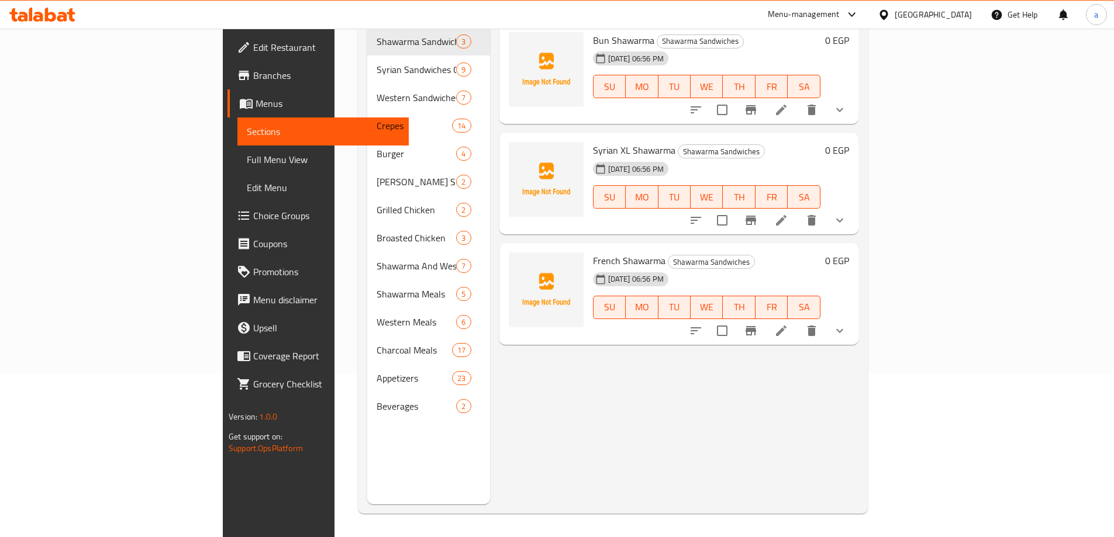
scroll to position [164, 0]
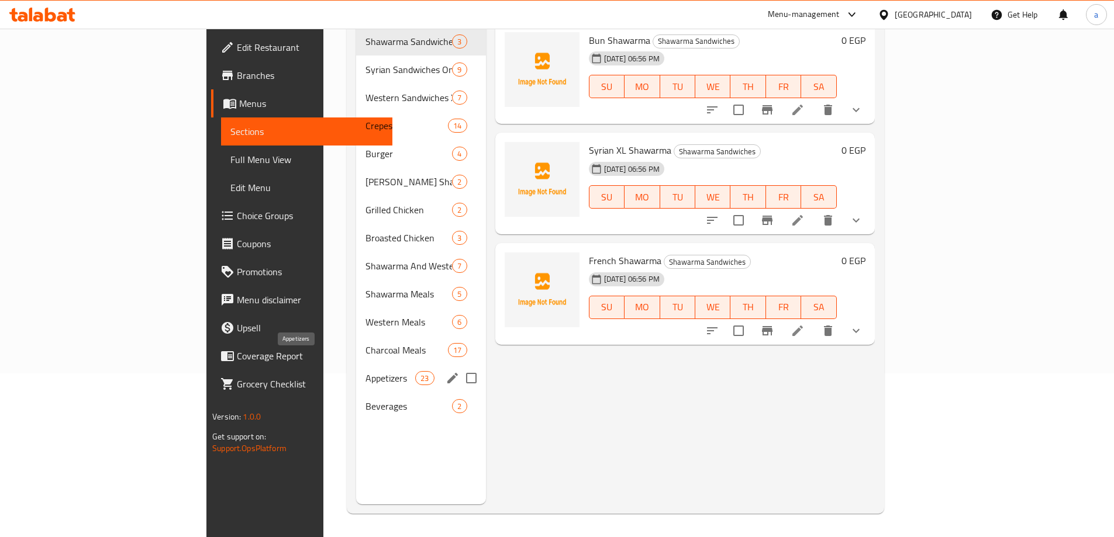
click at [365, 371] on span "Appetizers" at bounding box center [390, 378] width 50 height 14
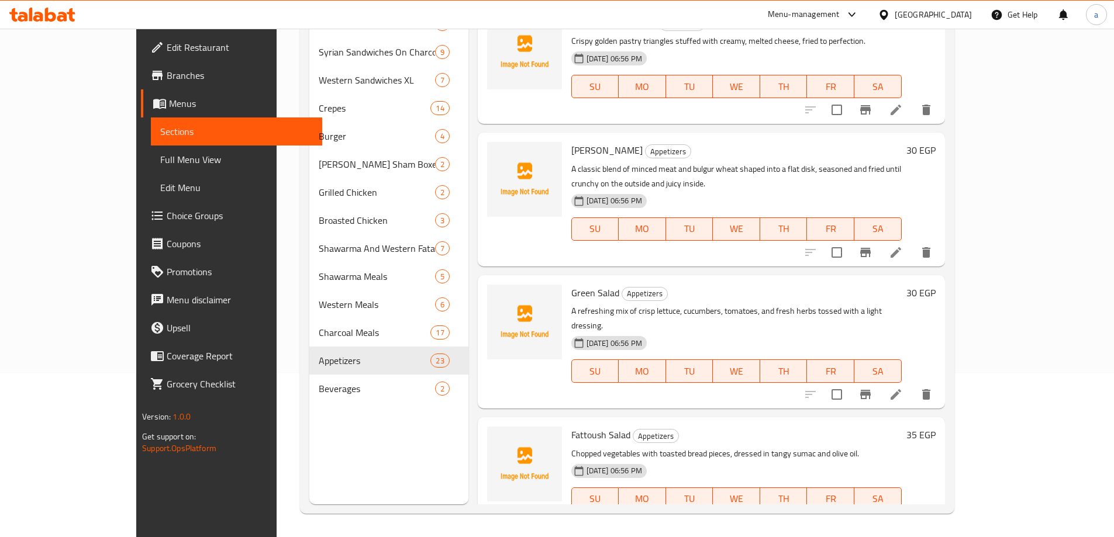
scroll to position [234, 0]
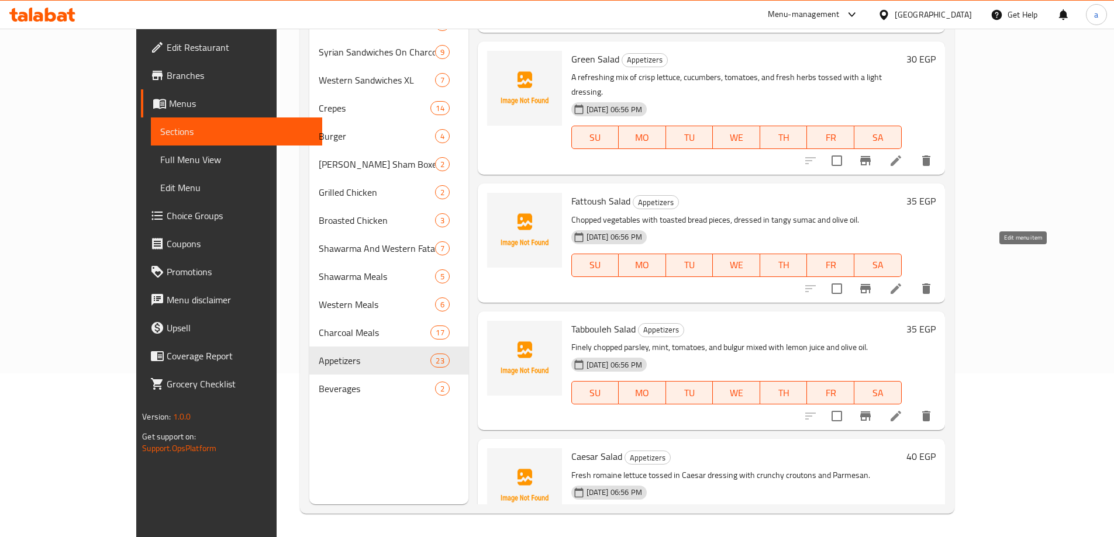
click at [903, 282] on icon at bounding box center [896, 289] width 14 height 14
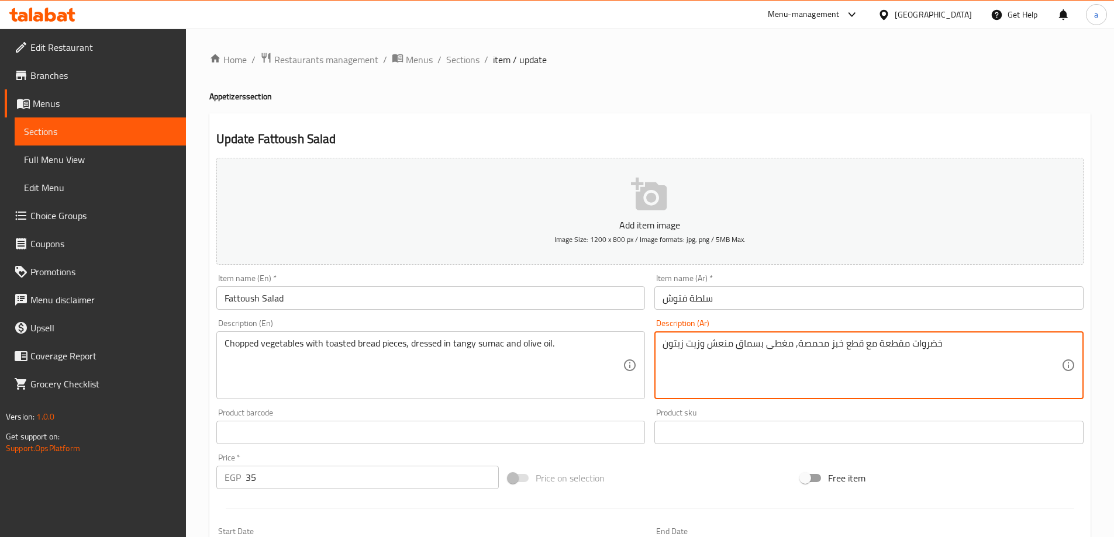
drag, startPoint x: 767, startPoint y: 342, endPoint x: 784, endPoint y: 354, distance: 20.9
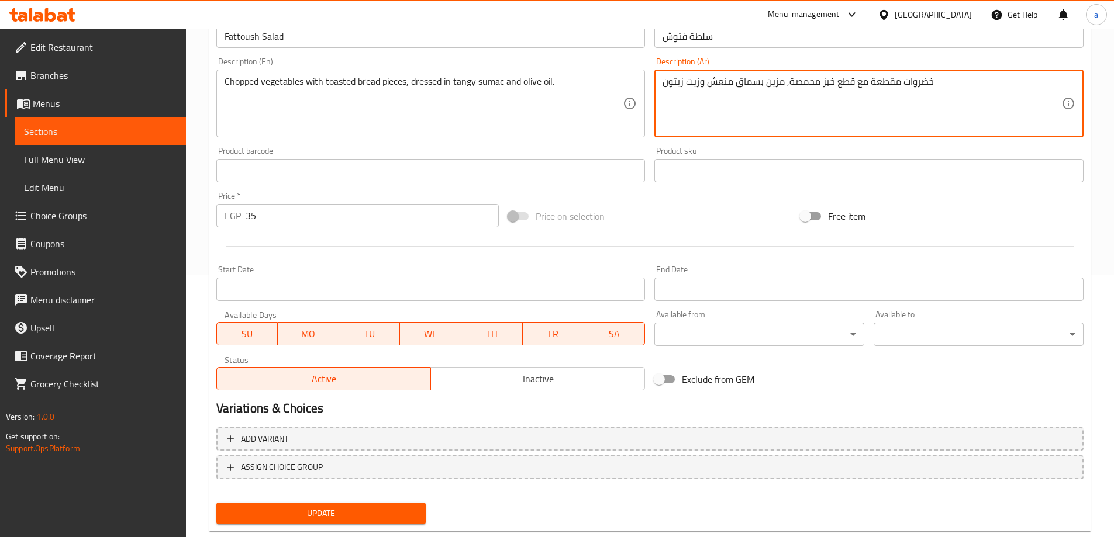
scroll to position [289, 0]
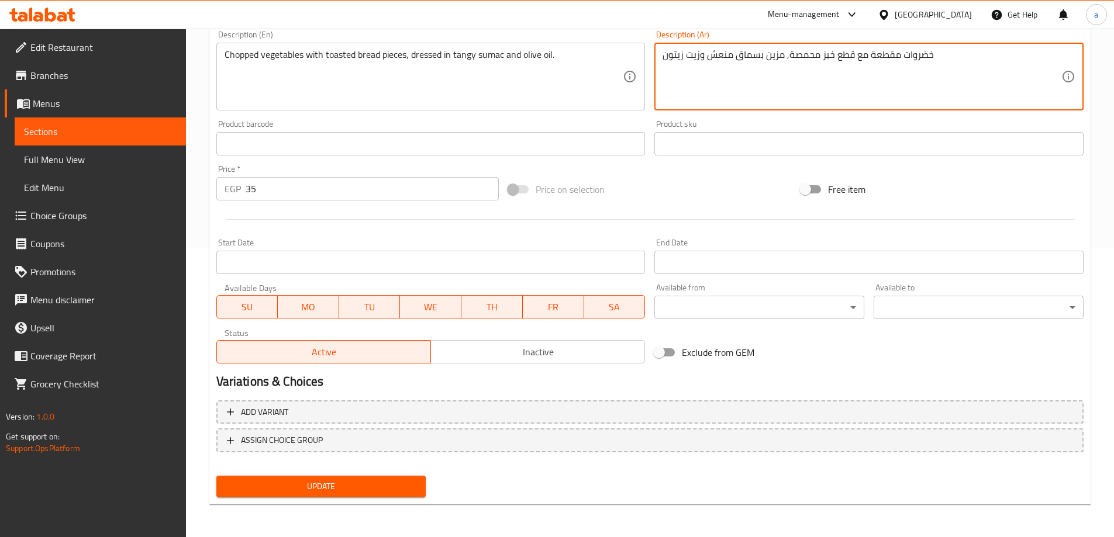
type textarea "خضروات مقطعة مع قطع خبز محمصة, مزين بسماق منعش وزيت زيتون"
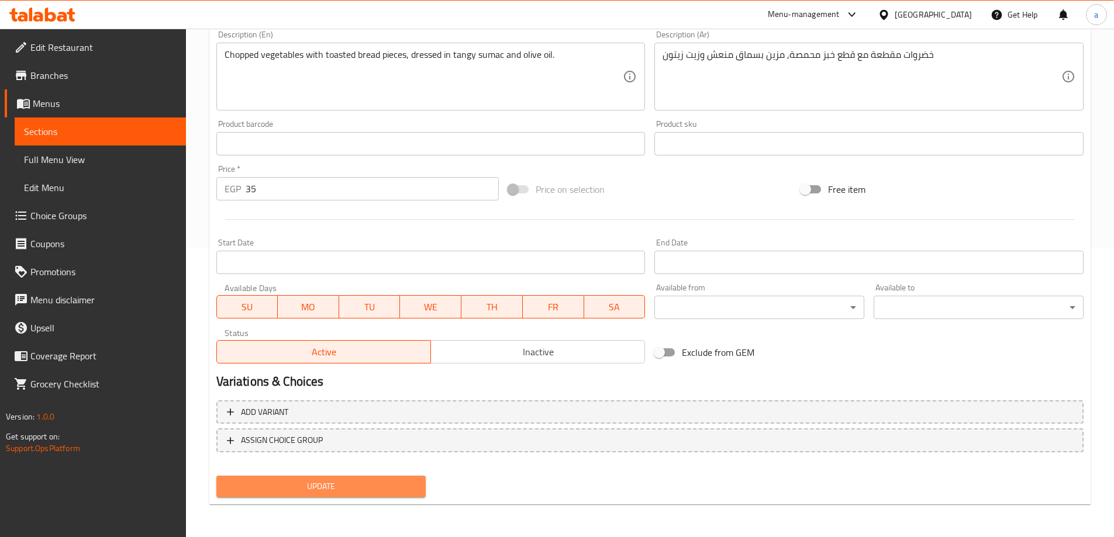
click at [300, 493] on span "Update" at bounding box center [321, 486] width 191 height 15
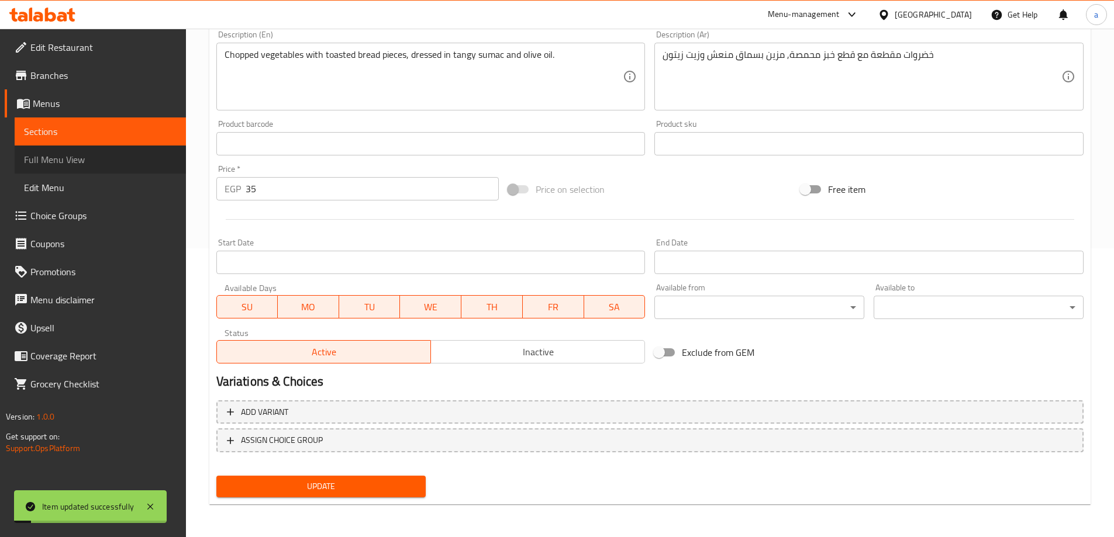
click at [53, 163] on span "Full Menu View" at bounding box center [100, 160] width 153 height 14
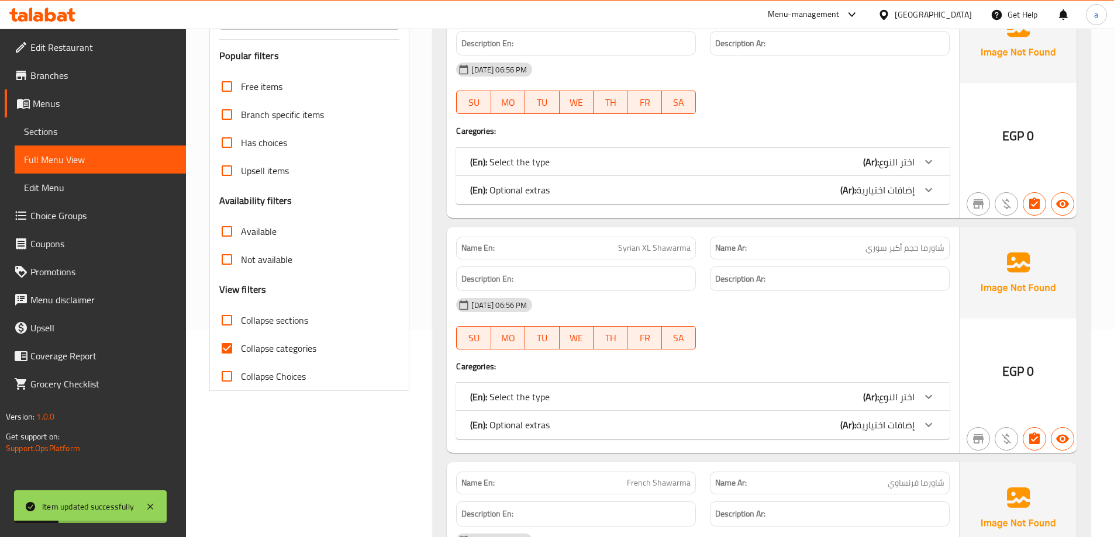
scroll to position [172, 0]
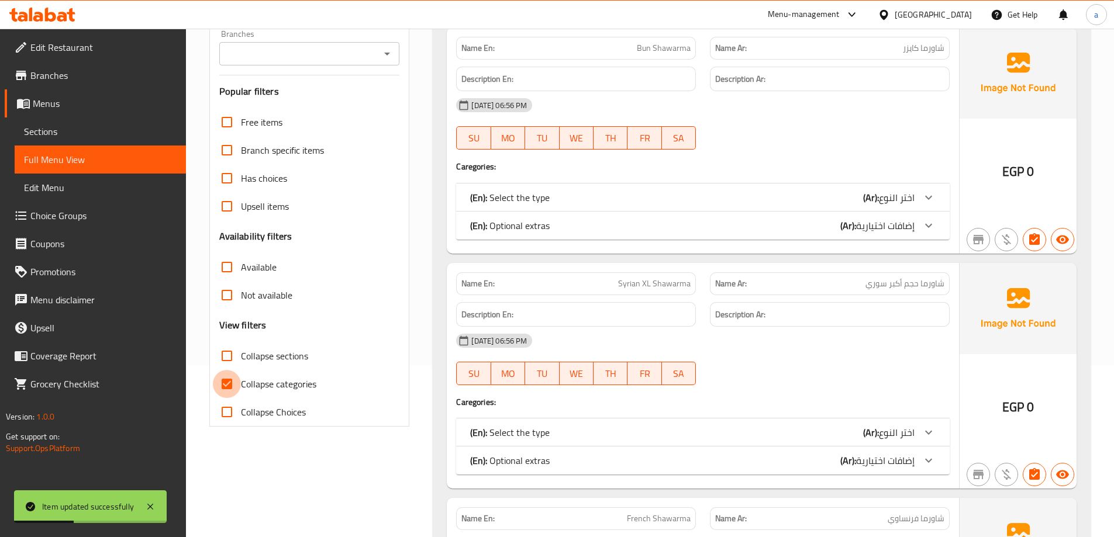
click at [236, 375] on input "Collapse categories" at bounding box center [227, 384] width 28 height 28
checkbox input "false"
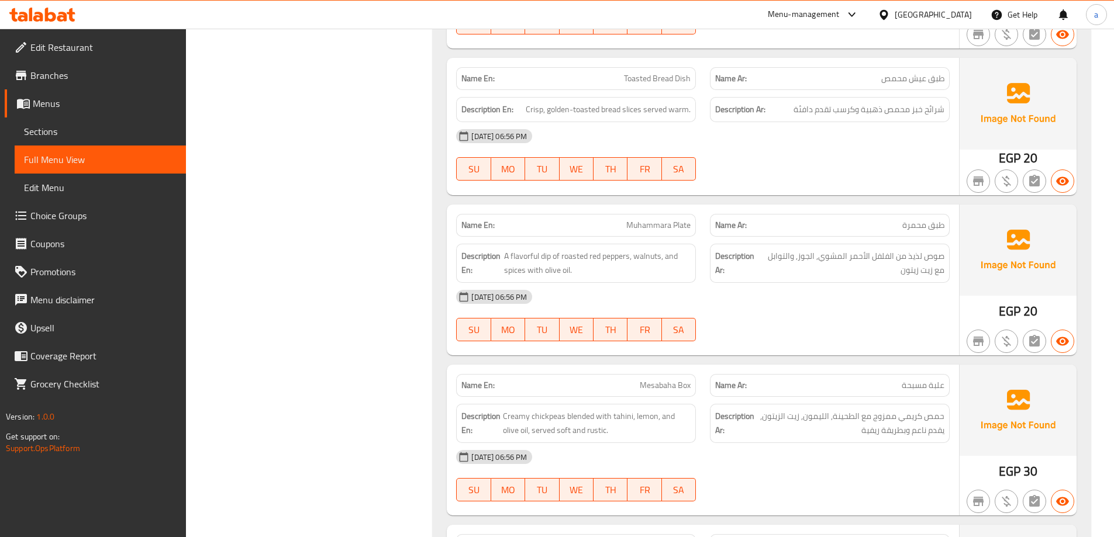
scroll to position [37571, 0]
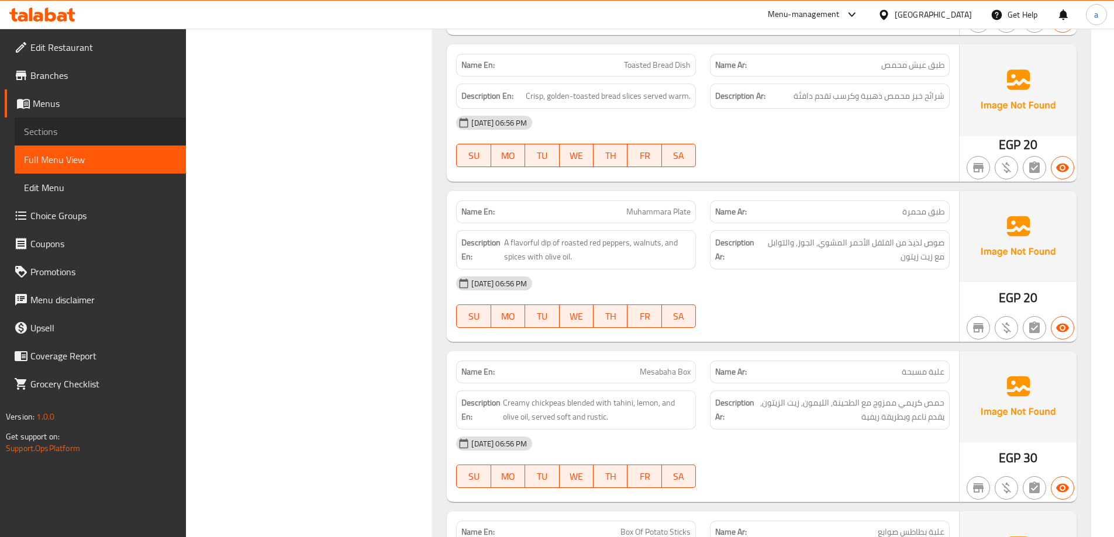
click at [65, 124] on link "Sections" at bounding box center [100, 131] width 171 height 28
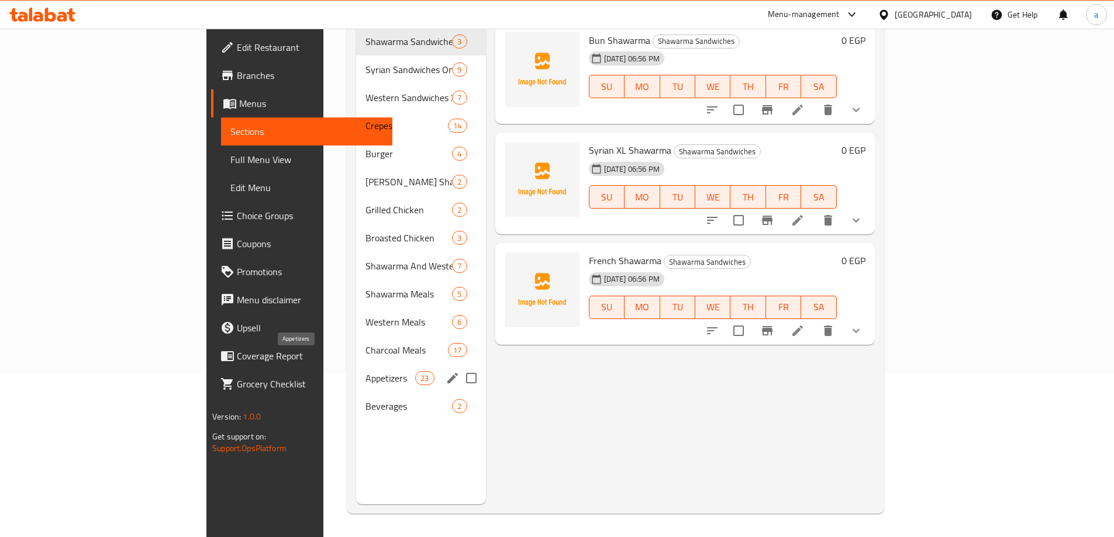
click at [365, 371] on span "Appetizers" at bounding box center [390, 378] width 50 height 14
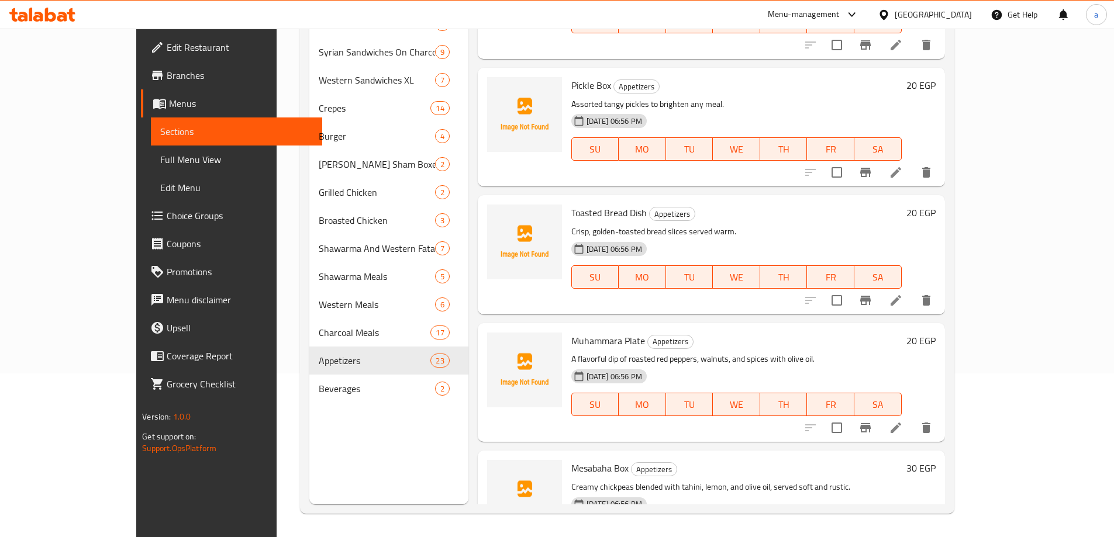
scroll to position [1754, 0]
click at [912, 291] on li at bounding box center [895, 301] width 33 height 21
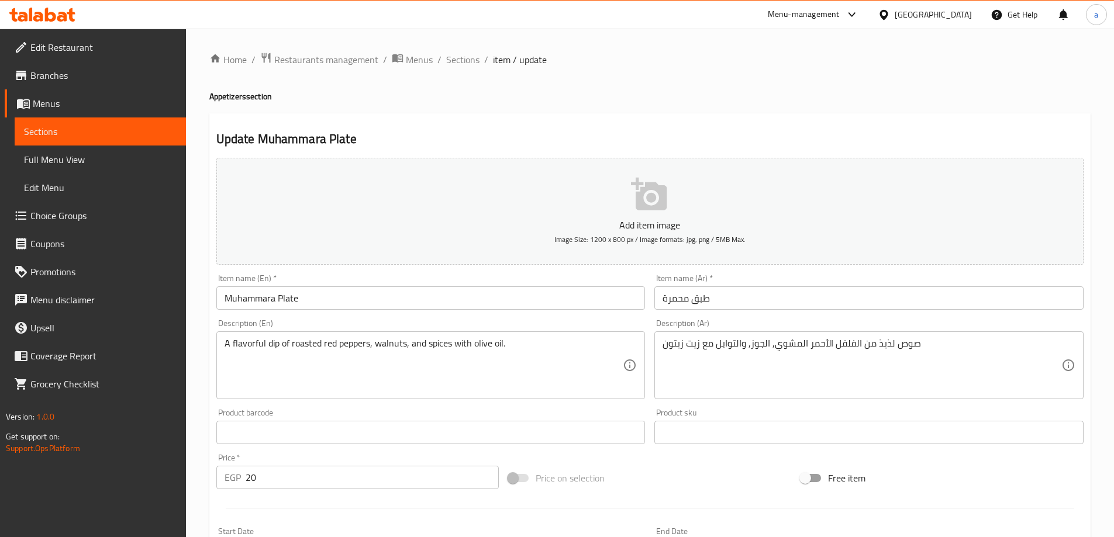
drag, startPoint x: 379, startPoint y: 286, endPoint x: 320, endPoint y: 288, distance: 59.1
click at [320, 288] on div "Item name (En)   * Muhammara Plate Item name (En) *" at bounding box center [430, 292] width 429 height 36
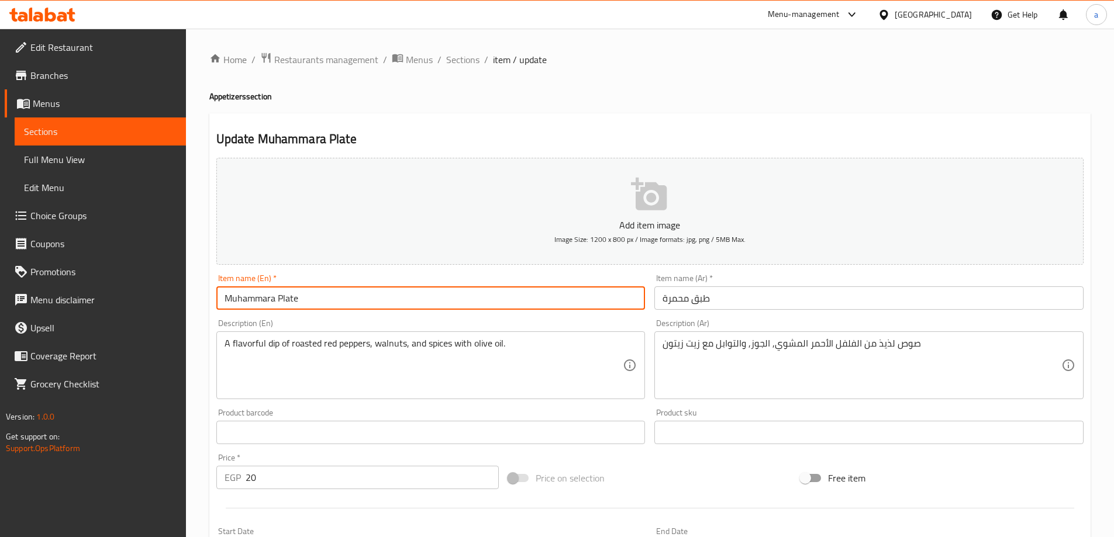
drag, startPoint x: 322, startPoint y: 296, endPoint x: 279, endPoint y: 305, distance: 43.6
click at [279, 305] on input "Muhammara Plate" at bounding box center [430, 297] width 429 height 23
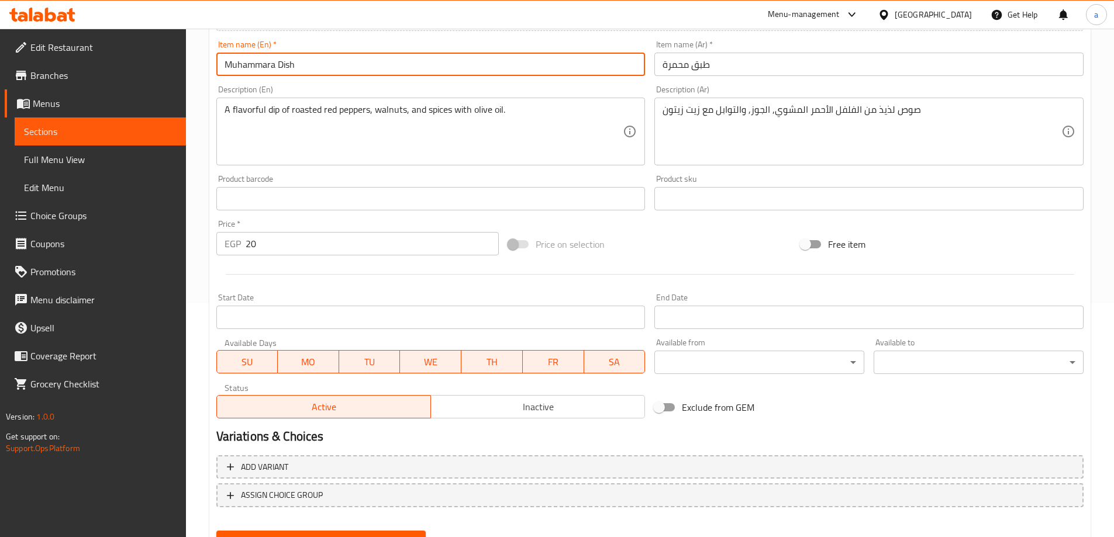
scroll to position [289, 0]
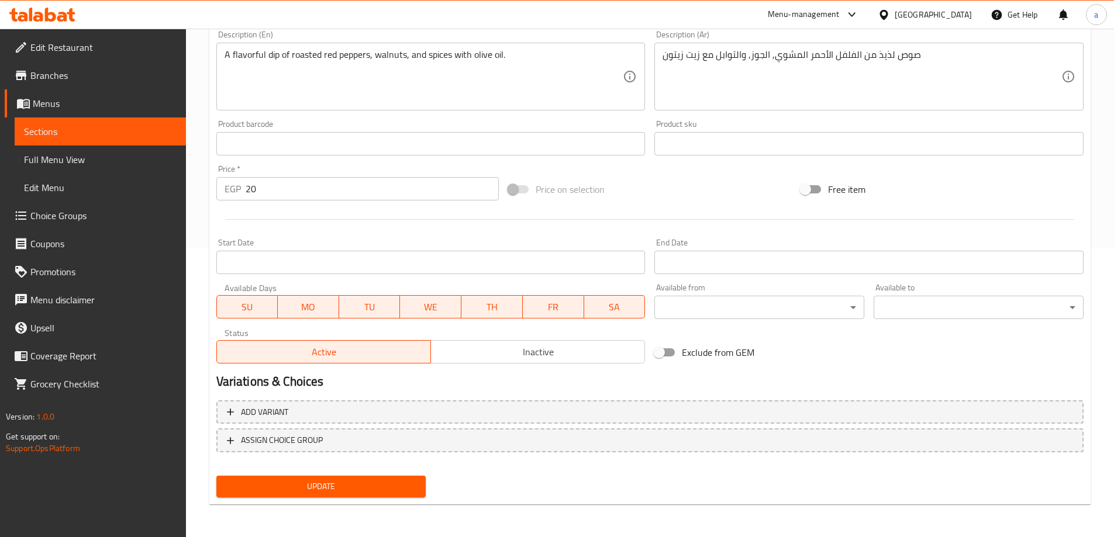
type input "Muhammara Dish"
click at [346, 500] on div "Update" at bounding box center [321, 486] width 219 height 31
click at [346, 499] on div "Update" at bounding box center [321, 486] width 219 height 31
click at [344, 489] on span "Update" at bounding box center [321, 486] width 191 height 15
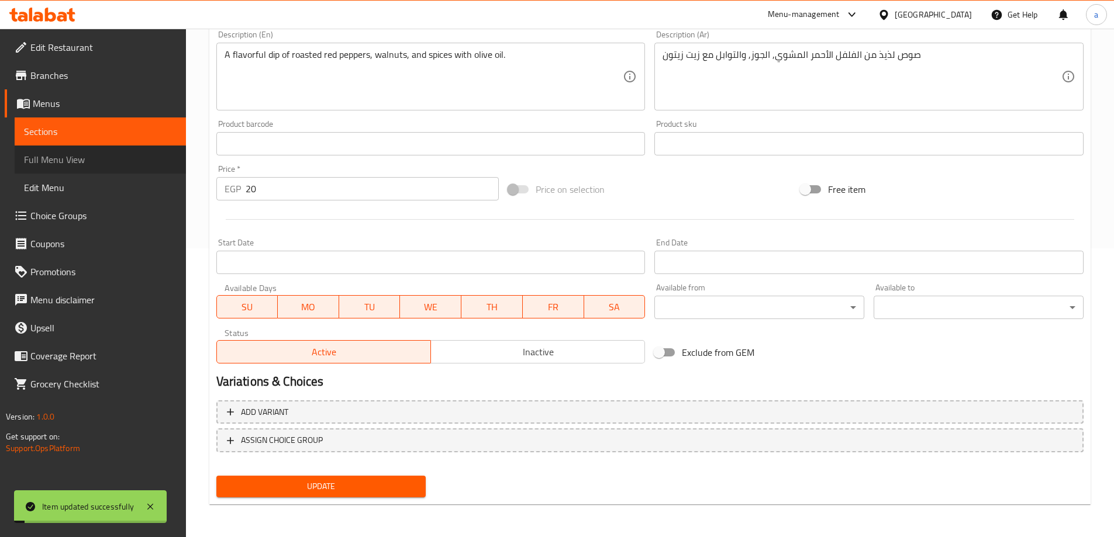
click at [105, 161] on span "Full Menu View" at bounding box center [100, 160] width 153 height 14
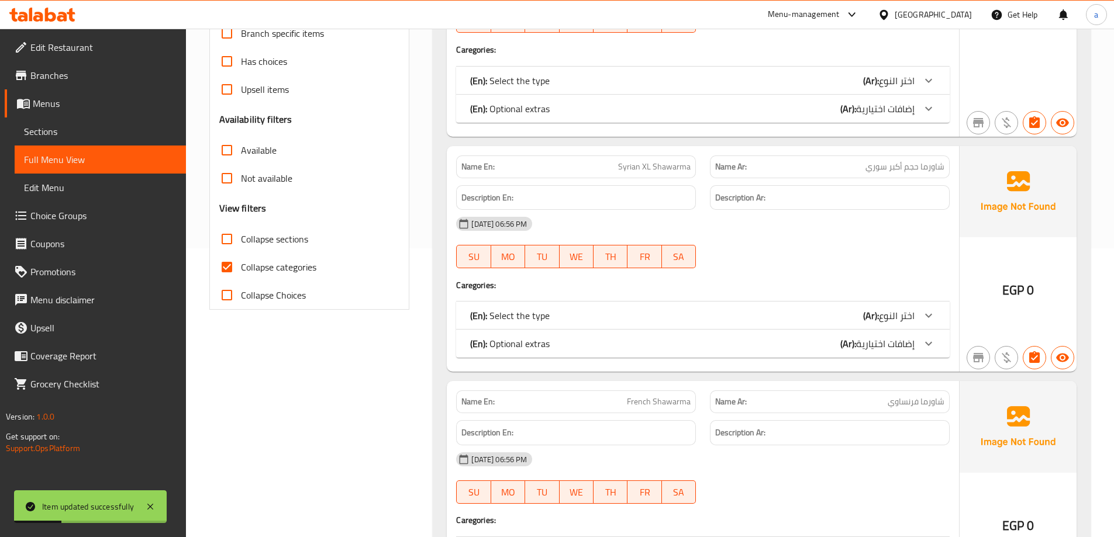
click at [277, 274] on span "Collapse categories" at bounding box center [278, 267] width 75 height 14
click at [241, 274] on input "Collapse categories" at bounding box center [227, 267] width 28 height 28
checkbox input "false"
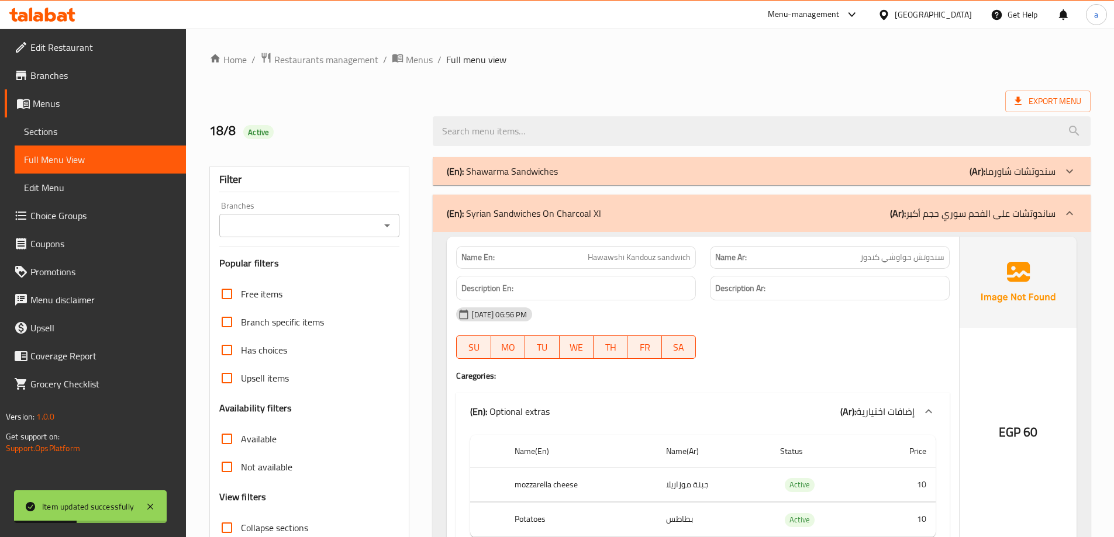
click at [971, 198] on div "(En): Syrian Sandwiches On Charcoal Xl (Ar): ساندوتشات على الفحم سوري حجم أكبر" at bounding box center [762, 213] width 658 height 37
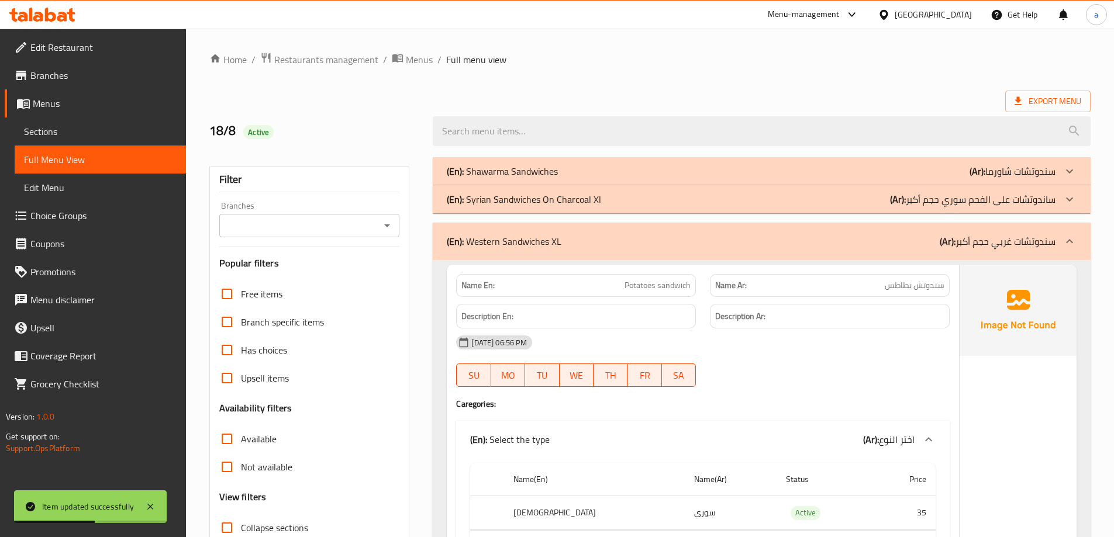
click at [966, 224] on div "(En): Western Sandwiches XL (Ar): سندوتشات غربي حجم أكبر" at bounding box center [762, 241] width 658 height 37
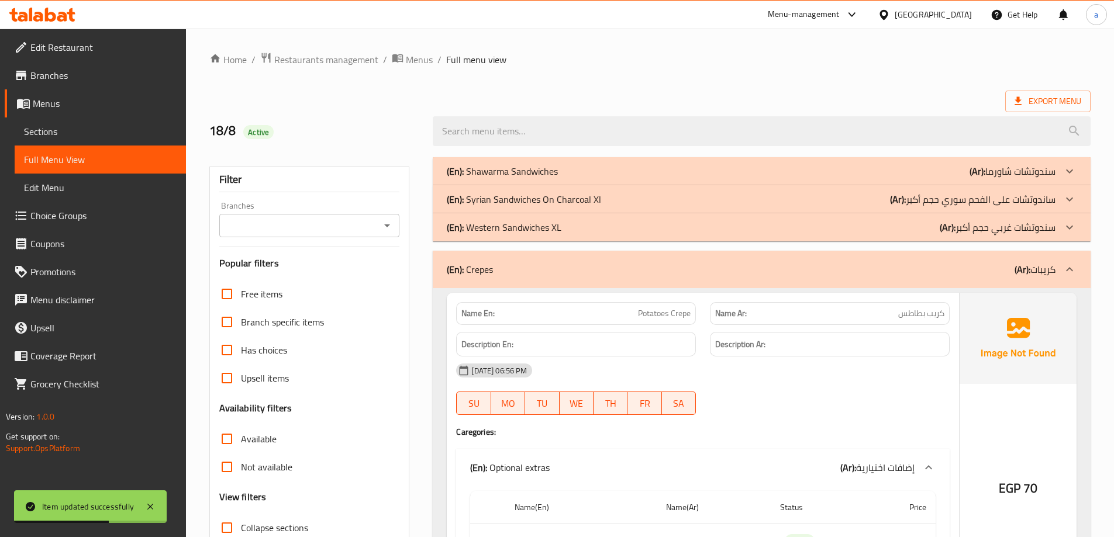
click at [967, 252] on div "(En): Crepes (Ar): كريبات" at bounding box center [762, 269] width 658 height 37
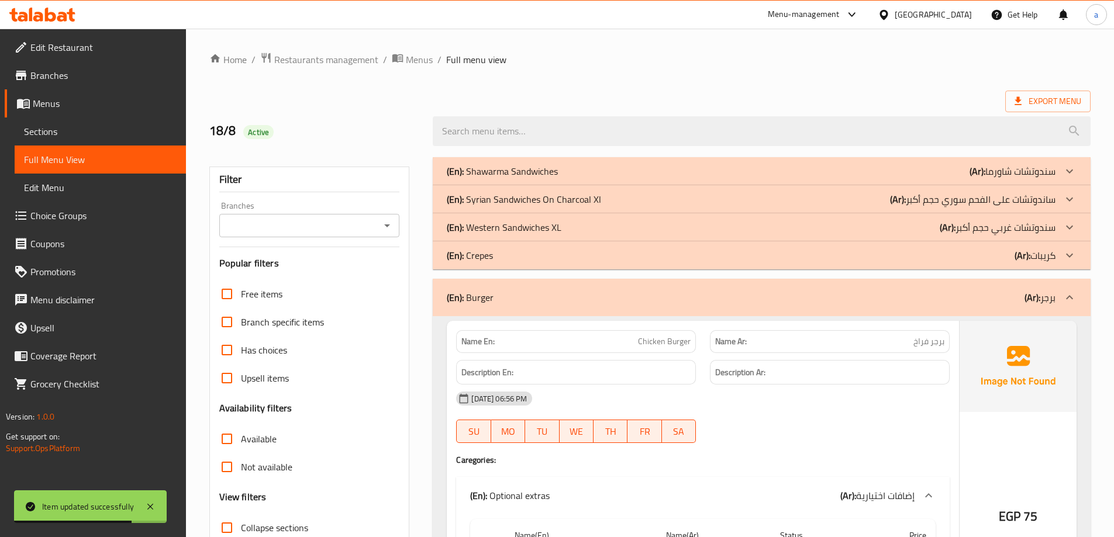
click at [953, 289] on div "(En): Burger (Ar): برجر" at bounding box center [762, 297] width 658 height 37
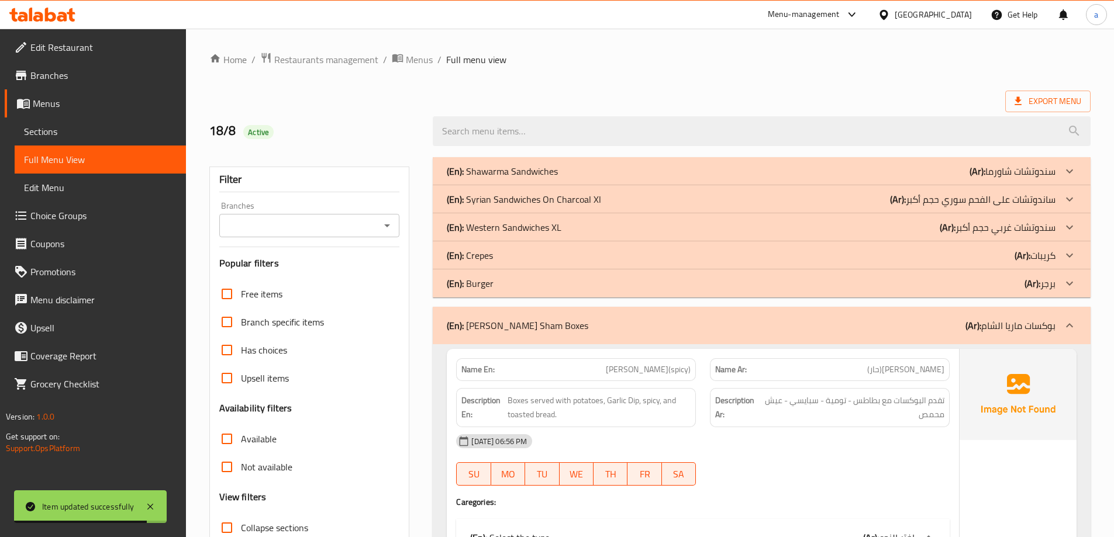
click at [898, 316] on div "(En): [PERSON_NAME] Sham Boxes (Ar): بوكسات [PERSON_NAME]" at bounding box center [762, 325] width 658 height 37
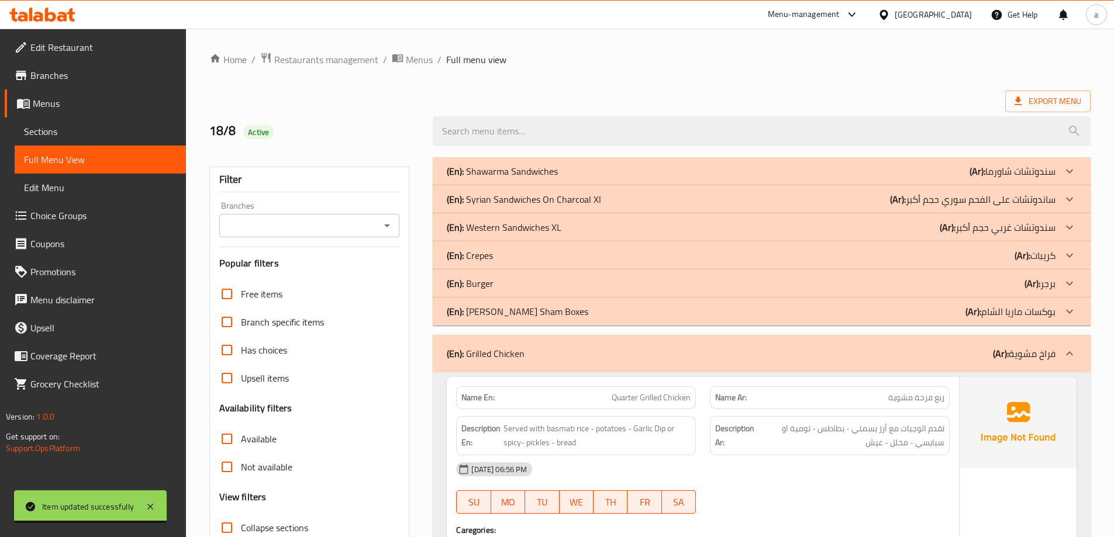
click at [741, 361] on div "(En): Grilled Chicken (Ar): فراخ مشوية" at bounding box center [762, 353] width 658 height 37
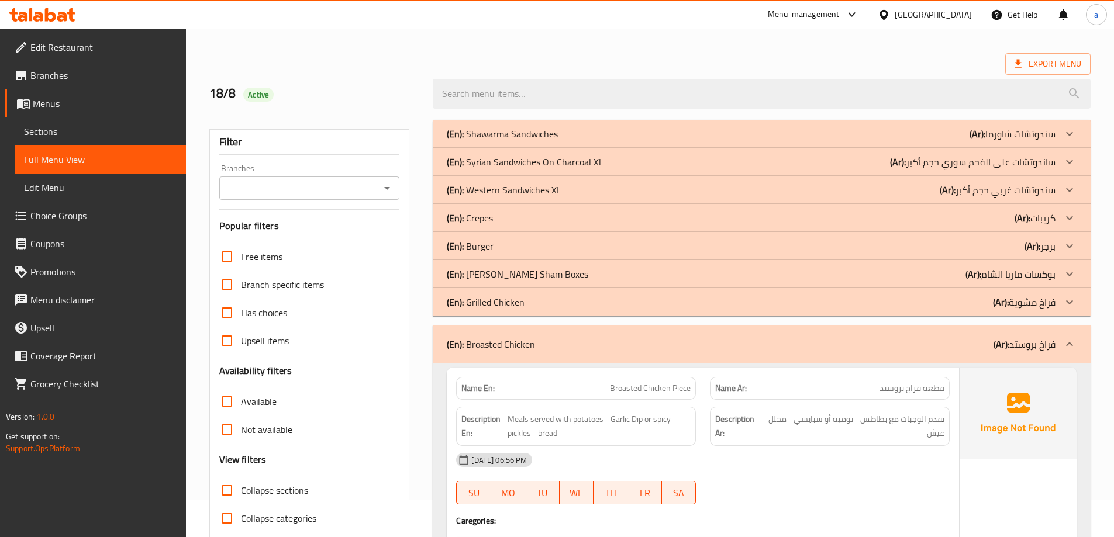
scroll to position [58, 0]
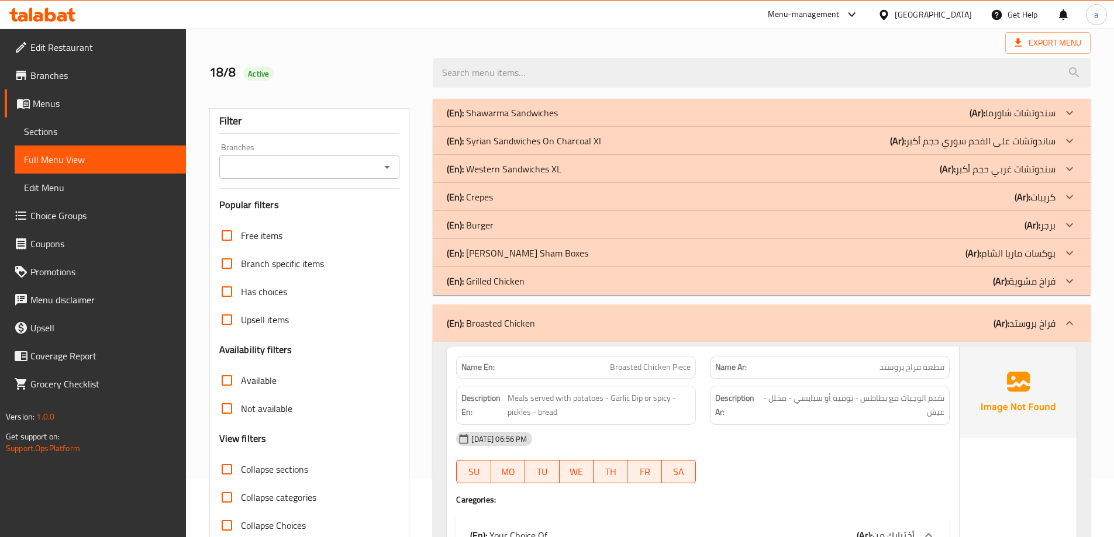
click at [784, 324] on div "(En): Broasted Chicken (Ar): فراخ بروستد" at bounding box center [751, 323] width 609 height 14
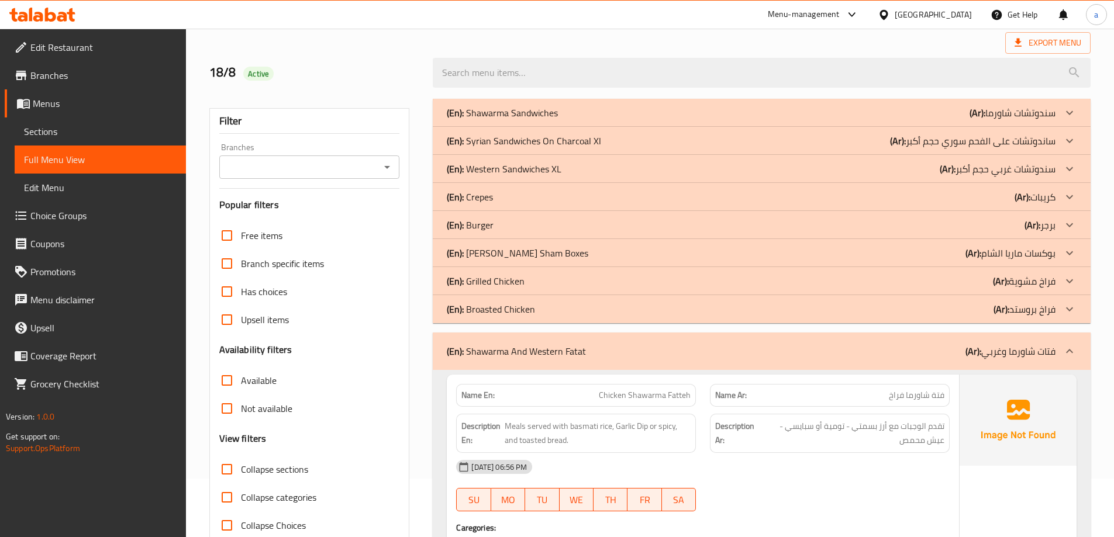
click at [760, 348] on div "(En): Shawarma And Western Fatat (Ar): فتات شاورما وغربي" at bounding box center [751, 351] width 609 height 14
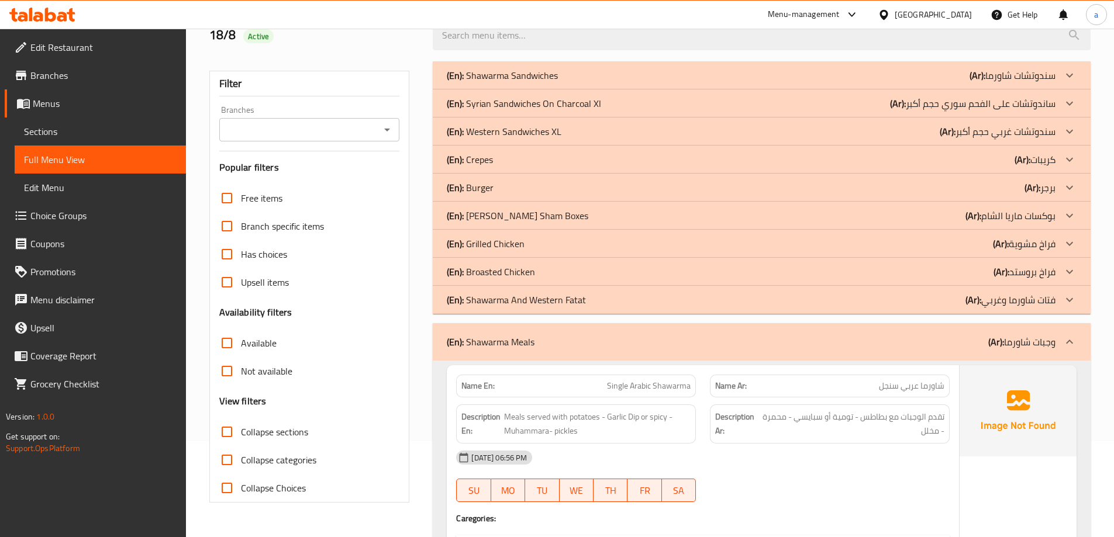
scroll to position [117, 0]
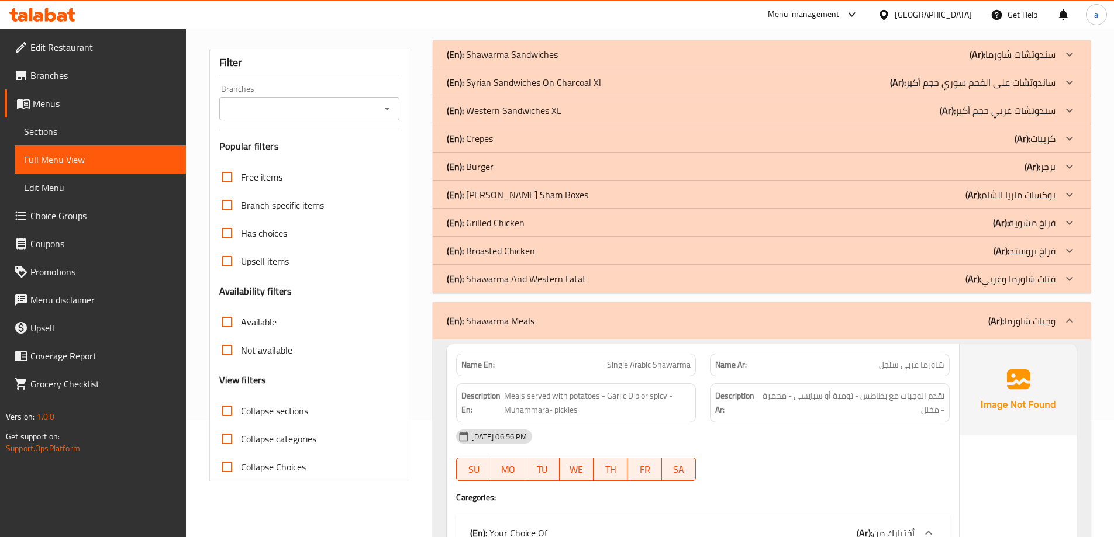
click at [779, 323] on div "(En): Shawarma Meals (Ar): وجبات شاورما" at bounding box center [751, 321] width 609 height 14
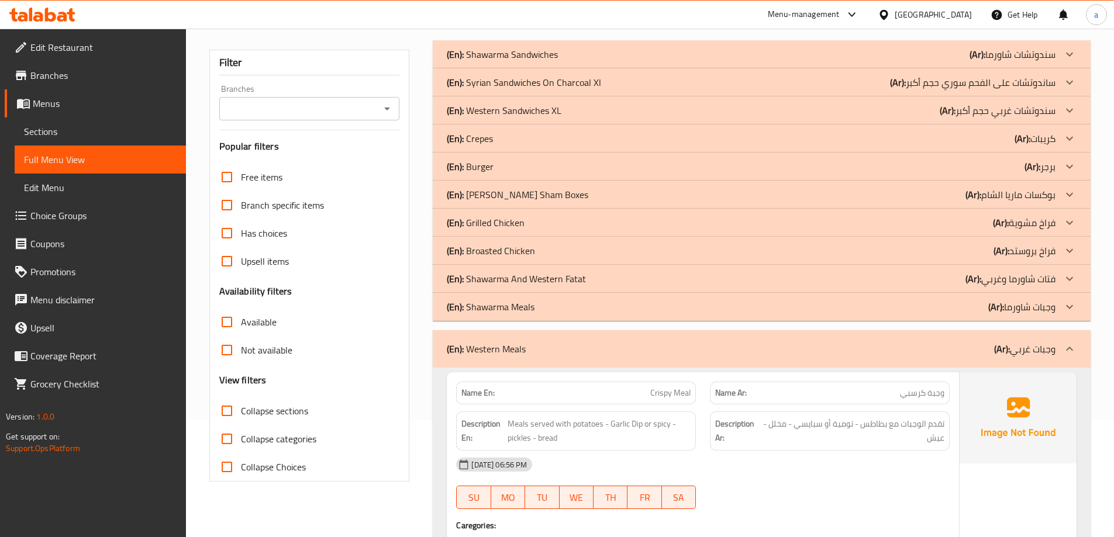
click at [773, 351] on div "(En): Western Meals (Ar): وجبات غربي" at bounding box center [751, 349] width 609 height 14
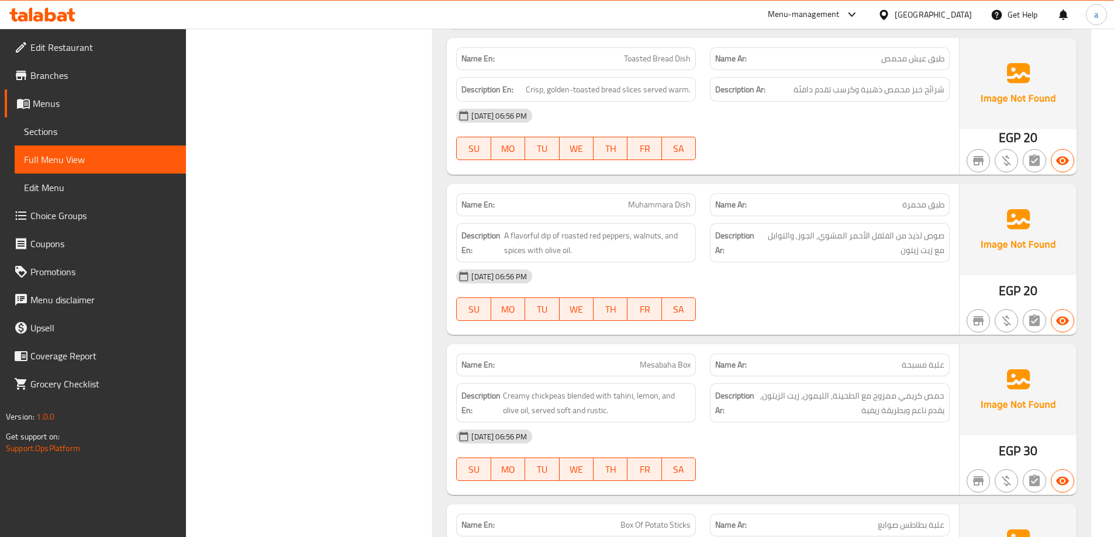
scroll to position [11341, 0]
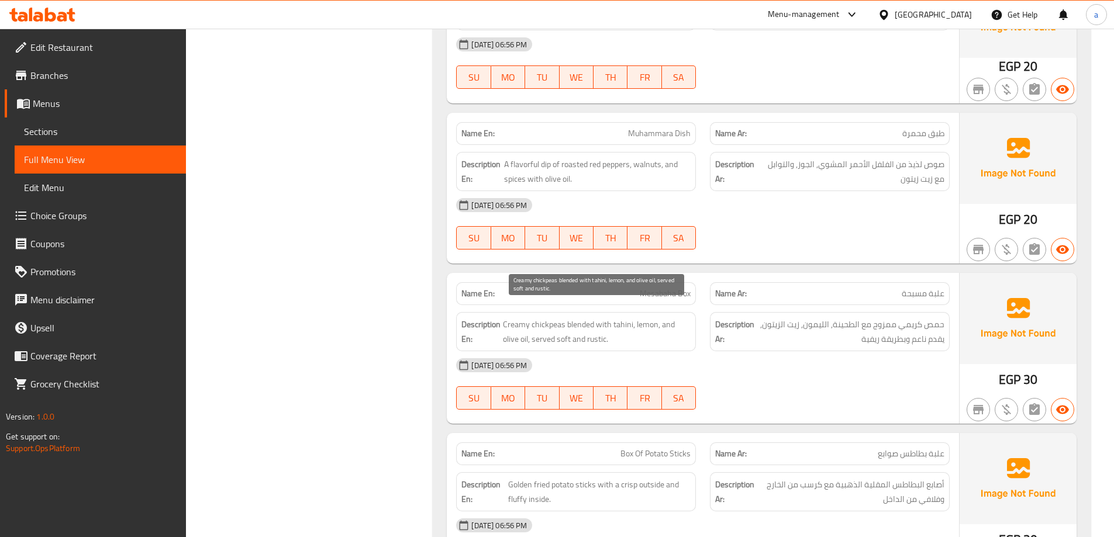
click at [595, 325] on span "Creamy chickpeas blended with tahini, lemon, and olive oil, served soft and rus…" at bounding box center [597, 331] width 188 height 29
copy span "rustic"
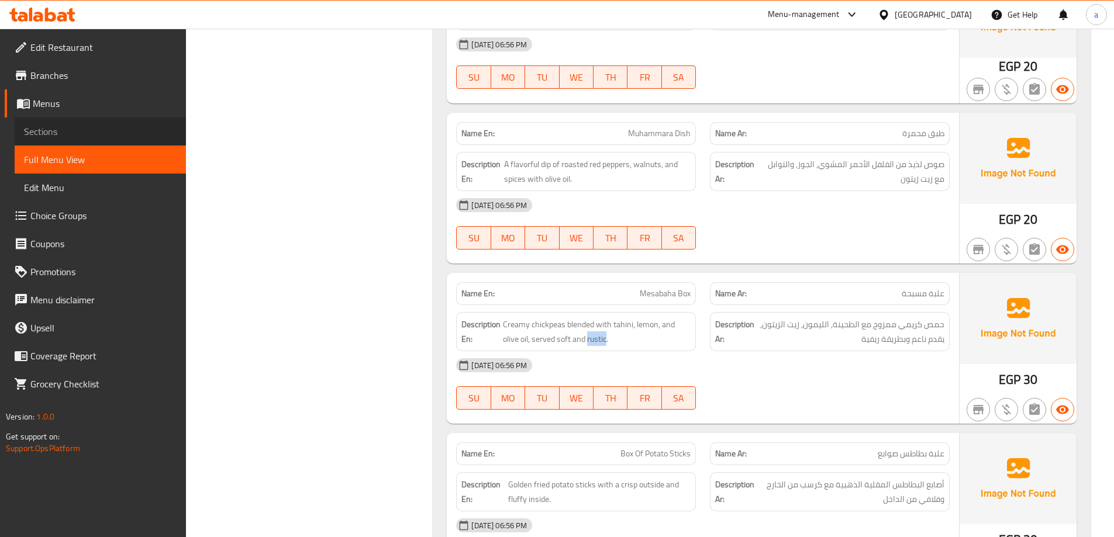
click at [58, 125] on span "Sections" at bounding box center [100, 132] width 153 height 14
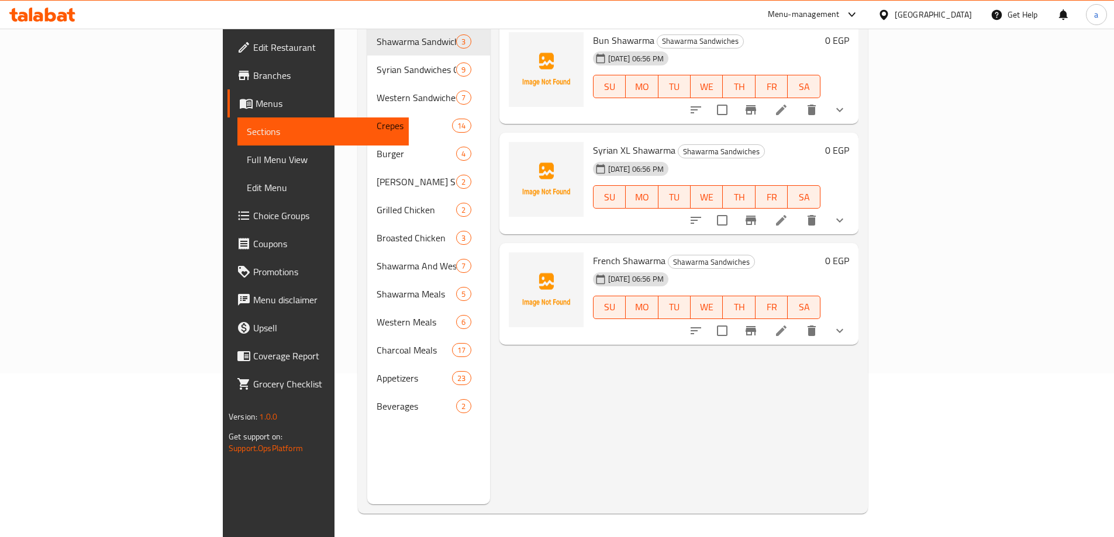
scroll to position [164, 0]
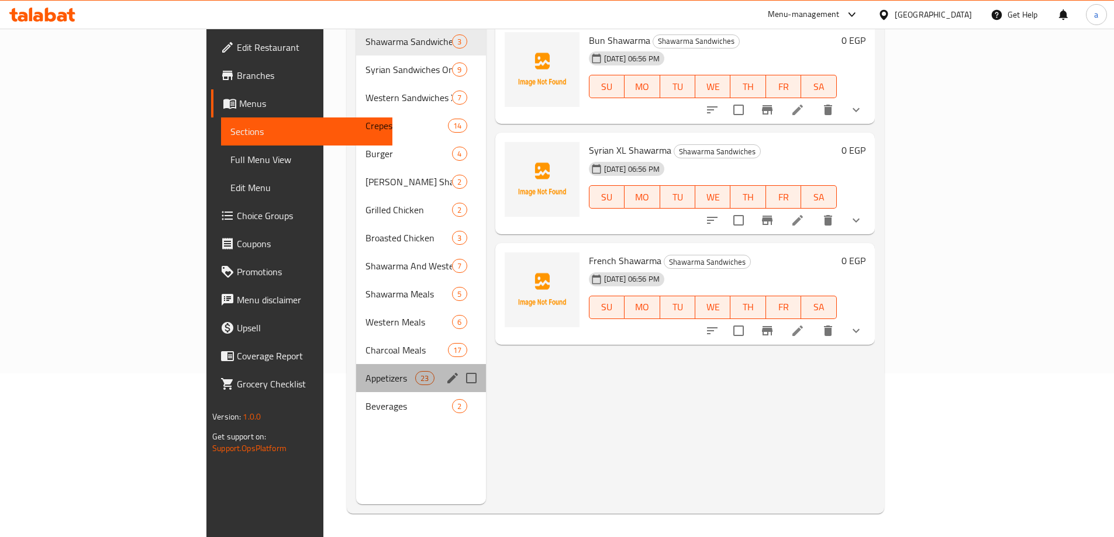
click at [356, 364] on div "Appetizers 23" at bounding box center [421, 378] width 130 height 28
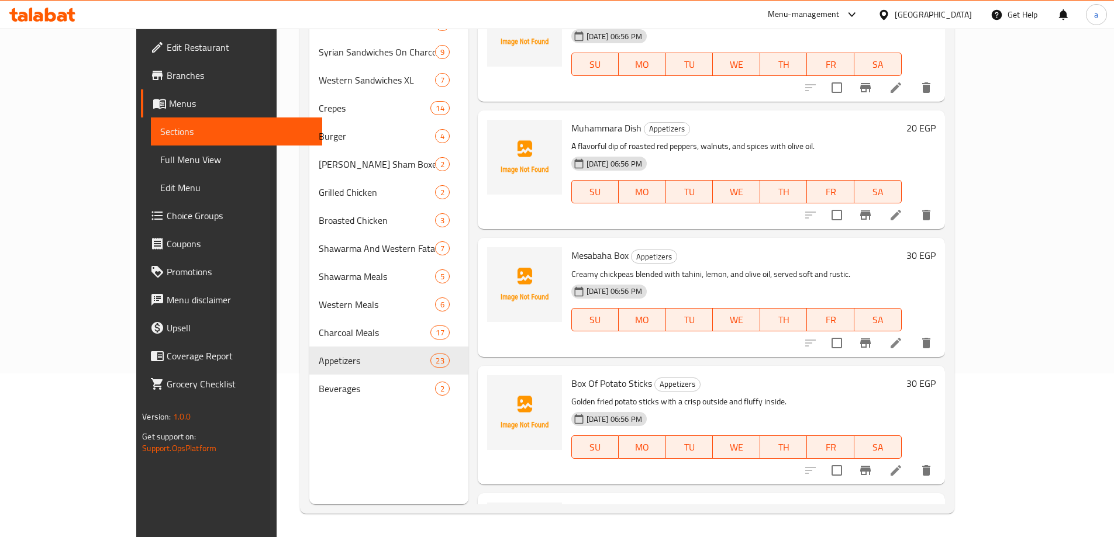
scroll to position [1988, 0]
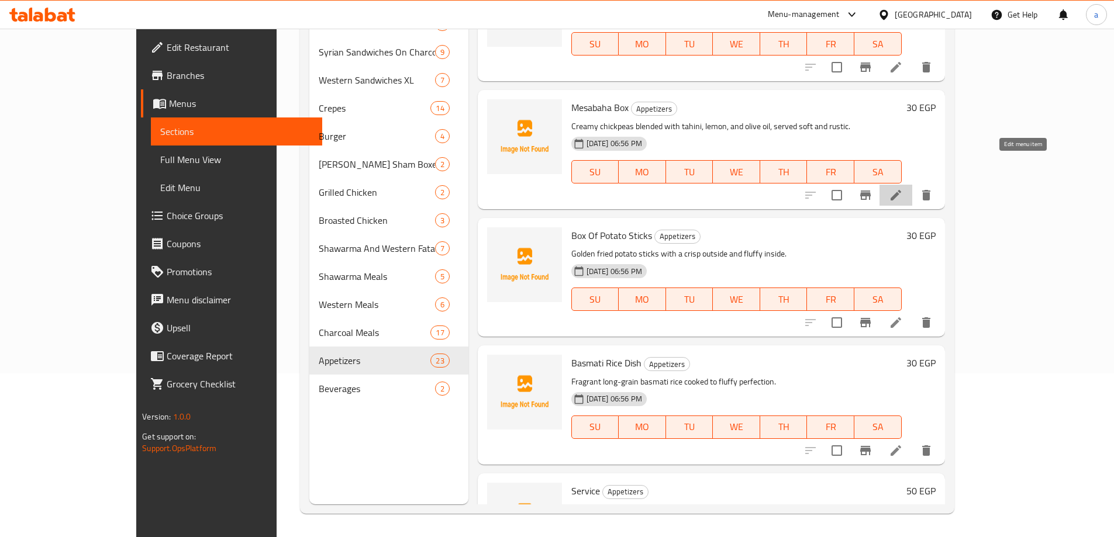
click at [903, 188] on icon at bounding box center [896, 195] width 14 height 14
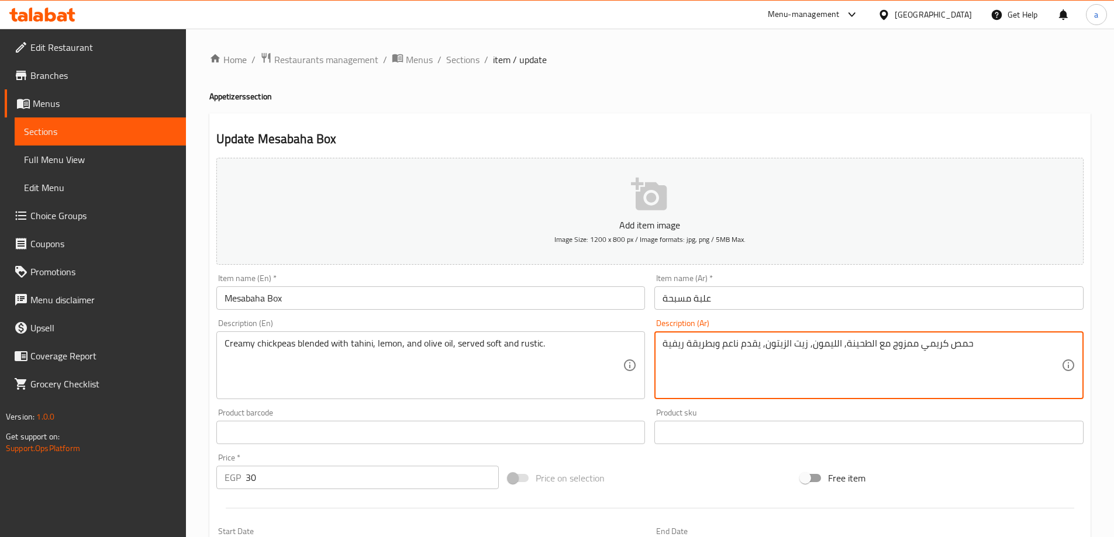
drag, startPoint x: 686, startPoint y: 344, endPoint x: 713, endPoint y: 357, distance: 29.8
click at [666, 344] on textarea "حمص كريمي ممزوج مع الطحينة, الليمون, زيت الزيتون, يقدم ناعم و ريفية" at bounding box center [861, 366] width 399 height 56
click at [663, 343] on textarea "حمص كريمي ممزوج مع الطحينة, الليمون, زيت الزيتون, يقدم ناعم و ريفية" at bounding box center [861, 366] width 399 height 56
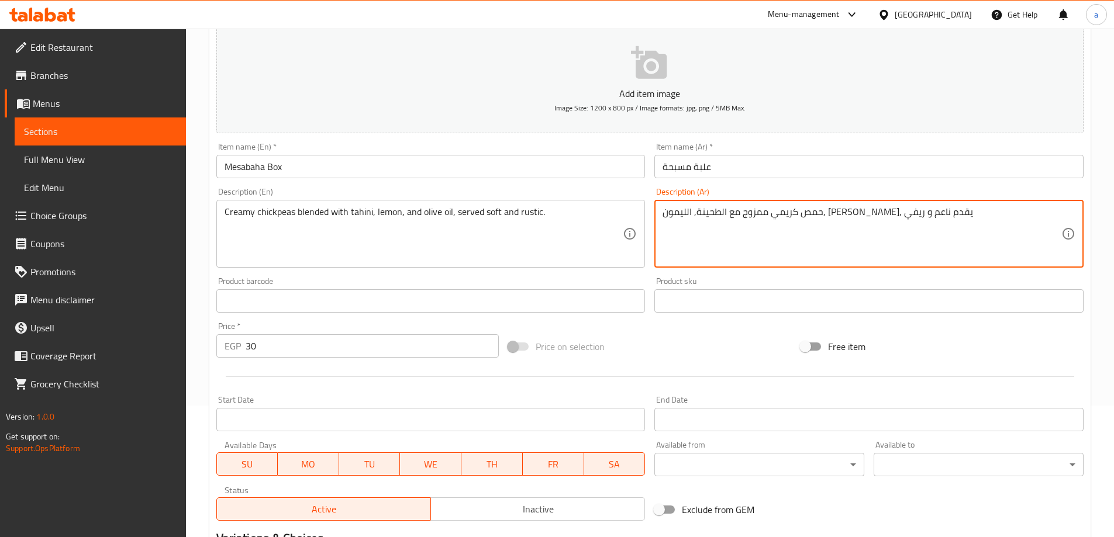
scroll to position [289, 0]
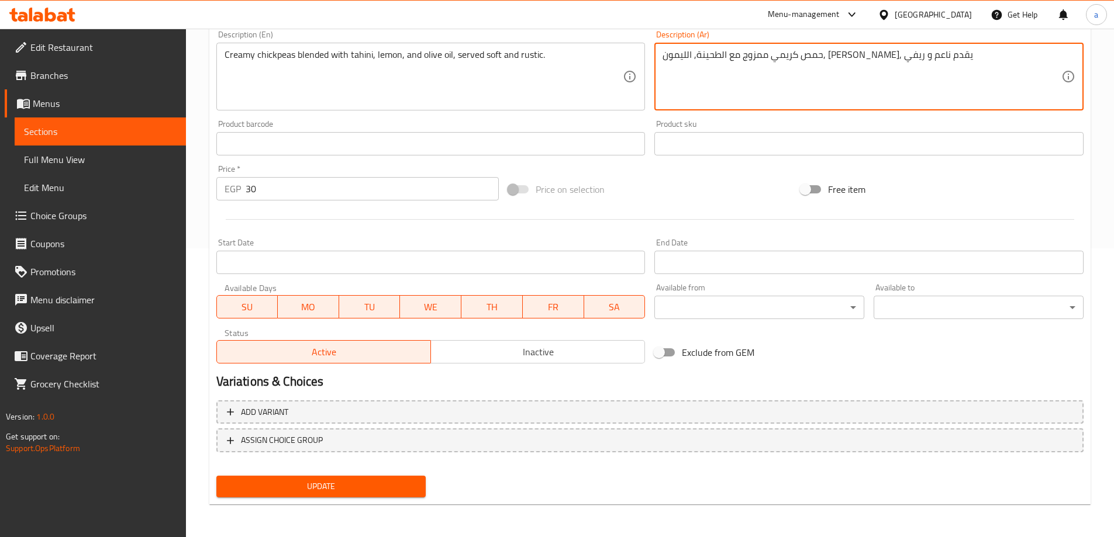
type textarea "حمص كريمي ممزوج مع الطحينة, الليمون, زيت الزيتون, يقدم ناعم و ريفي"
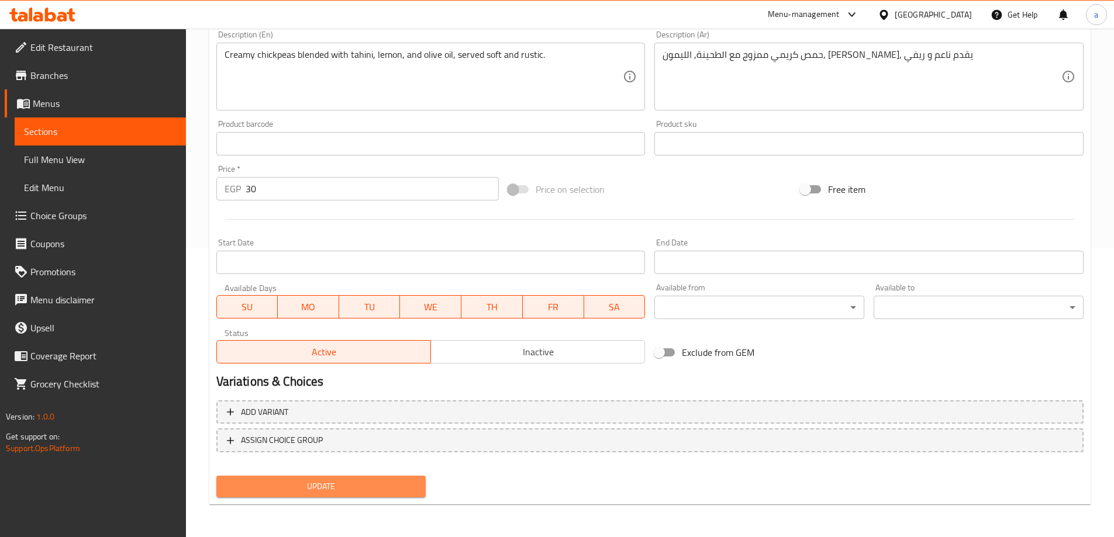
click at [326, 479] on span "Update" at bounding box center [321, 486] width 191 height 15
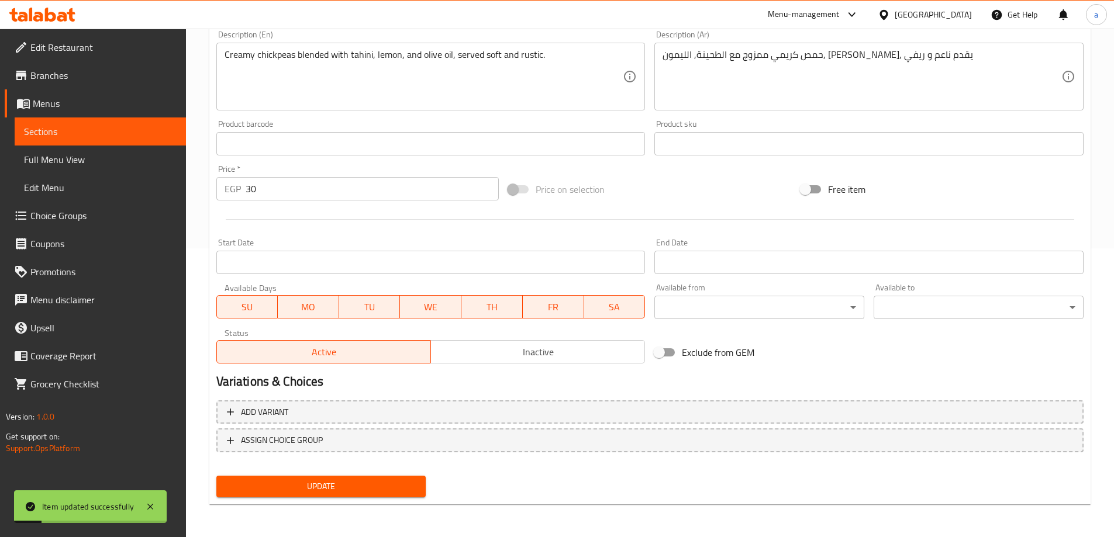
click at [82, 167] on span "Full Menu View" at bounding box center [100, 160] width 153 height 14
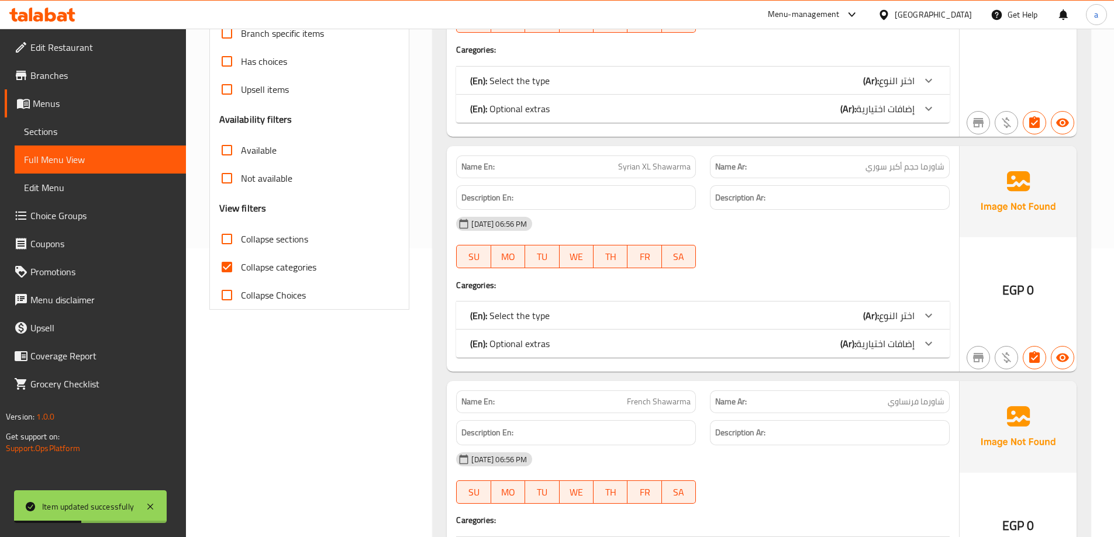
click at [300, 267] on span "Collapse categories" at bounding box center [278, 267] width 75 height 14
click at [241, 267] on input "Collapse categories" at bounding box center [227, 267] width 28 height 28
checkbox input "false"
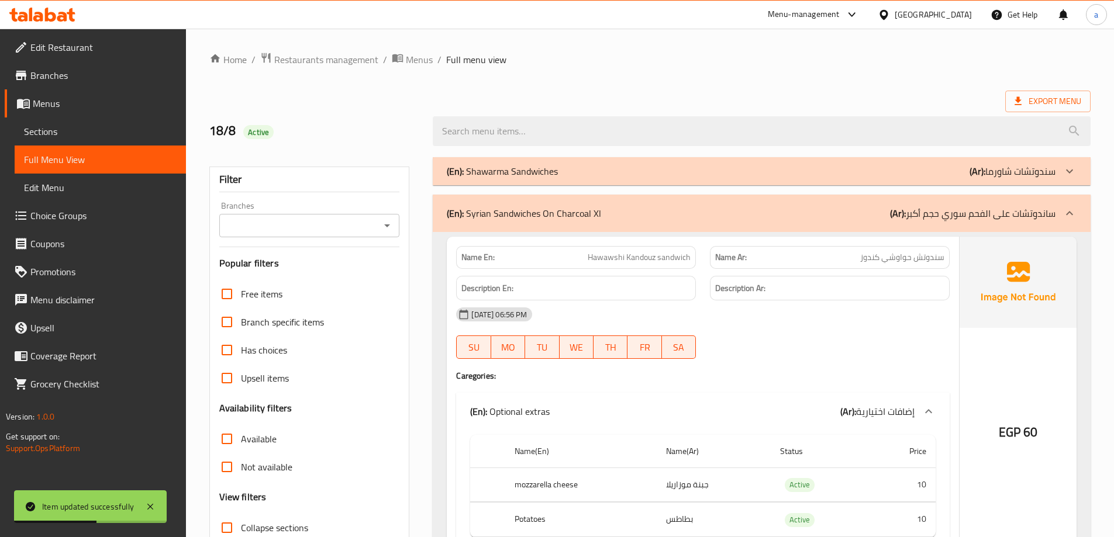
click at [946, 214] on p "(Ar): ساندوتشات على الفحم سوري حجم أكبر" at bounding box center [972, 213] width 165 height 14
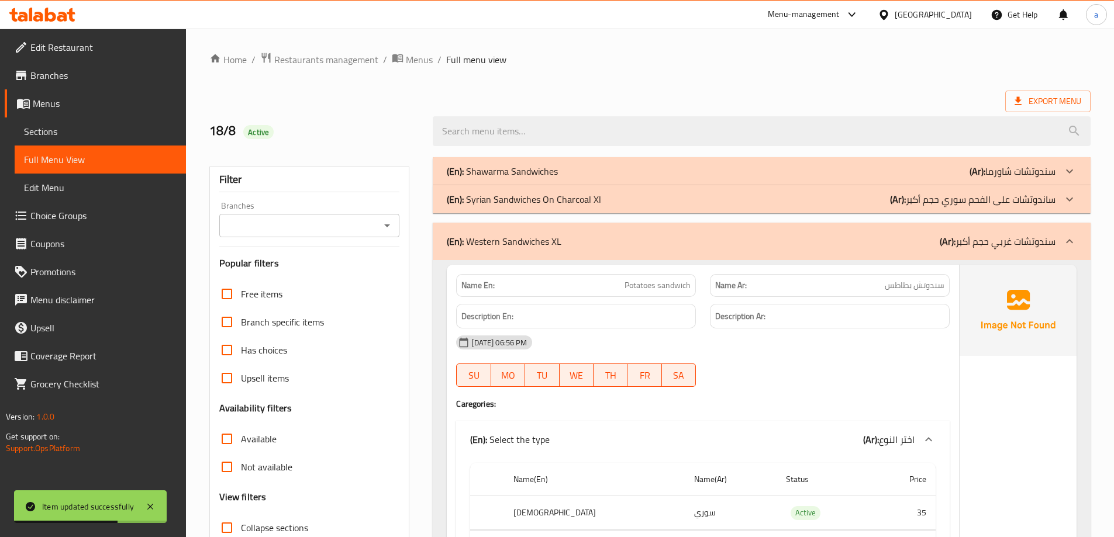
click at [920, 237] on div "(En): Western Sandwiches XL (Ar): سندوتشات غربي حجم أكبر" at bounding box center [751, 241] width 609 height 14
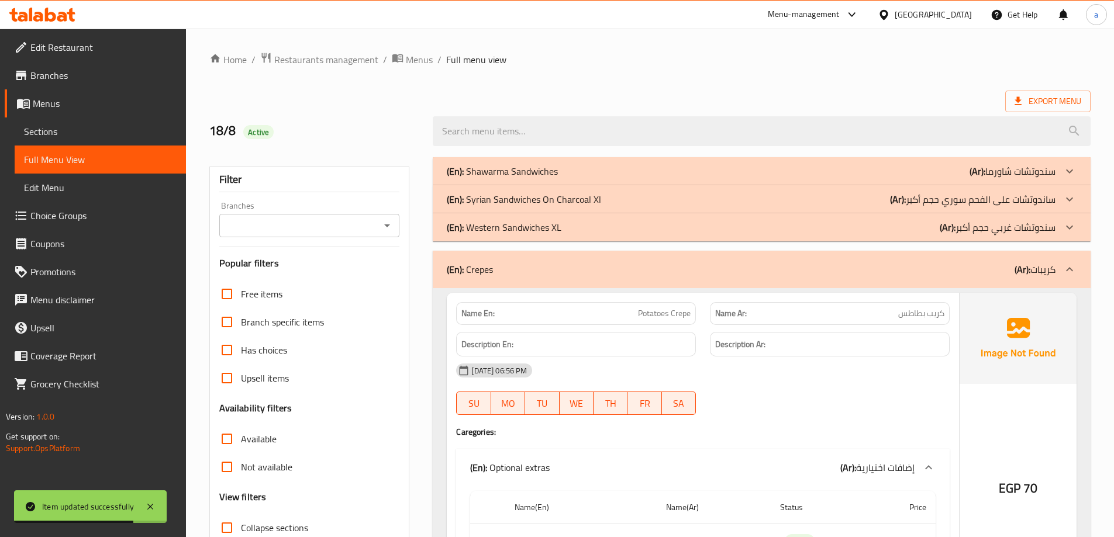
click at [901, 278] on div "(En): Crepes (Ar): كريبات" at bounding box center [762, 269] width 658 height 37
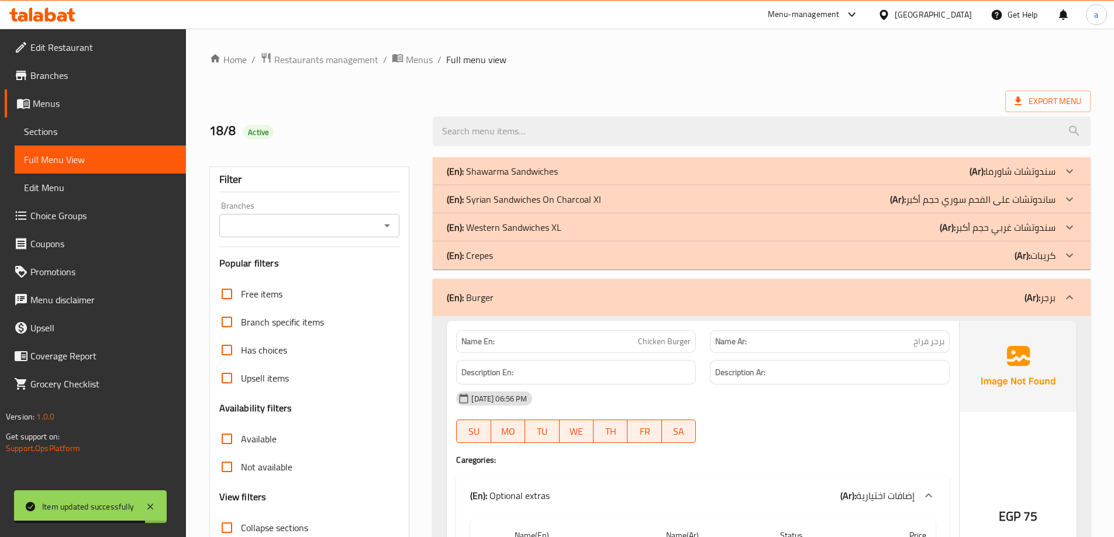
click at [914, 305] on div "(En): Burger (Ar): برجر" at bounding box center [762, 297] width 658 height 37
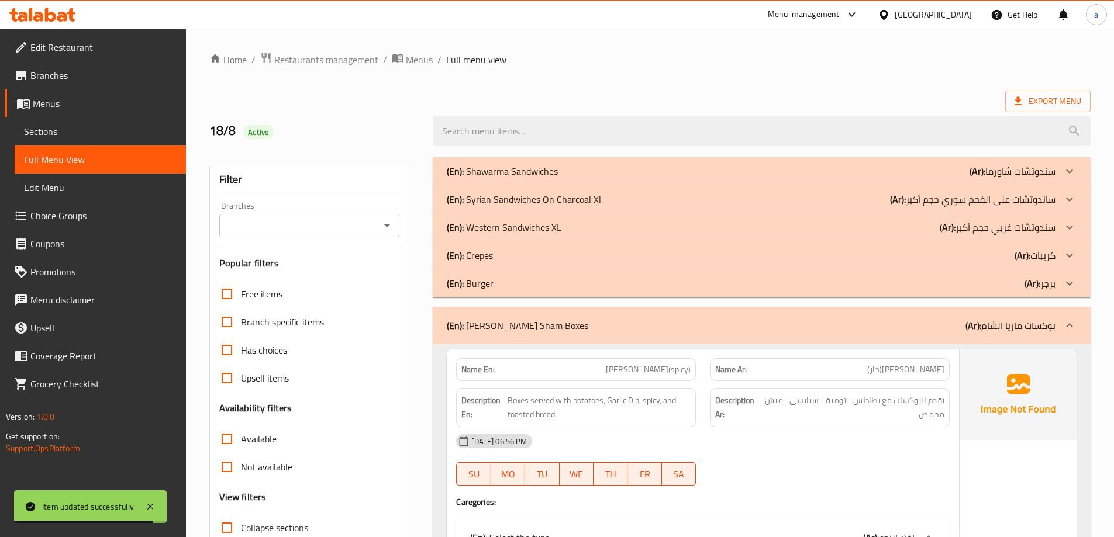
click at [879, 313] on div "(En): [PERSON_NAME] Sham Boxes (Ar): بوكسات [PERSON_NAME]" at bounding box center [762, 325] width 658 height 37
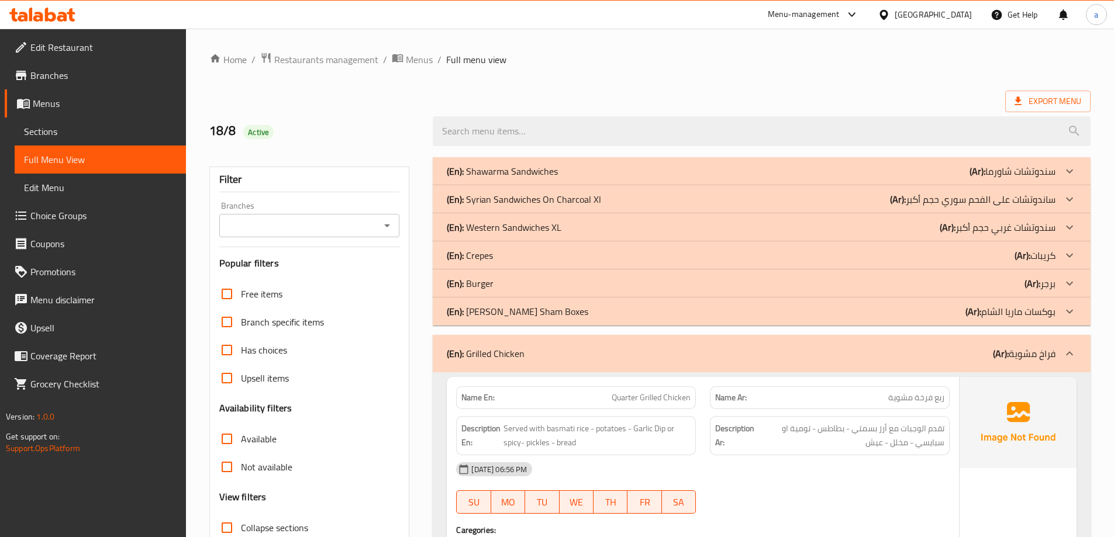
click at [884, 344] on div "(En): Grilled Chicken (Ar): فراخ مشوية" at bounding box center [762, 353] width 658 height 37
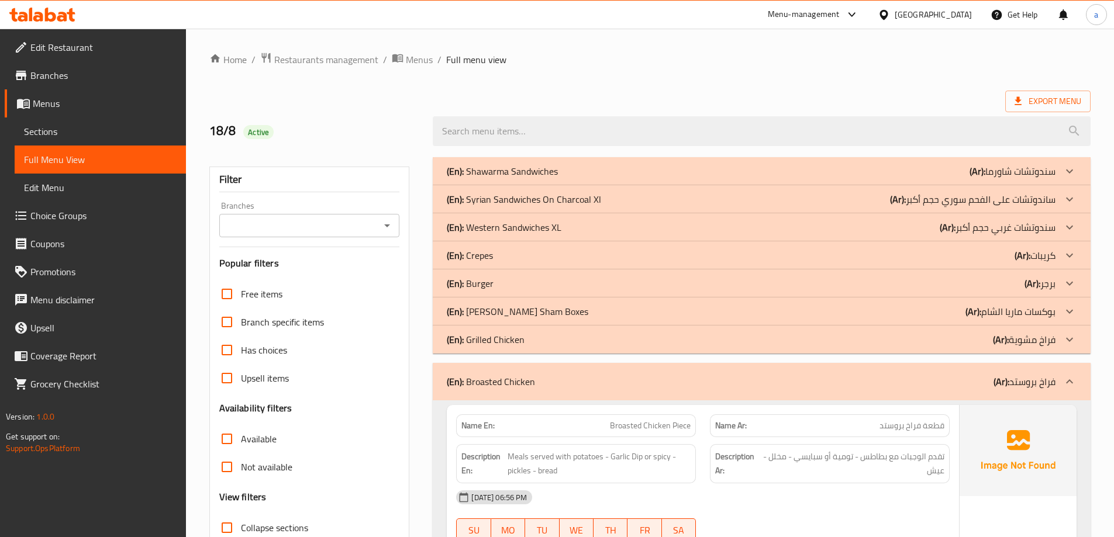
click at [906, 379] on div "(En): Broasted Chicken (Ar): فراخ بروستد" at bounding box center [751, 382] width 609 height 14
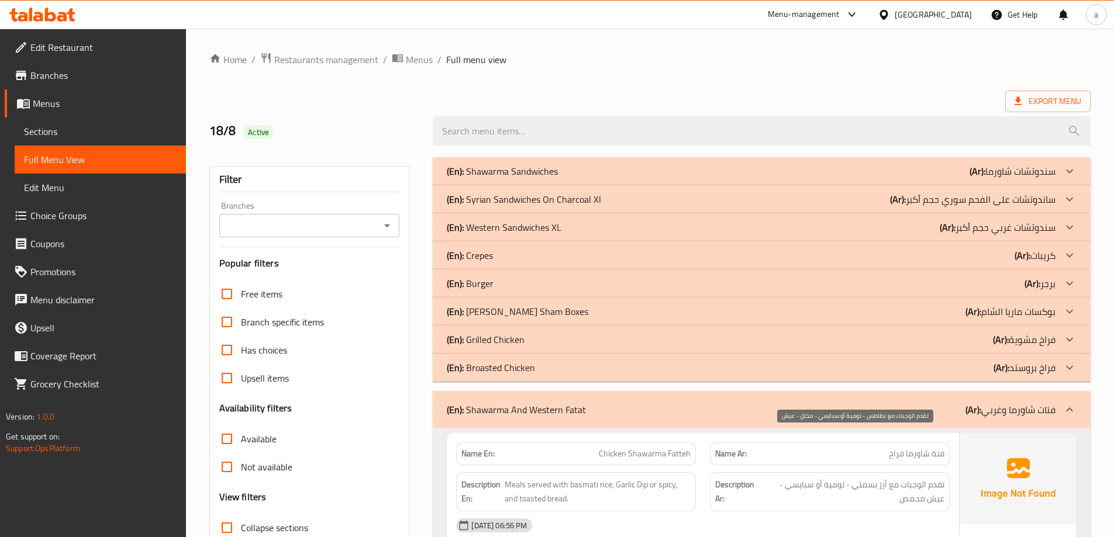
click at [924, 410] on div "(En): Shawarma And Western Fatat (Ar): فتات شاورما وغربي" at bounding box center [751, 410] width 609 height 14
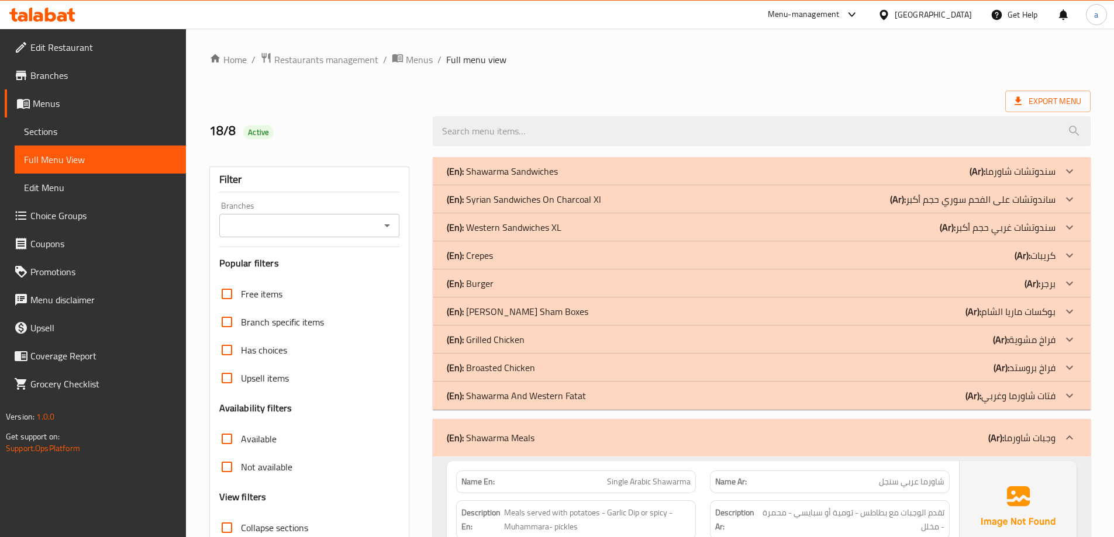
click at [928, 424] on div "(En): Shawarma Meals (Ar): وجبات شاورما" at bounding box center [762, 437] width 658 height 37
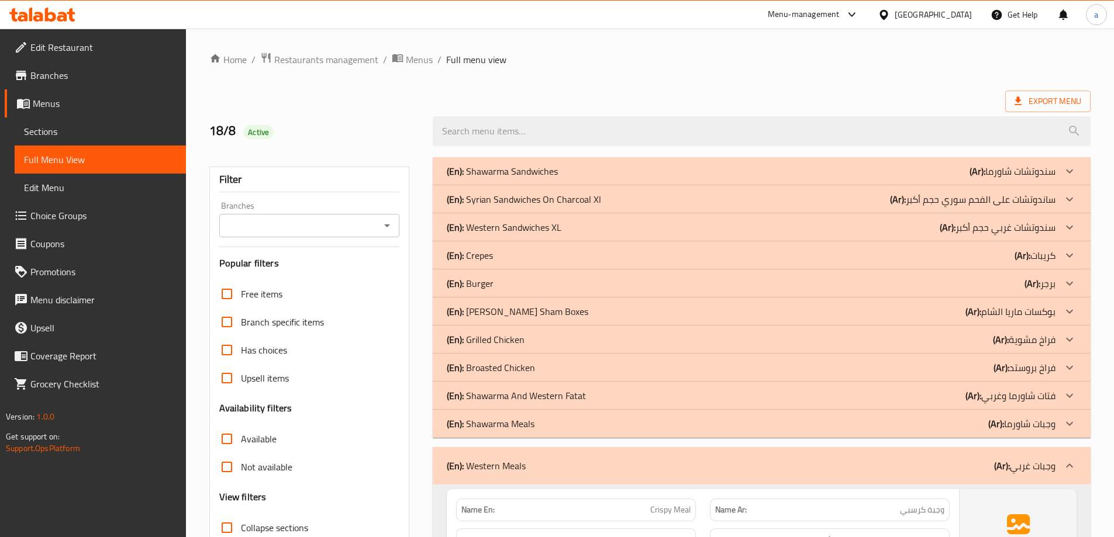
click at [914, 452] on div "(En): Western Meals (Ar): وجبات غربي" at bounding box center [762, 465] width 658 height 37
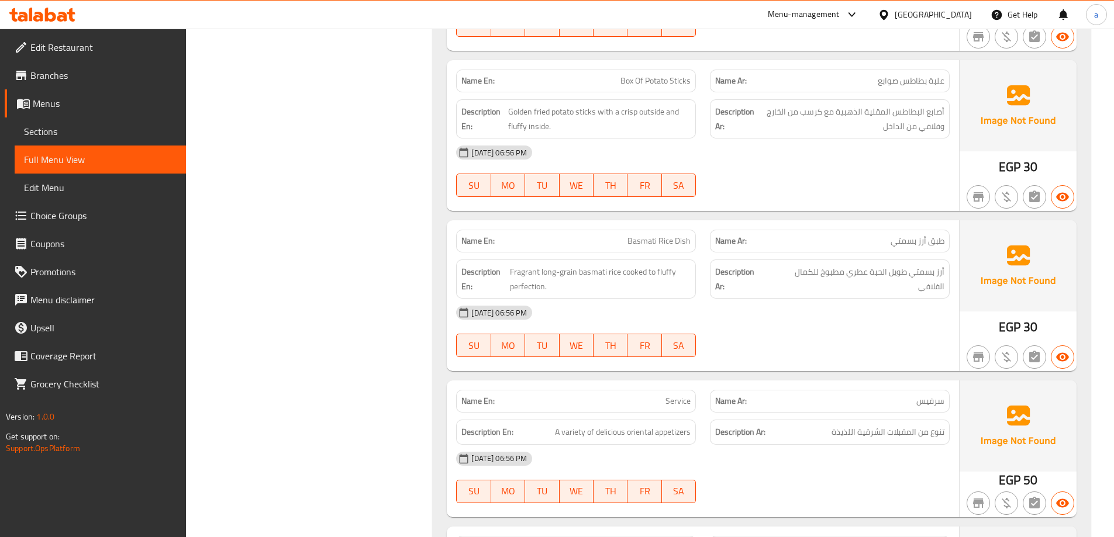
scroll to position [11910, 0]
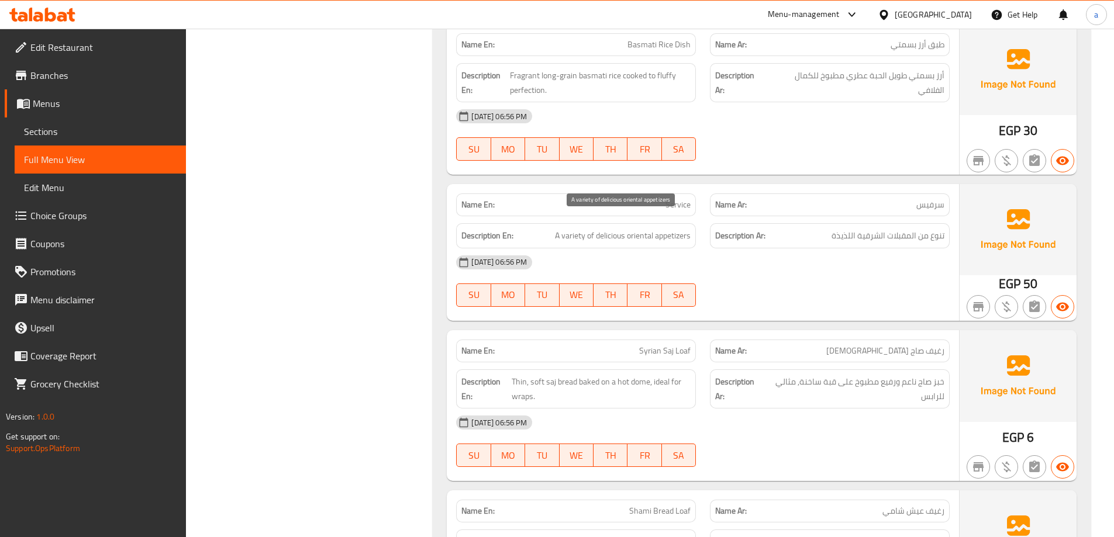
click at [603, 229] on span "A variety of delicious oriental appetizers" at bounding box center [623, 236] width 136 height 15
copy span "A variety of delicious oriental appetizers"
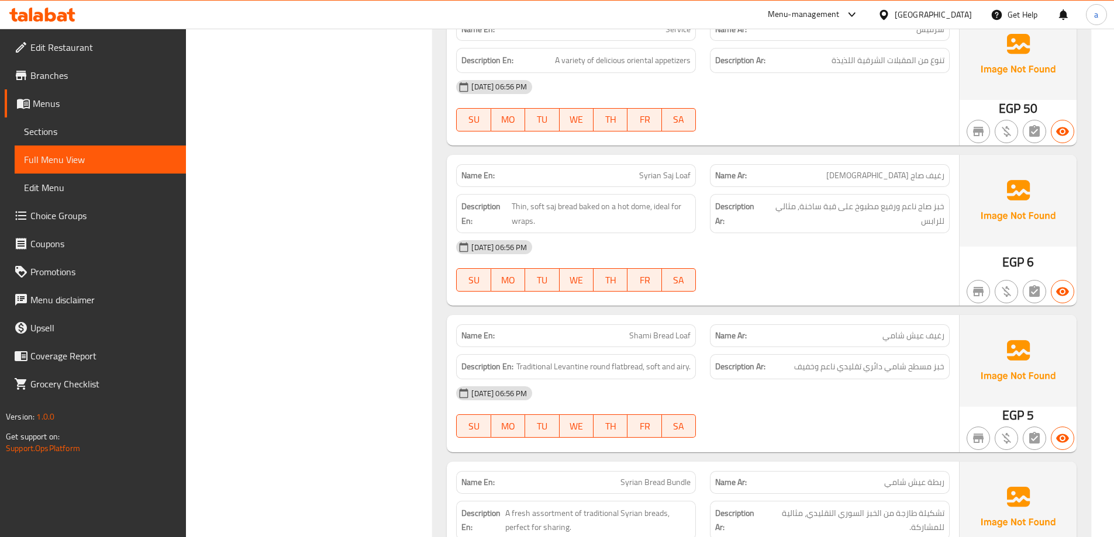
click at [748, 233] on div "[DATE] 06:56 PM" at bounding box center [702, 247] width 507 height 28
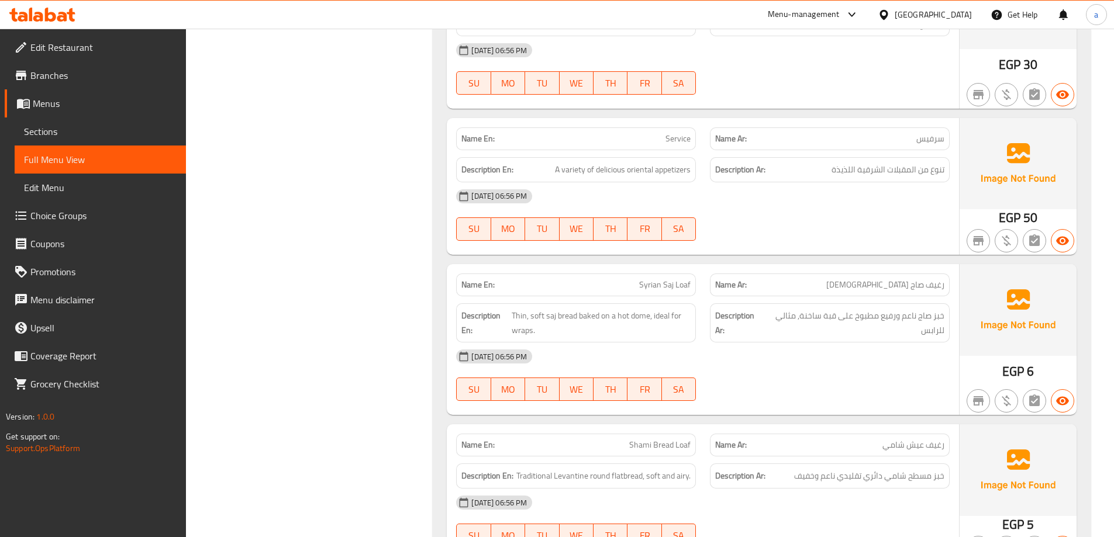
scroll to position [12144, 0]
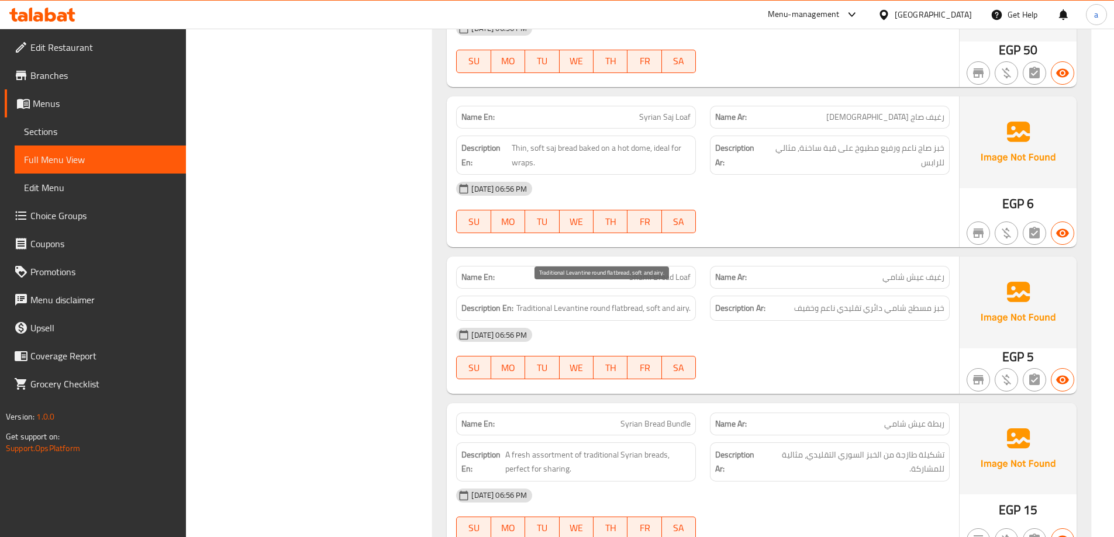
click at [620, 301] on span "Traditional Levantine round flatbread, soft and airy." at bounding box center [603, 308] width 174 height 15
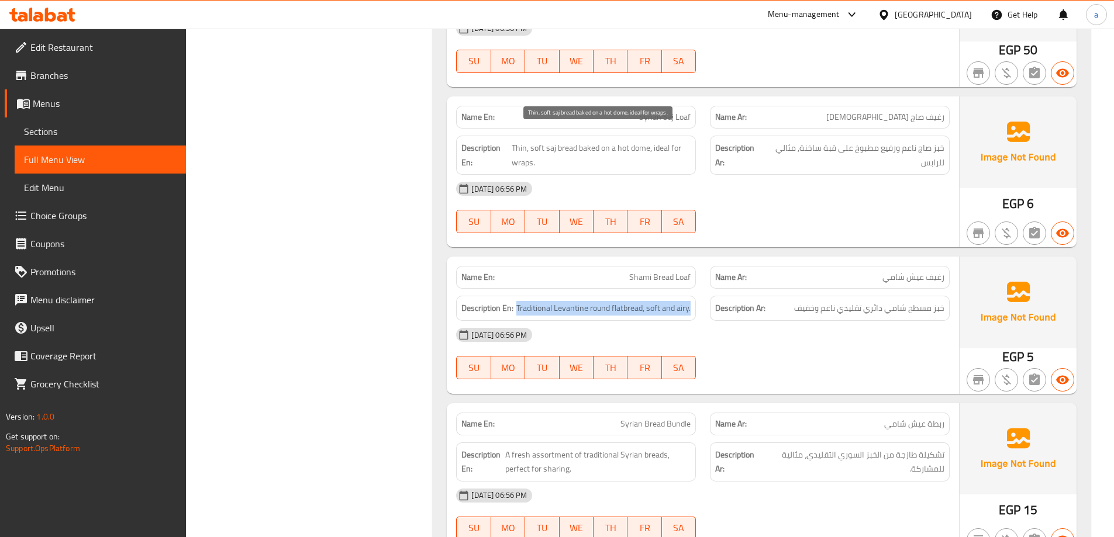
copy span "Traditional Levantine round flatbread, soft and airy."
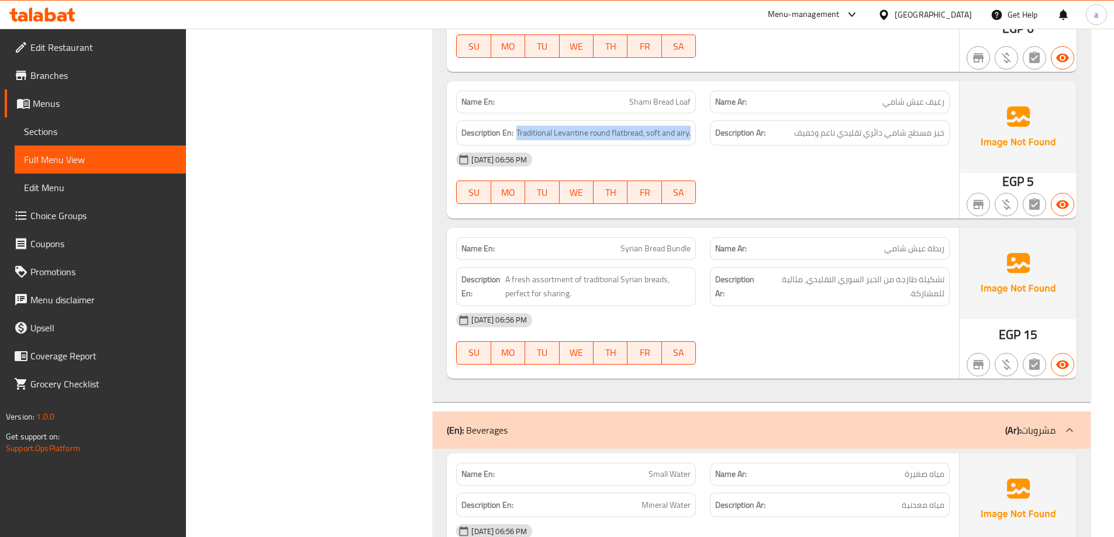
scroll to position [12378, 0]
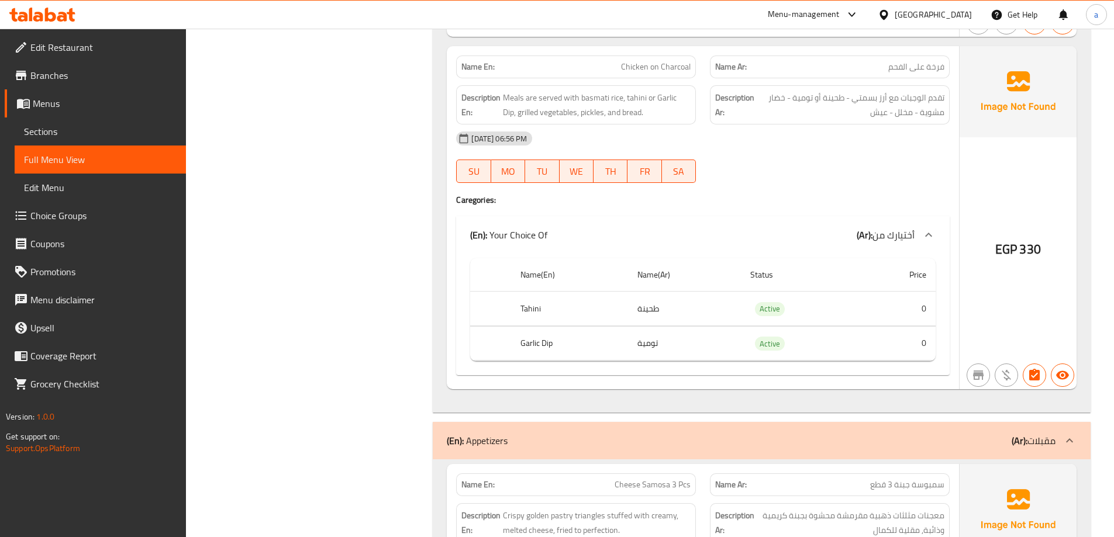
scroll to position [8665, 0]
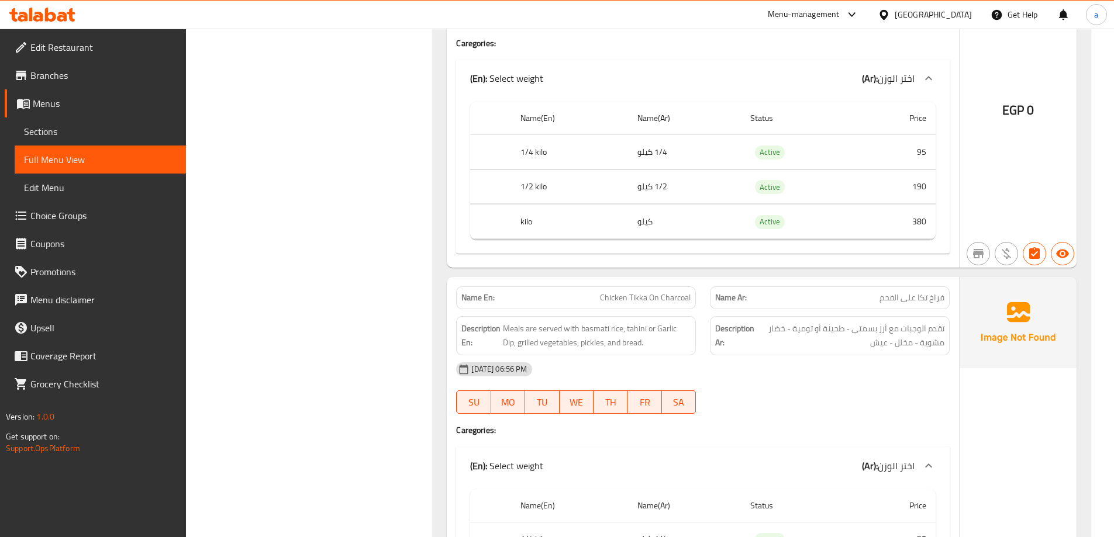
scroll to position [2120, 0]
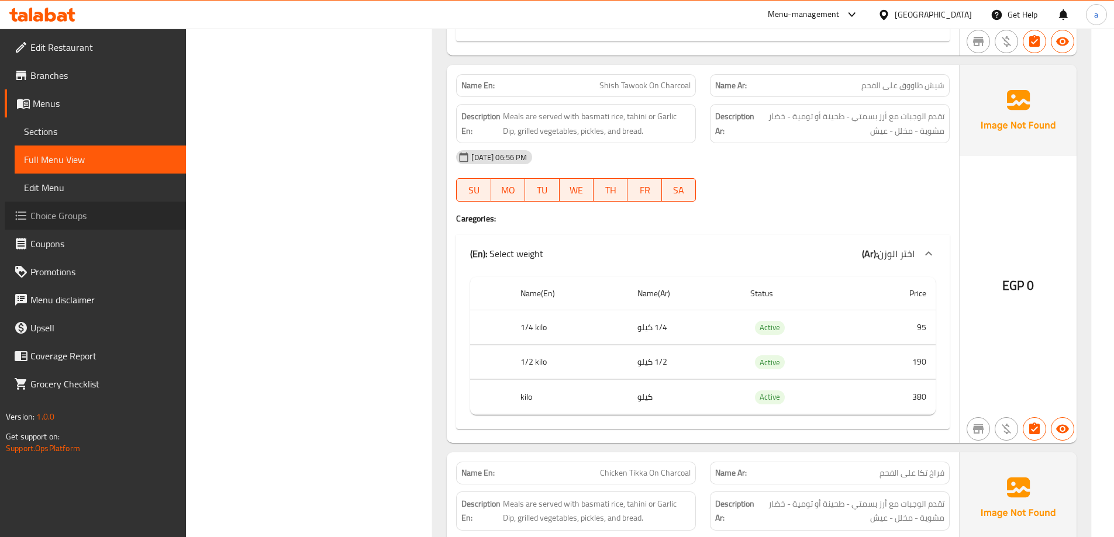
click at [98, 210] on span "Choice Groups" at bounding box center [103, 216] width 146 height 14
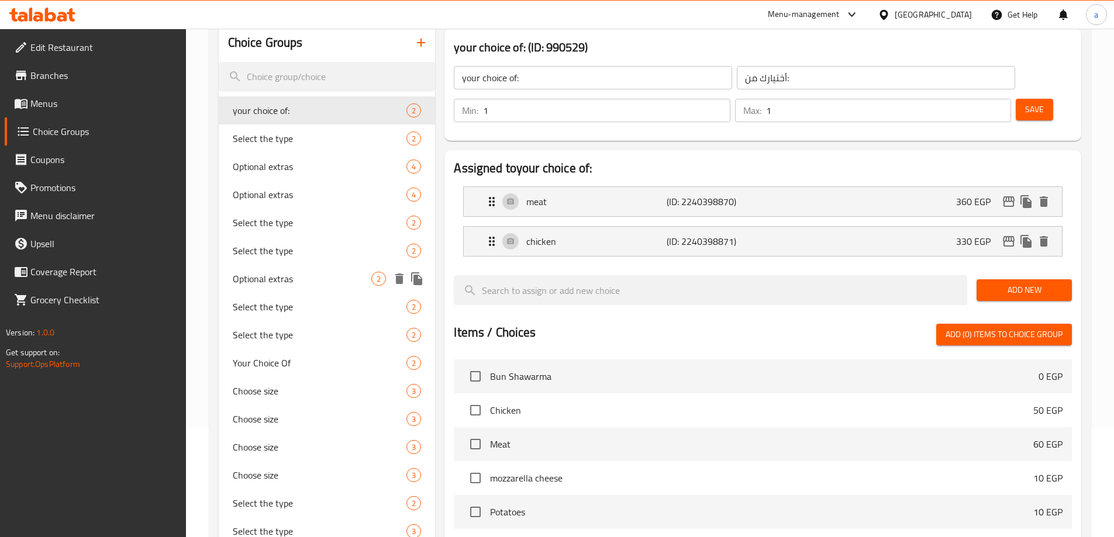
scroll to position [117, 0]
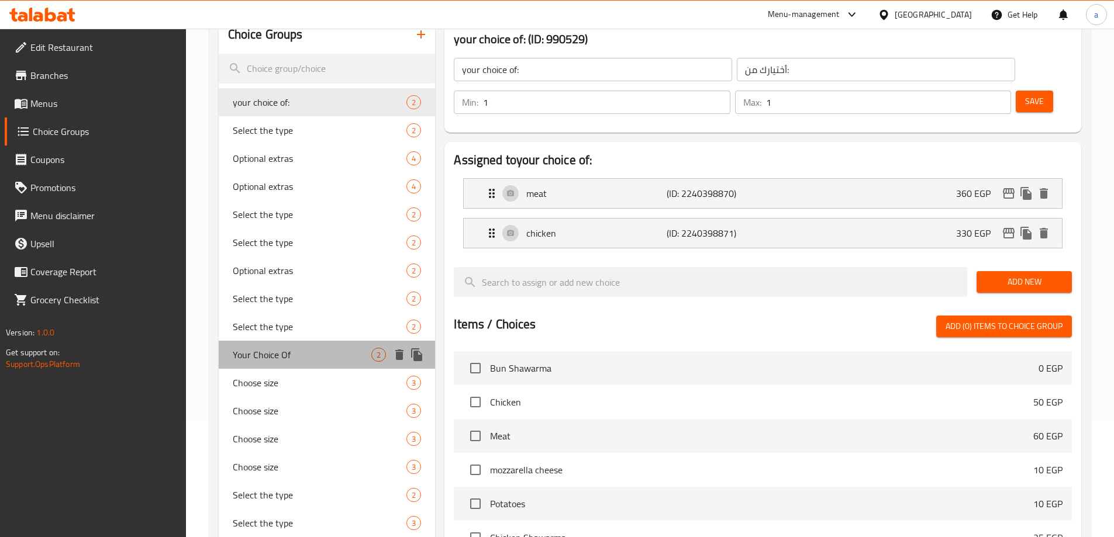
click at [300, 358] on span "Your Choice Of" at bounding box center [302, 355] width 139 height 14
type input "Your Choice Of"
type input "أختيارك من"
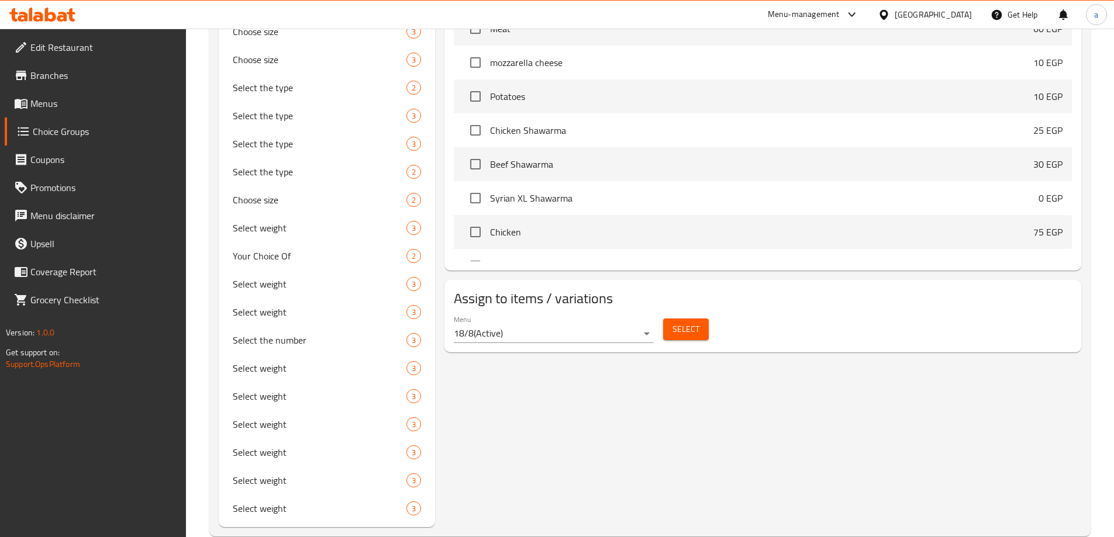
scroll to position [547, 0]
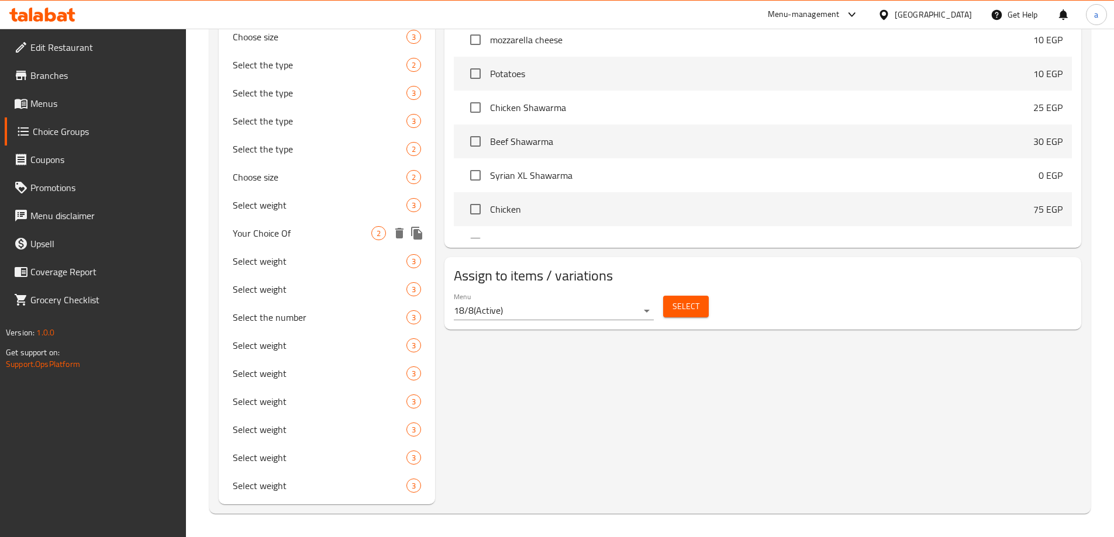
click at [284, 234] on span "Your Choice Of" at bounding box center [302, 233] width 139 height 14
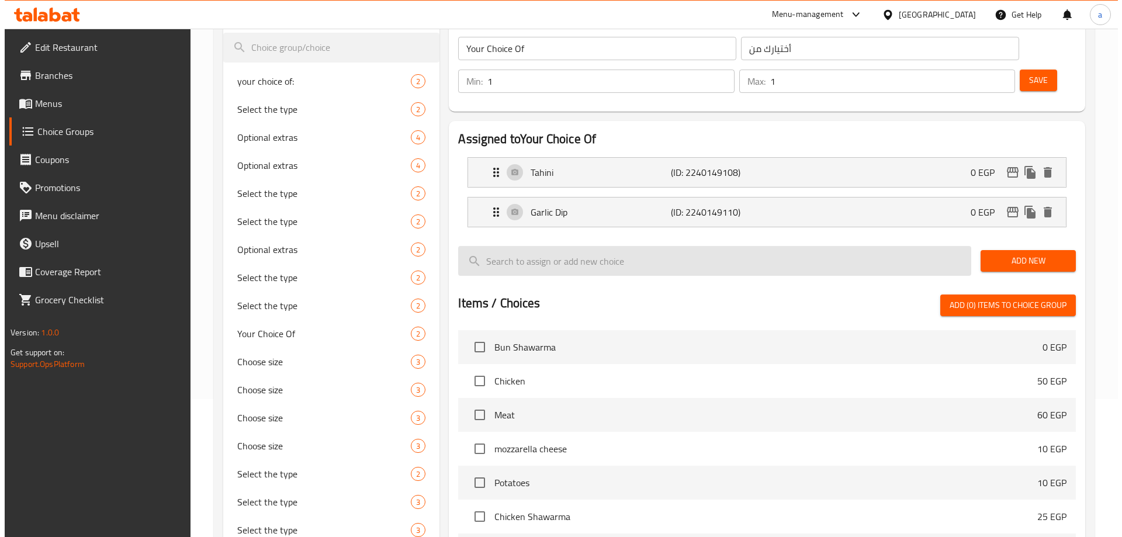
scroll to position [372, 0]
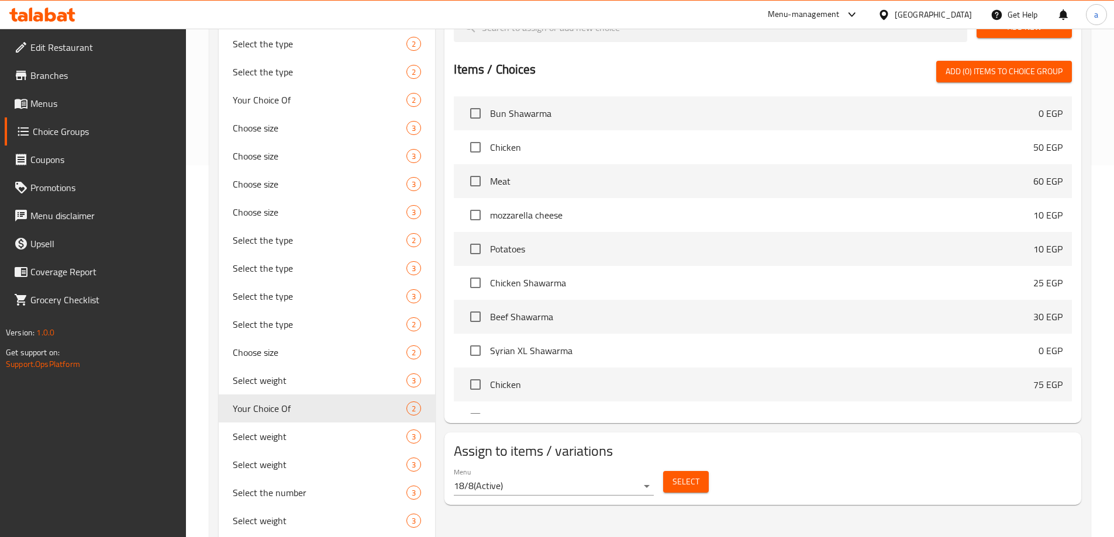
click at [677, 475] on span "Select" at bounding box center [685, 482] width 27 height 15
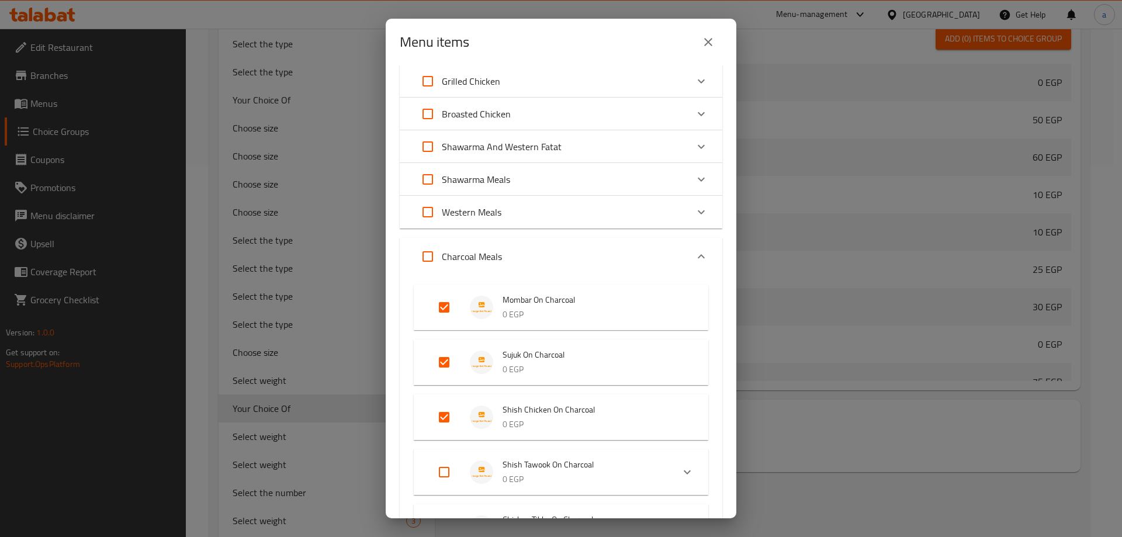
scroll to position [292, 0]
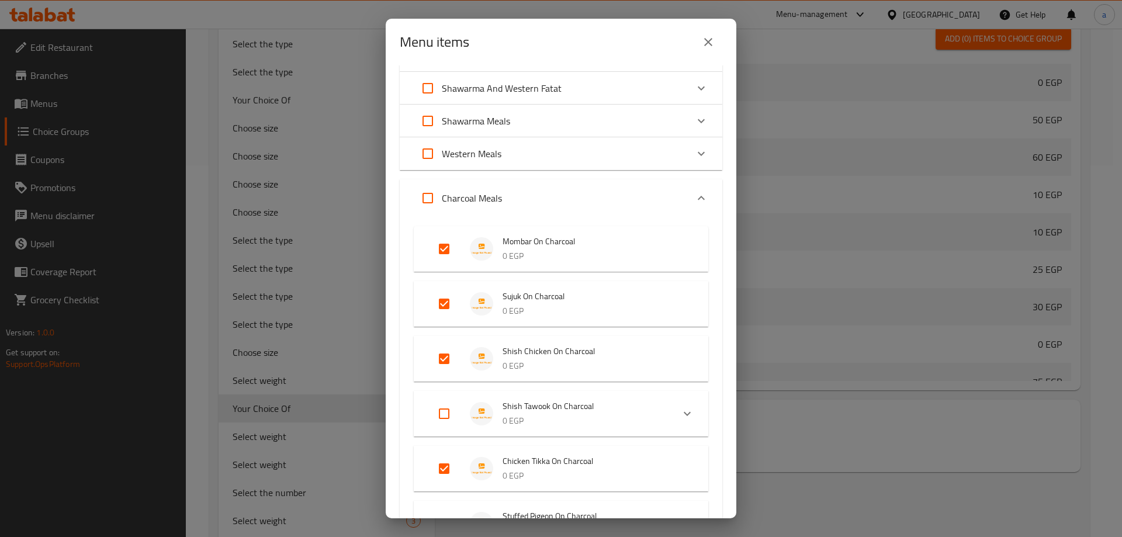
click at [447, 416] on input "Expand" at bounding box center [444, 414] width 28 height 28
checkbox input "true"
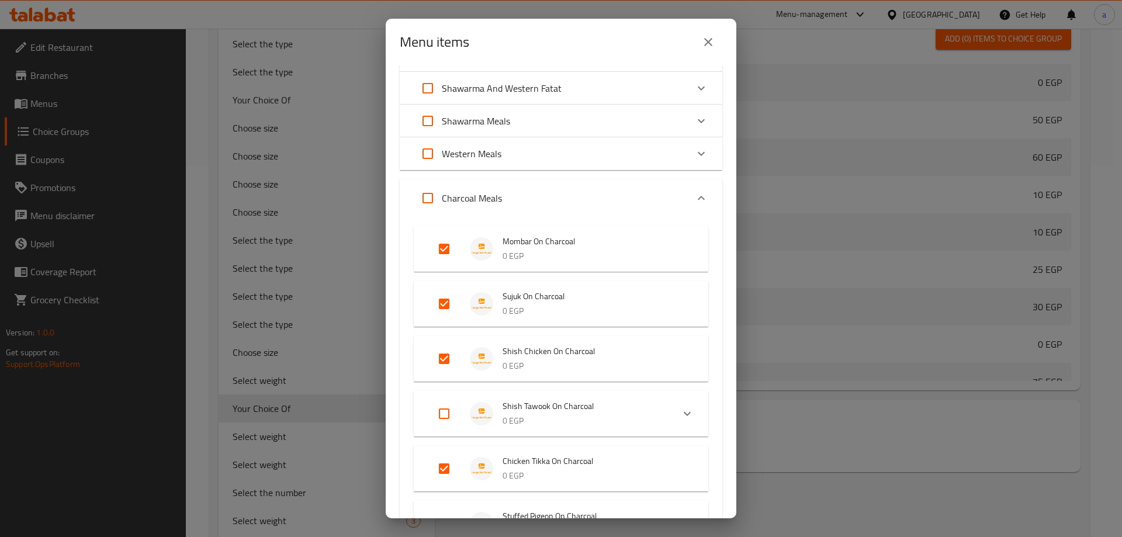
checkbox input "true"
click at [464, 465] on input "Expand" at bounding box center [458, 465] width 28 height 28
checkbox input "false"
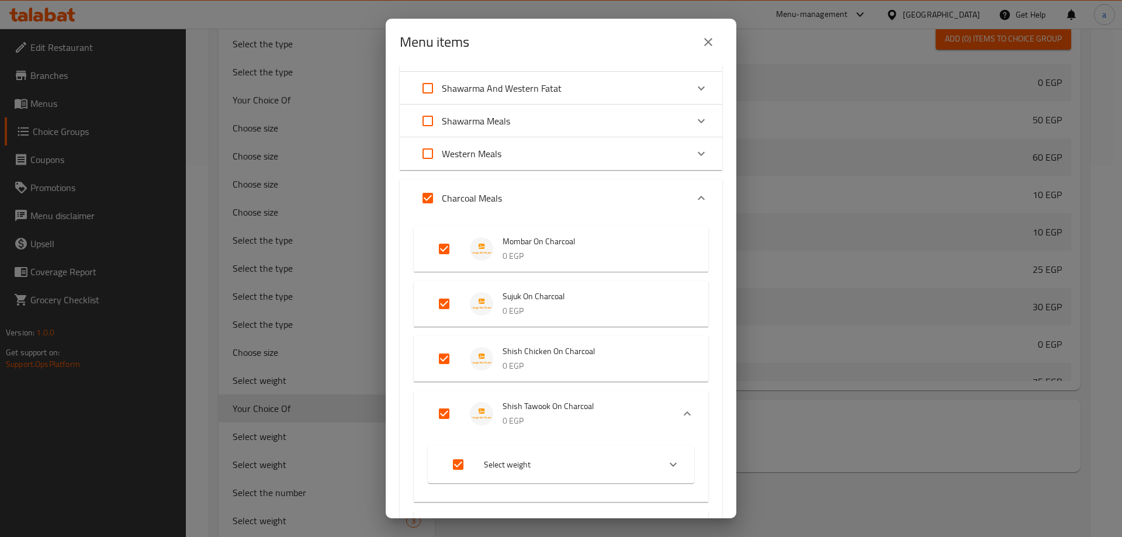
checkbox input "false"
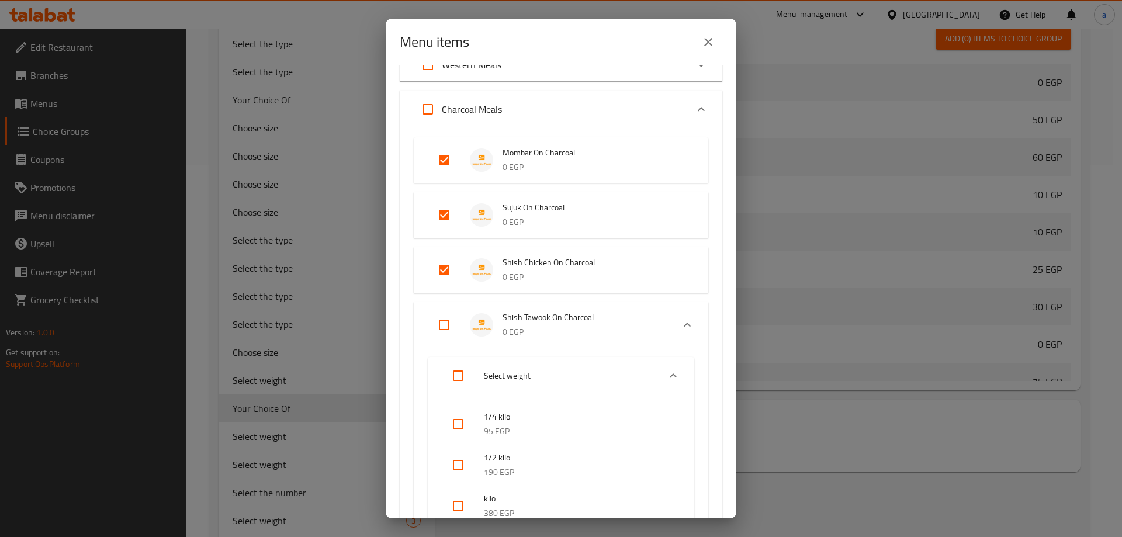
scroll to position [468, 0]
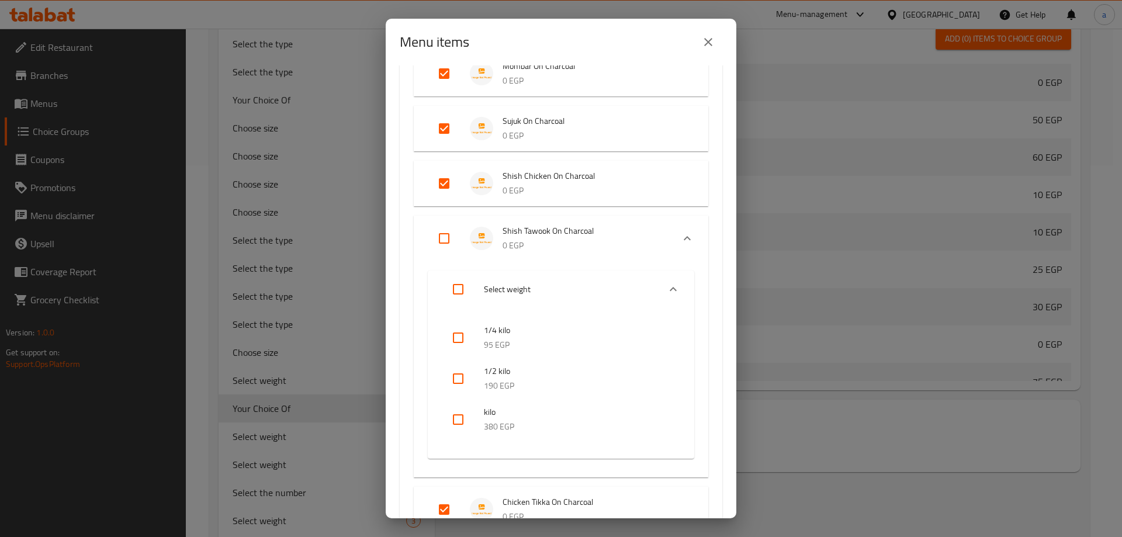
click at [439, 237] on input "Expand" at bounding box center [444, 238] width 28 height 28
checkbox input "true"
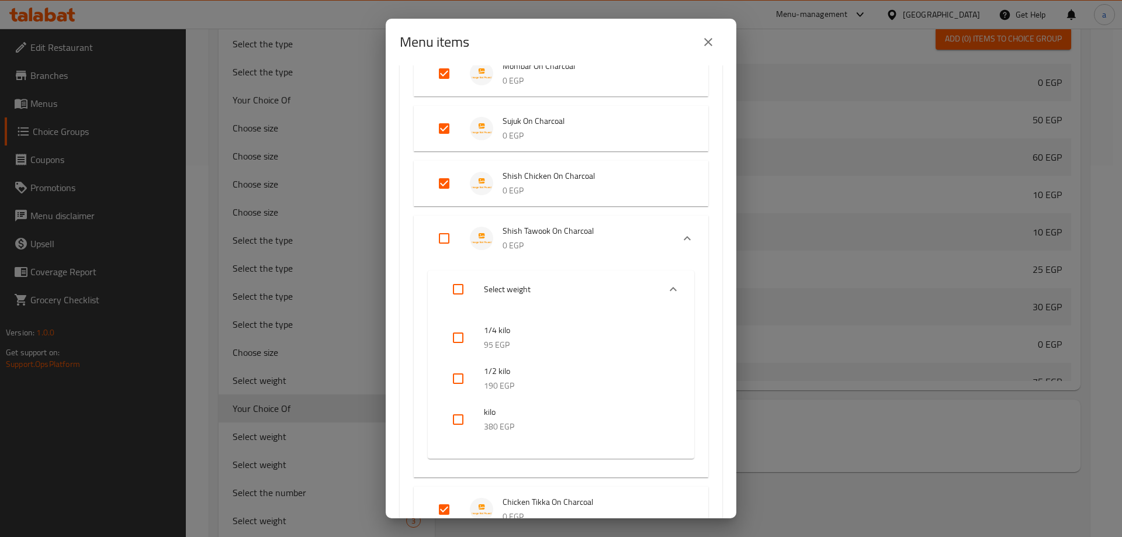
checkbox input "true"
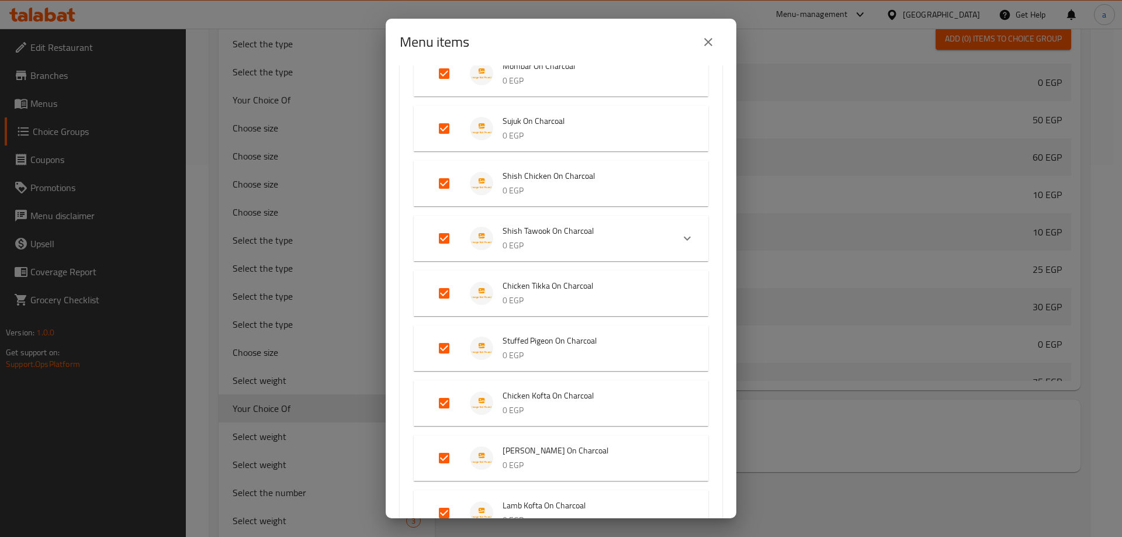
click at [680, 236] on icon "Expand" at bounding box center [687, 238] width 14 height 14
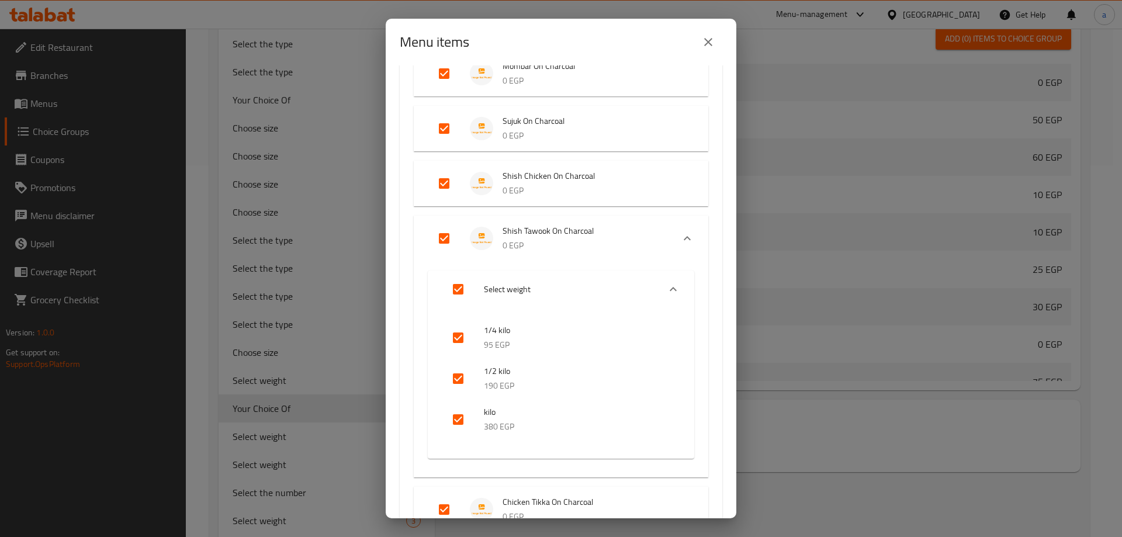
click at [456, 334] on input "checkbox" at bounding box center [458, 338] width 28 height 28
checkbox input "false"
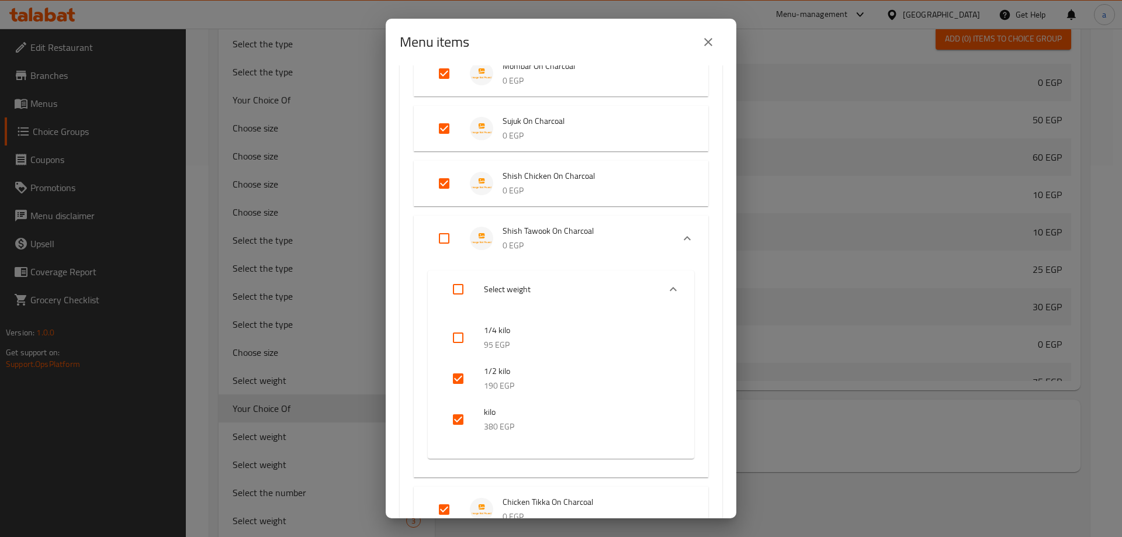
click at [669, 290] on icon "Expand" at bounding box center [673, 289] width 14 height 14
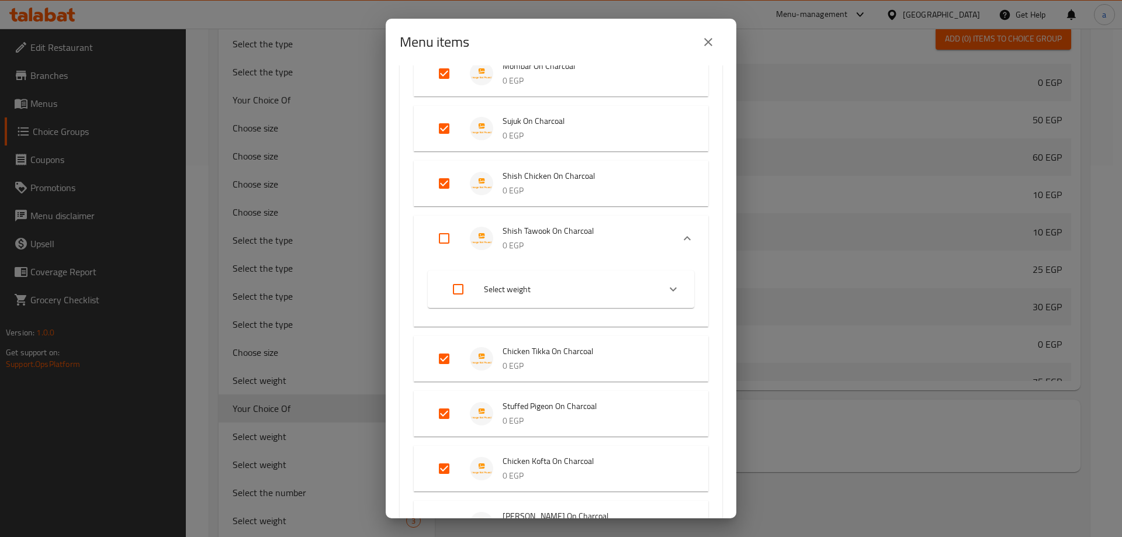
click at [670, 288] on icon "Expand" at bounding box center [673, 290] width 7 height 4
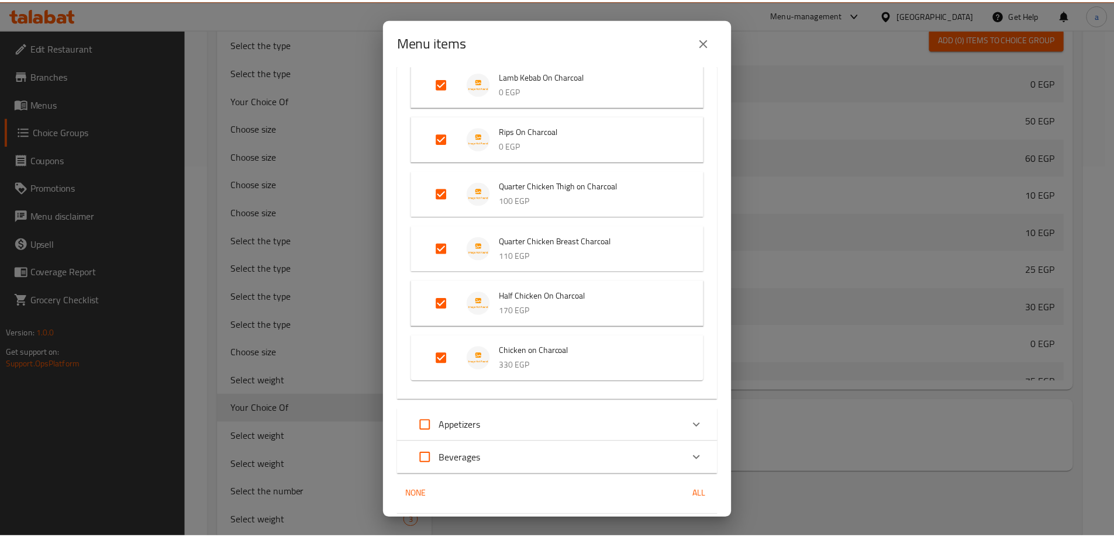
scroll to position [1316, 0]
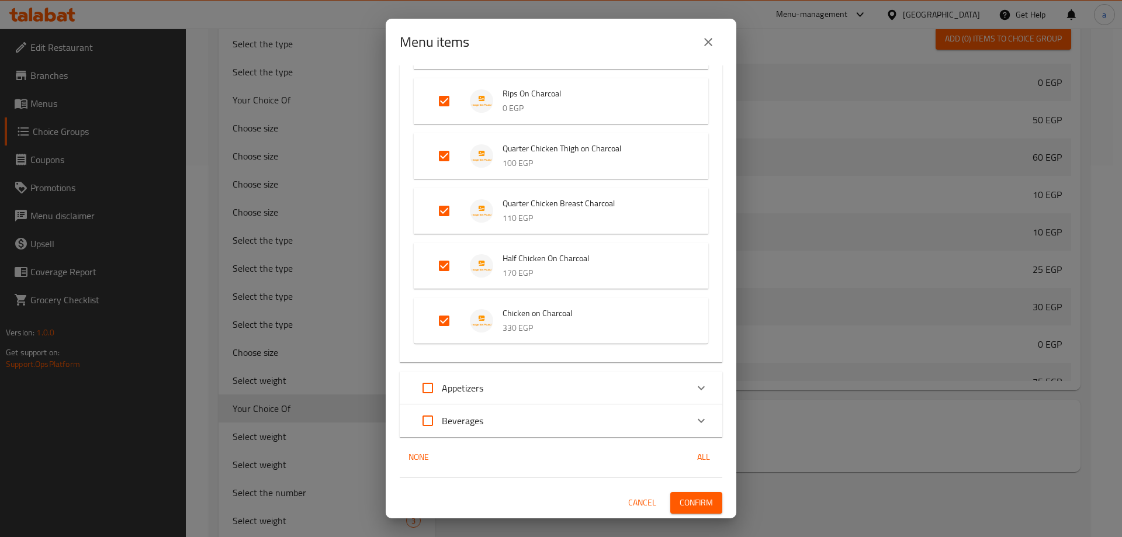
click at [824, 428] on div "Menu items 16 / 104 items selected ​ Shawarma Sandwiches Bun Shawarma 0 EGP Syr…" at bounding box center [561, 268] width 1122 height 537
click at [624, 492] on button "Cancel" at bounding box center [642, 503] width 37 height 22
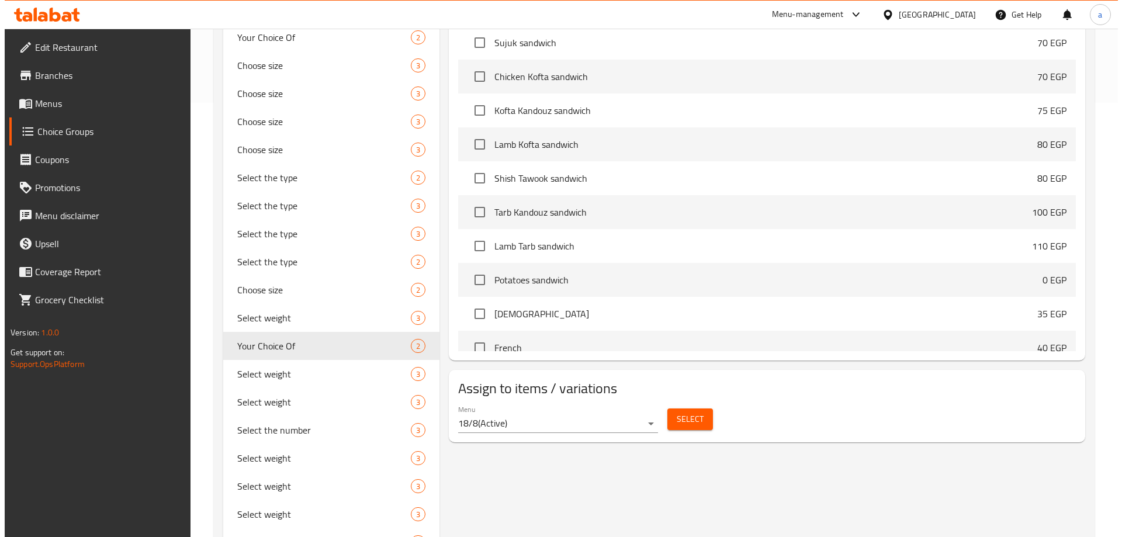
scroll to position [547, 0]
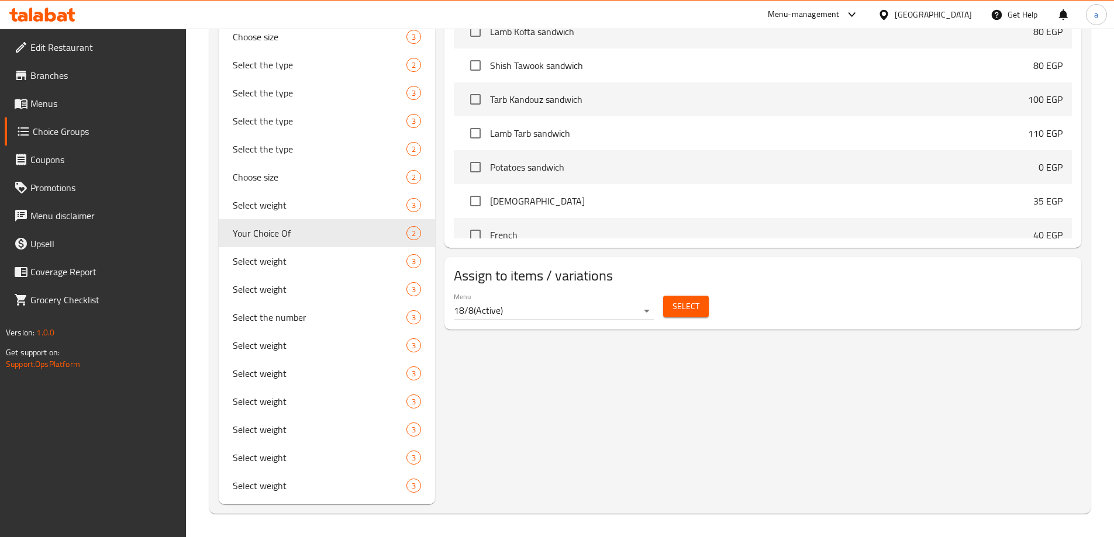
click at [692, 299] on span "Select" at bounding box center [685, 306] width 27 height 15
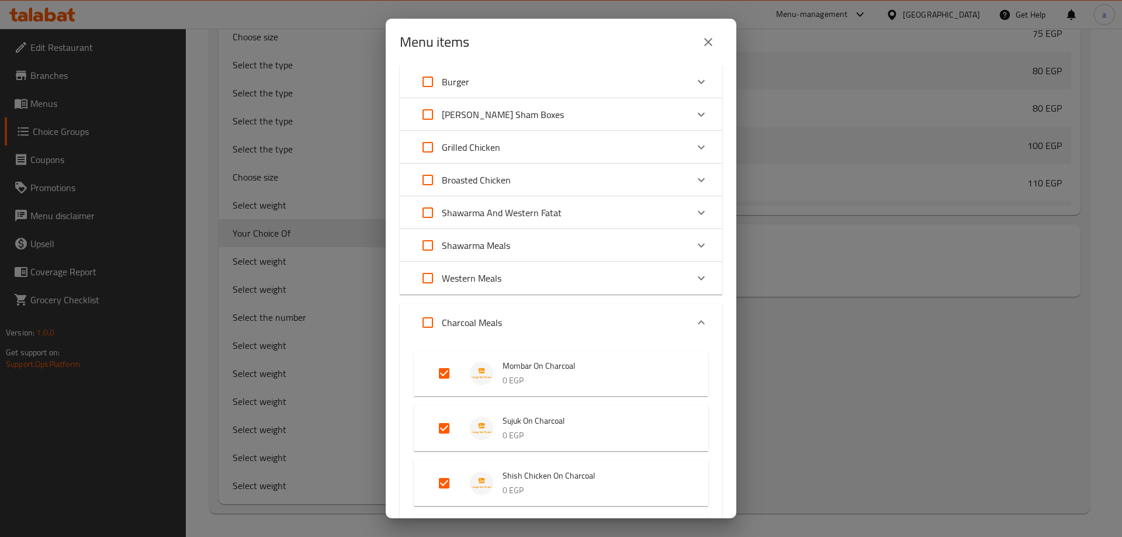
scroll to position [164, 0]
click at [427, 323] on input "Expand" at bounding box center [428, 326] width 28 height 28
checkbox input "true"
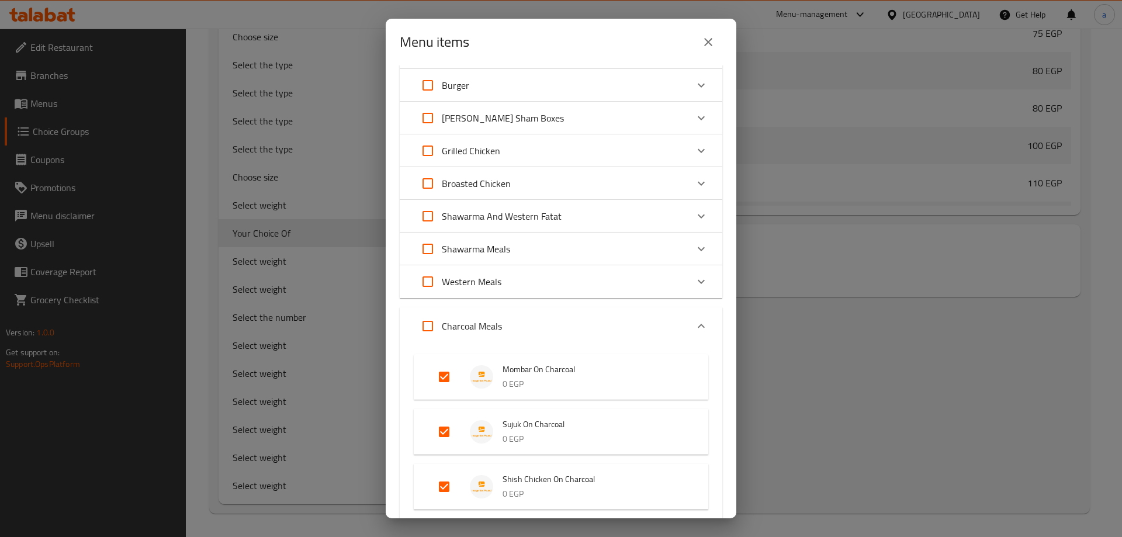
checkbox input "true"
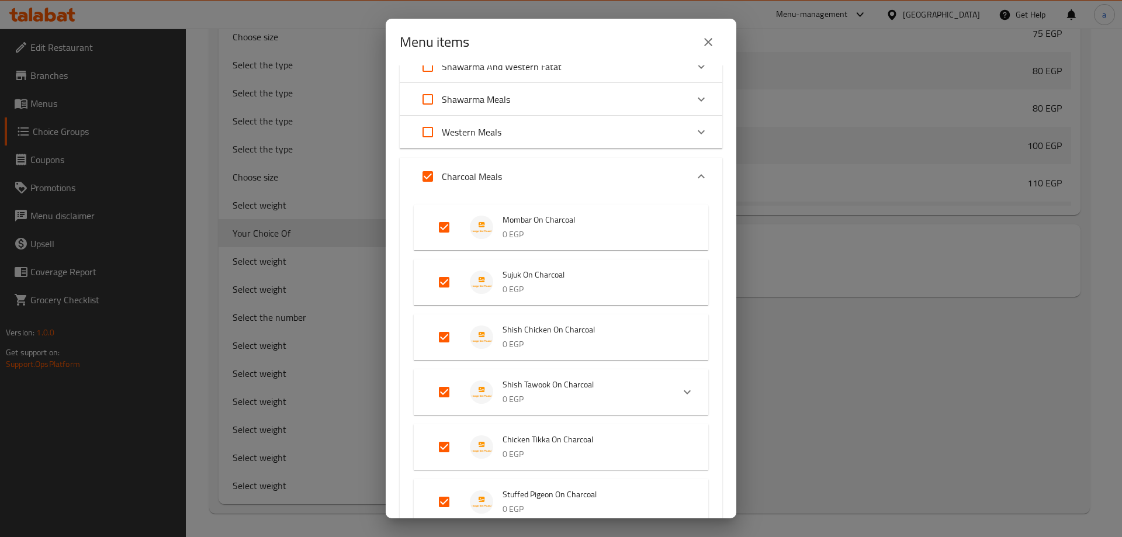
scroll to position [457, 0]
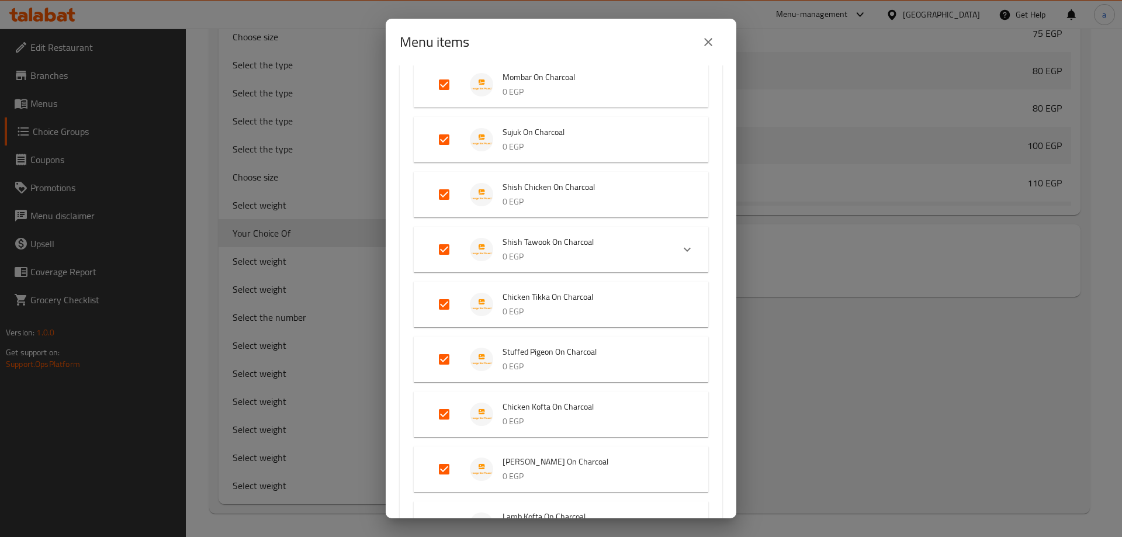
click at [512, 358] on span "Stuffed Pigeon On Charcoal" at bounding box center [594, 352] width 182 height 15
click at [586, 354] on span "Stuffed Pigeon On Charcoal" at bounding box center [594, 352] width 182 height 15
click at [687, 257] on div "Expand" at bounding box center [687, 250] width 28 height 28
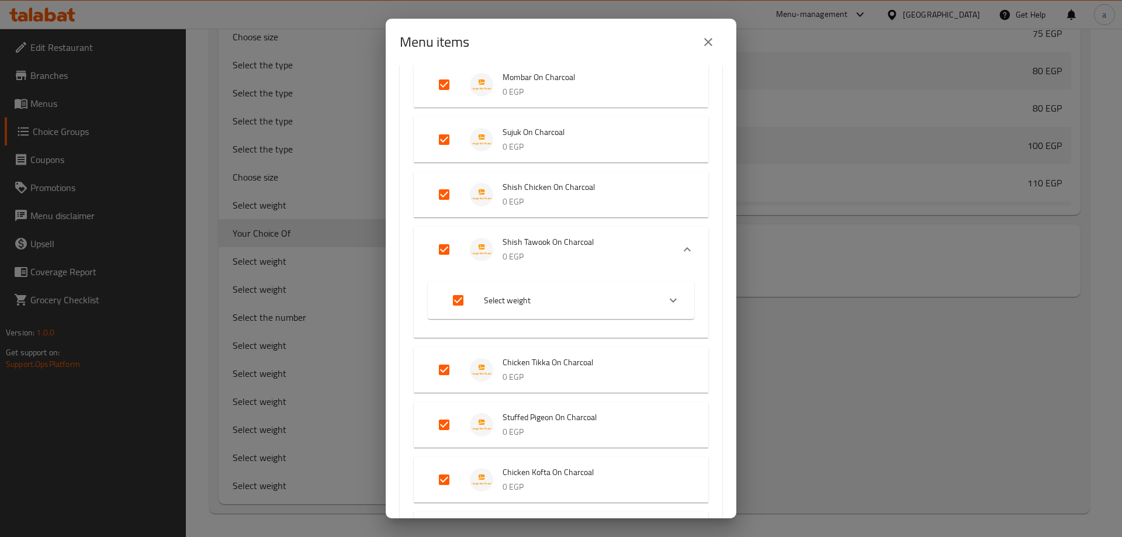
click at [666, 294] on icon "Expand" at bounding box center [673, 300] width 14 height 14
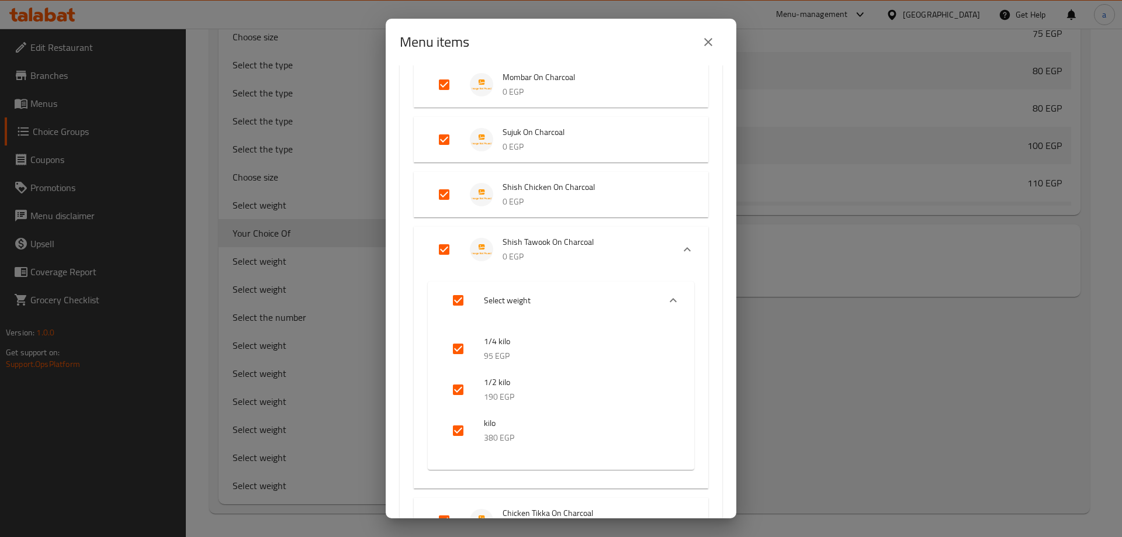
click at [666, 294] on icon "Expand" at bounding box center [673, 300] width 14 height 14
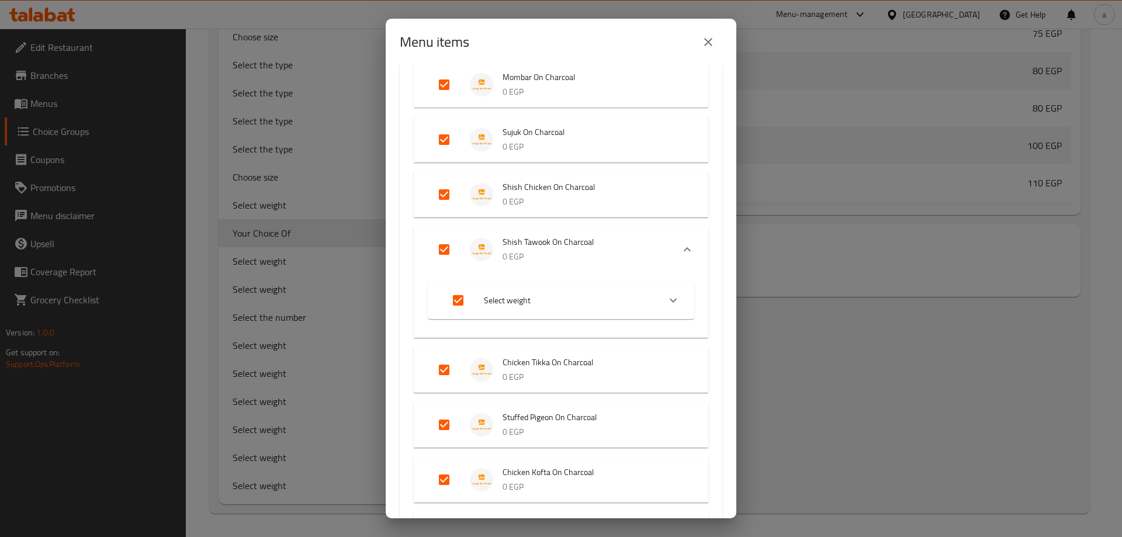
click at [823, 354] on div "Menu items 17 / 104 items selected ​ Shawarma Sandwiches Bun Shawarma 0 EGP Syr…" at bounding box center [561, 268] width 1122 height 537
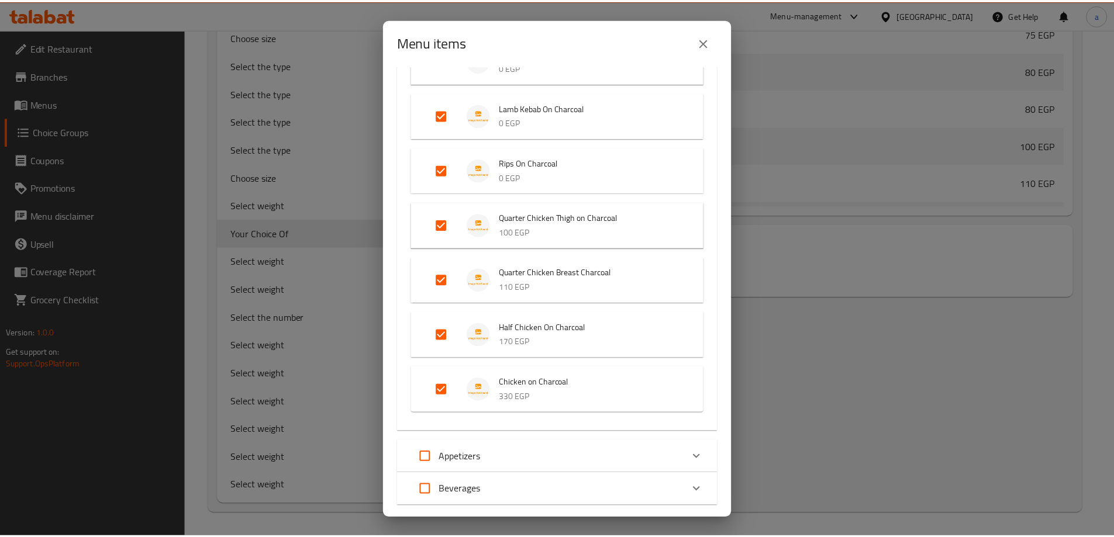
scroll to position [1165, 0]
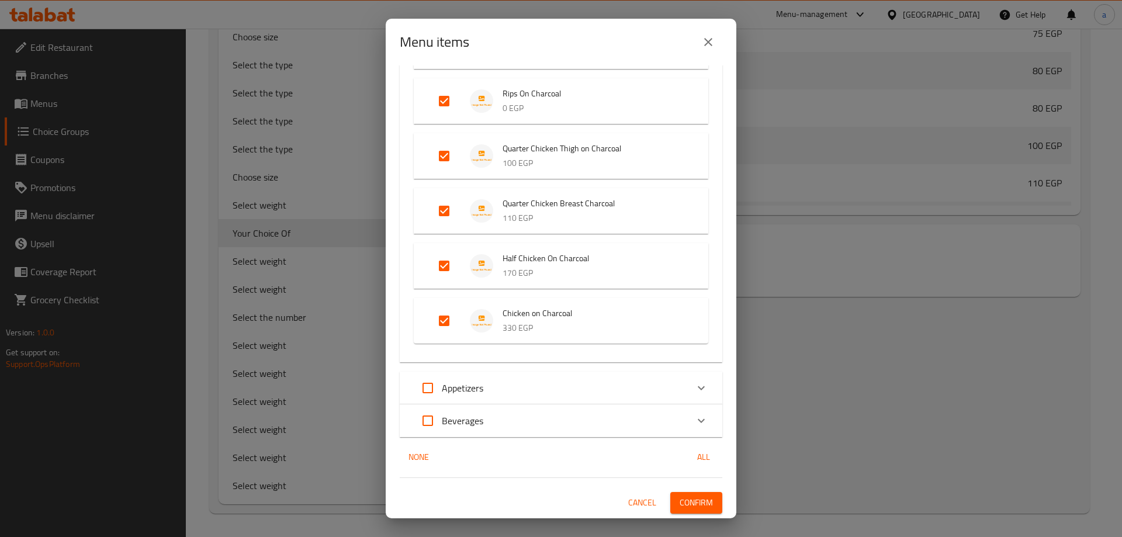
click at [695, 506] on span "Confirm" at bounding box center [696, 503] width 33 height 15
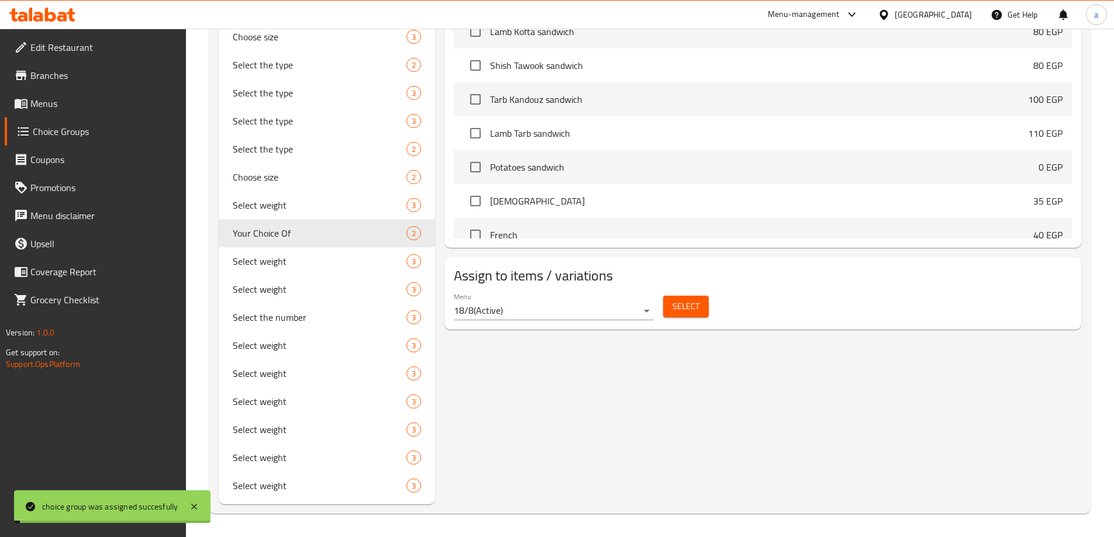
click at [787, 396] on div "Your Choice Of (ID: 990494) Your Choice Of ​ أختيارك من ​ Min: 1 ​ Max: 1 ​ Sav…" at bounding box center [760, 45] width 651 height 919
click at [80, 110] on link "Menus" at bounding box center [95, 103] width 181 height 28
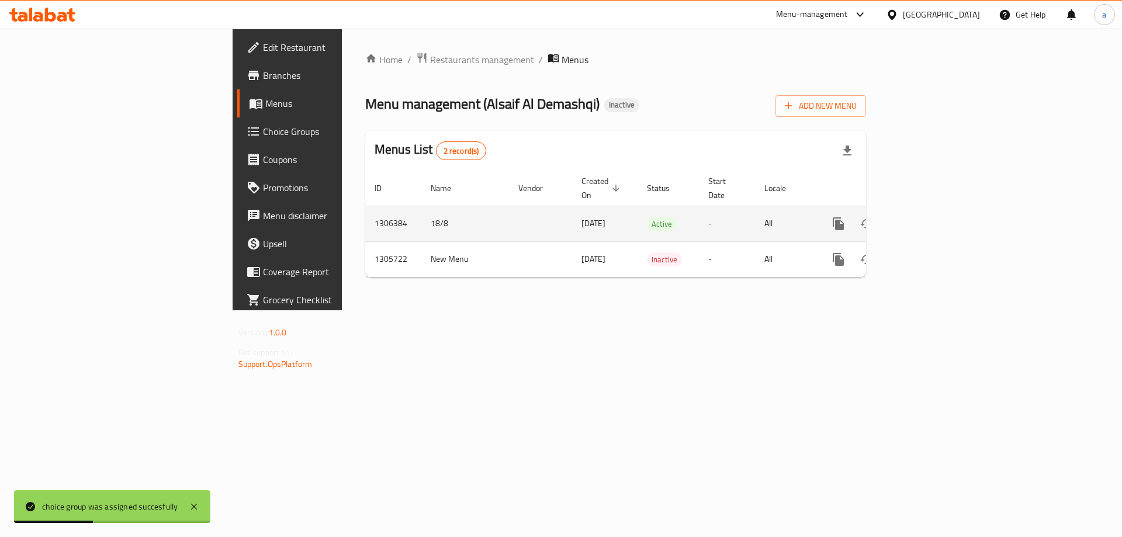
click at [928, 219] on icon "enhanced table" at bounding box center [923, 224] width 11 height 11
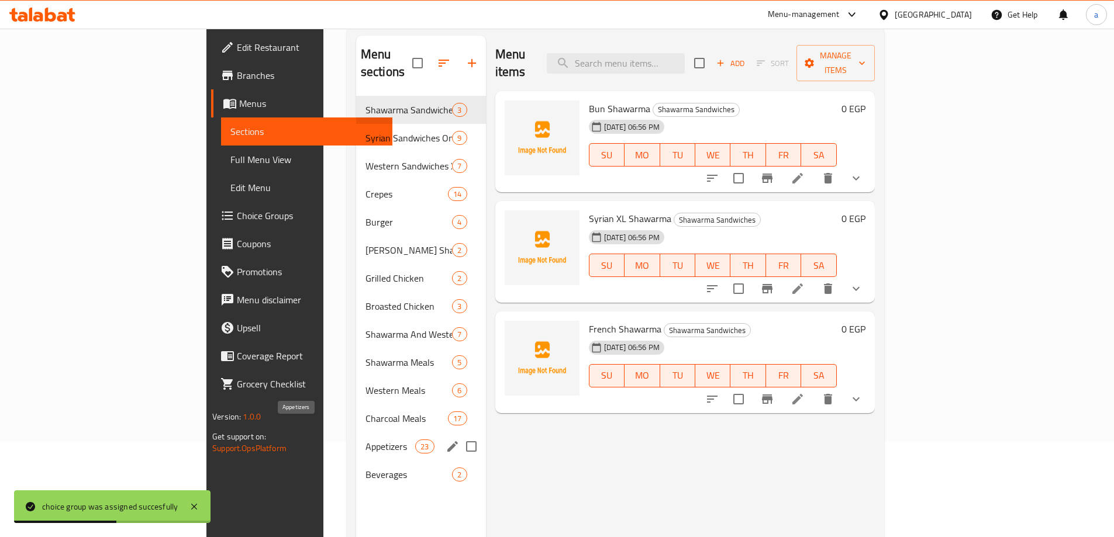
scroll to position [164, 0]
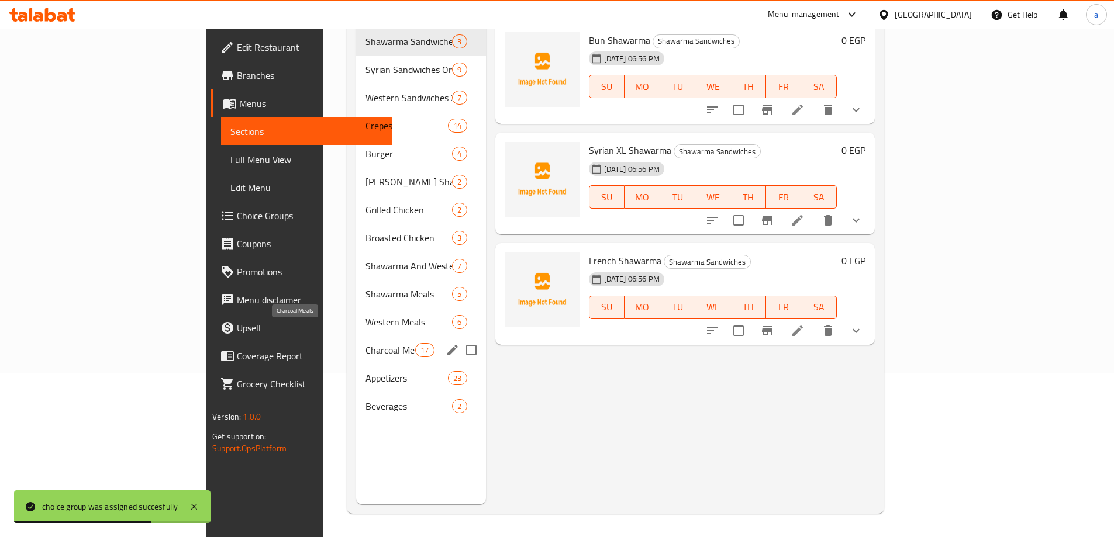
click at [365, 343] on span "Charcoal Meals" at bounding box center [390, 350] width 50 height 14
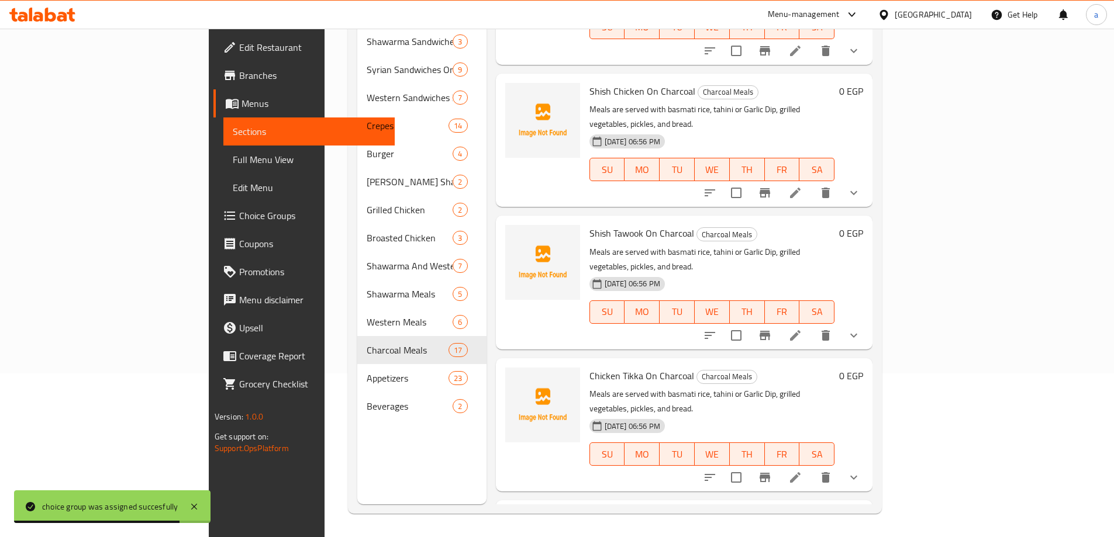
scroll to position [117, 0]
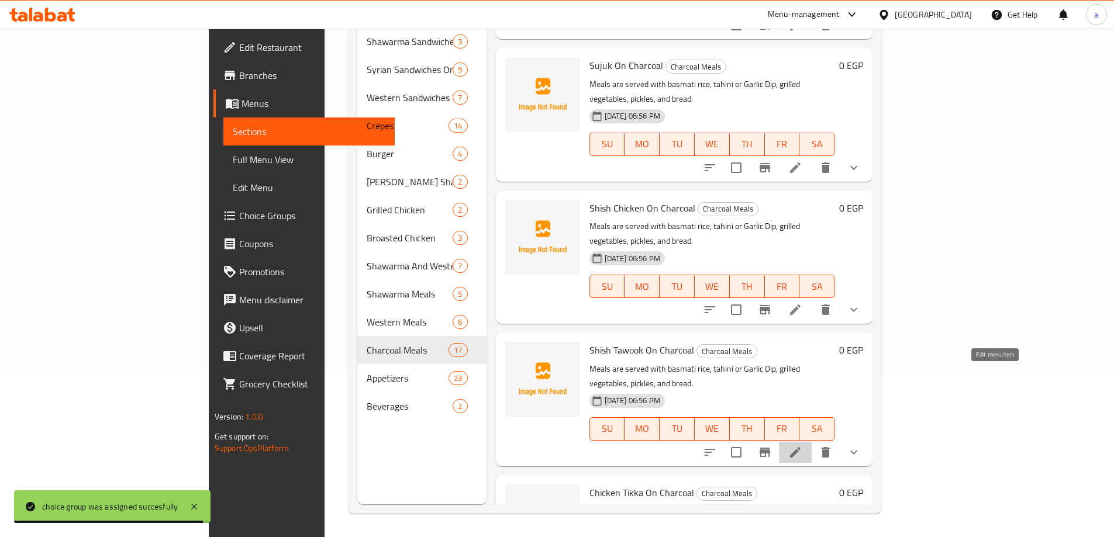
click at [802, 445] on icon at bounding box center [795, 452] width 14 height 14
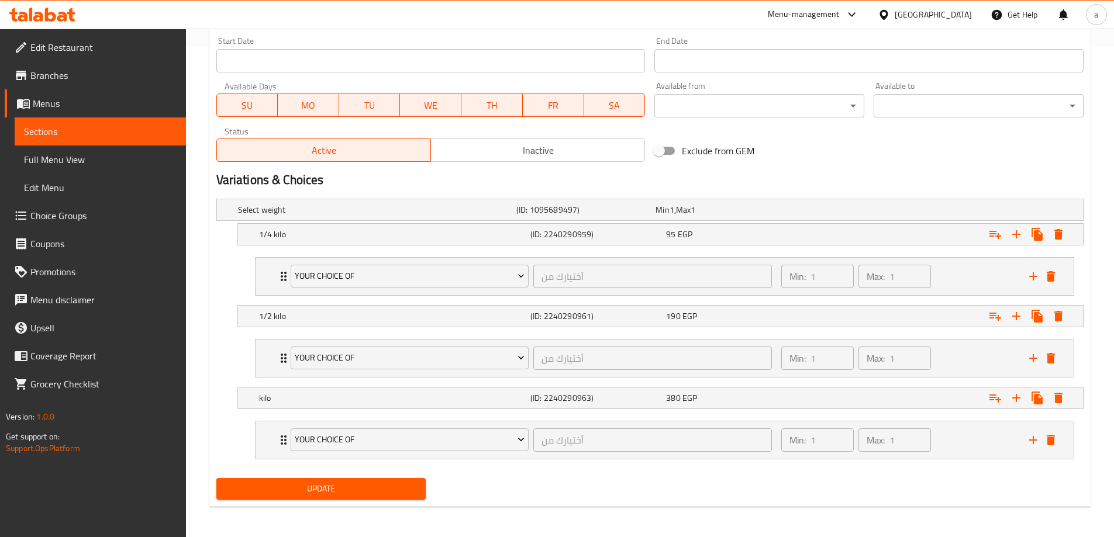
scroll to position [493, 0]
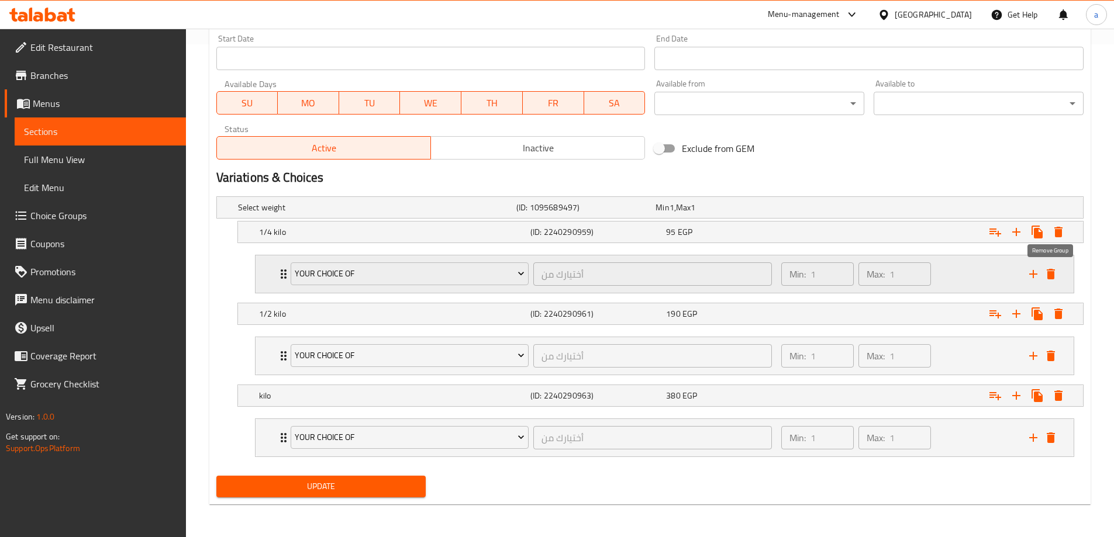
click at [1057, 271] on icon "delete" at bounding box center [1050, 274] width 14 height 14
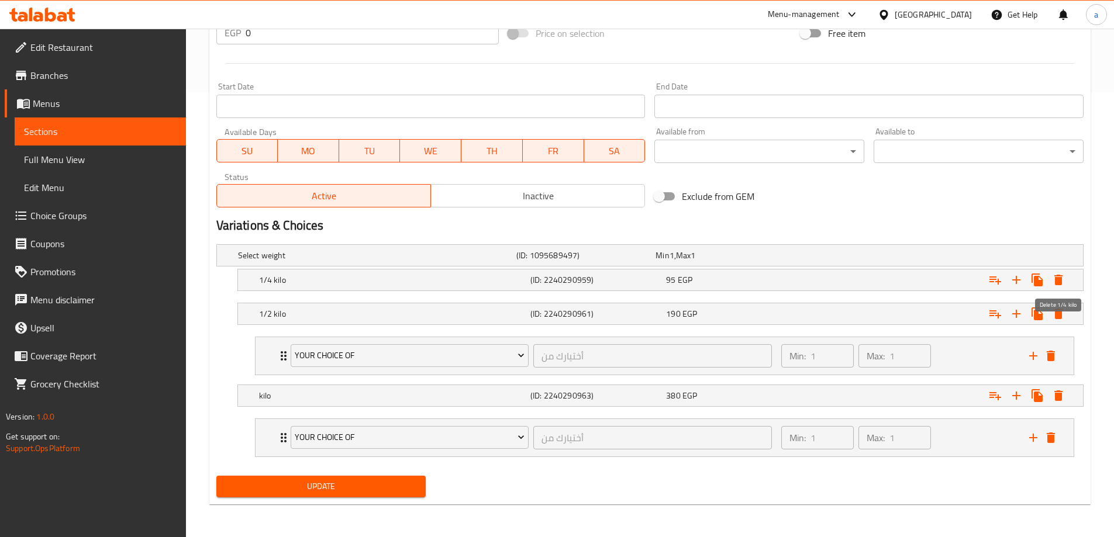
scroll to position [445, 0]
click at [1050, 364] on button "delete" at bounding box center [1051, 356] width 18 height 18
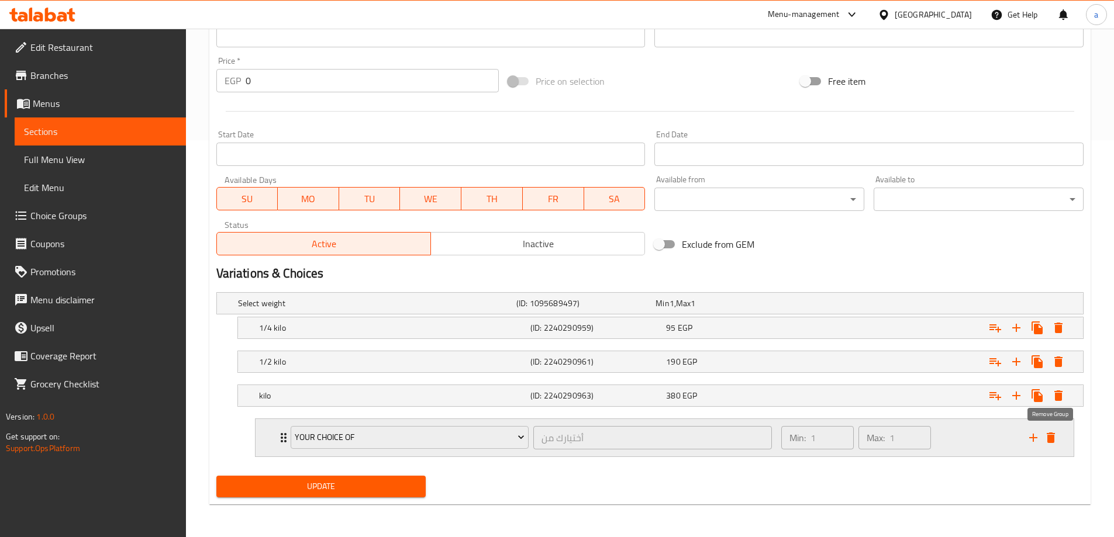
click at [1053, 434] on icon "delete" at bounding box center [1050, 438] width 8 height 11
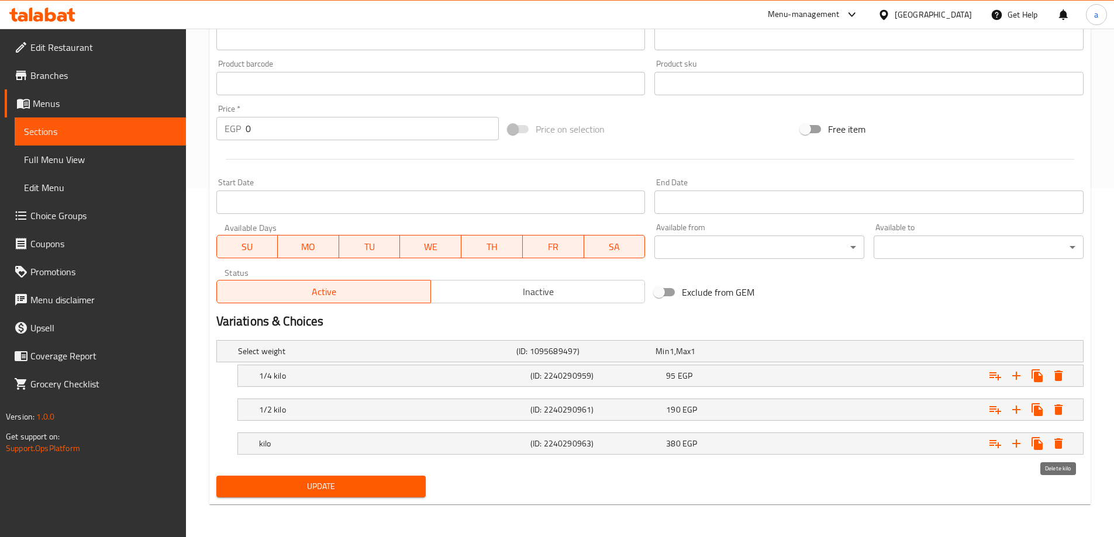
scroll to position [349, 0]
click at [576, 351] on h5 "(ID: 1095689497)" at bounding box center [583, 351] width 134 height 12
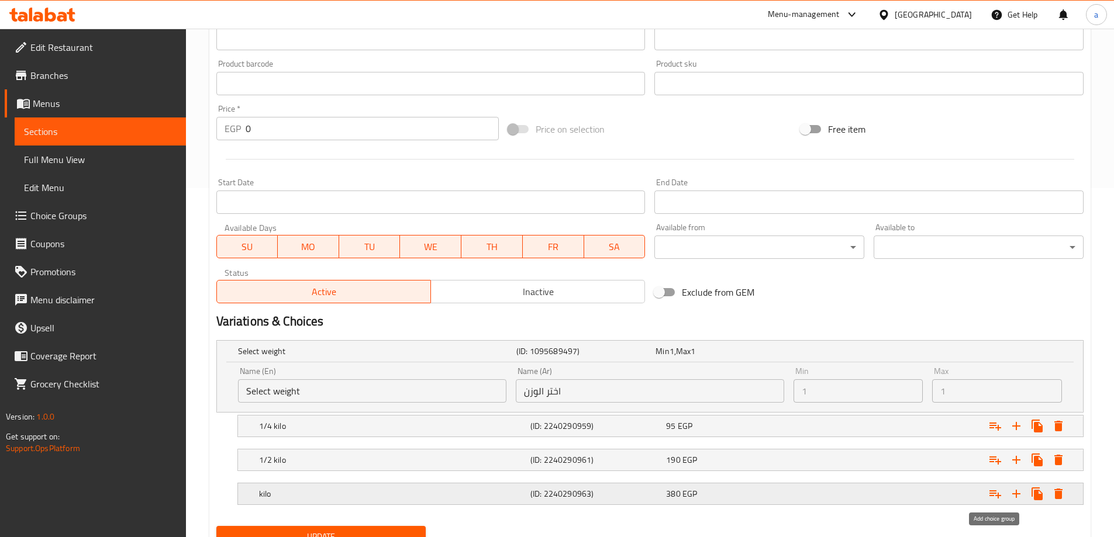
click at [990, 487] on icon "Expand" at bounding box center [995, 494] width 14 height 14
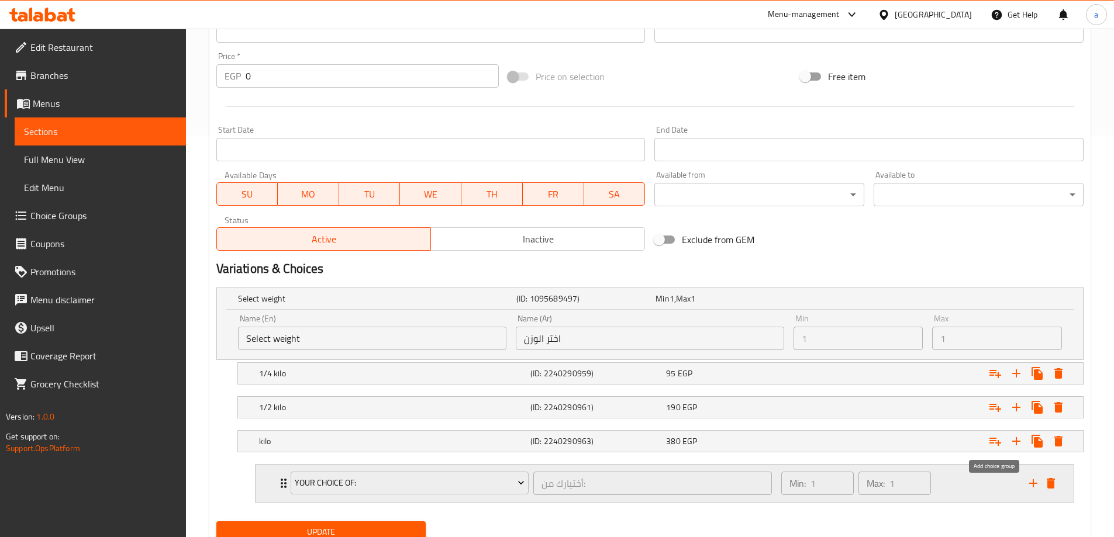
scroll to position [447, 0]
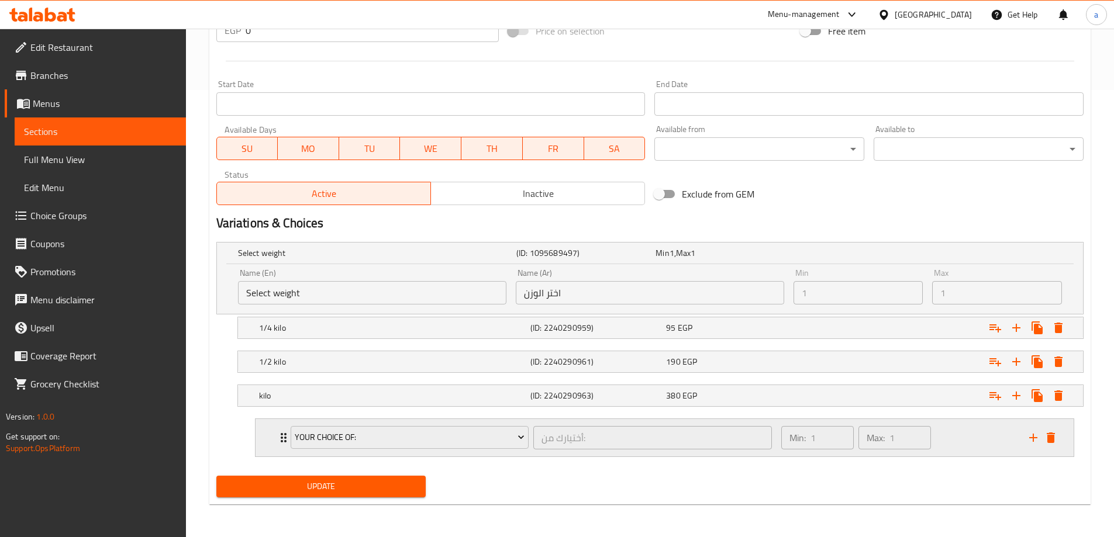
click at [277, 440] on icon "Expand" at bounding box center [284, 438] width 14 height 14
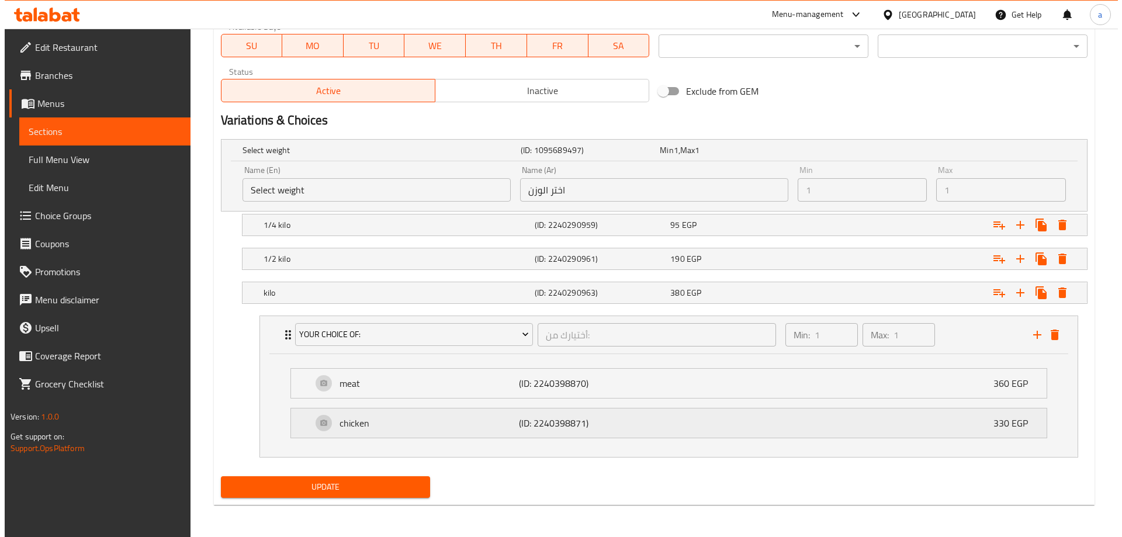
scroll to position [551, 0]
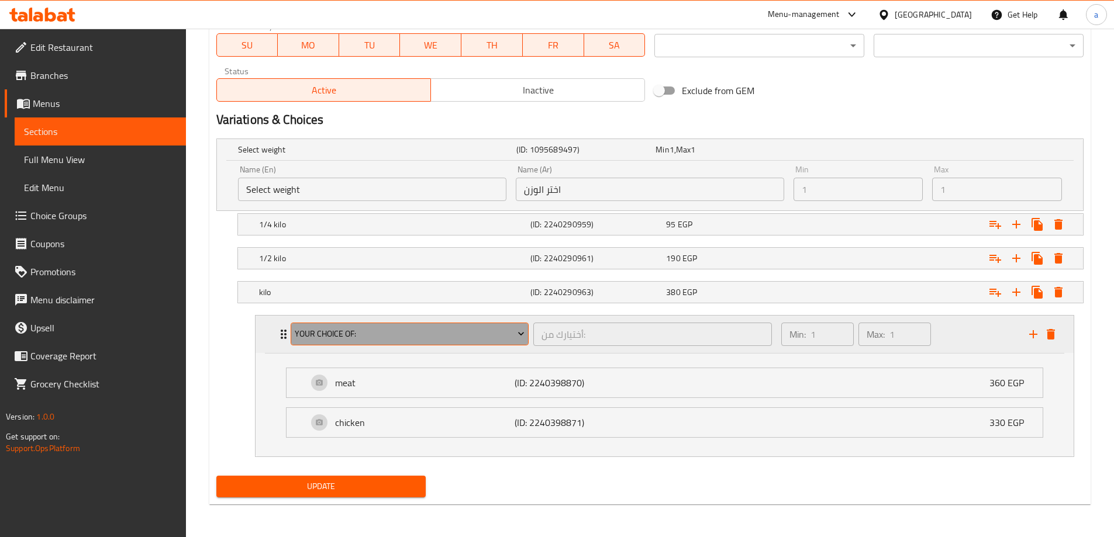
click at [486, 335] on span "your choice of:" at bounding box center [410, 334] width 230 height 15
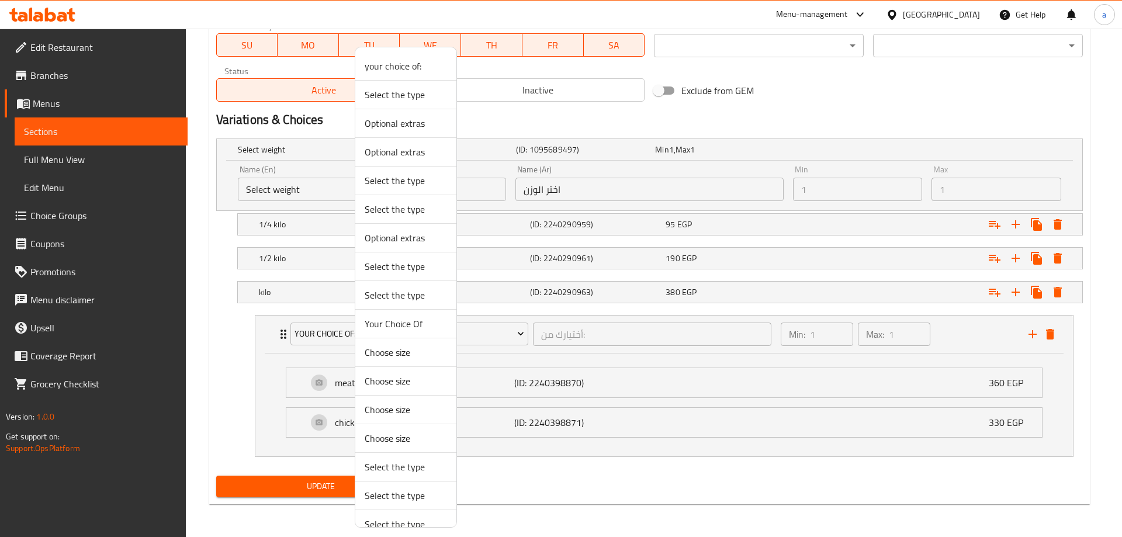
click at [428, 322] on span "Your Choice Of" at bounding box center [406, 324] width 82 height 14
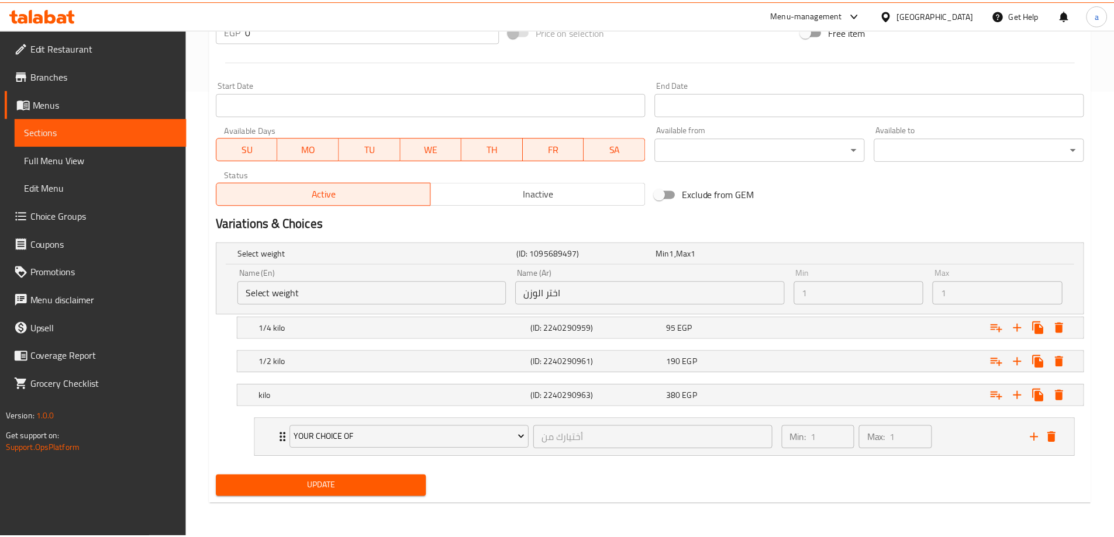
scroll to position [447, 0]
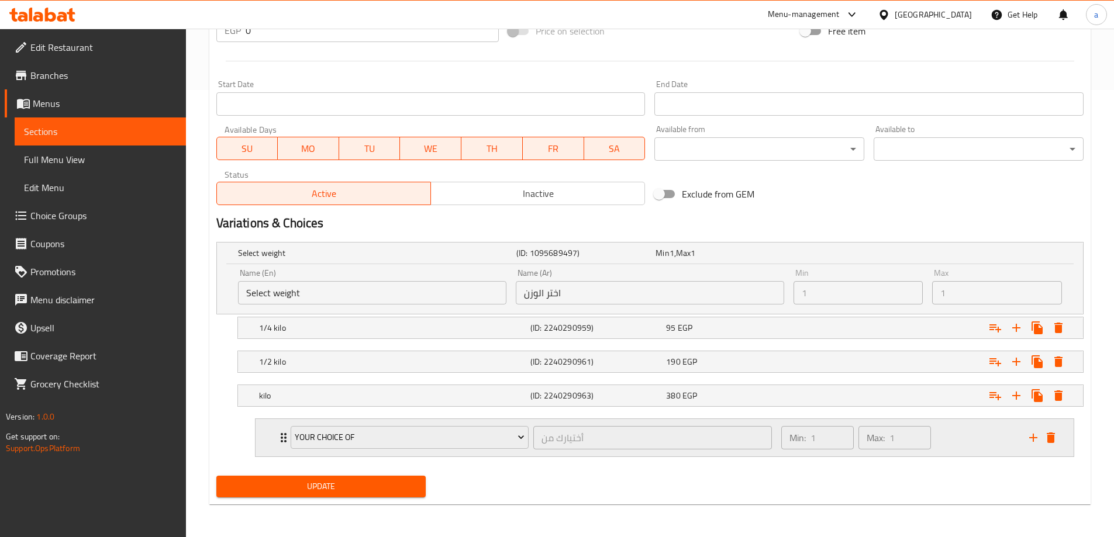
click at [278, 441] on icon "Expand" at bounding box center [284, 438] width 14 height 14
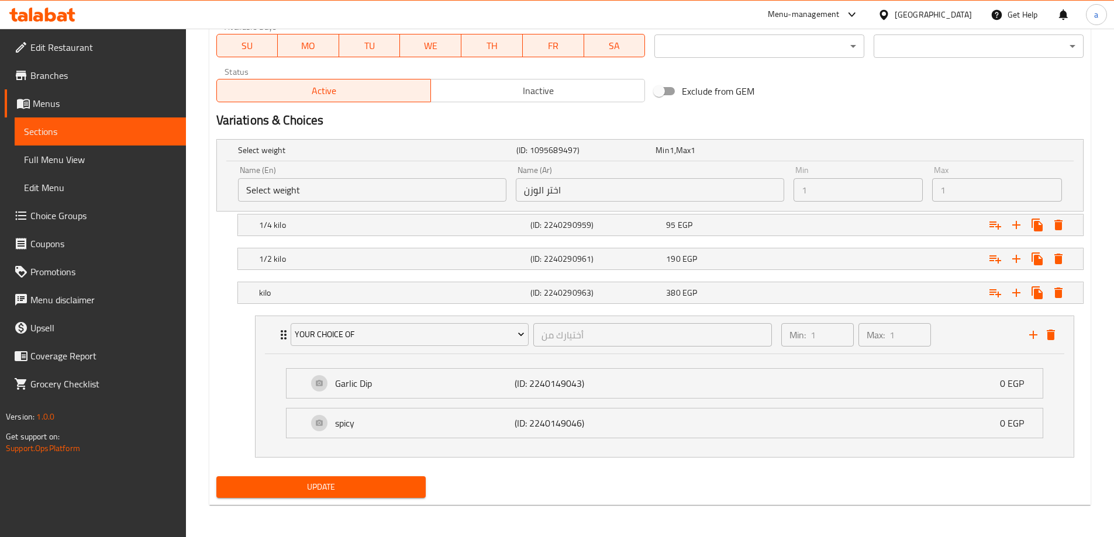
scroll to position [551, 0]
click at [1052, 327] on icon "delete" at bounding box center [1050, 334] width 14 height 14
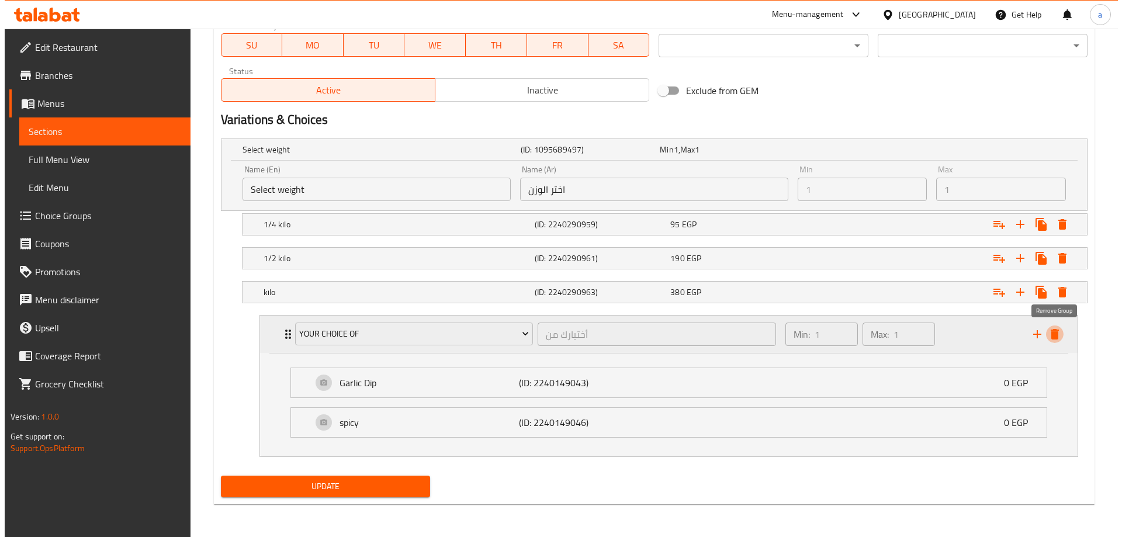
scroll to position [399, 0]
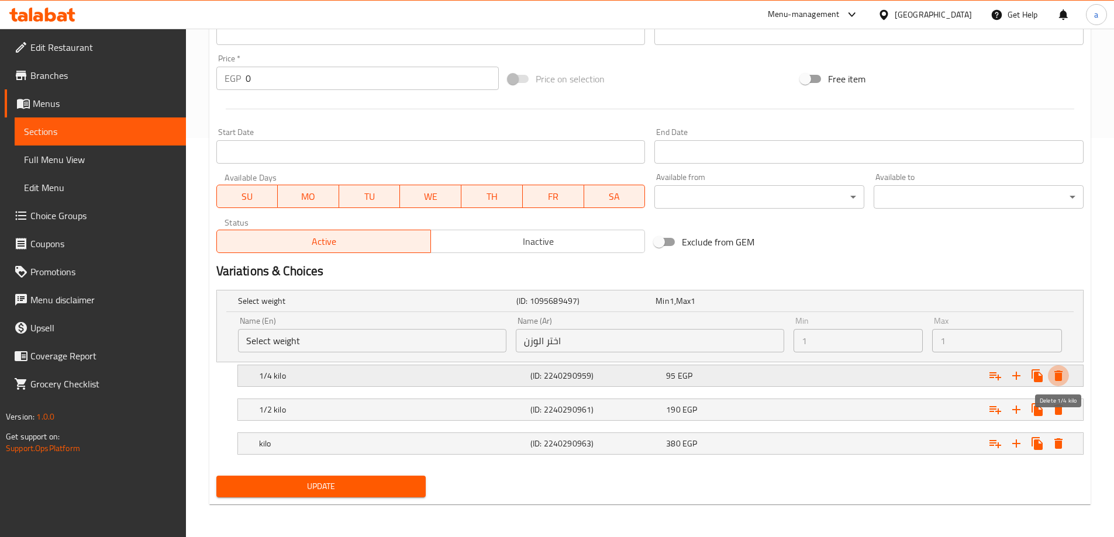
click at [1057, 380] on icon "Expand" at bounding box center [1058, 376] width 8 height 11
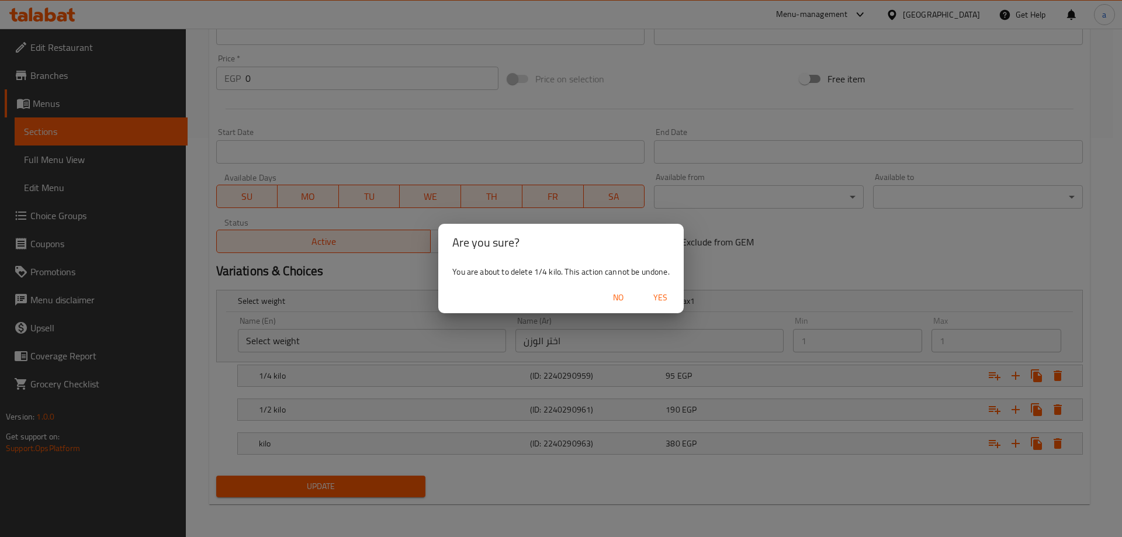
click at [666, 291] on span "Yes" at bounding box center [661, 298] width 28 height 15
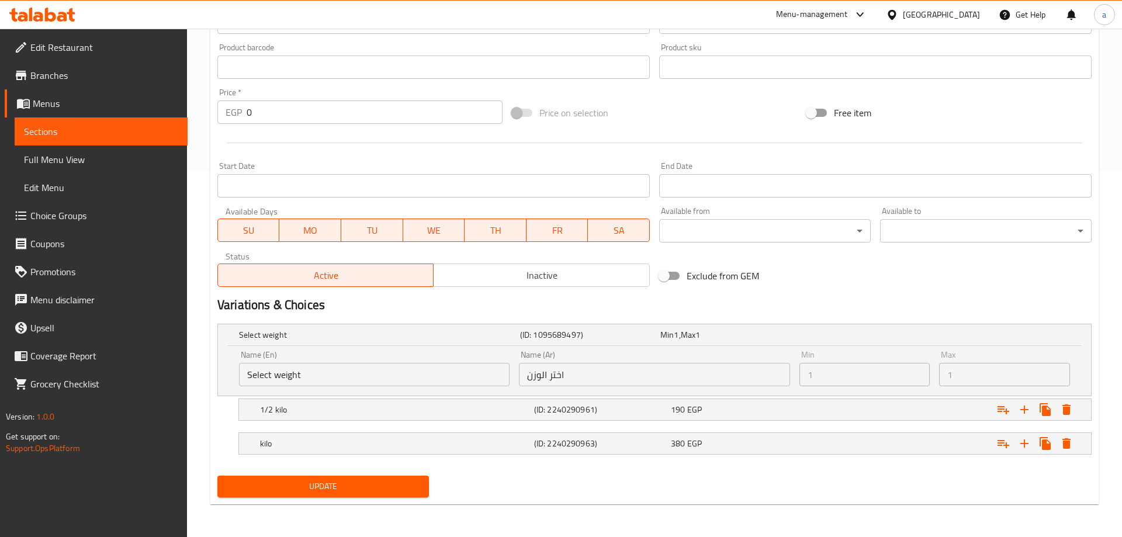
scroll to position [365, 0]
click at [1055, 409] on icon "Expand" at bounding box center [1058, 410] width 8 height 11
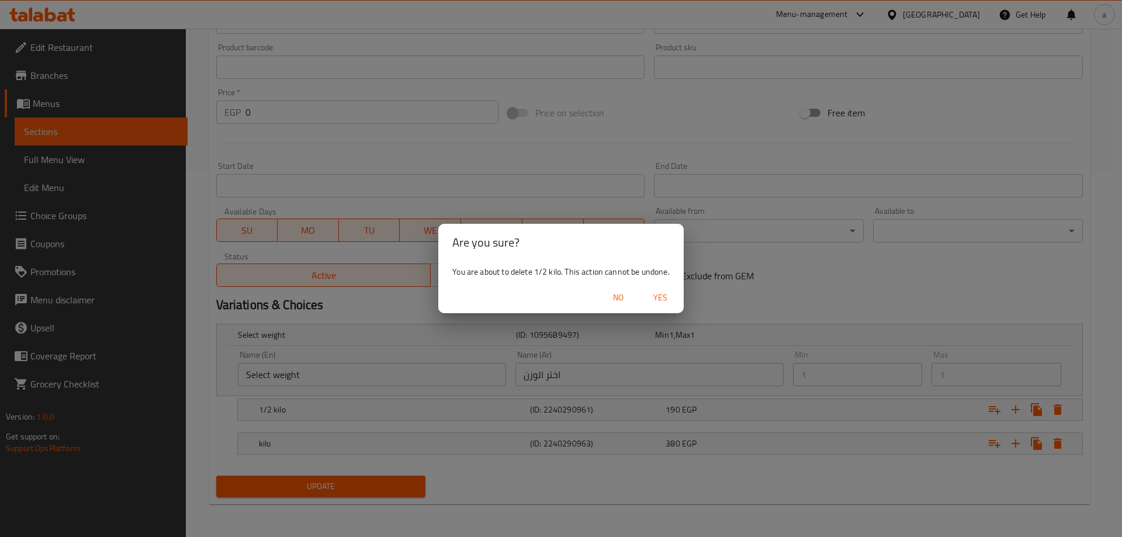
click at [673, 292] on span "Yes" at bounding box center [661, 298] width 28 height 15
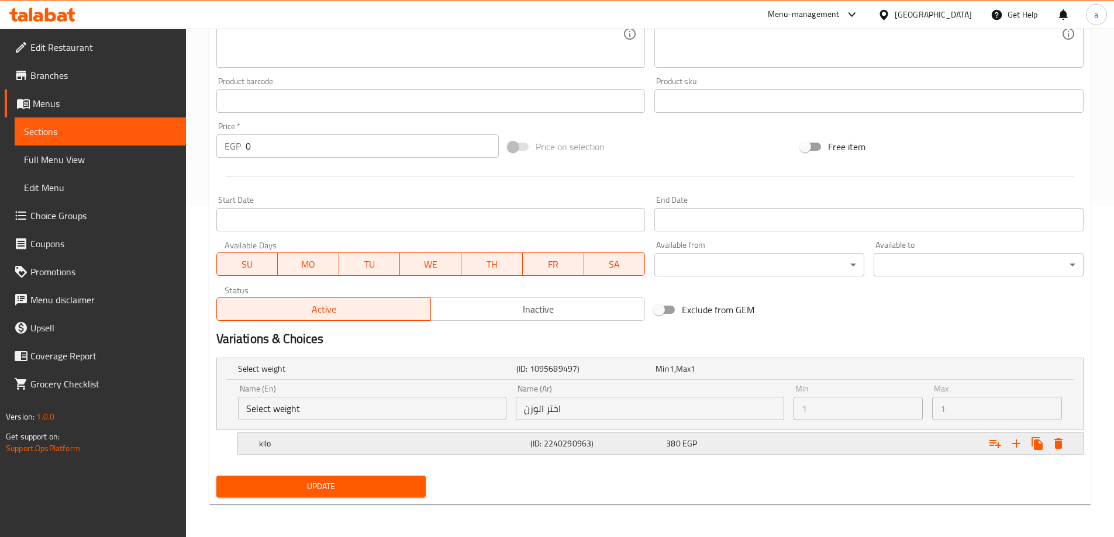
click at [1061, 443] on icon "Expand" at bounding box center [1058, 443] width 8 height 11
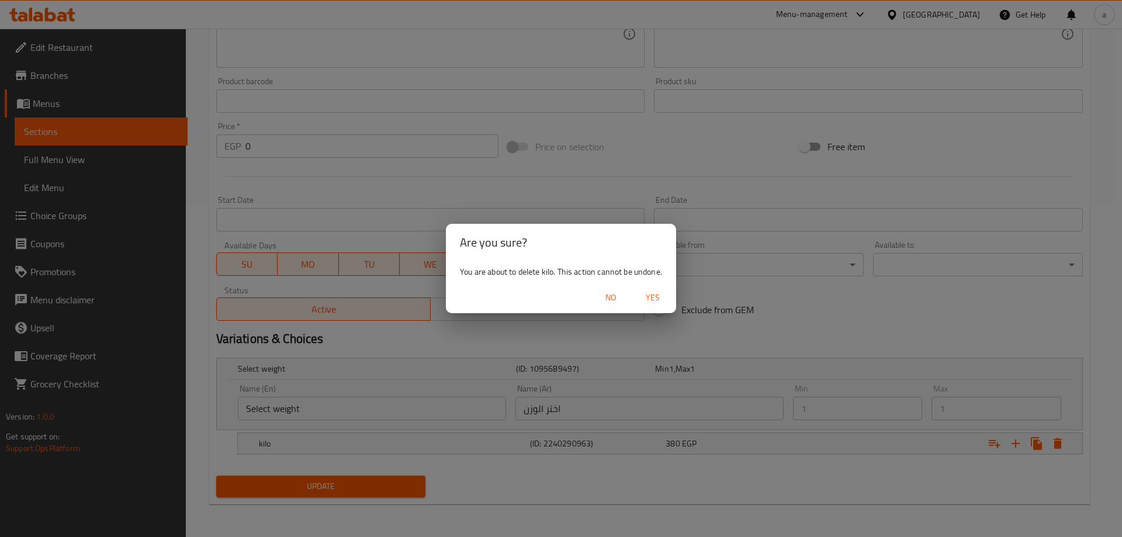
click at [654, 296] on span "Yes" at bounding box center [653, 298] width 28 height 15
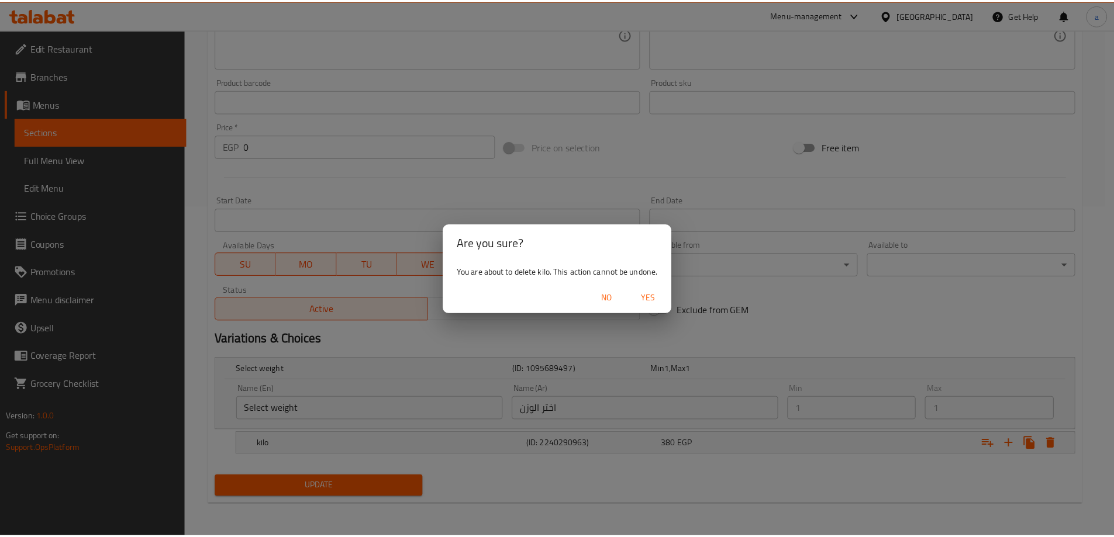
scroll to position [277, 0]
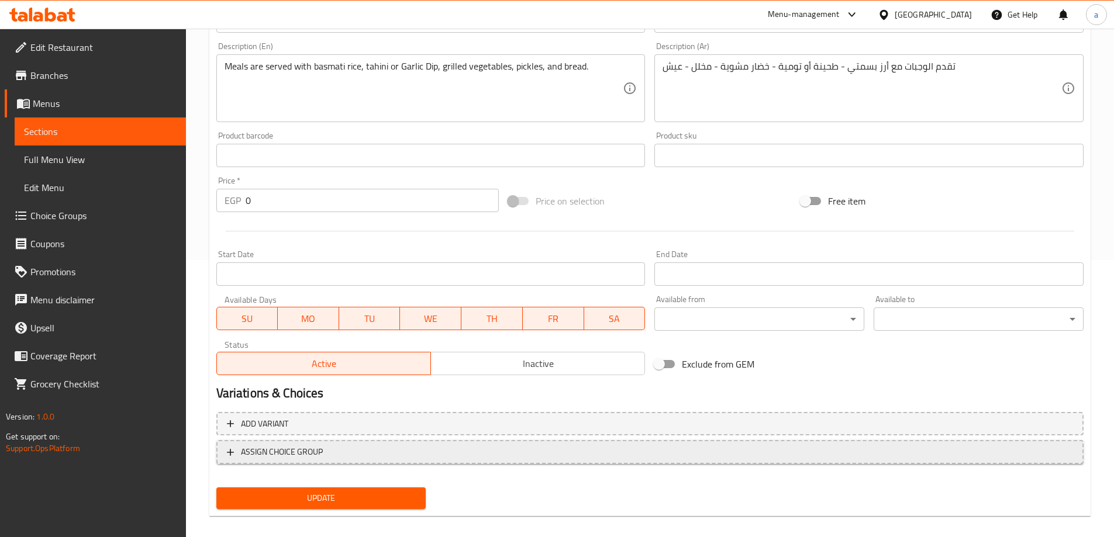
click at [359, 458] on span "ASSIGN CHOICE GROUP" at bounding box center [650, 452] width 846 height 15
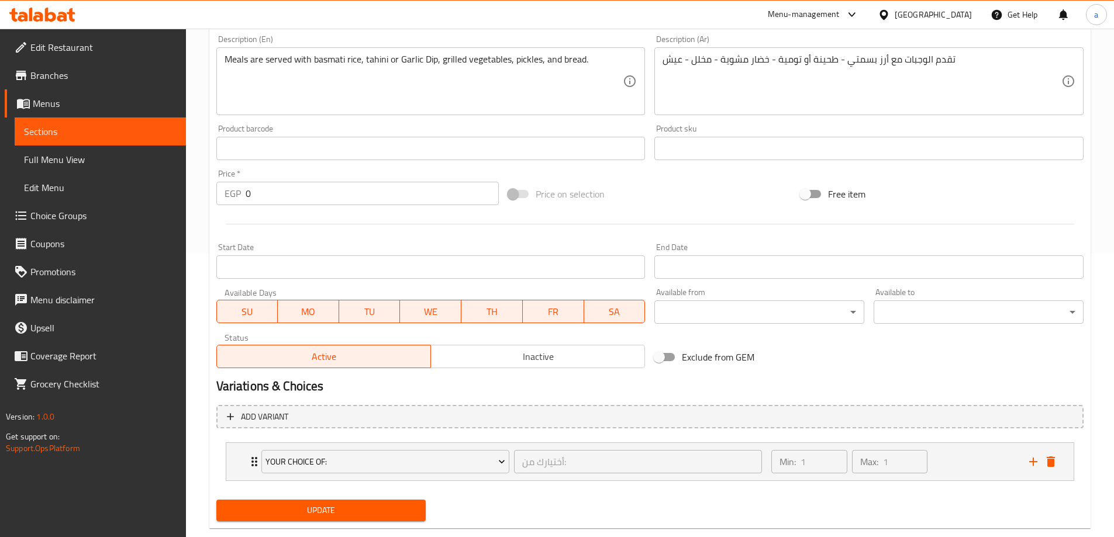
scroll to position [308, 0]
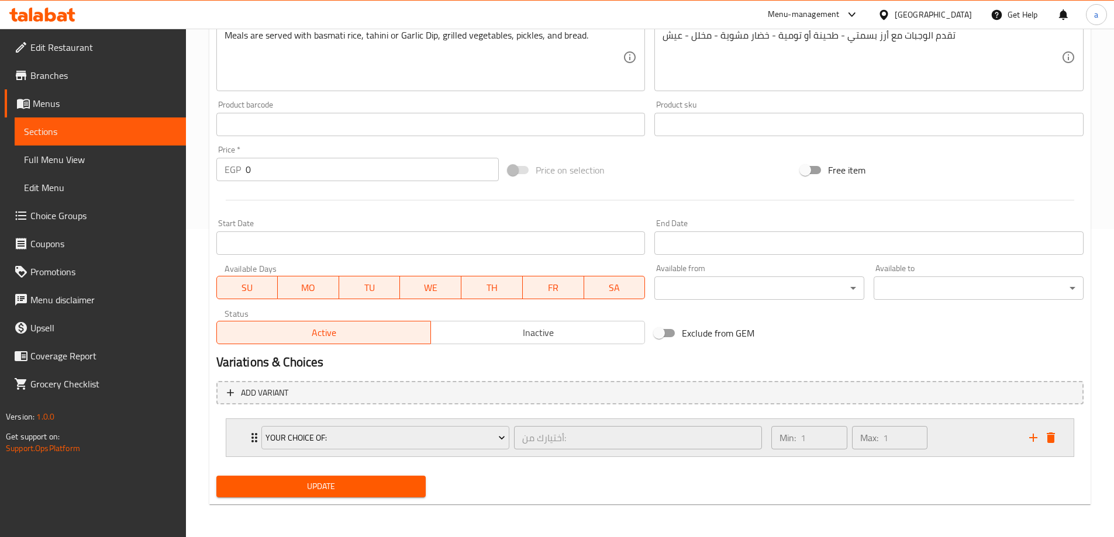
click at [254, 443] on div "your choice of: أختيارك من: ​" at bounding box center [511, 437] width 515 height 37
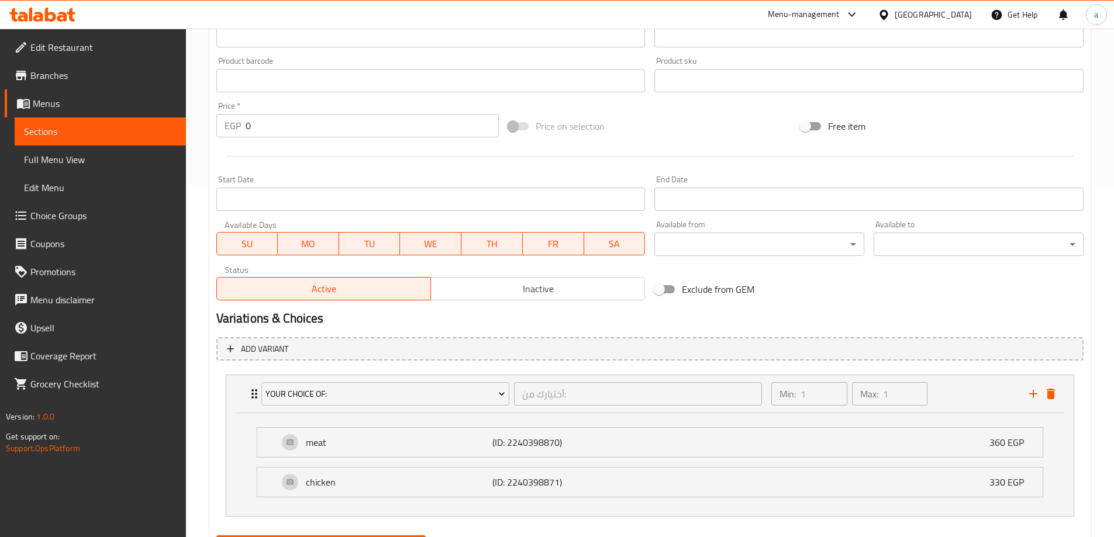
scroll to position [412, 0]
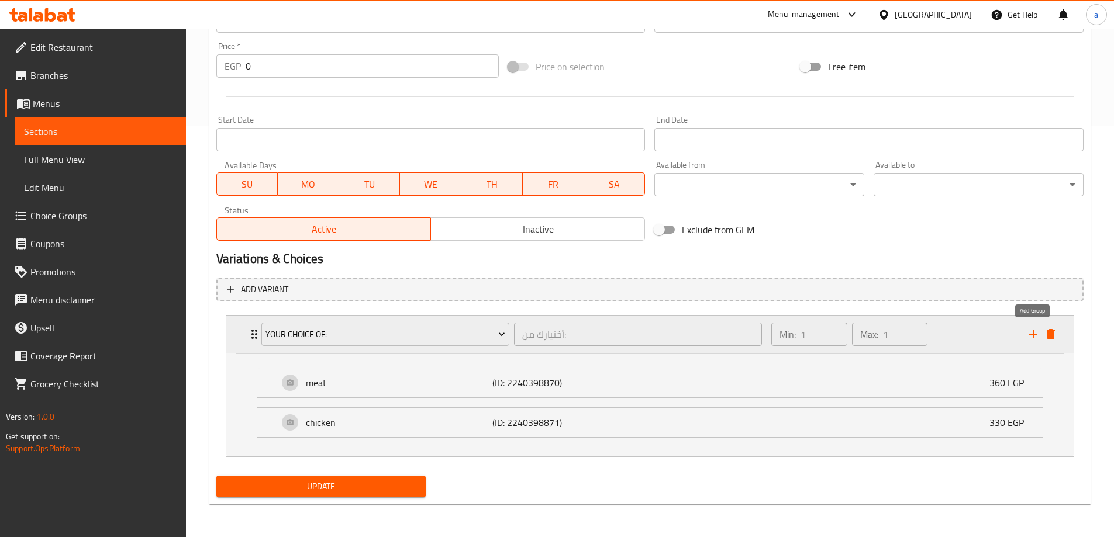
click at [1032, 334] on icon "add" at bounding box center [1033, 334] width 8 height 8
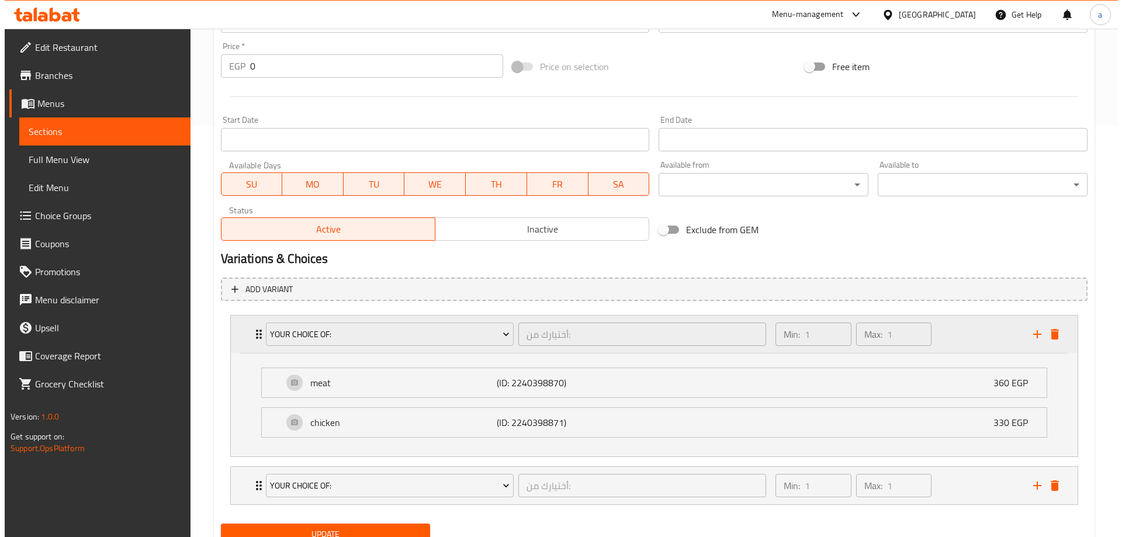
scroll to position [459, 0]
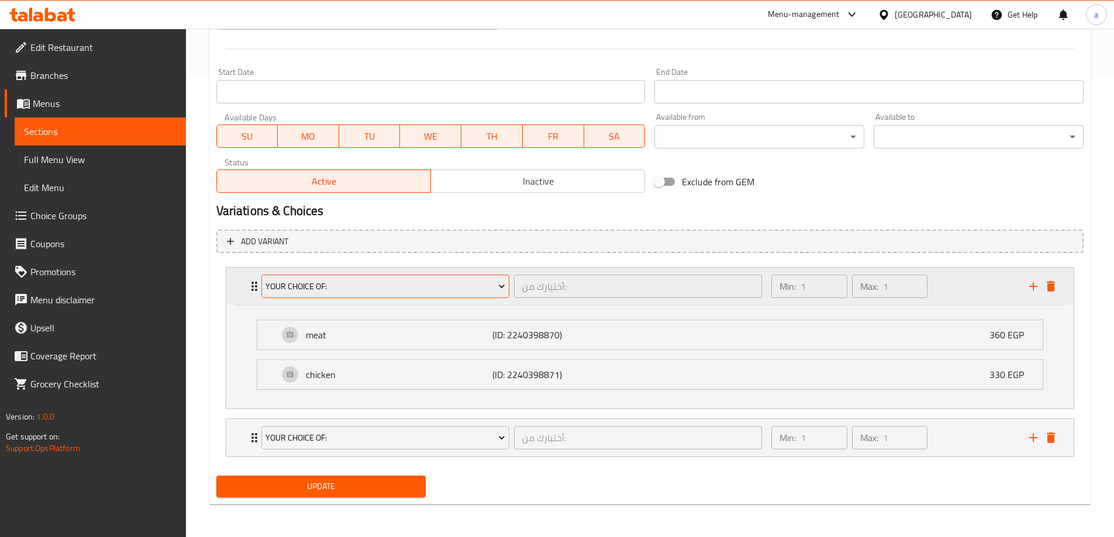
click at [435, 285] on span "your choice of:" at bounding box center [385, 286] width 240 height 15
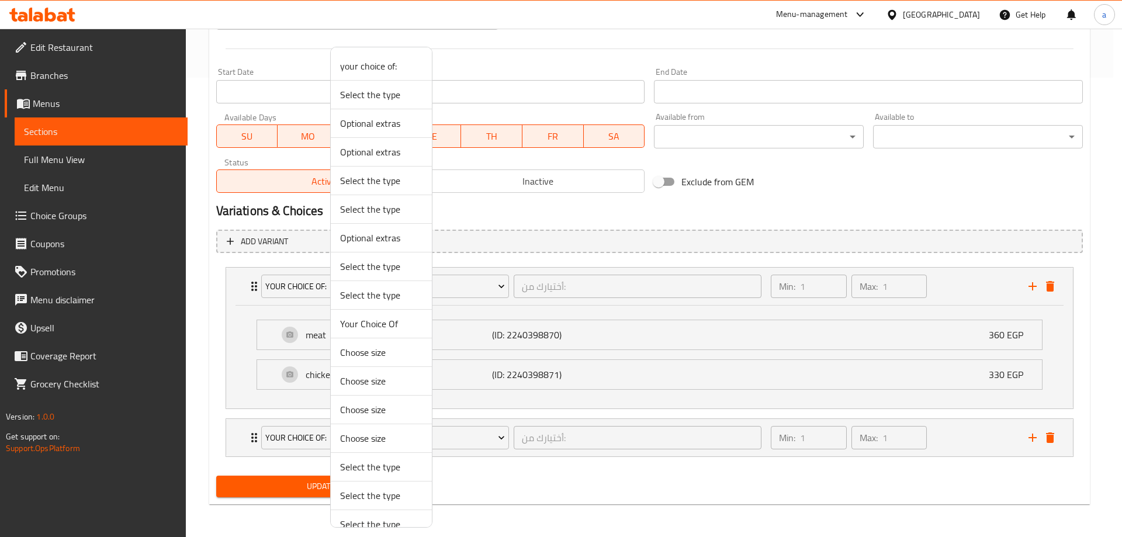
click at [390, 318] on span "Your Choice Of" at bounding box center [381, 324] width 82 height 14
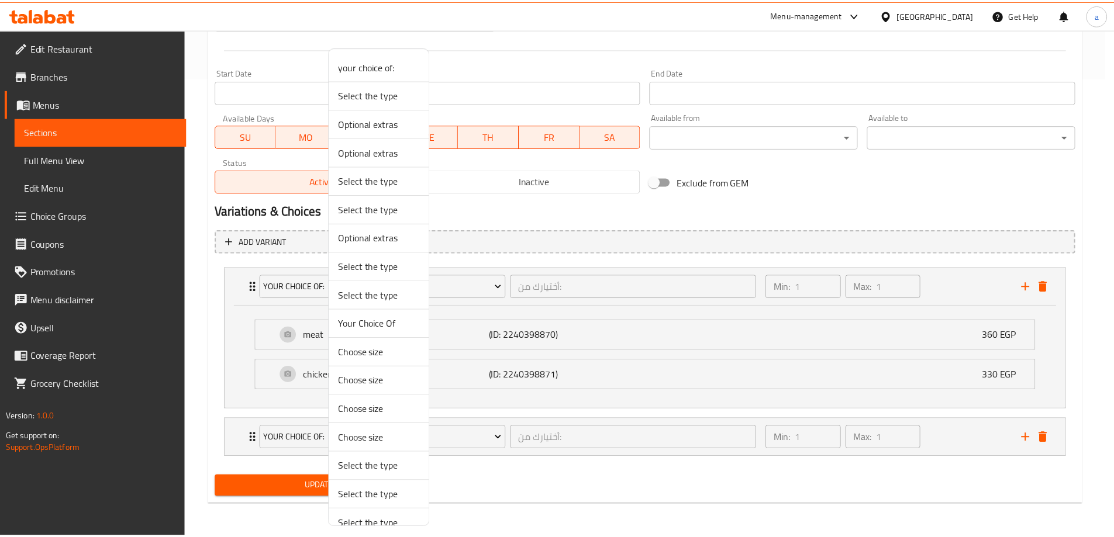
scroll to position [356, 0]
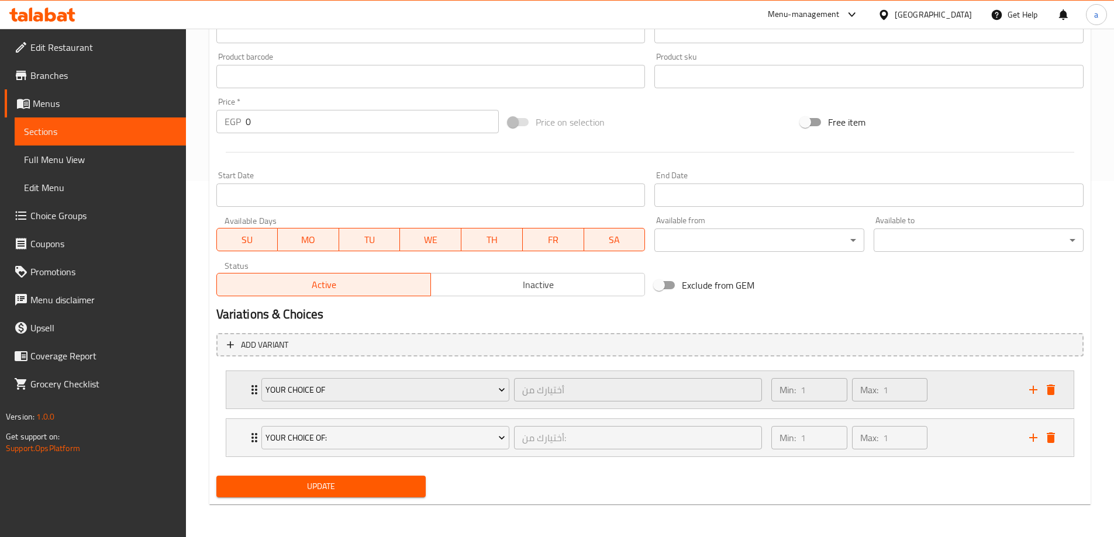
click at [255, 388] on div "Your Choice Of أختيارك من ​" at bounding box center [511, 389] width 515 height 37
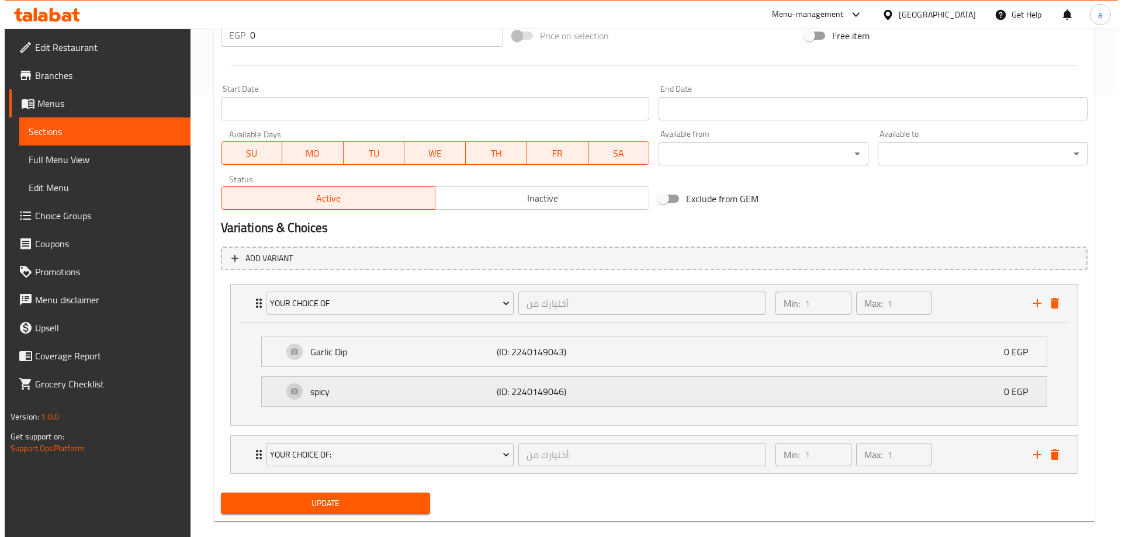
scroll to position [459, 0]
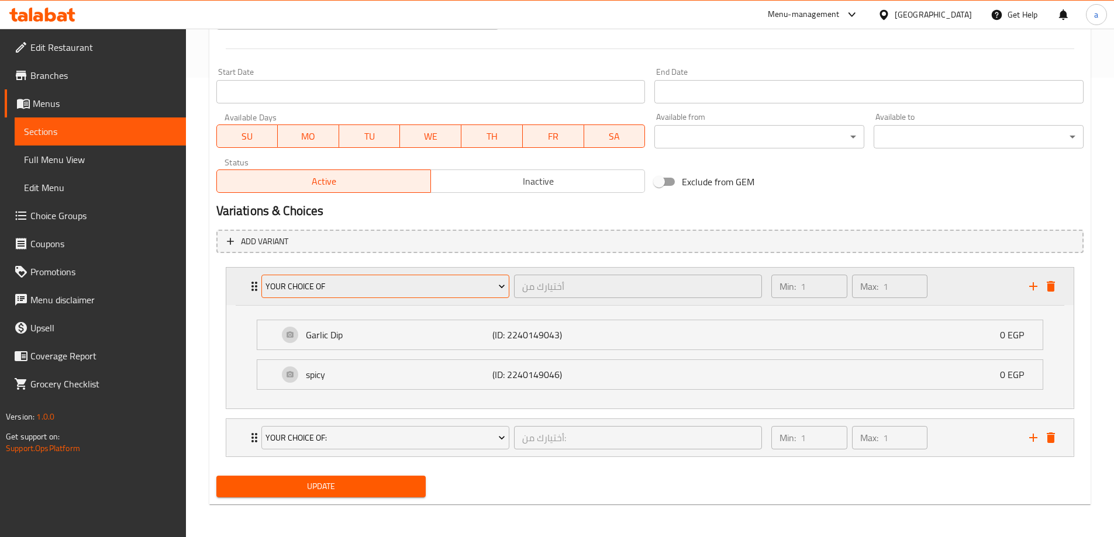
click at [374, 293] on span "Your Choice Of" at bounding box center [385, 286] width 240 height 15
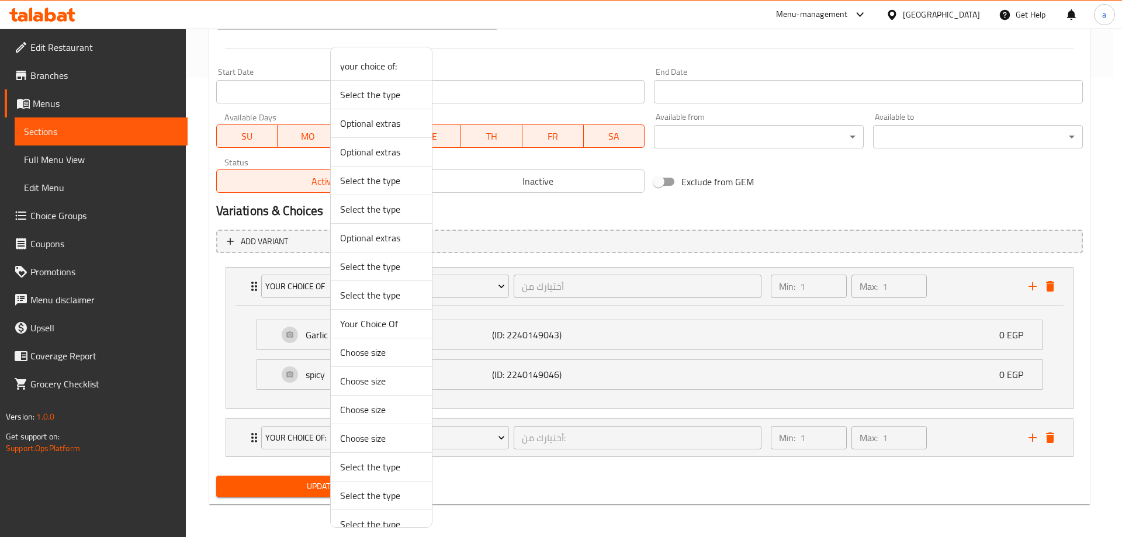
click at [381, 72] on span "your choice of:" at bounding box center [381, 66] width 82 height 14
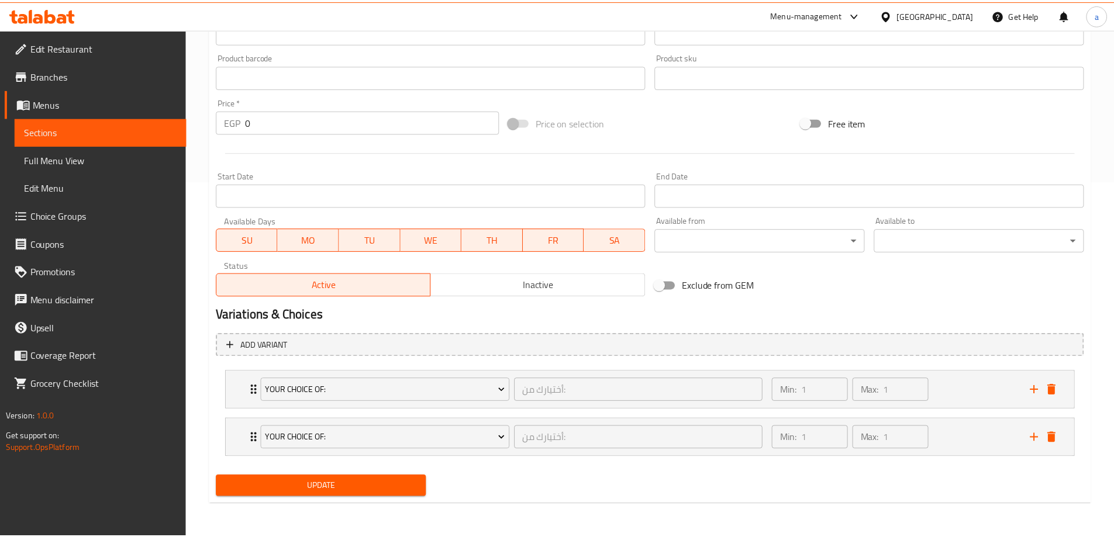
scroll to position [356, 0]
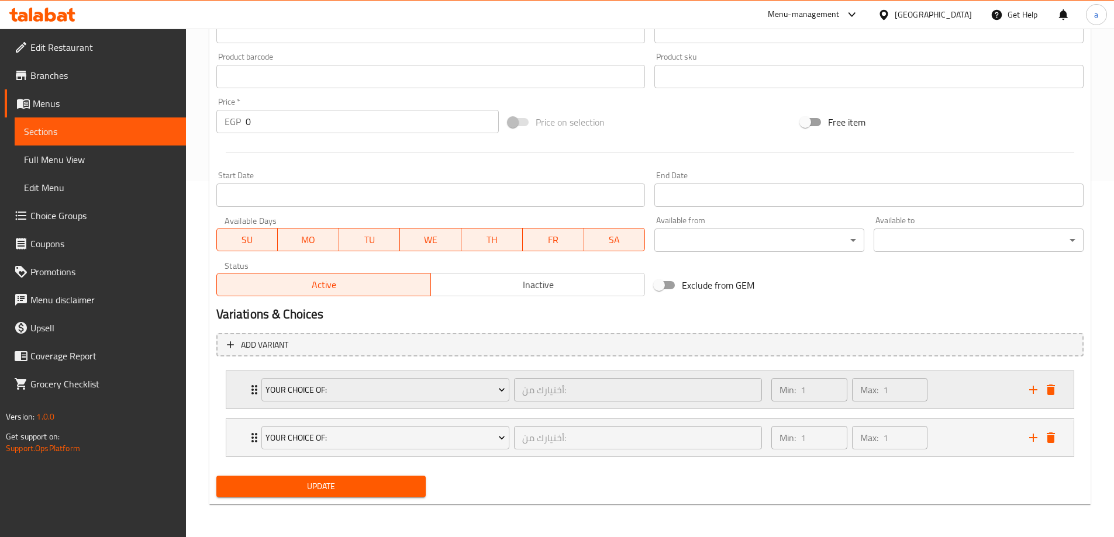
click at [243, 392] on div "your choice of: أختيارك من: ​ Min: 1 ​ Max: 1 ​" at bounding box center [649, 389] width 847 height 37
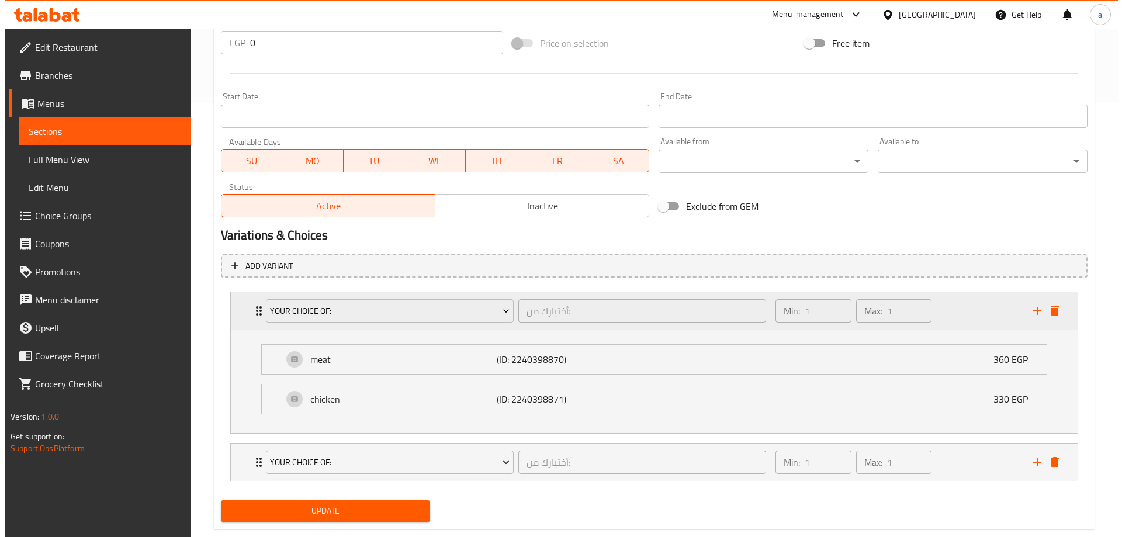
scroll to position [459, 0]
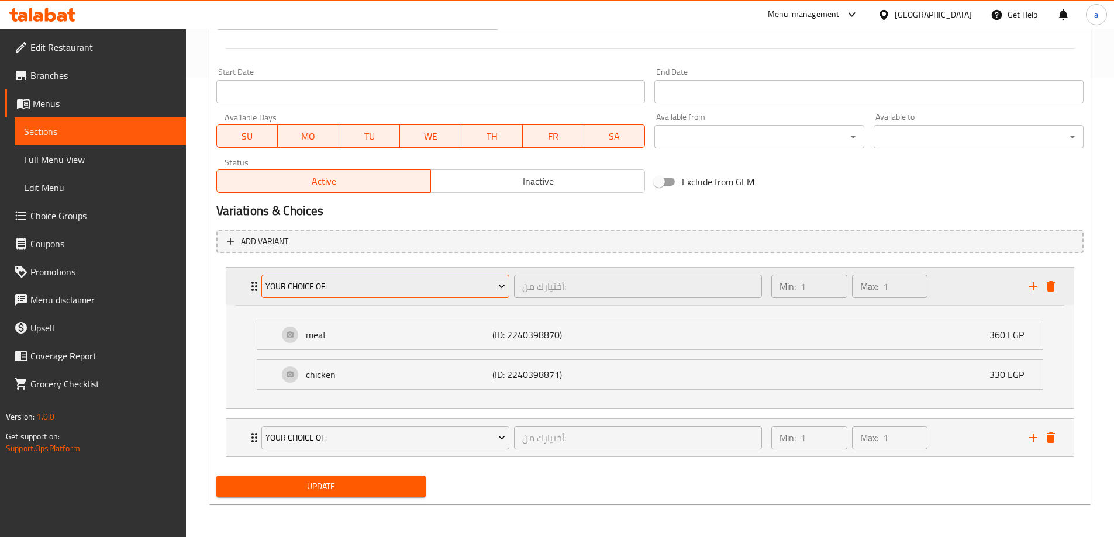
click at [336, 288] on span "your choice of:" at bounding box center [385, 286] width 240 height 15
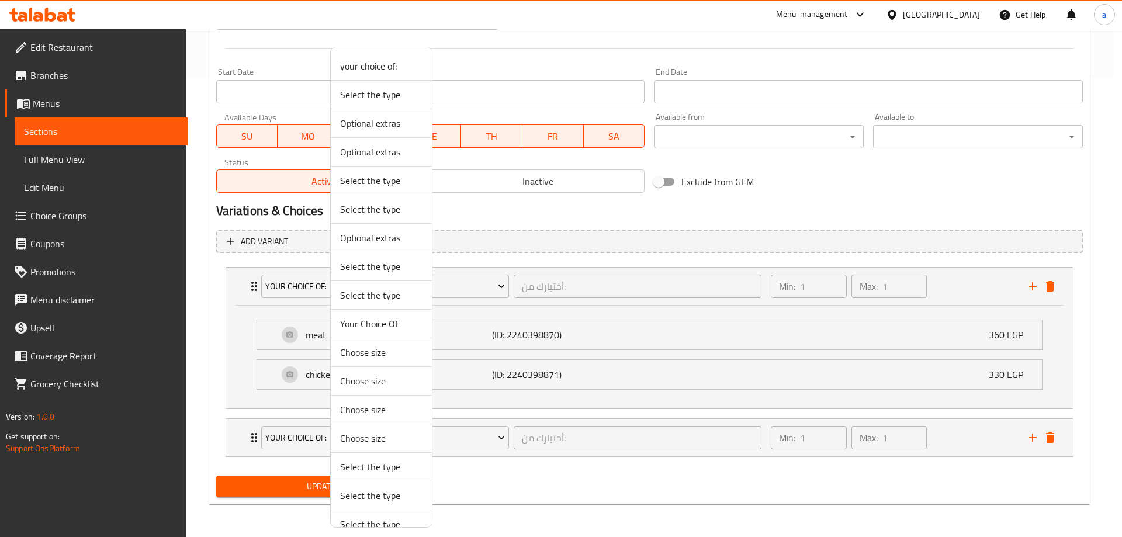
click at [391, 319] on span "Your Choice Of" at bounding box center [381, 324] width 82 height 14
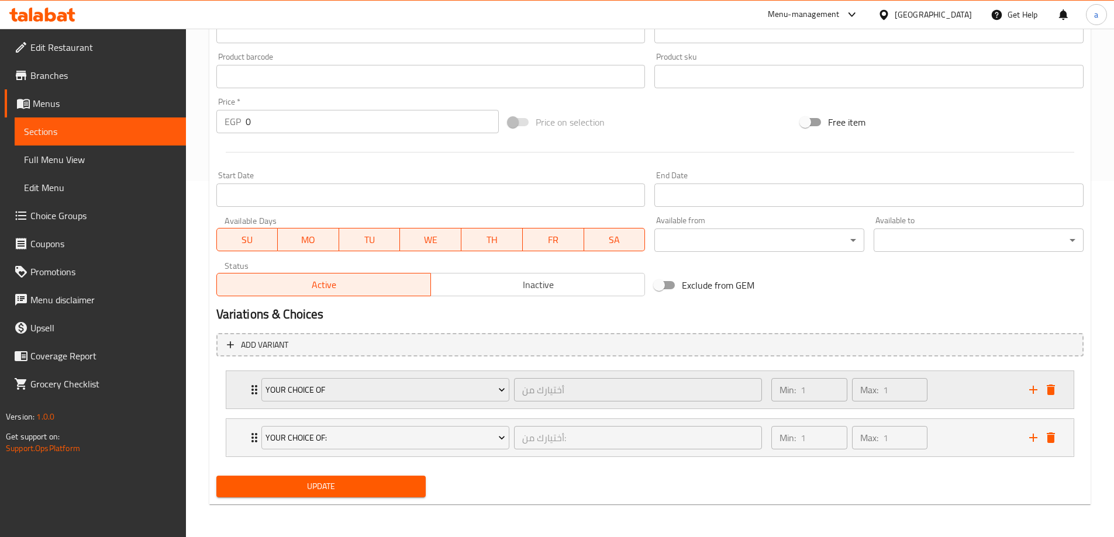
click at [254, 387] on div "Your Choice Of أختيارك من ​" at bounding box center [511, 389] width 515 height 37
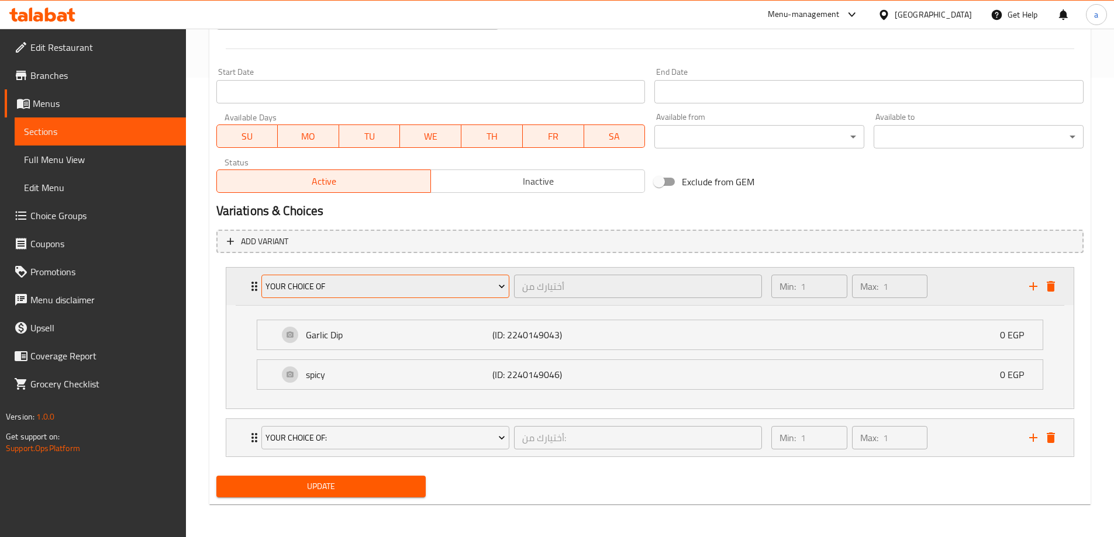
click at [321, 281] on span "Your Choice Of" at bounding box center [385, 286] width 240 height 15
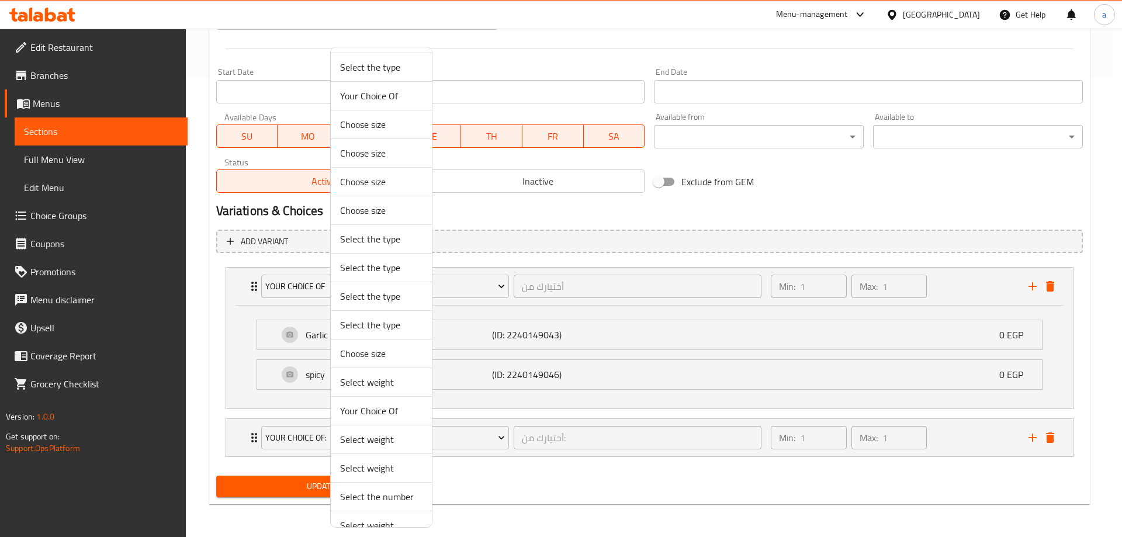
scroll to position [234, 0]
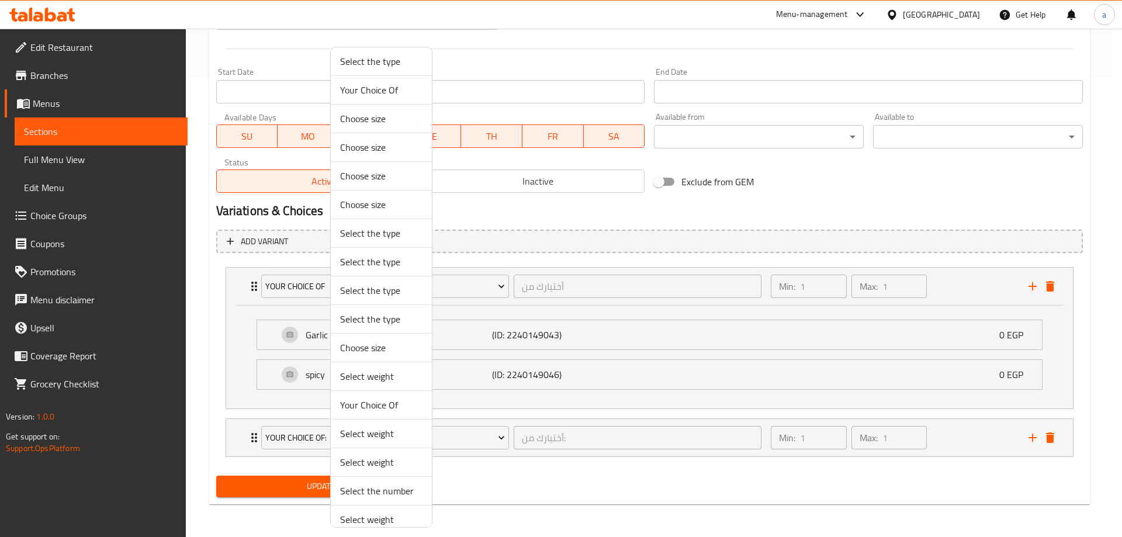
click at [392, 402] on span "Your Choice Of" at bounding box center [381, 405] width 82 height 14
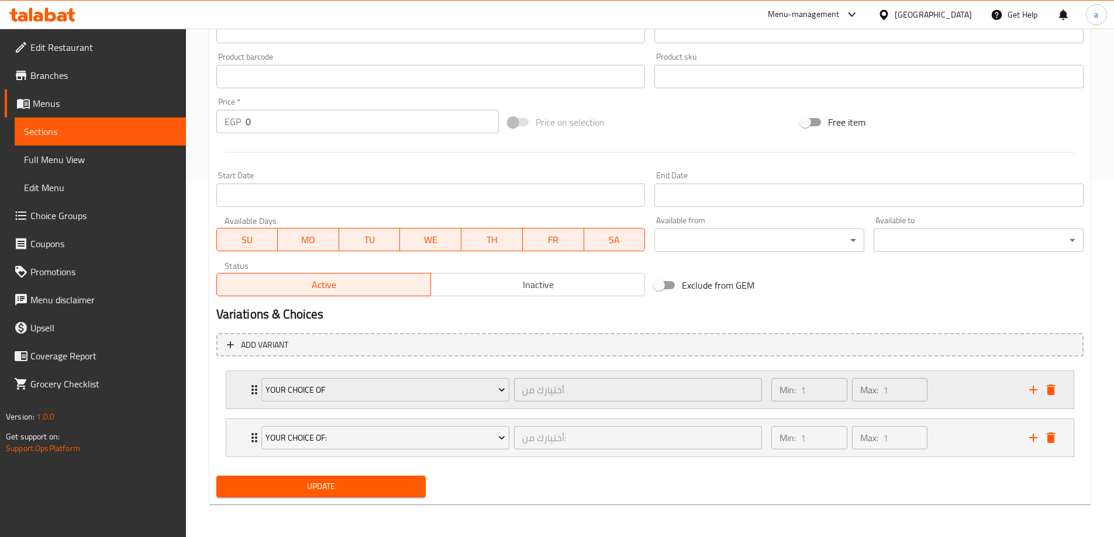
click at [243, 389] on div "Your Choice Of أختيارك من ​ Min: 1 ​ Max: 1 ​" at bounding box center [649, 389] width 847 height 37
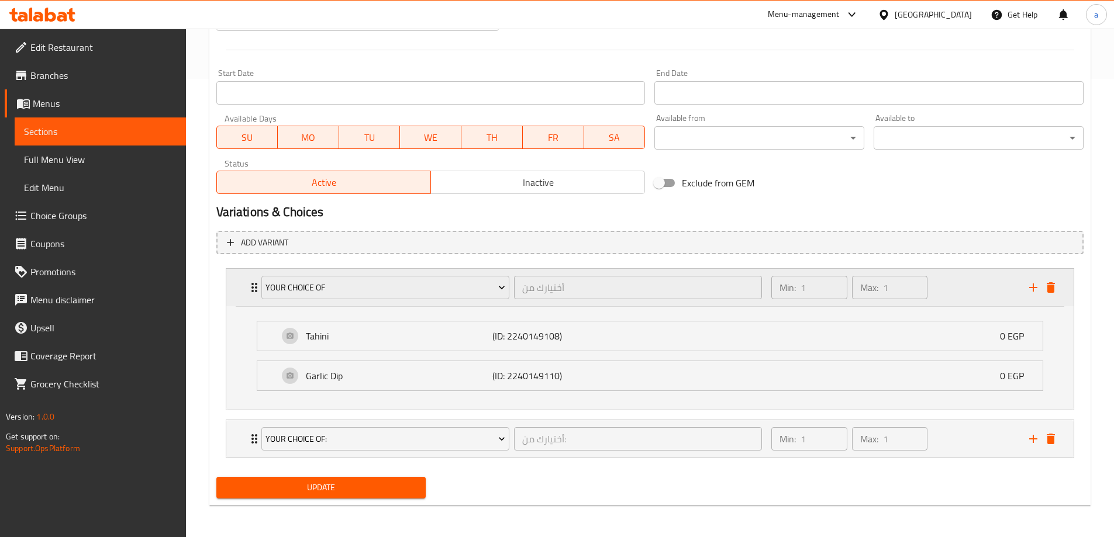
scroll to position [459, 0]
click at [254, 433] on div "your choice of: أختيارك من: ​" at bounding box center [511, 437] width 515 height 37
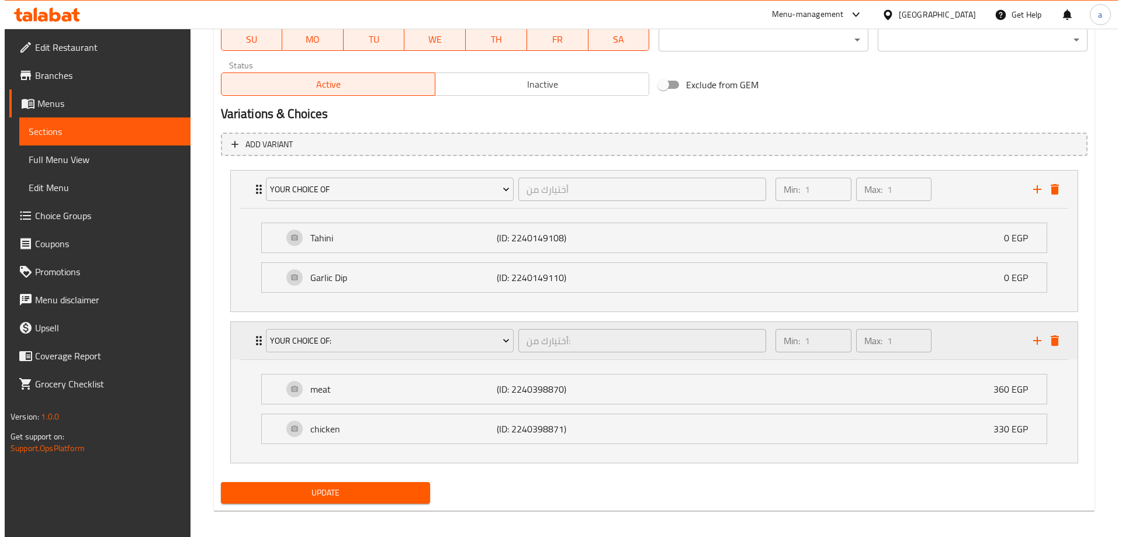
scroll to position [563, 0]
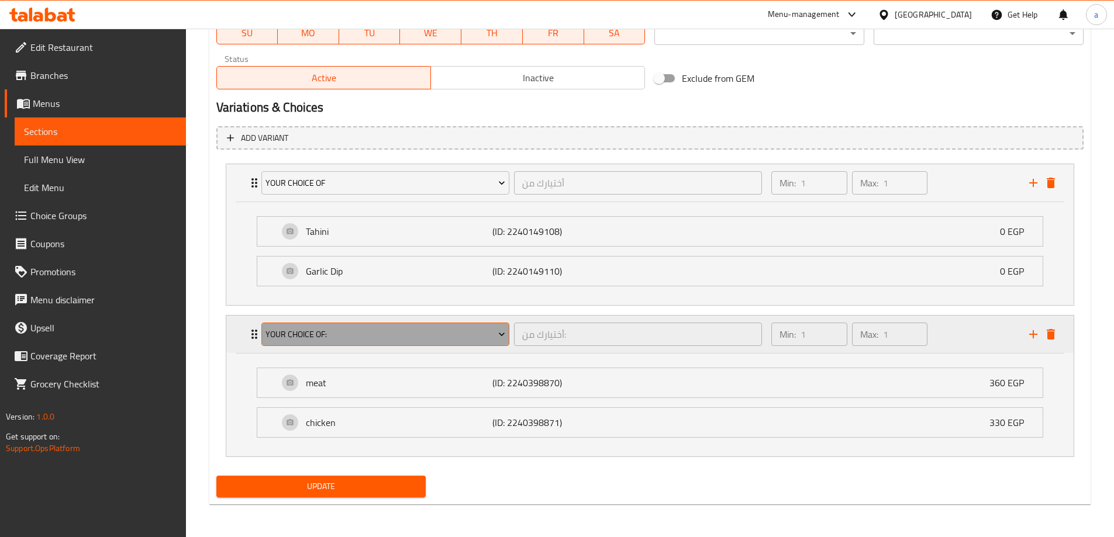
click at [375, 330] on span "your choice of:" at bounding box center [385, 334] width 240 height 15
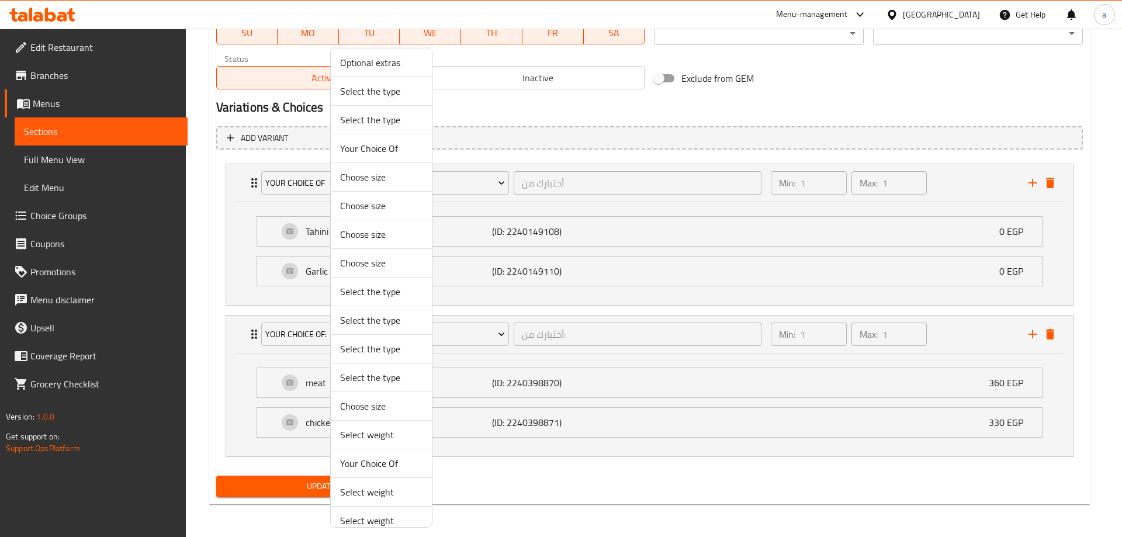
scroll to position [234, 0]
click at [383, 375] on span "Select weight" at bounding box center [381, 376] width 82 height 14
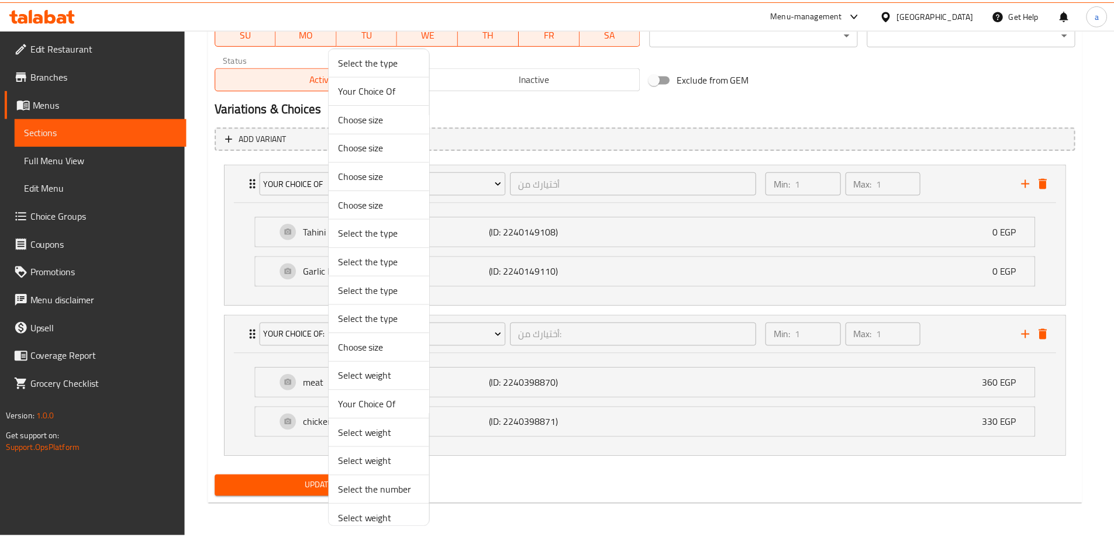
scroll to position [459, 0]
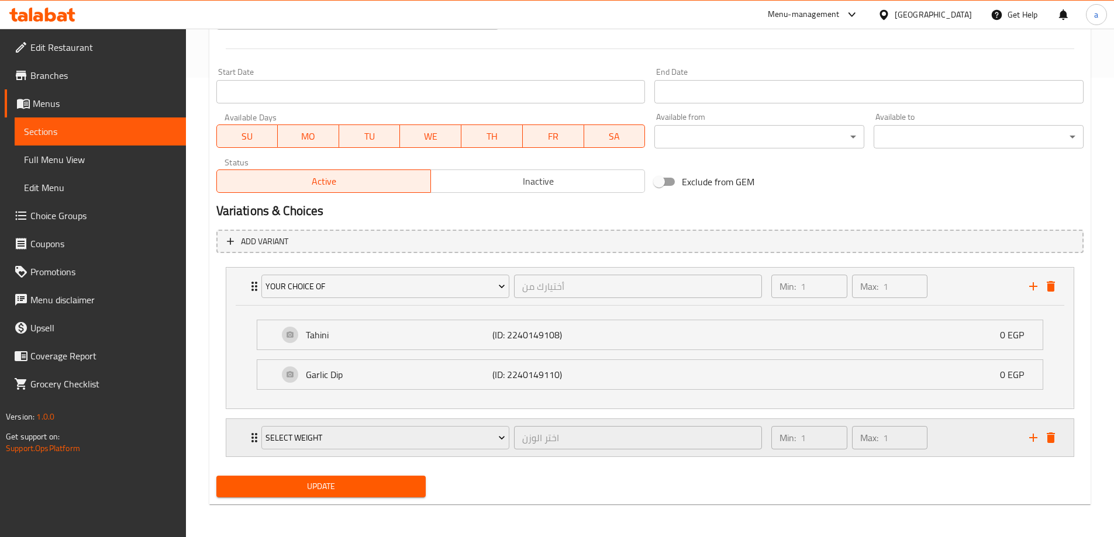
click at [244, 305] on div "Select weight اختر الوزن ​ Min: 1 ​ Max: 1 ​" at bounding box center [649, 286] width 847 height 37
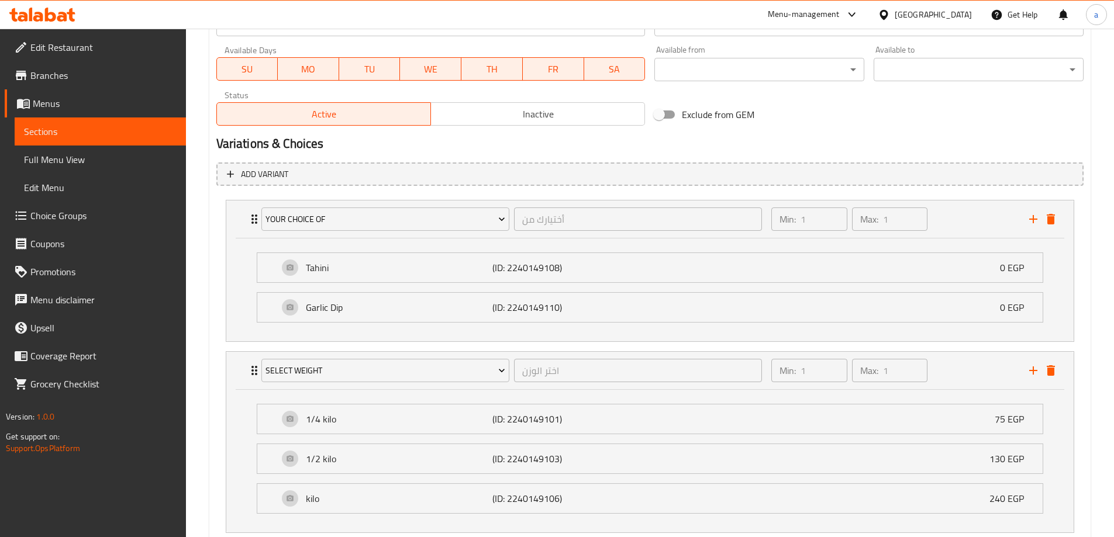
scroll to position [563, 0]
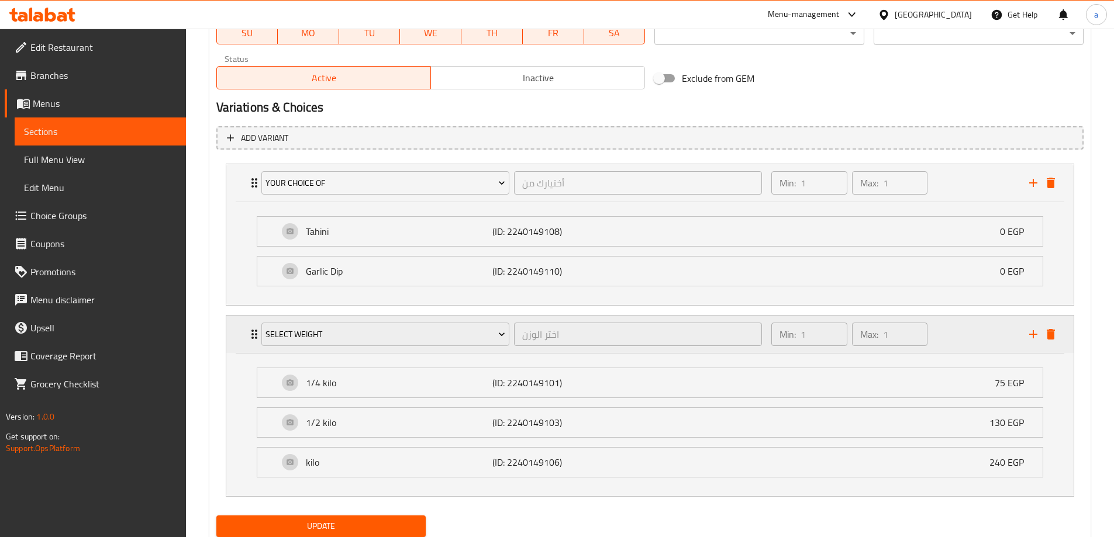
click at [257, 337] on div "Select weight اختر الوزن ​" at bounding box center [511, 334] width 515 height 37
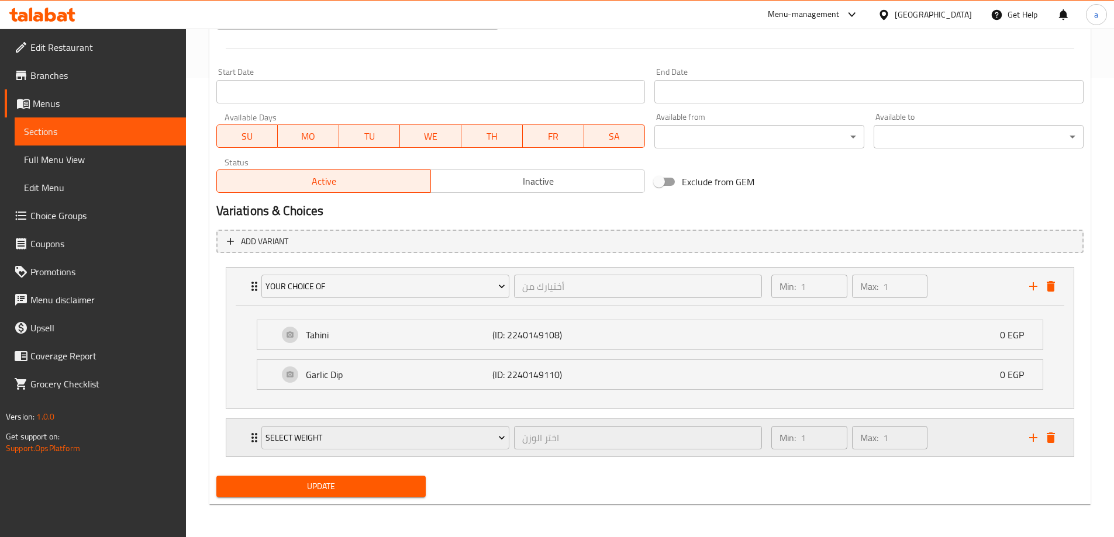
click at [252, 441] on icon "Expand" at bounding box center [254, 437] width 6 height 9
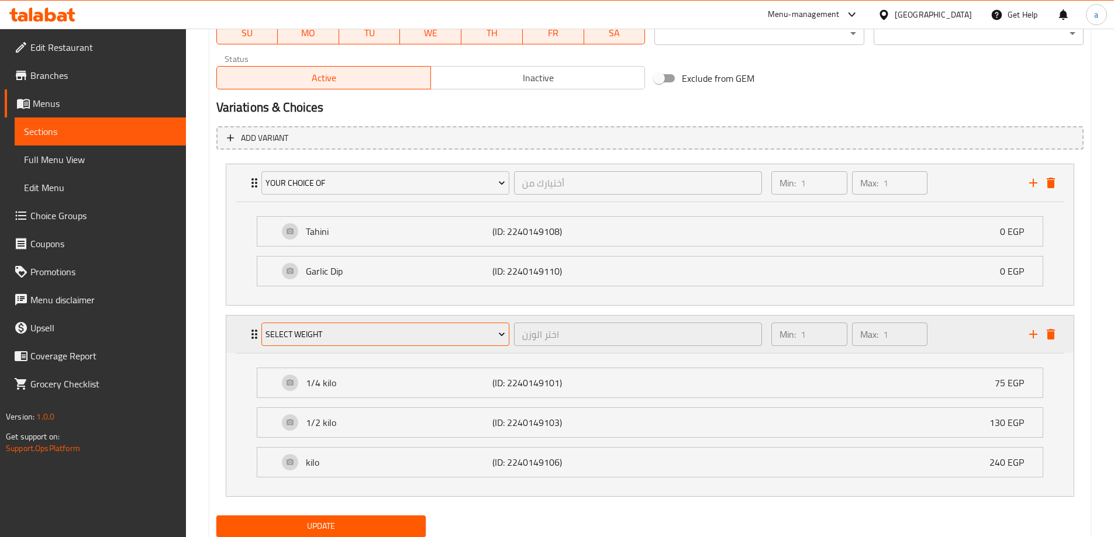
click at [320, 343] on button "Select weight" at bounding box center [385, 334] width 248 height 23
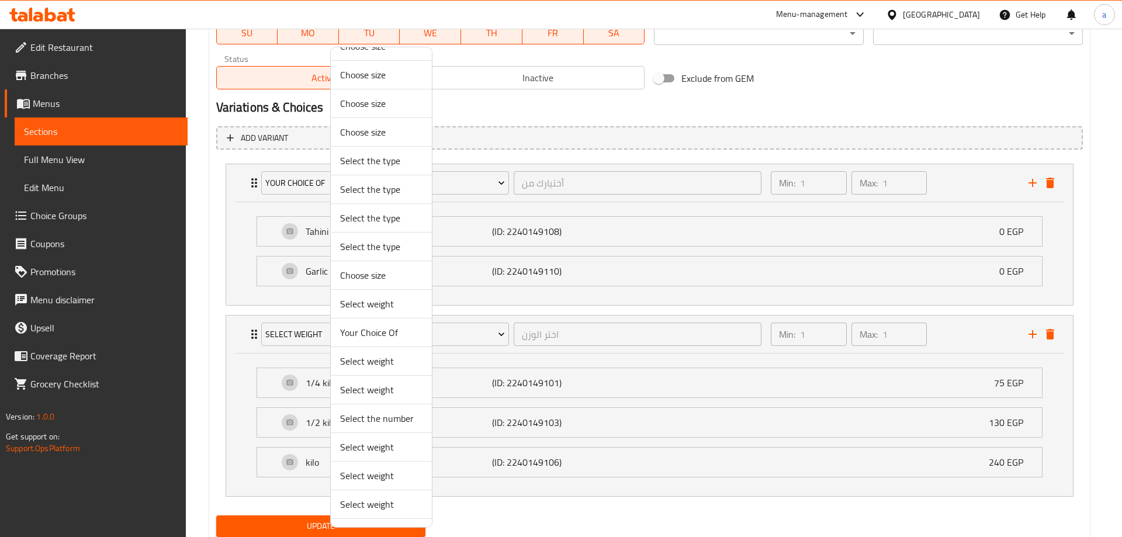
scroll to position [388, 0]
click at [390, 278] on span "Select weight" at bounding box center [381, 279] width 82 height 14
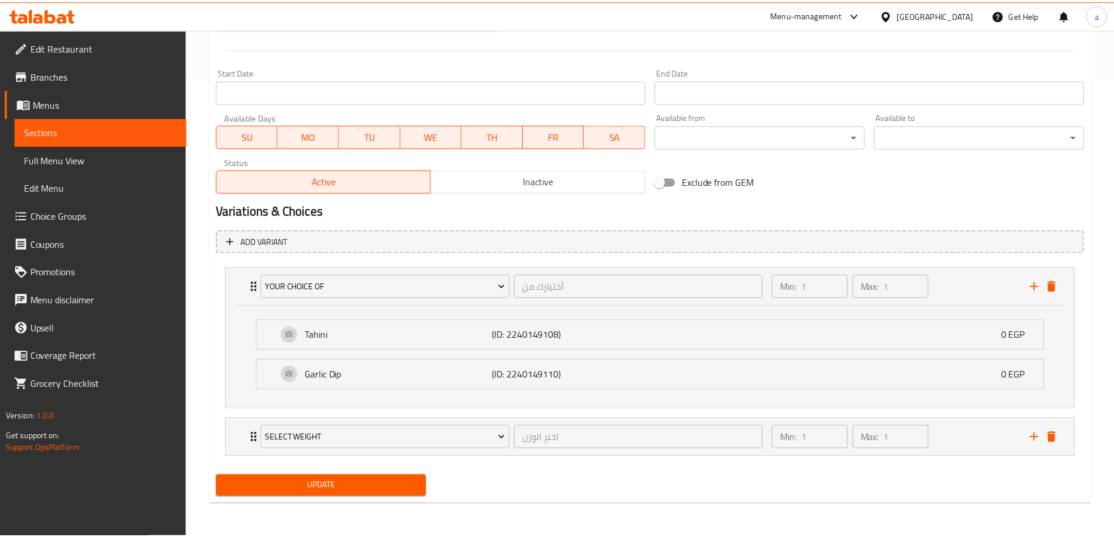
scroll to position [459, 0]
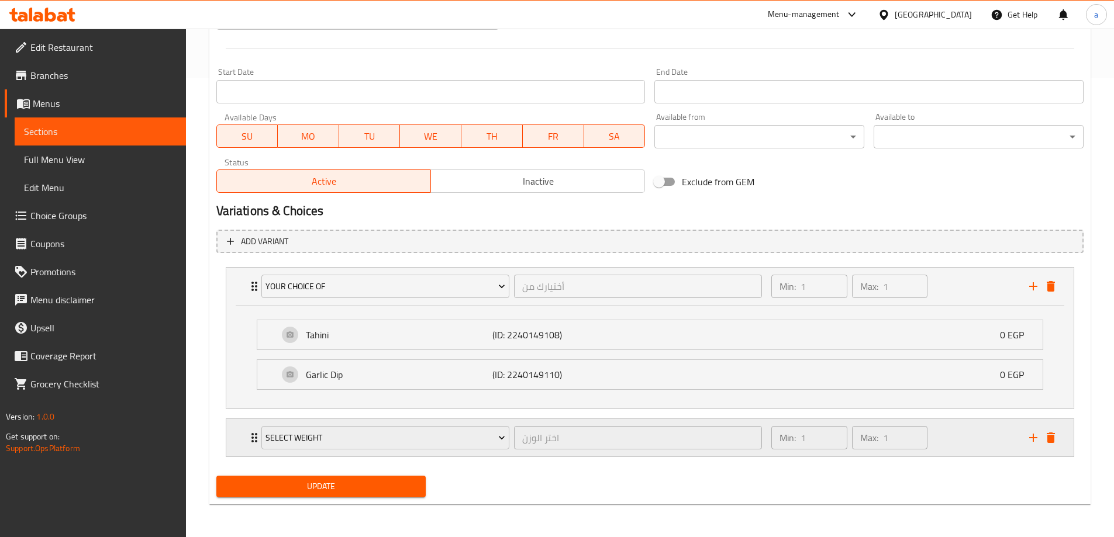
click at [254, 433] on div "Select weight اختر الوزن ​" at bounding box center [511, 437] width 515 height 37
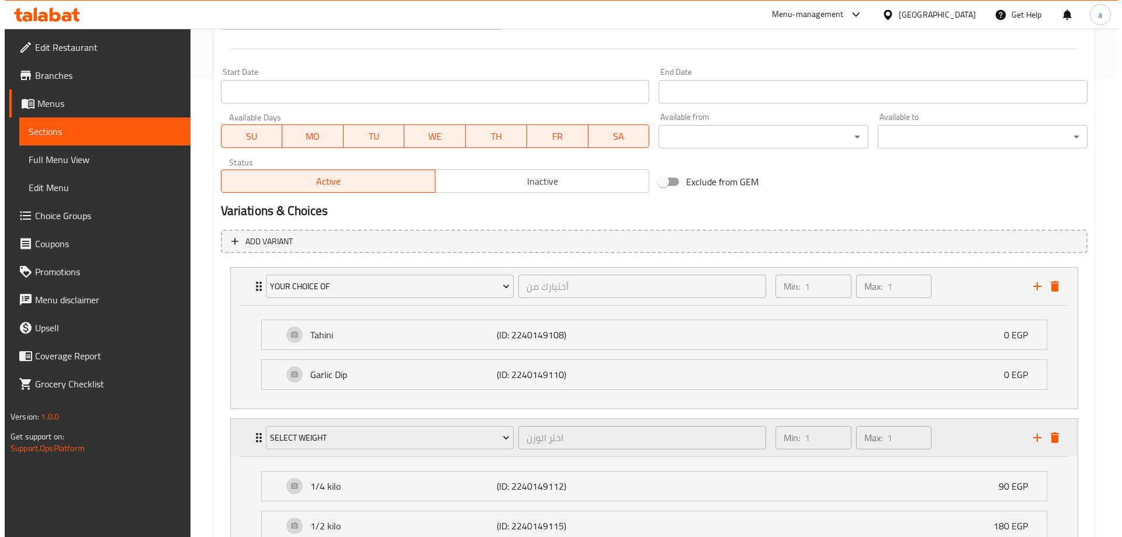
scroll to position [563, 0]
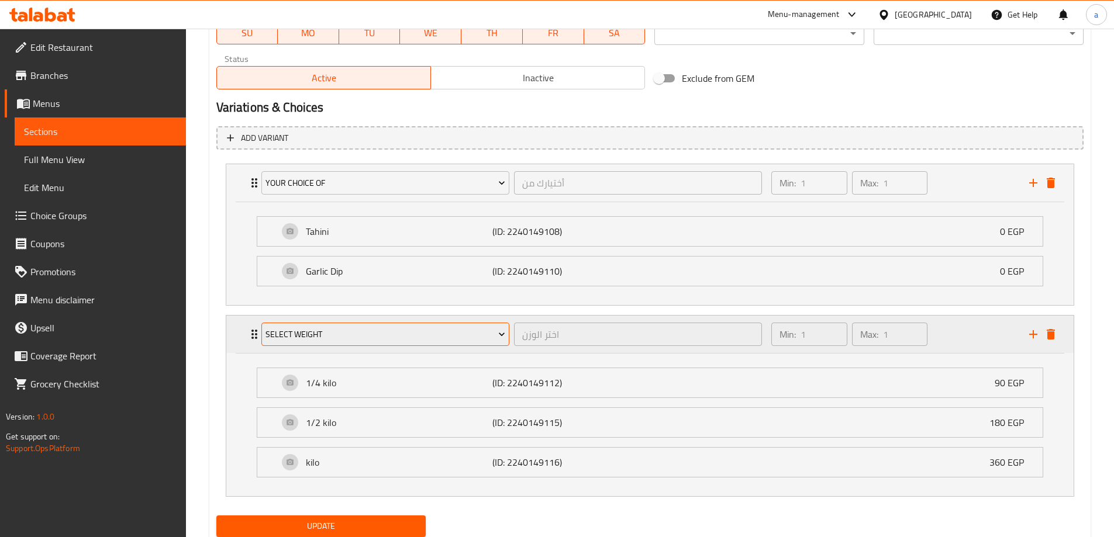
click at [287, 333] on span "Select weight" at bounding box center [385, 334] width 240 height 15
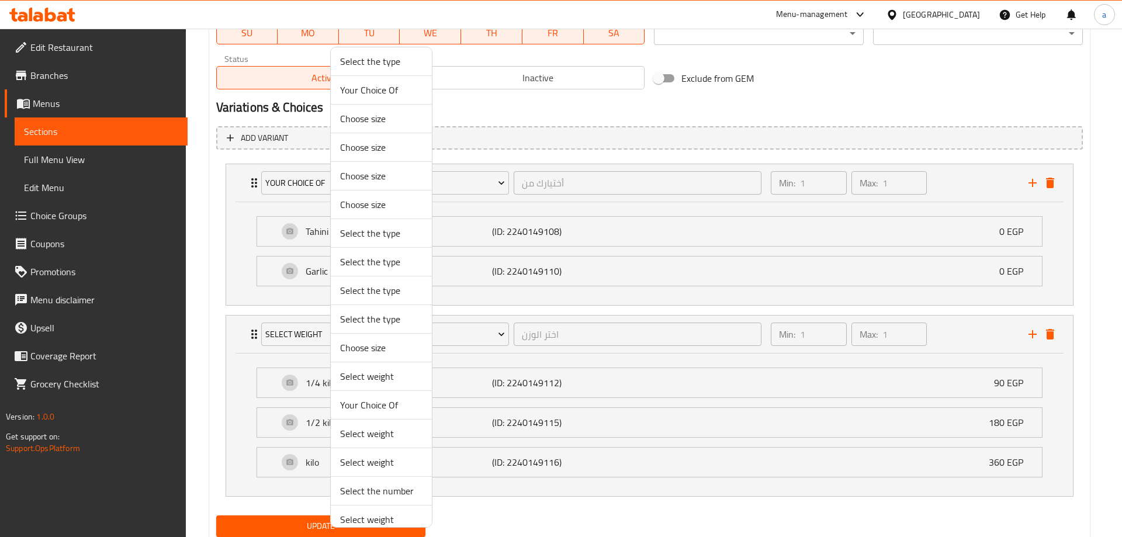
scroll to position [388, 0]
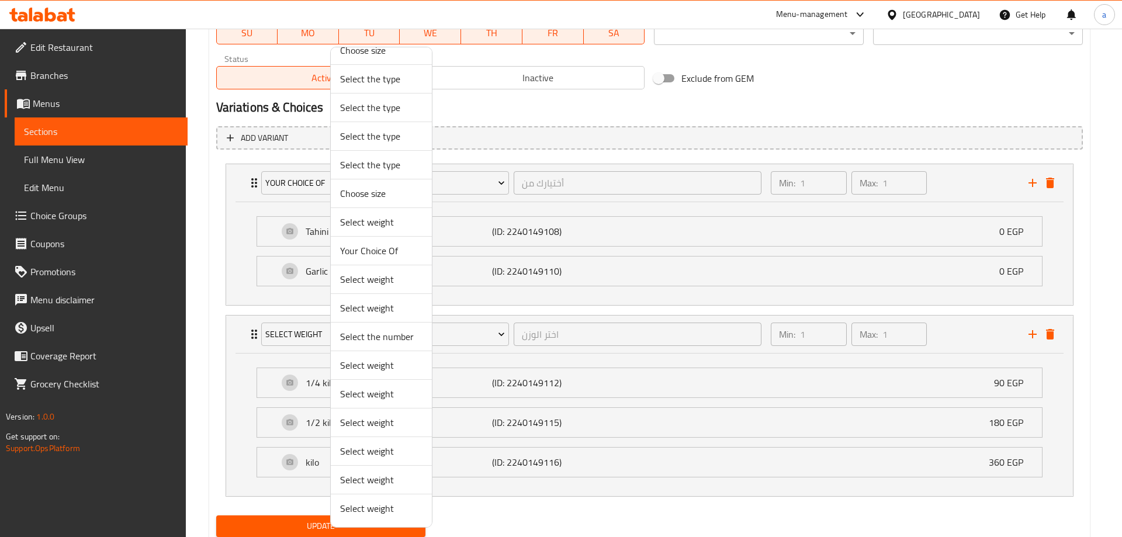
click at [399, 306] on span "Select weight" at bounding box center [381, 308] width 82 height 14
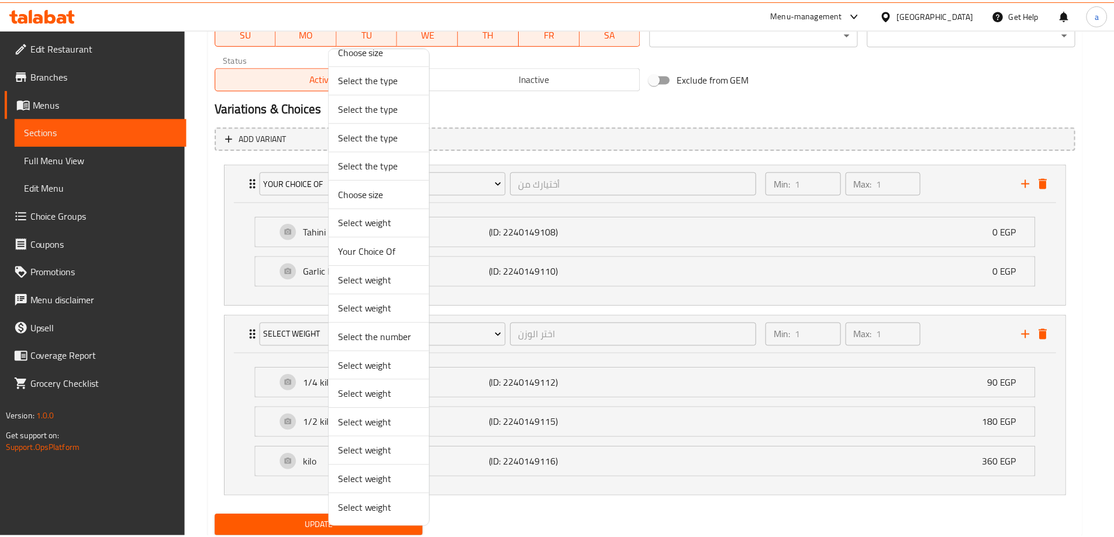
scroll to position [459, 0]
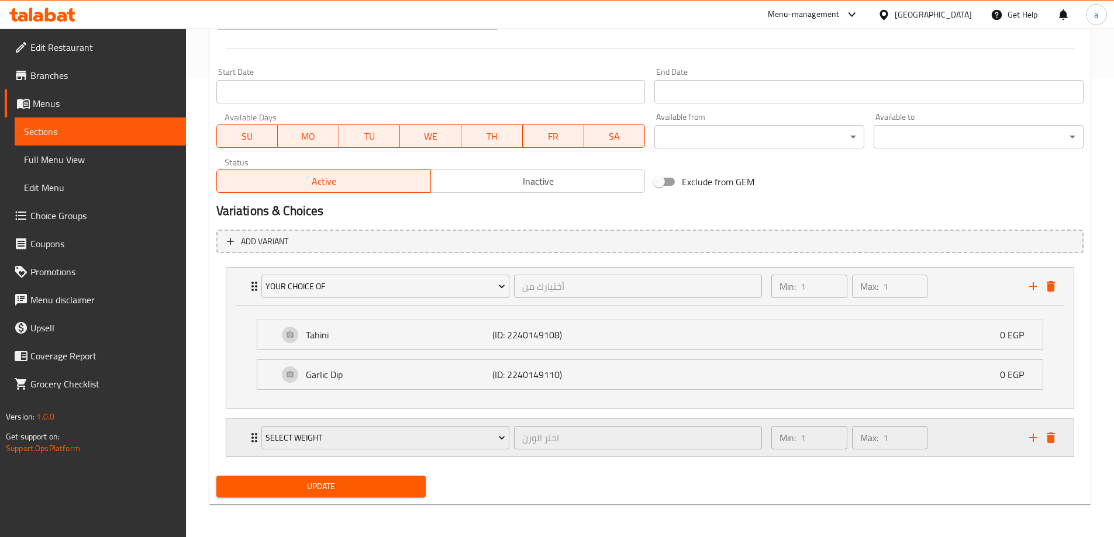
click at [251, 429] on div "Select weight اختر الوزن ​ Min: 1 ​ Max: 1 ​" at bounding box center [653, 437] width 812 height 37
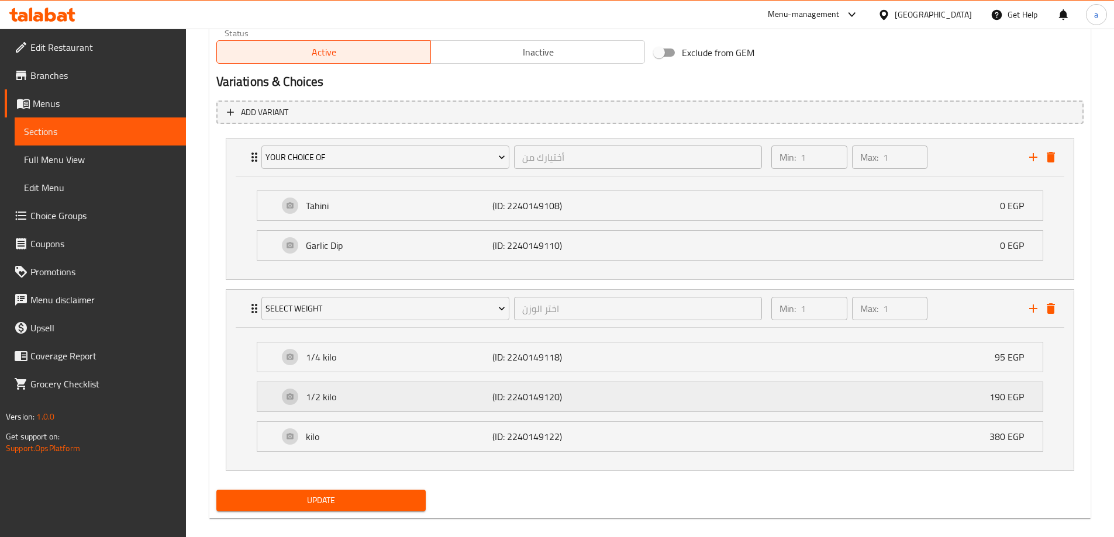
scroll to position [603, 0]
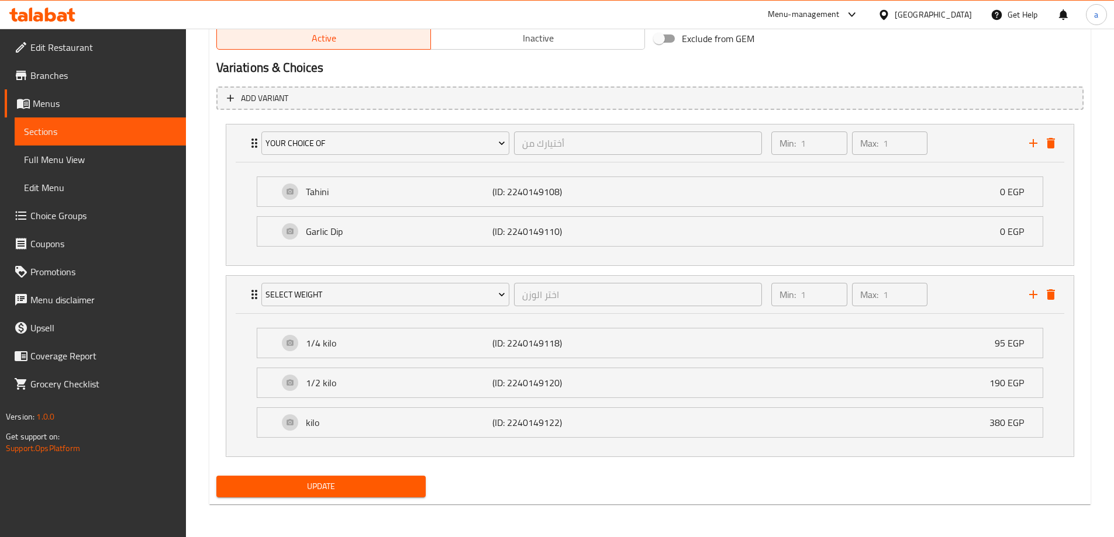
click at [315, 476] on button "Update" at bounding box center [321, 487] width 210 height 22
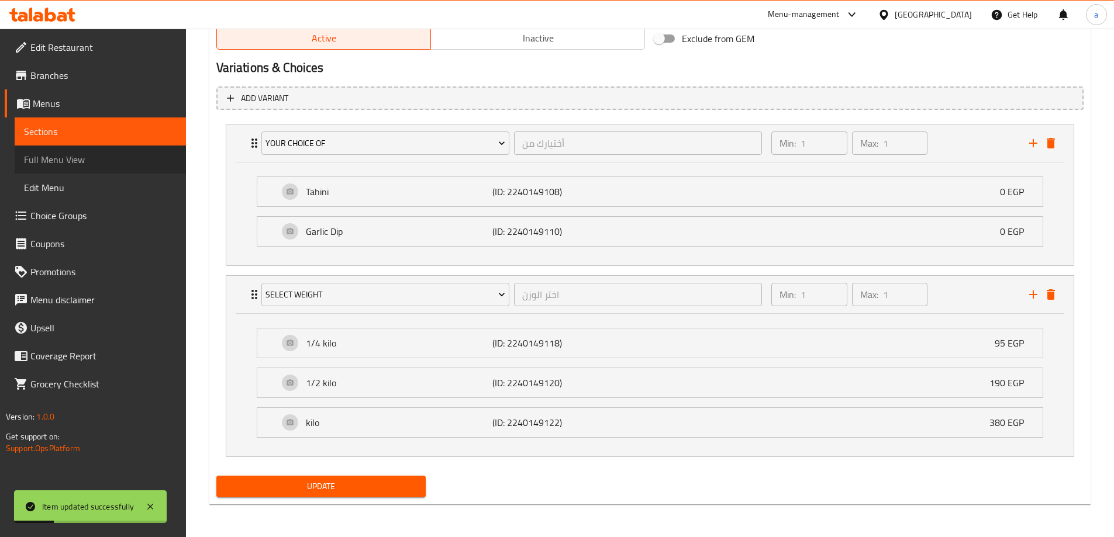
click at [84, 161] on span "Full Menu View" at bounding box center [100, 160] width 153 height 14
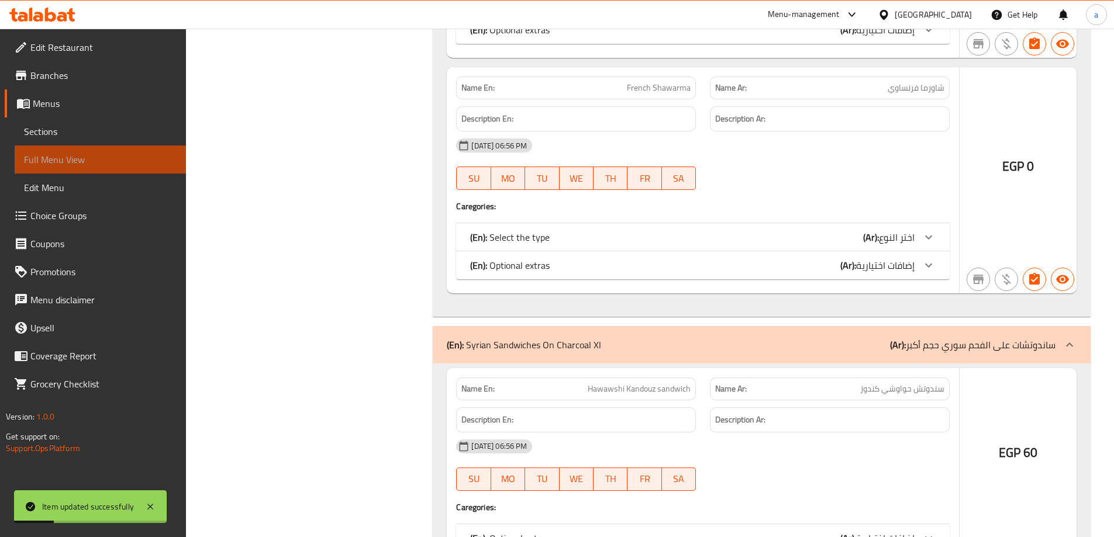
click at [85, 155] on span "Full Menu View" at bounding box center [100, 160] width 153 height 14
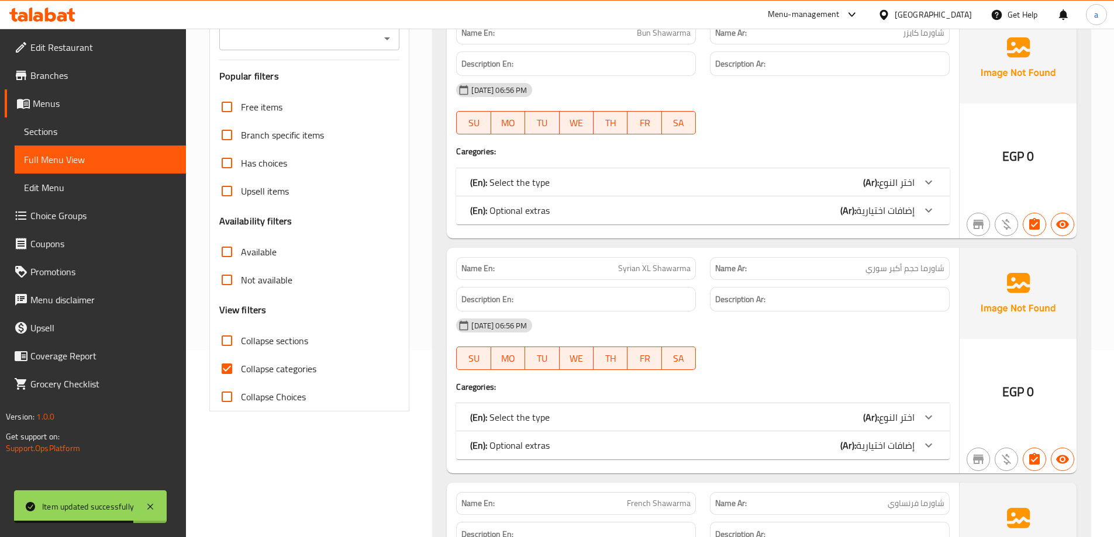
scroll to position [234, 0]
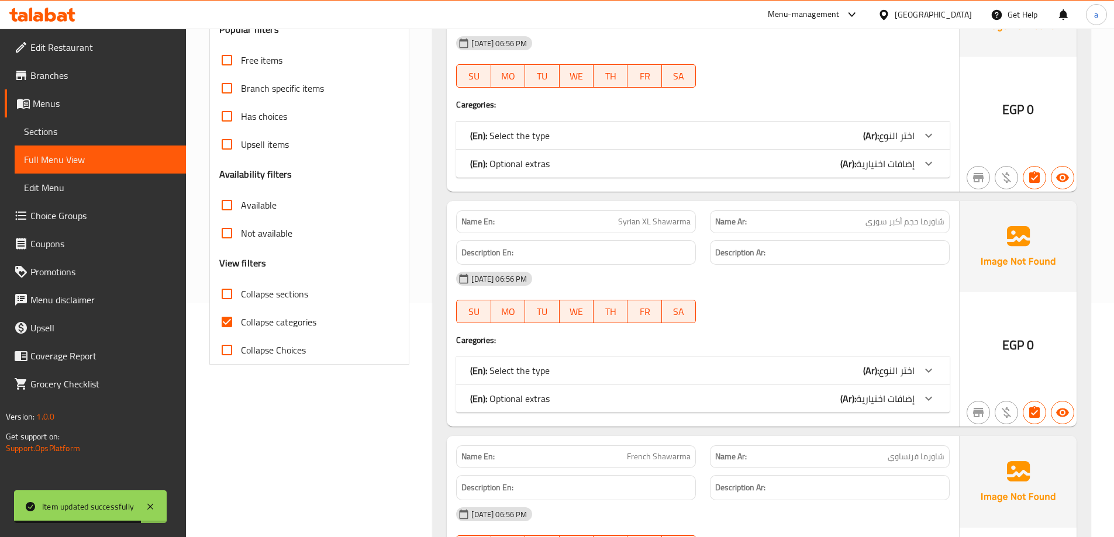
drag, startPoint x: 258, startPoint y: 333, endPoint x: 378, endPoint y: 313, distance: 122.1
click at [258, 333] on label "Collapse categories" at bounding box center [264, 322] width 103 height 28
click at [241, 333] on input "Collapse categories" at bounding box center [227, 322] width 28 height 28
checkbox input "false"
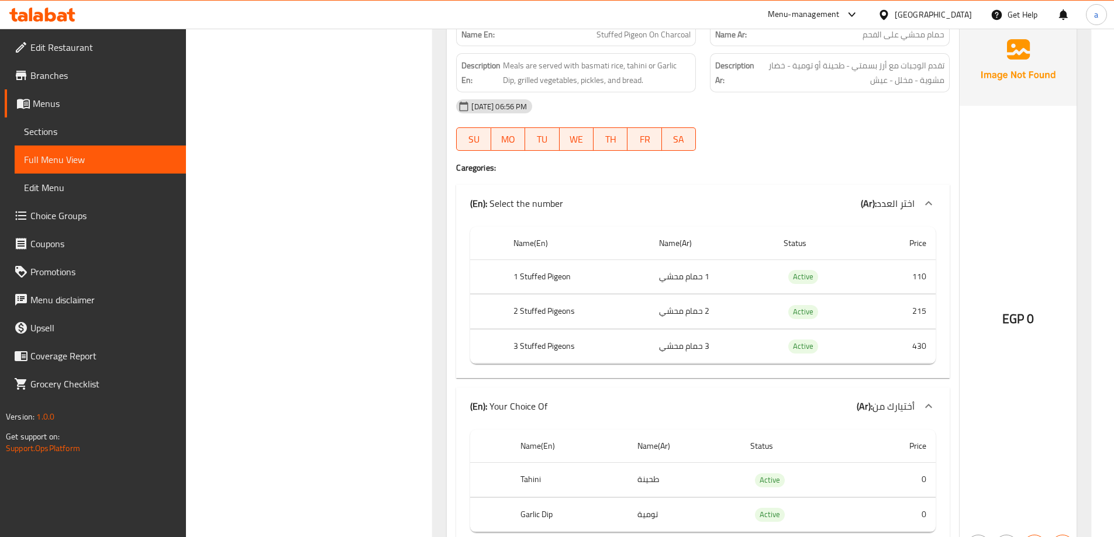
scroll to position [29711, 0]
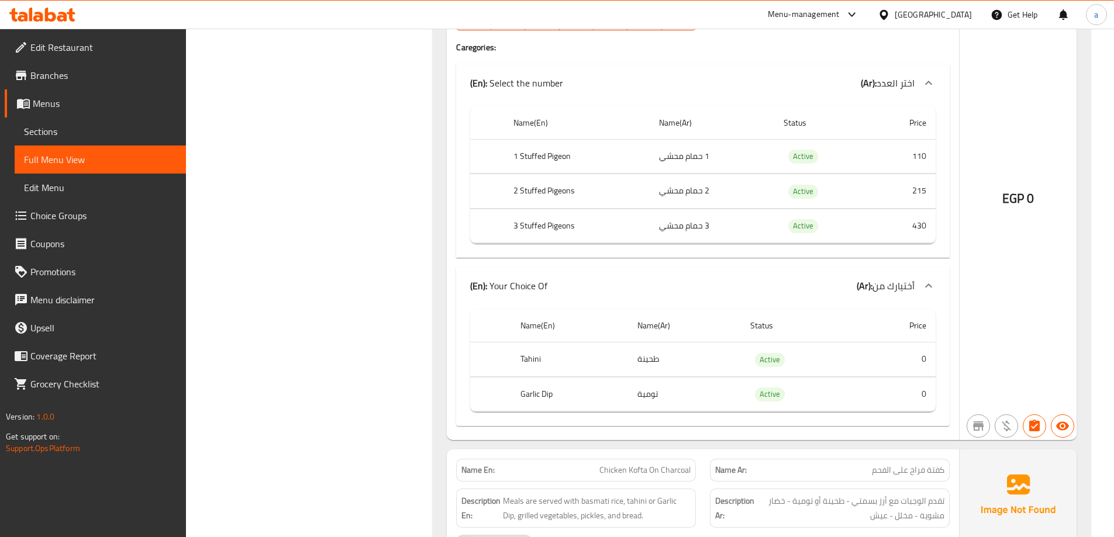
click at [59, 129] on span "Sections" at bounding box center [100, 132] width 153 height 14
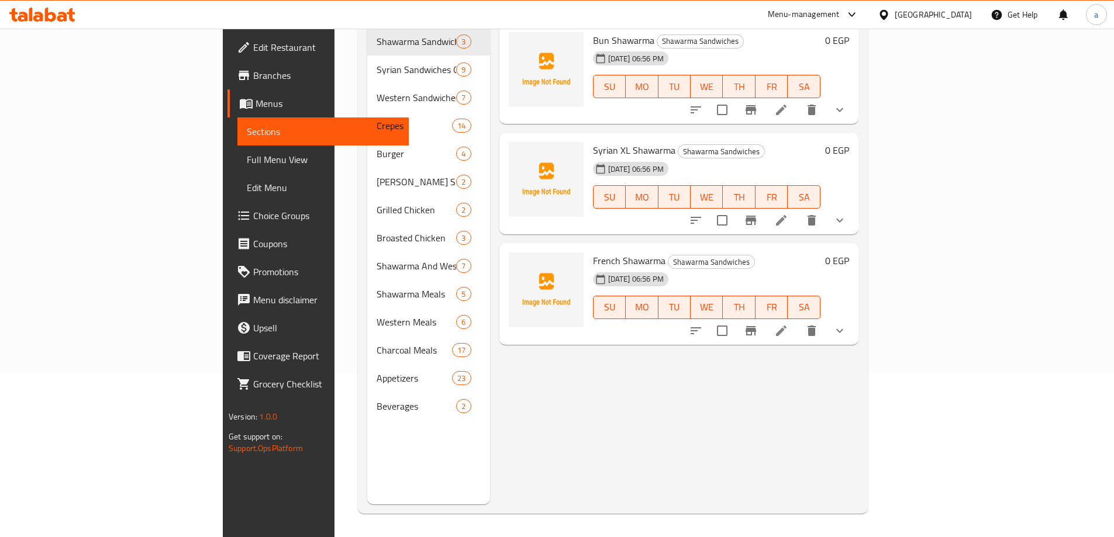
scroll to position [164, 0]
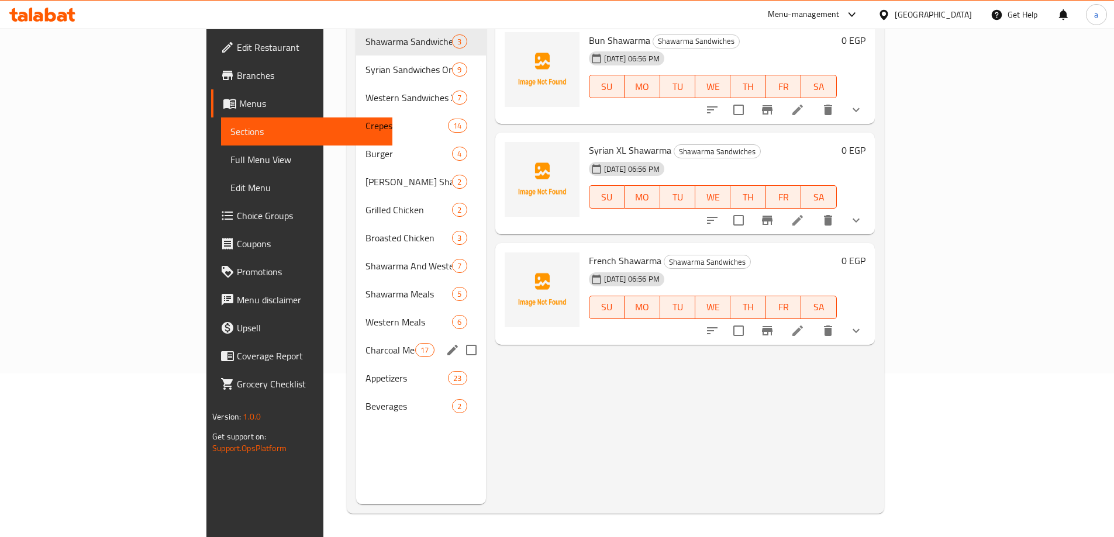
click at [356, 336] on div "Charcoal Meals 17" at bounding box center [421, 350] width 130 height 28
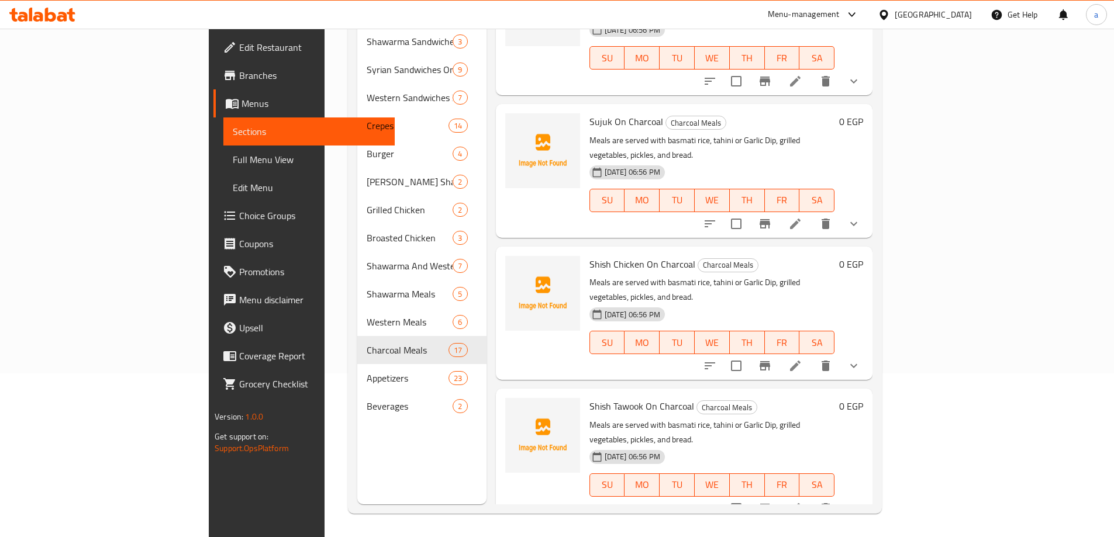
scroll to position [117, 0]
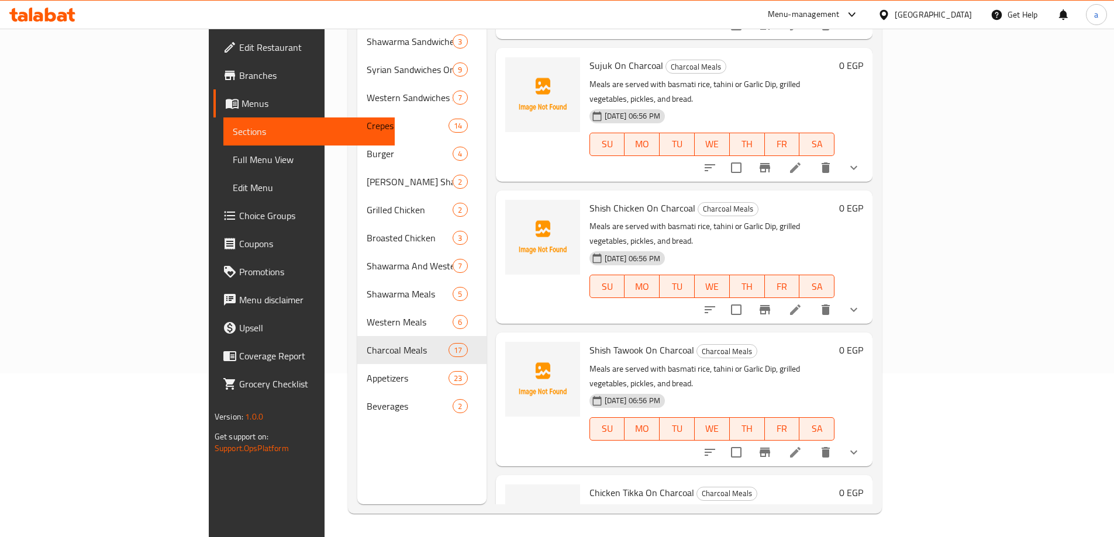
click at [811, 442] on li at bounding box center [795, 452] width 33 height 21
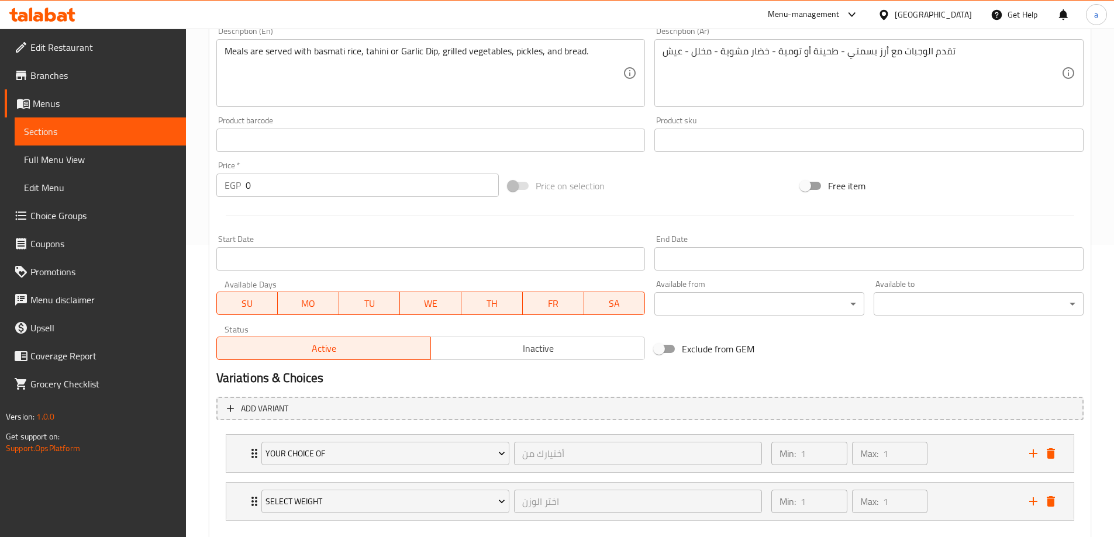
scroll to position [356, 0]
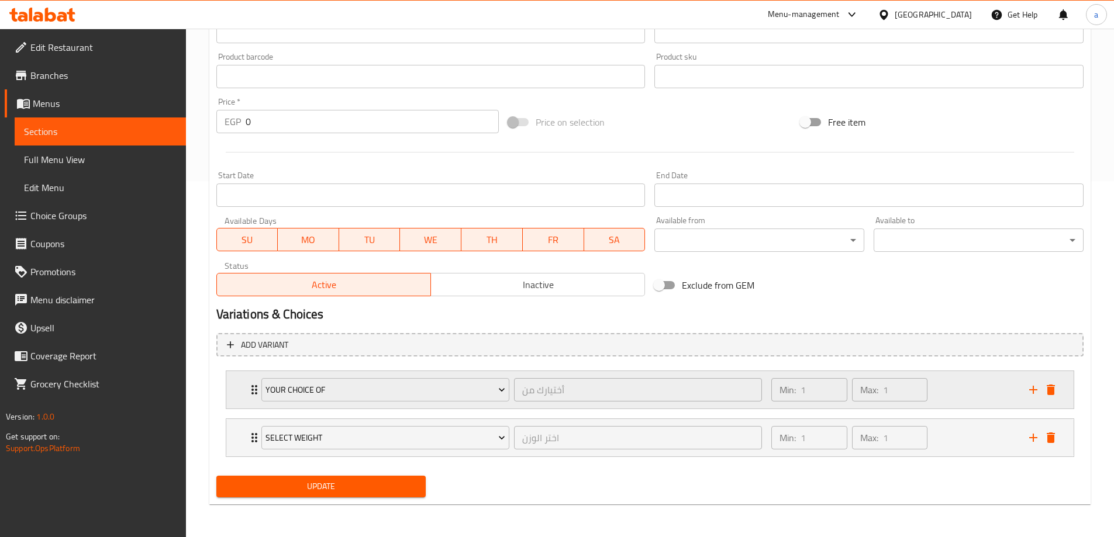
click at [246, 385] on div "Your Choice Of أختيارك من ​ Min: 1 ​ Max: 1 ​" at bounding box center [649, 389] width 847 height 37
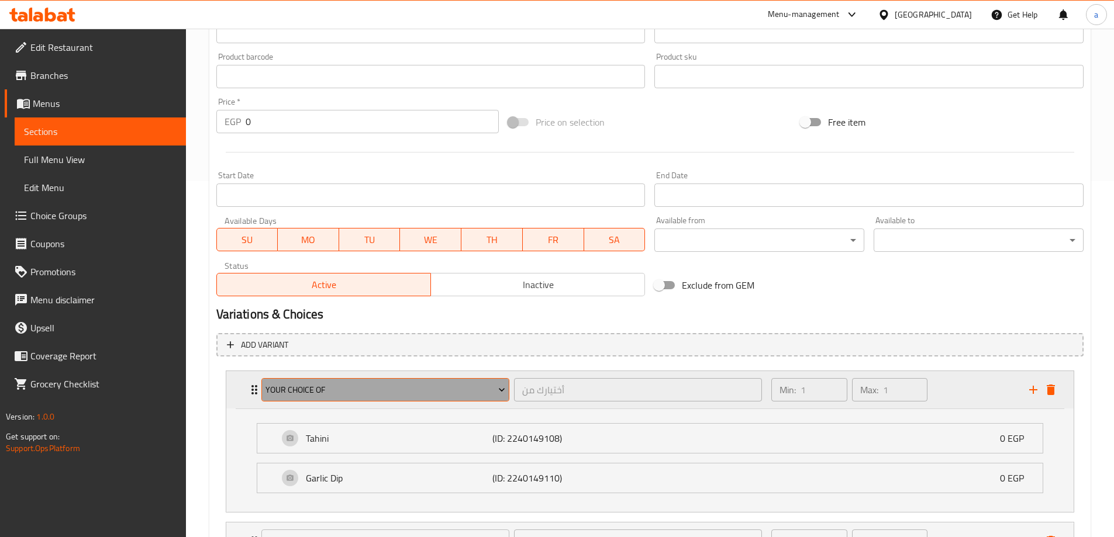
click at [326, 386] on span "Your Choice Of" at bounding box center [385, 390] width 240 height 15
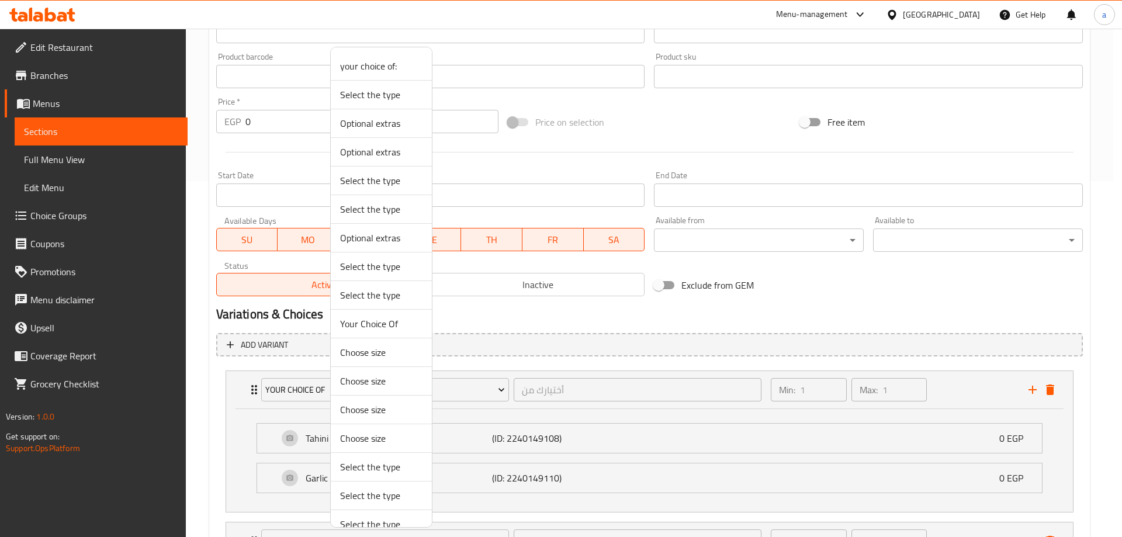
click at [779, 311] on div at bounding box center [561, 268] width 1122 height 537
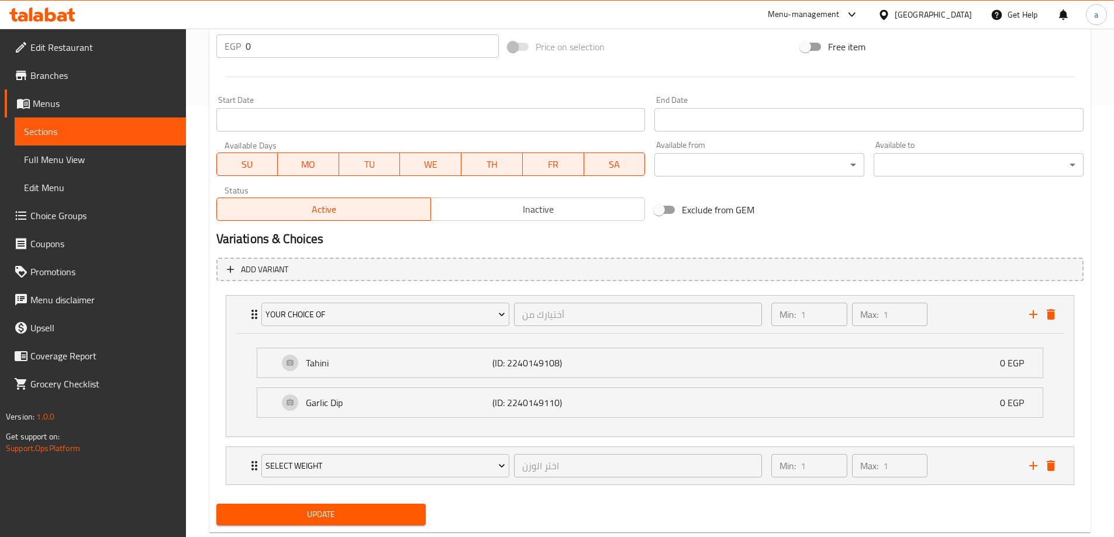
scroll to position [459, 0]
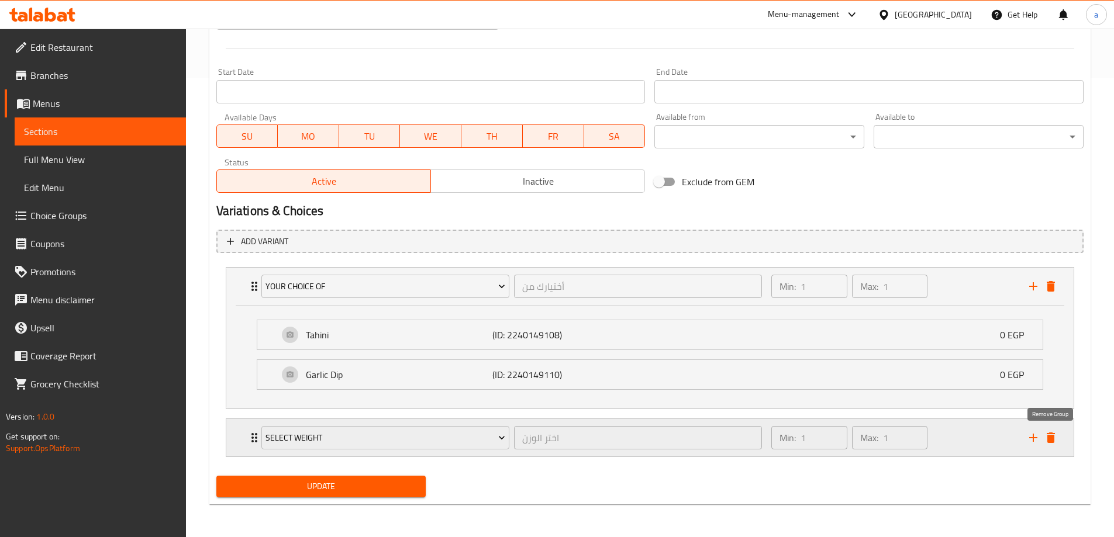
click at [1056, 439] on icon "delete" at bounding box center [1050, 438] width 14 height 14
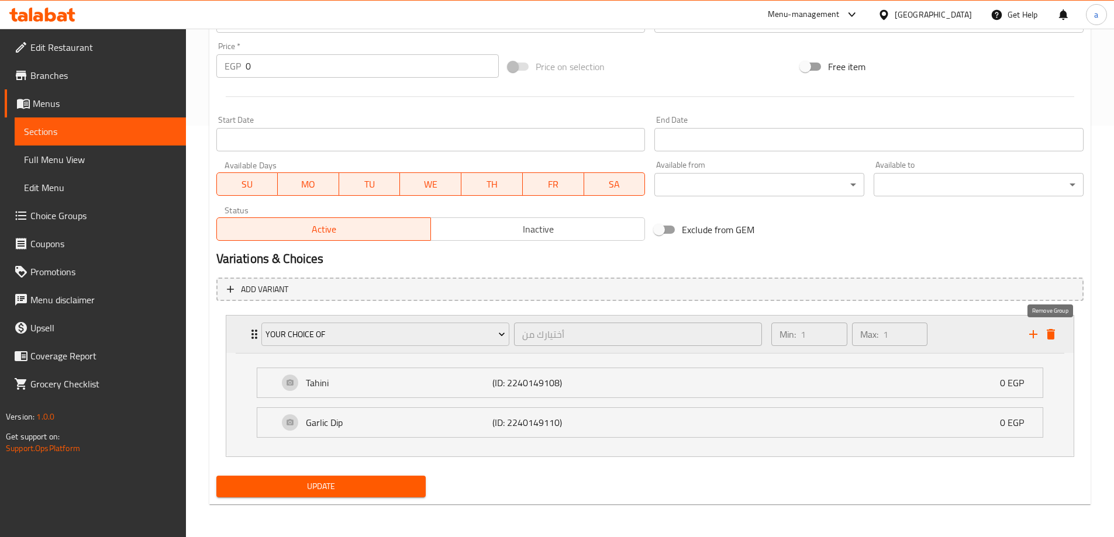
click at [1049, 337] on icon "delete" at bounding box center [1050, 334] width 8 height 11
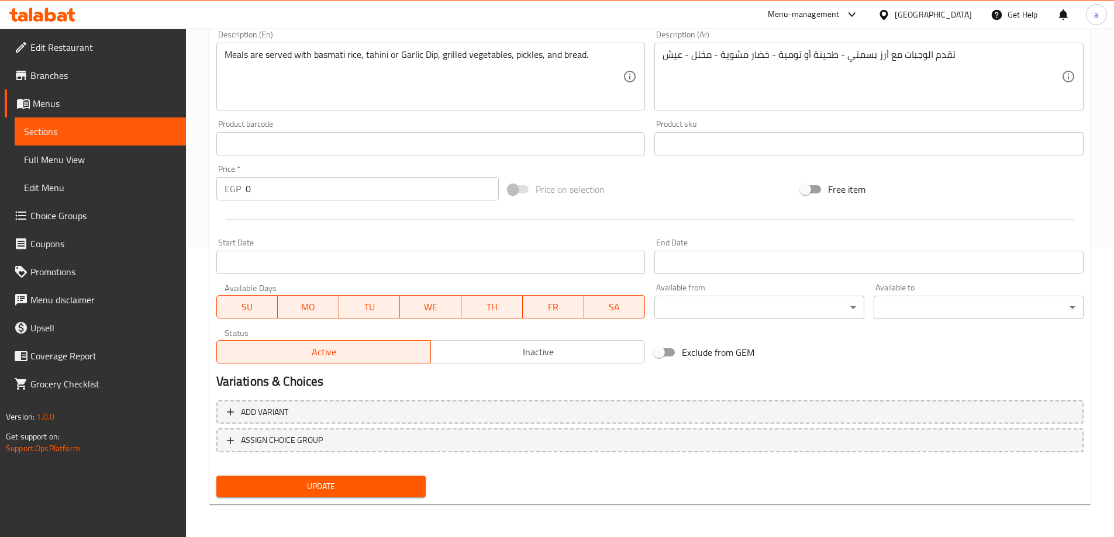
scroll to position [289, 0]
click at [264, 440] on span "ASSIGN CHOICE GROUP" at bounding box center [282, 440] width 82 height 15
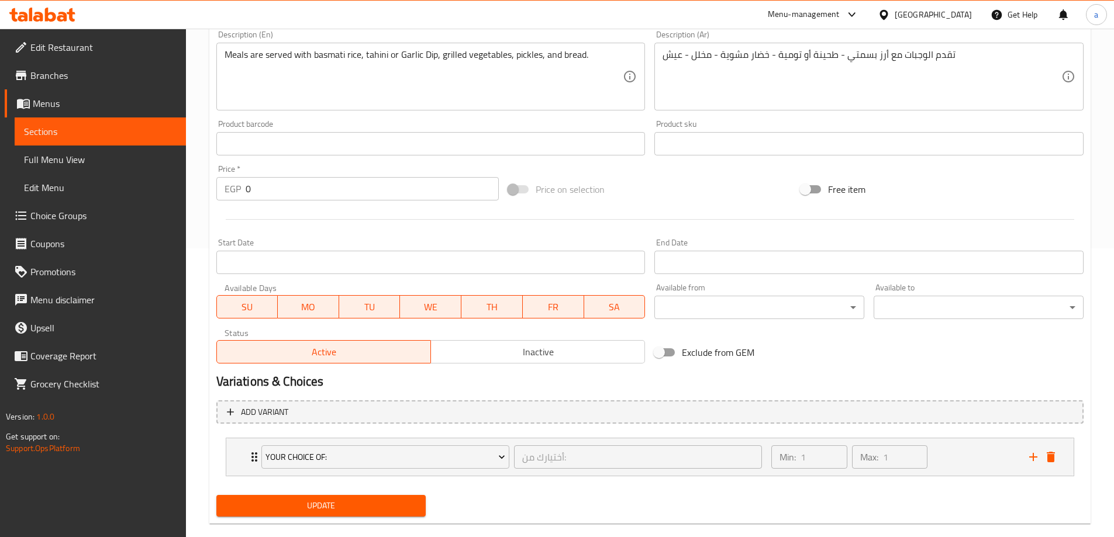
click at [264, 440] on div "your choice of: أختيارك من: ​" at bounding box center [511, 456] width 515 height 37
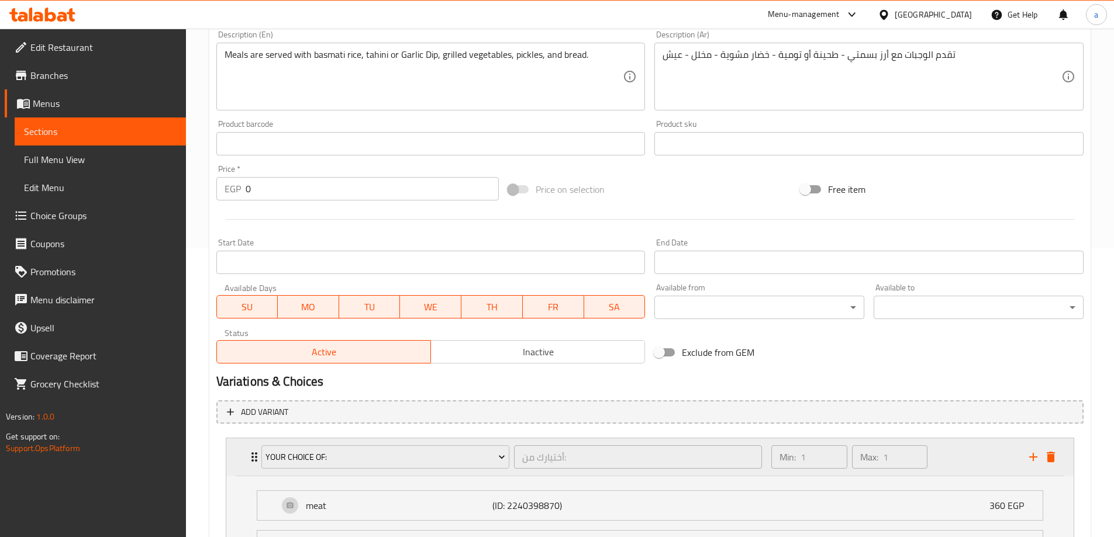
scroll to position [412, 0]
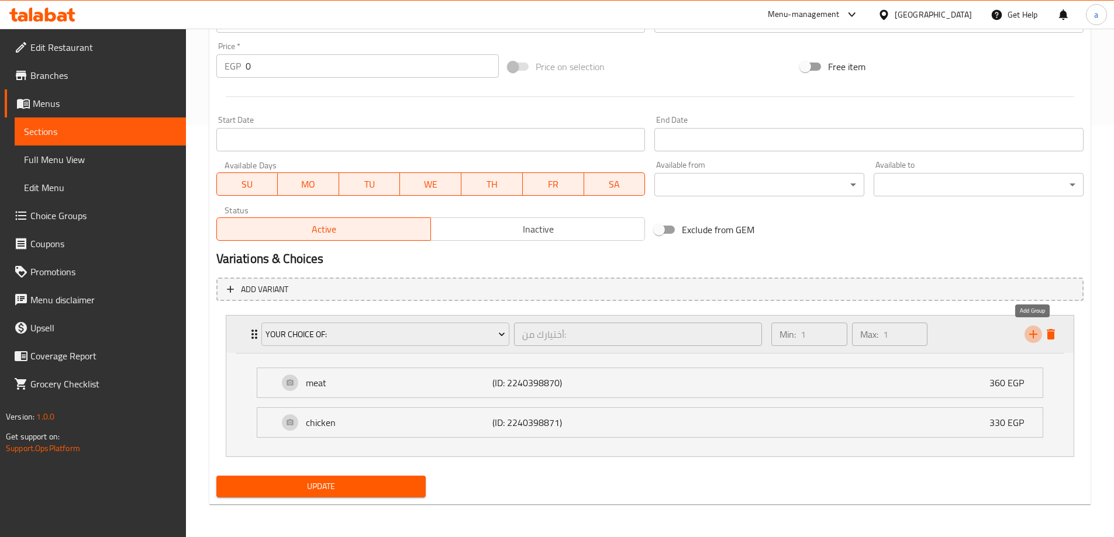
click at [1032, 330] on icon "add" at bounding box center [1033, 334] width 14 height 14
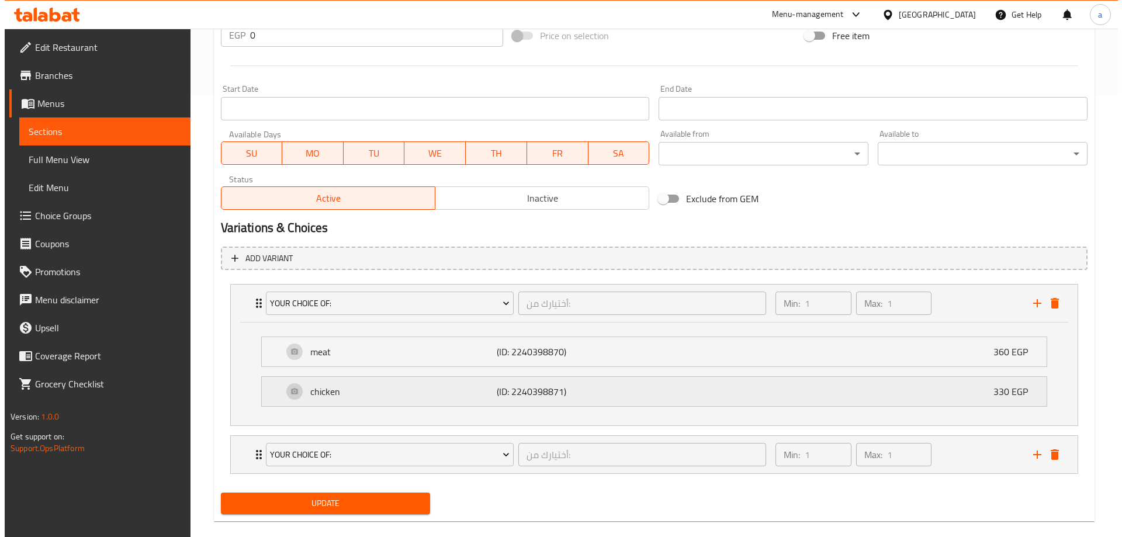
scroll to position [459, 0]
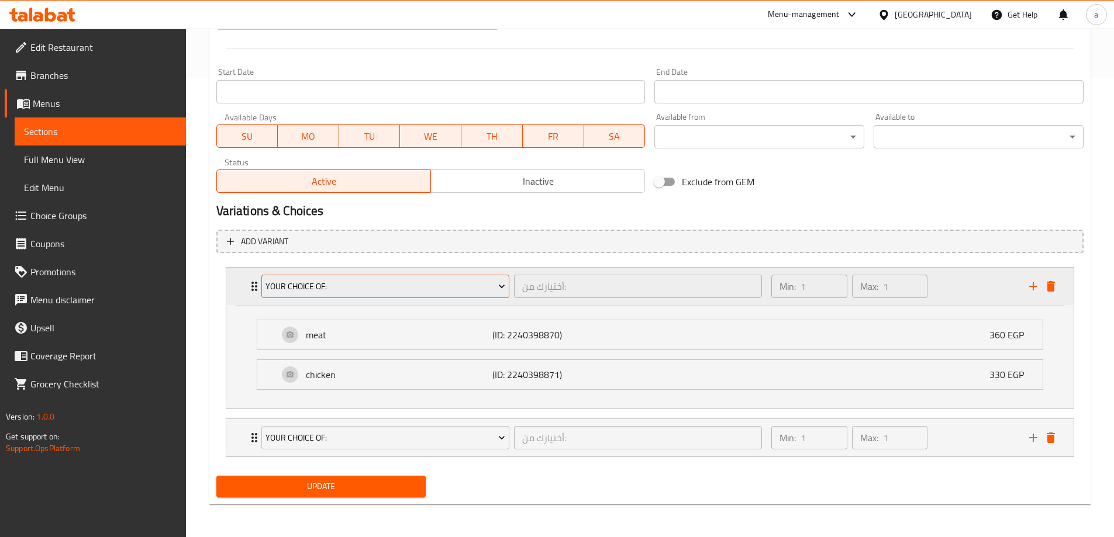
click at [324, 291] on span "your choice of:" at bounding box center [385, 286] width 240 height 15
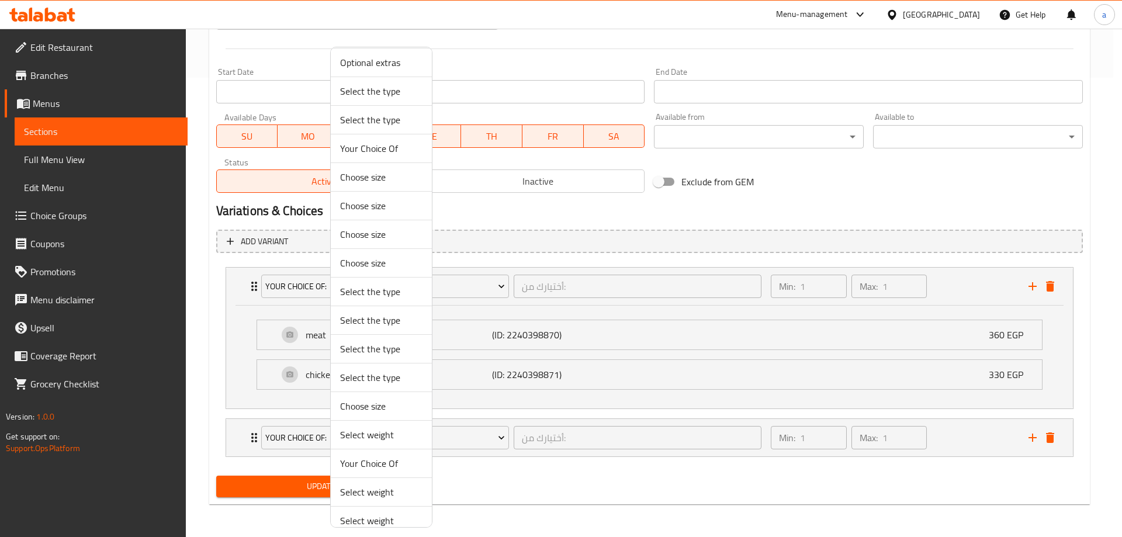
scroll to position [351, 0]
click at [391, 350] on span "Select weight" at bounding box center [381, 345] width 82 height 14
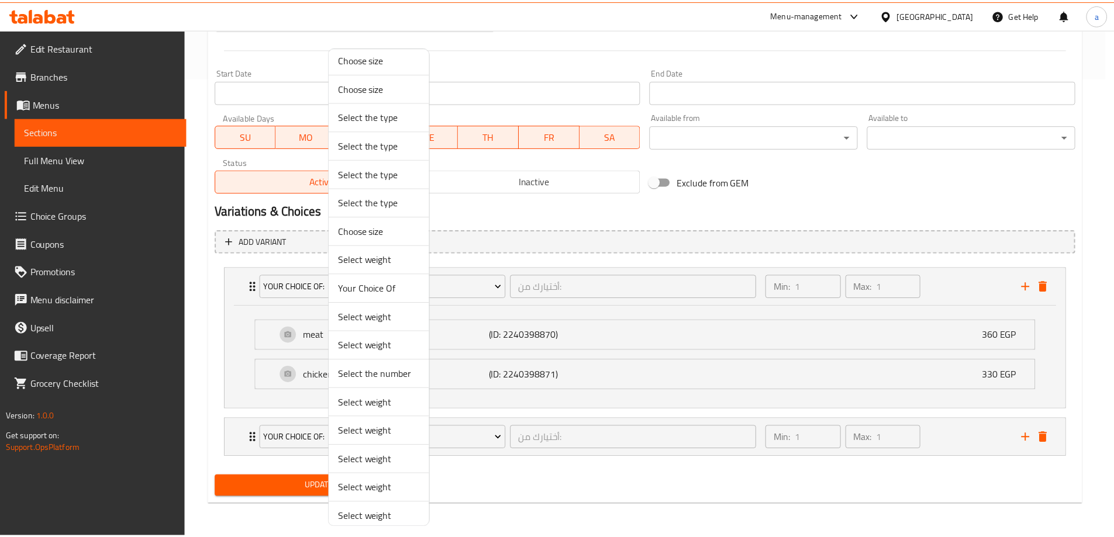
scroll to position [356, 0]
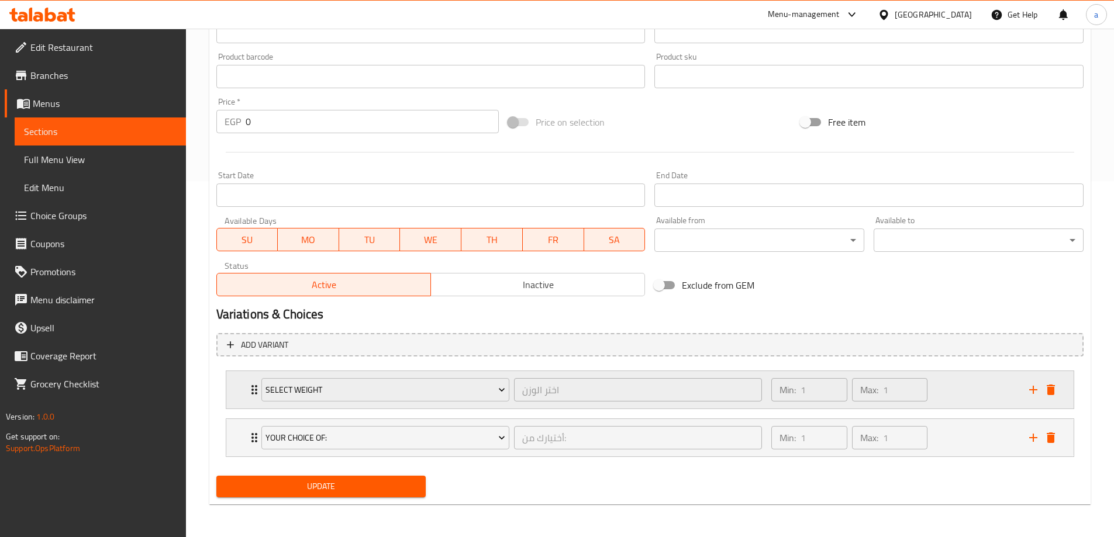
click at [246, 384] on div "Select weight اختر الوزن ​ Min: 1 ​ Max: 1 ​" at bounding box center [649, 389] width 847 height 37
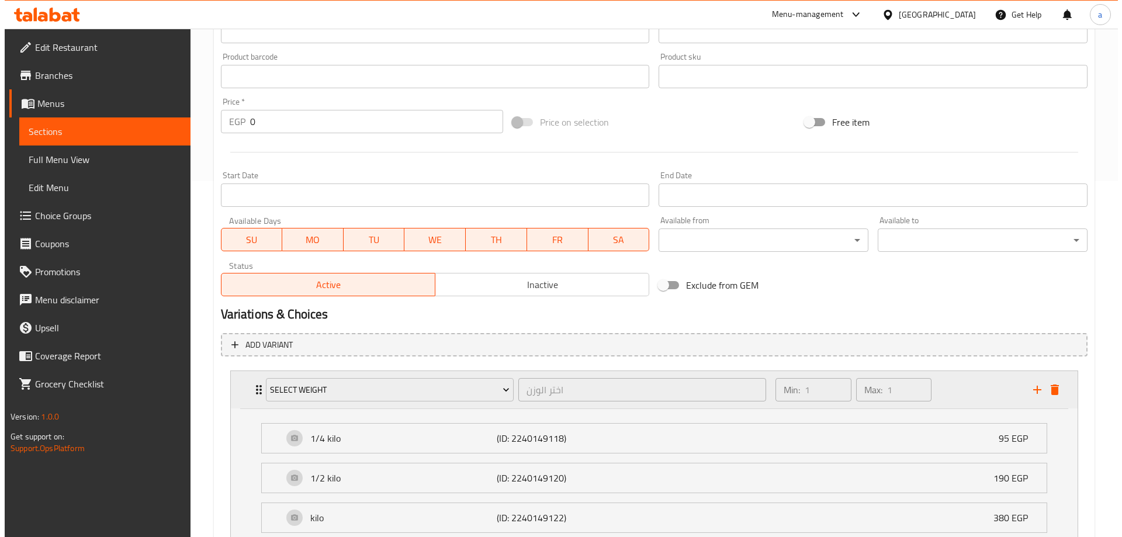
scroll to position [459, 0]
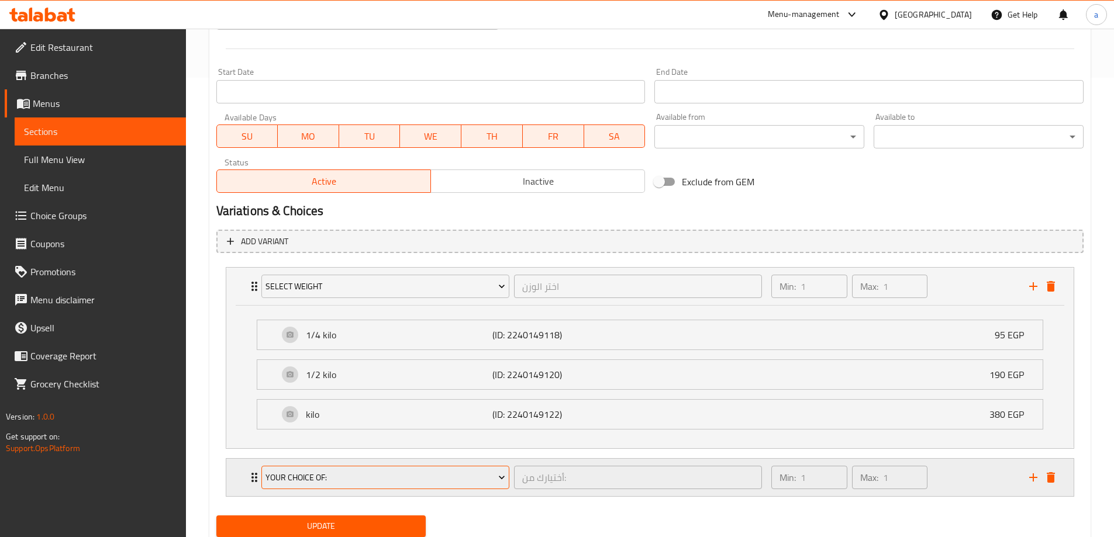
click at [334, 475] on span "your choice of:" at bounding box center [385, 478] width 240 height 15
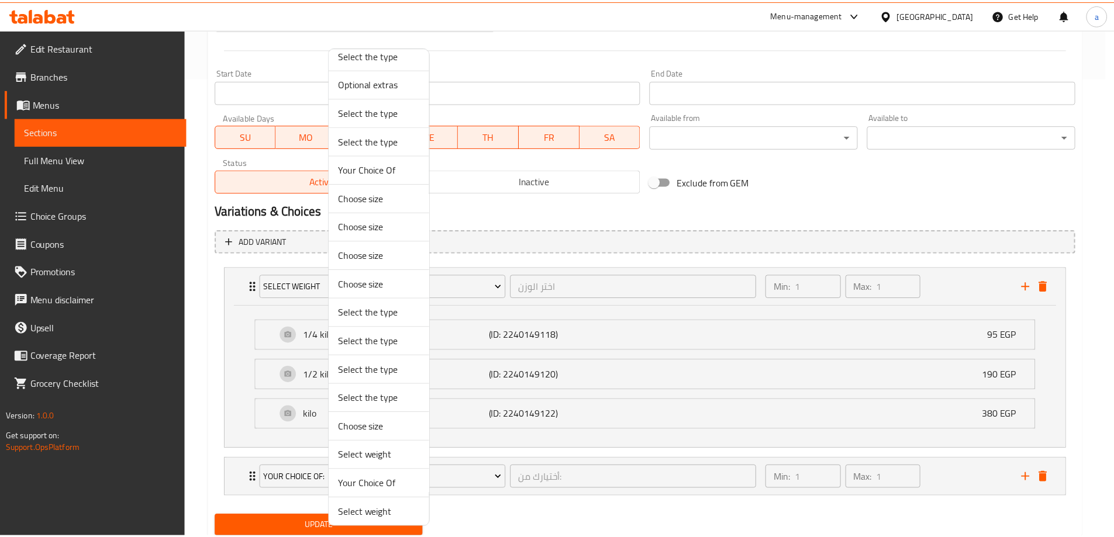
scroll to position [175, 0]
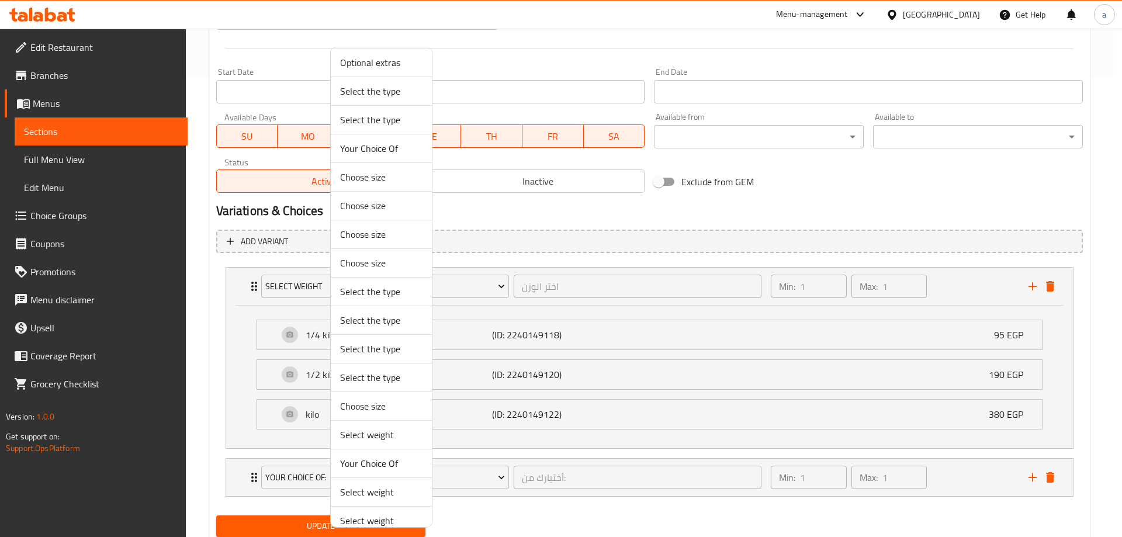
click at [375, 144] on span "Your Choice Of" at bounding box center [381, 148] width 82 height 14
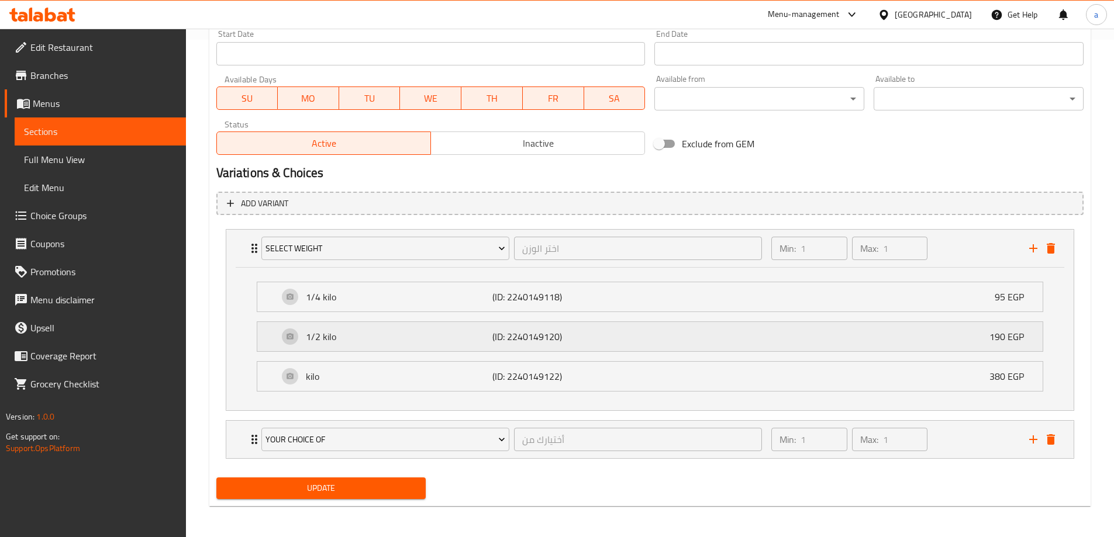
scroll to position [499, 0]
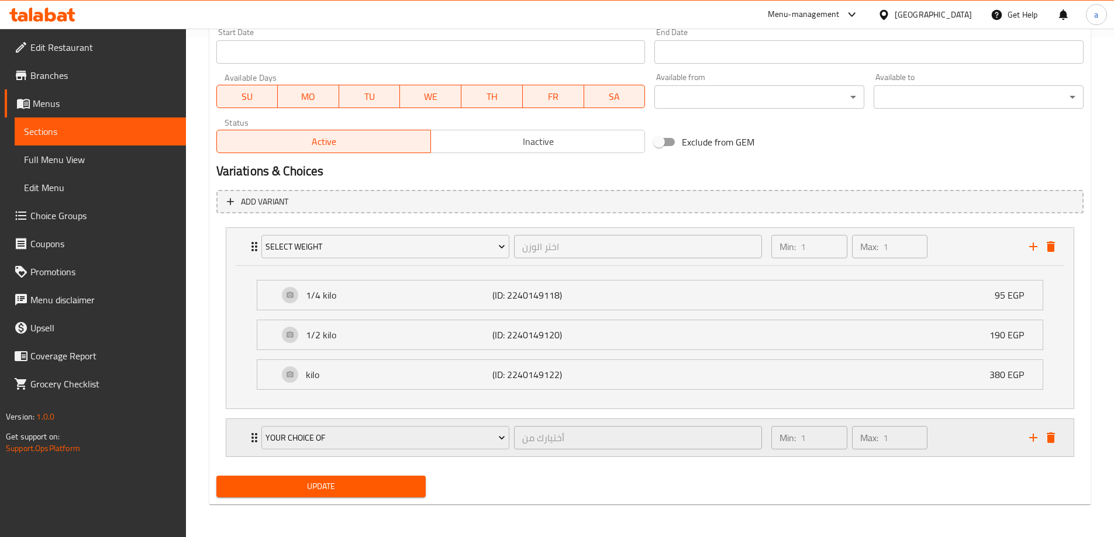
click at [252, 431] on icon "Expand" at bounding box center [254, 438] width 14 height 14
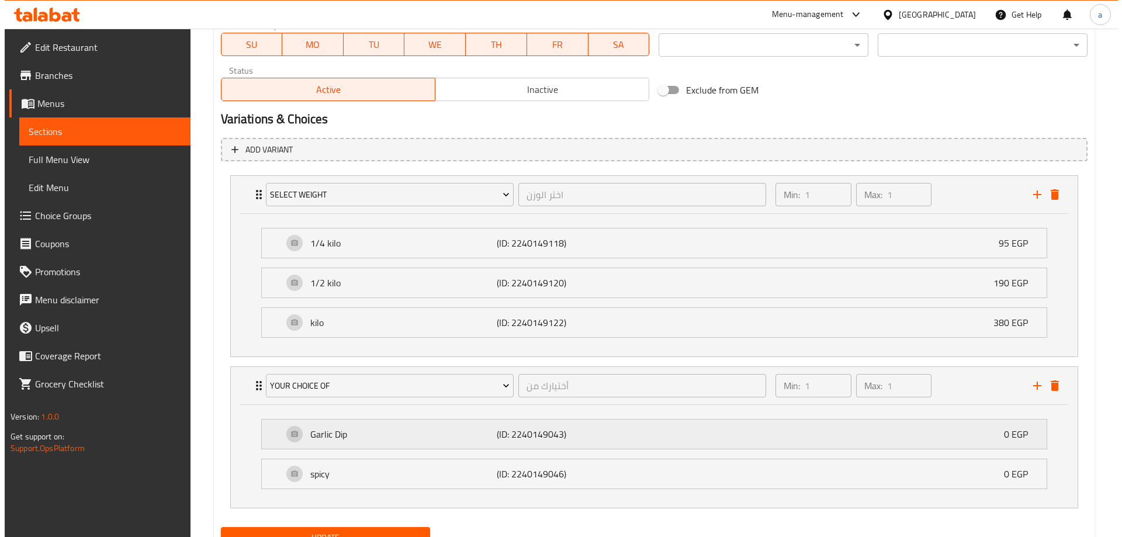
scroll to position [603, 0]
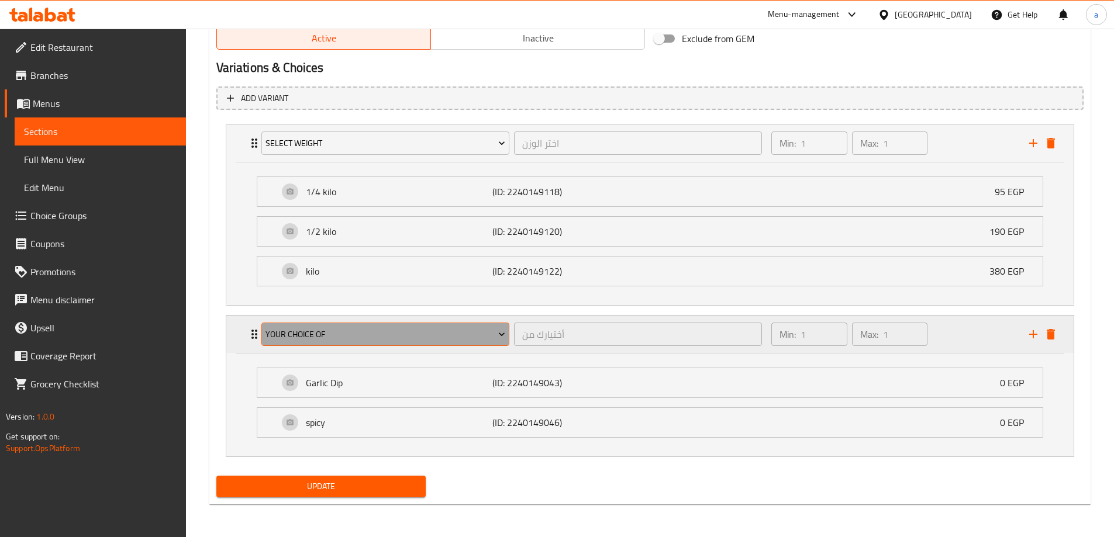
click at [340, 332] on span "Your Choice Of" at bounding box center [385, 334] width 240 height 15
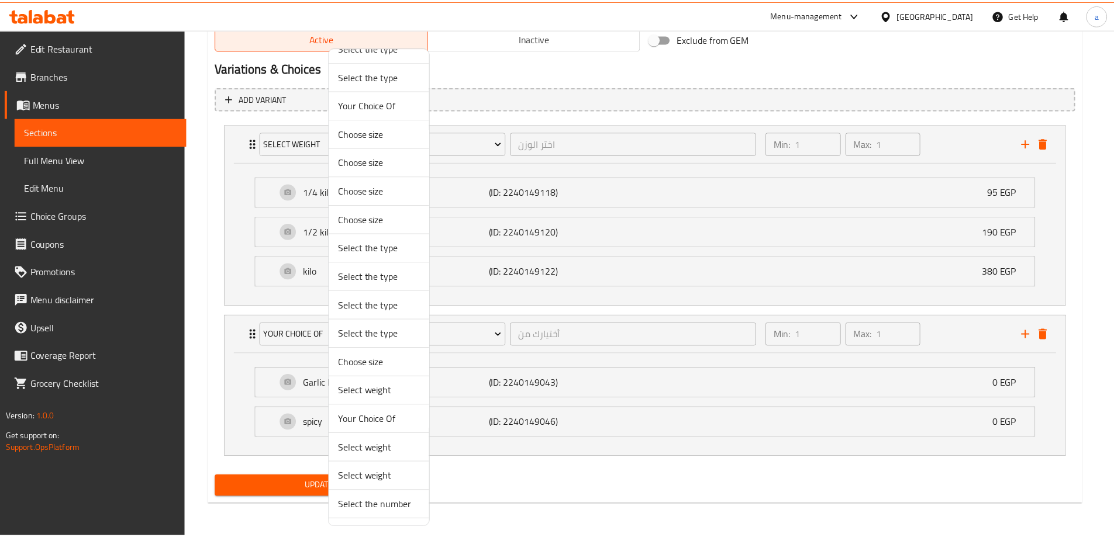
scroll to position [154, 0]
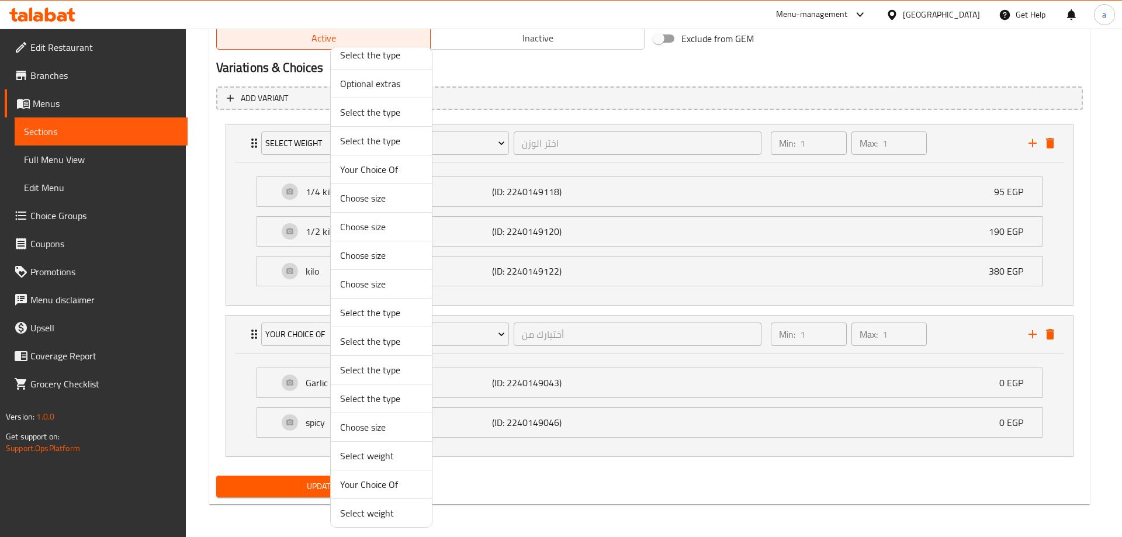
click at [375, 167] on span "Your Choice Of" at bounding box center [381, 170] width 82 height 14
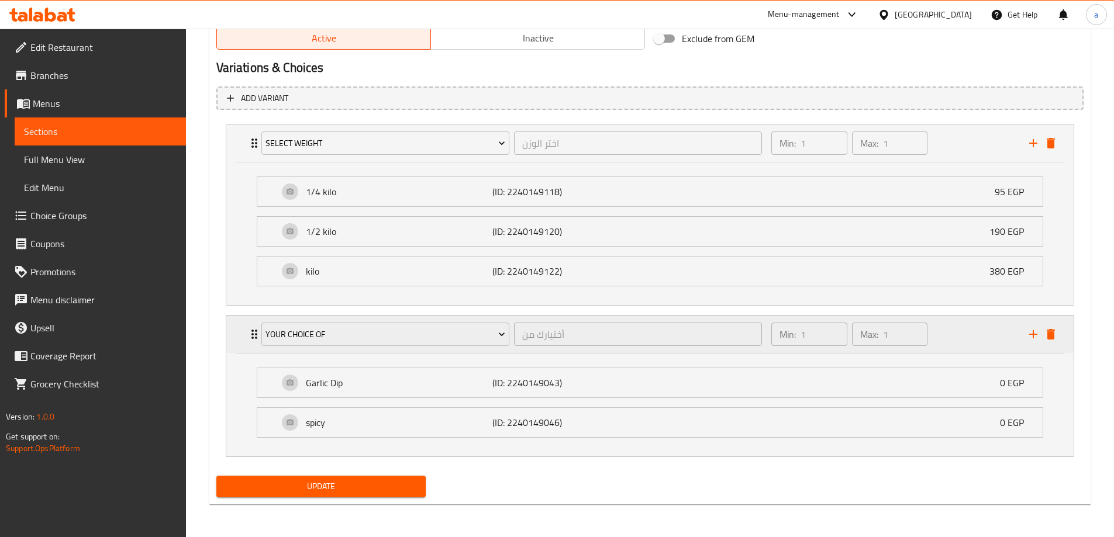
click at [249, 333] on icon "Expand" at bounding box center [254, 334] width 14 height 14
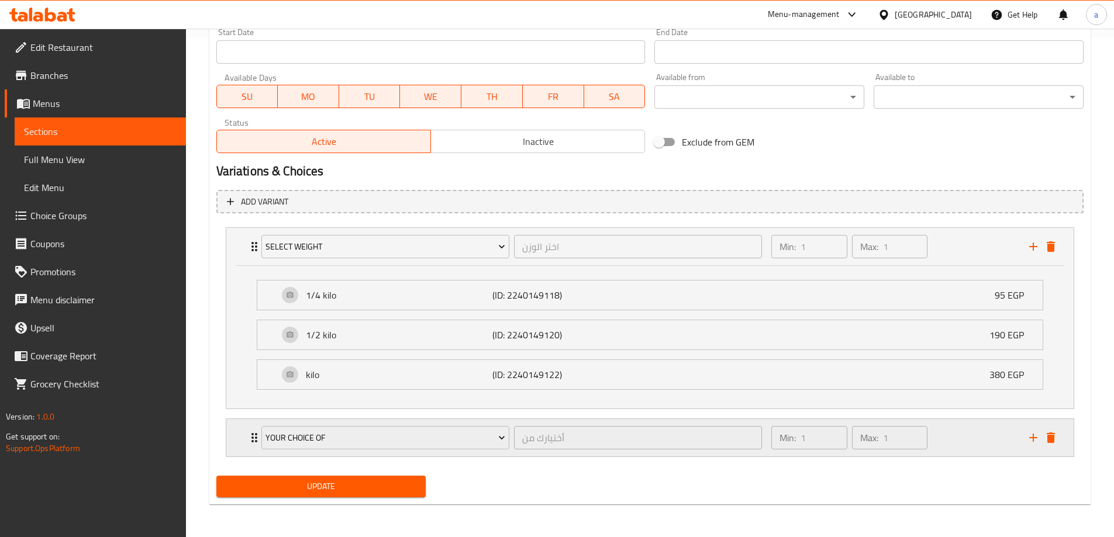
click at [254, 440] on div "Your Choice Of أختيارك من ​" at bounding box center [511, 437] width 515 height 37
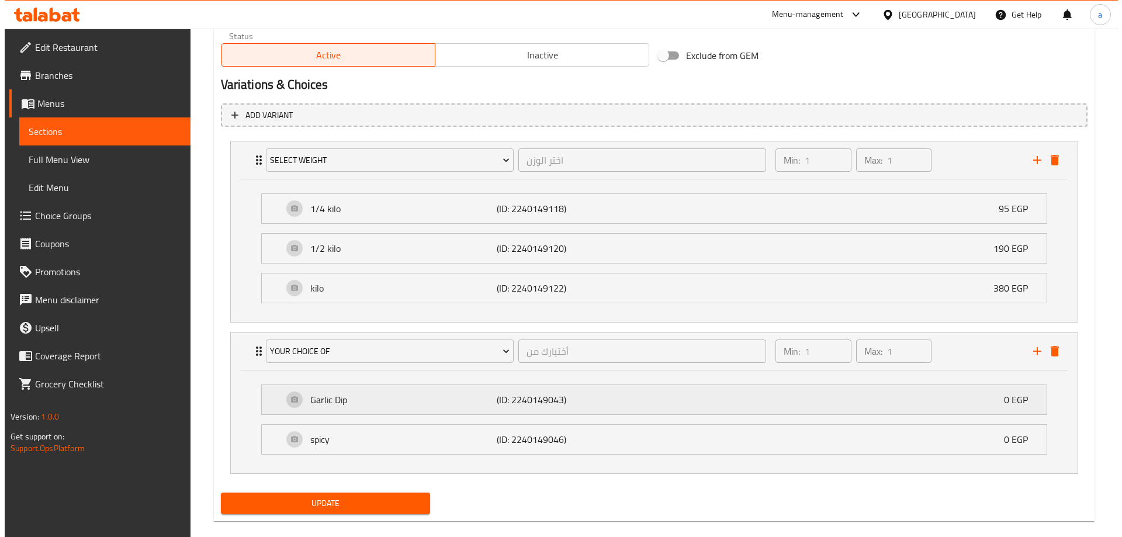
scroll to position [603, 0]
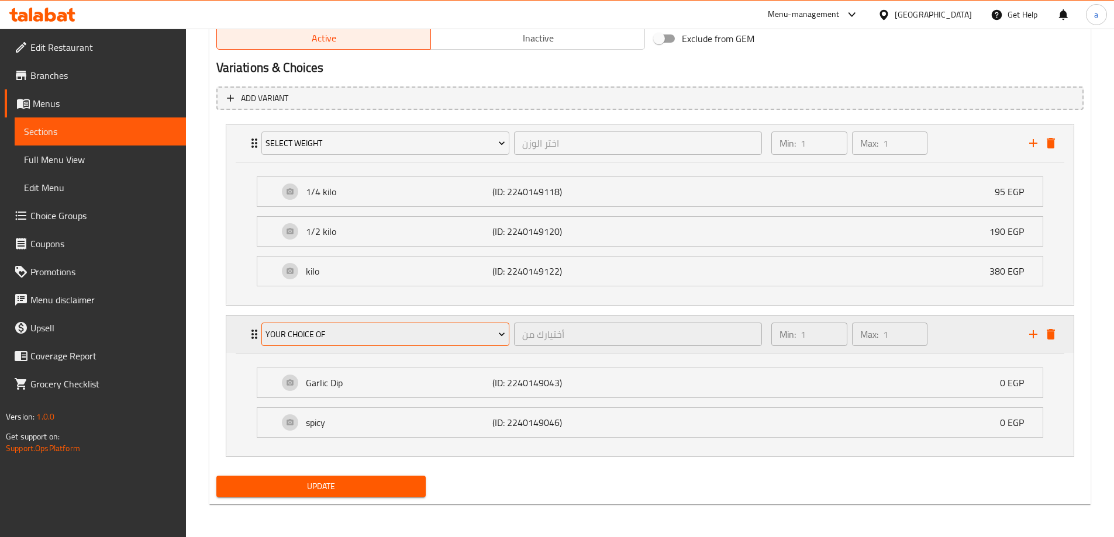
click at [383, 346] on button "Your Choice Of" at bounding box center [385, 334] width 248 height 23
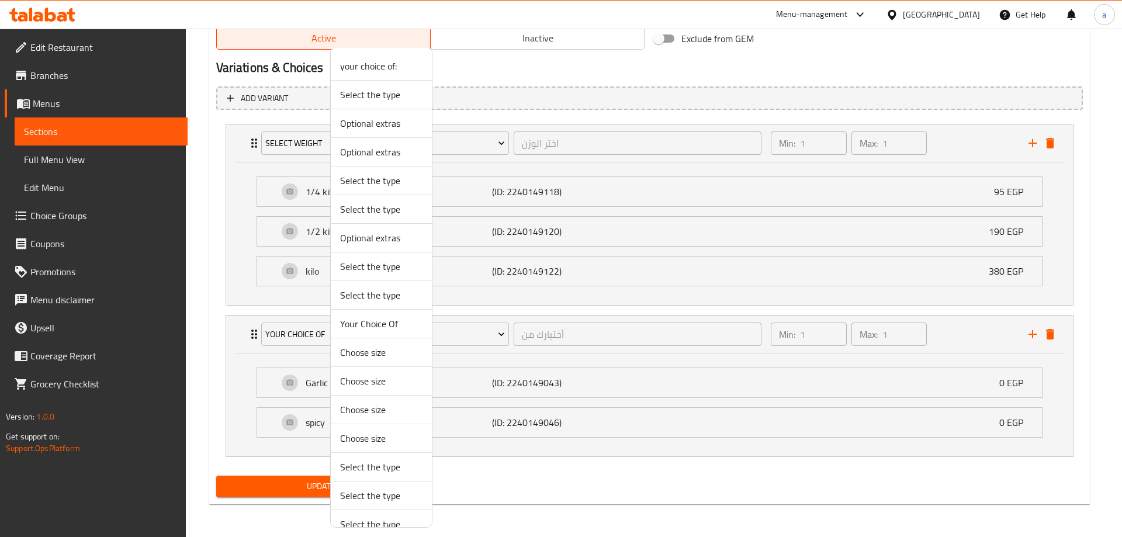
click at [386, 65] on span "your choice of:" at bounding box center [381, 66] width 82 height 14
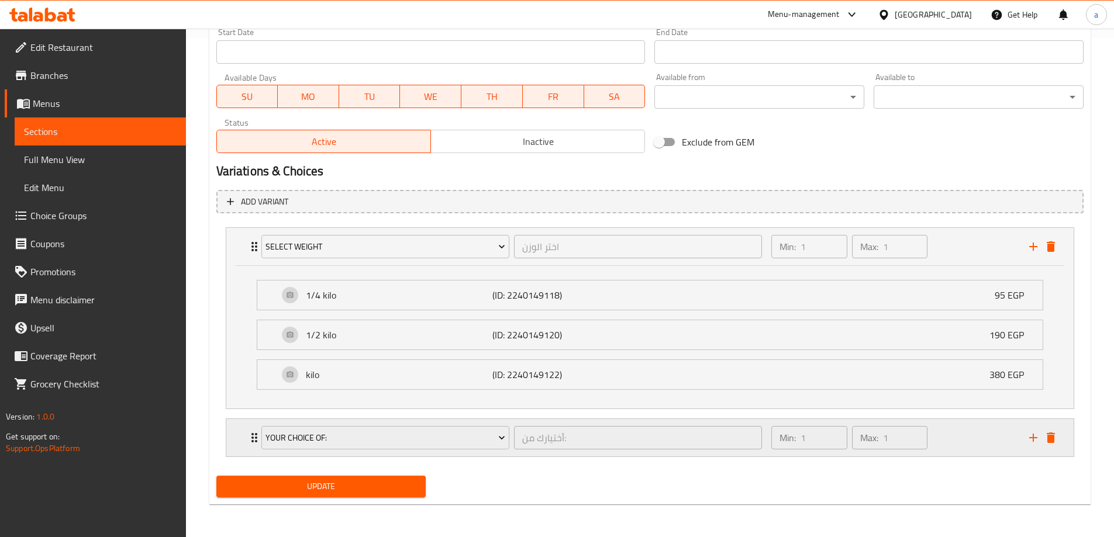
click at [250, 443] on icon "Expand" at bounding box center [254, 438] width 14 height 14
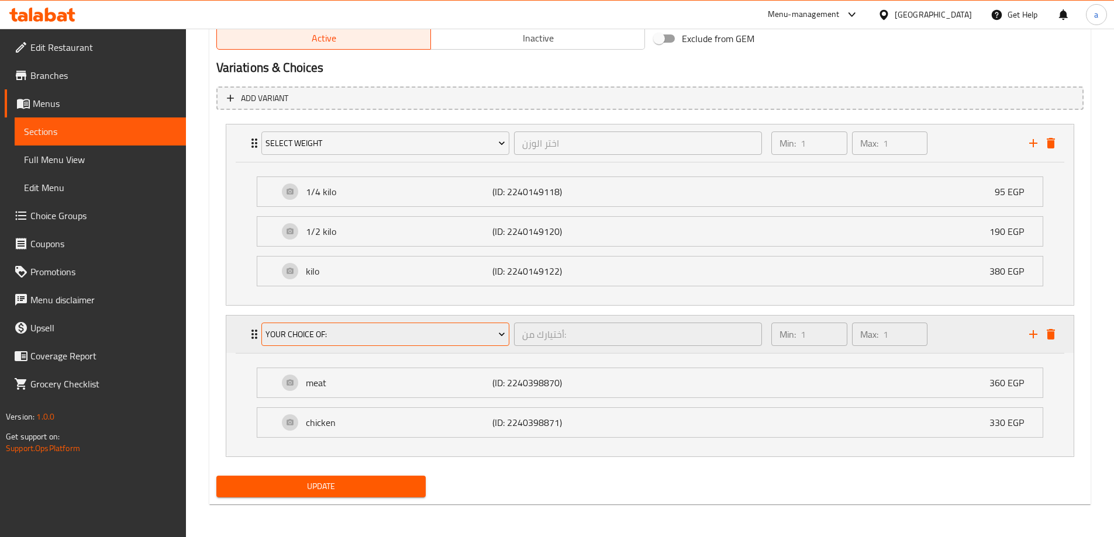
click at [344, 336] on span "your choice of:" at bounding box center [385, 334] width 240 height 15
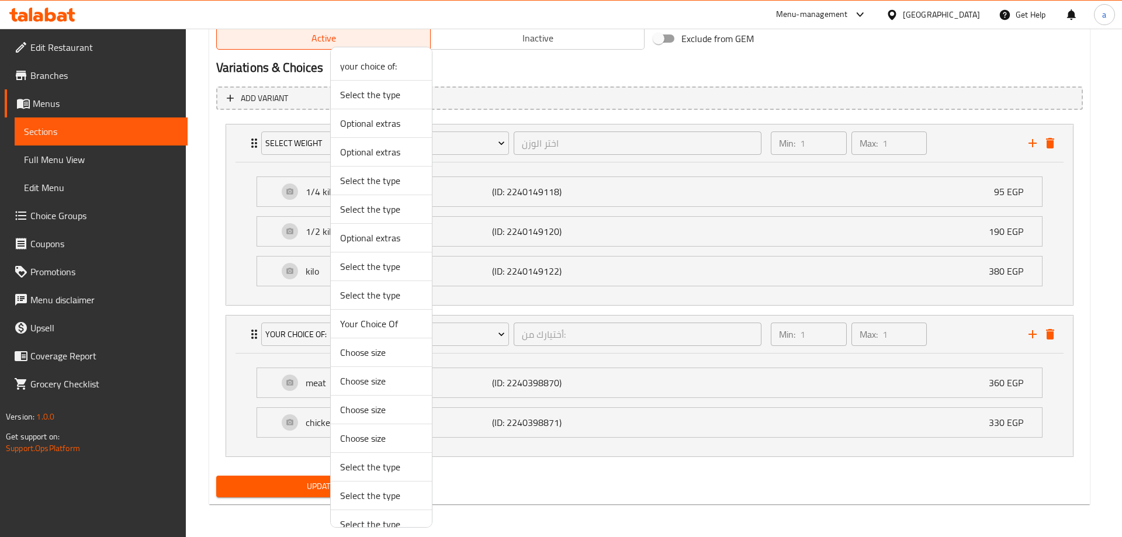
click at [380, 323] on span "Your Choice Of" at bounding box center [381, 324] width 82 height 14
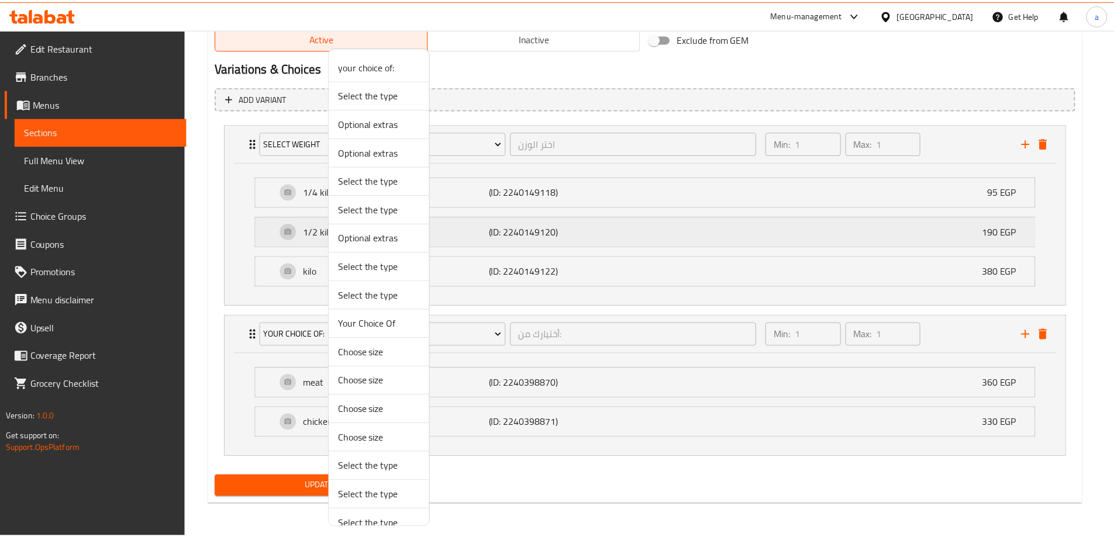
scroll to position [499, 0]
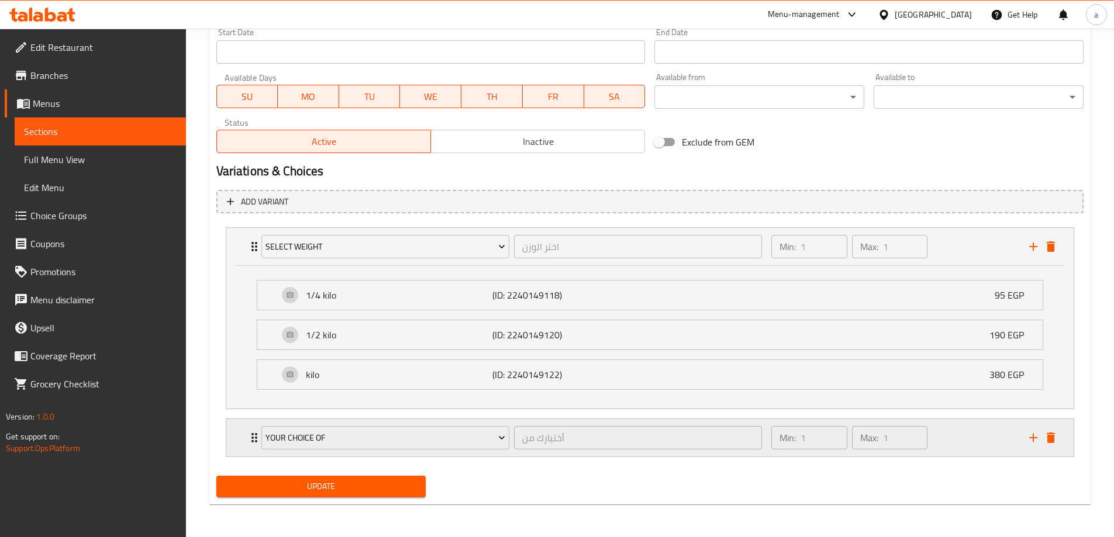
click at [251, 440] on icon "Expand" at bounding box center [254, 438] width 14 height 14
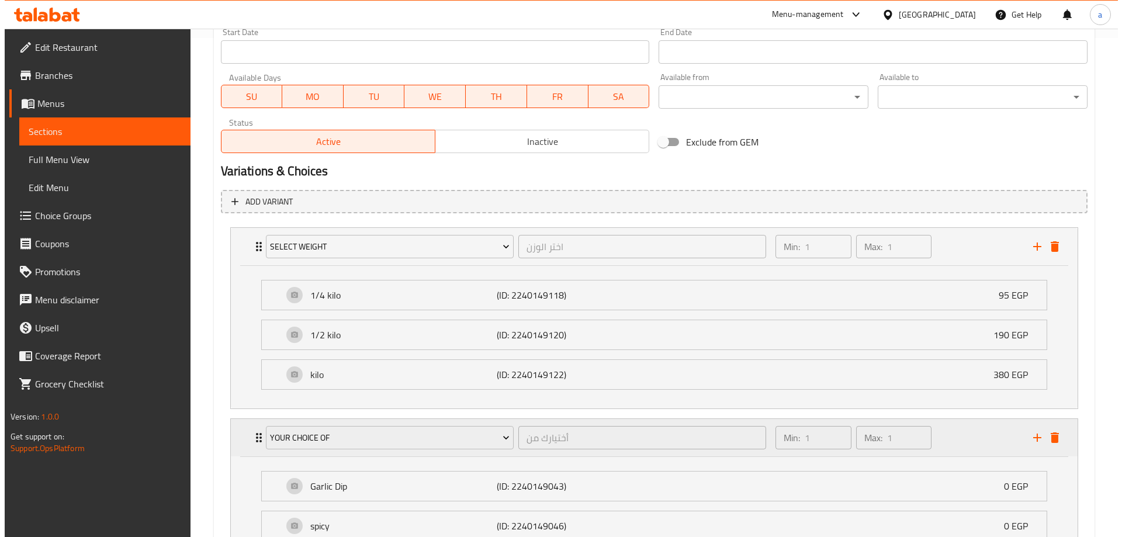
scroll to position [603, 0]
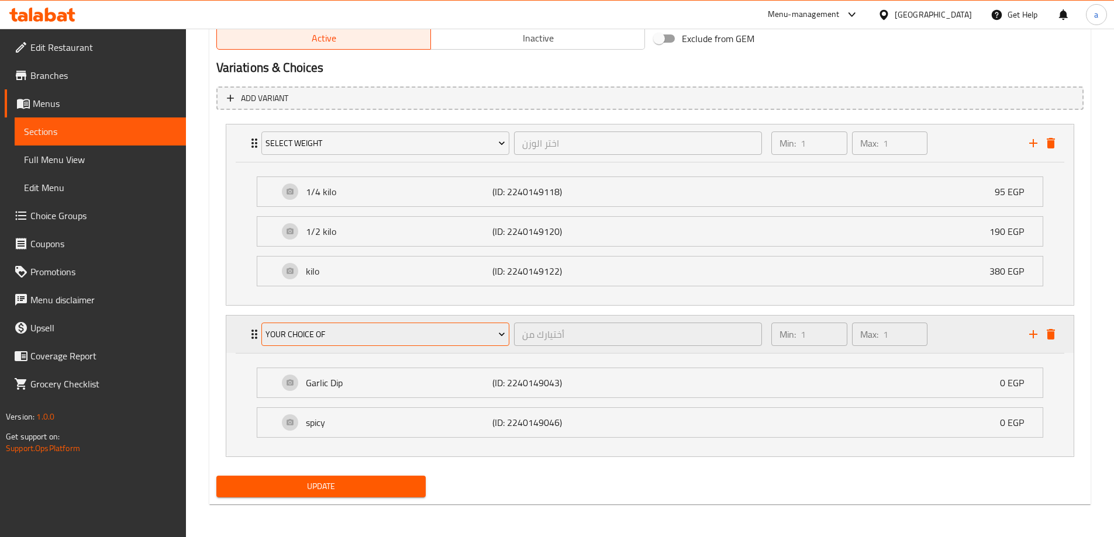
click at [324, 337] on span "Your Choice Of" at bounding box center [385, 334] width 240 height 15
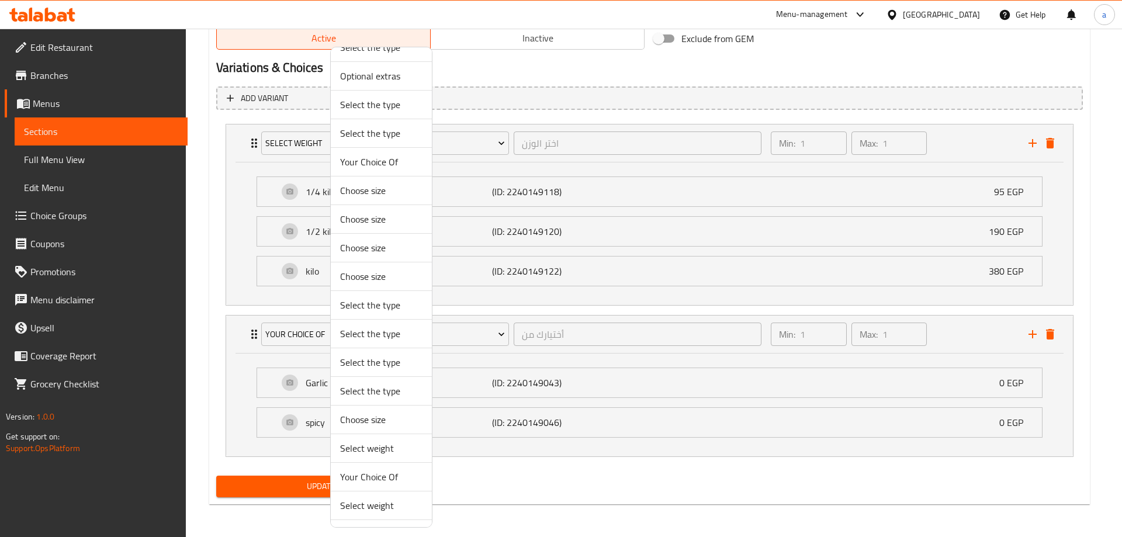
scroll to position [175, 0]
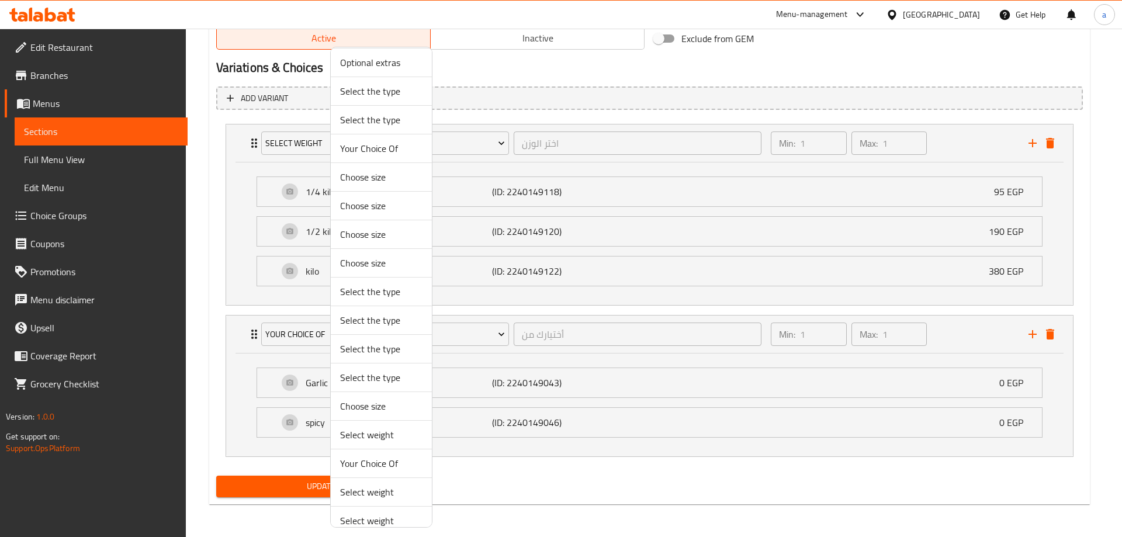
click at [369, 468] on span "Your Choice Of" at bounding box center [381, 464] width 82 height 14
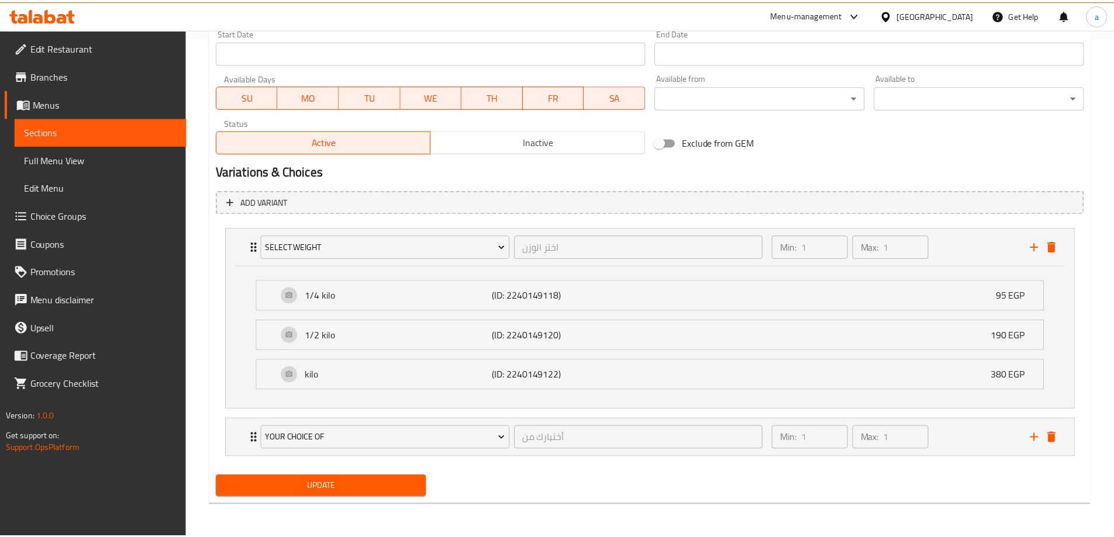
scroll to position [499, 0]
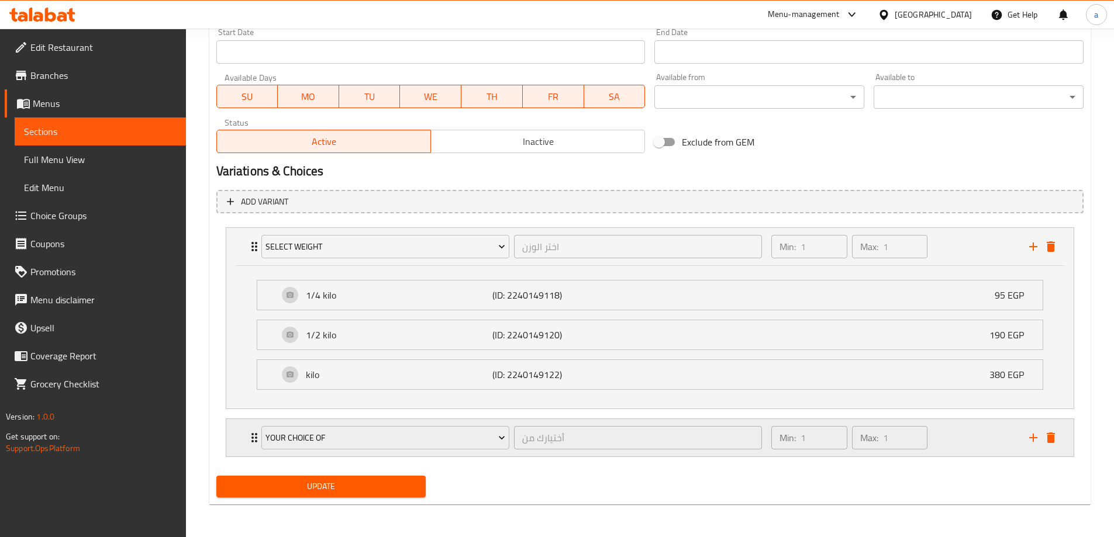
click at [256, 430] on div "Your Choice Of أختيارك من ​" at bounding box center [511, 437] width 515 height 37
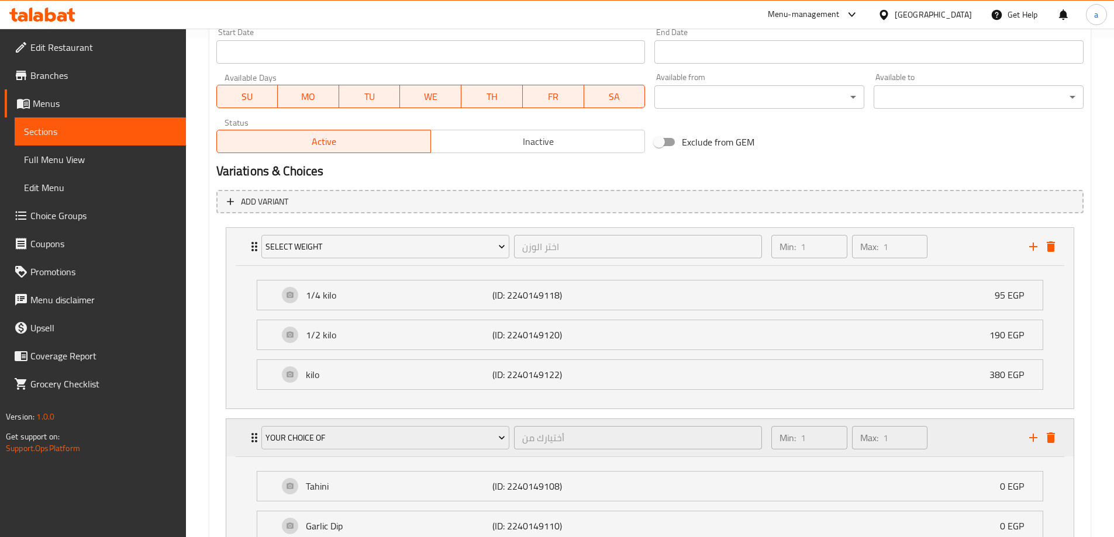
scroll to position [603, 0]
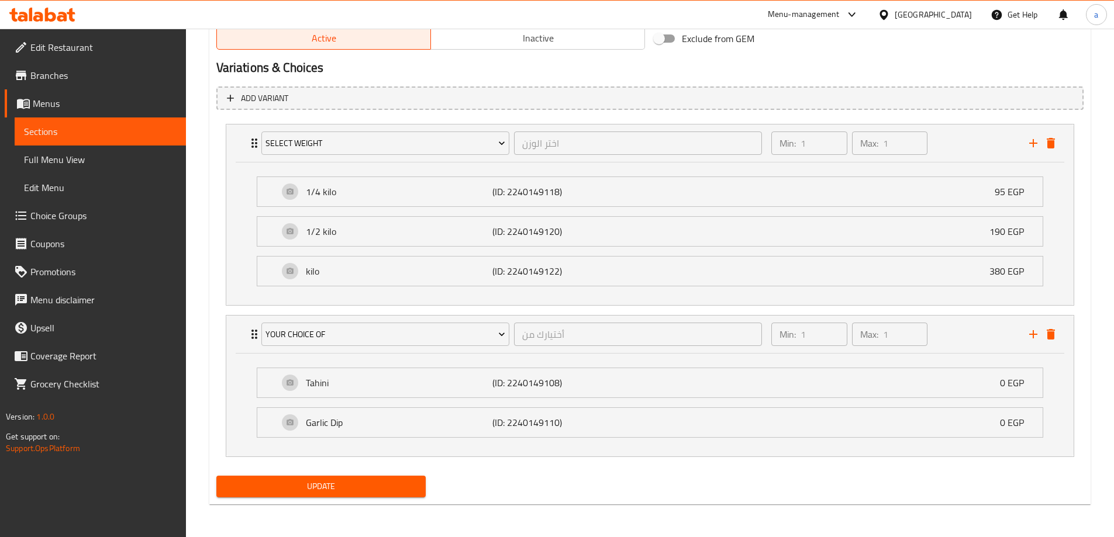
click at [318, 478] on button "Update" at bounding box center [321, 487] width 210 height 22
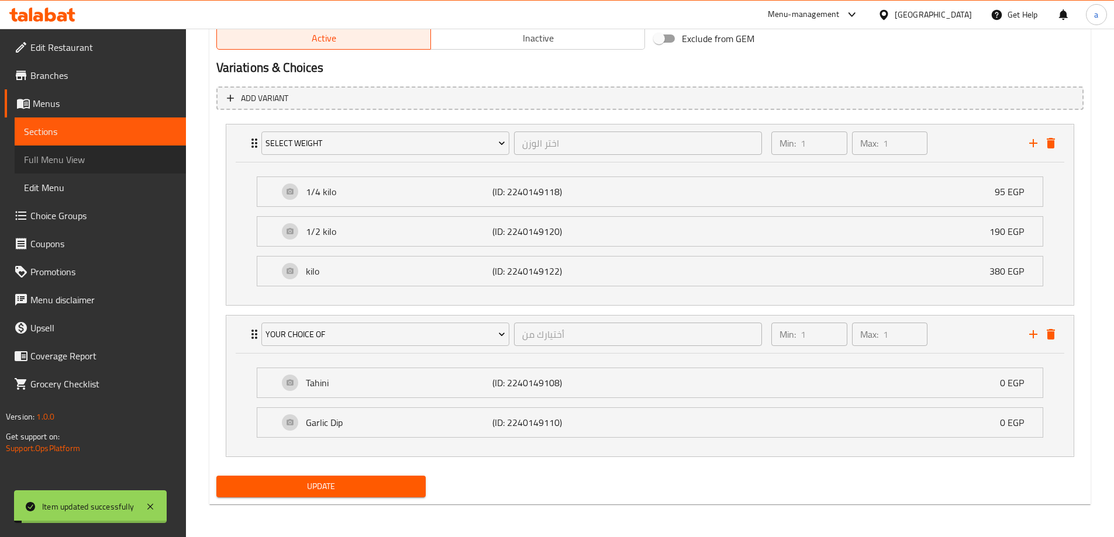
click at [85, 160] on span "Full Menu View" at bounding box center [100, 160] width 153 height 14
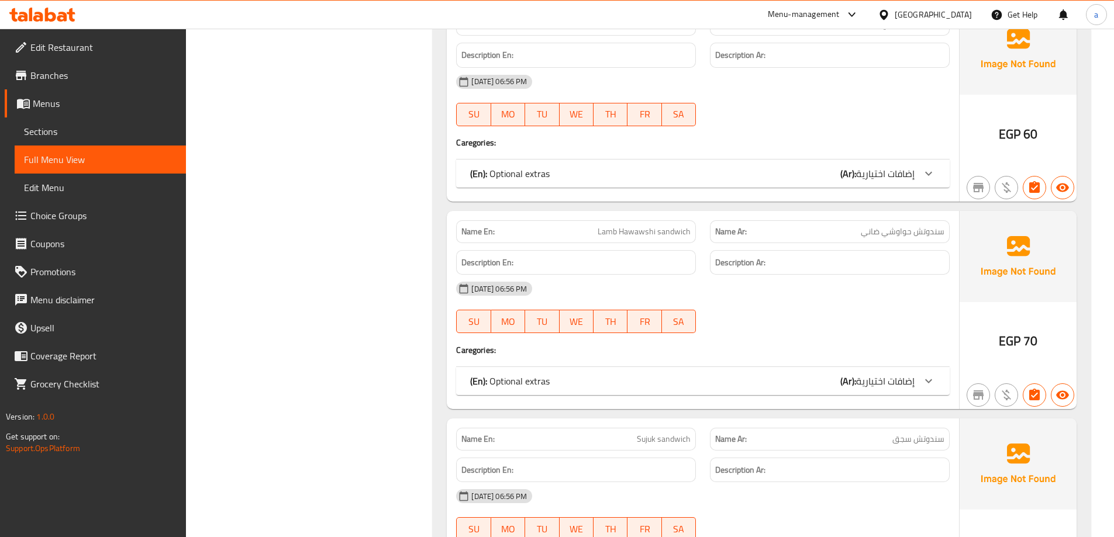
scroll to position [212, 0]
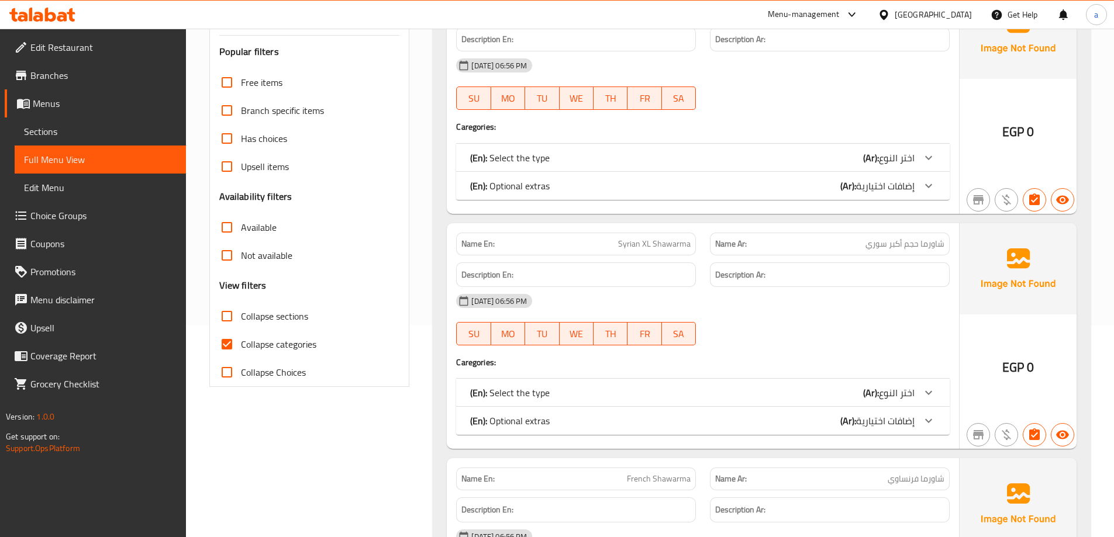
click at [292, 341] on span "Collapse categories" at bounding box center [278, 344] width 75 height 14
click at [241, 341] on input "Collapse categories" at bounding box center [227, 344] width 28 height 28
checkbox input "false"
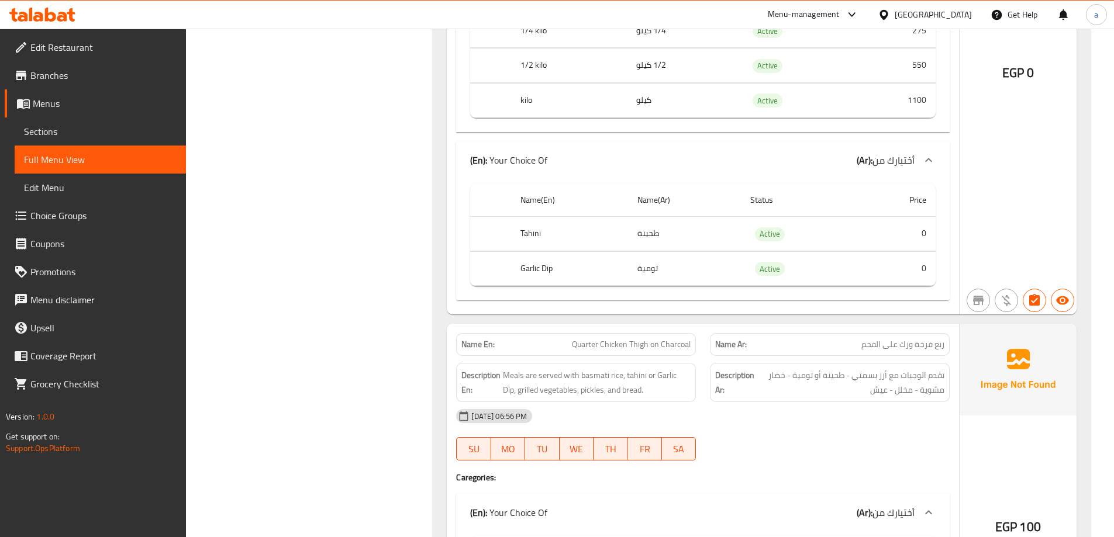
scroll to position [33898, 0]
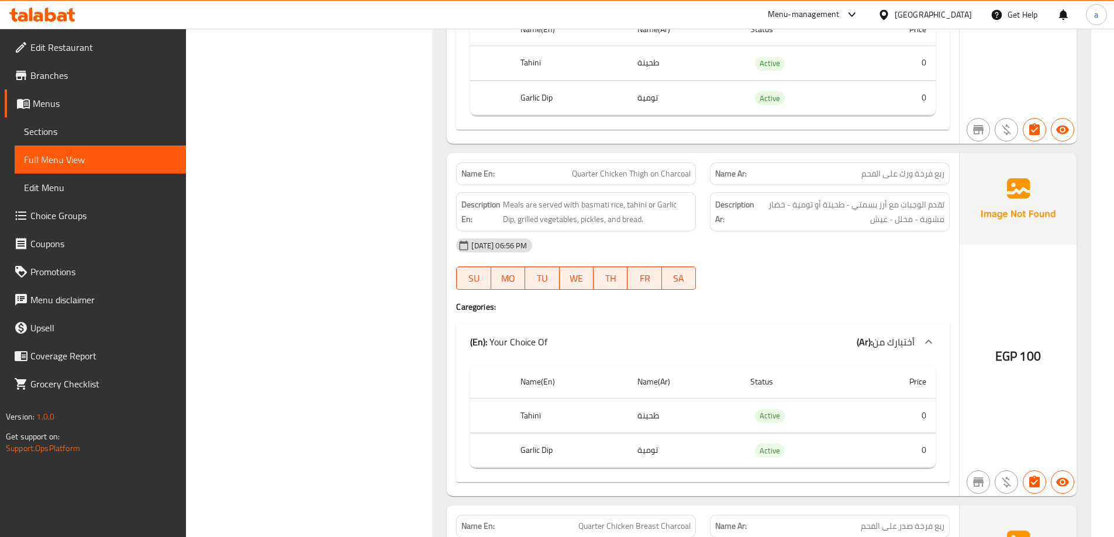
copy span "ورك"
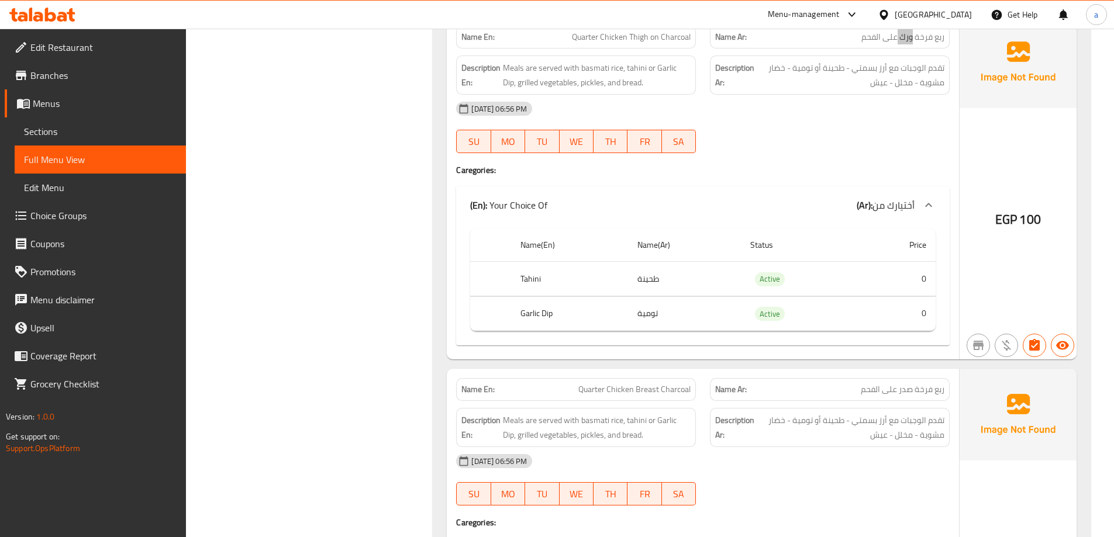
scroll to position [34015, 0]
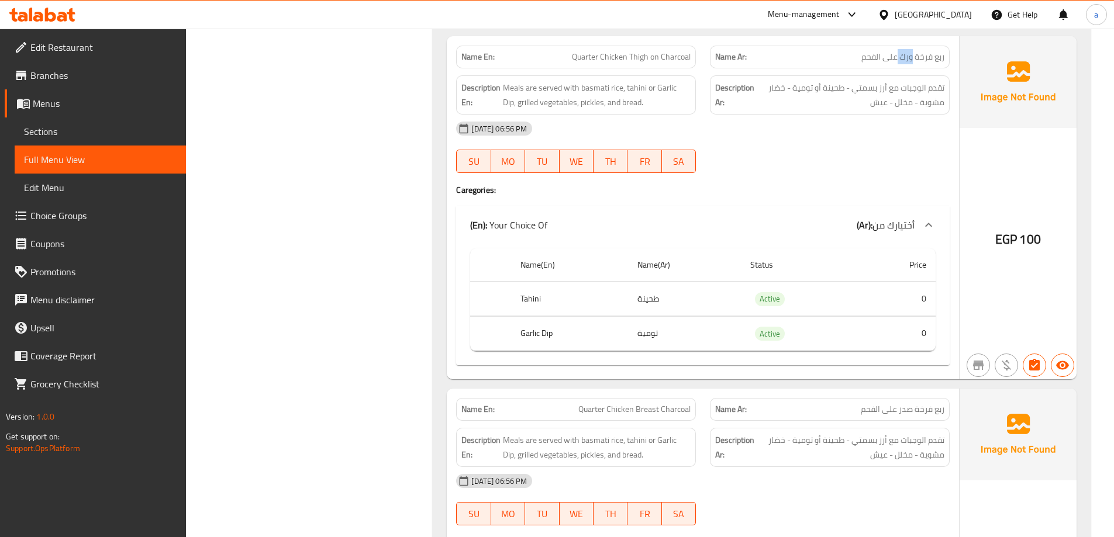
click at [77, 126] on span "Sections" at bounding box center [100, 132] width 153 height 14
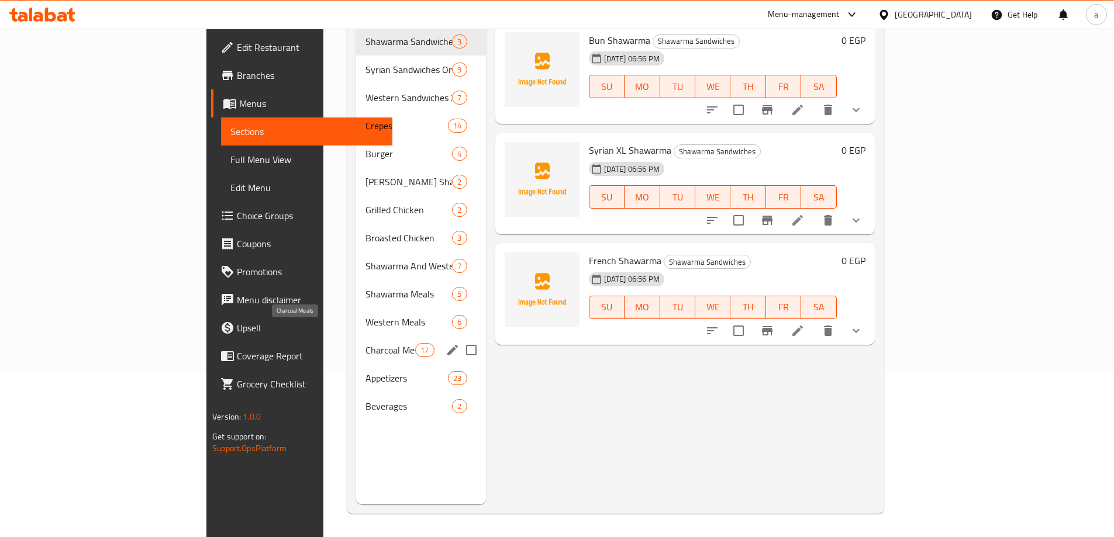
click at [365, 343] on span "Charcoal Meals" at bounding box center [390, 350] width 50 height 14
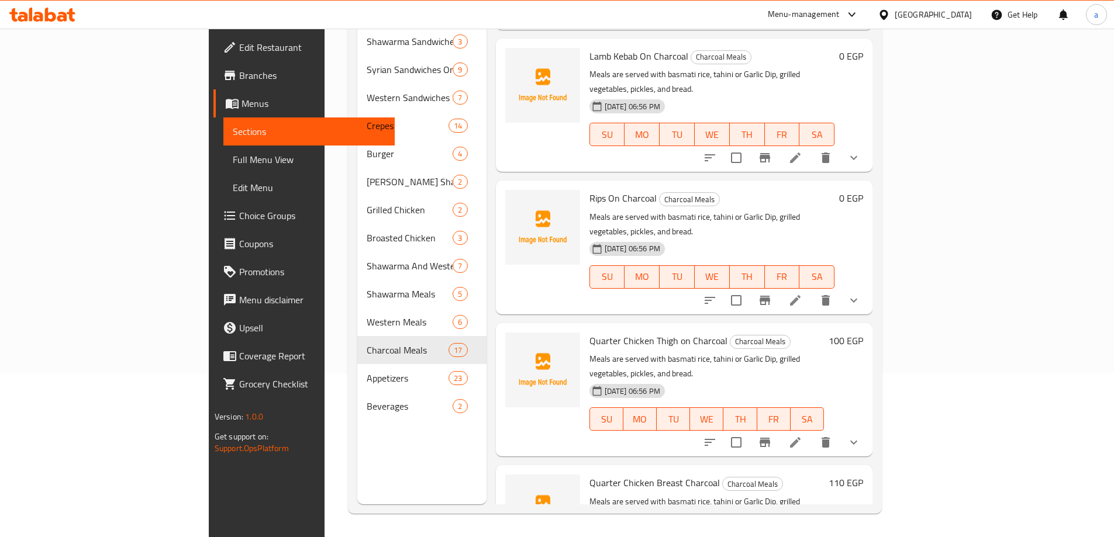
scroll to position [1578, 0]
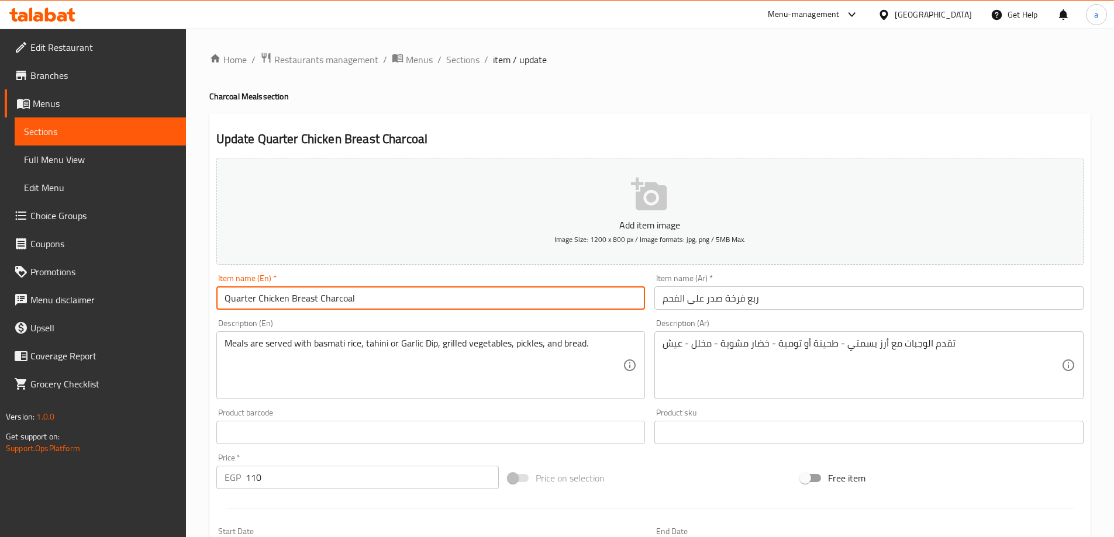
click at [315, 302] on input "Quarter Chicken Breast Charcoal" at bounding box center [430, 297] width 429 height 23
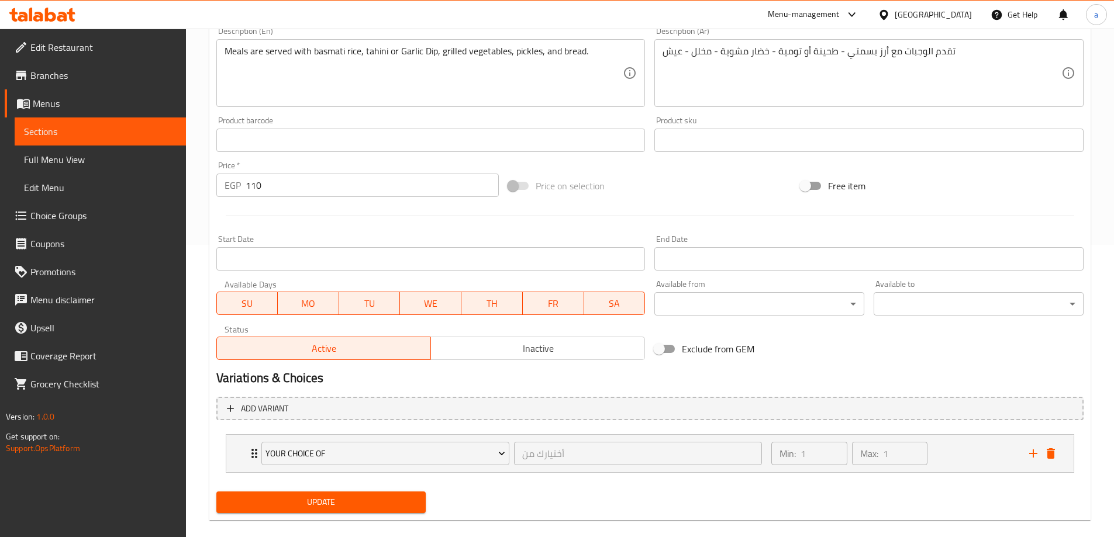
type input "Quarter Chicken Breast On Charcoal"
click at [354, 497] on span "Update" at bounding box center [321, 502] width 191 height 15
click at [78, 162] on span "Full Menu View" at bounding box center [100, 160] width 153 height 14
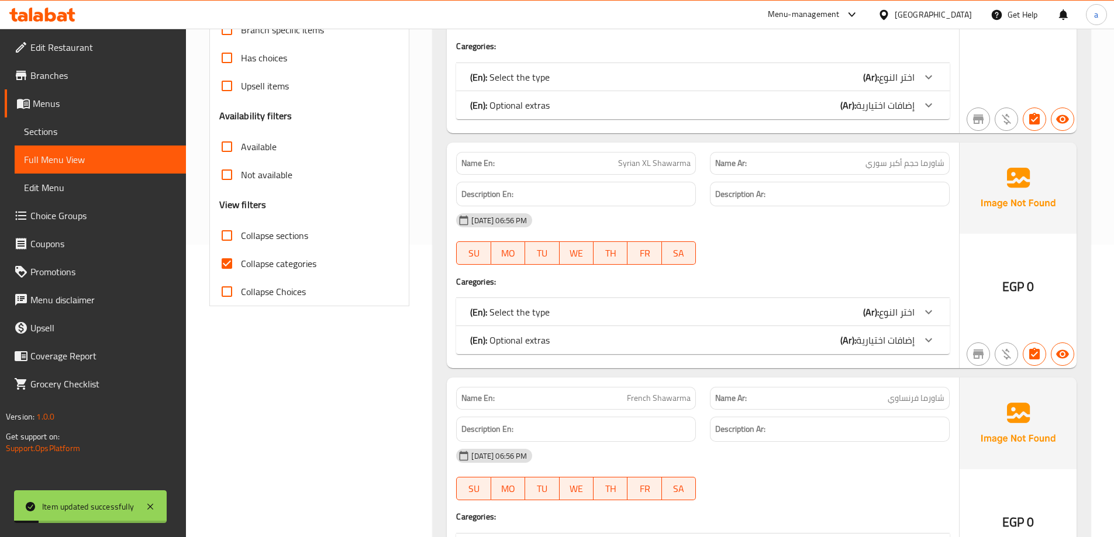
click at [246, 265] on span "Collapse categories" at bounding box center [278, 264] width 75 height 14
click at [241, 265] on input "Collapse categories" at bounding box center [227, 264] width 28 height 28
checkbox input "false"
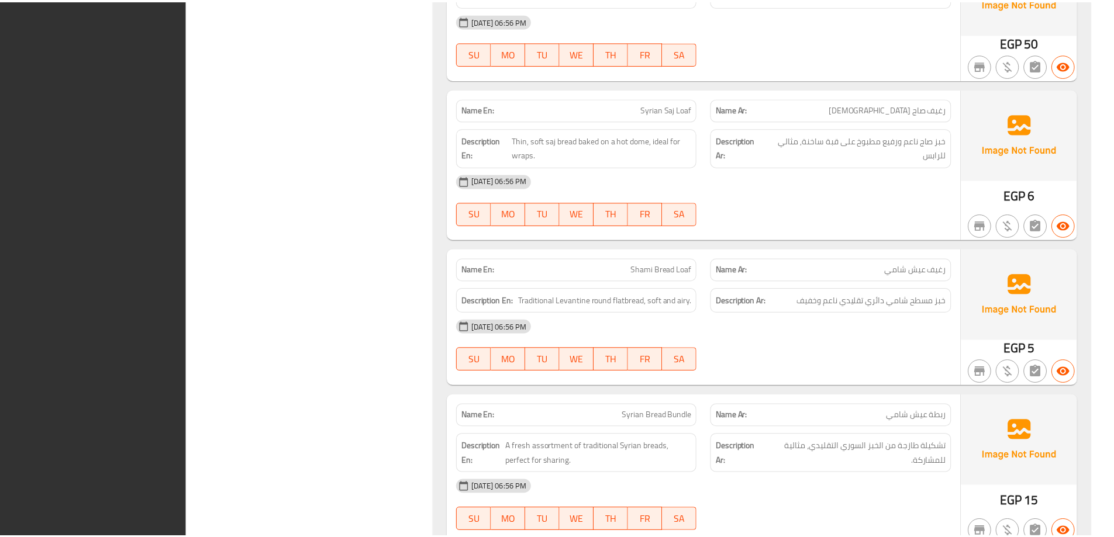
scroll to position [39013, 0]
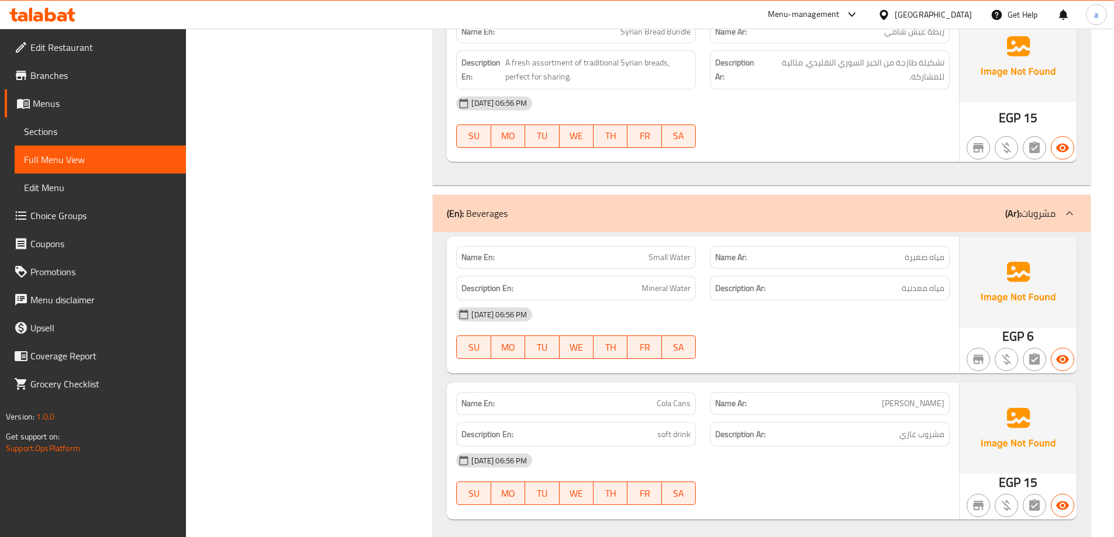
click at [89, 53] on span "Edit Restaurant" at bounding box center [103, 47] width 146 height 14
